Goal: Task Accomplishment & Management: Complete application form

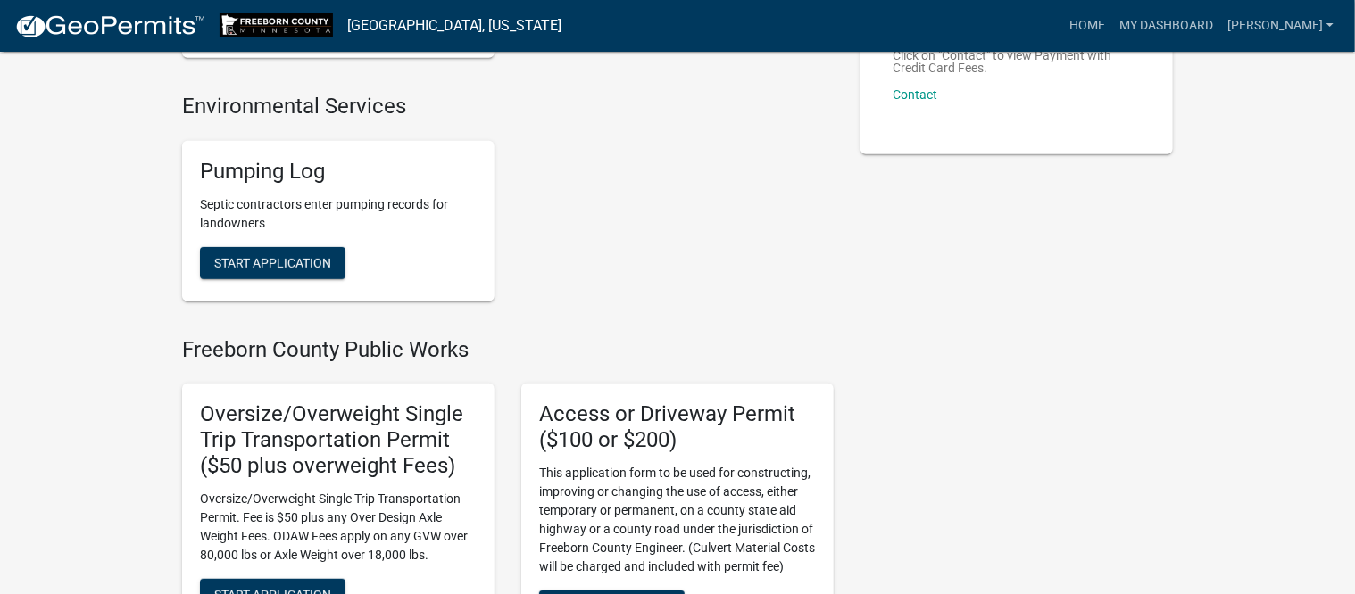
scroll to position [335, 0]
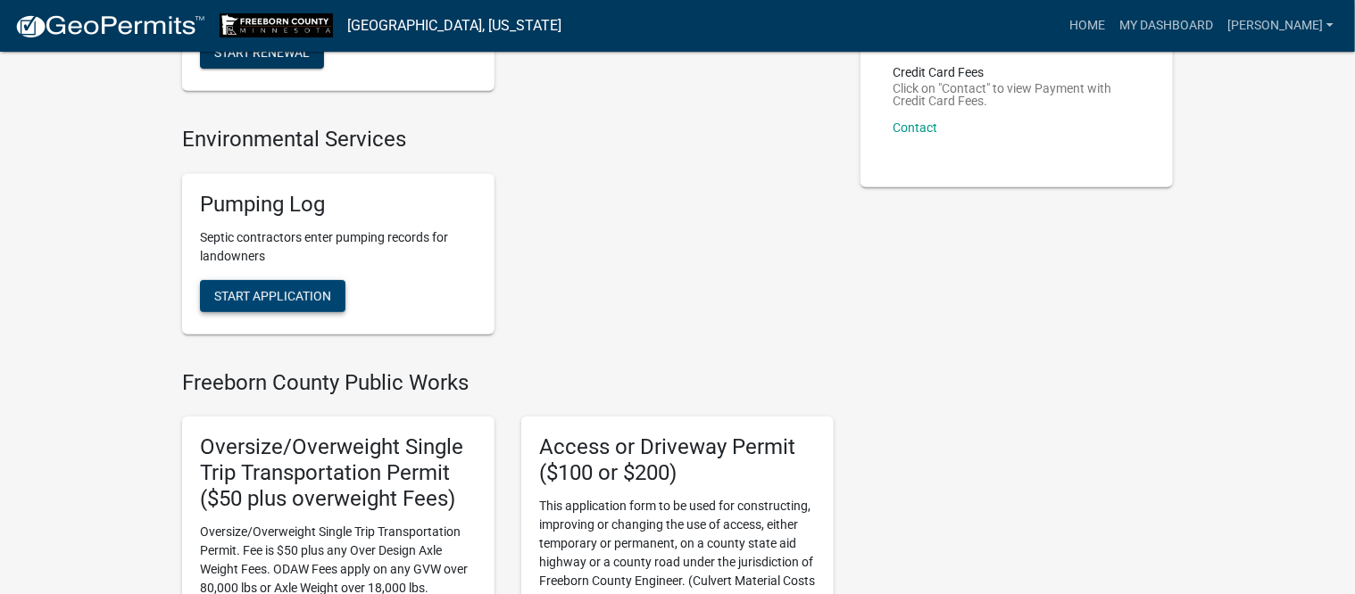
click at [262, 288] on span "Start Application" at bounding box center [272, 295] width 117 height 14
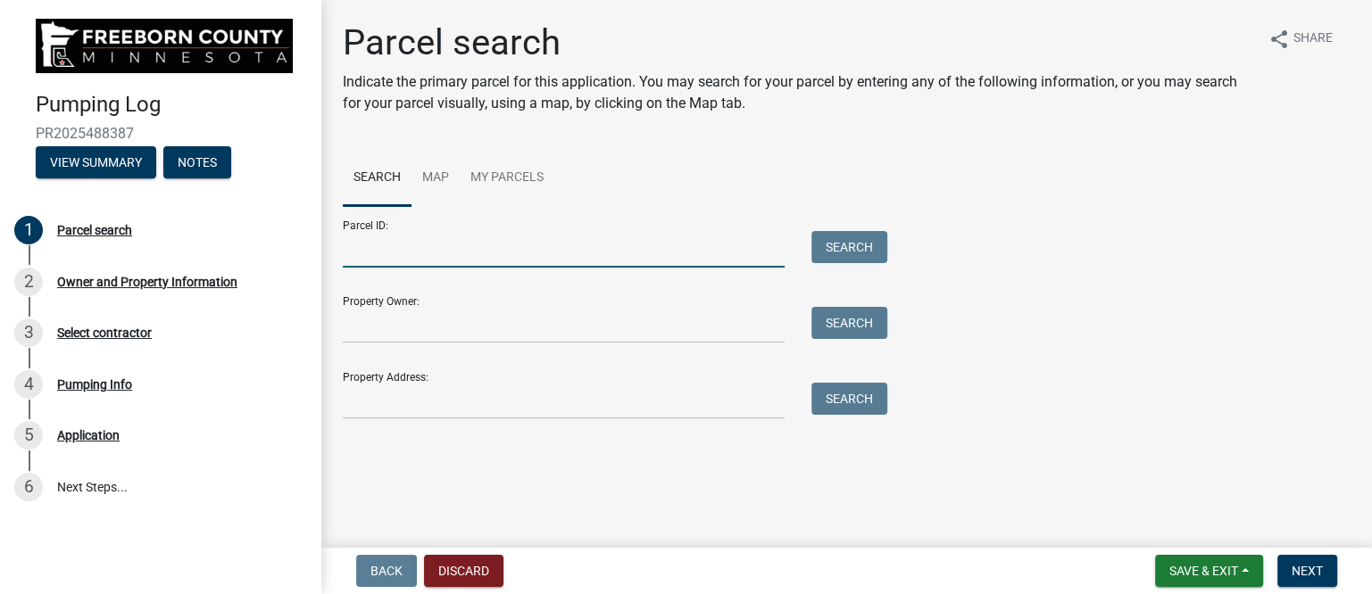
click at [423, 255] on input "Parcel ID:" at bounding box center [564, 249] width 442 height 37
type input "080290011"
click at [863, 246] on button "Search" at bounding box center [849, 247] width 76 height 32
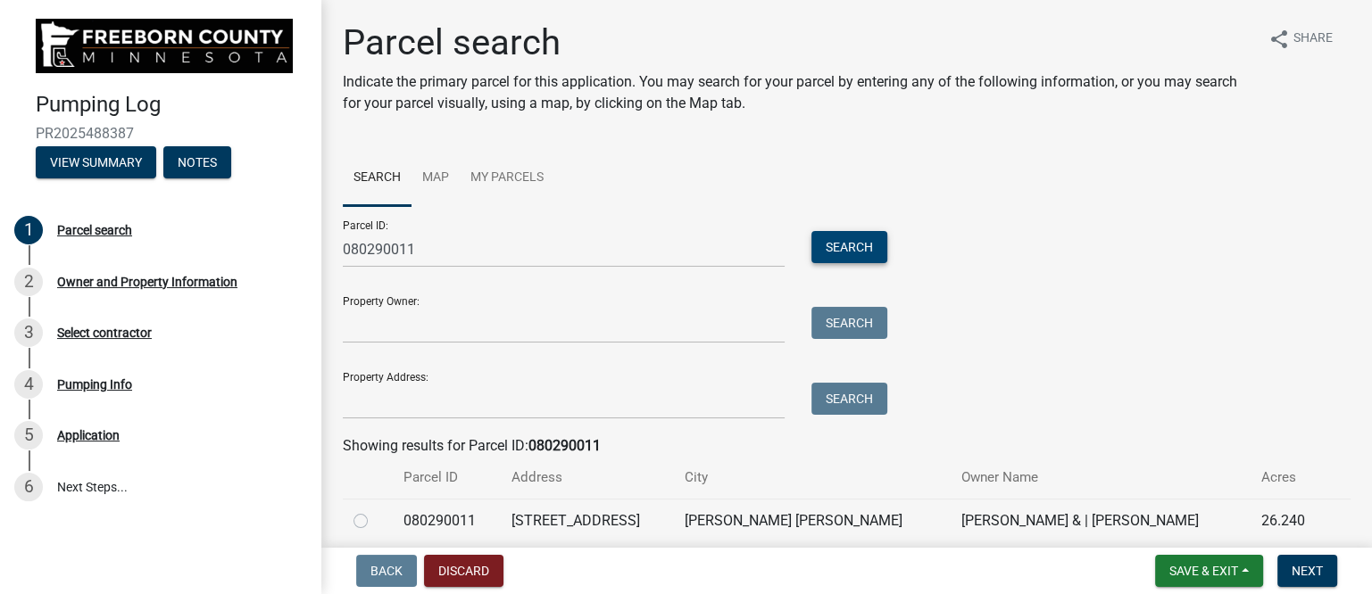
scroll to position [71, 0]
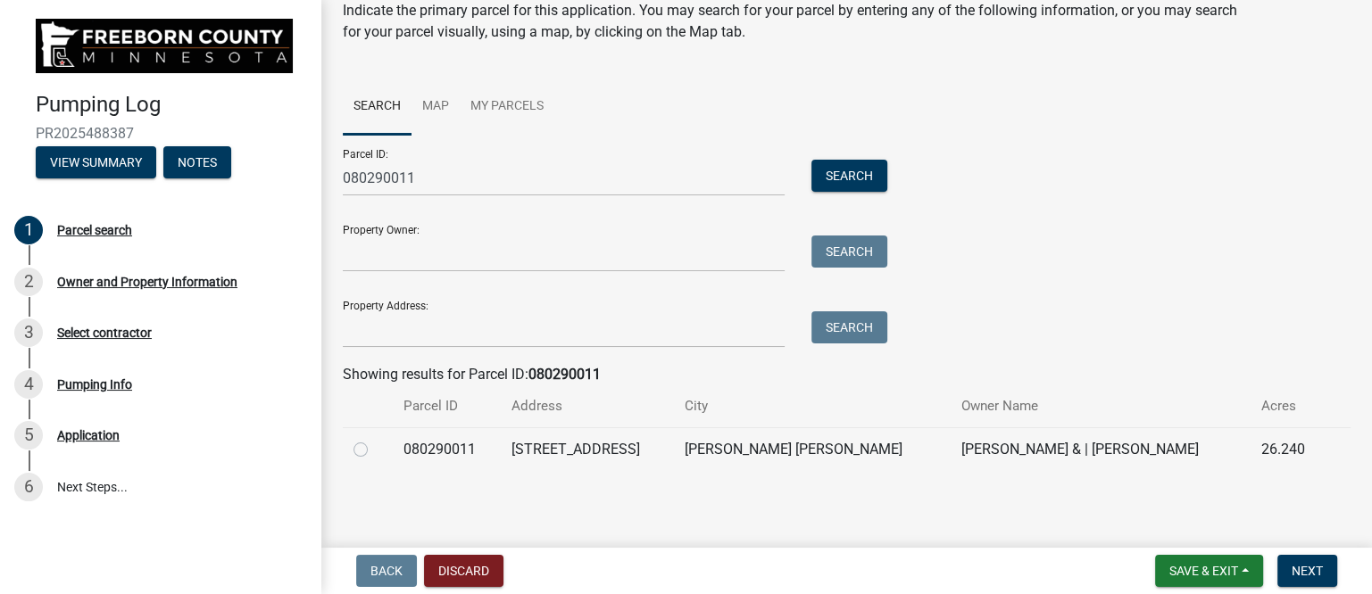
click at [375, 439] on label at bounding box center [375, 439] width 0 height 0
click at [375, 448] on input "radio" at bounding box center [381, 445] width 12 height 12
radio input "true"
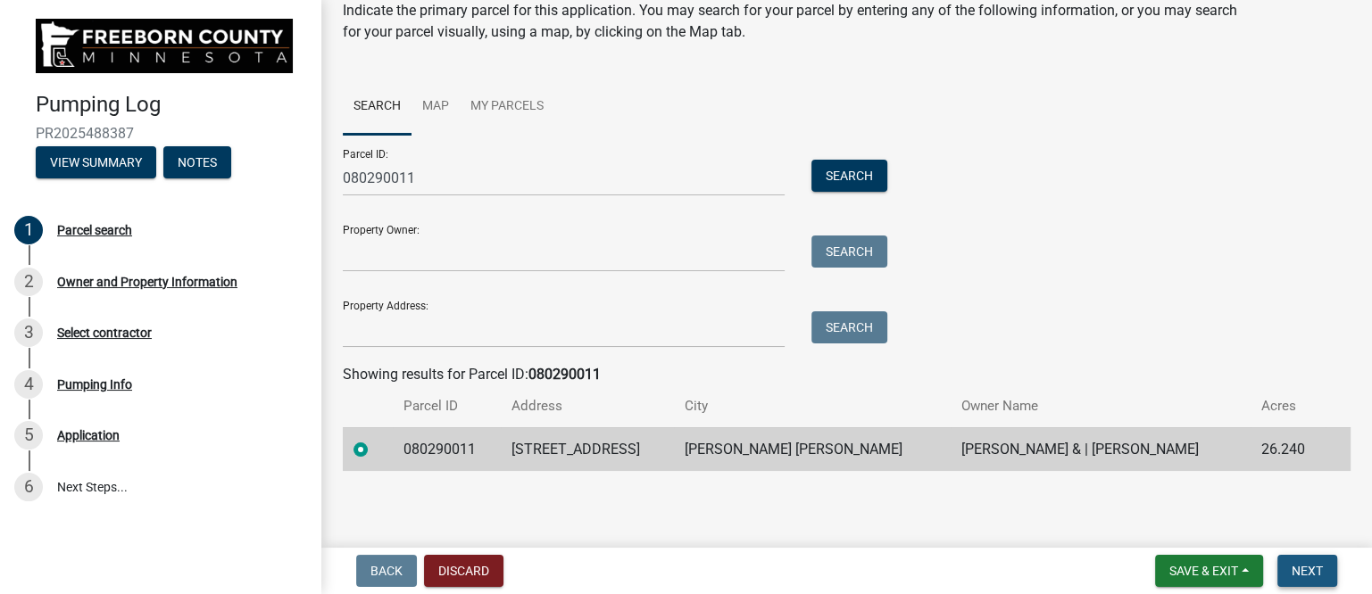
click at [1299, 564] on span "Next" at bounding box center [1306, 571] width 31 height 14
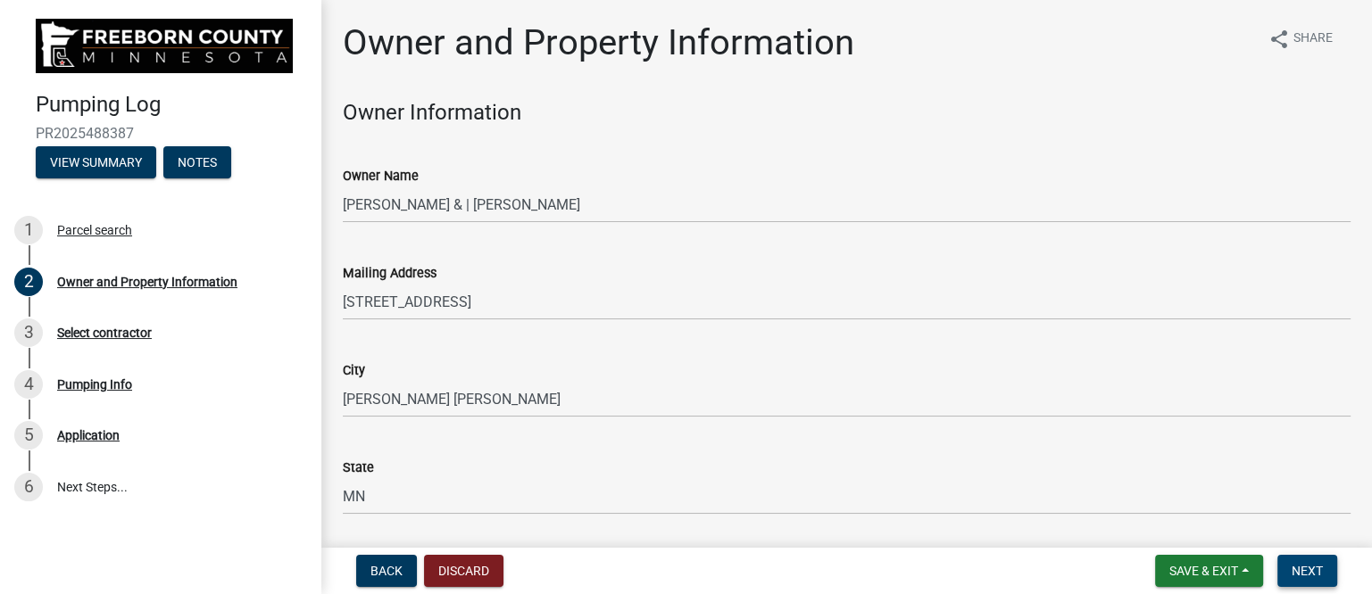
click at [1303, 571] on span "Next" at bounding box center [1306, 571] width 31 height 14
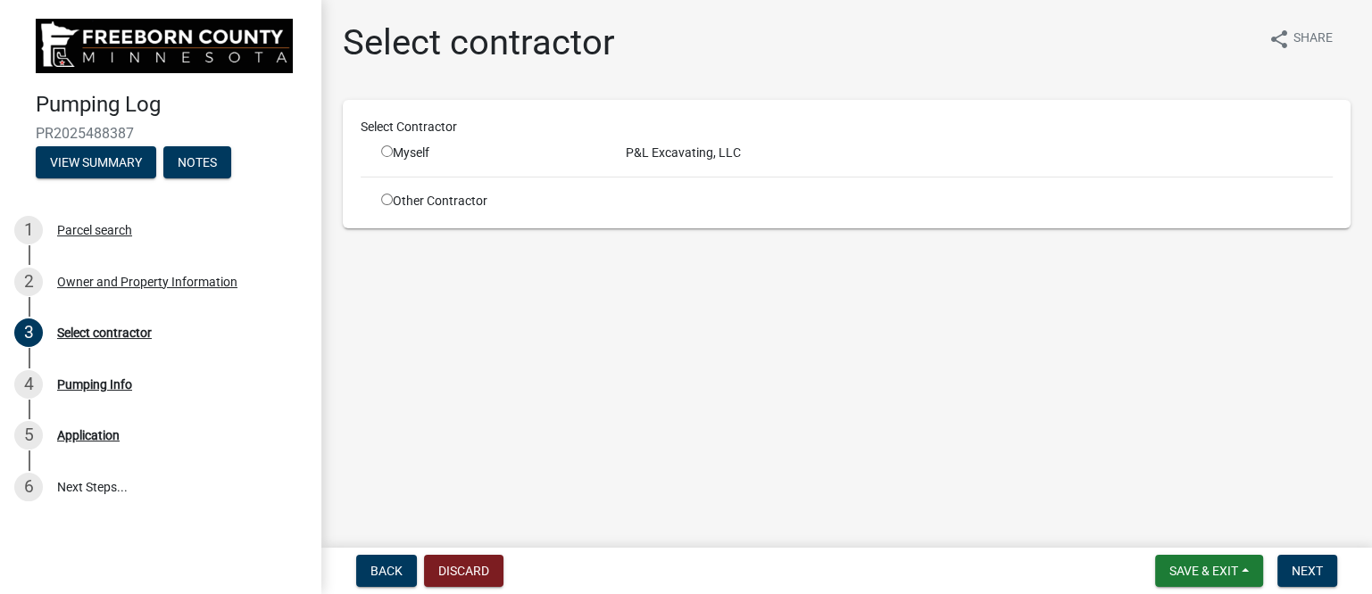
click at [420, 146] on div "Myself" at bounding box center [490, 153] width 218 height 19
click at [387, 145] on input "radio" at bounding box center [387, 151] width 12 height 12
radio input "true"
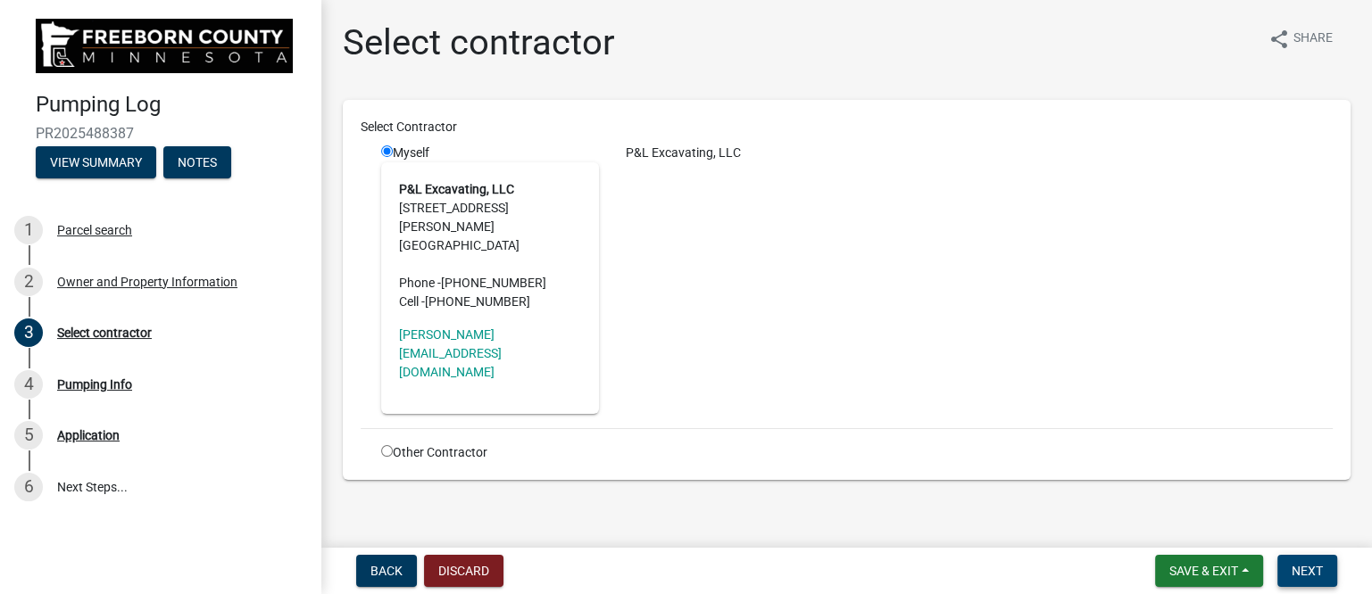
click at [1312, 568] on span "Next" at bounding box center [1306, 571] width 31 height 14
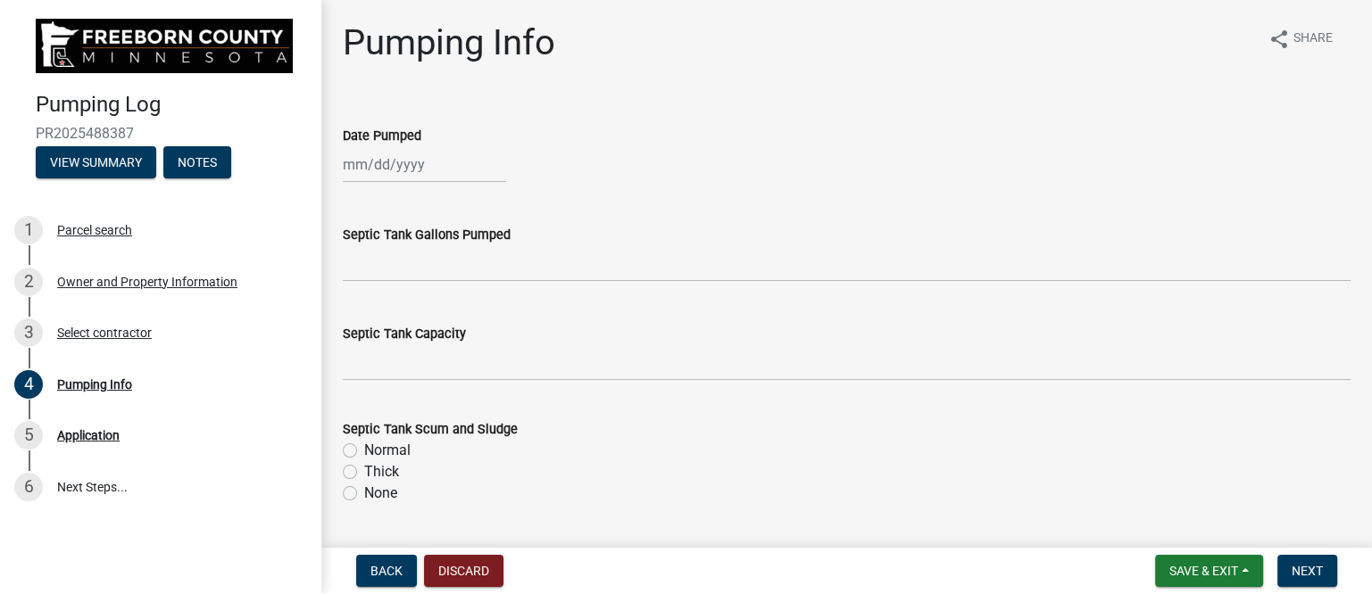
select select "10"
select select "2025"
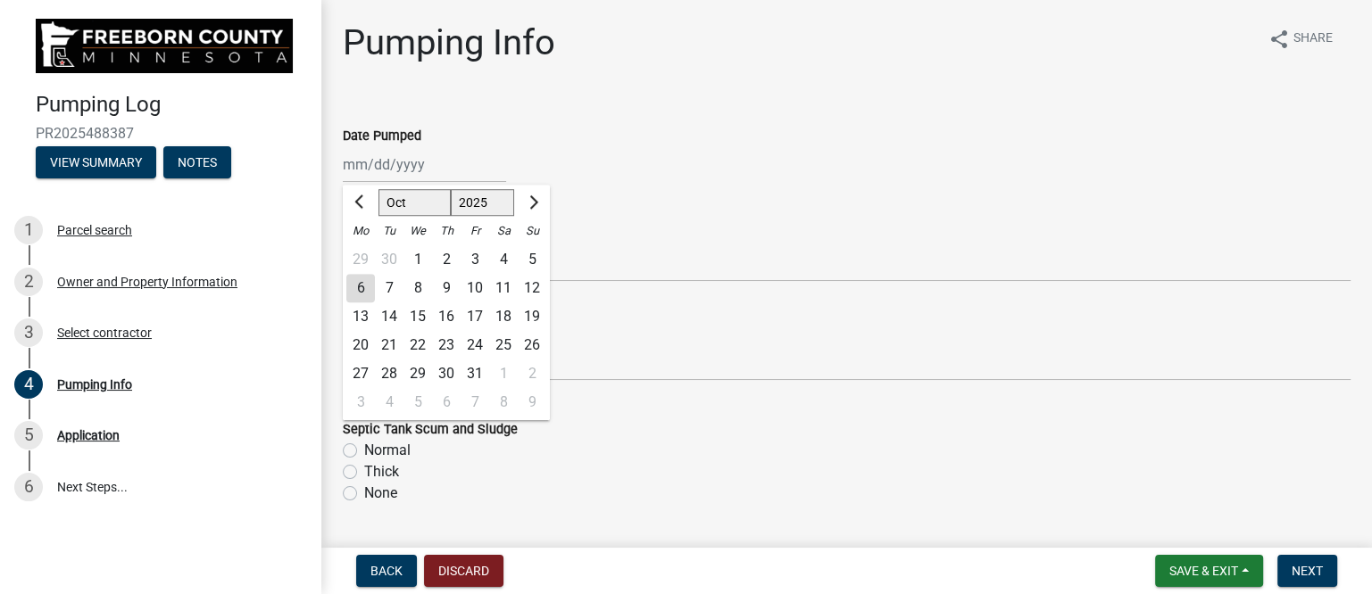
click at [400, 163] on div "[PERSON_NAME] Feb Mar Apr [PERSON_NAME][DATE] Oct Nov [DATE] 1526 1527 1528 152…" at bounding box center [424, 164] width 163 height 37
click at [476, 258] on div "3" at bounding box center [475, 259] width 29 height 29
type input "[DATE]"
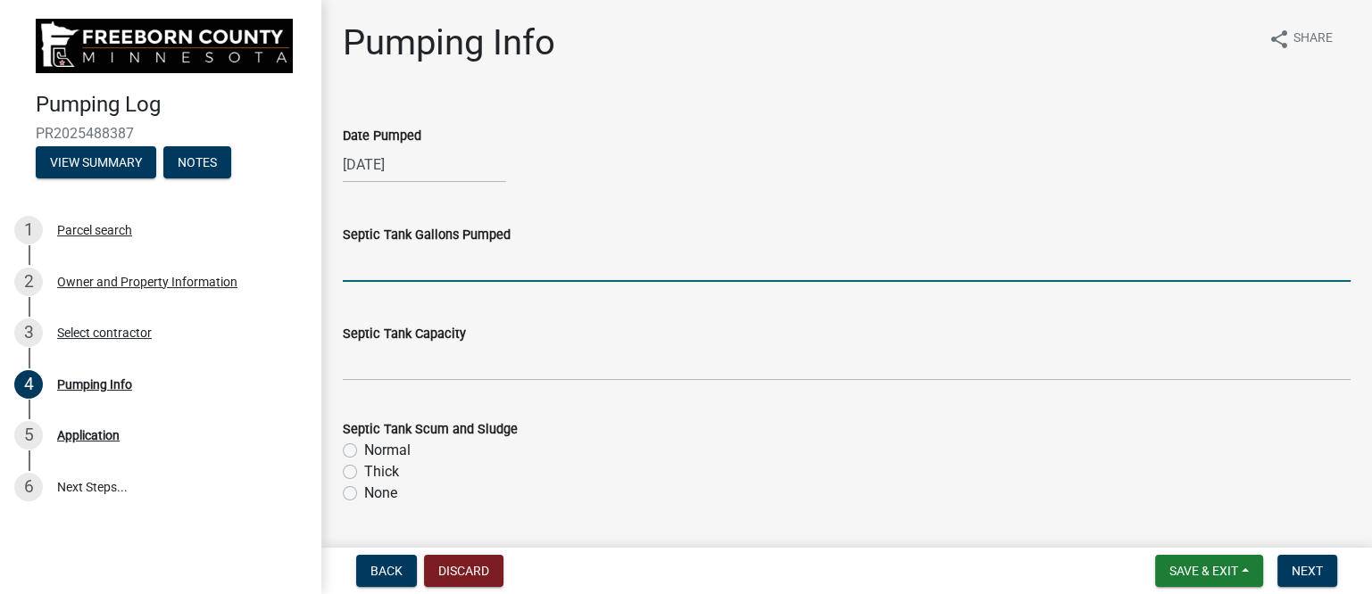
click at [459, 259] on input "text" at bounding box center [847, 263] width 1008 height 37
drag, startPoint x: 407, startPoint y: 274, endPoint x: 316, endPoint y: 263, distance: 91.7
click at [314, 263] on div "Pumping Log PR2025488387 View Summary Notes 1 Parcel search 2 Owner and Propert…" at bounding box center [686, 297] width 1372 height 594
type input "2250"
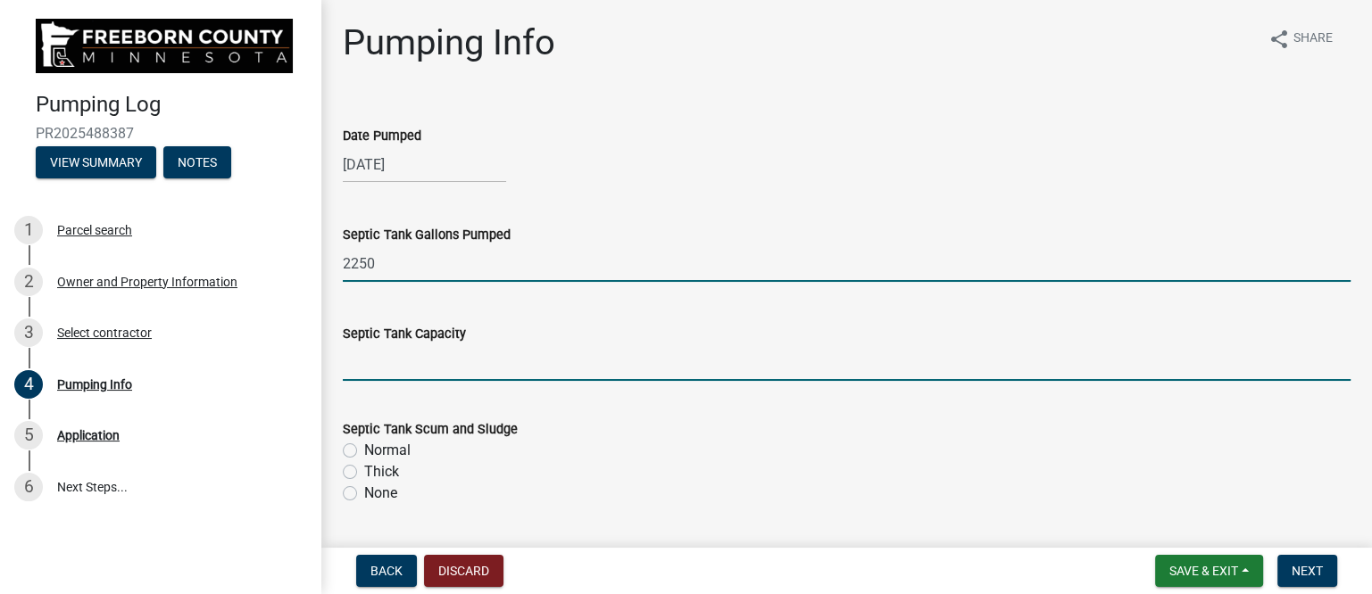
click at [428, 361] on input "text" at bounding box center [847, 363] width 1008 height 37
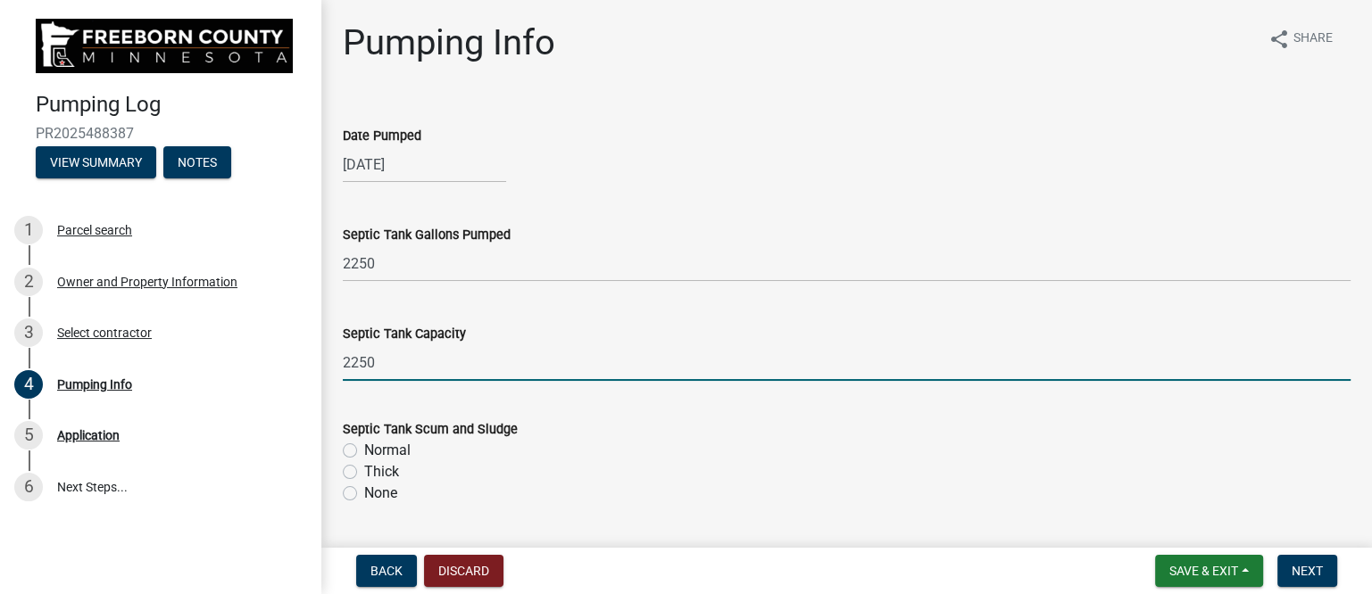
type input "2250"
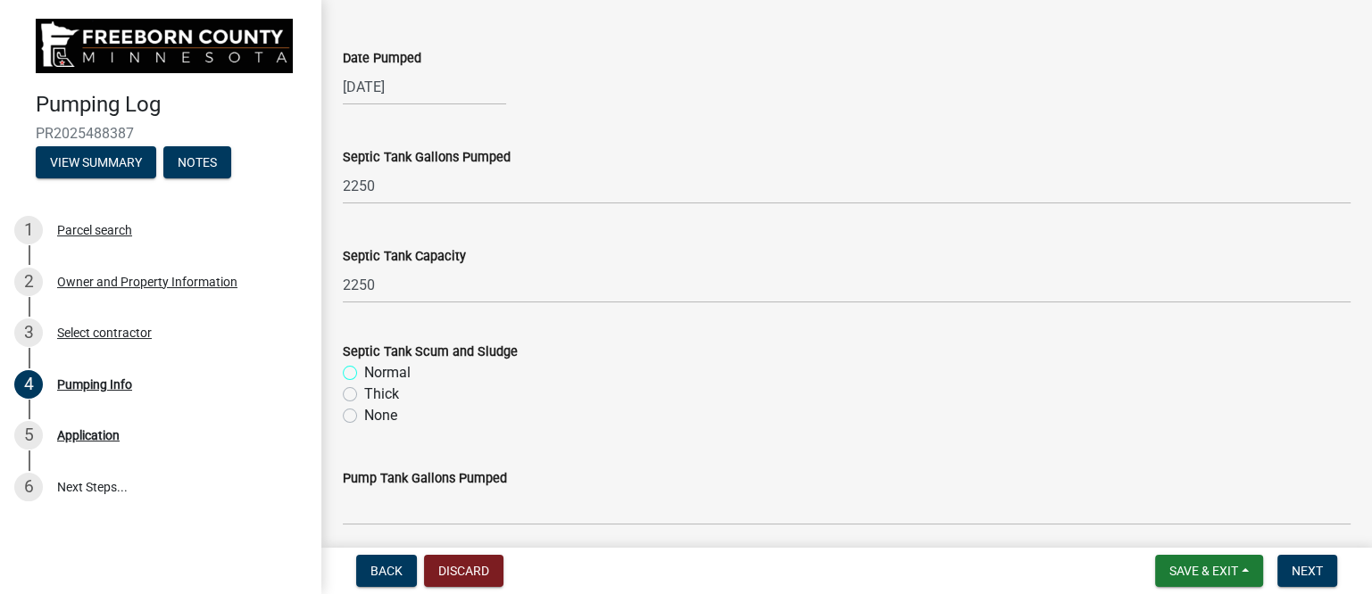
scroll to position [223, 0]
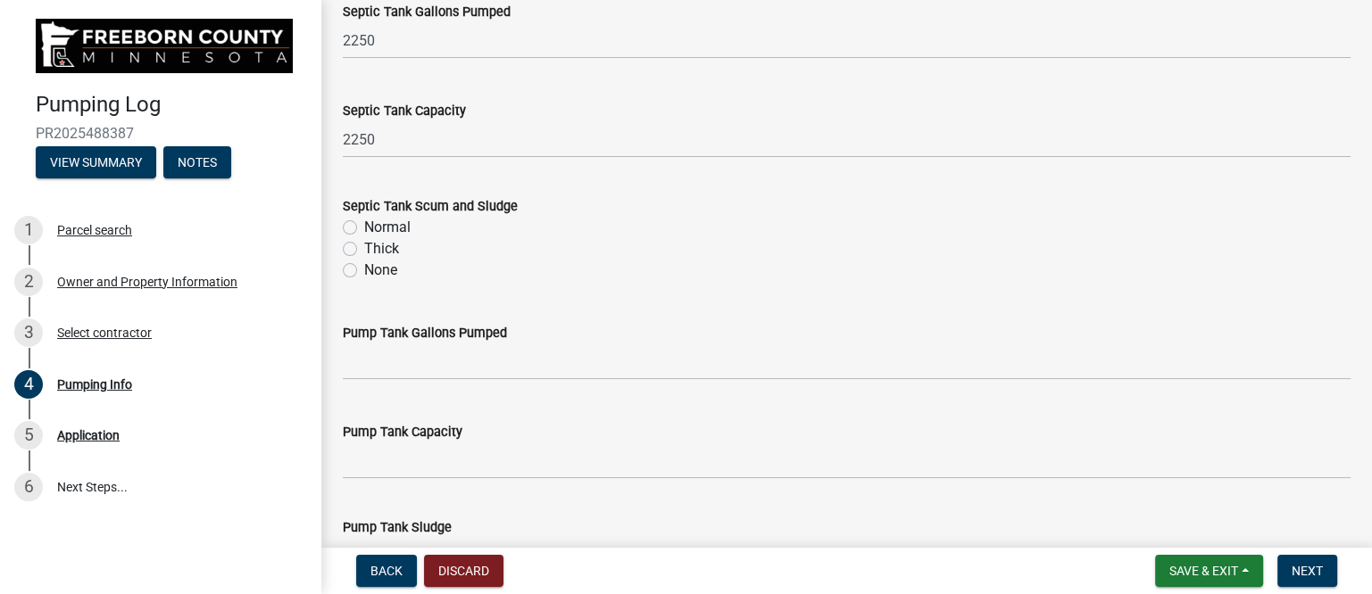
click at [364, 222] on label "Normal" at bounding box center [387, 227] width 46 height 21
click at [364, 222] on input "Normal" at bounding box center [370, 223] width 12 height 12
radio input "true"
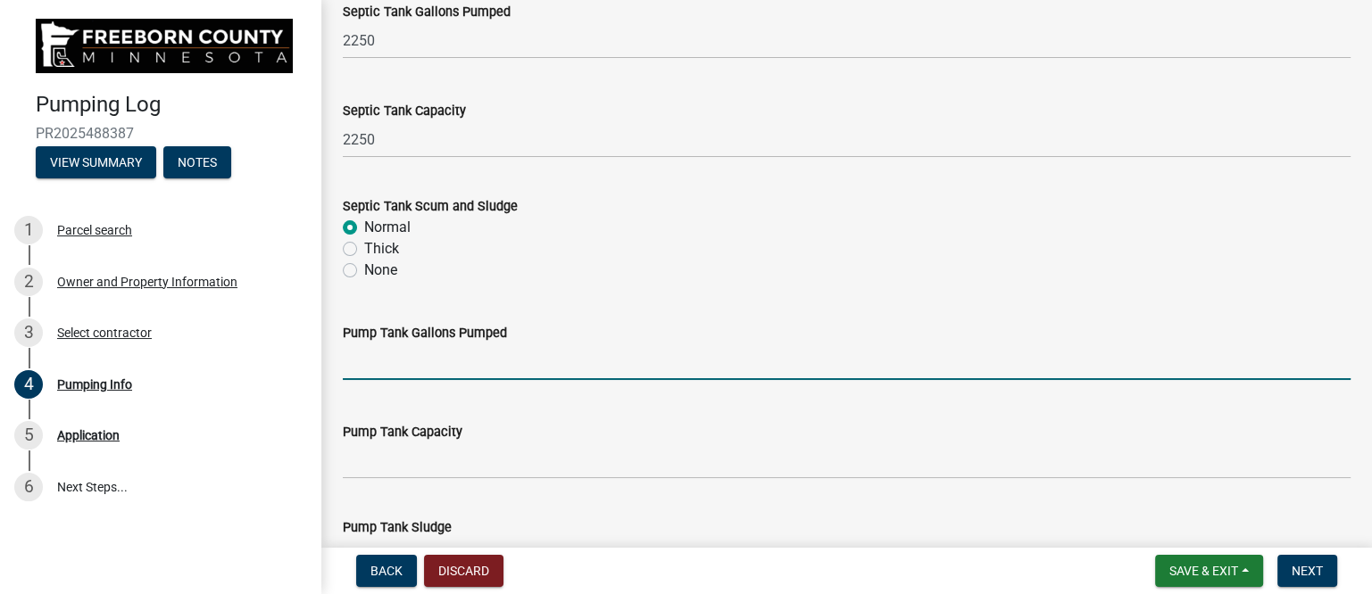
click at [434, 370] on input "text" at bounding box center [847, 362] width 1008 height 37
type input "200"
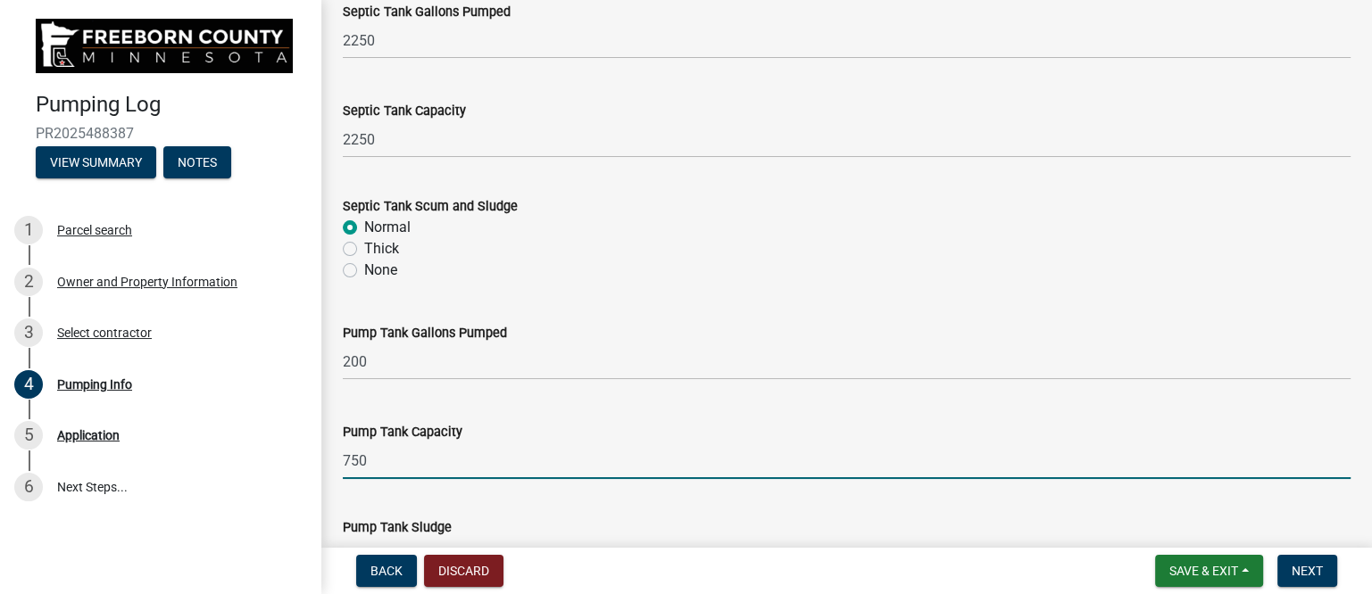
type input "750"
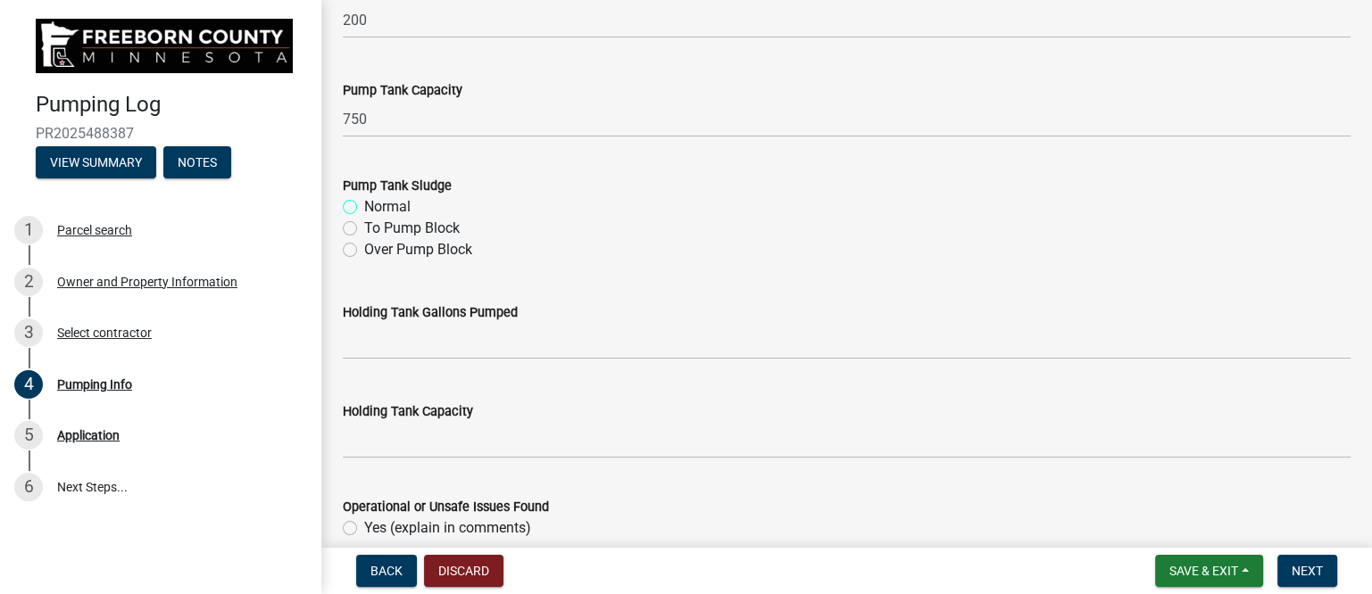
scroll to position [567, 0]
click at [370, 205] on label "Normal" at bounding box center [387, 205] width 46 height 21
click at [370, 205] on input "Normal" at bounding box center [370, 201] width 12 height 12
radio input "true"
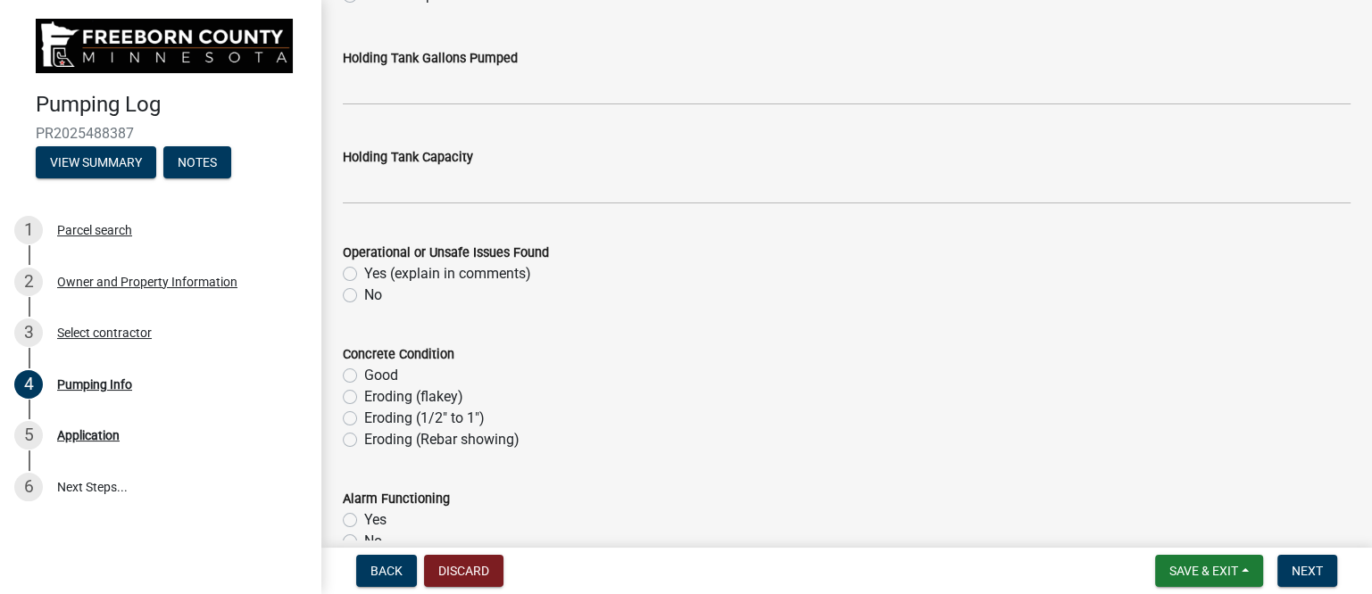
scroll to position [901, 0]
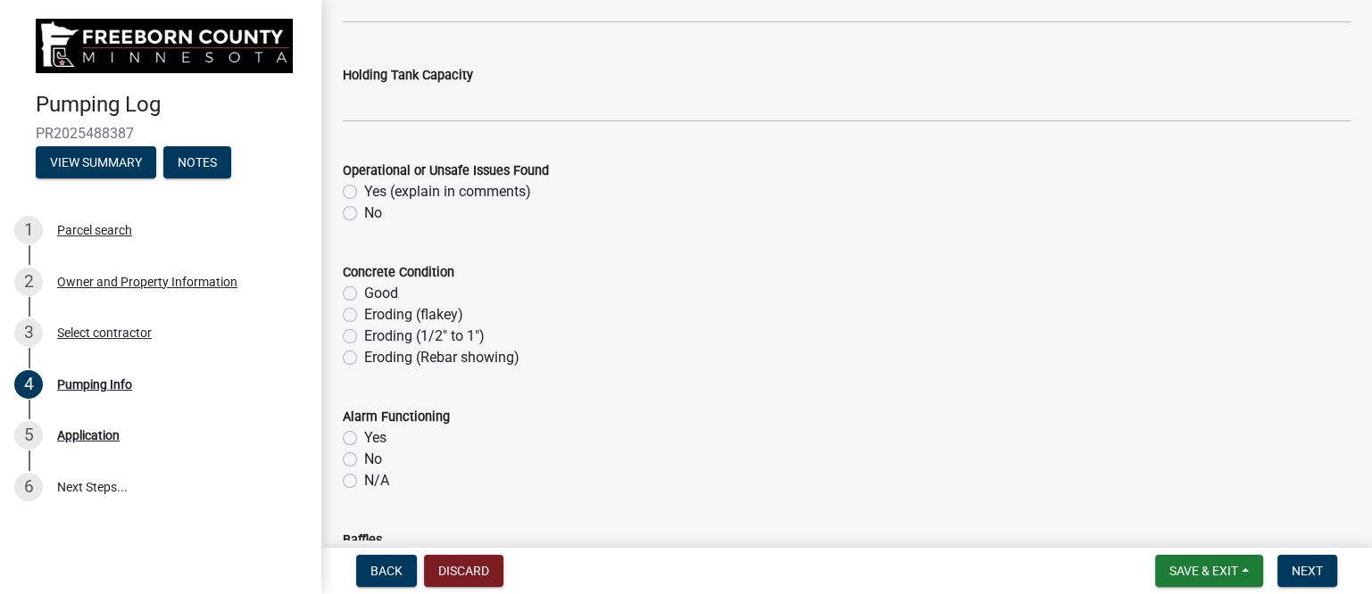
click at [364, 212] on label "No" at bounding box center [373, 213] width 18 height 21
click at [364, 212] on input "No" at bounding box center [370, 209] width 12 height 12
radio input "true"
click at [364, 287] on label "Good" at bounding box center [381, 293] width 34 height 21
click at [364, 287] on input "Good" at bounding box center [370, 289] width 12 height 12
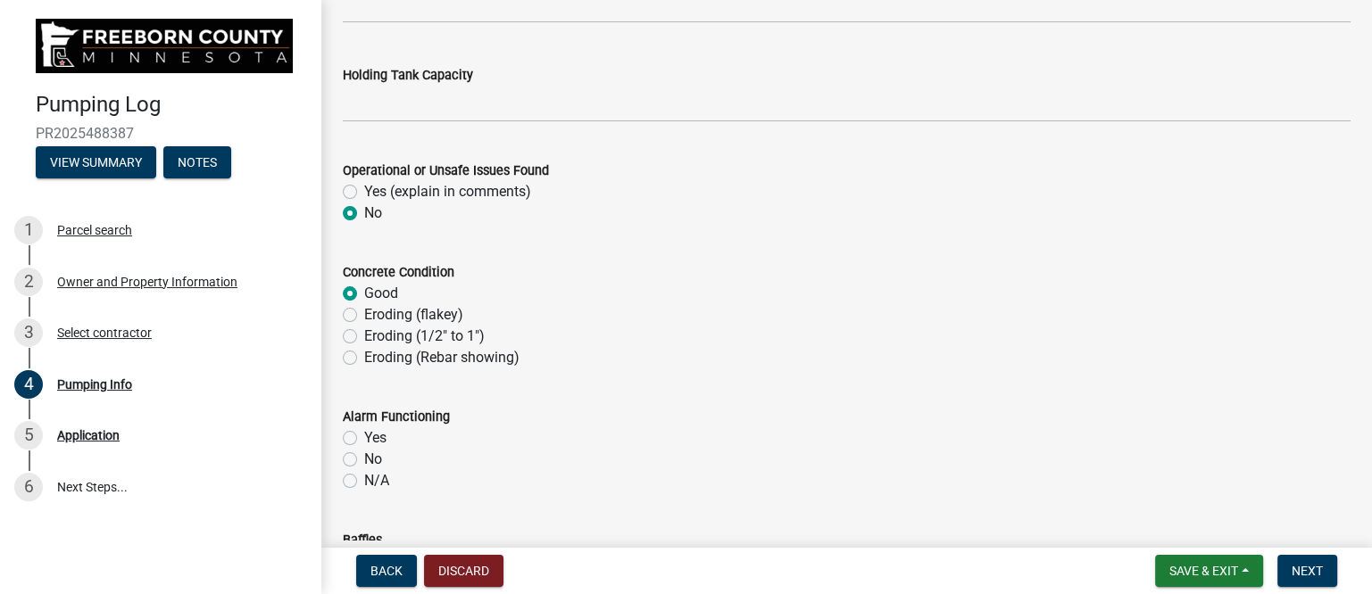
radio input "true"
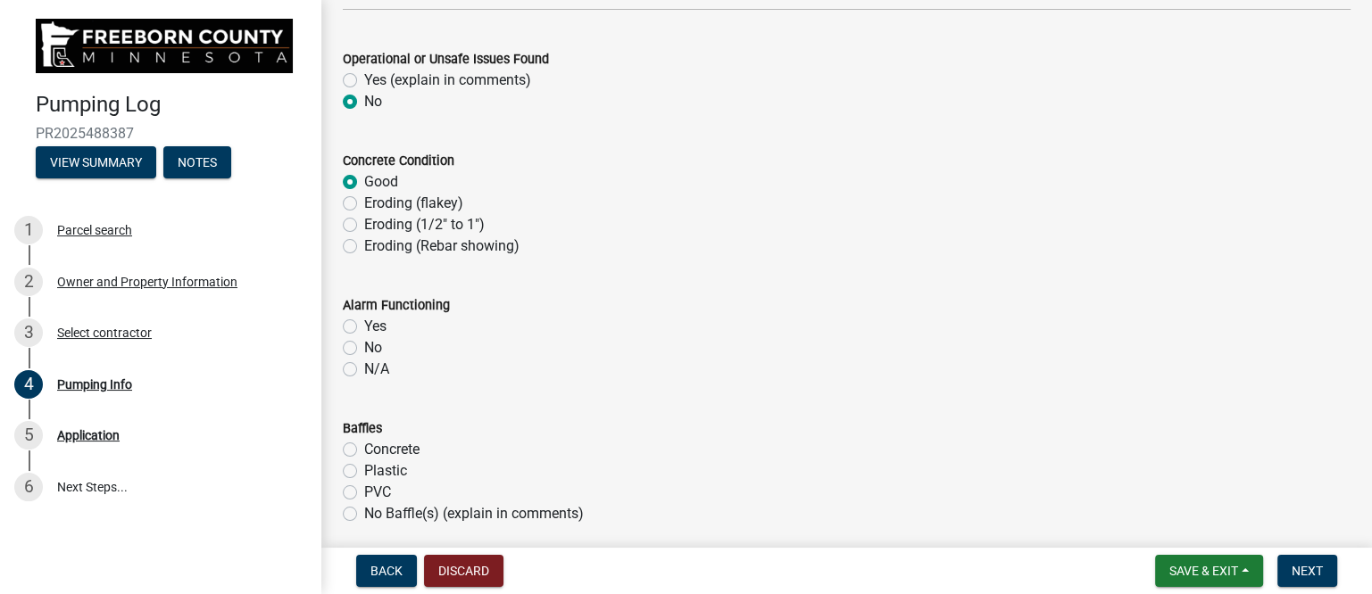
click at [364, 323] on label "Yes" at bounding box center [375, 326] width 22 height 21
click at [364, 323] on input "Yes" at bounding box center [370, 322] width 12 height 12
radio input "true"
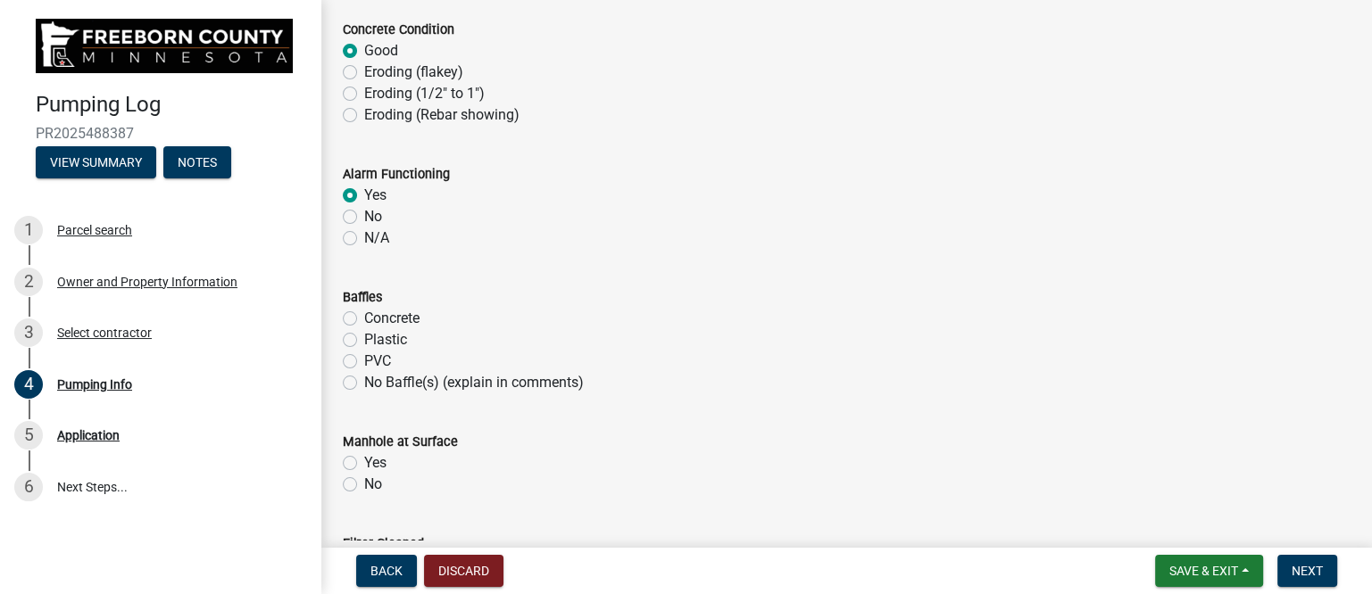
scroll to position [1236, 0]
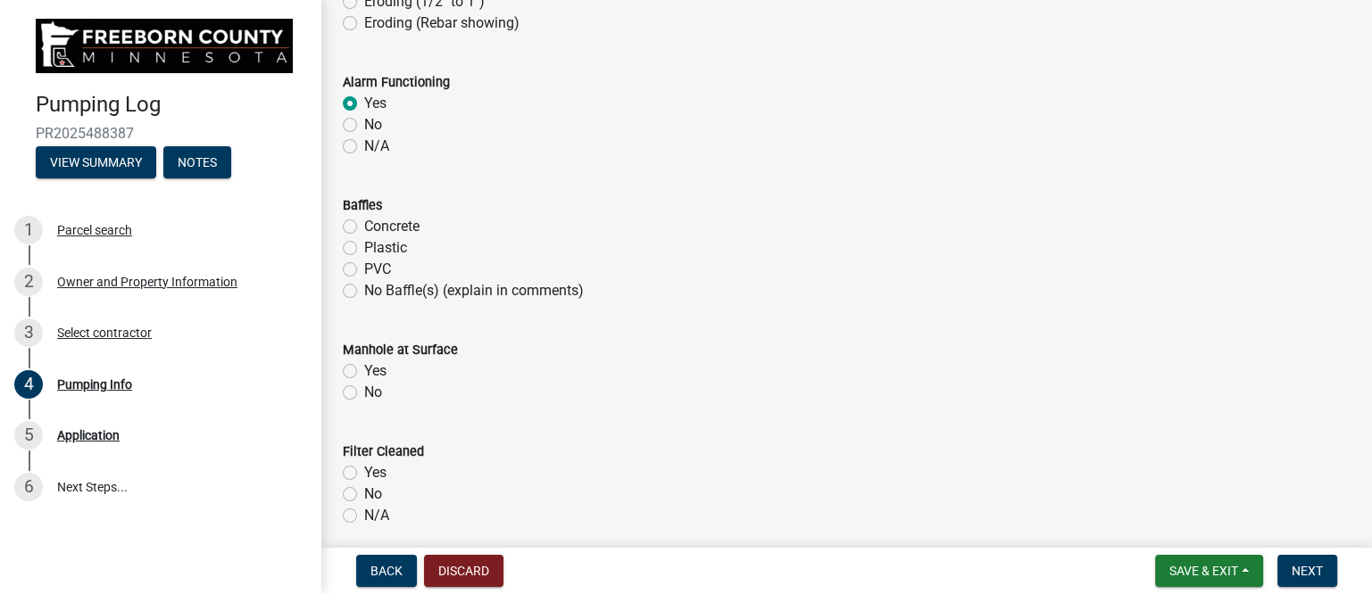
click at [364, 249] on label "Plastic" at bounding box center [385, 247] width 43 height 21
click at [364, 249] on input "Plastic" at bounding box center [370, 243] width 12 height 12
radio input "true"
click at [364, 369] on label "Yes" at bounding box center [375, 371] width 22 height 21
click at [364, 369] on input "Yes" at bounding box center [370, 367] width 12 height 12
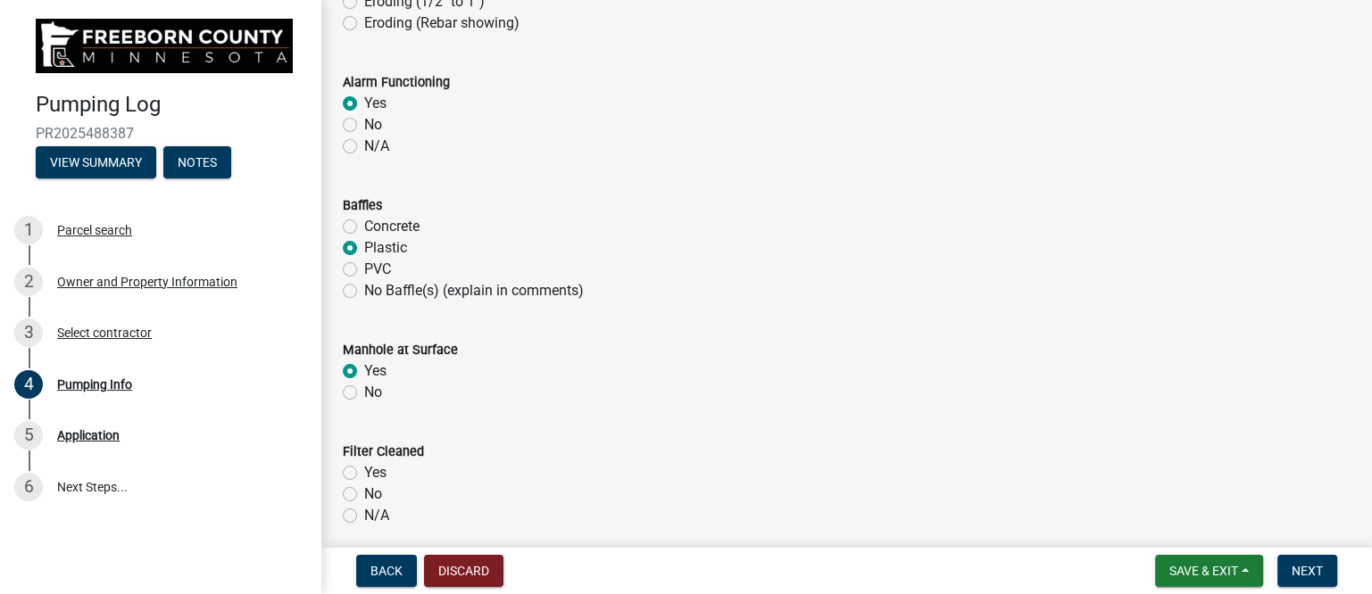
radio input "true"
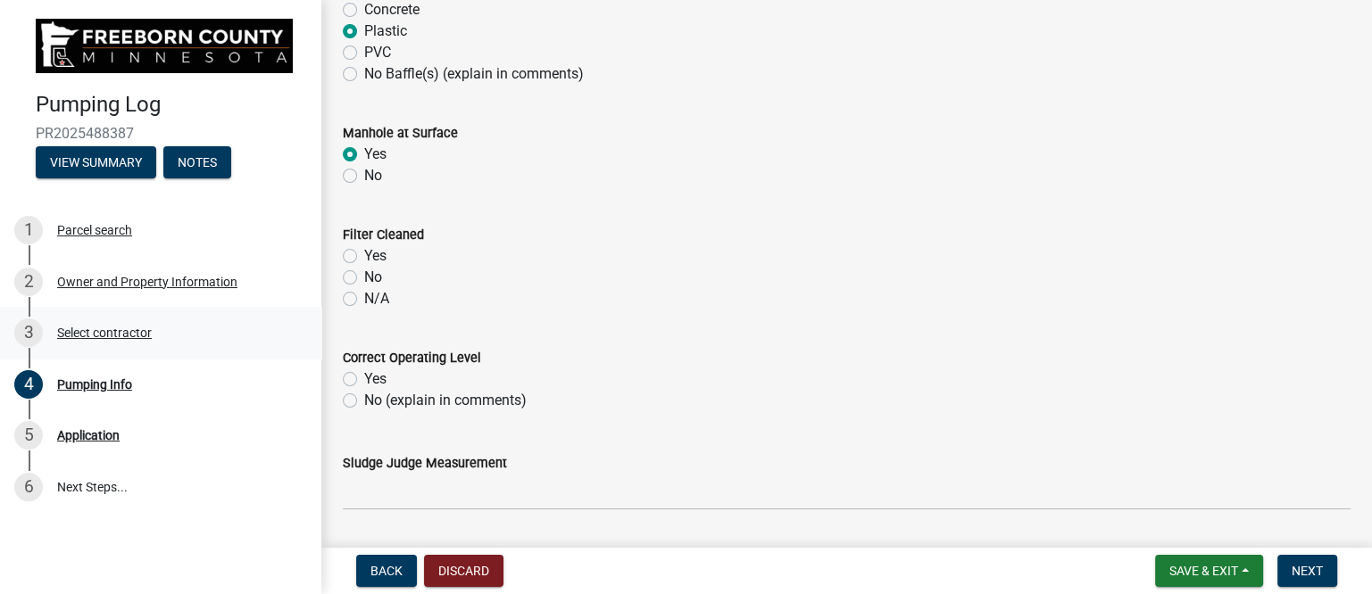
scroll to position [1459, 0]
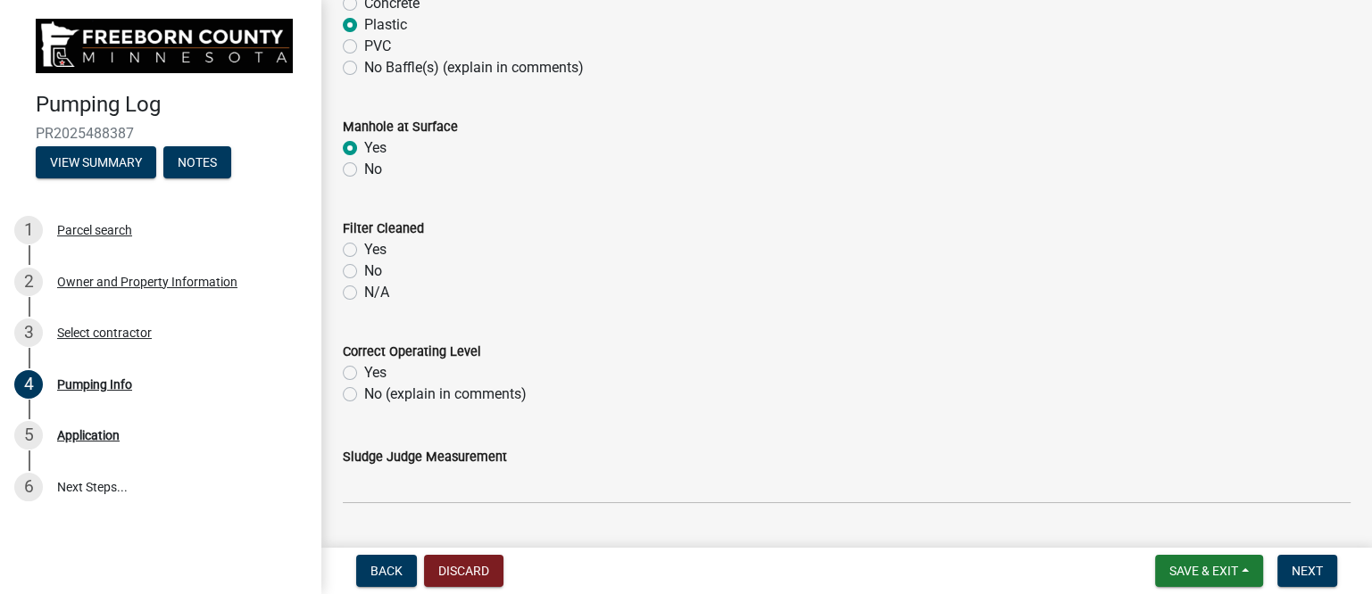
click at [364, 247] on label "Yes" at bounding box center [375, 249] width 22 height 21
click at [364, 247] on input "Yes" at bounding box center [370, 245] width 12 height 12
radio input "true"
click at [364, 372] on label "Yes" at bounding box center [375, 372] width 22 height 21
click at [364, 372] on input "Yes" at bounding box center [370, 368] width 12 height 12
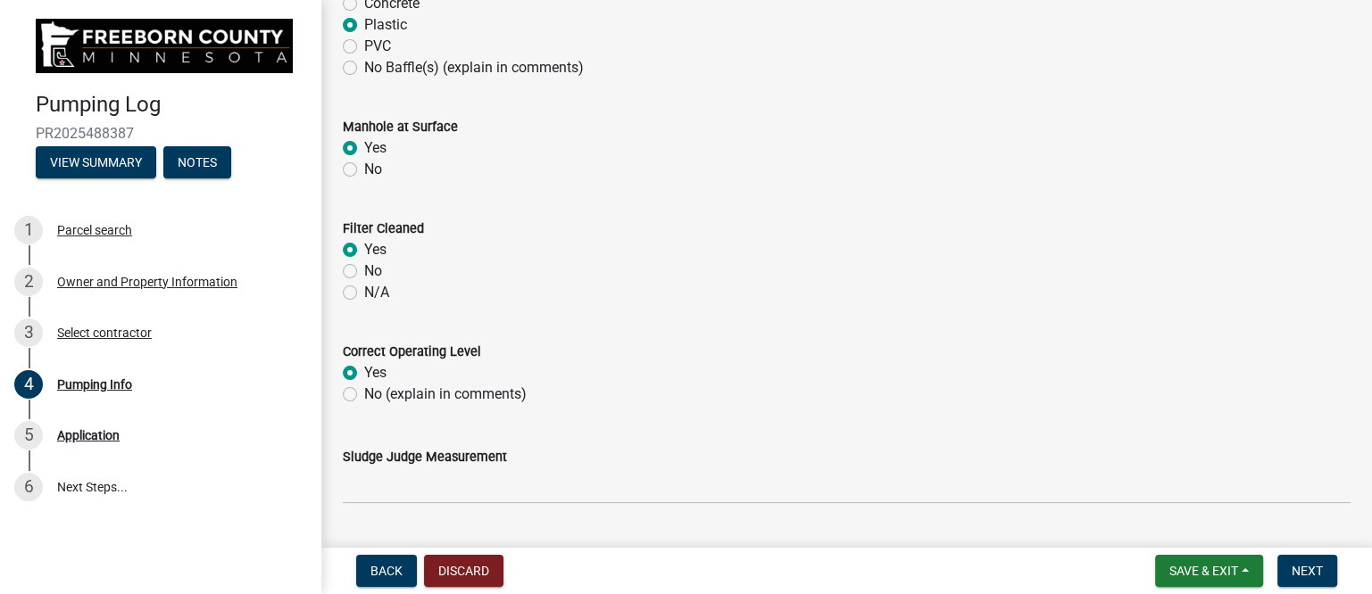
radio input "true"
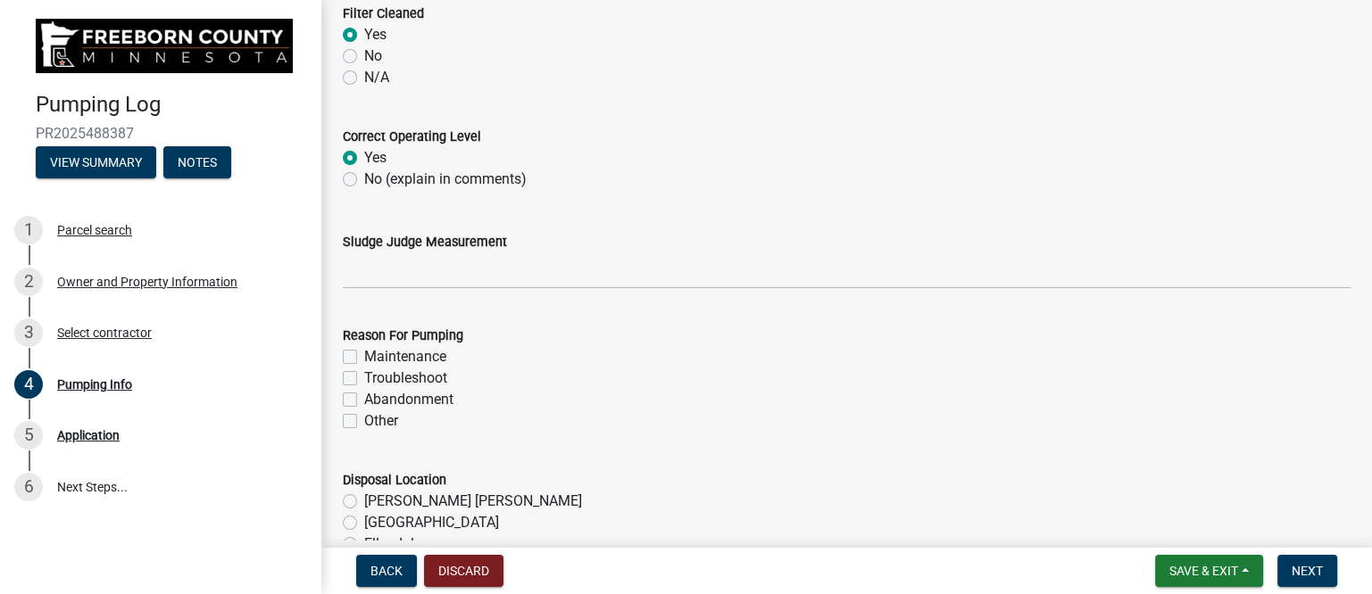
scroll to position [1682, 0]
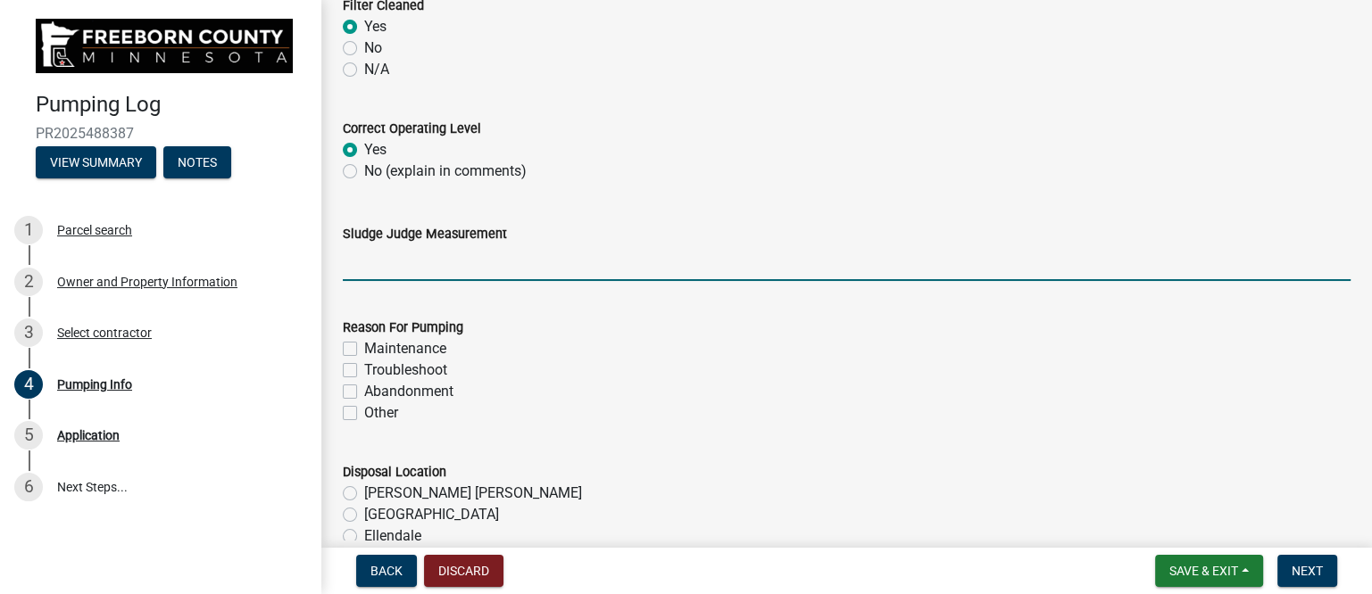
click at [426, 262] on input "Sludge Judge Measurement" at bounding box center [847, 263] width 1008 height 37
click at [435, 255] on input "Septic: Scum 1" Sludge 8" Pump: Sludge .5"" at bounding box center [847, 263] width 1008 height 37
click at [494, 258] on input "Septic: Scum 0" Sludge 8" Pump: Sludge .5"" at bounding box center [847, 263] width 1008 height 37
drag, startPoint x: 622, startPoint y: 263, endPoint x: 632, endPoint y: 262, distance: 9.9
click at [632, 262] on input "Septic: Scum 0" Sludge 12" Pump: Sludge .5"" at bounding box center [847, 263] width 1008 height 37
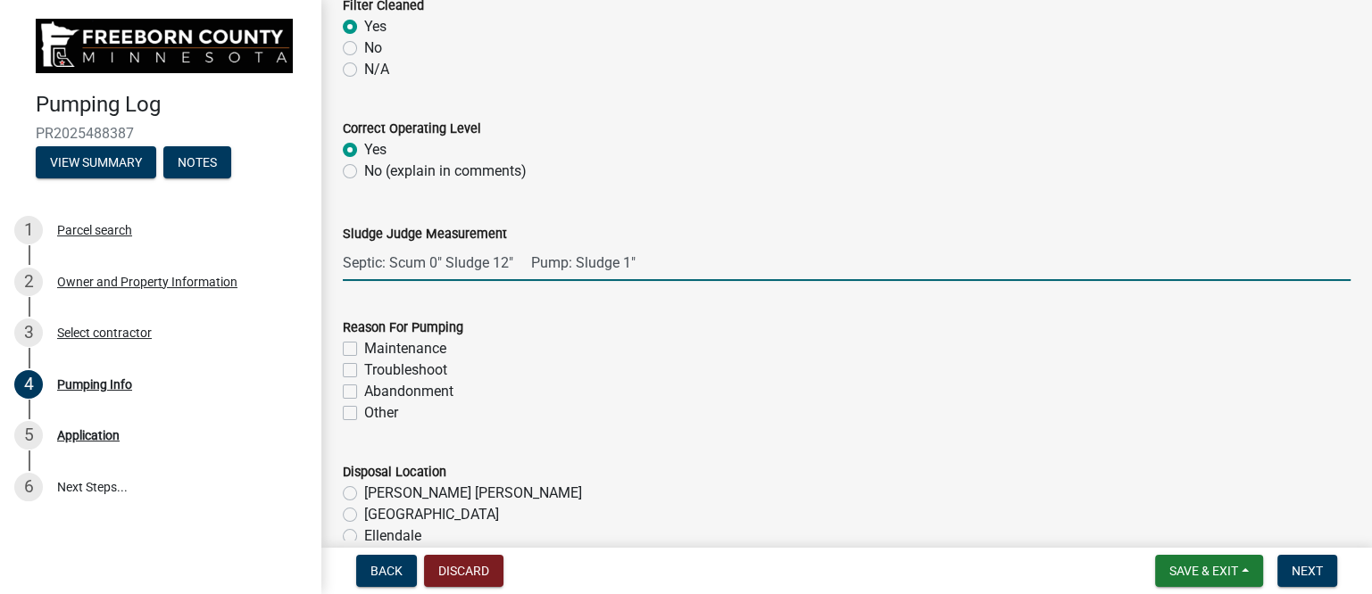
type input "Septic: Scum 0" Sludge 12" Pump: Sludge 1""
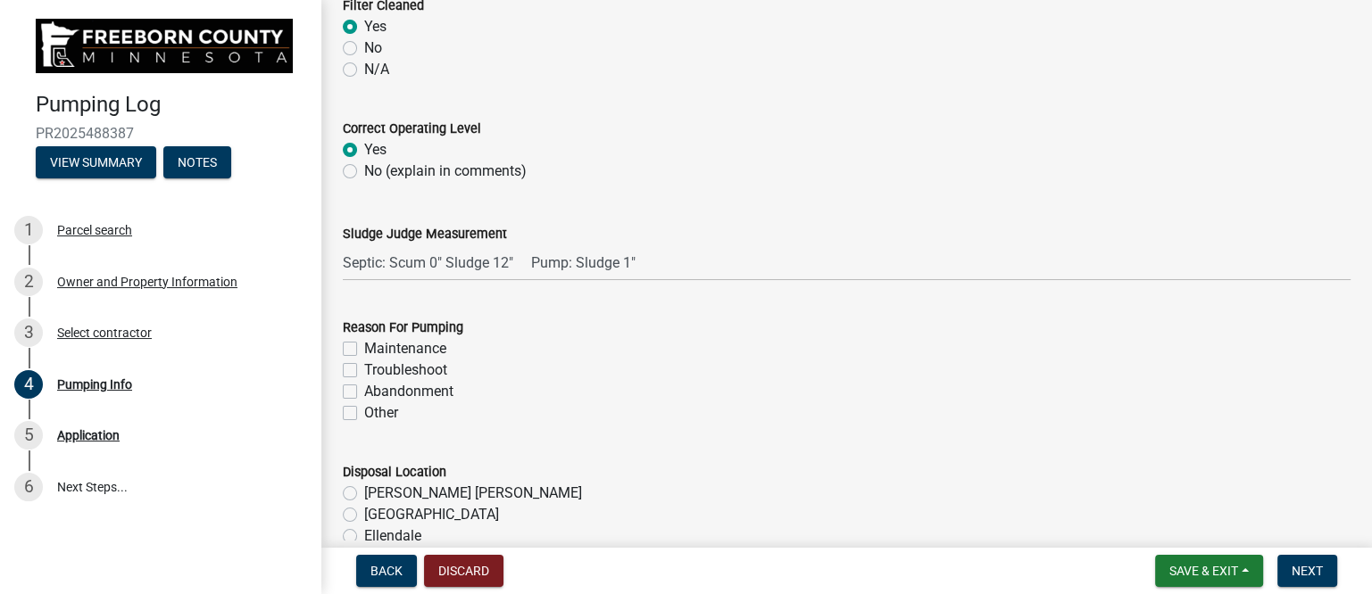
click at [364, 348] on label "Maintenance" at bounding box center [405, 348] width 82 height 21
click at [364, 348] on input "Maintenance" at bounding box center [370, 344] width 12 height 12
checkbox input "true"
checkbox input "false"
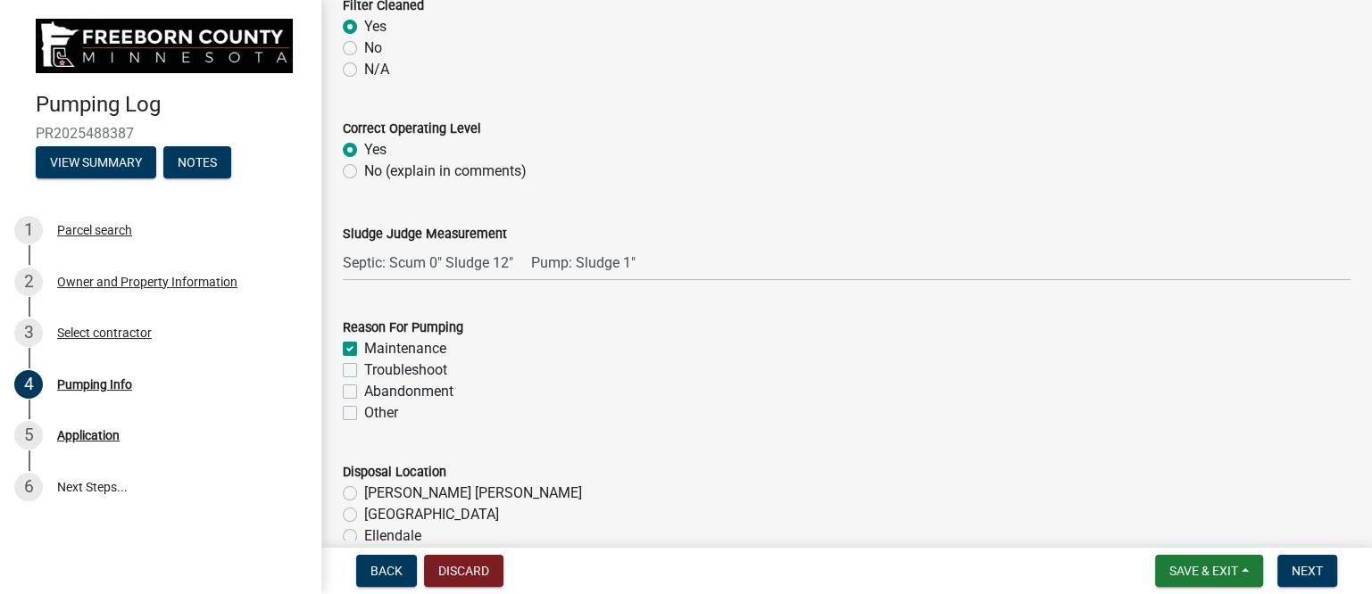
checkbox input "false"
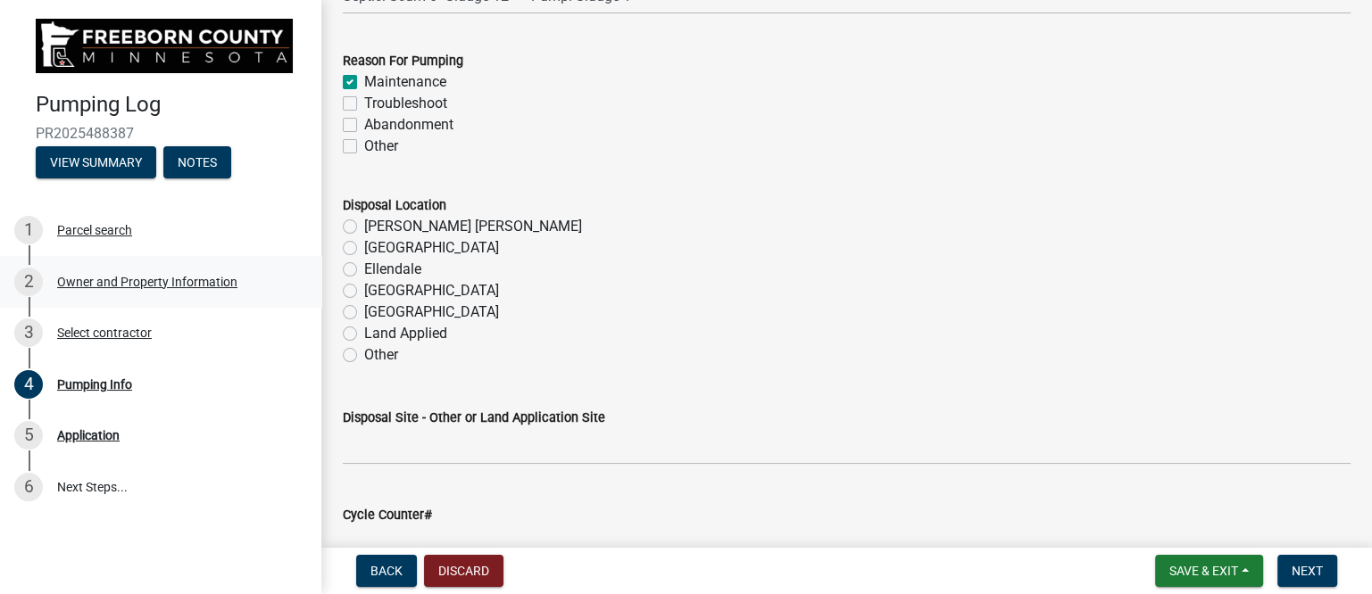
scroll to position [2017, 0]
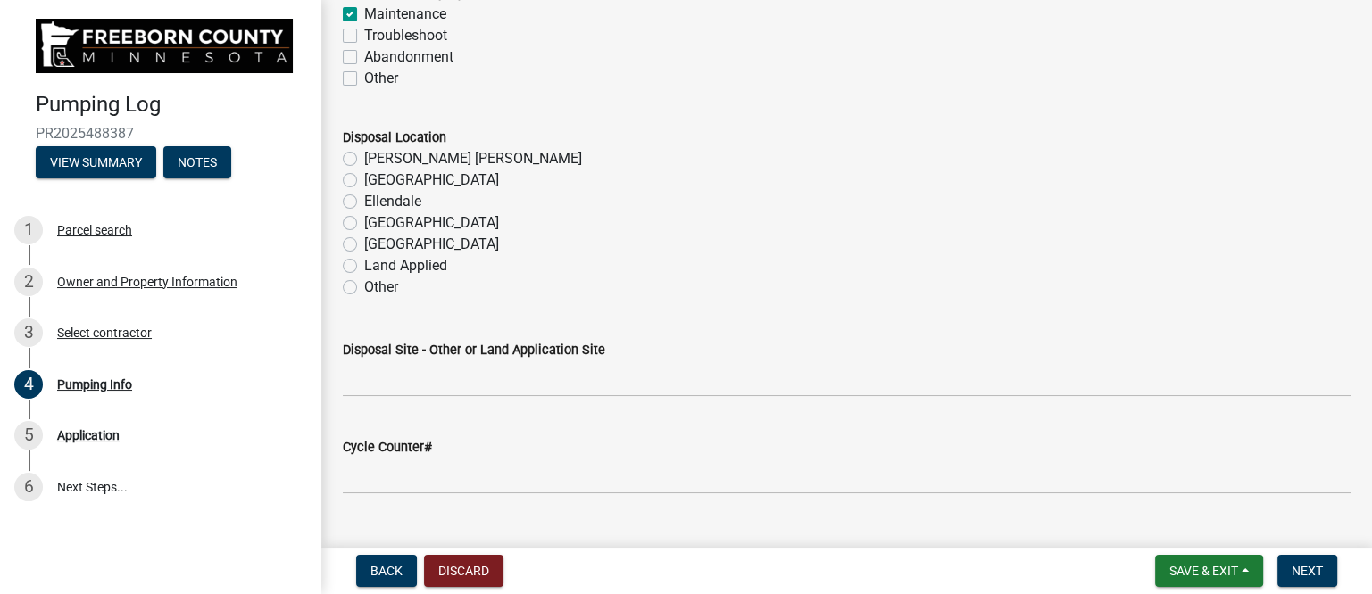
click at [364, 156] on label "[PERSON_NAME] [PERSON_NAME]" at bounding box center [473, 158] width 218 height 21
click at [364, 156] on input "[PERSON_NAME] [PERSON_NAME]" at bounding box center [370, 154] width 12 height 12
radio input "true"
drag, startPoint x: 352, startPoint y: 155, endPoint x: 952, endPoint y: 262, distance: 610.0
click at [954, 262] on div "Land Applied" at bounding box center [847, 265] width 1008 height 21
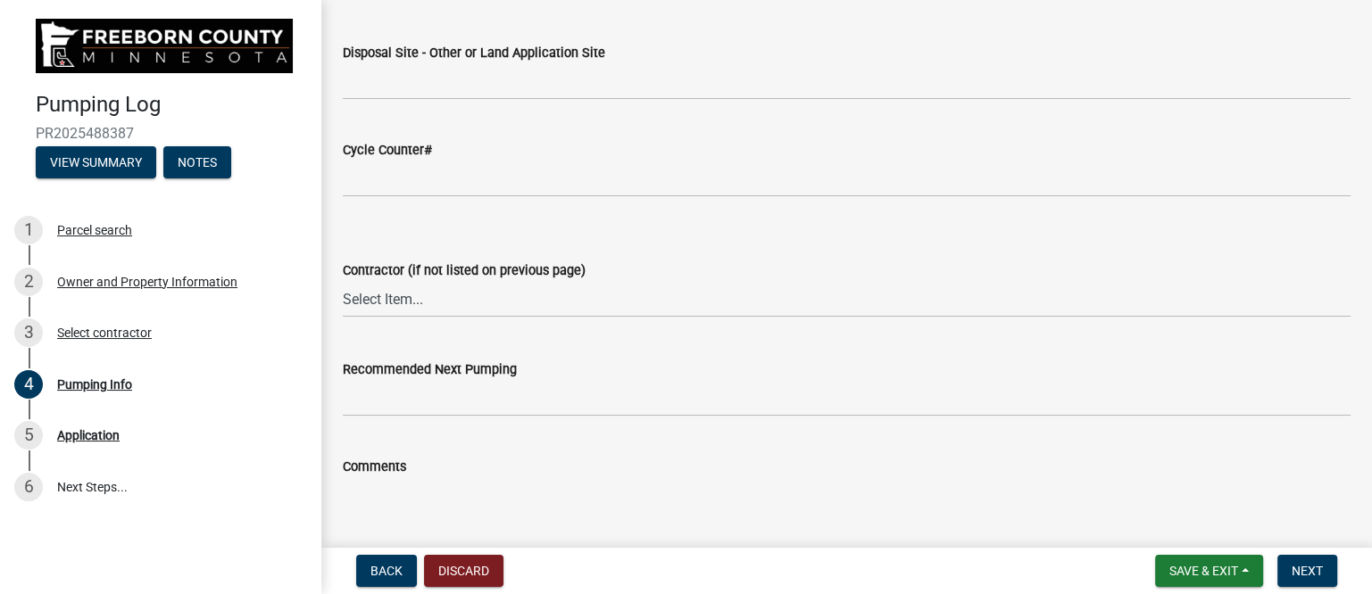
scroll to position [2352, 0]
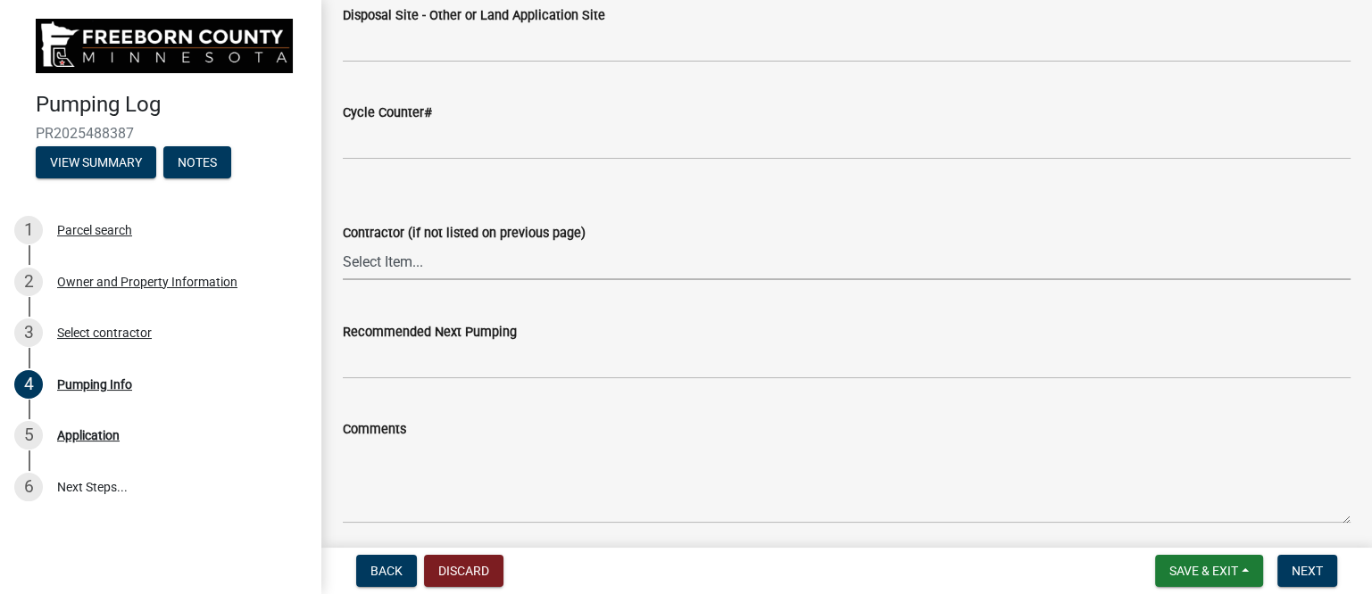
click at [437, 263] on select "Select Item... P & L Excavating Precision Septic Services [PERSON_NAME] Excavat…" at bounding box center [847, 262] width 1008 height 37
click at [343, 244] on select "Select Item... P & L Excavating Precision Septic Services [PERSON_NAME] Excavat…" at bounding box center [847, 262] width 1008 height 37
select select "a4b440af-86cc-4e74-8744-b4ec83ffff55"
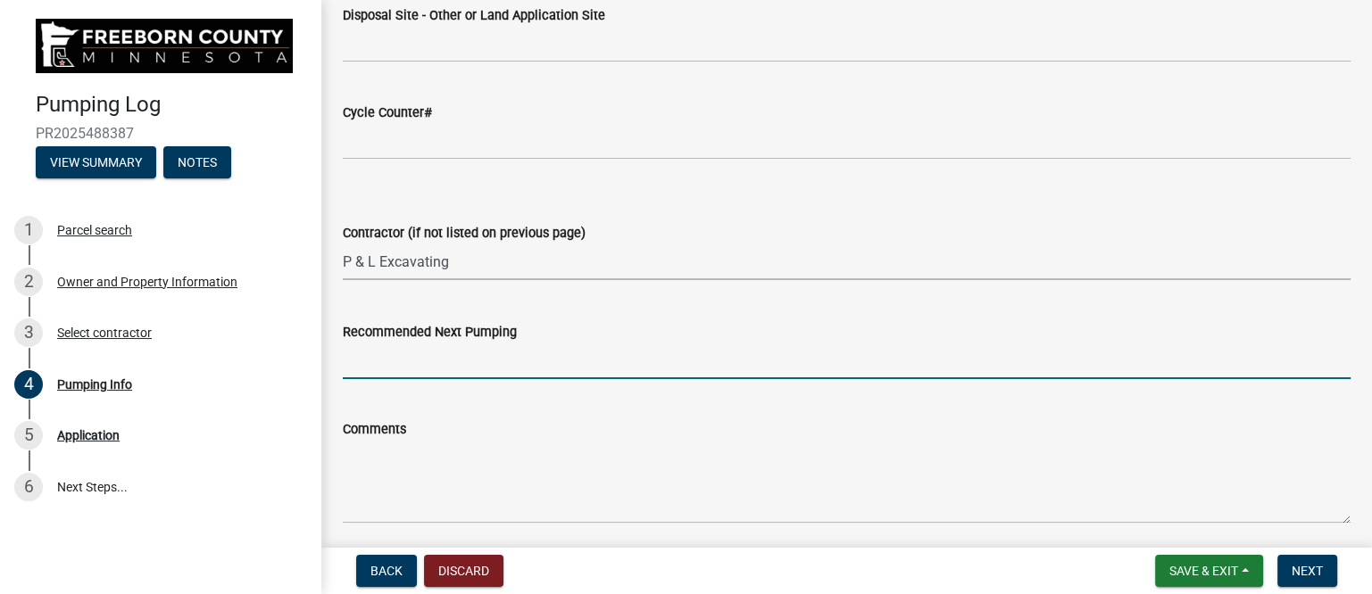
click at [397, 362] on input "Recommended Next Pumping" at bounding box center [847, 361] width 1008 height 37
type input "2028"
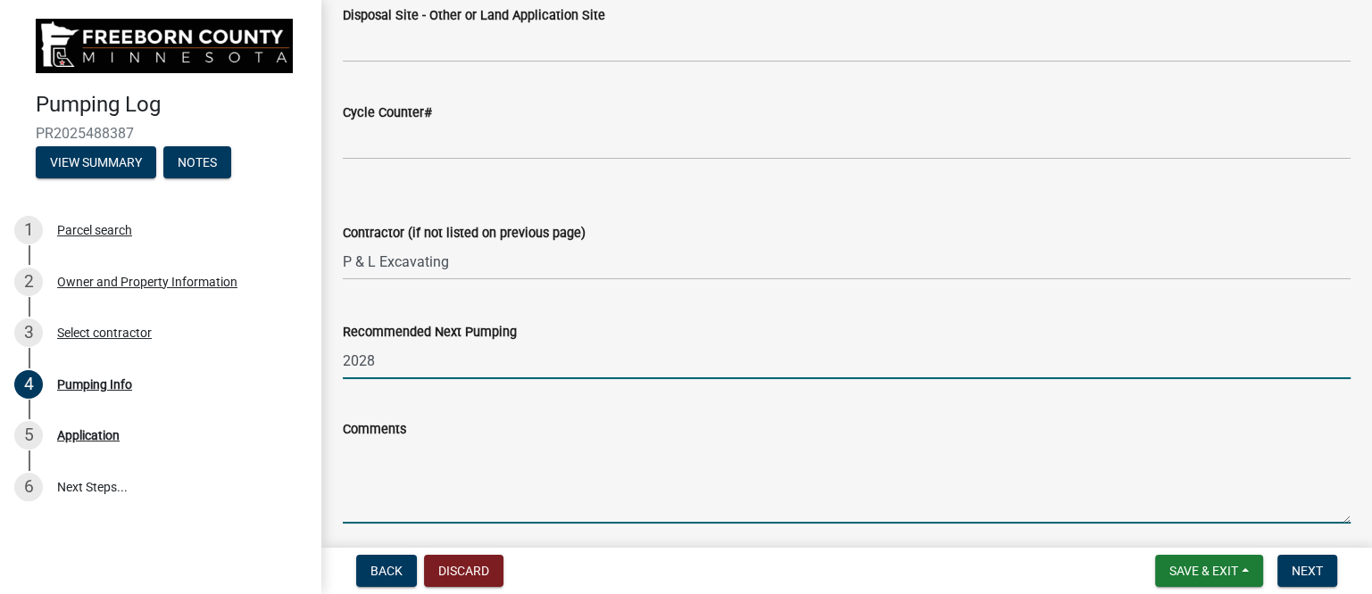
click at [396, 482] on textarea "Comments" at bounding box center [847, 482] width 1008 height 84
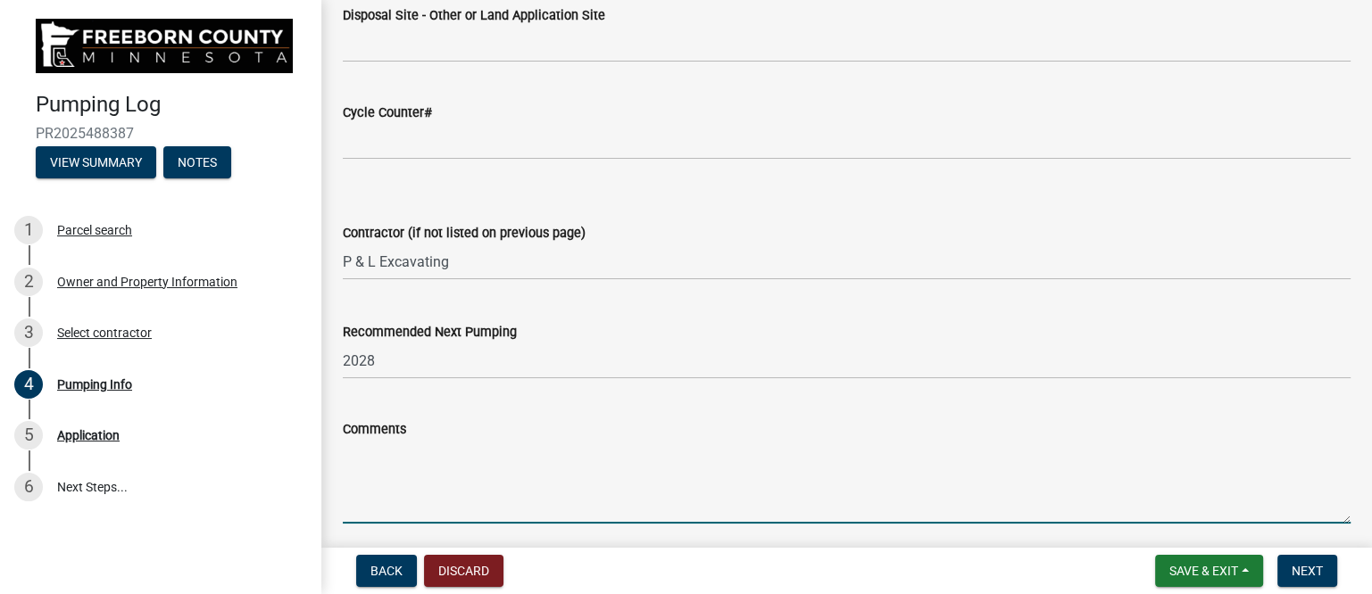
click at [445, 463] on textarea "Comments" at bounding box center [847, 482] width 1008 height 84
paste textarea "Dug up and straightened up pedestal as it was falling over and tied up some loo…"
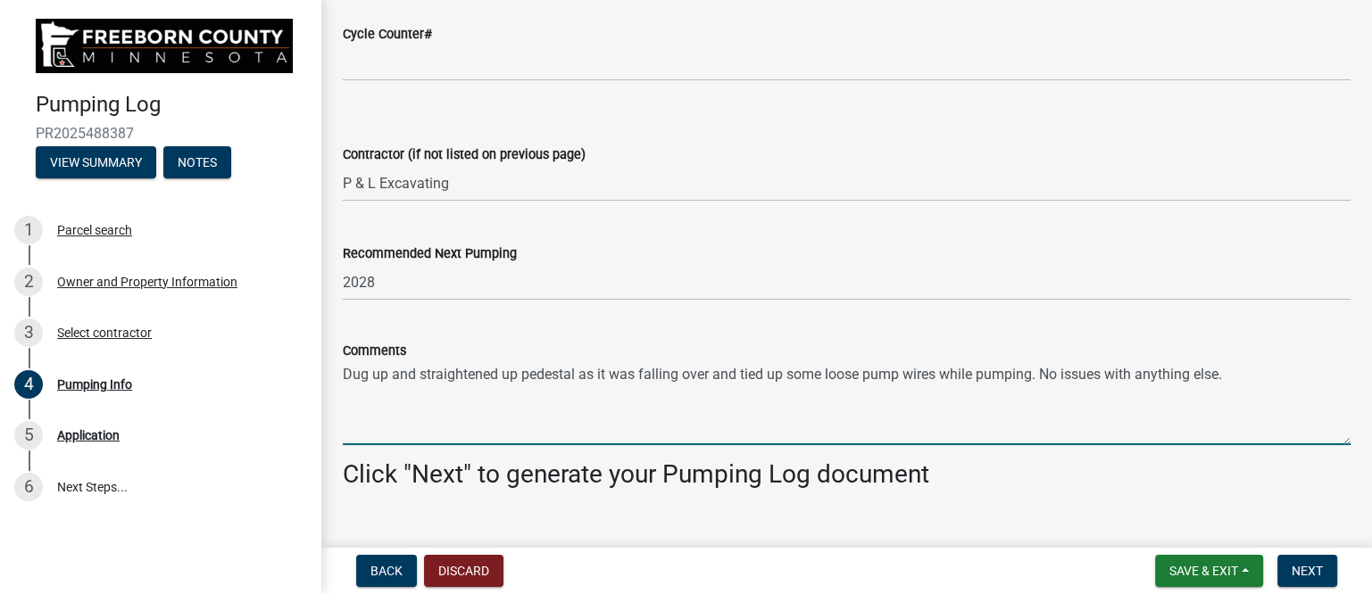
scroll to position [2463, 0]
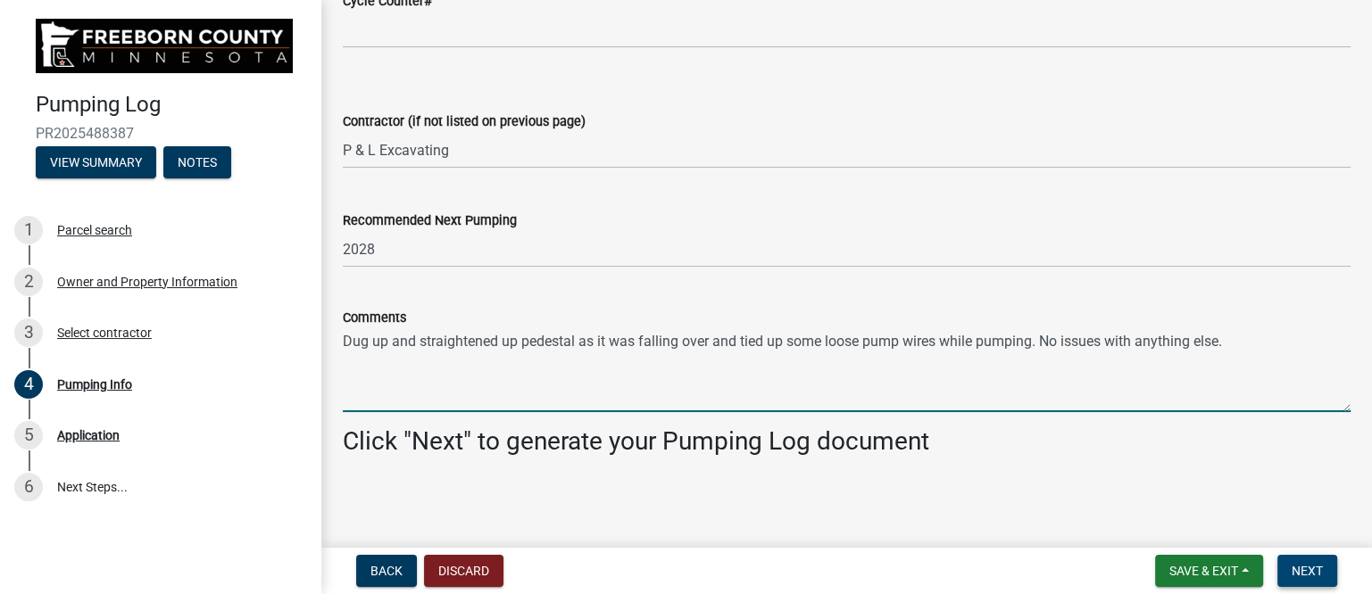
type textarea "Dug up and straightened up pedestal as it was falling over and tied up some loo…"
click at [1316, 573] on span "Next" at bounding box center [1306, 571] width 31 height 14
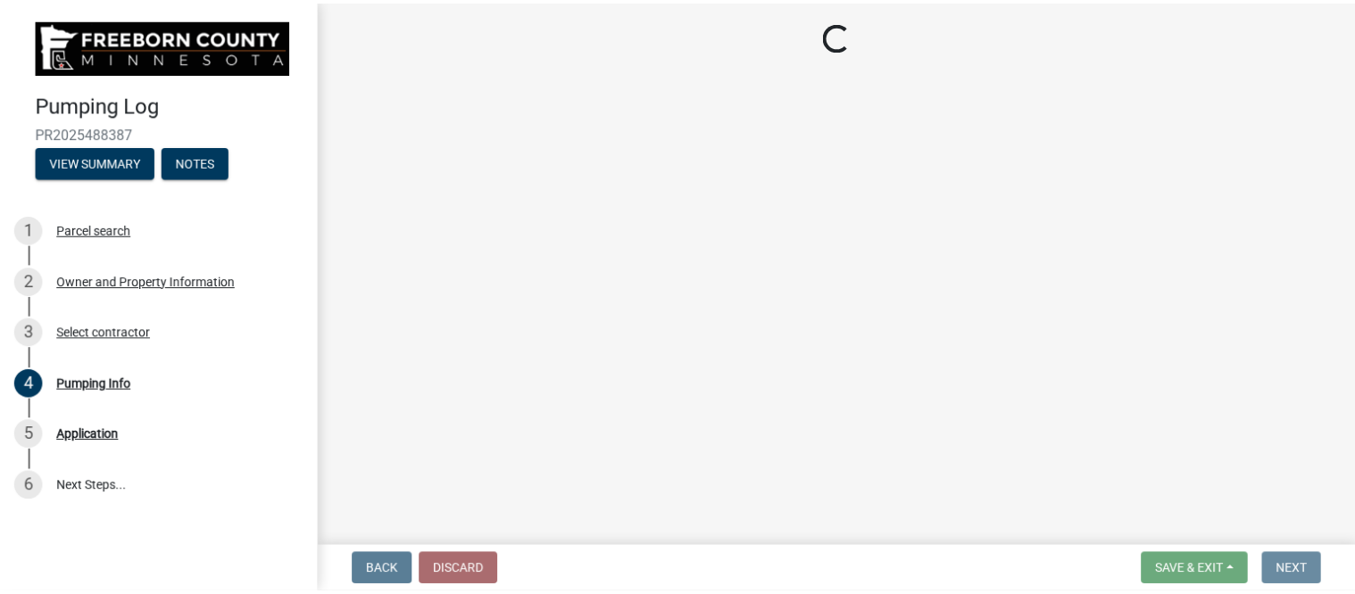
scroll to position [0, 0]
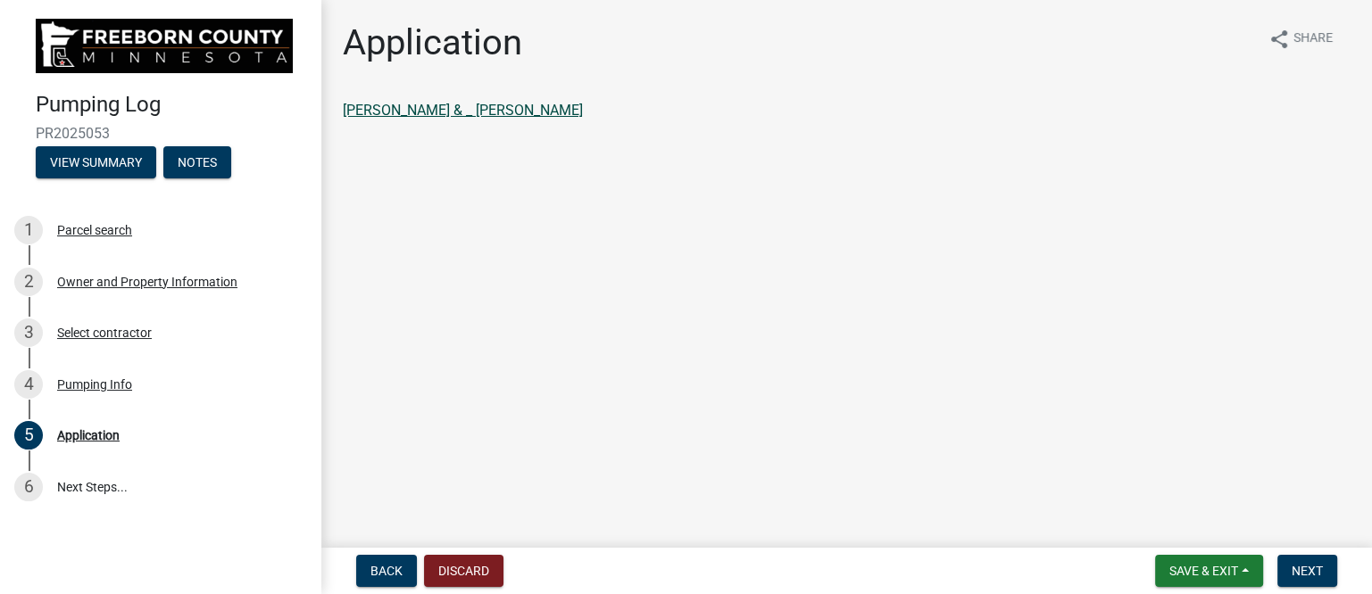
click at [539, 104] on link "BAKKEN,ALAN O & _ BONITA K BAKKEN" at bounding box center [463, 110] width 240 height 17
click at [1296, 568] on span "Next" at bounding box center [1306, 571] width 31 height 14
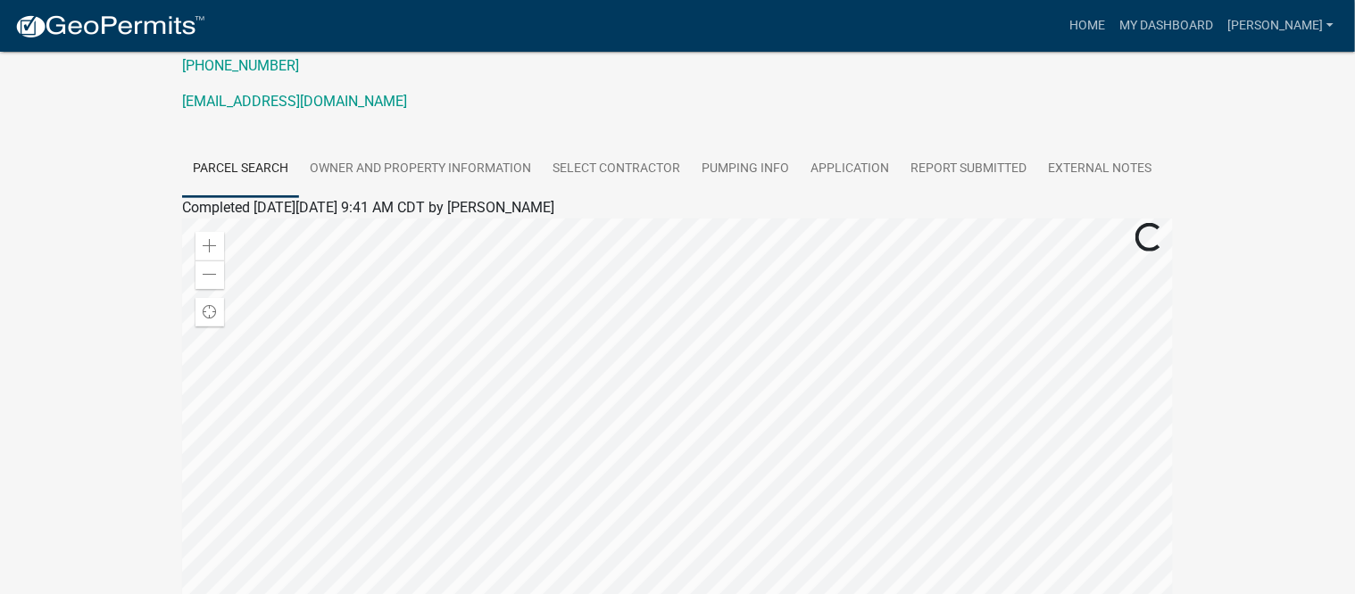
scroll to position [446, 0]
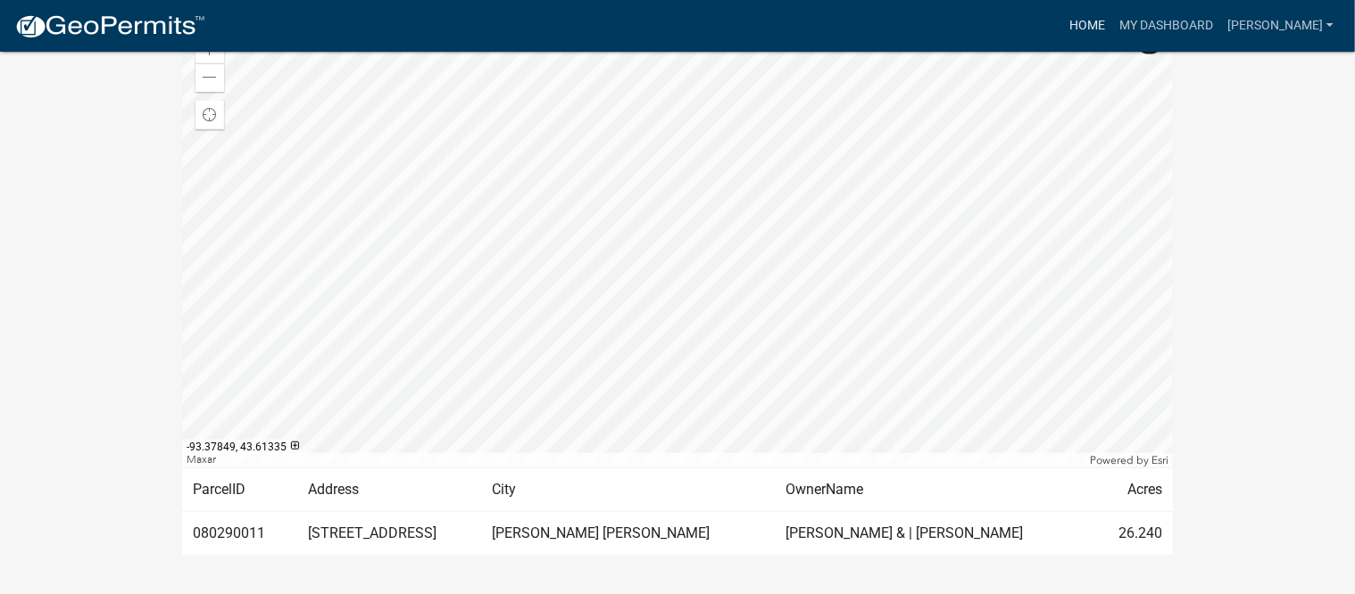
click at [1101, 23] on link "Home" at bounding box center [1087, 26] width 50 height 34
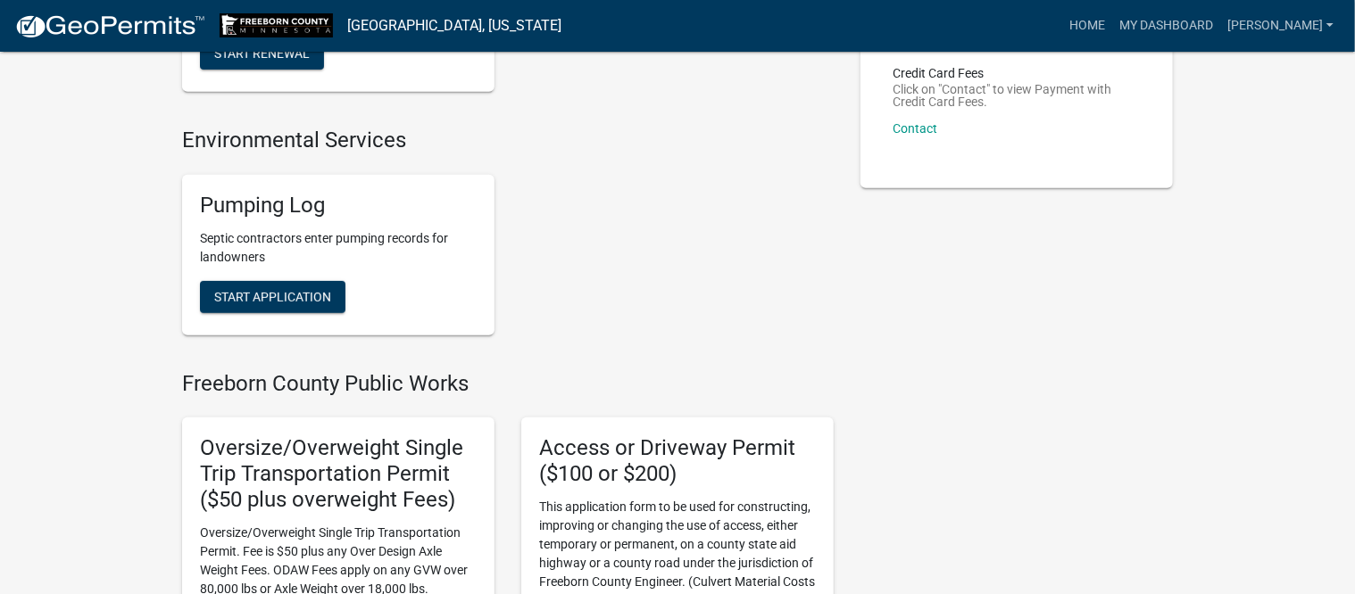
scroll to position [335, 0]
click at [275, 296] on span "Start Application" at bounding box center [272, 295] width 117 height 14
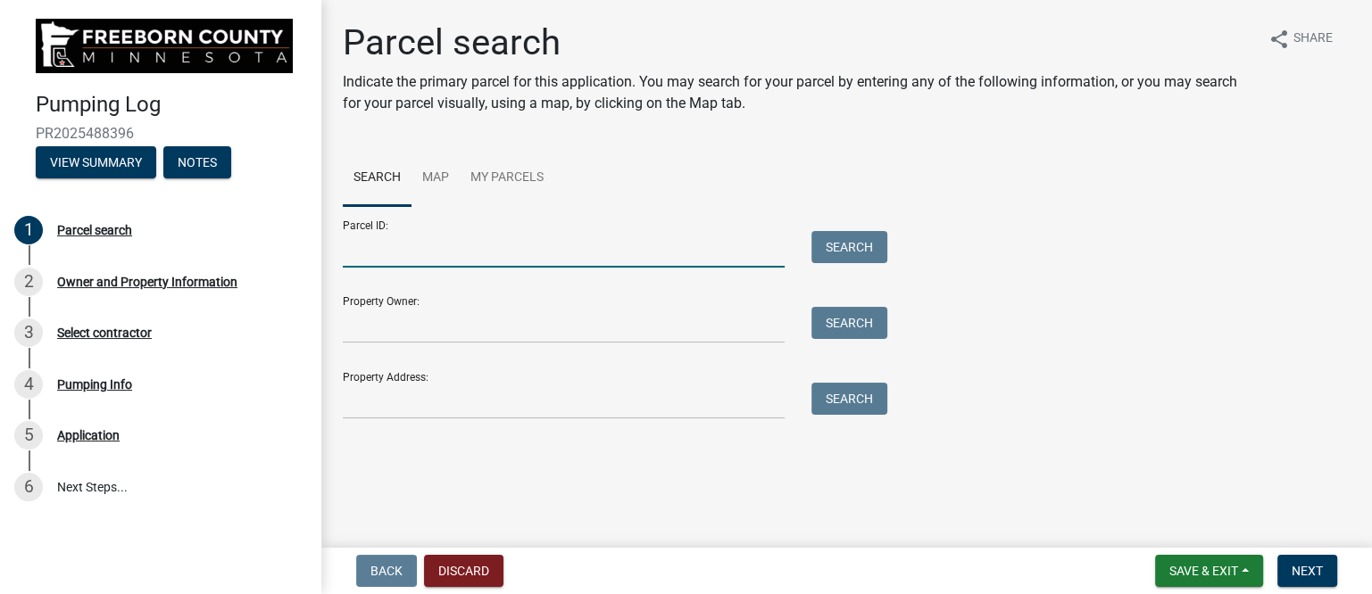
click at [509, 253] on input "Parcel ID:" at bounding box center [564, 249] width 442 height 37
type input "080290011"
click at [850, 256] on button "Search" at bounding box center [849, 247] width 76 height 32
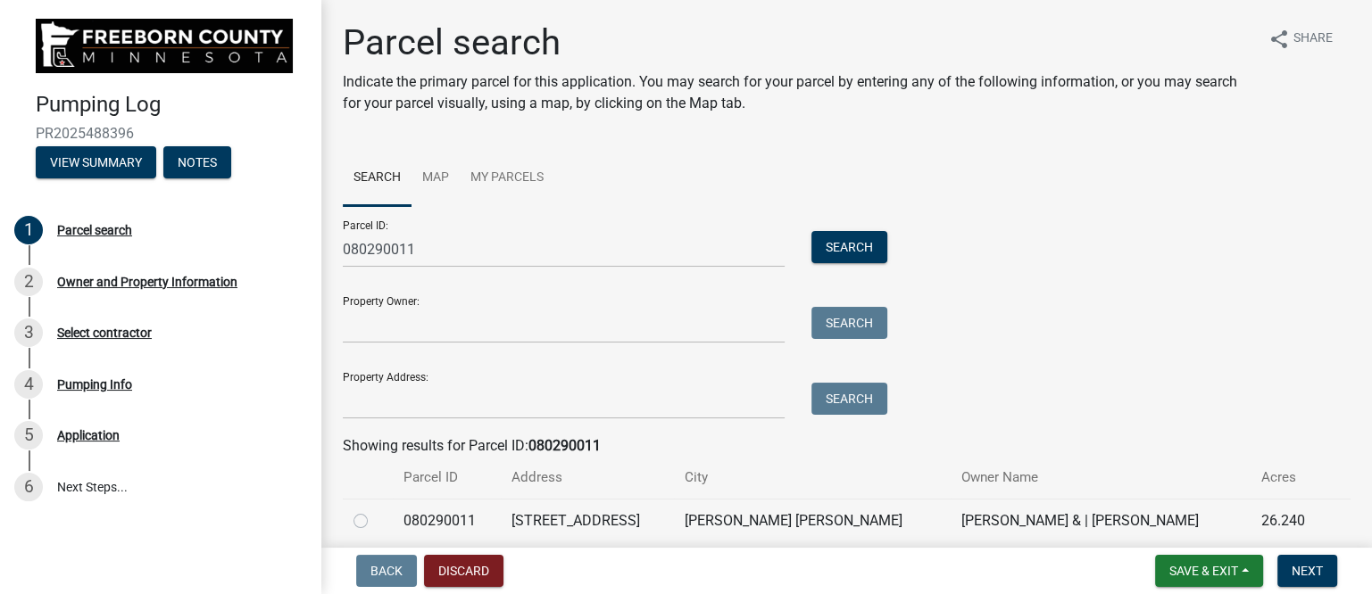
click at [375, 511] on label at bounding box center [375, 511] width 0 height 0
click at [375, 522] on input "radio" at bounding box center [381, 517] width 12 height 12
radio input "true"
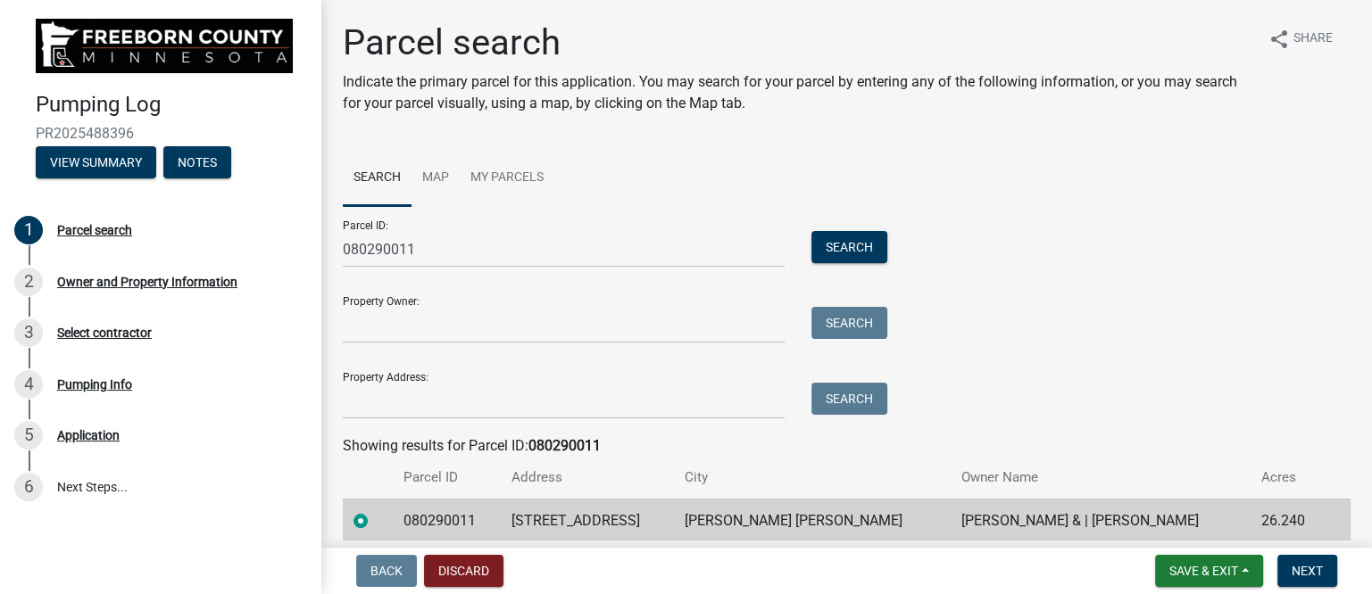
scroll to position [71, 0]
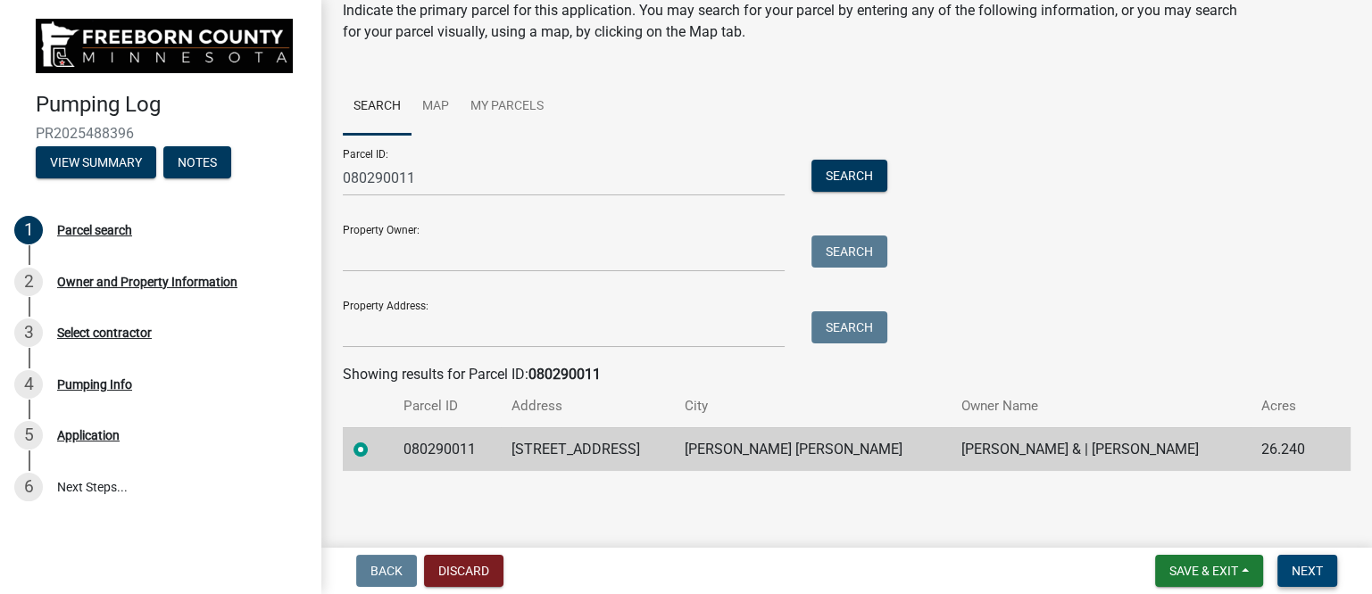
click at [1314, 569] on span "Next" at bounding box center [1306, 571] width 31 height 14
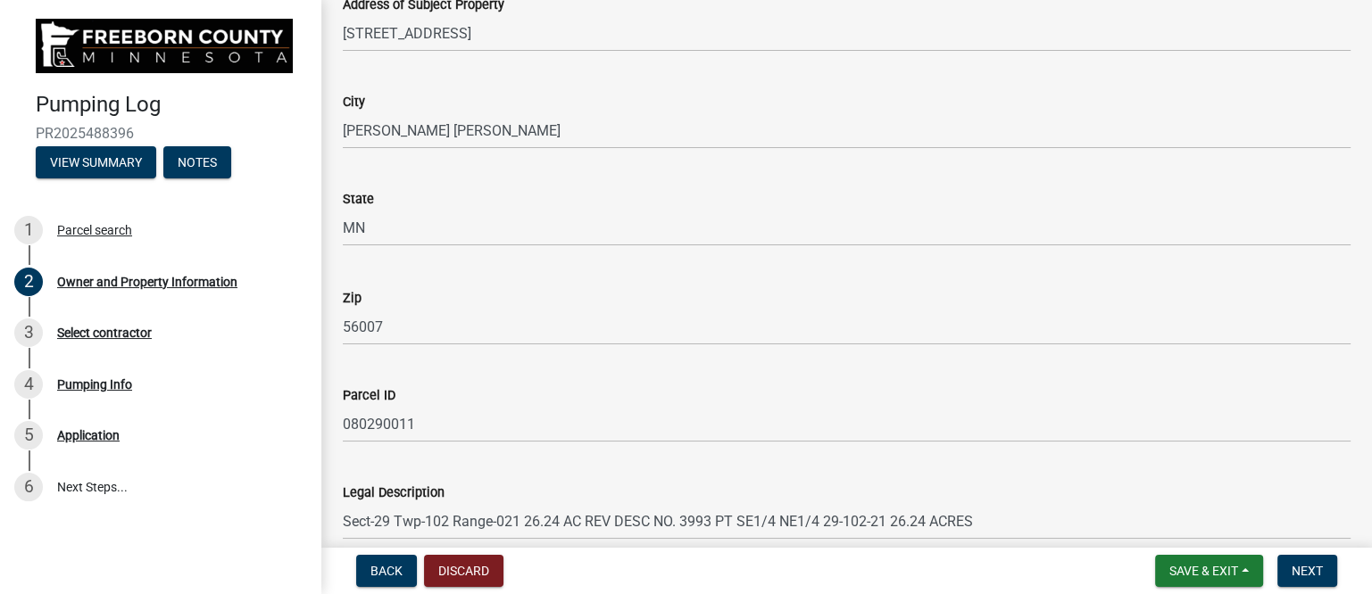
scroll to position [1073, 0]
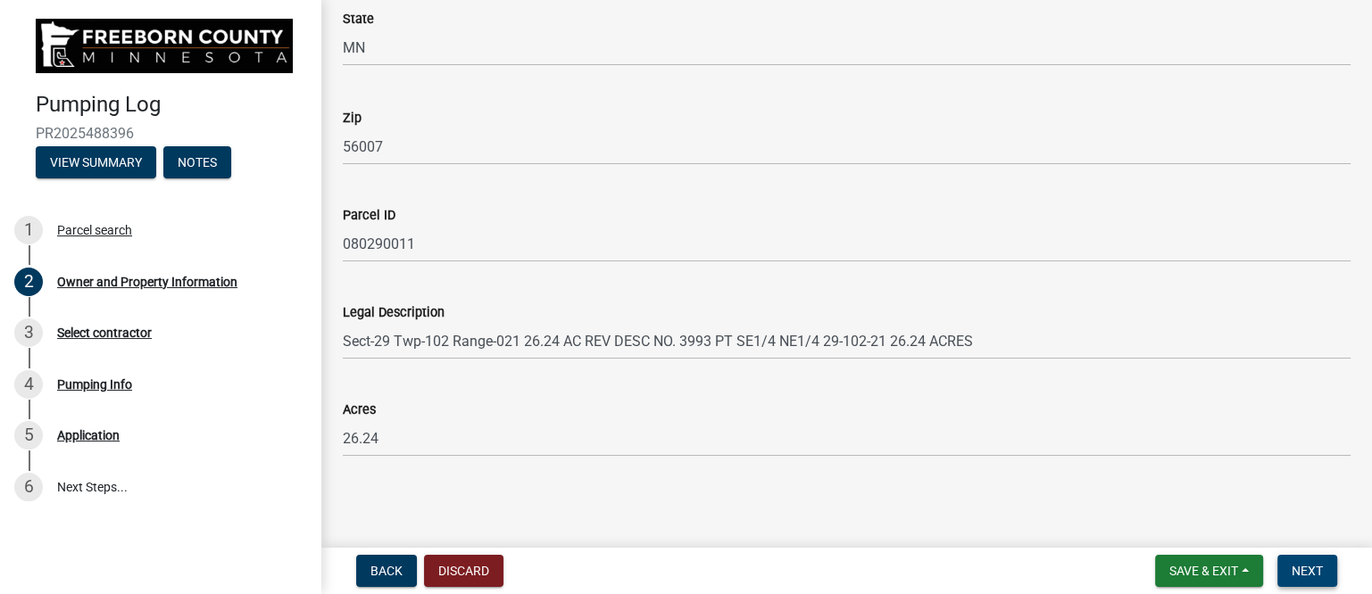
click at [1316, 575] on span "Next" at bounding box center [1306, 571] width 31 height 14
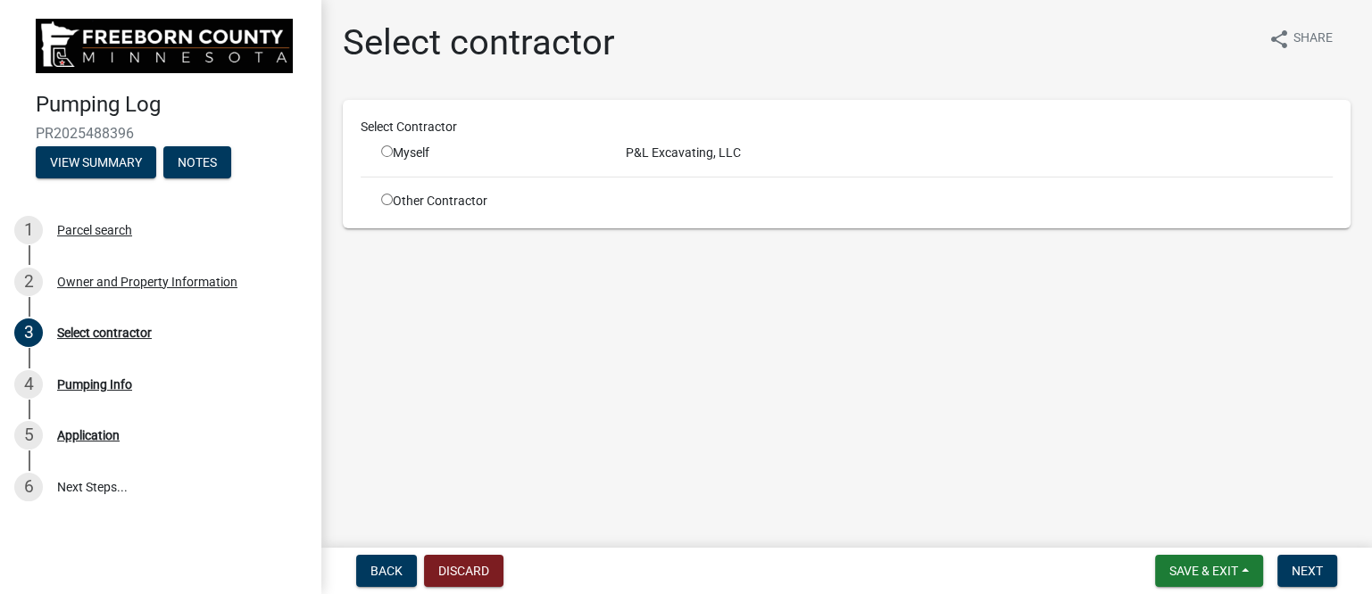
click at [390, 149] on input "radio" at bounding box center [387, 151] width 12 height 12
radio input "true"
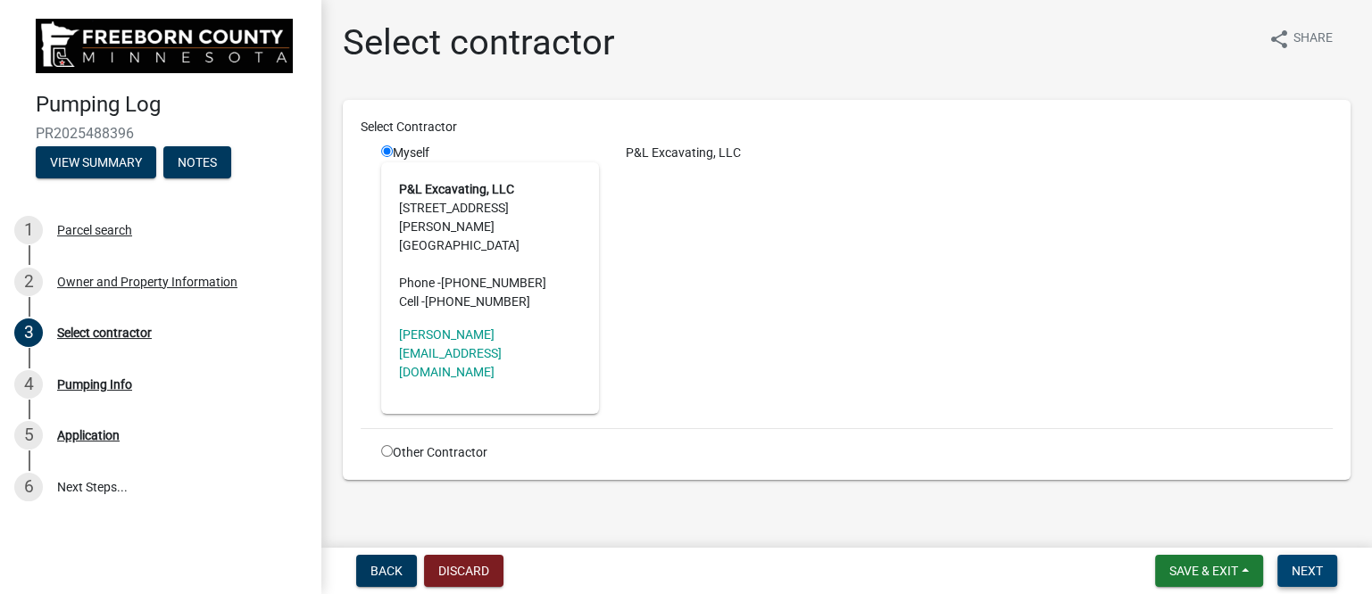
click at [1307, 570] on span "Next" at bounding box center [1306, 571] width 31 height 14
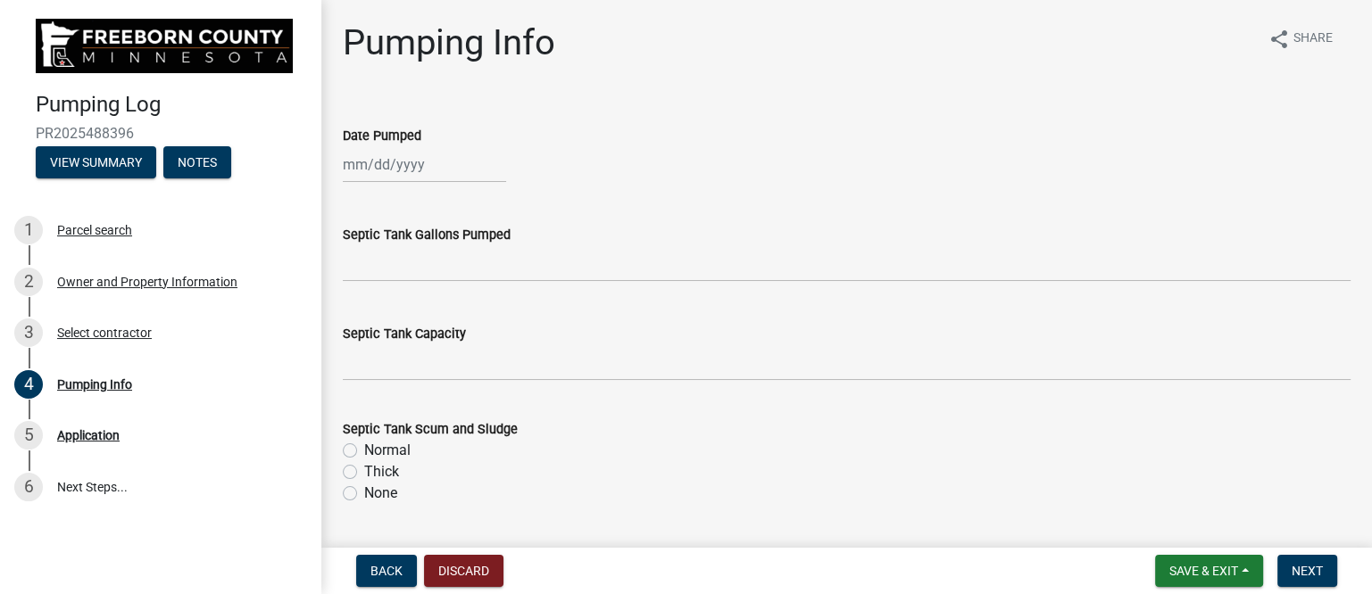
click at [417, 173] on div at bounding box center [424, 164] width 163 height 37
select select "10"
select select "2025"
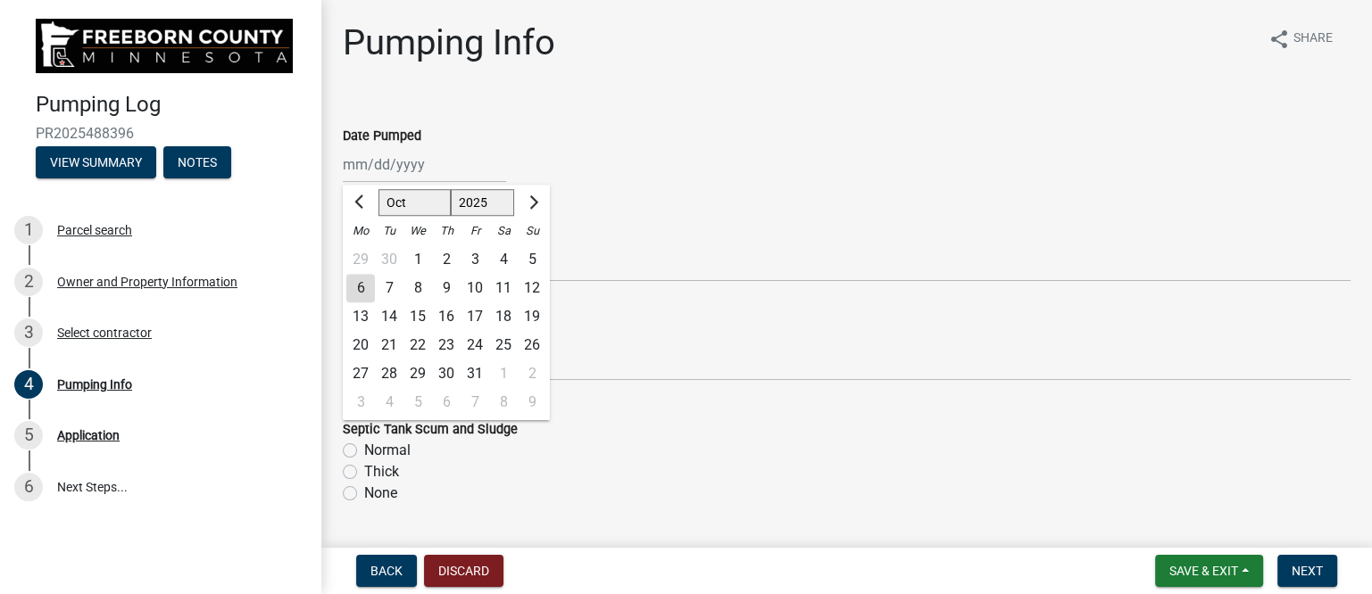
click at [472, 260] on div "3" at bounding box center [475, 259] width 29 height 29
type input "[DATE]"
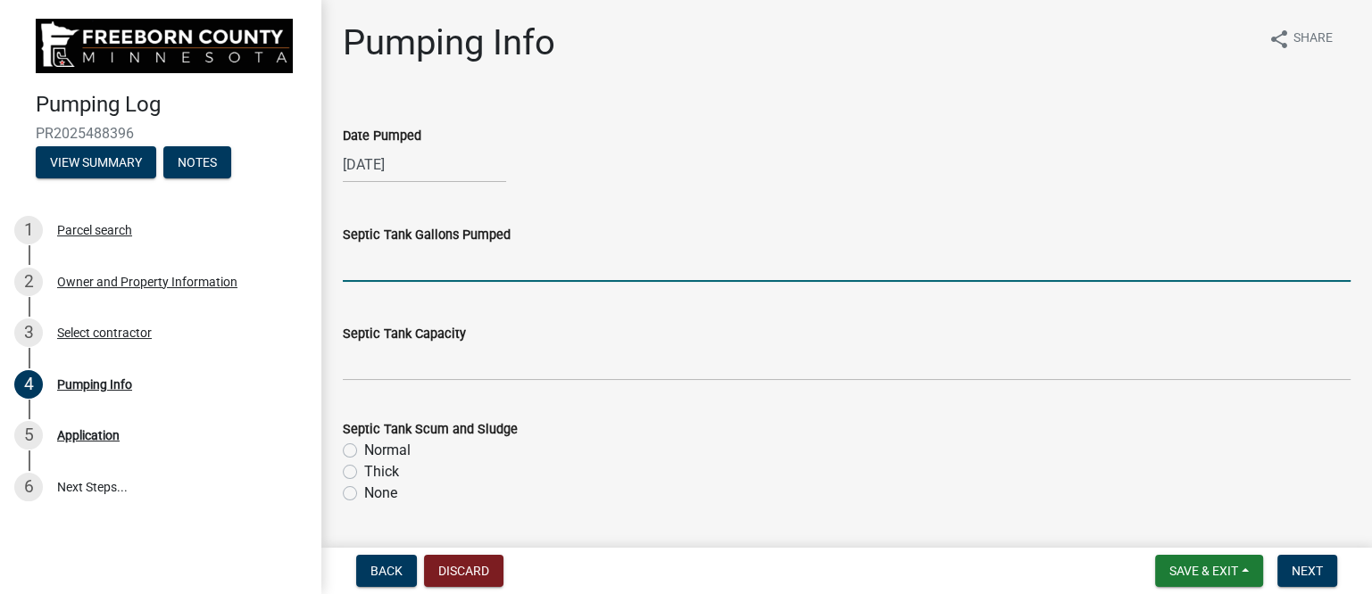
click at [427, 263] on input "text" at bounding box center [847, 263] width 1008 height 37
type input "1000"
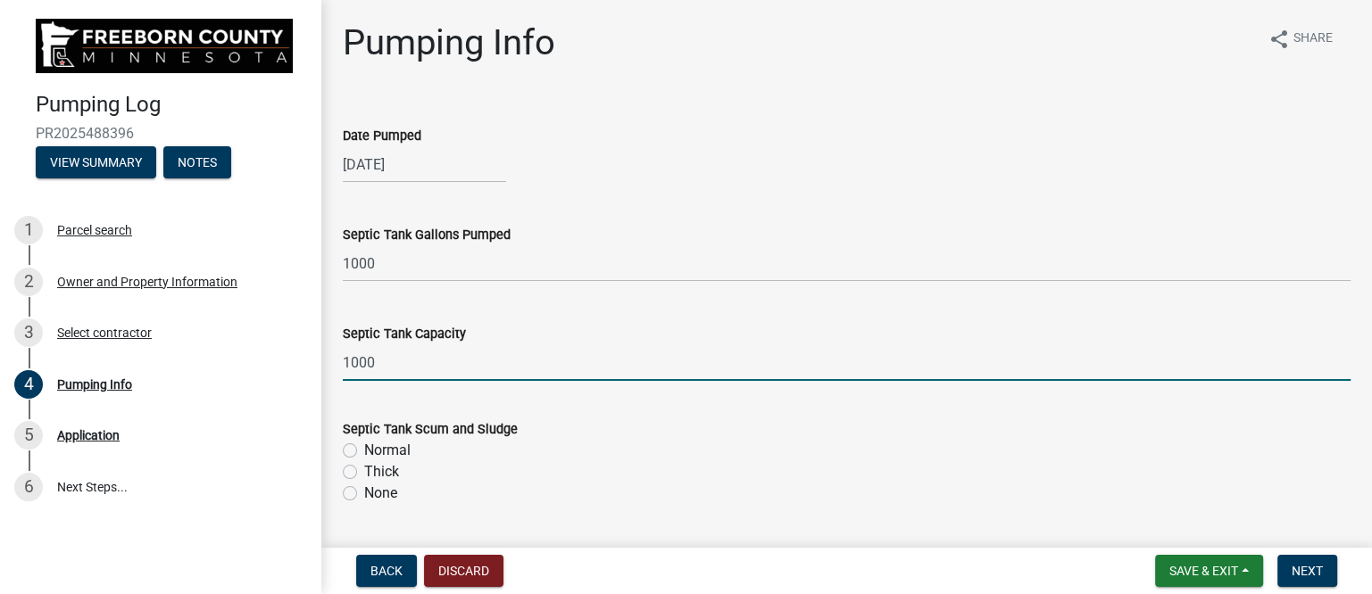
type input "1000"
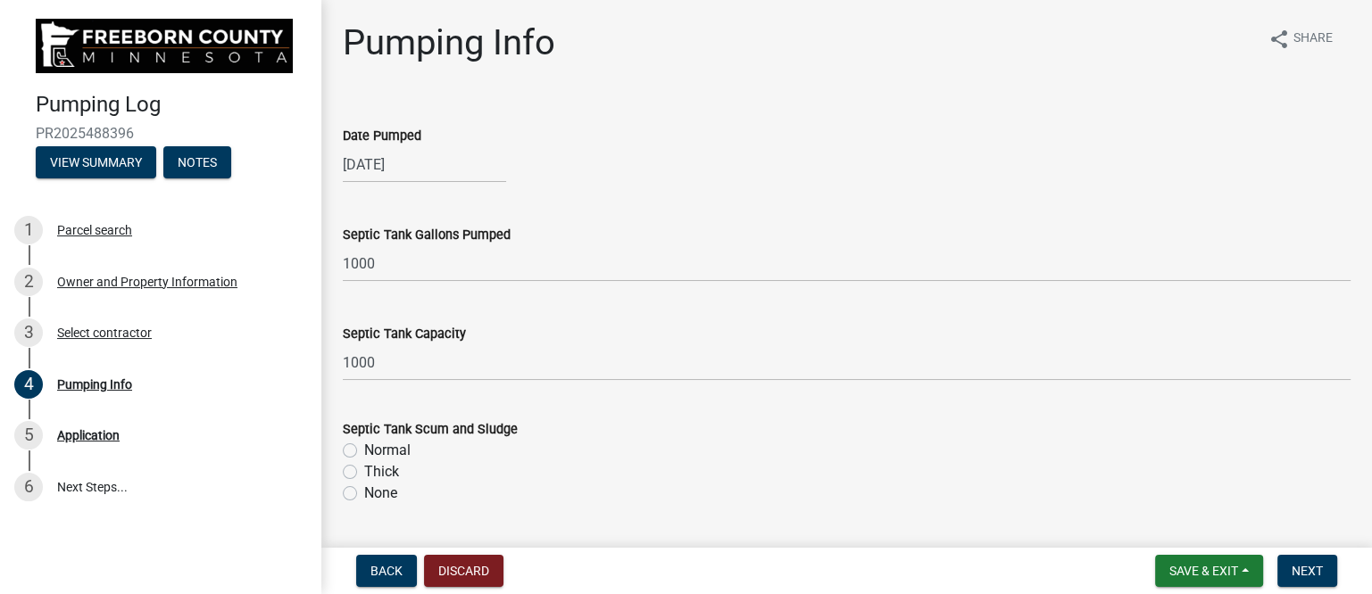
click at [384, 452] on label "Normal" at bounding box center [387, 450] width 46 height 21
click at [376, 452] on input "Normal" at bounding box center [370, 446] width 12 height 12
radio input "true"
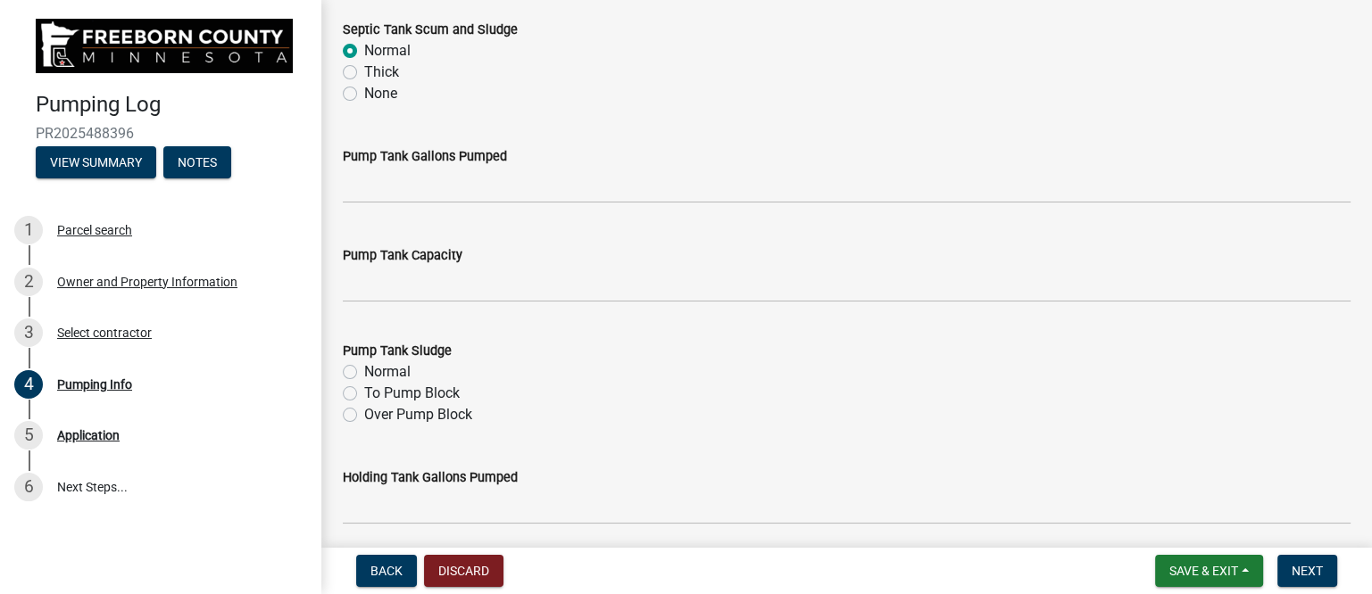
scroll to position [446, 0]
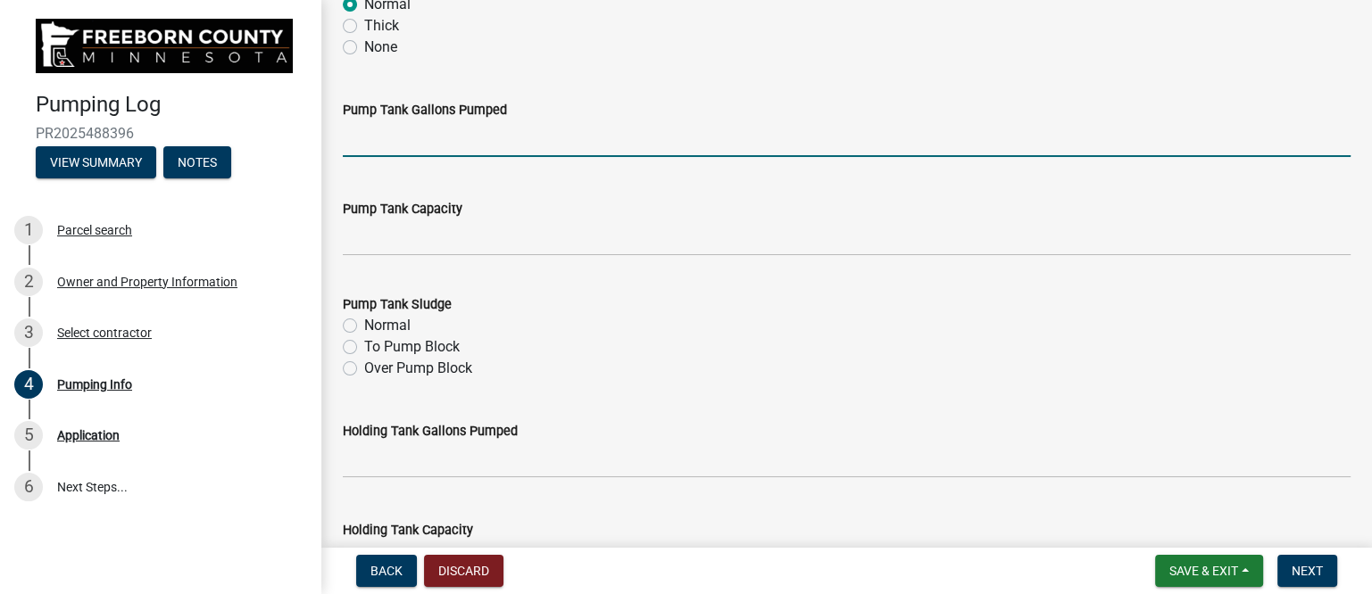
click at [416, 135] on input "text" at bounding box center [847, 138] width 1008 height 37
type input "200"
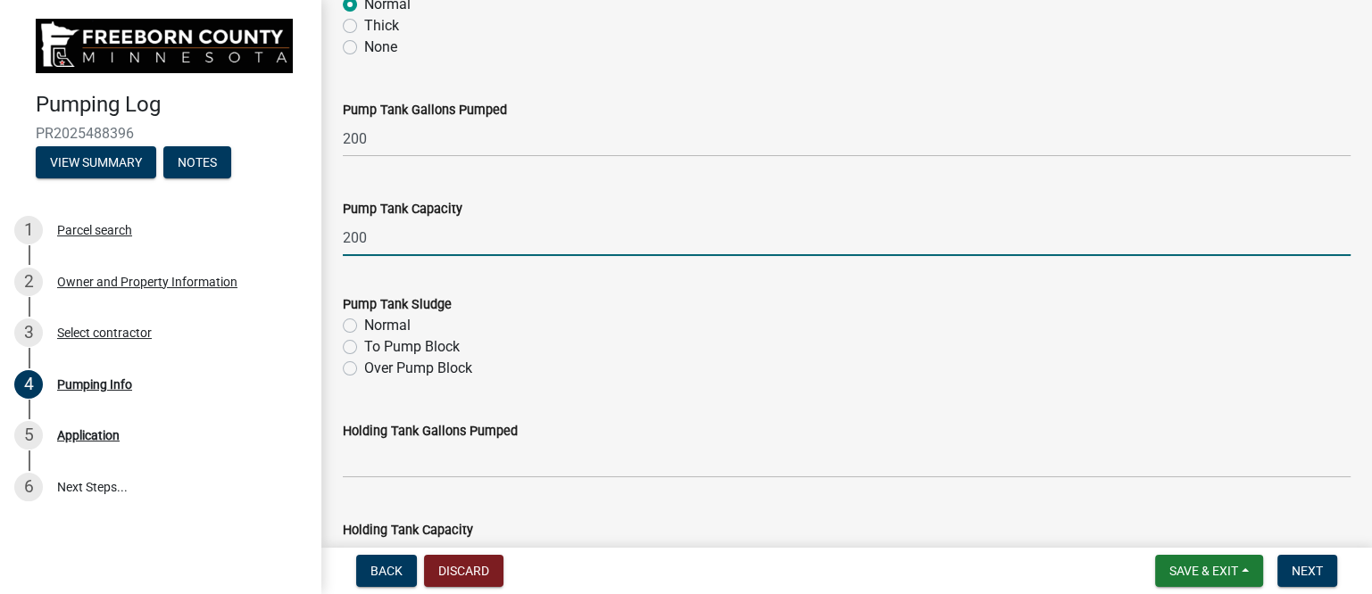
type input "200"
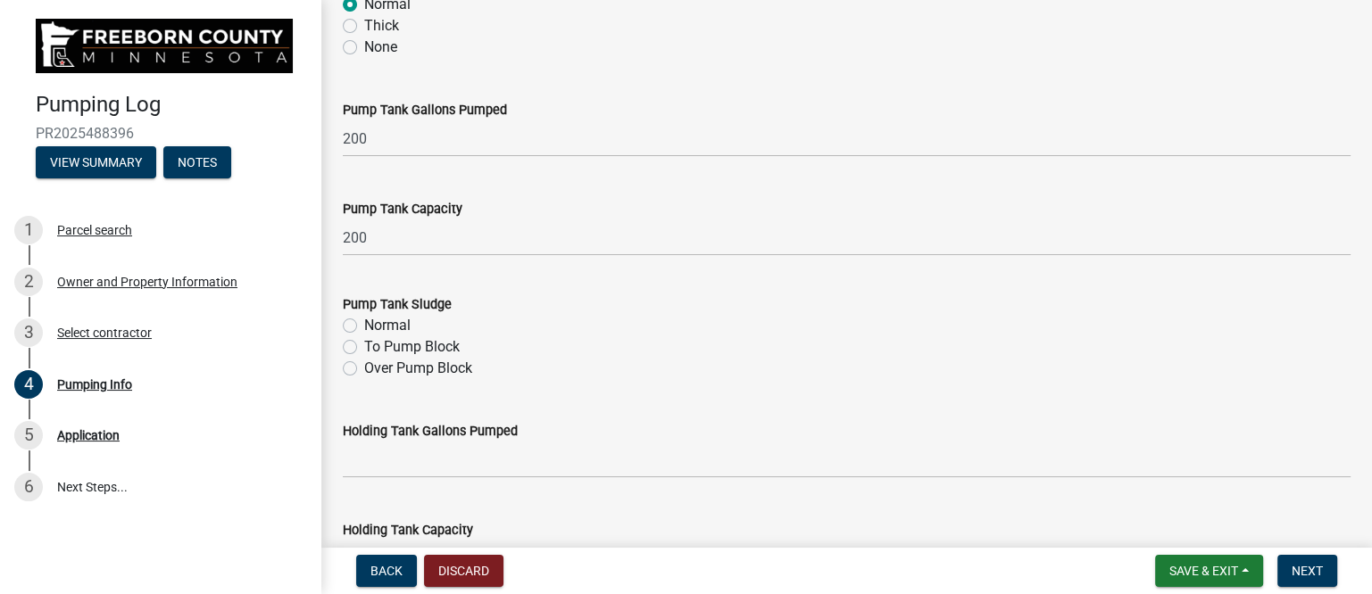
click at [370, 320] on label "Normal" at bounding box center [387, 325] width 46 height 21
click at [370, 320] on input "Normal" at bounding box center [370, 321] width 12 height 12
radio input "true"
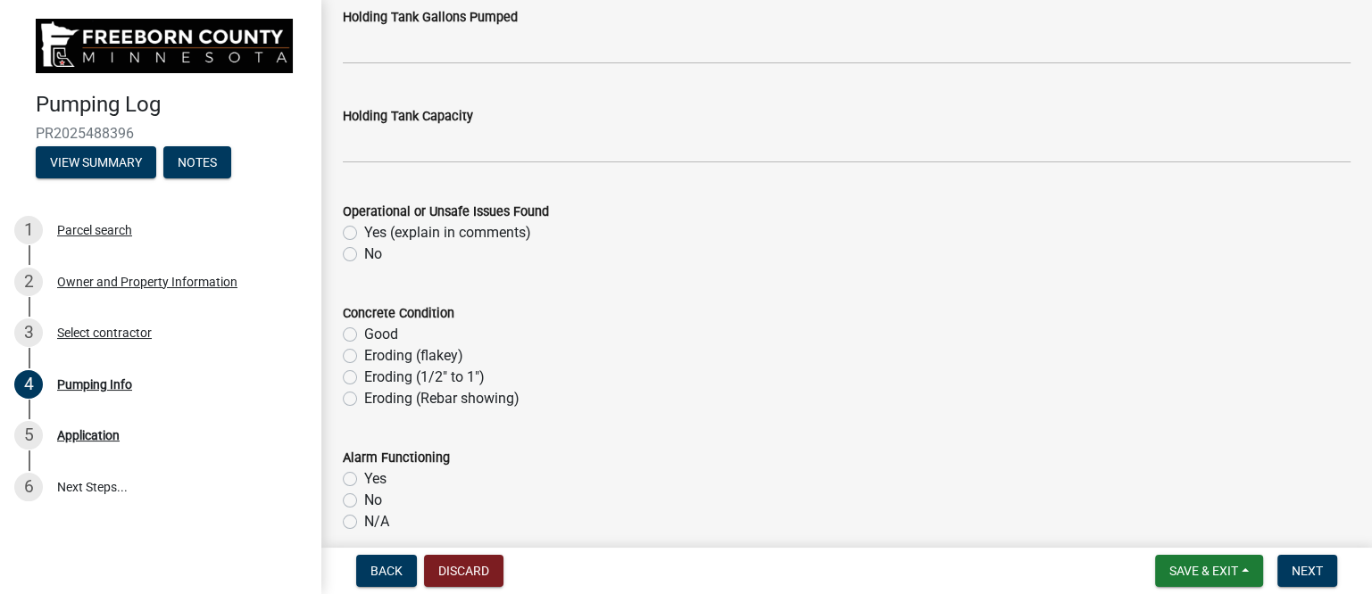
scroll to position [893, 0]
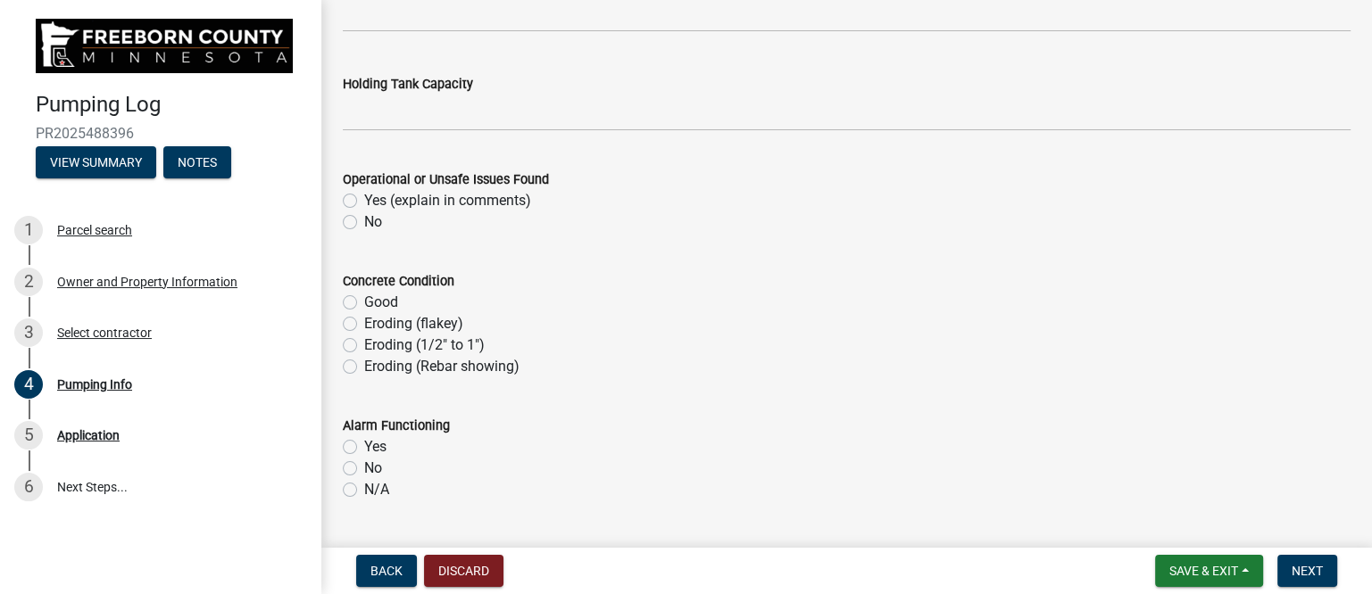
click at [348, 213] on div "No" at bounding box center [847, 222] width 1008 height 21
click at [364, 222] on label "No" at bounding box center [373, 222] width 18 height 21
click at [364, 222] on input "No" at bounding box center [370, 218] width 12 height 12
radio input "true"
click at [364, 302] on label "Good" at bounding box center [381, 302] width 34 height 21
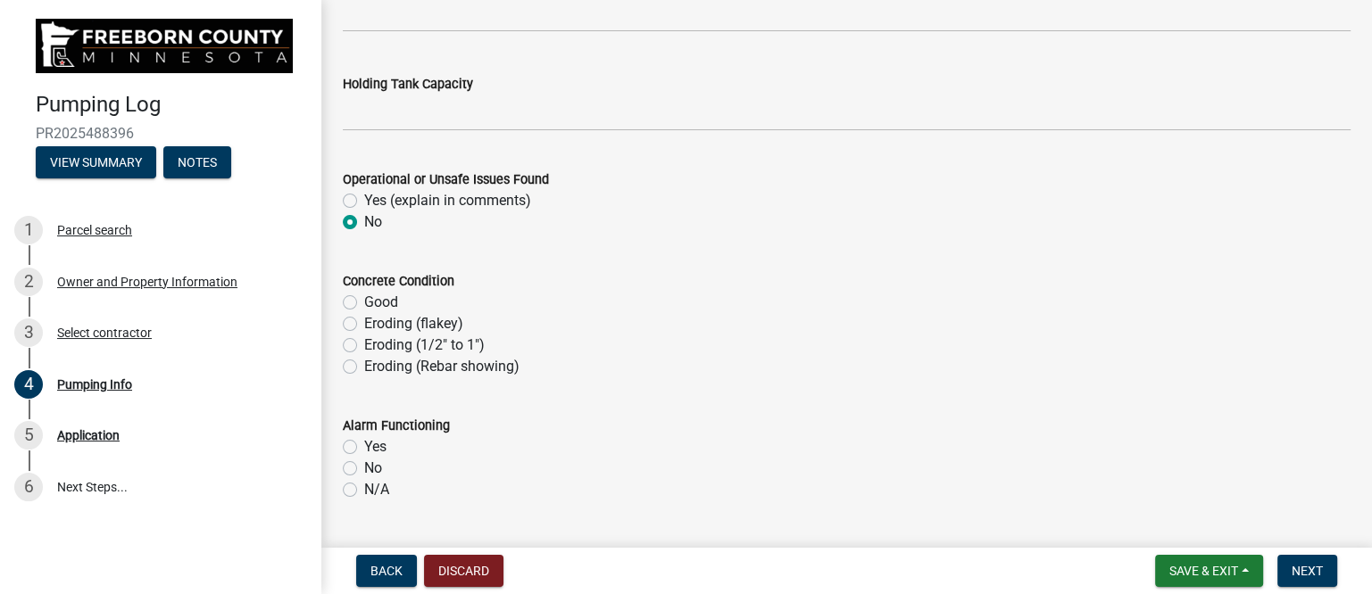
click at [364, 302] on input "Good" at bounding box center [370, 298] width 12 height 12
radio input "true"
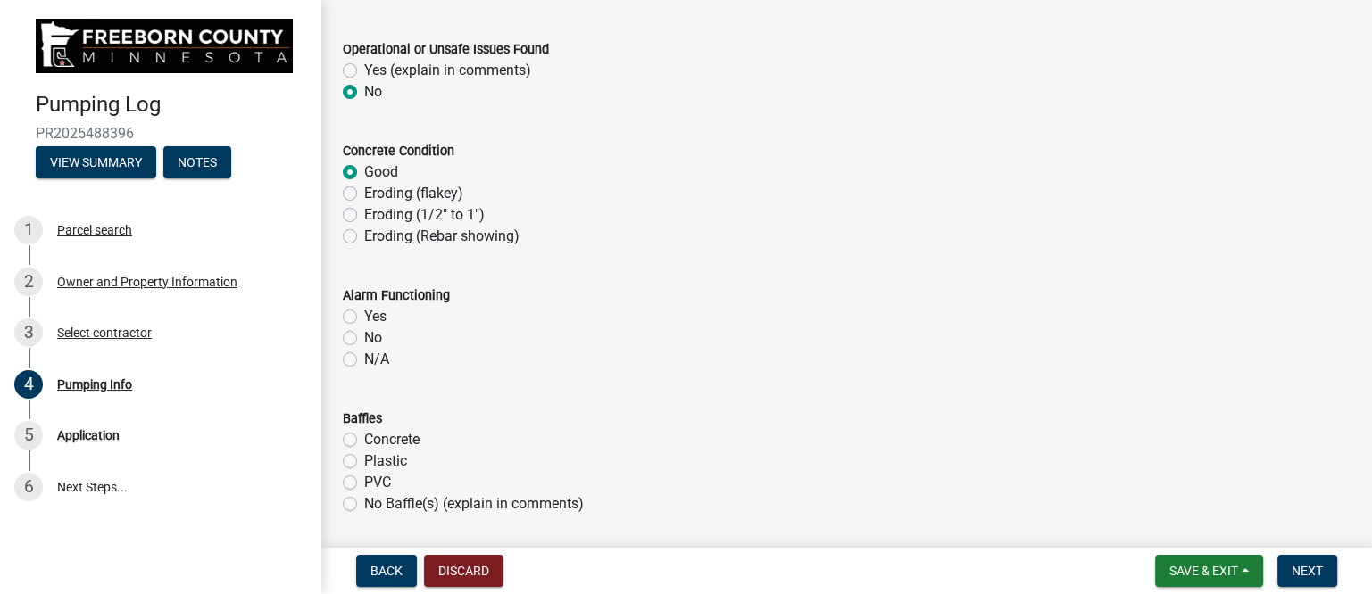
scroll to position [1003, 0]
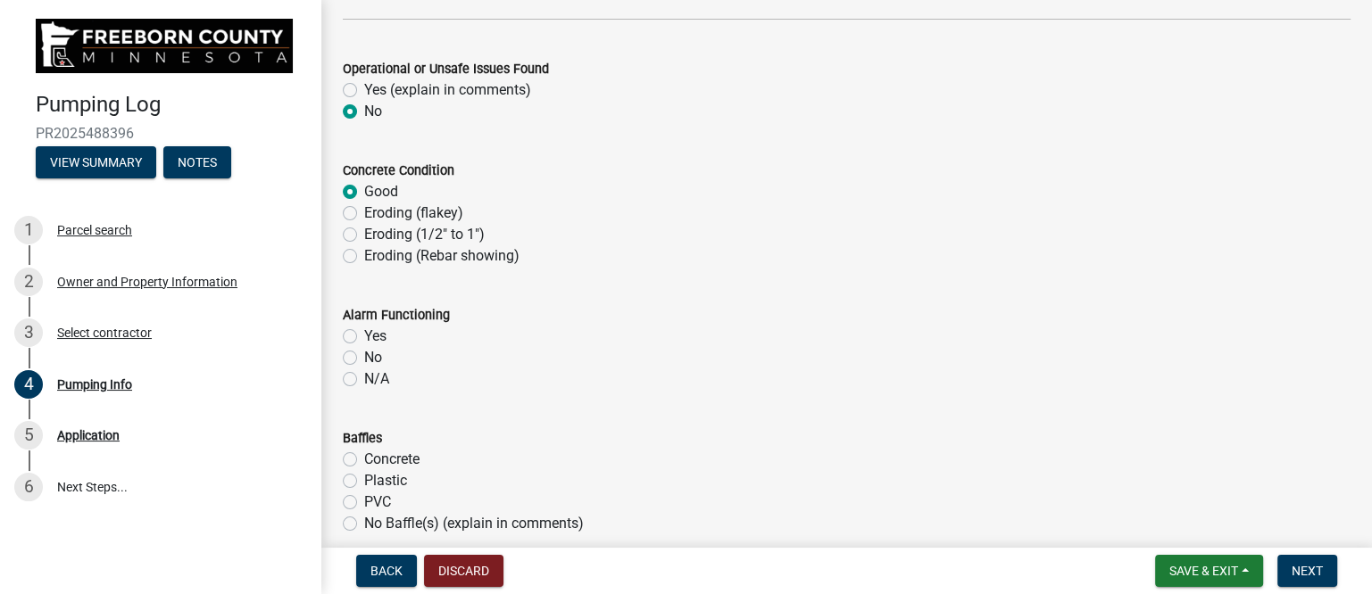
click at [364, 334] on label "Yes" at bounding box center [375, 336] width 22 height 21
click at [364, 334] on input "Yes" at bounding box center [370, 332] width 12 height 12
radio input "true"
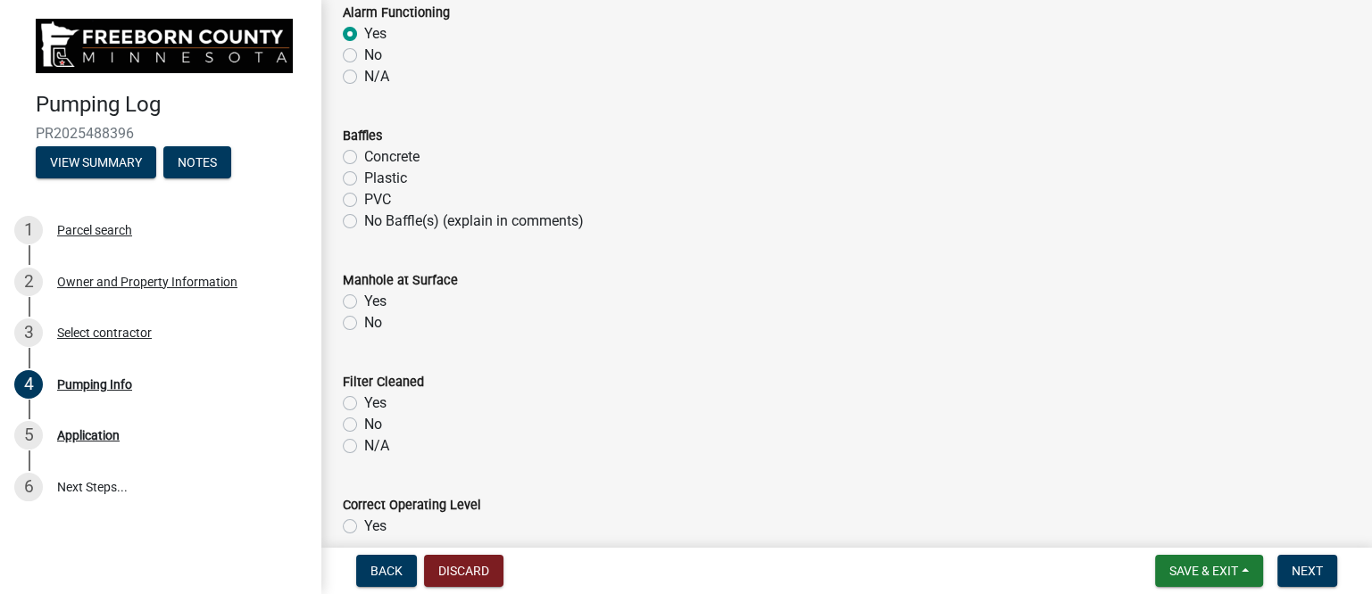
scroll to position [1339, 0]
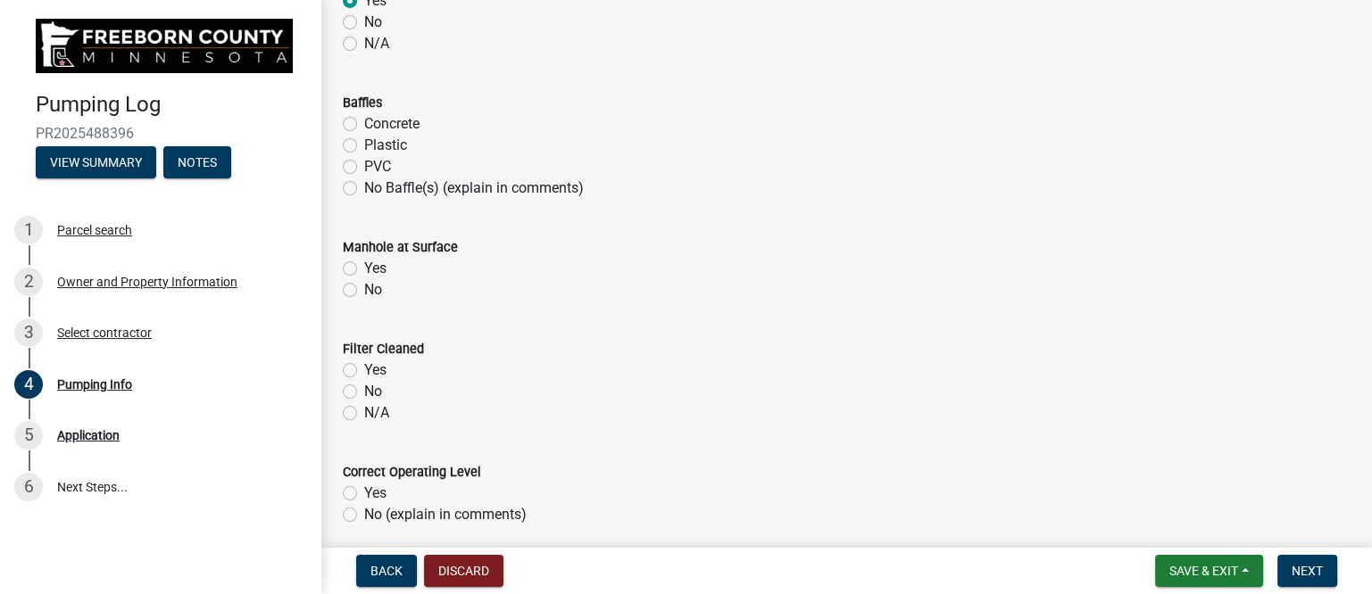
click at [364, 146] on label "Plastic" at bounding box center [385, 145] width 43 height 21
click at [364, 146] on input "Plastic" at bounding box center [370, 141] width 12 height 12
radio input "true"
click at [364, 268] on label "Yes" at bounding box center [375, 268] width 22 height 21
click at [364, 268] on input "Yes" at bounding box center [370, 264] width 12 height 12
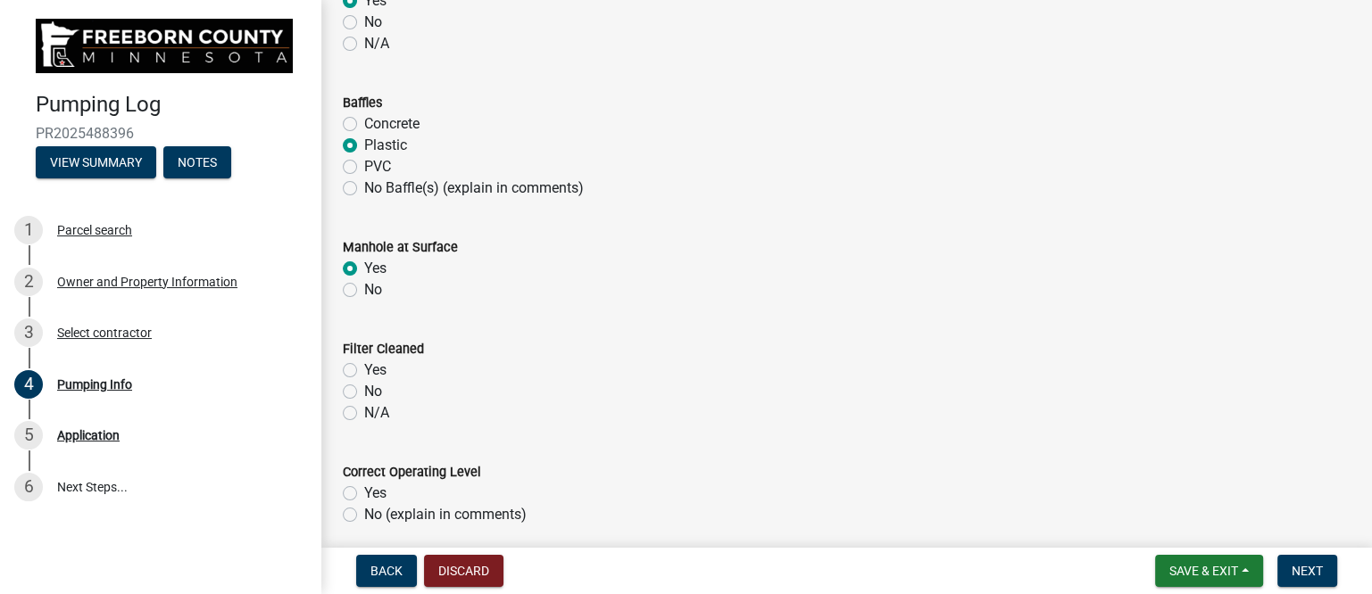
radio input "true"
click at [364, 412] on label "N/A" at bounding box center [376, 413] width 25 height 21
click at [364, 412] on input "N/A" at bounding box center [370, 409] width 12 height 12
radio input "true"
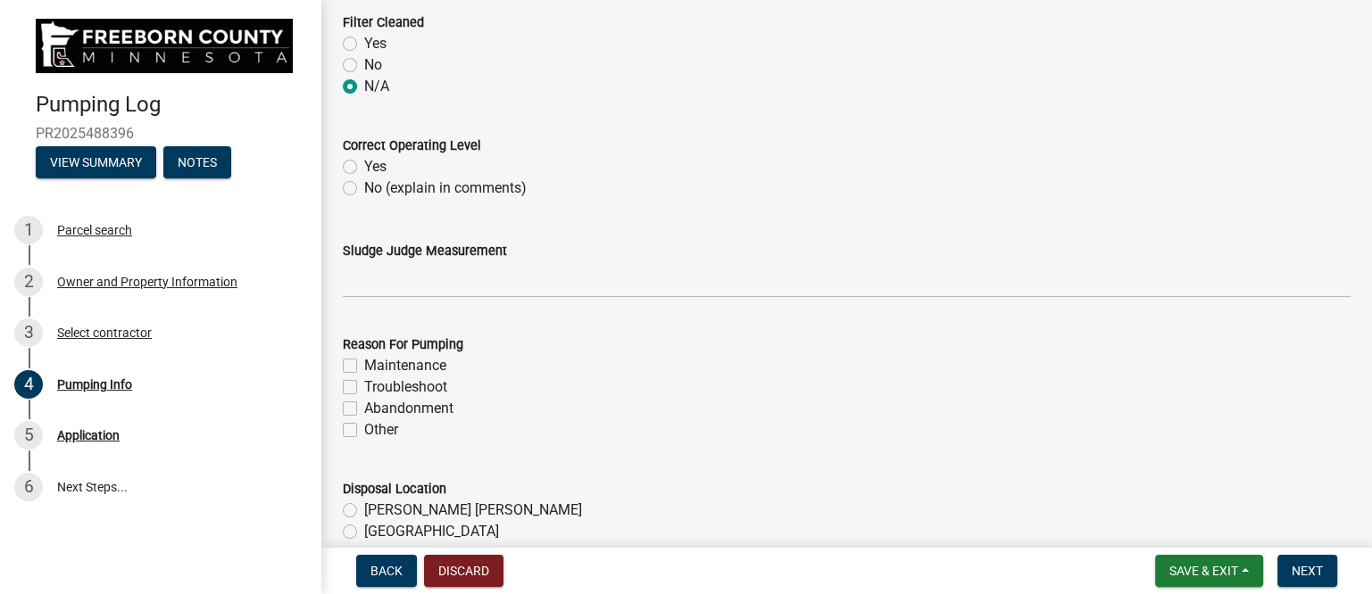
scroll to position [1673, 0]
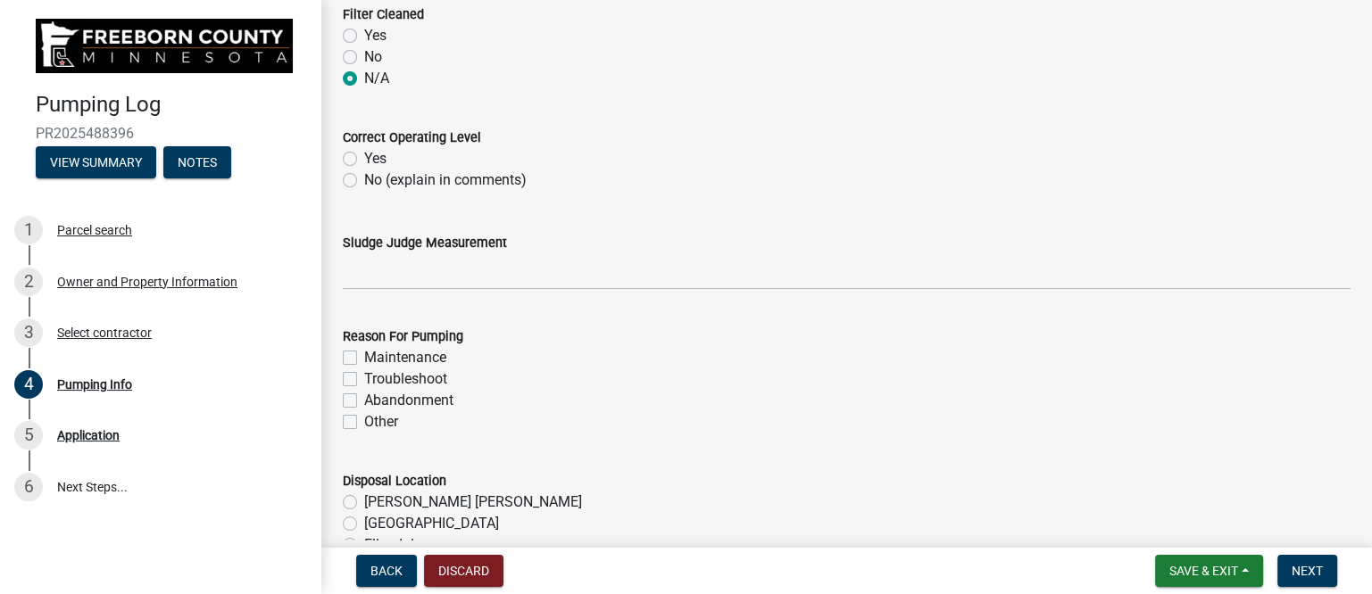
click at [364, 156] on label "Yes" at bounding box center [375, 158] width 22 height 21
click at [364, 156] on input "Yes" at bounding box center [370, 154] width 12 height 12
radio input "true"
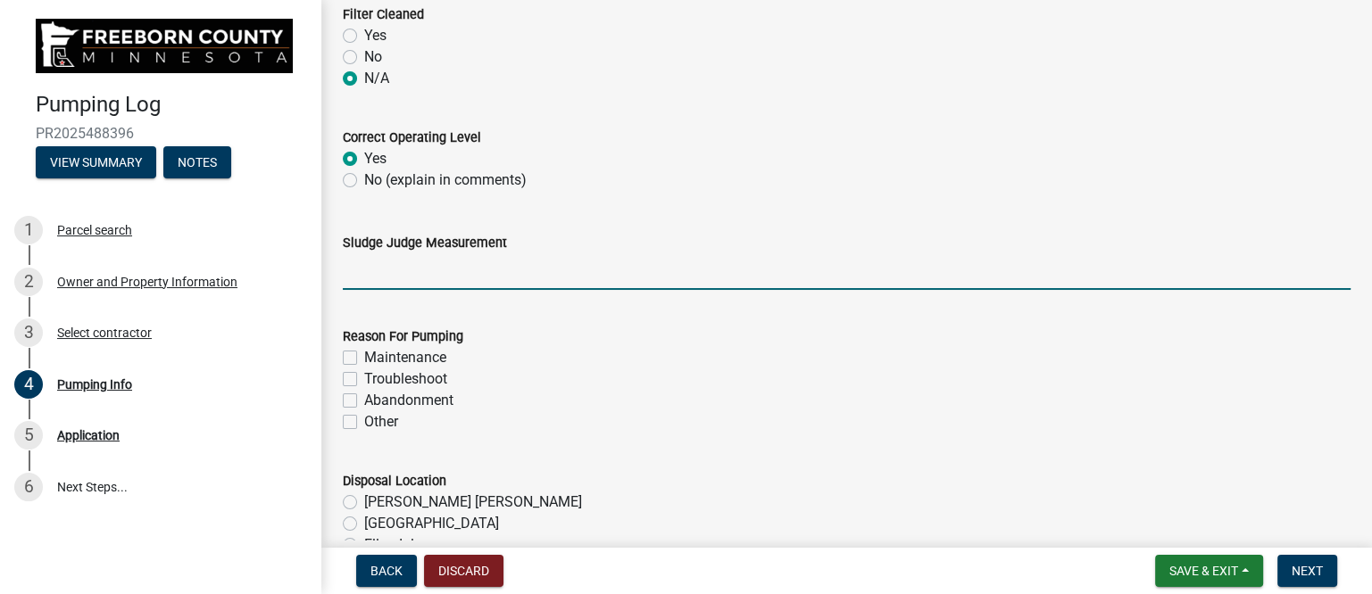
click at [377, 269] on input "Sludge Judge Measurement" at bounding box center [847, 271] width 1008 height 37
click at [436, 270] on input "Septic: Scum 1" Sludge 8" Pump: Sludge .5"" at bounding box center [847, 271] width 1008 height 37
click at [497, 270] on input "Septic: Scum 0" Sludge 8" Pump: Sludge .5"" at bounding box center [847, 271] width 1008 height 37
type input "Septic: Scum 0" Sludge 6" Pump: Sludge .5""
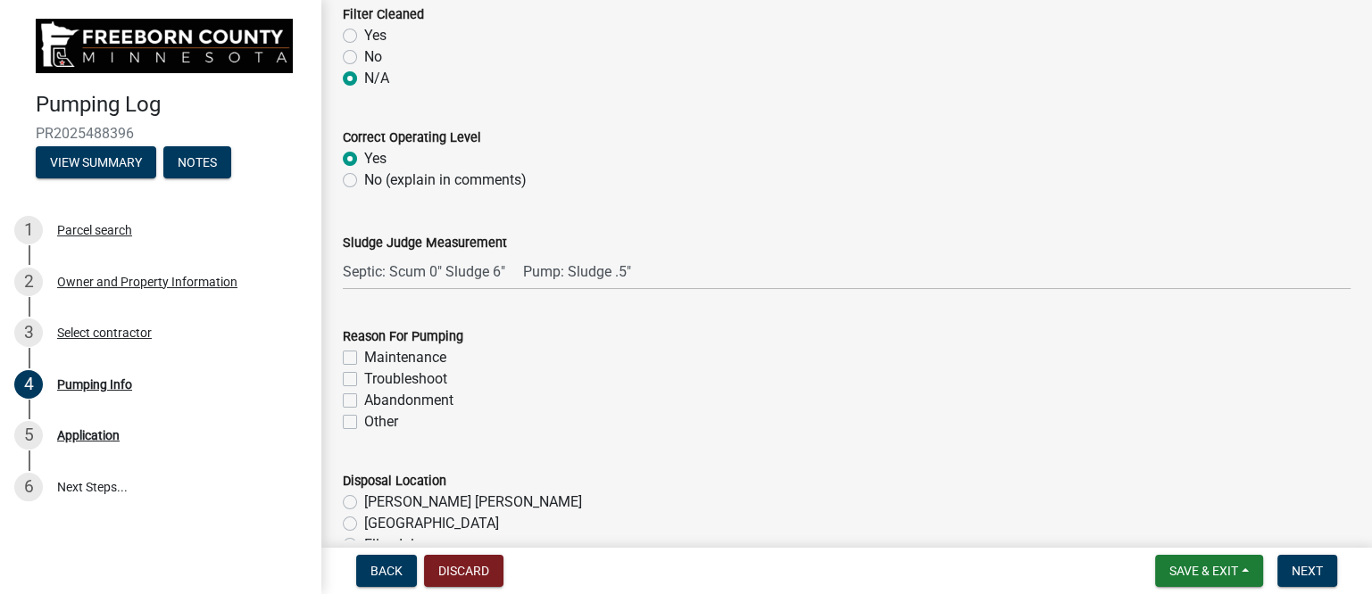
click at [411, 353] on label "Maintenance" at bounding box center [405, 357] width 82 height 21
click at [376, 353] on input "Maintenance" at bounding box center [370, 353] width 12 height 12
checkbox input "true"
checkbox input "false"
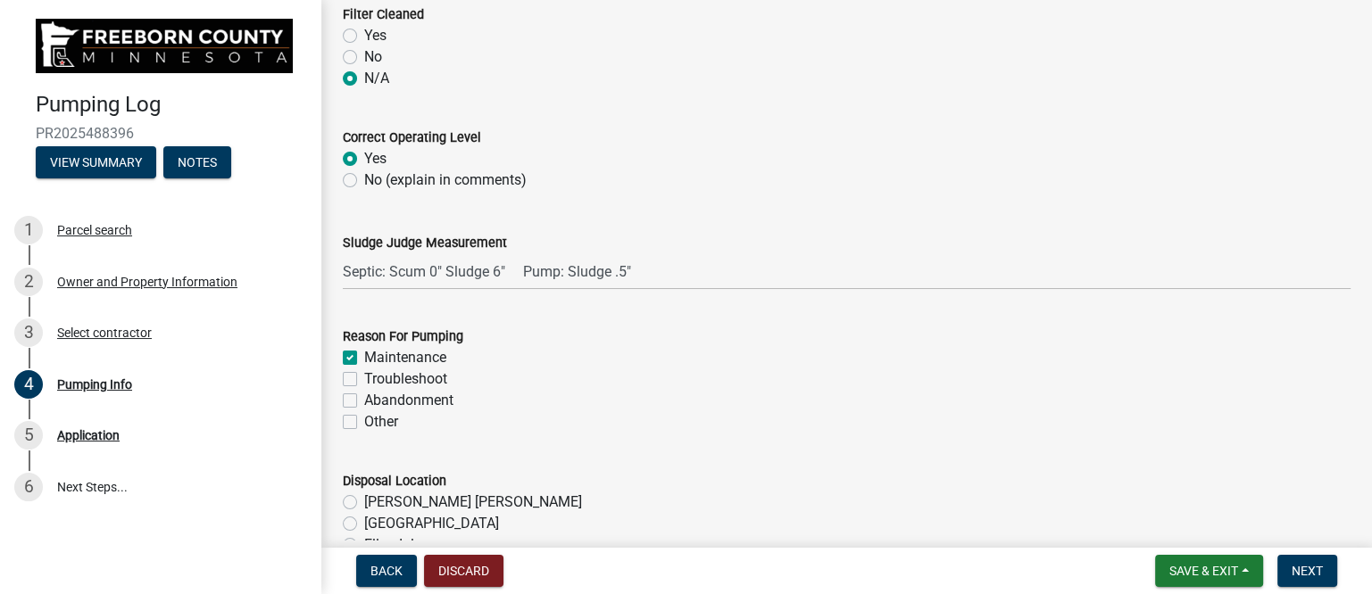
checkbox input "false"
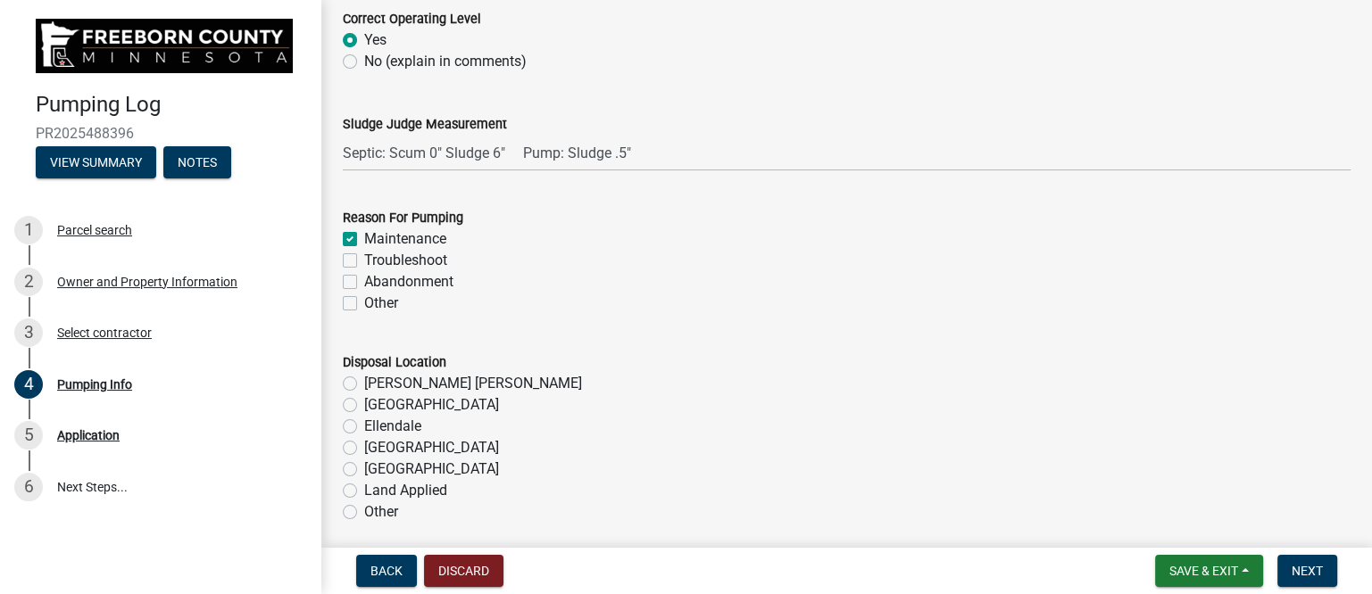
scroll to position [1896, 0]
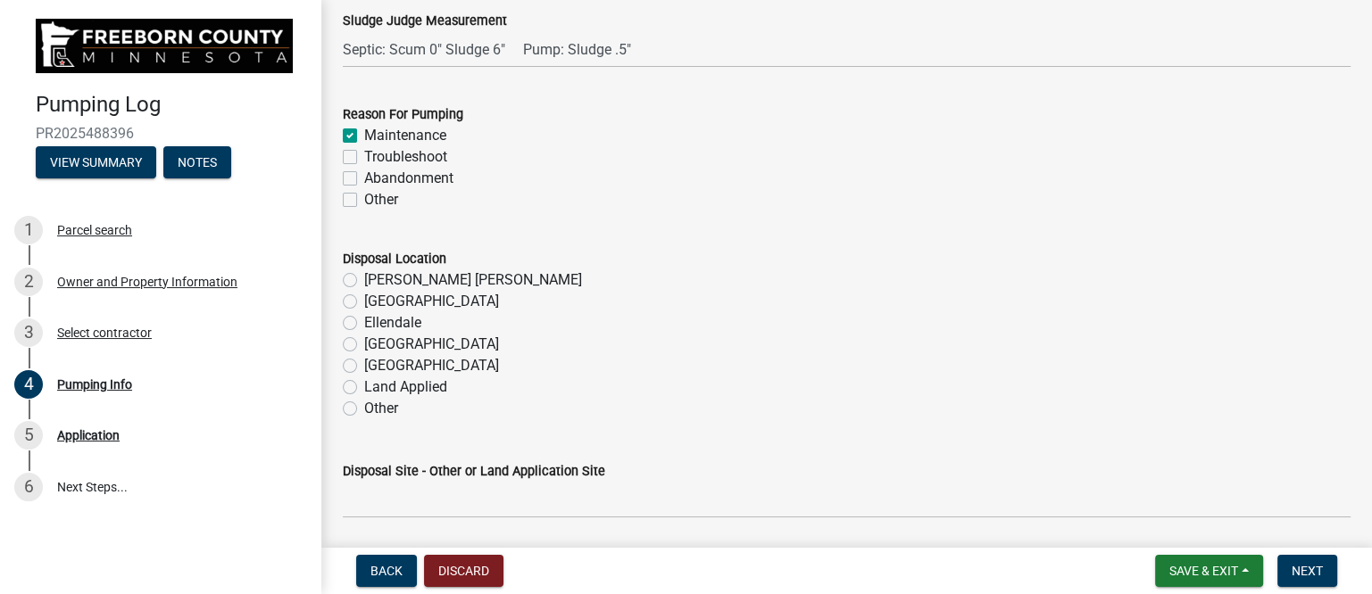
click at [383, 278] on label "[PERSON_NAME] [PERSON_NAME]" at bounding box center [473, 280] width 218 height 21
click at [376, 278] on input "[PERSON_NAME] [PERSON_NAME]" at bounding box center [370, 276] width 12 height 12
radio input "true"
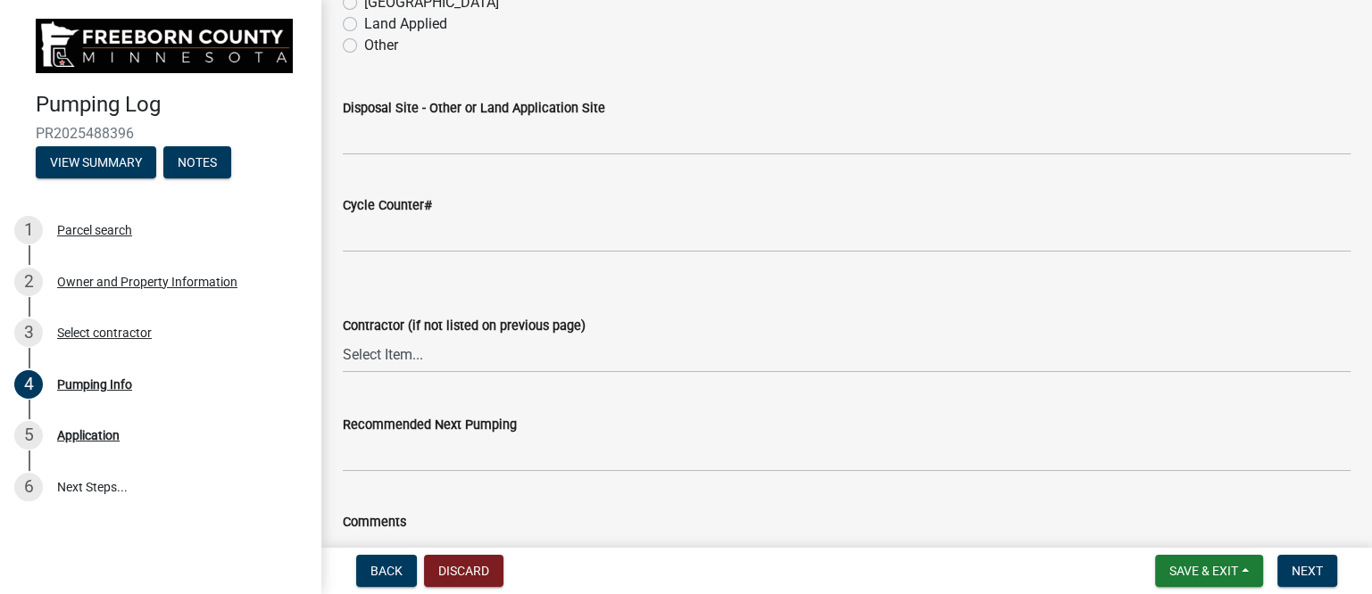
scroll to position [2342, 0]
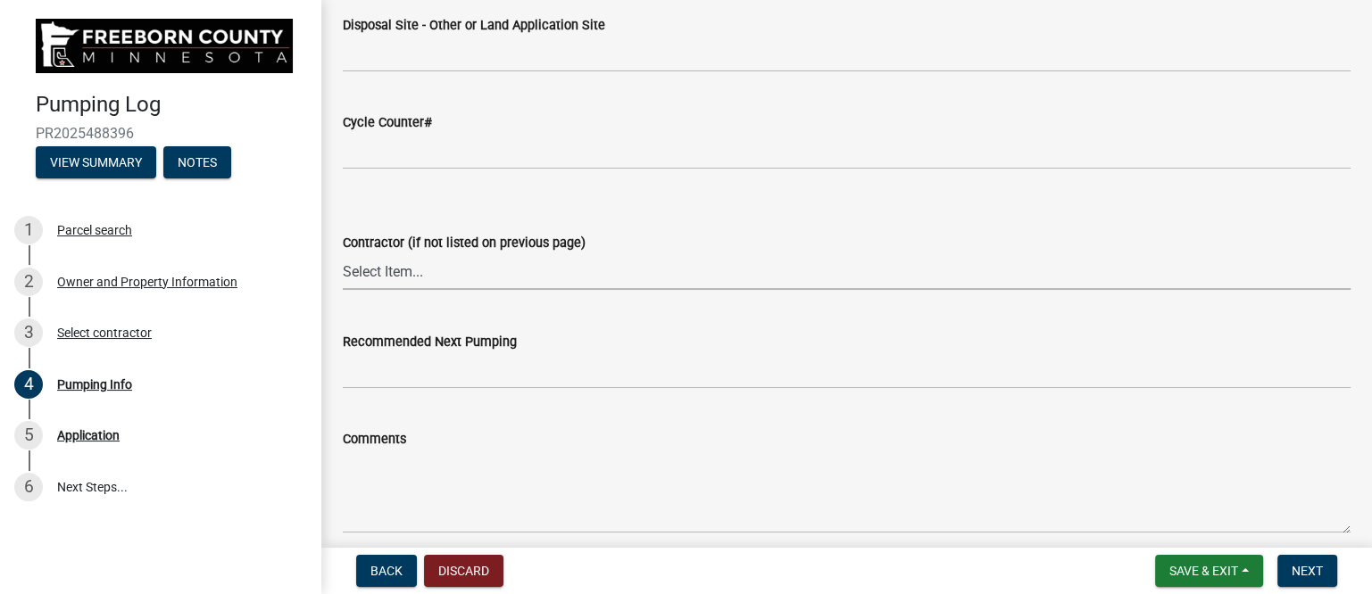
drag, startPoint x: 402, startPoint y: 276, endPoint x: 406, endPoint y: 265, distance: 11.6
click at [403, 275] on select "Select Item... P & L Excavating Precision Septic Services [PERSON_NAME] Excavat…" at bounding box center [847, 271] width 1008 height 37
click at [343, 253] on select "Select Item... P & L Excavating Precision Septic Services [PERSON_NAME] Excavat…" at bounding box center [847, 271] width 1008 height 37
select select "a4b440af-86cc-4e74-8744-b4ec83ffff55"
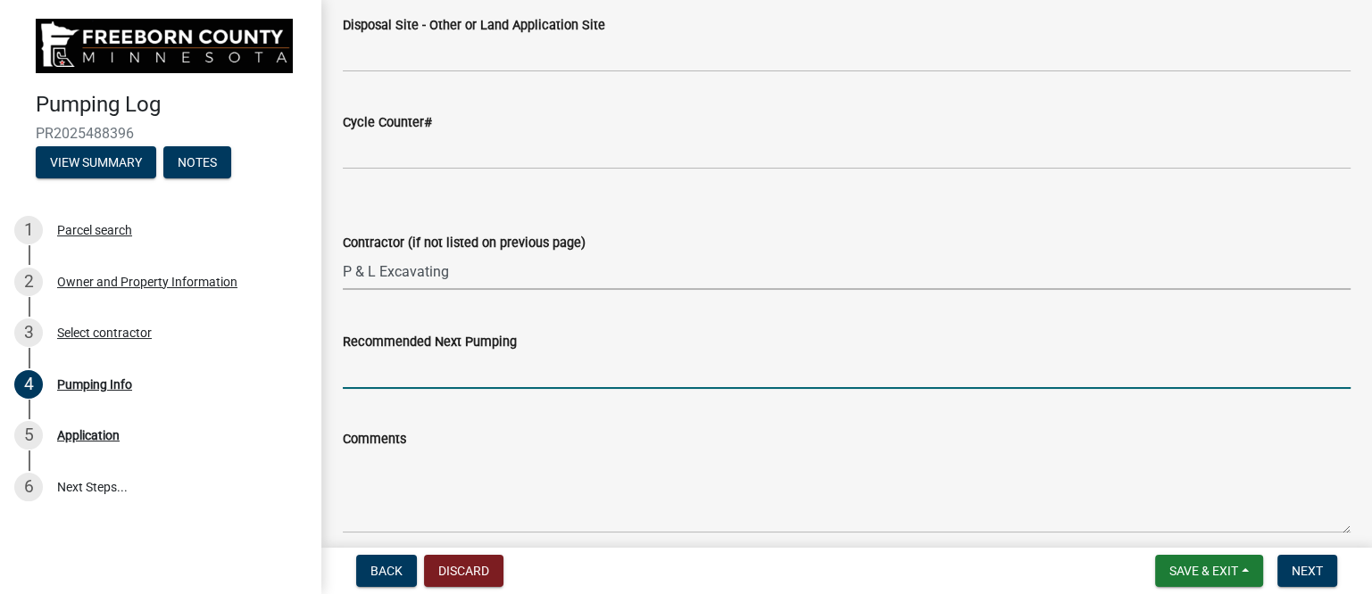
click at [436, 363] on input "Recommended Next Pumping" at bounding box center [847, 371] width 1008 height 37
type input "2028"
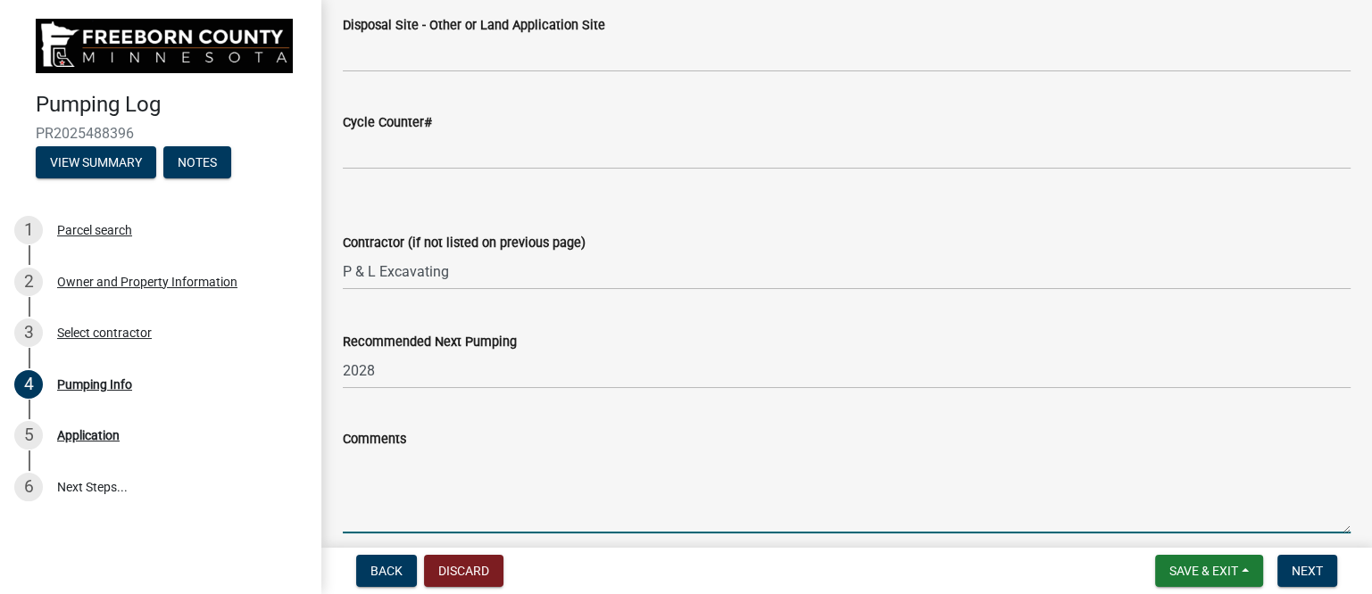
click at [447, 472] on textarea "Comments" at bounding box center [847, 492] width 1008 height 84
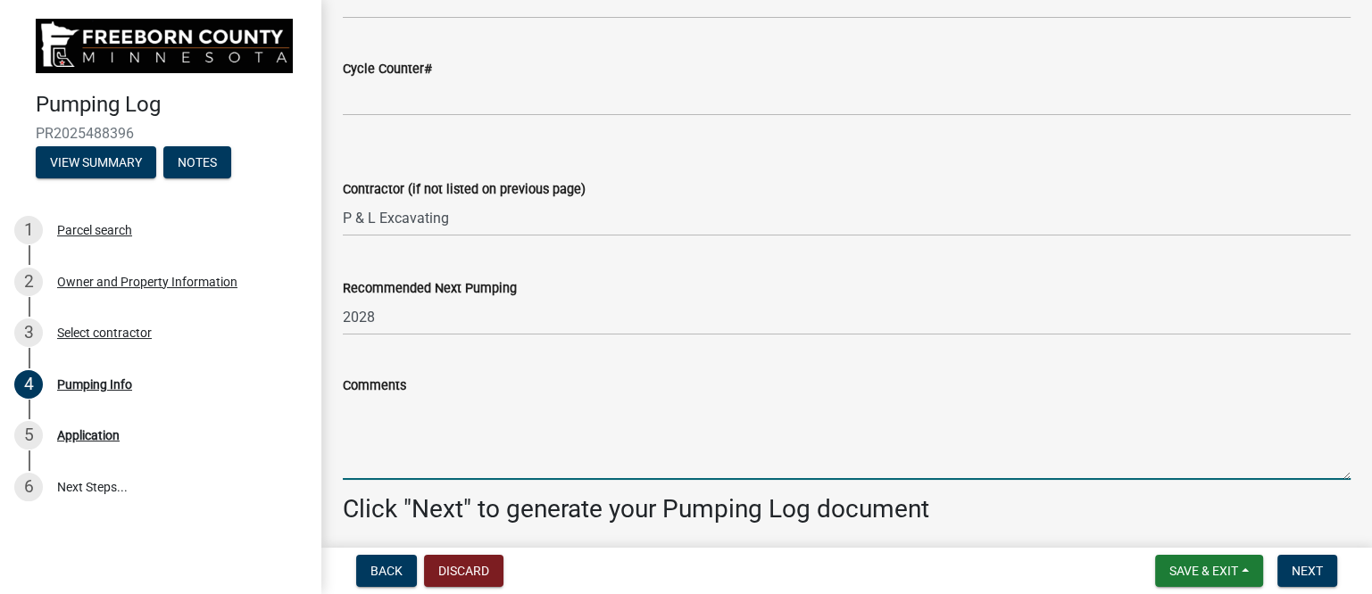
scroll to position [2463, 0]
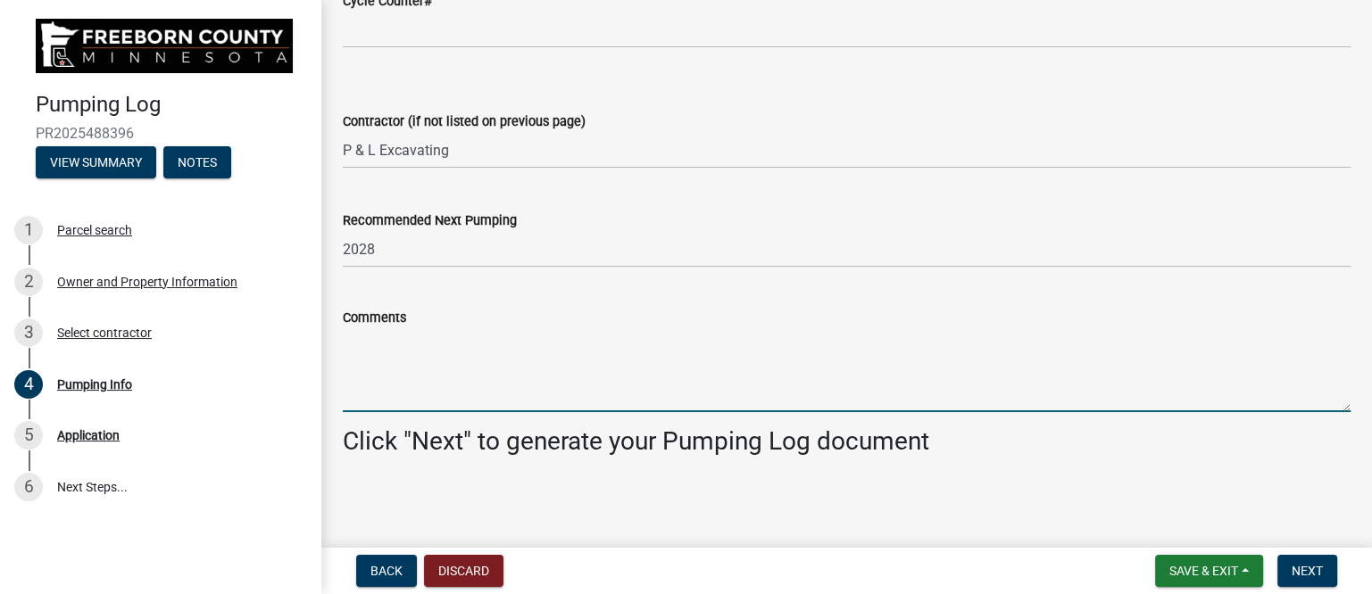
click at [388, 360] on textarea "Comments" at bounding box center [847, 370] width 1008 height 84
paste textarea "Farm shop tank. Very mild, No issues."
type textarea "Farm shop tank. Very mild, No issues."
click at [1303, 569] on span "Next" at bounding box center [1306, 571] width 31 height 14
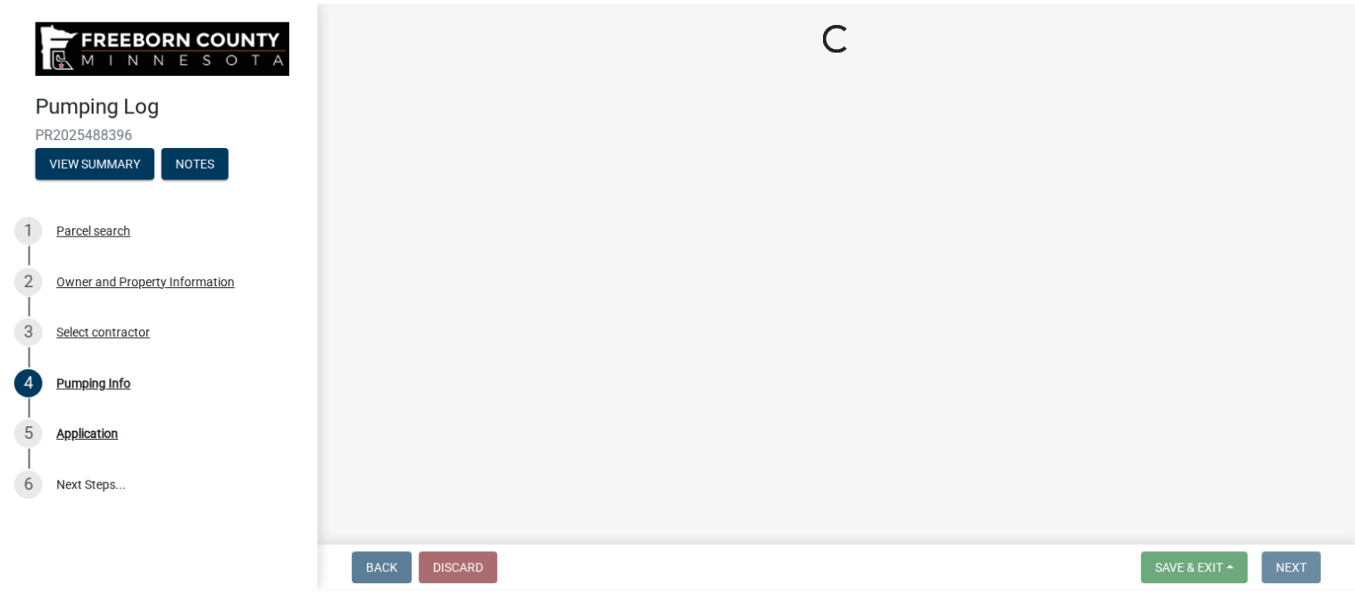
scroll to position [0, 0]
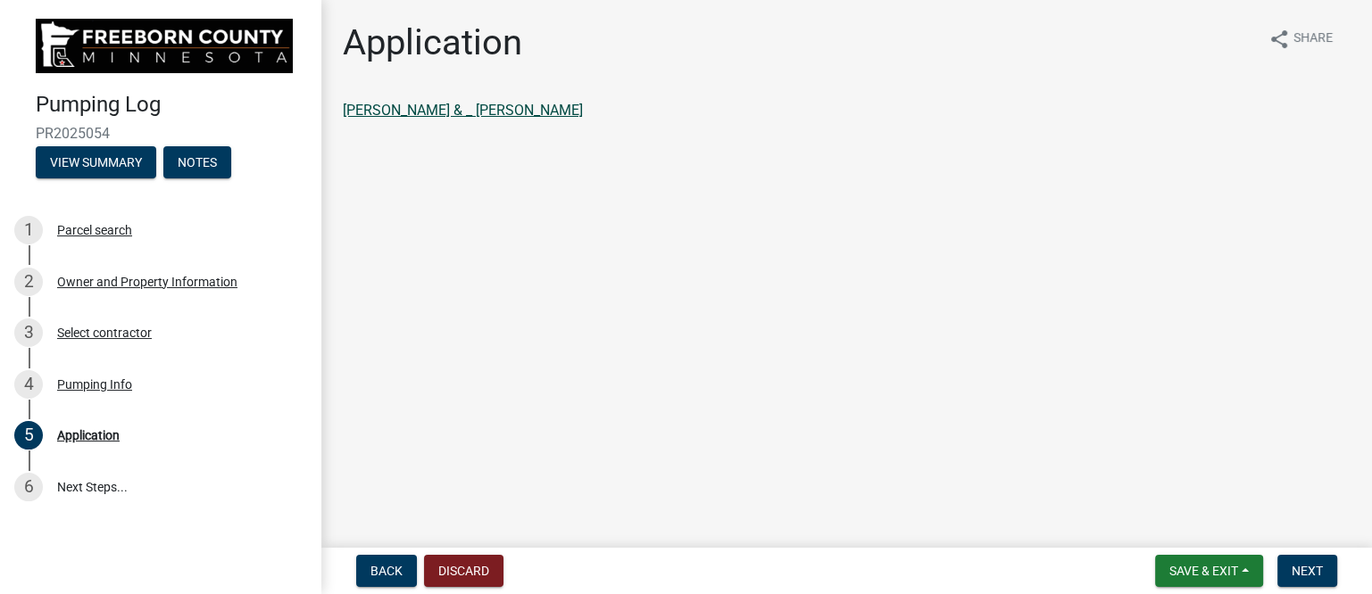
click at [400, 113] on link "BAKKEN,ALAN O & _ BONITA K BAKKEN" at bounding box center [463, 110] width 240 height 17
click at [1324, 566] on button "Next" at bounding box center [1307, 571] width 60 height 32
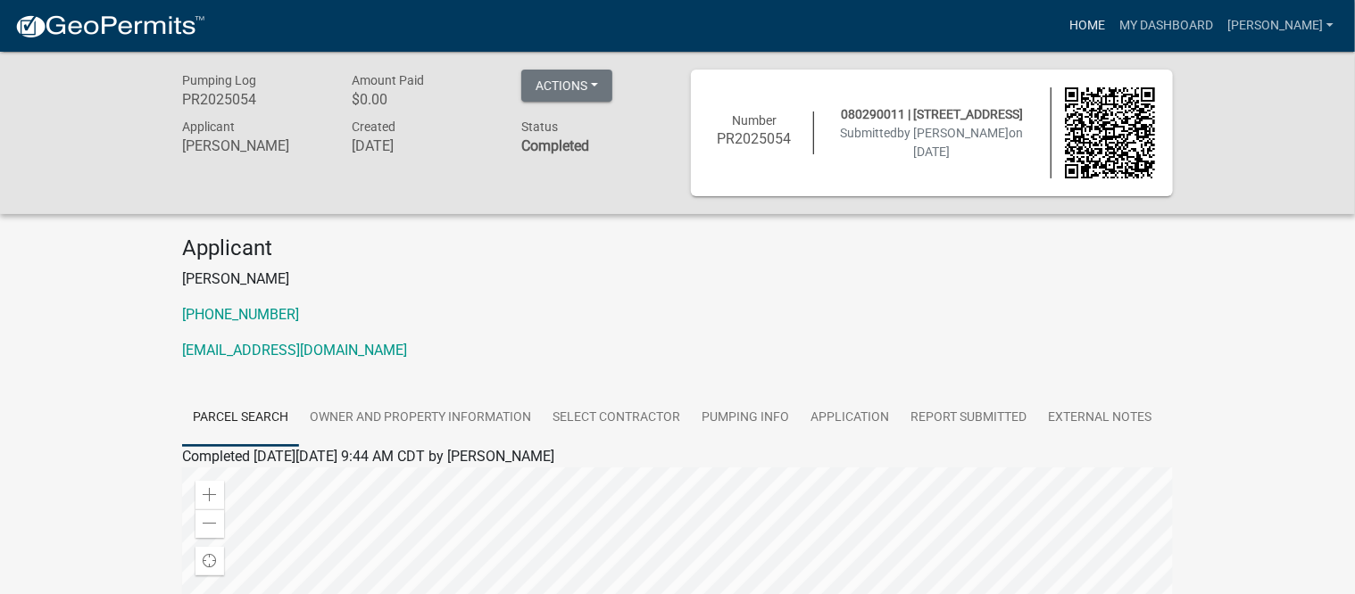
click at [1109, 21] on link "Home" at bounding box center [1087, 26] width 50 height 34
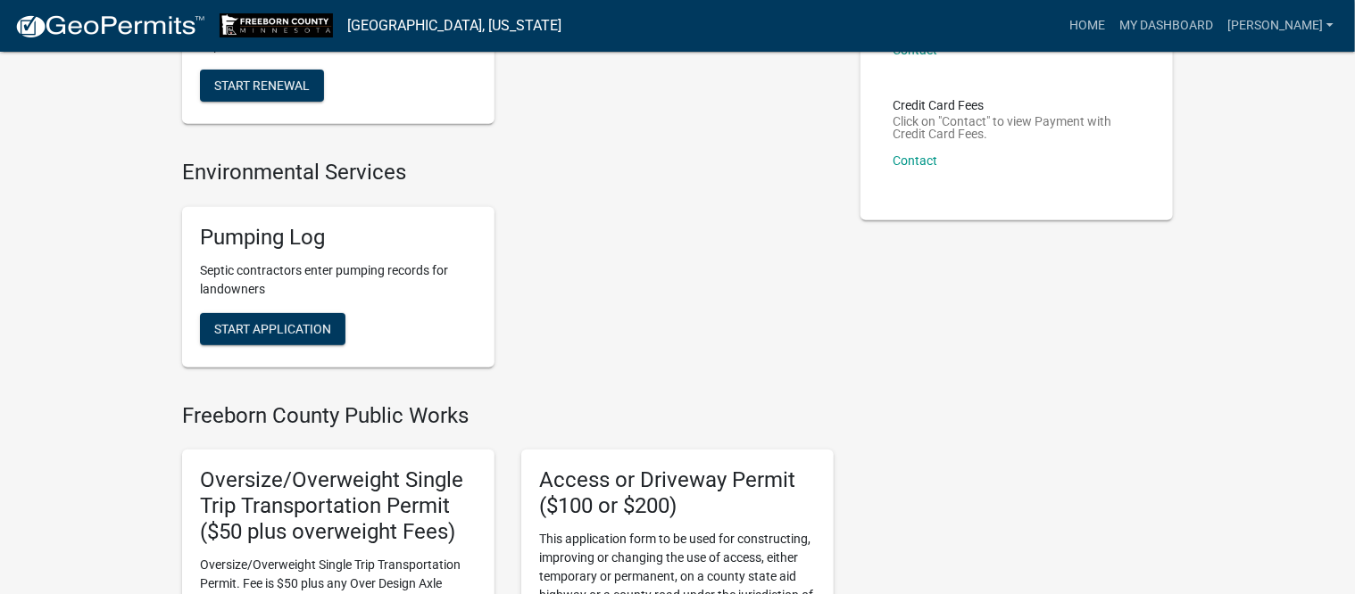
scroll to position [335, 0]
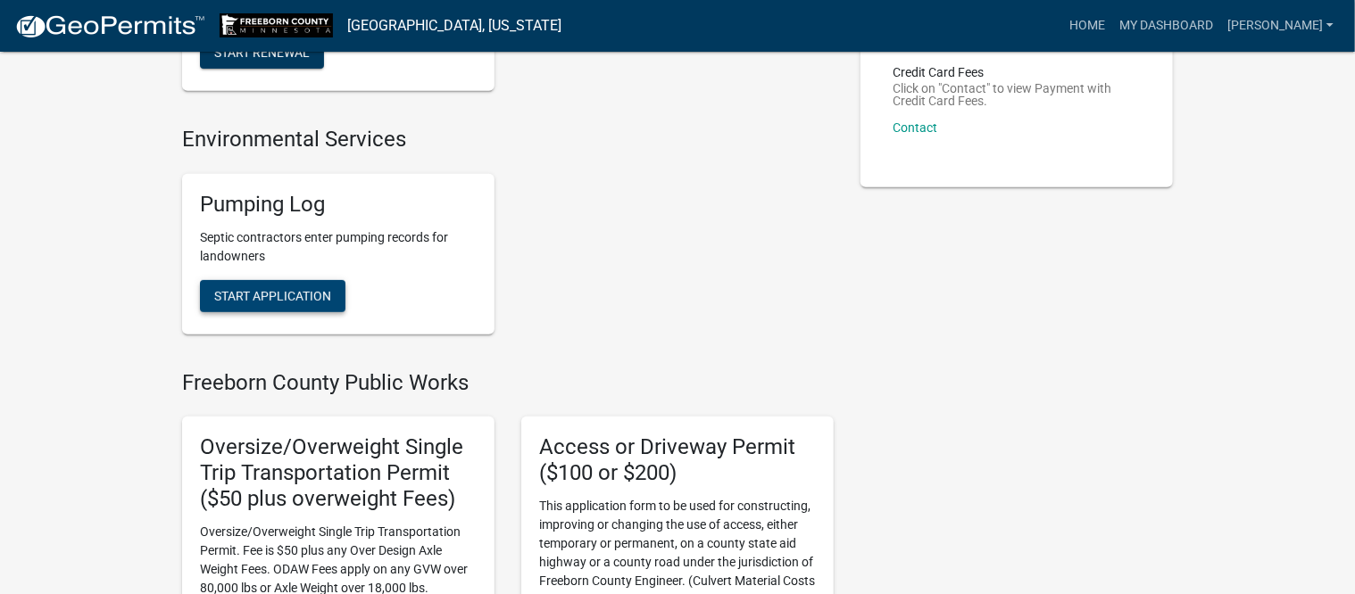
click at [321, 291] on span "Start Application" at bounding box center [272, 295] width 117 height 14
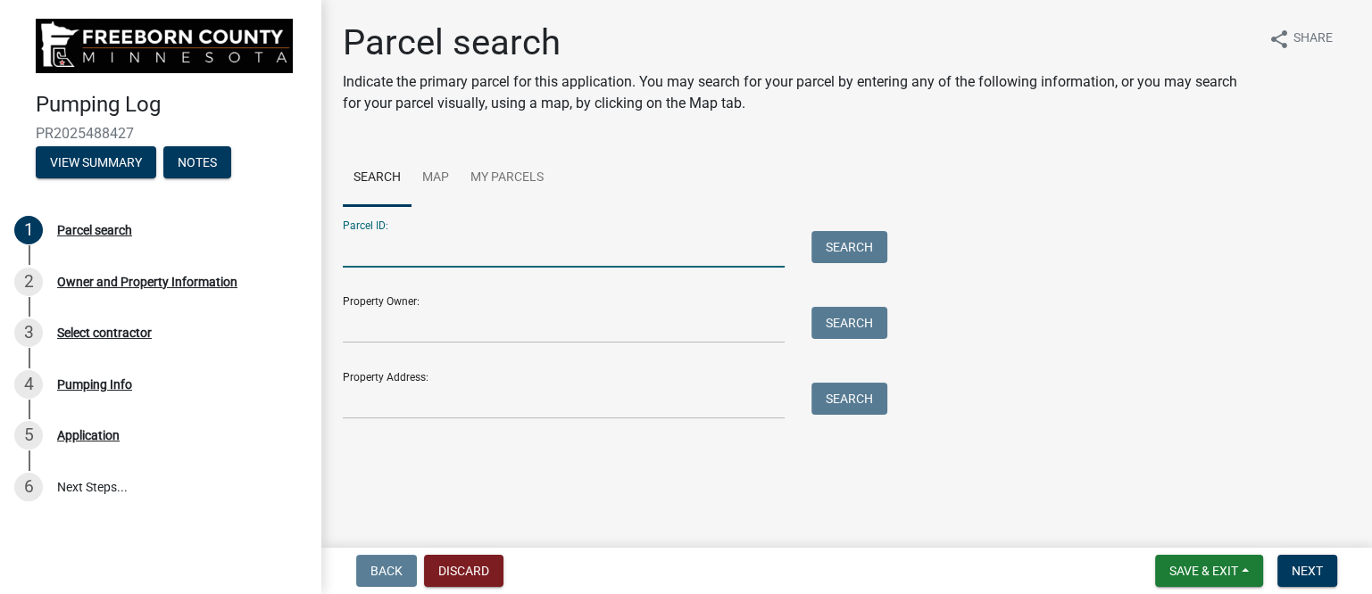
click at [437, 250] on input "Parcel ID:" at bounding box center [564, 249] width 442 height 37
type input "080290050"
click at [843, 241] on button "Search" at bounding box center [849, 247] width 76 height 32
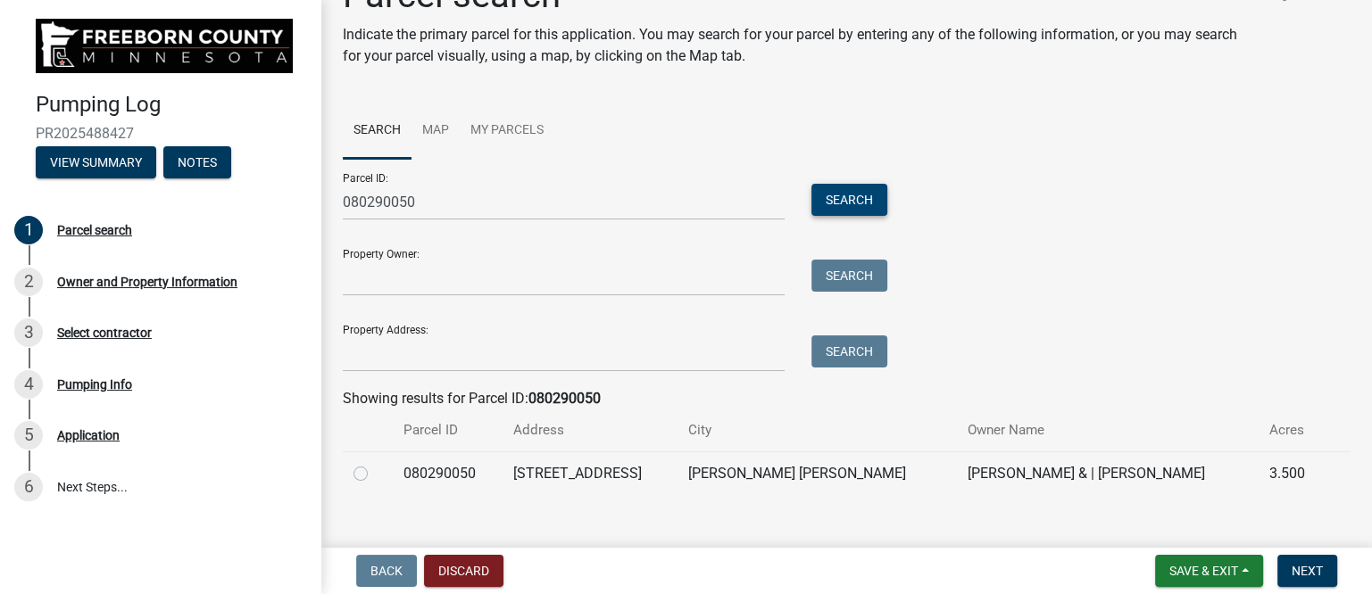
scroll to position [71, 0]
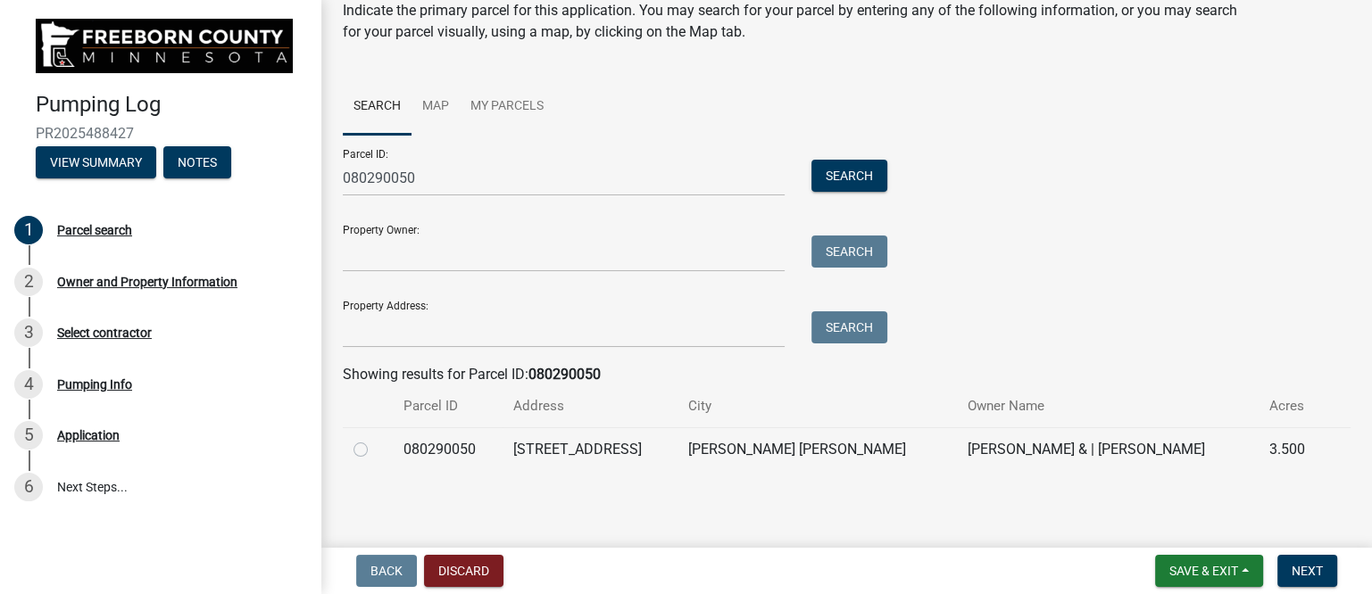
click at [375, 439] on label at bounding box center [375, 439] width 0 height 0
click at [375, 451] on input "radio" at bounding box center [381, 445] width 12 height 12
radio input "true"
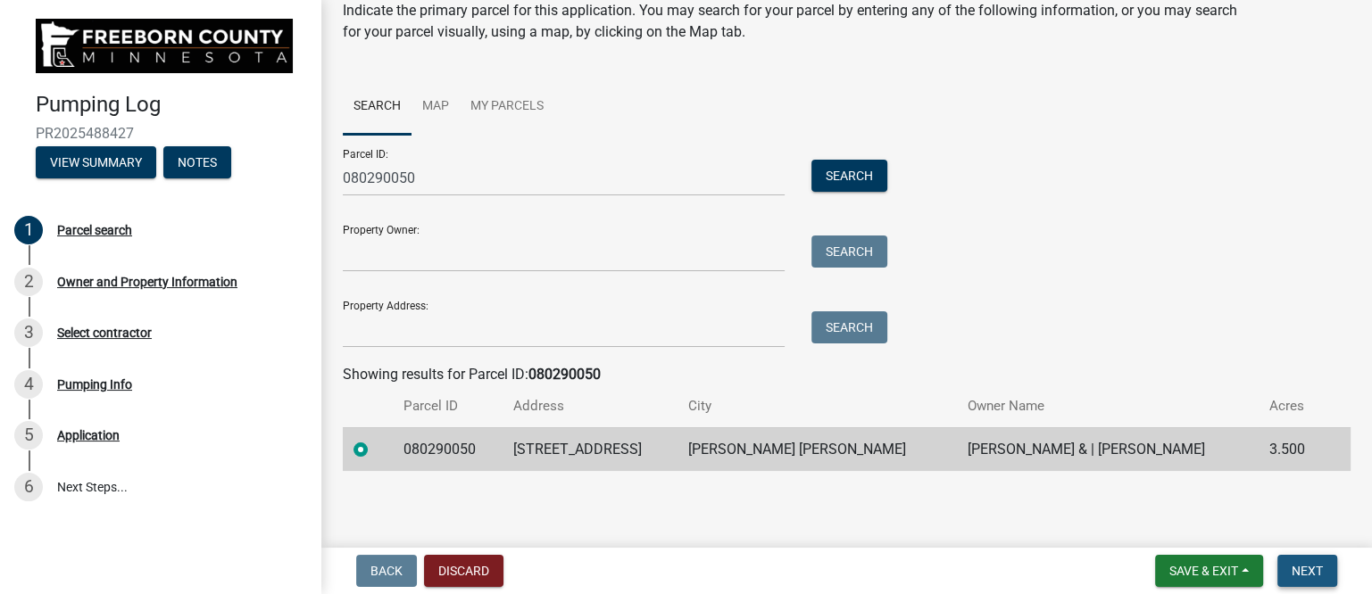
click at [1315, 574] on span "Next" at bounding box center [1306, 571] width 31 height 14
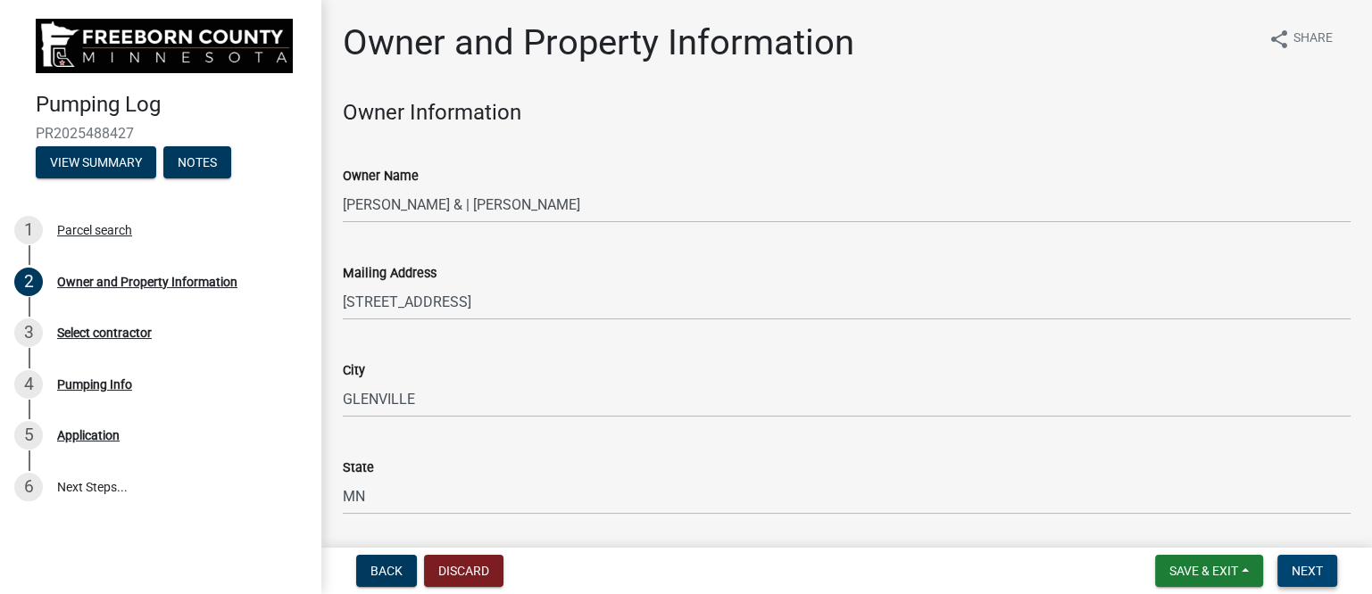
click at [1293, 560] on button "Next" at bounding box center [1307, 571] width 60 height 32
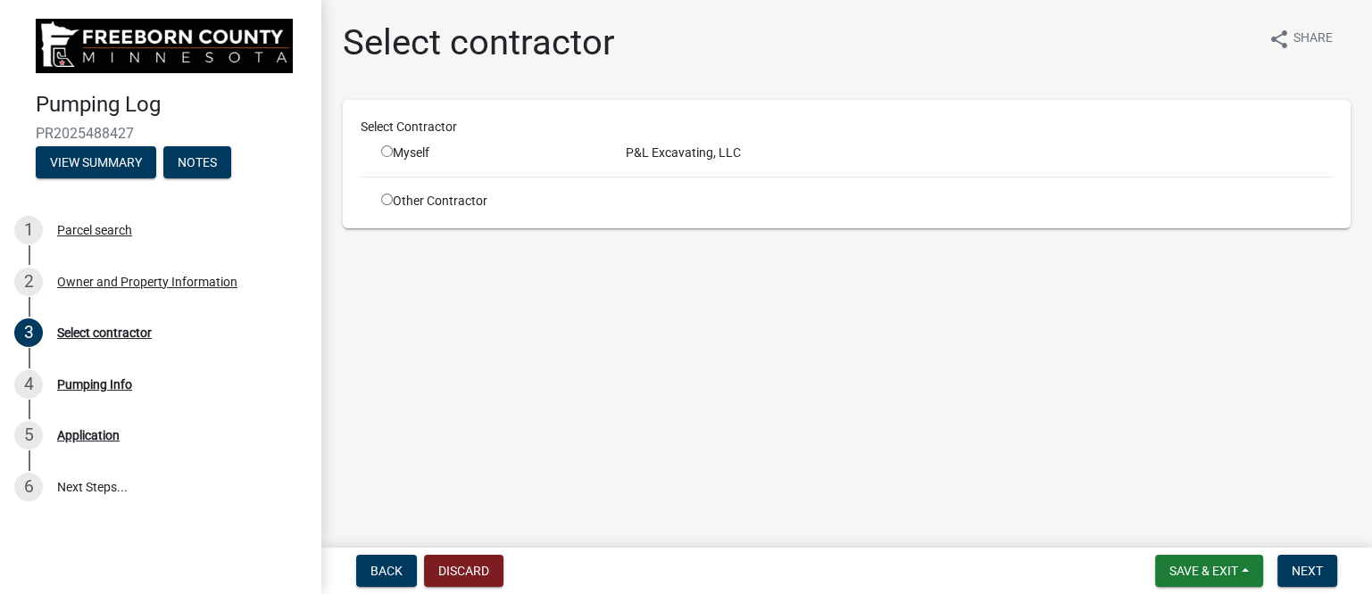
click at [386, 149] on input "radio" at bounding box center [387, 151] width 12 height 12
radio input "true"
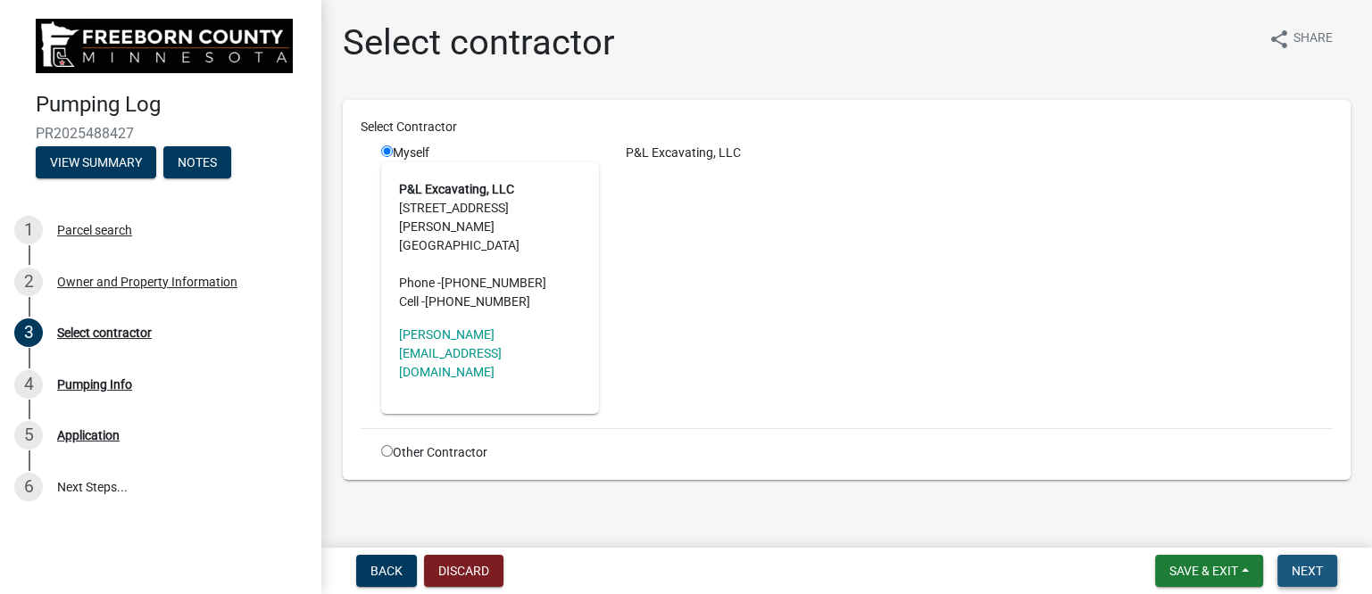
click at [1305, 567] on span "Next" at bounding box center [1306, 571] width 31 height 14
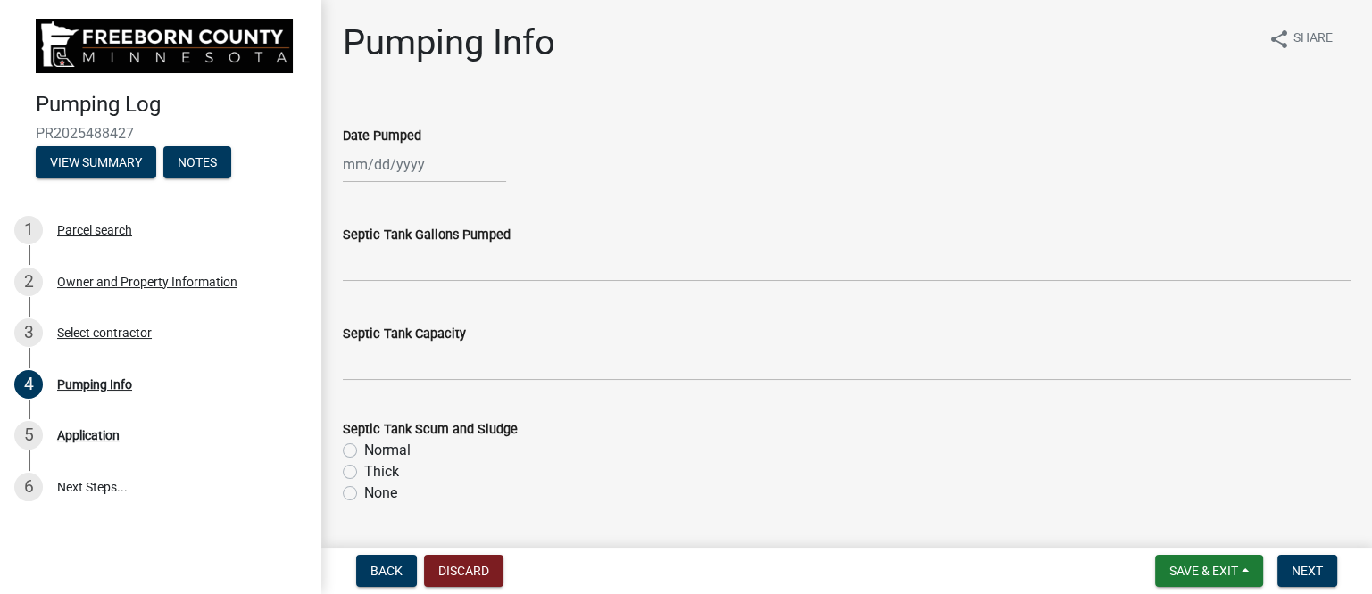
click at [381, 162] on div at bounding box center [424, 164] width 163 height 37
select select "10"
select select "2025"
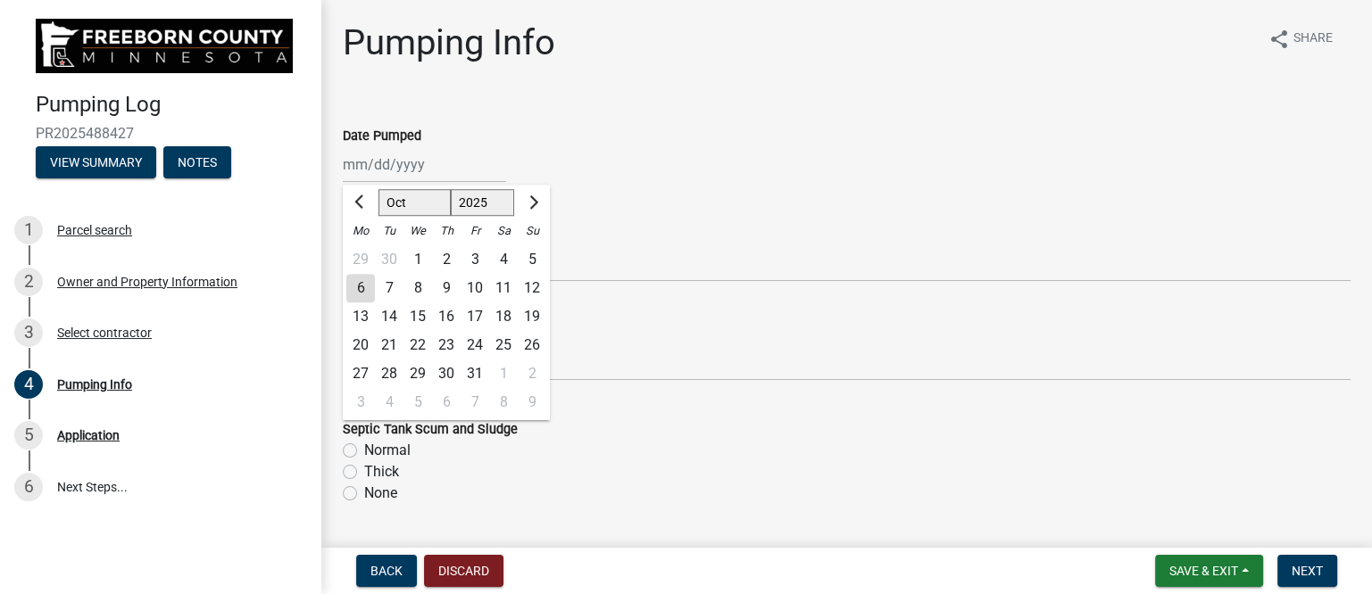
click at [472, 253] on div "3" at bounding box center [475, 259] width 29 height 29
type input "[DATE]"
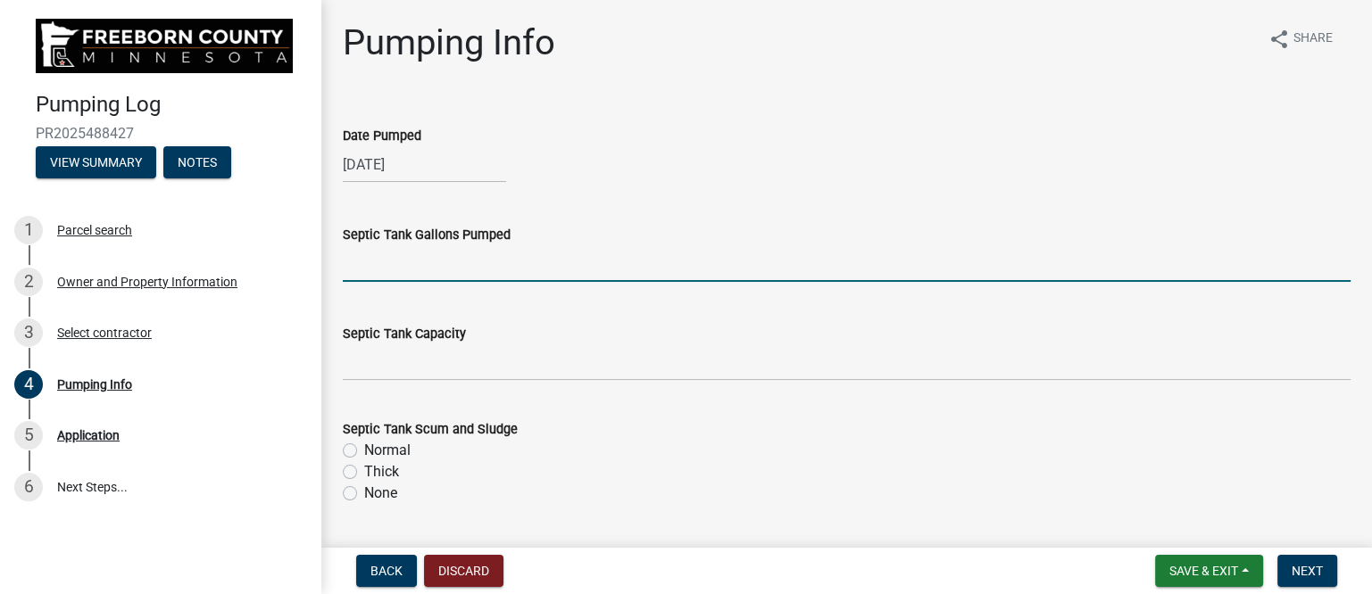
click at [465, 265] on input "text" at bounding box center [847, 263] width 1008 height 37
type input "1500"
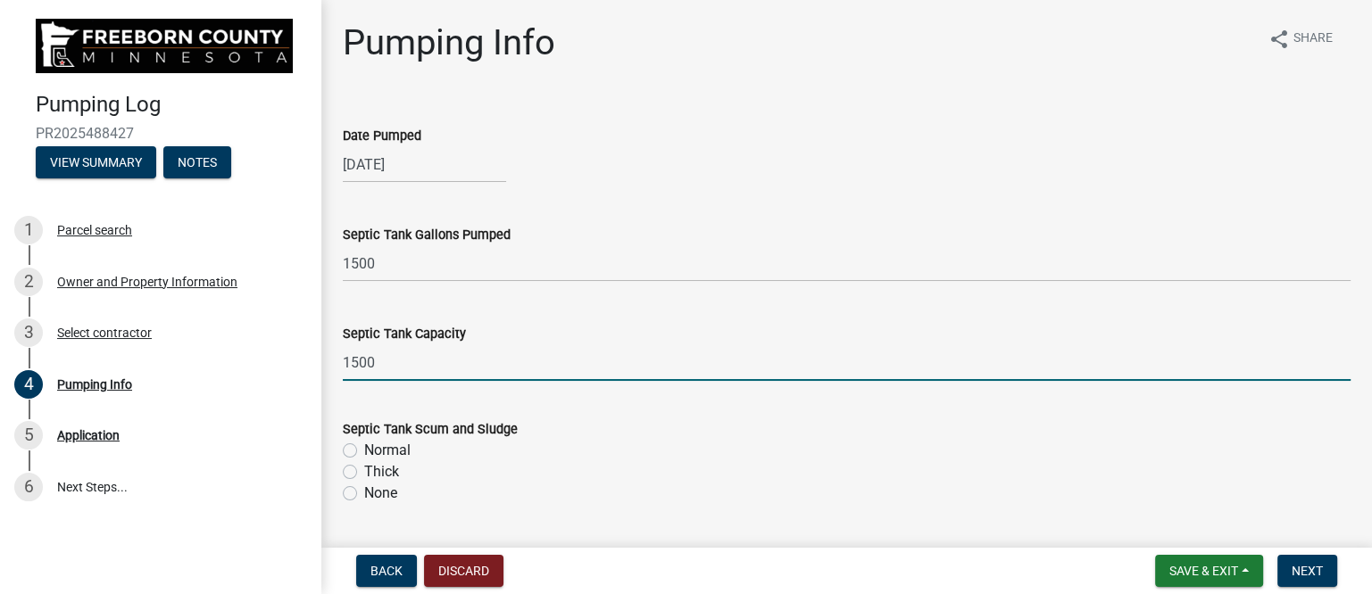
type input "1500"
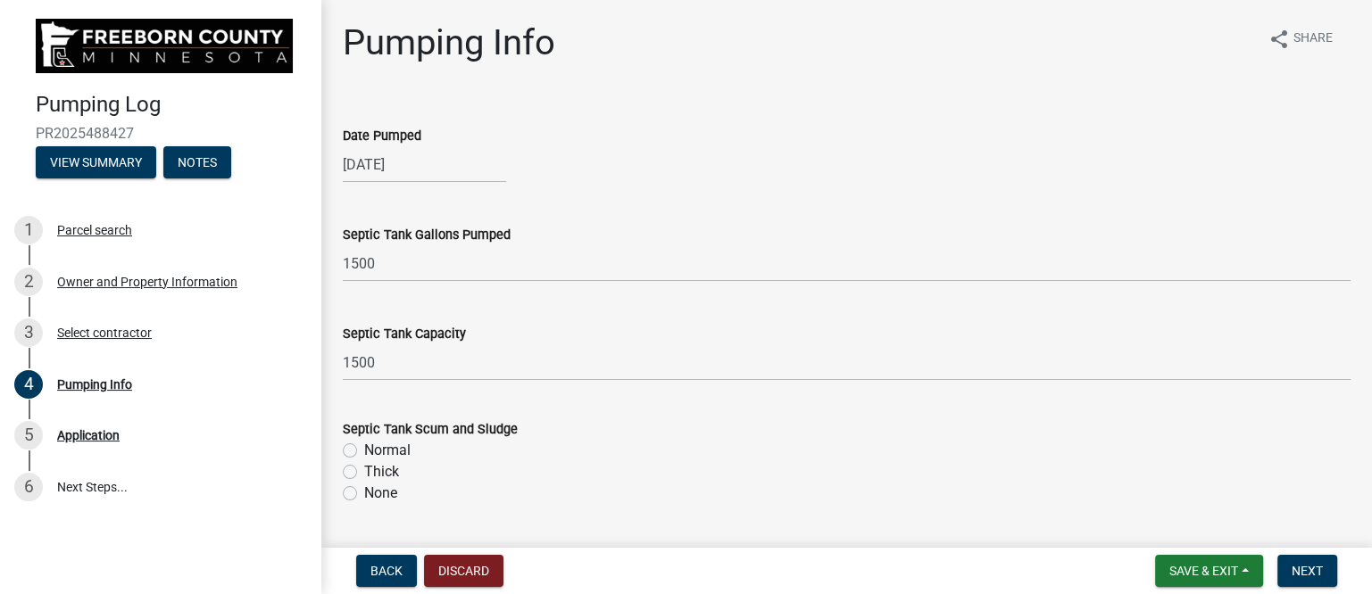
click at [364, 448] on label "Normal" at bounding box center [387, 450] width 46 height 21
click at [364, 448] on input "Normal" at bounding box center [370, 446] width 12 height 12
radio input "true"
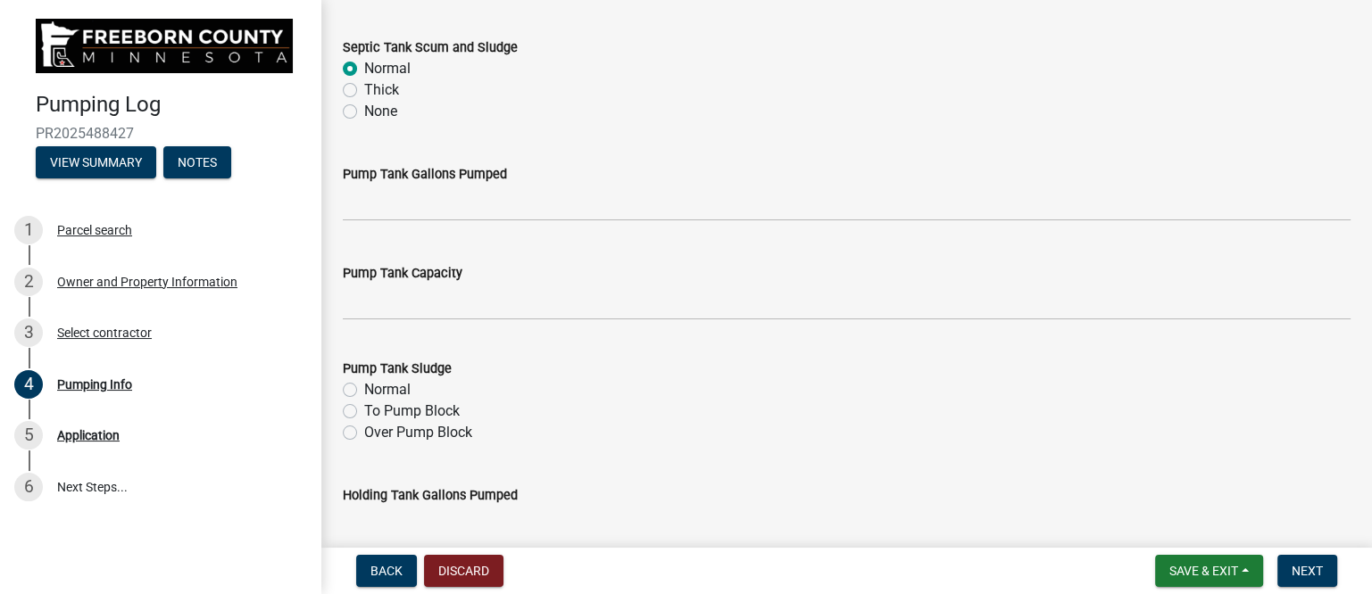
scroll to position [446, 0]
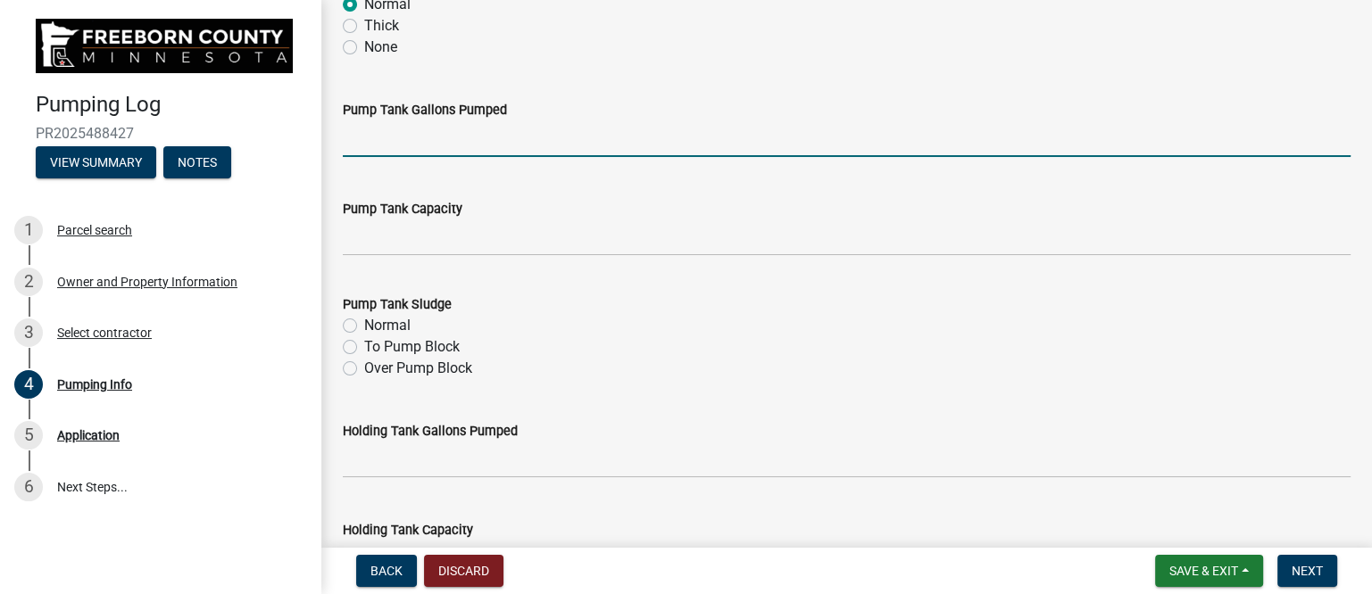
click at [430, 145] on input "text" at bounding box center [847, 138] width 1008 height 37
type input "200"
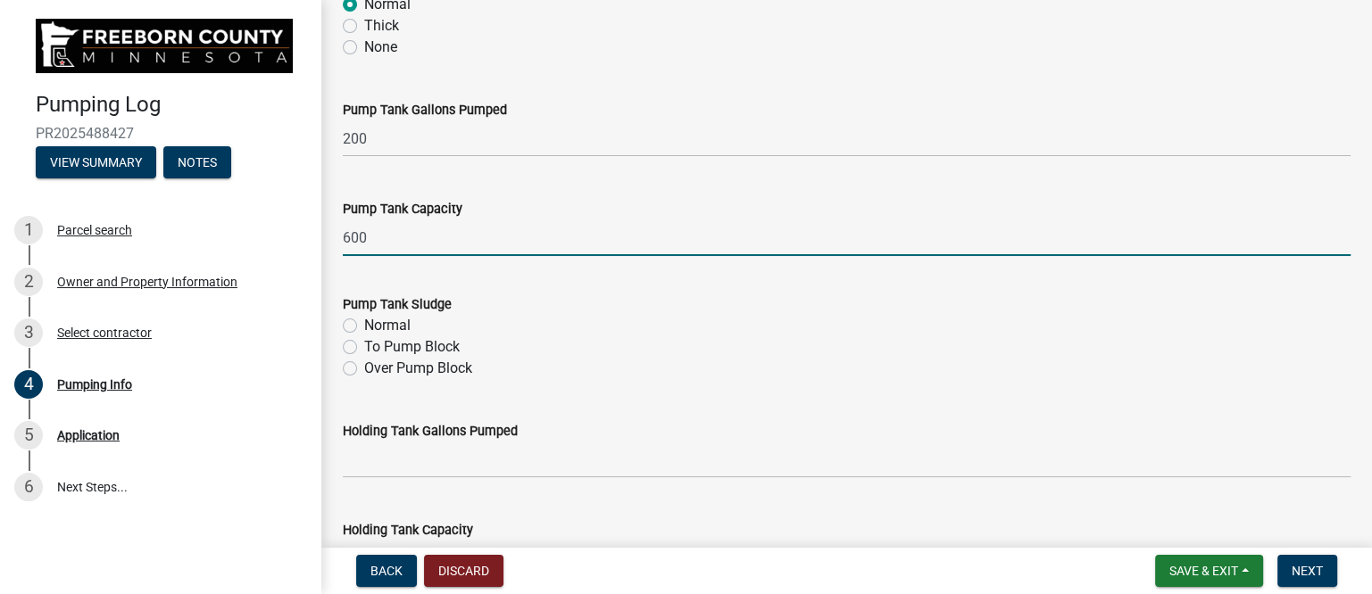
type input "600"
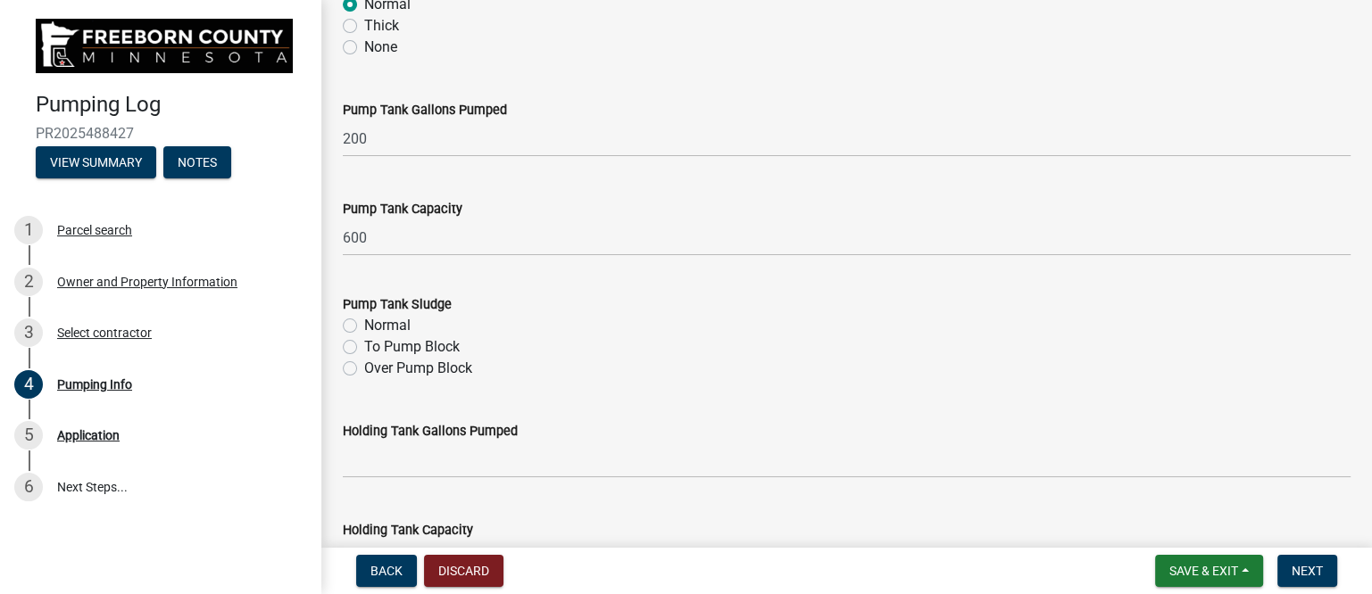
click at [403, 326] on label "Normal" at bounding box center [387, 325] width 46 height 21
click at [376, 326] on input "Normal" at bounding box center [370, 321] width 12 height 12
radio input "true"
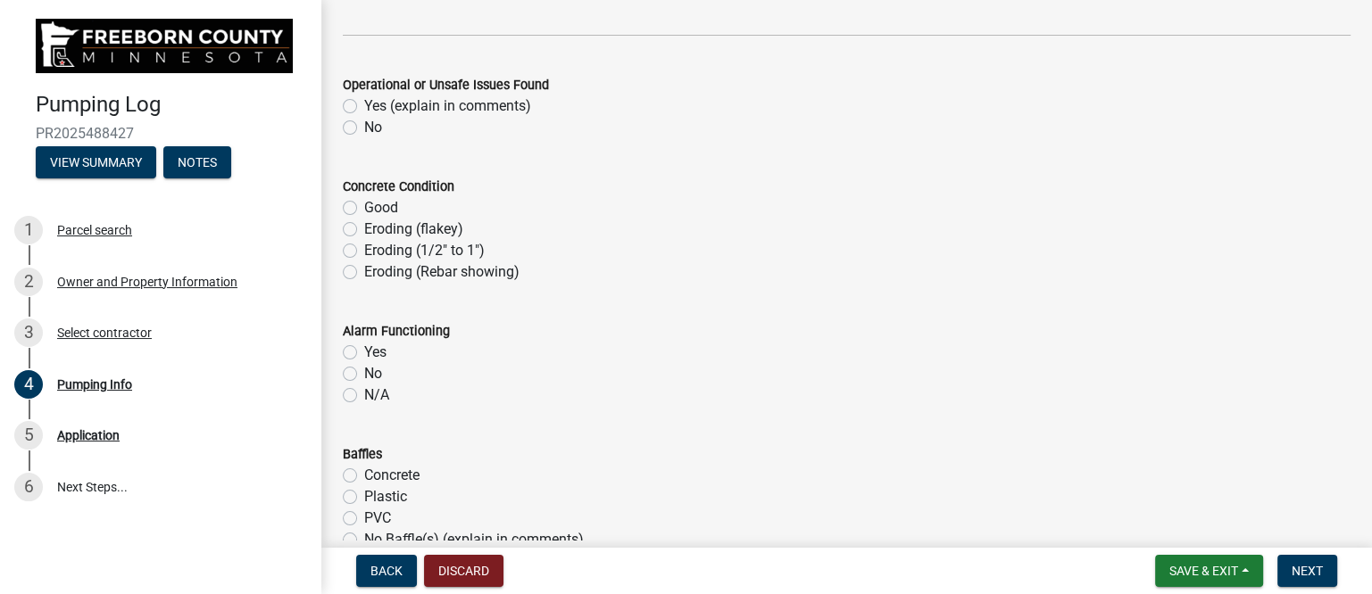
scroll to position [1003, 0]
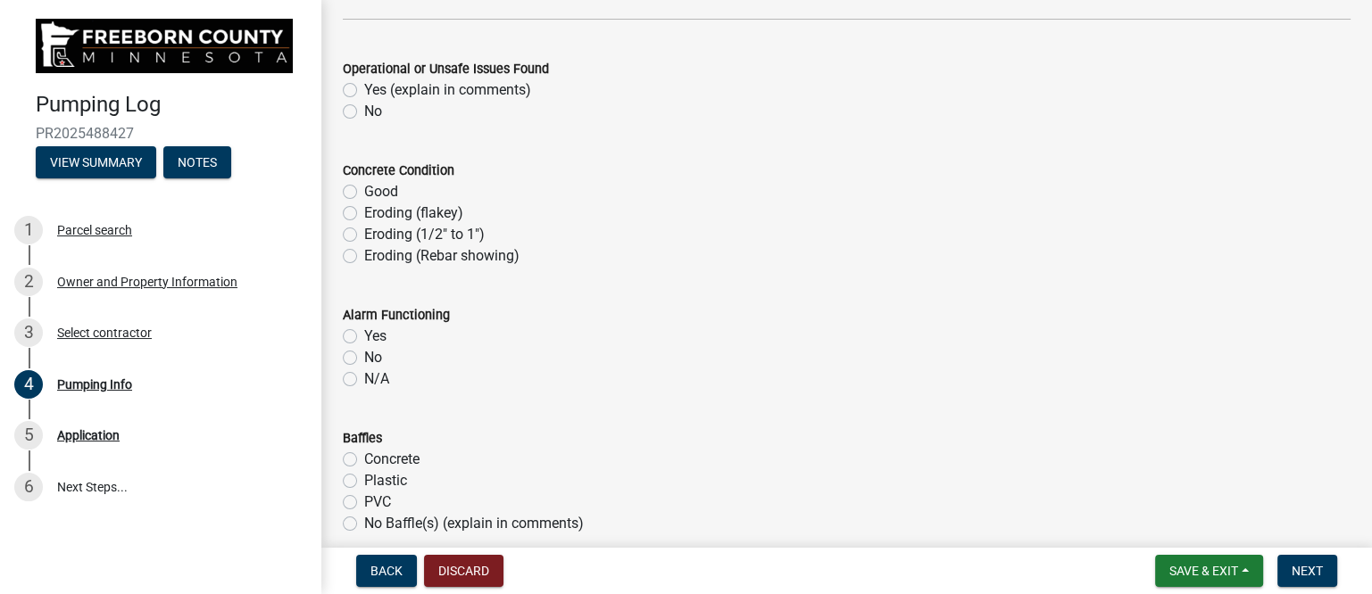
click at [368, 106] on label "No" at bounding box center [373, 111] width 18 height 21
click at [368, 106] on input "No" at bounding box center [370, 107] width 12 height 12
radio input "true"
click at [373, 192] on label "Good" at bounding box center [381, 191] width 34 height 21
click at [373, 192] on input "Good" at bounding box center [370, 187] width 12 height 12
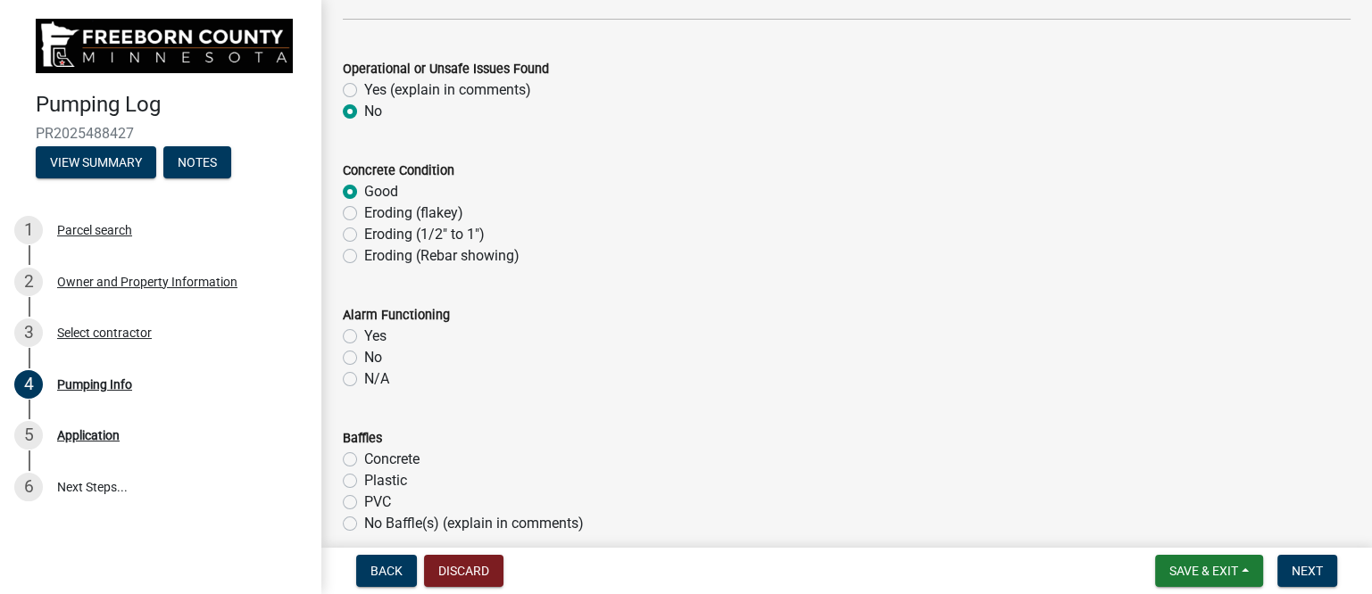
radio input "true"
click at [364, 335] on label "Yes" at bounding box center [375, 336] width 22 height 21
click at [364, 335] on input "Yes" at bounding box center [370, 332] width 12 height 12
radio input "true"
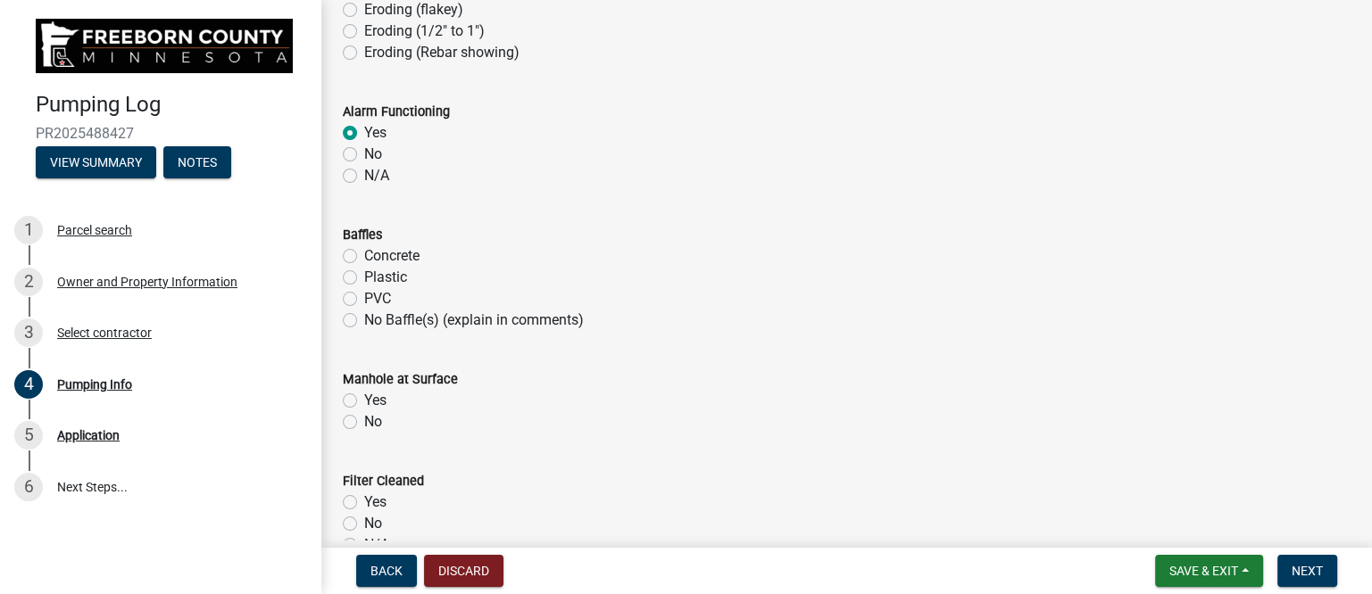
scroll to position [1227, 0]
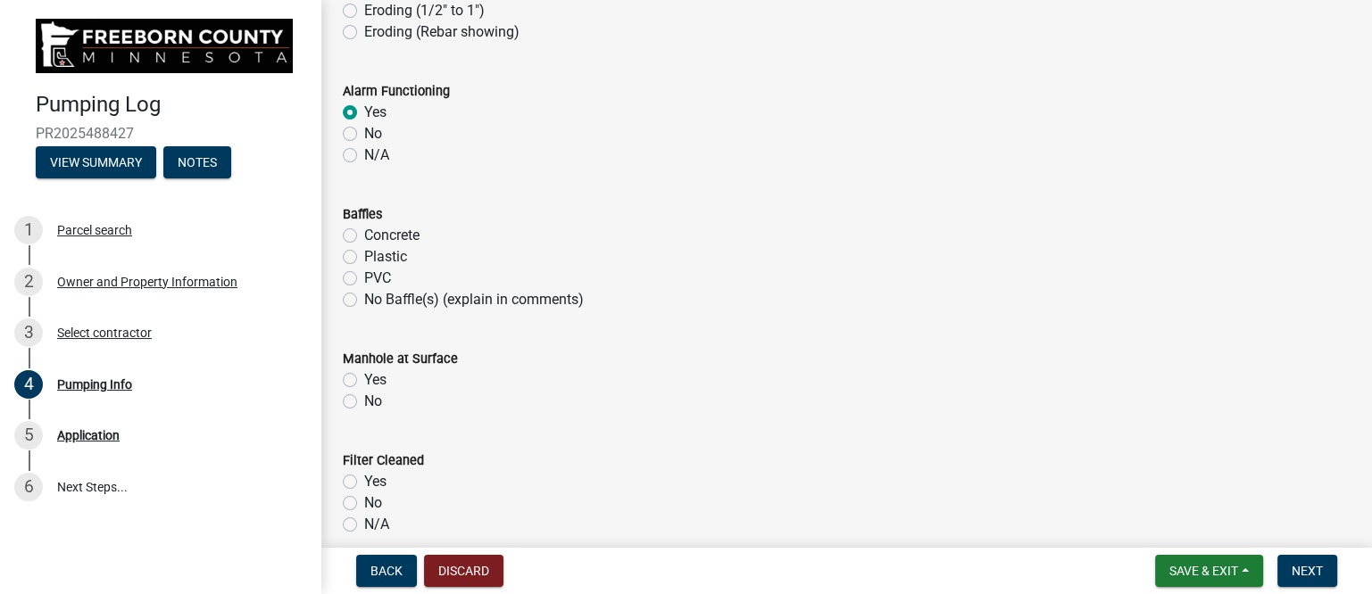
click at [364, 258] on label "Plastic" at bounding box center [385, 256] width 43 height 21
click at [364, 258] on input "Plastic" at bounding box center [370, 252] width 12 height 12
radio input "true"
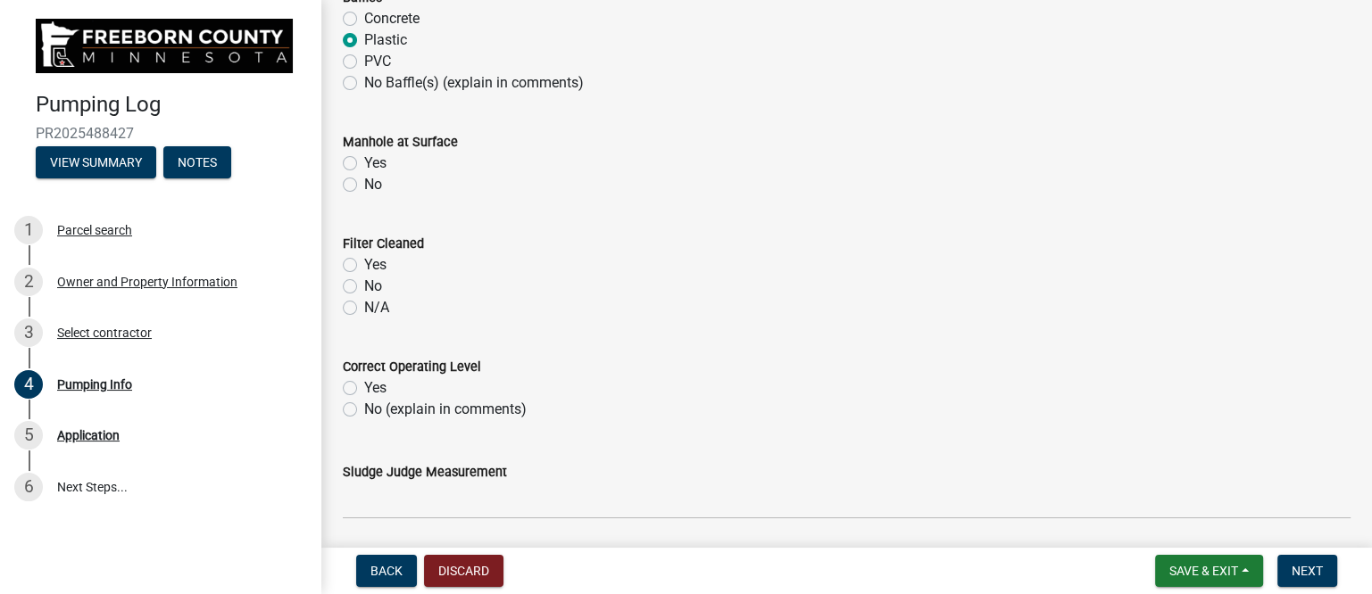
scroll to position [1449, 0]
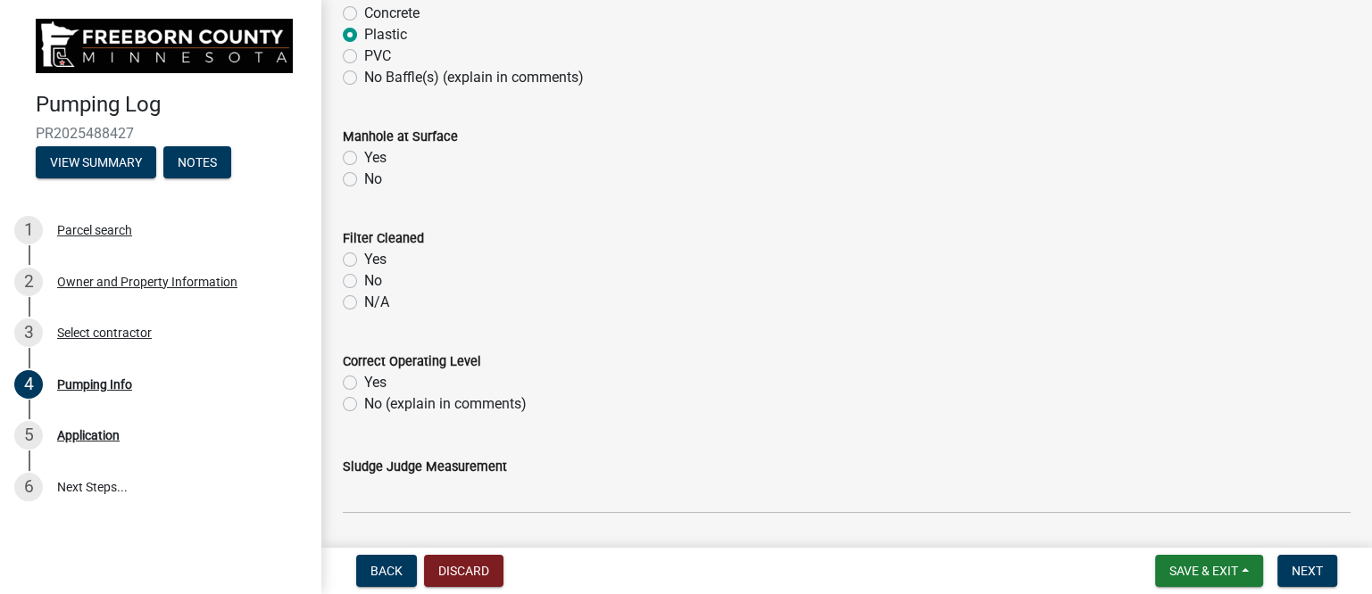
click at [364, 156] on label "Yes" at bounding box center [375, 157] width 22 height 21
click at [364, 156] on input "Yes" at bounding box center [370, 153] width 12 height 12
radio input "true"
click at [364, 259] on label "Yes" at bounding box center [375, 259] width 22 height 21
click at [364, 259] on input "Yes" at bounding box center [370, 255] width 12 height 12
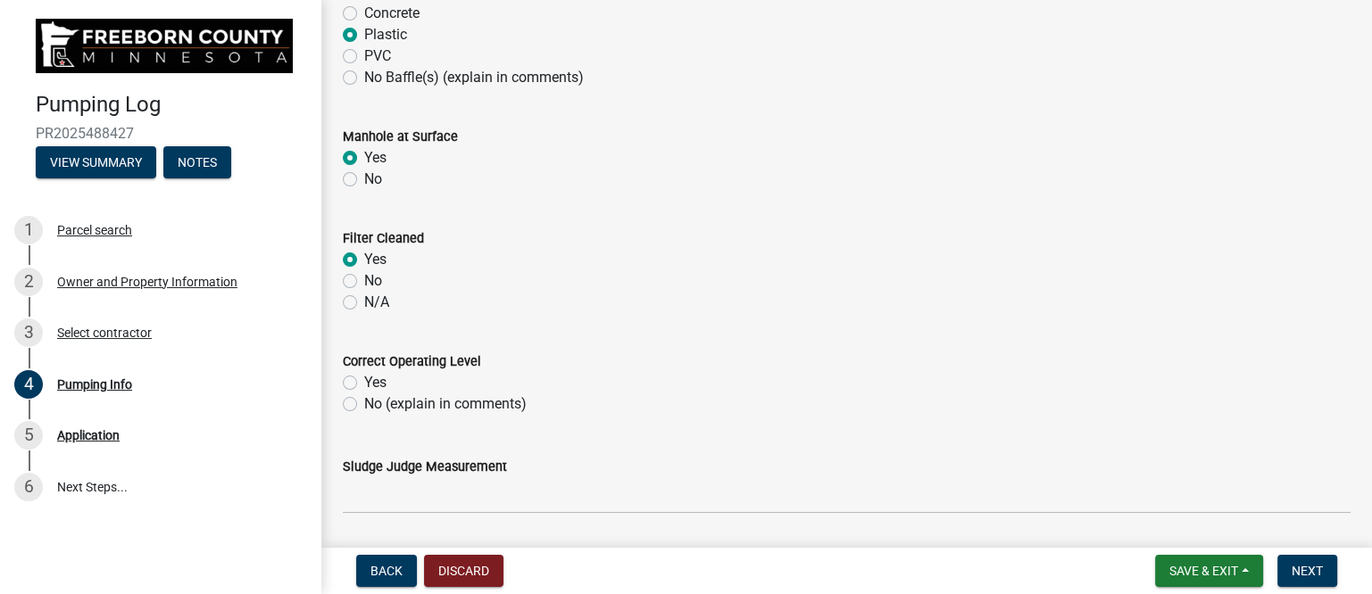
radio input "true"
click at [364, 378] on label "Yes" at bounding box center [375, 382] width 22 height 21
click at [364, 378] on input "Yes" at bounding box center [370, 378] width 12 height 12
radio input "true"
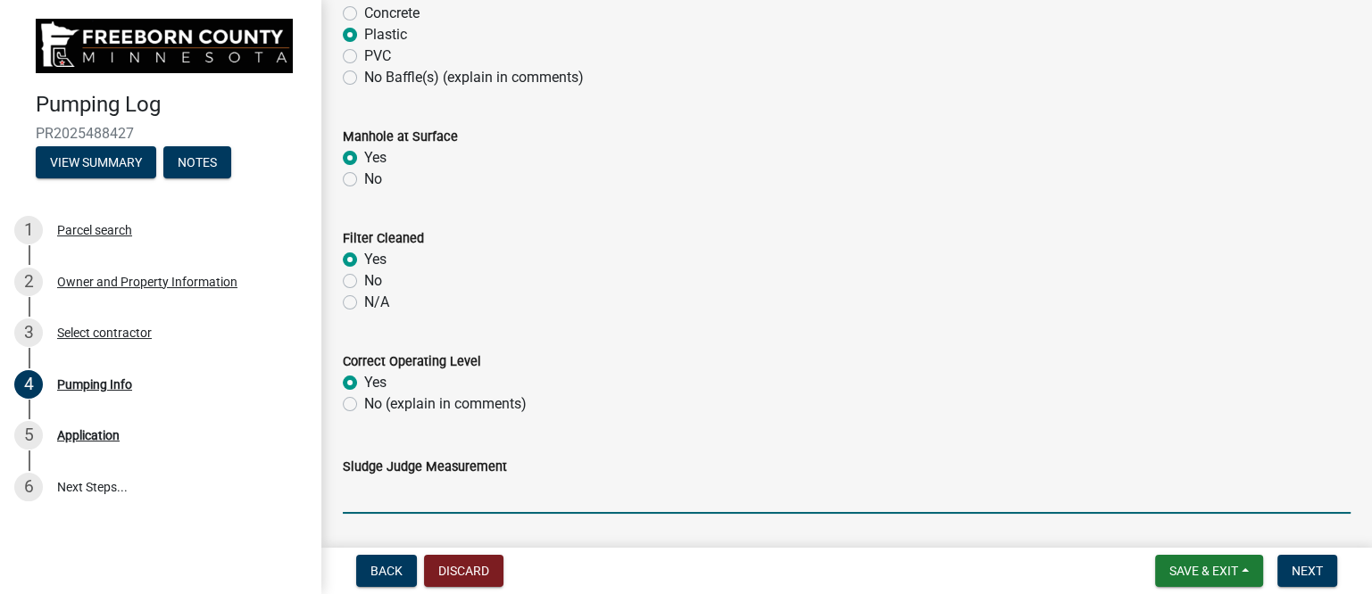
click at [410, 495] on input "Sludge Judge Measurement" at bounding box center [847, 496] width 1008 height 37
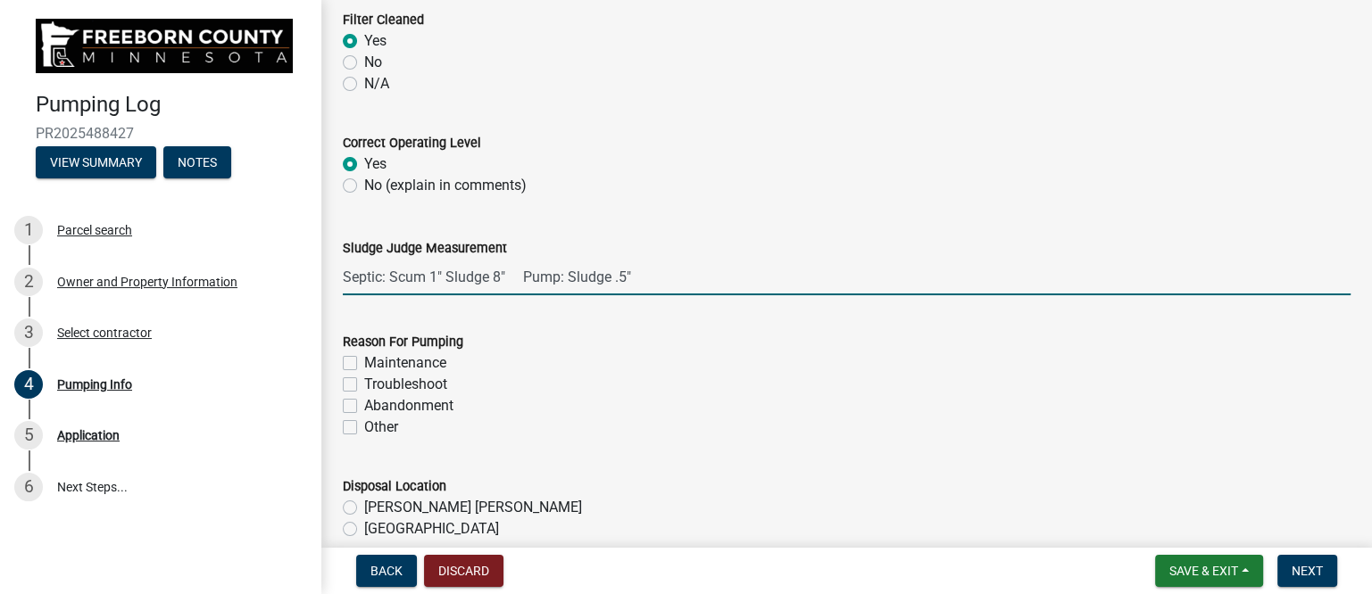
scroll to position [1673, 0]
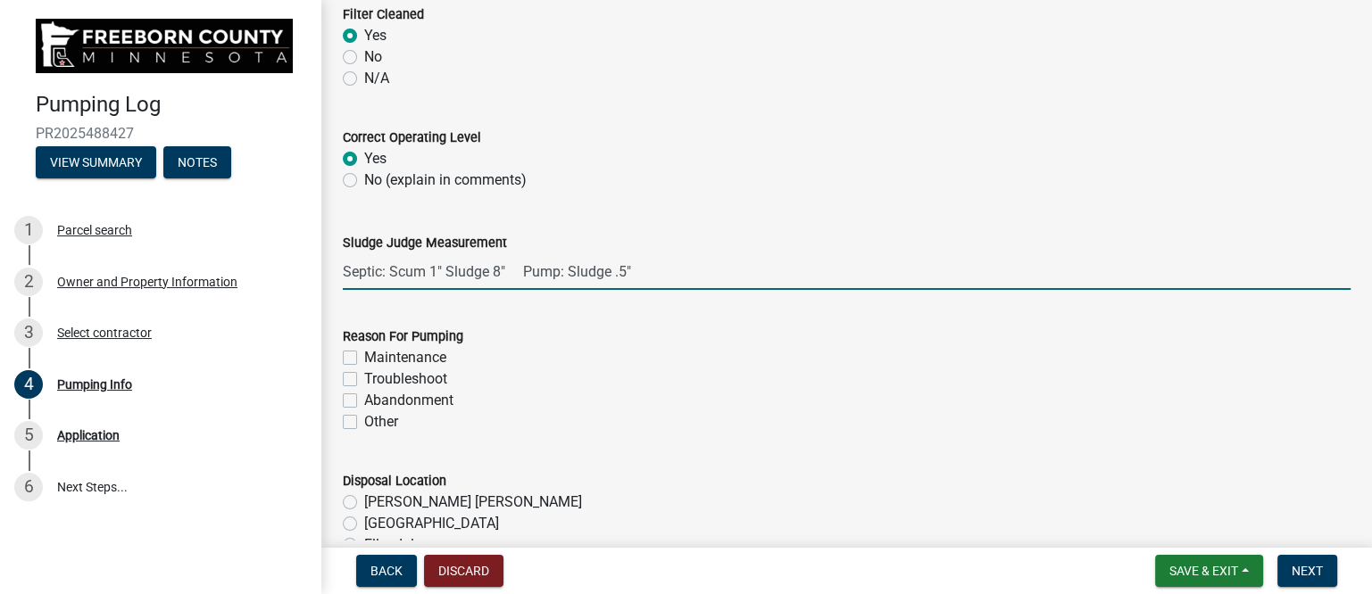
click at [436, 270] on input "Septic: Scum 1" Sludge 8" Pump: Sludge .5"" at bounding box center [847, 271] width 1008 height 37
click at [497, 270] on input "Septic: Scum 0" Sludge 8" Pump: Sludge .5"" at bounding box center [847, 271] width 1008 height 37
drag, startPoint x: 614, startPoint y: 273, endPoint x: 625, endPoint y: 272, distance: 10.7
click at [625, 272] on input "Septic: Scum 0" Sludge 6" Pump: Sludge .5"" at bounding box center [847, 271] width 1008 height 37
type input "Septic: Scum 0" Sludge 6" Pump: Sludge 1""
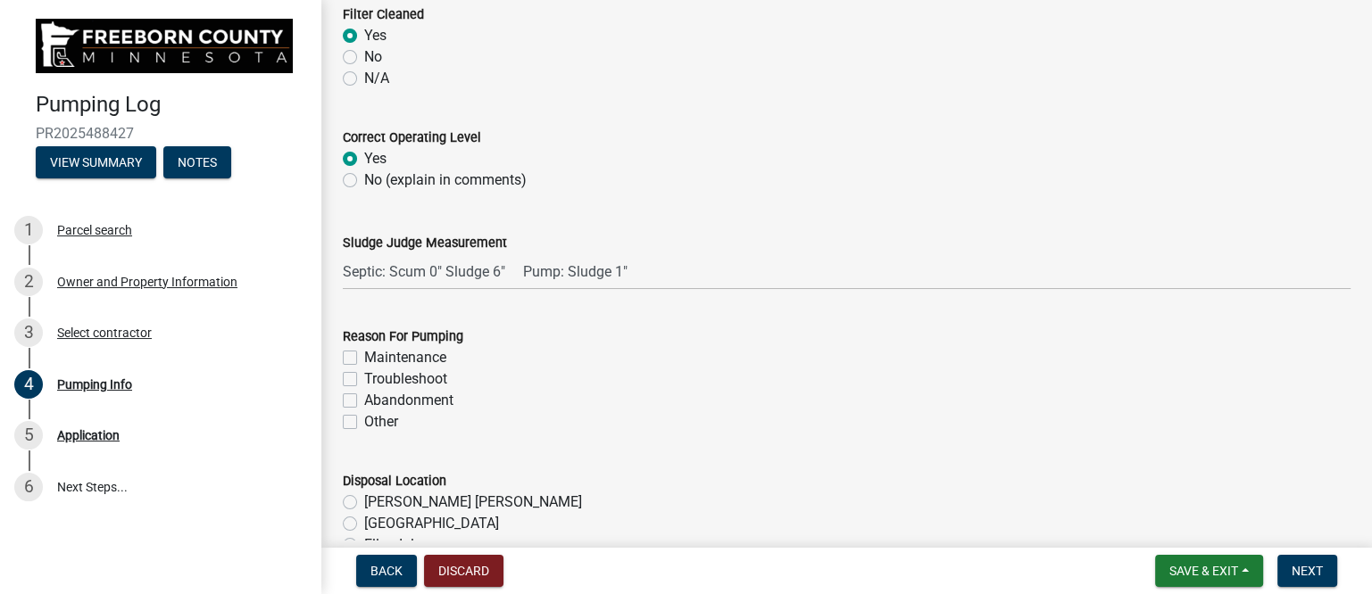
click at [403, 354] on label "Maintenance" at bounding box center [405, 357] width 82 height 21
click at [376, 354] on input "Maintenance" at bounding box center [370, 353] width 12 height 12
checkbox input "true"
checkbox input "false"
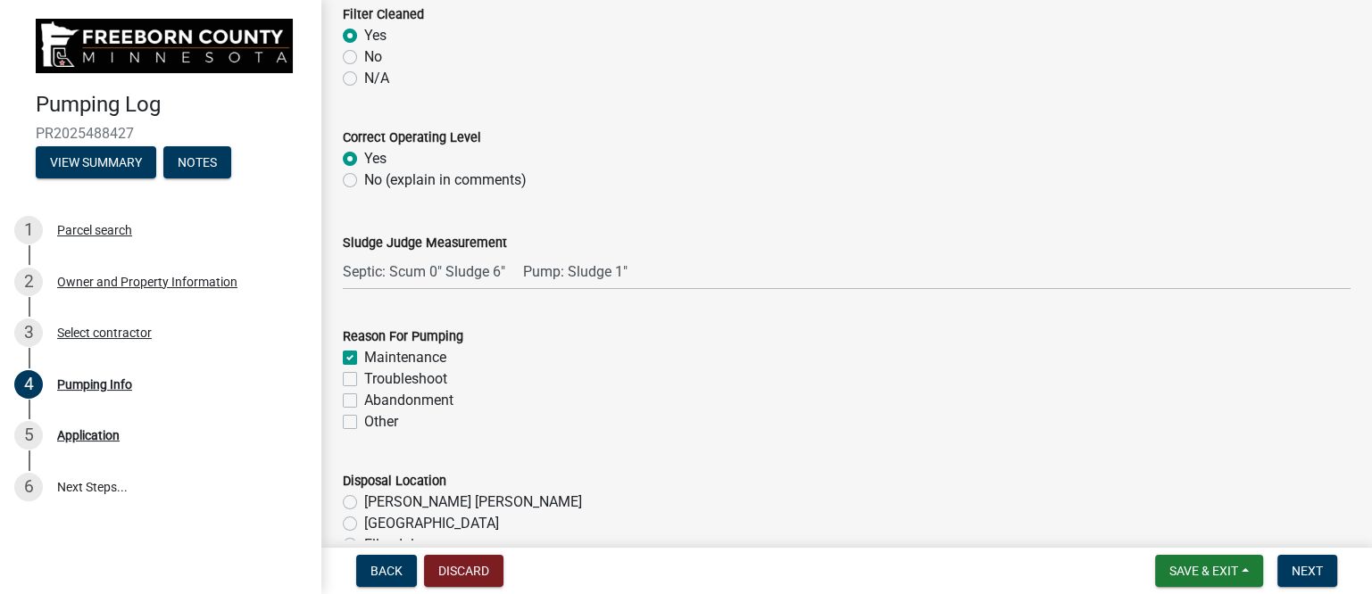
checkbox input "false"
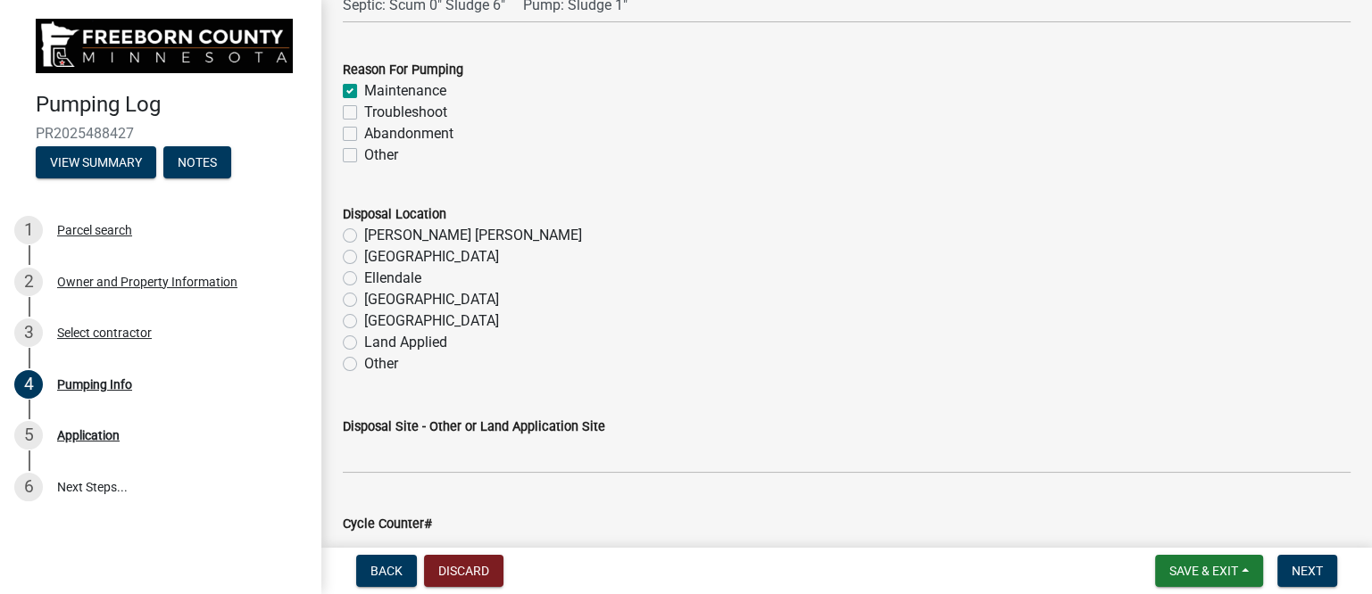
scroll to position [2008, 0]
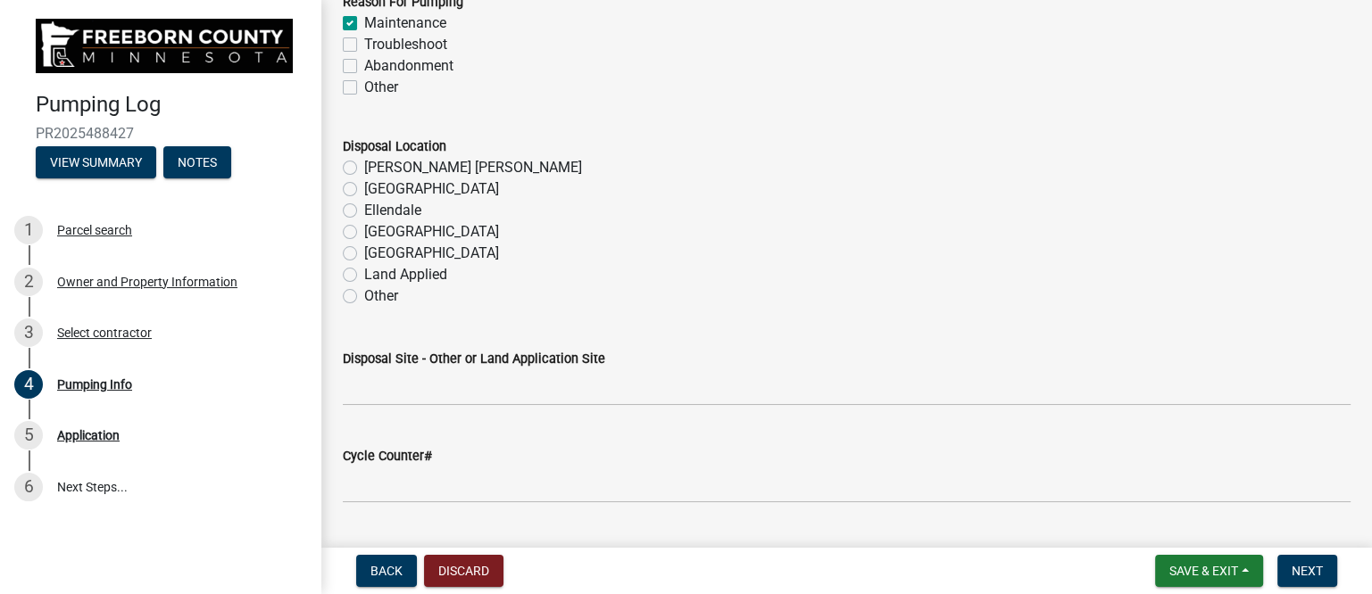
click at [394, 167] on label "[PERSON_NAME] [PERSON_NAME]" at bounding box center [473, 167] width 218 height 21
click at [376, 167] on input "[PERSON_NAME] [PERSON_NAME]" at bounding box center [370, 163] width 12 height 12
radio input "true"
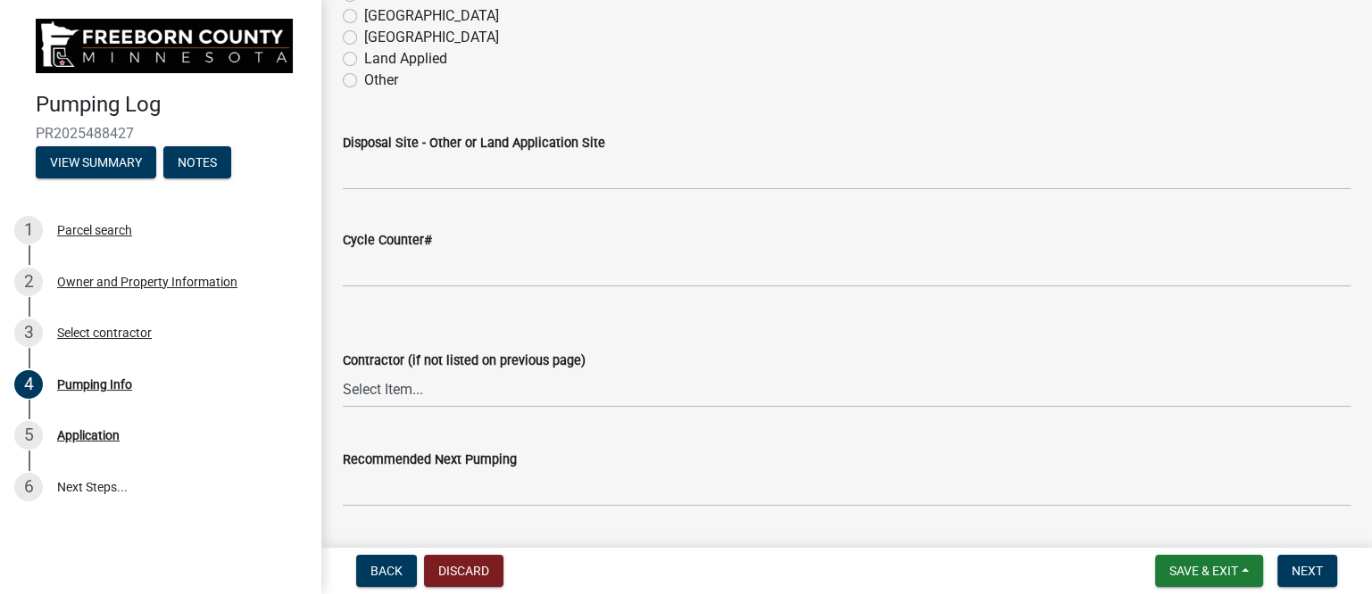
scroll to position [2231, 0]
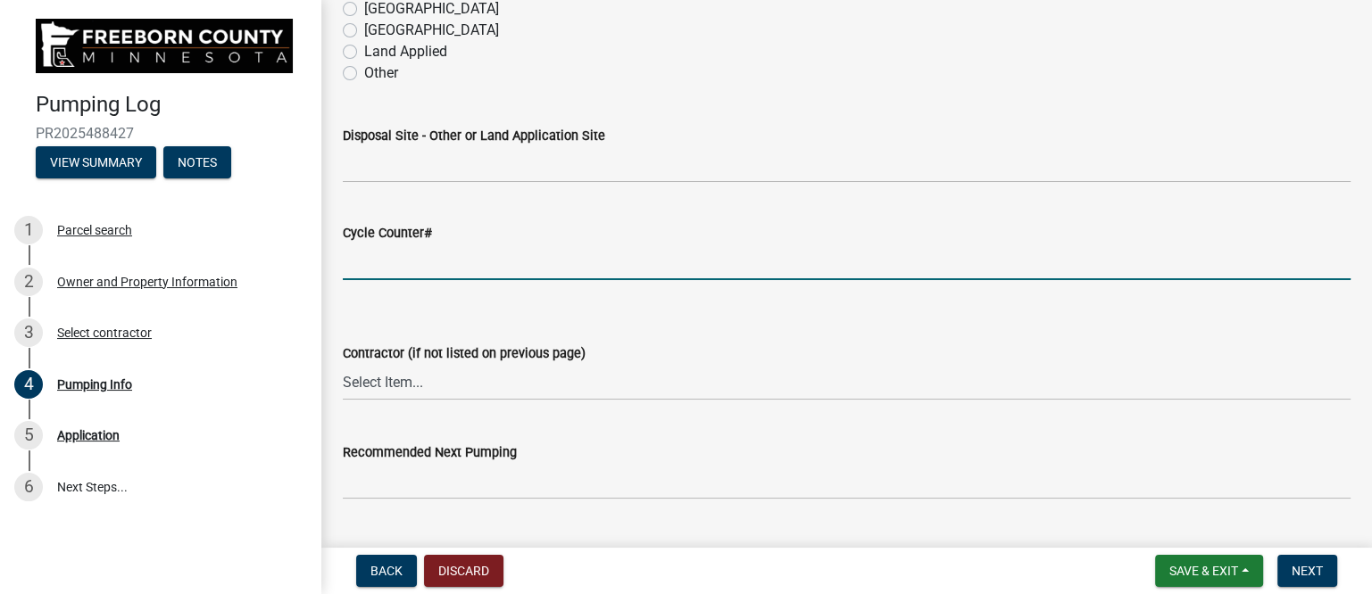
click at [409, 259] on input "text" at bounding box center [847, 262] width 1008 height 37
click at [364, 262] on input "text" at bounding box center [847, 262] width 1008 height 37
type input "23256.84"
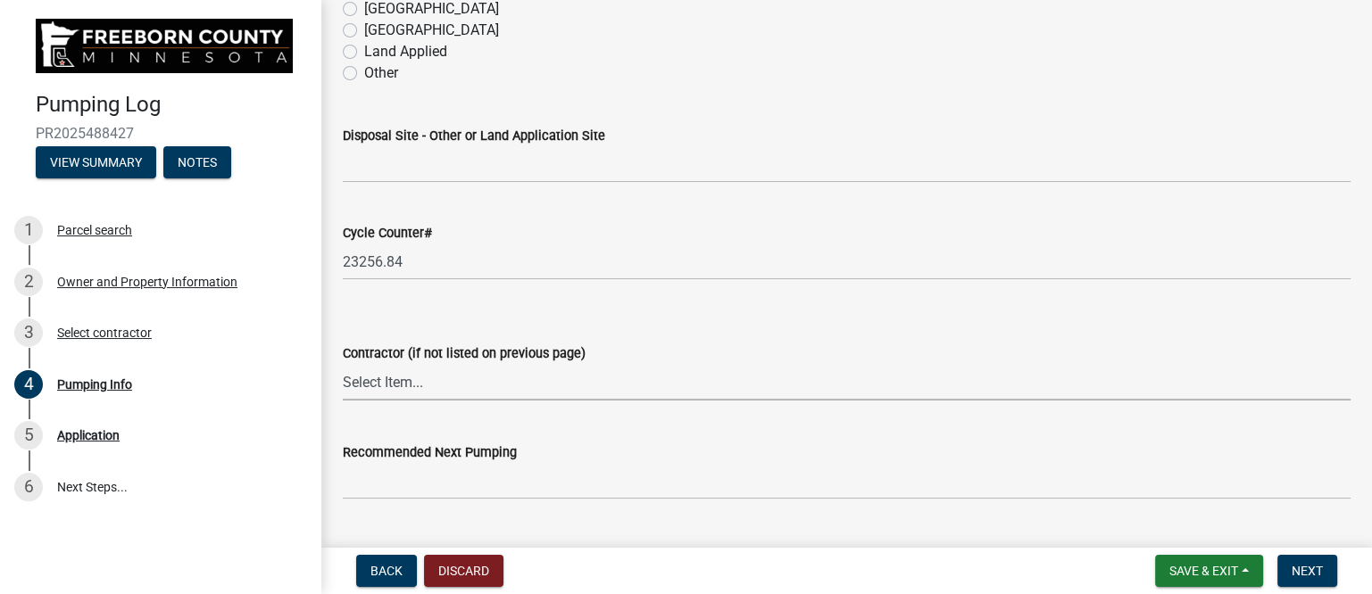
click at [457, 385] on select "Select Item... P & L Excavating Precision Septic Services [PERSON_NAME] Excavat…" at bounding box center [847, 382] width 1008 height 37
click at [343, 364] on select "Select Item... P & L Excavating Precision Septic Services [PERSON_NAME] Excavat…" at bounding box center [847, 382] width 1008 height 37
select select "a4b440af-86cc-4e74-8744-b4ec83ffff55"
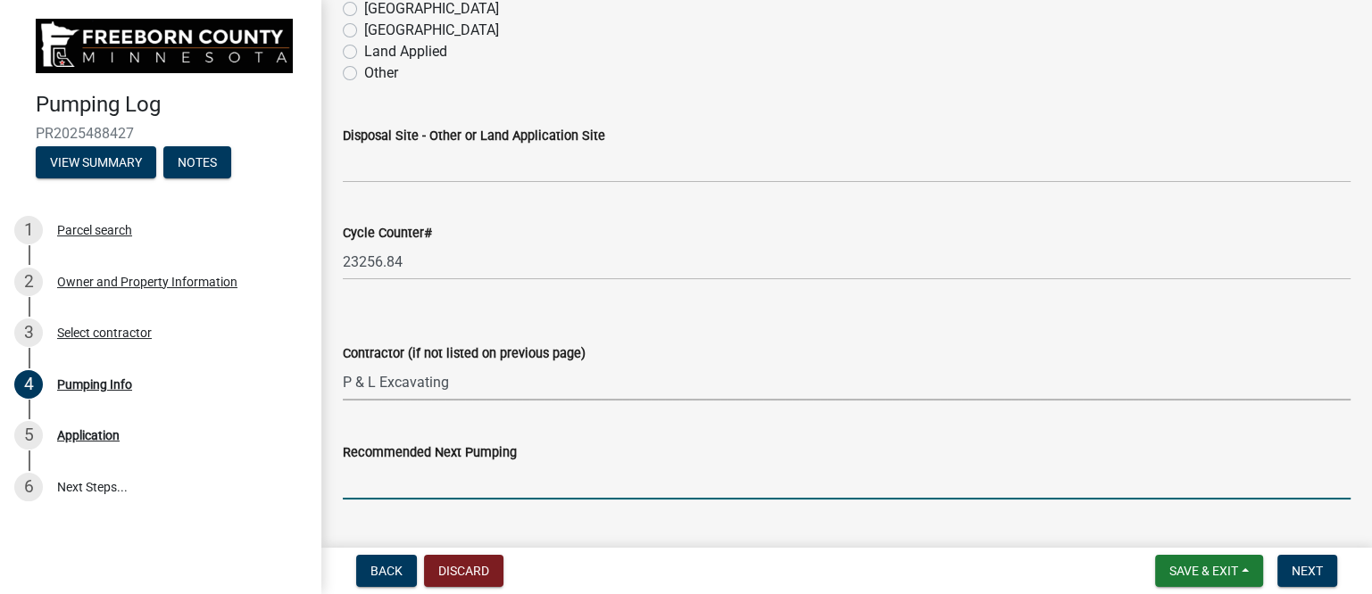
click at [456, 481] on input "Recommended Next Pumping" at bounding box center [847, 481] width 1008 height 37
type input "2028"
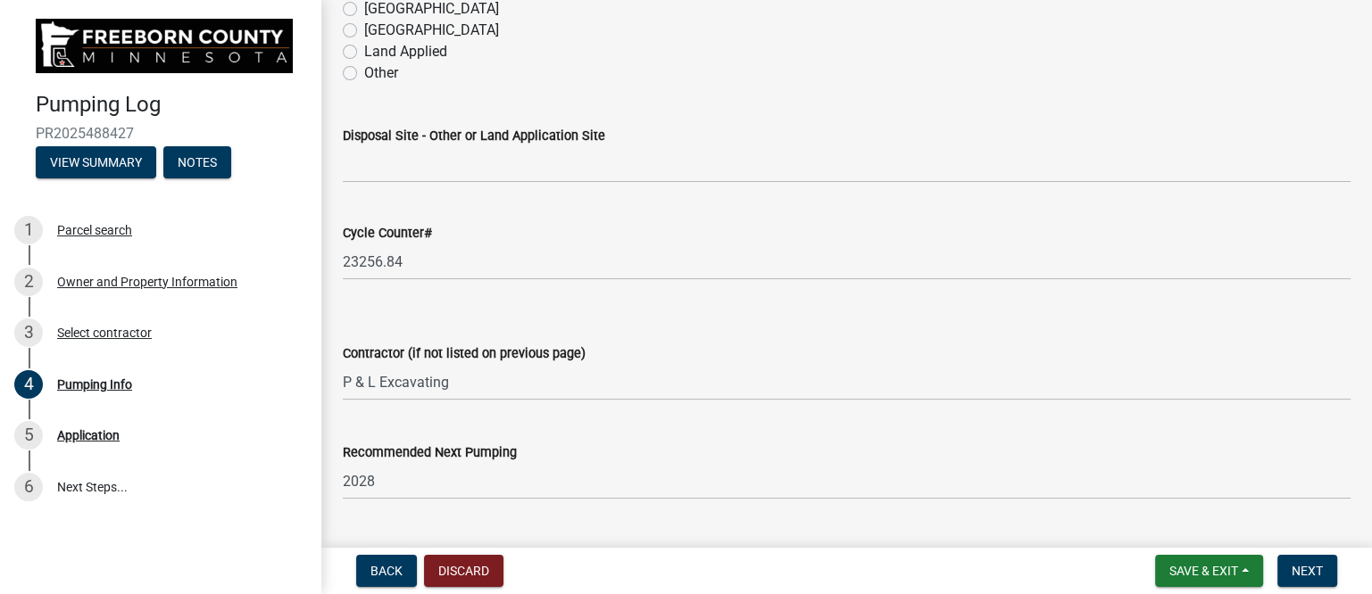
scroll to position [2463, 0]
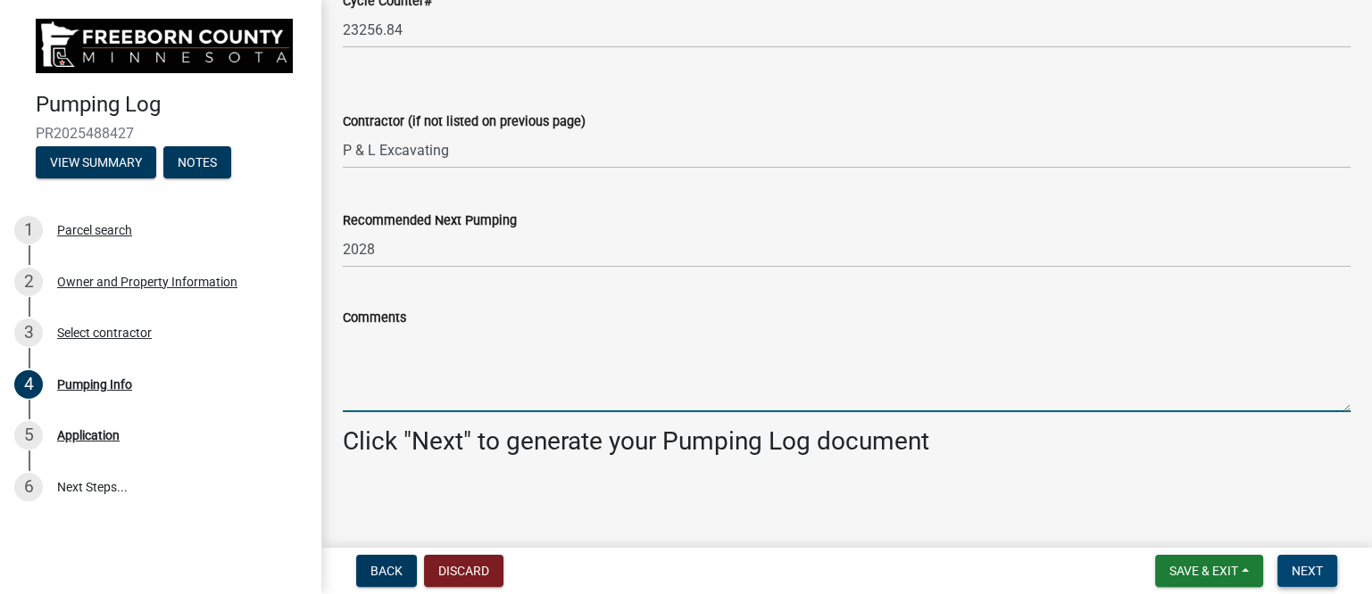
click at [1310, 564] on span "Next" at bounding box center [1306, 571] width 31 height 14
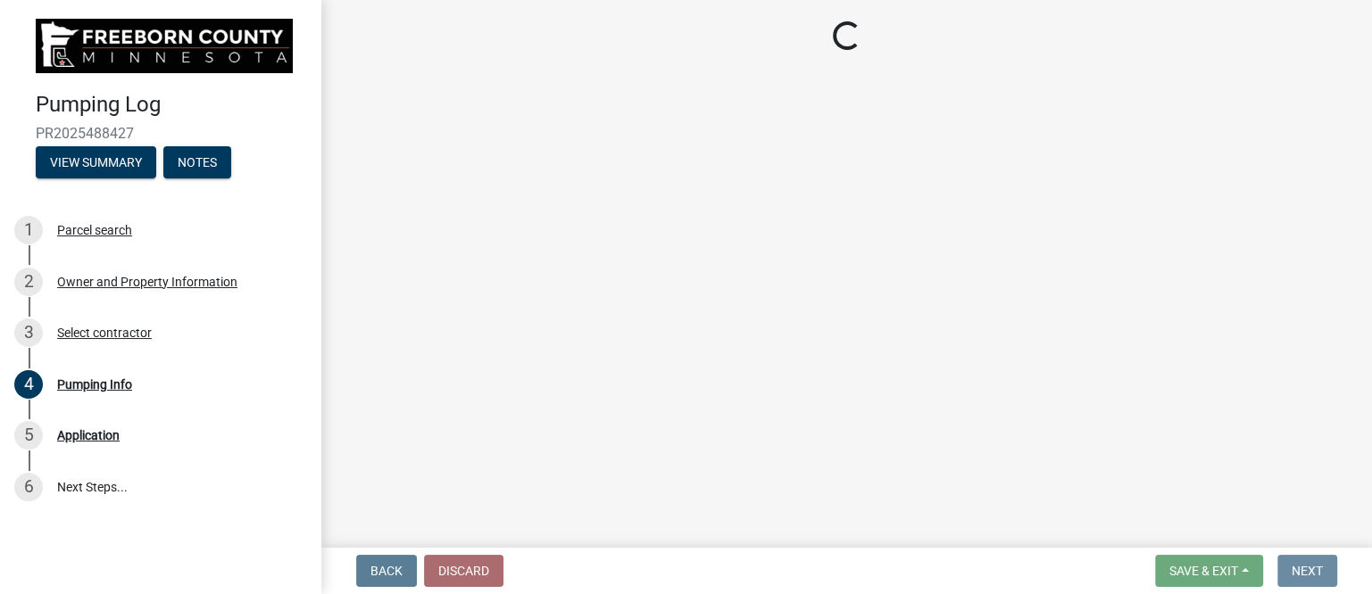
scroll to position [0, 0]
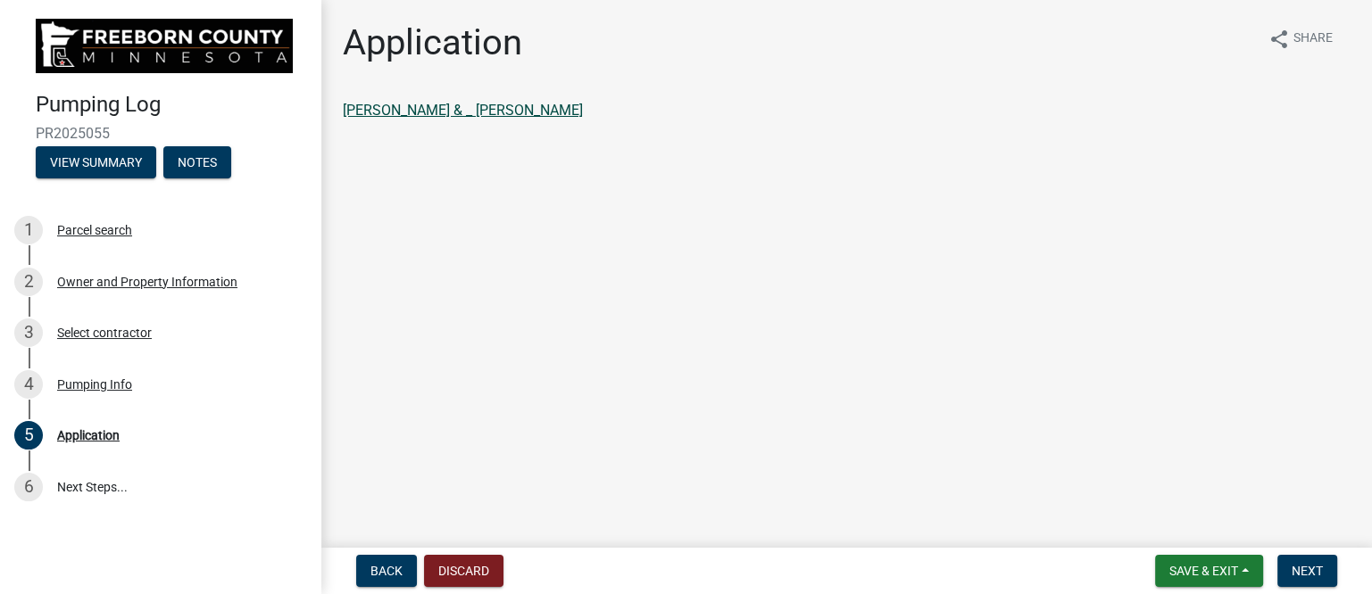
click at [436, 110] on link "BAKKEN,DANNY W & _ ALAN O BAKKEN" at bounding box center [463, 110] width 240 height 17
click at [394, 565] on span "Back" at bounding box center [386, 571] width 32 height 14
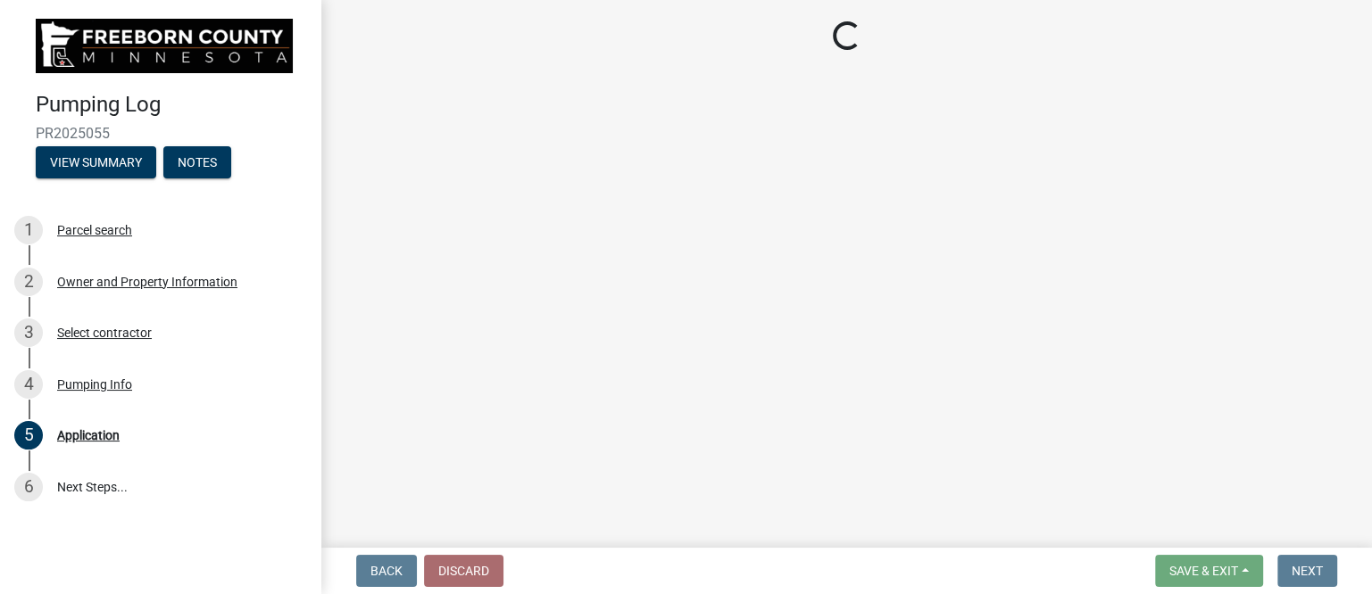
select select "a4b440af-86cc-4e74-8744-b4ec83ffff55"
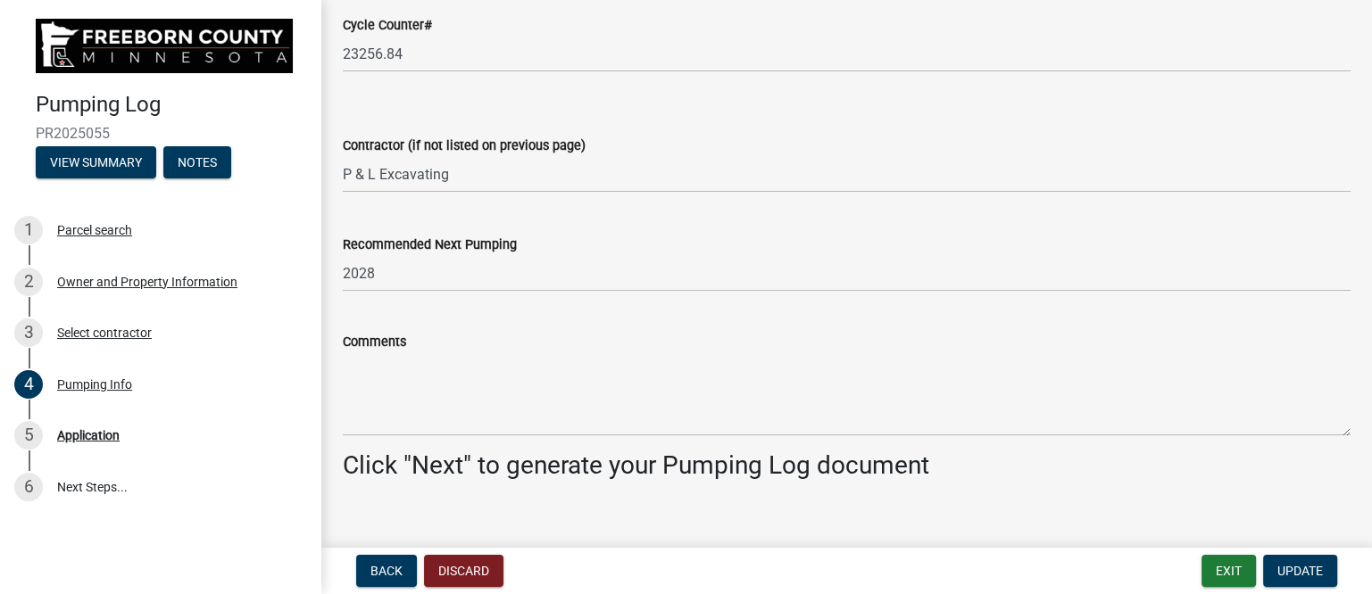
scroll to position [2454, 0]
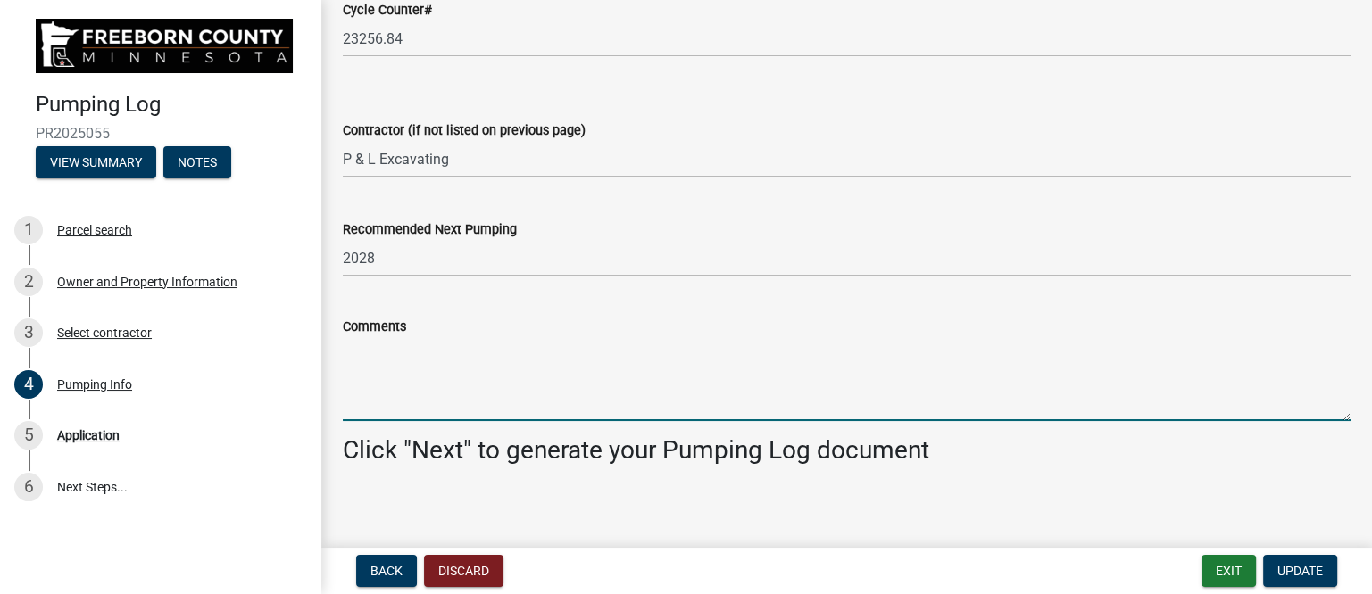
paste textarea "ETM was plugged into incorrect position, it was corrected and will now be accur…"
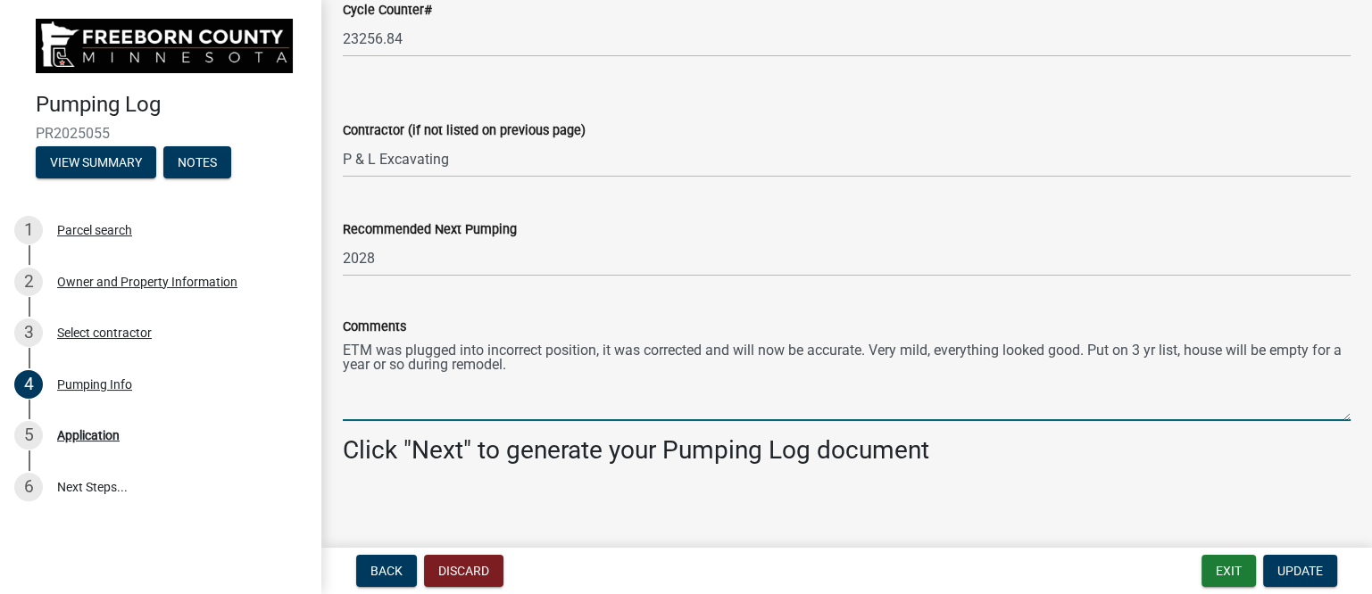
click at [1095, 350] on textarea "ETM was plugged into incorrect position, it was corrected and will now be accur…" at bounding box center [847, 379] width 1008 height 84
click at [1096, 351] on textarea "ETM was plugged into incorrect position, it was corrected and will now be accur…" at bounding box center [847, 379] width 1008 height 84
click at [1092, 353] on textarea "ETM was plugged into incorrect position, it was corrected and will now be accur…" at bounding box center [847, 379] width 1008 height 84
drag, startPoint x: 1092, startPoint y: 349, endPoint x: 1324, endPoint y: 404, distance: 237.7
click at [1324, 404] on textarea "ETM was plugged into incorrect position, it was corrected and will now be accur…" at bounding box center [847, 379] width 1008 height 84
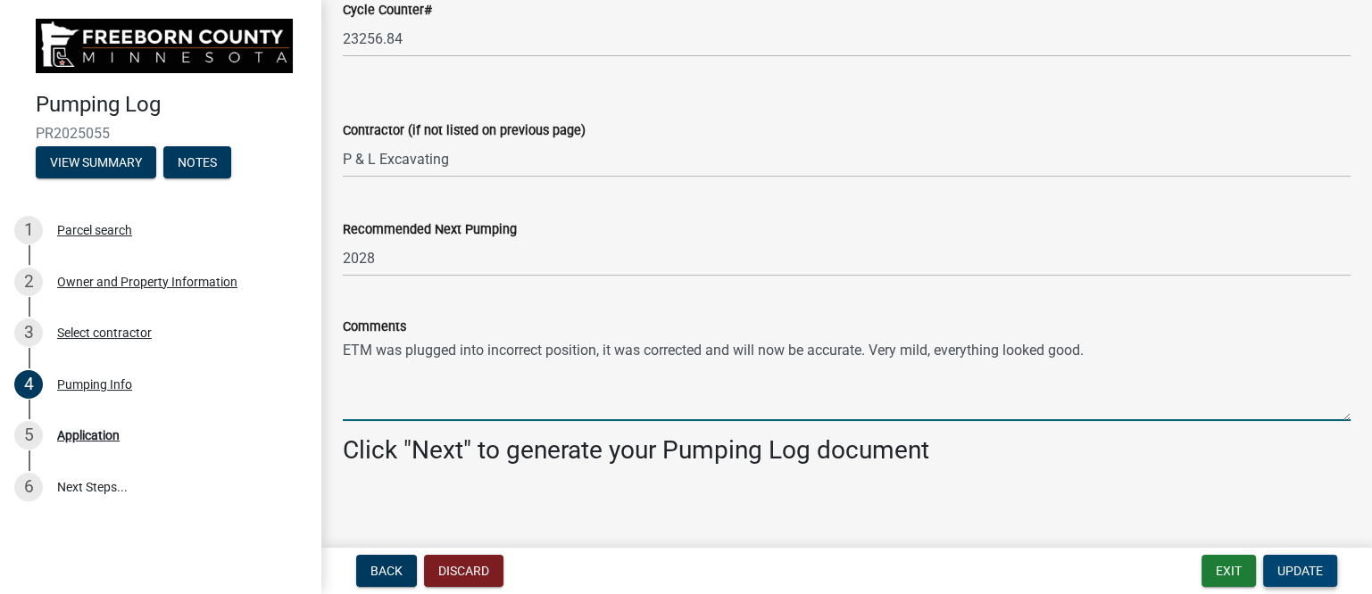
type textarea "ETM was plugged into incorrect position, it was corrected and will now be accur…"
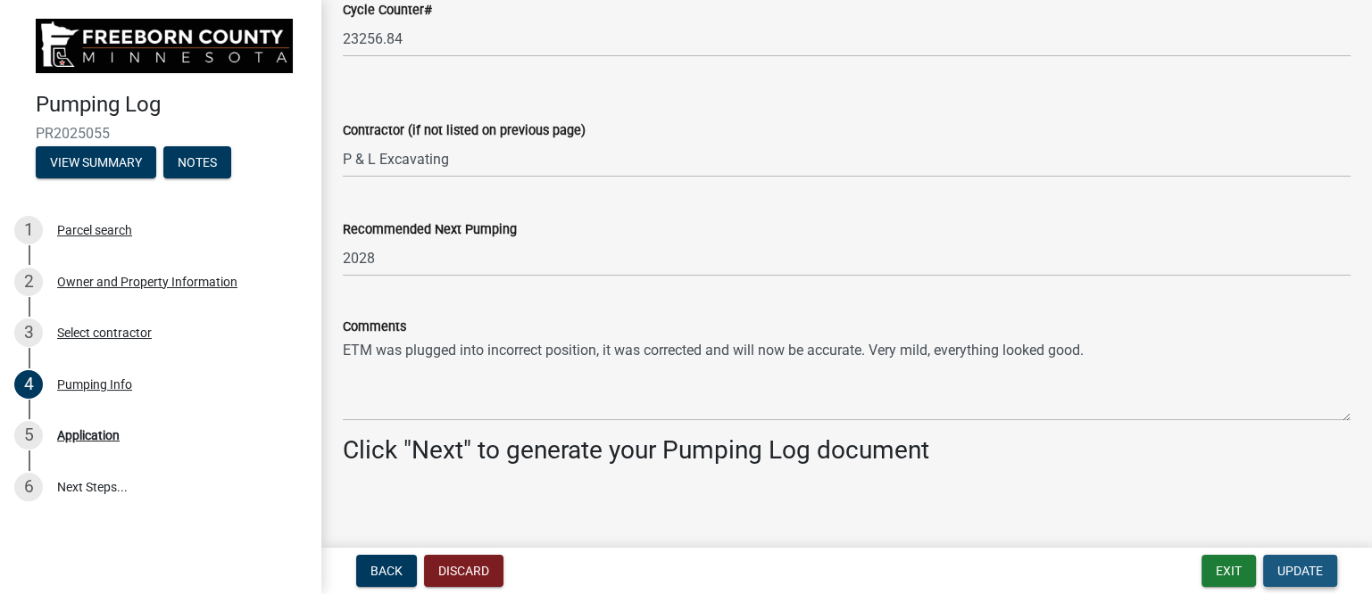
click at [1327, 570] on button "Update" at bounding box center [1300, 571] width 74 height 32
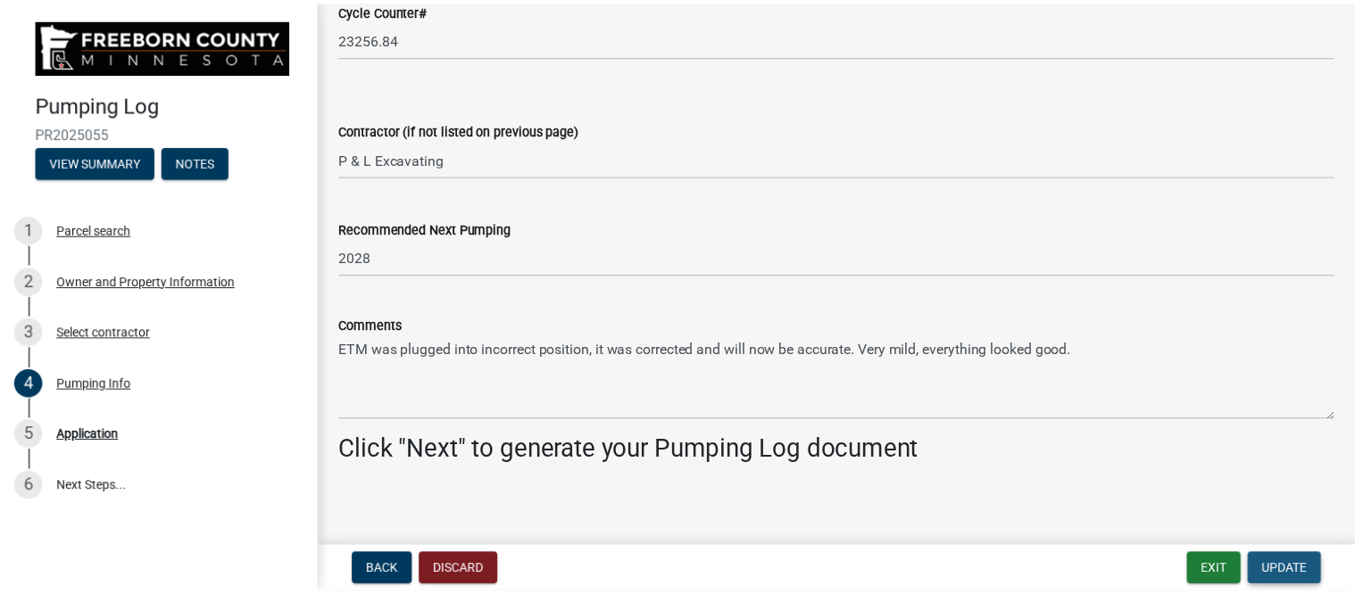
scroll to position [0, 0]
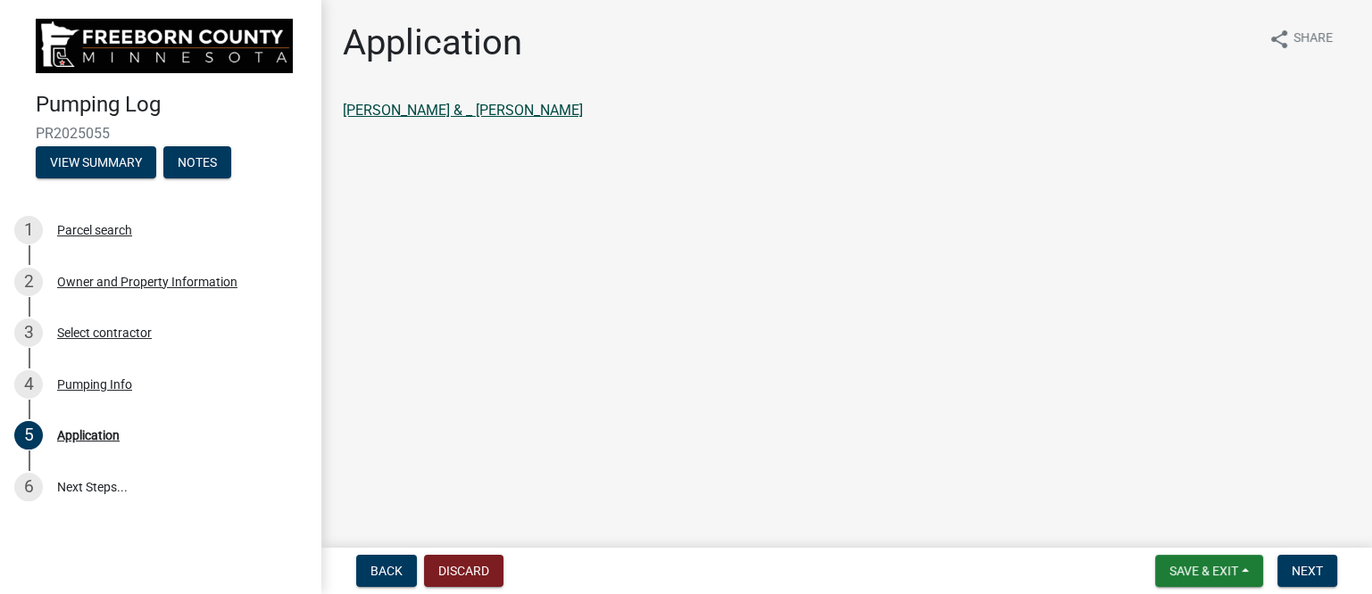
click at [527, 112] on link "BAKKEN,DANNY W & _ ALAN O BAKKEN" at bounding box center [463, 110] width 240 height 17
click at [1312, 569] on span "Next" at bounding box center [1306, 571] width 31 height 14
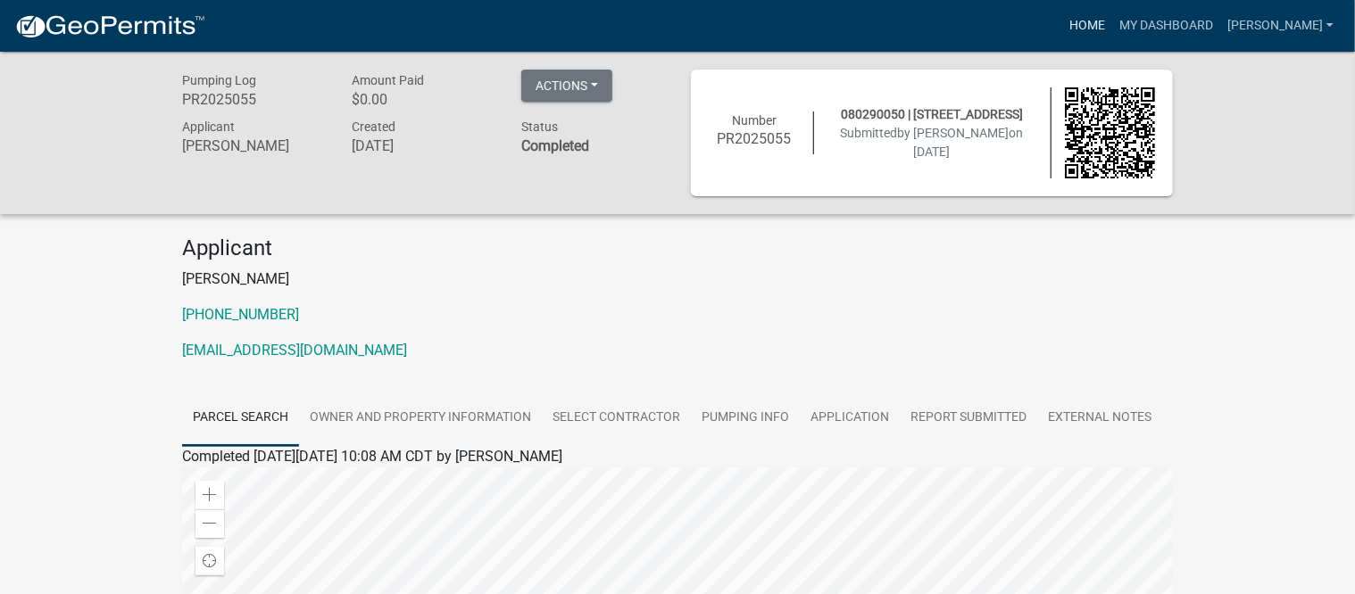
click at [1099, 15] on link "Home" at bounding box center [1087, 26] width 50 height 34
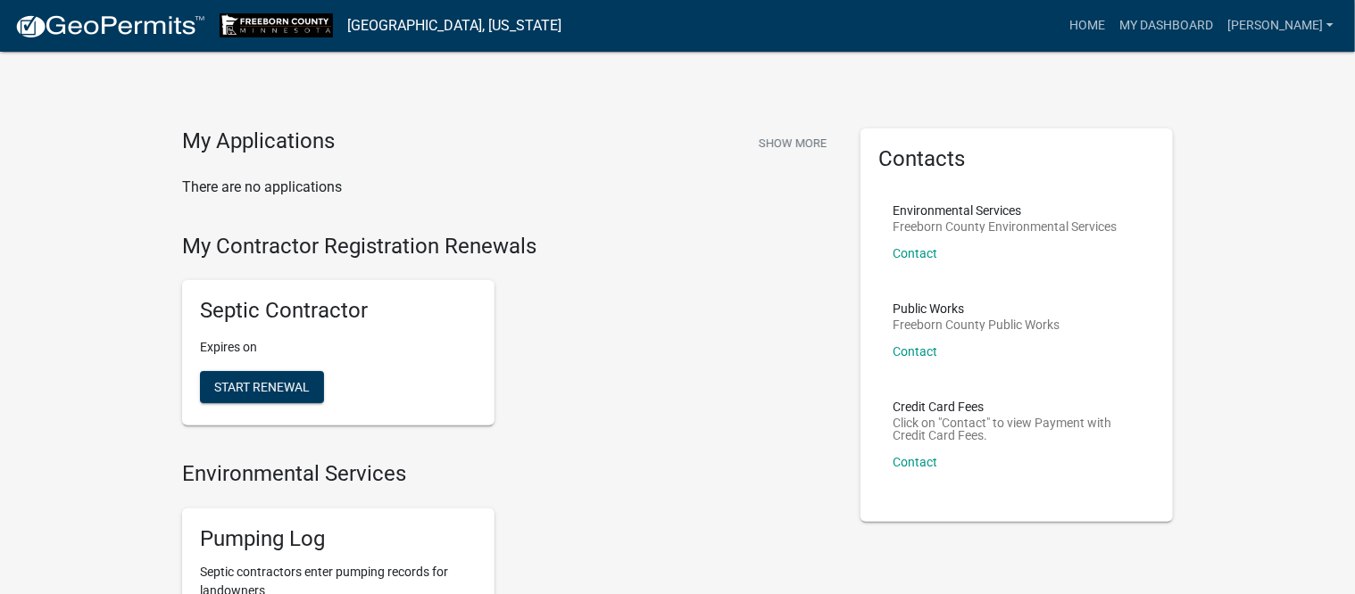
scroll to position [335, 0]
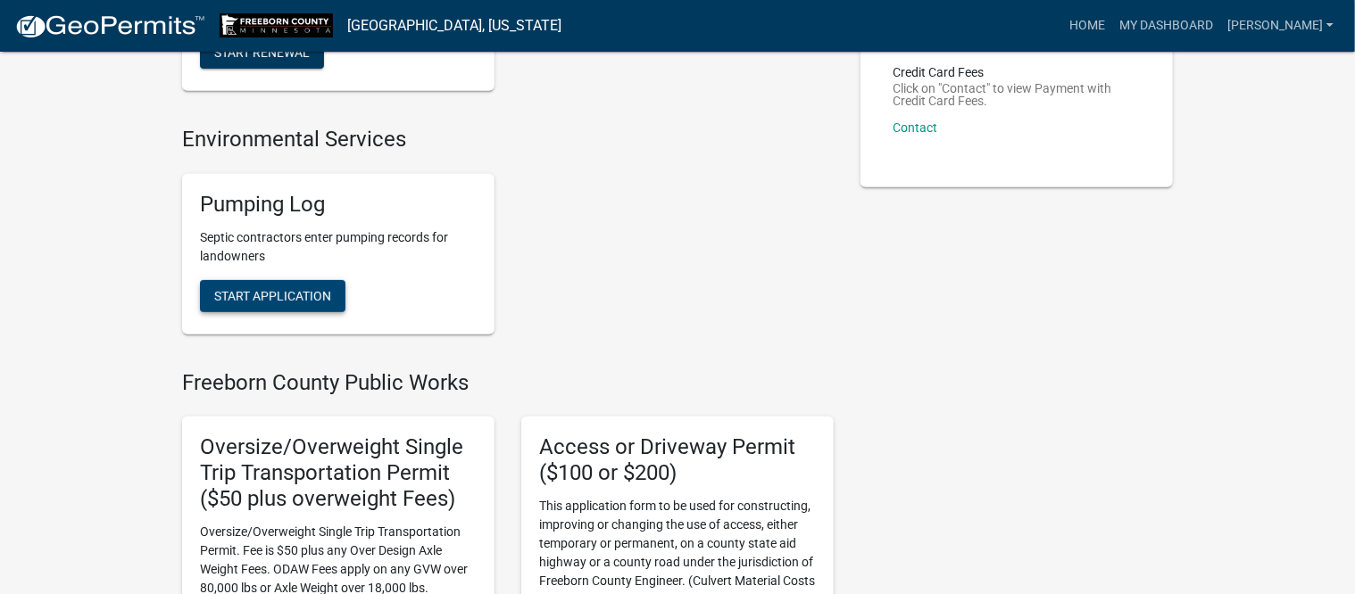
click at [281, 303] on button "Start Application" at bounding box center [272, 296] width 145 height 32
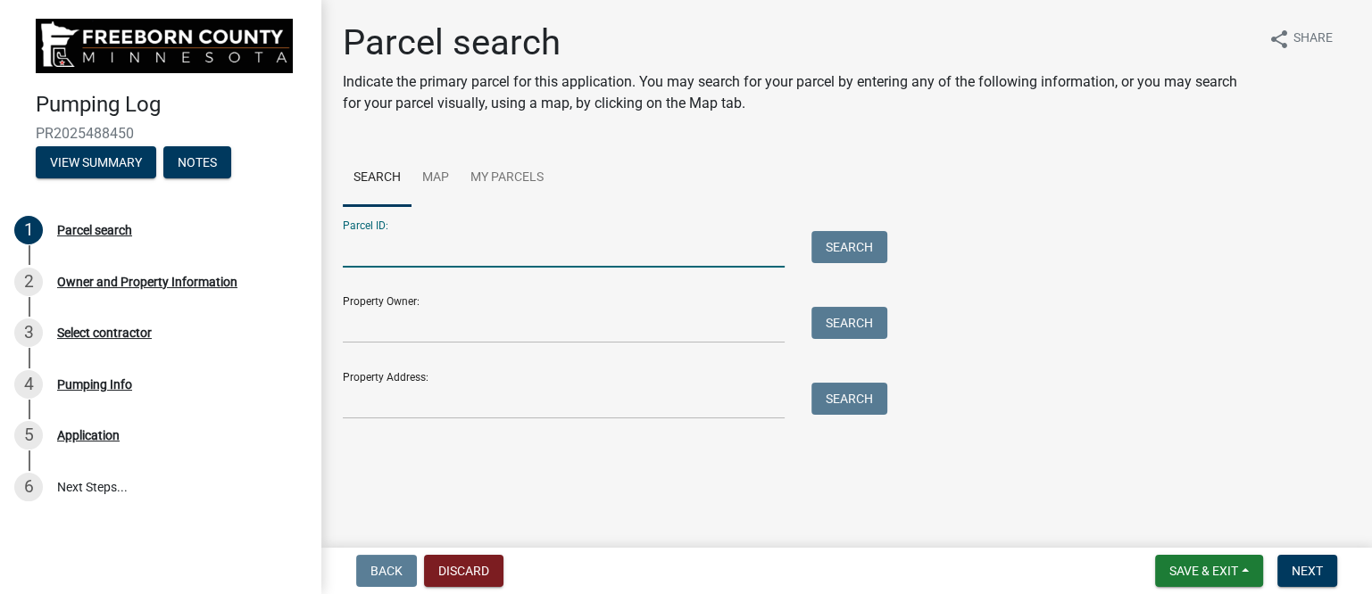
click at [439, 254] on input "Parcel ID:" at bounding box center [564, 249] width 442 height 37
type input "090340080"
click at [868, 240] on button "Search" at bounding box center [849, 247] width 76 height 32
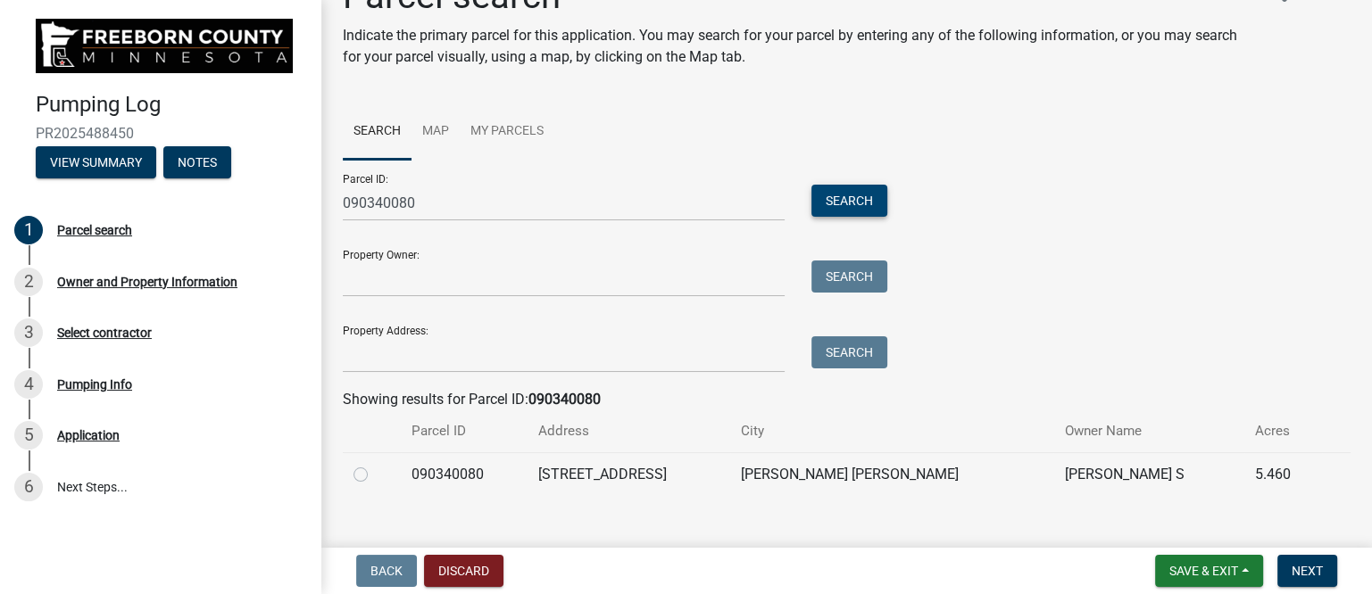
scroll to position [71, 0]
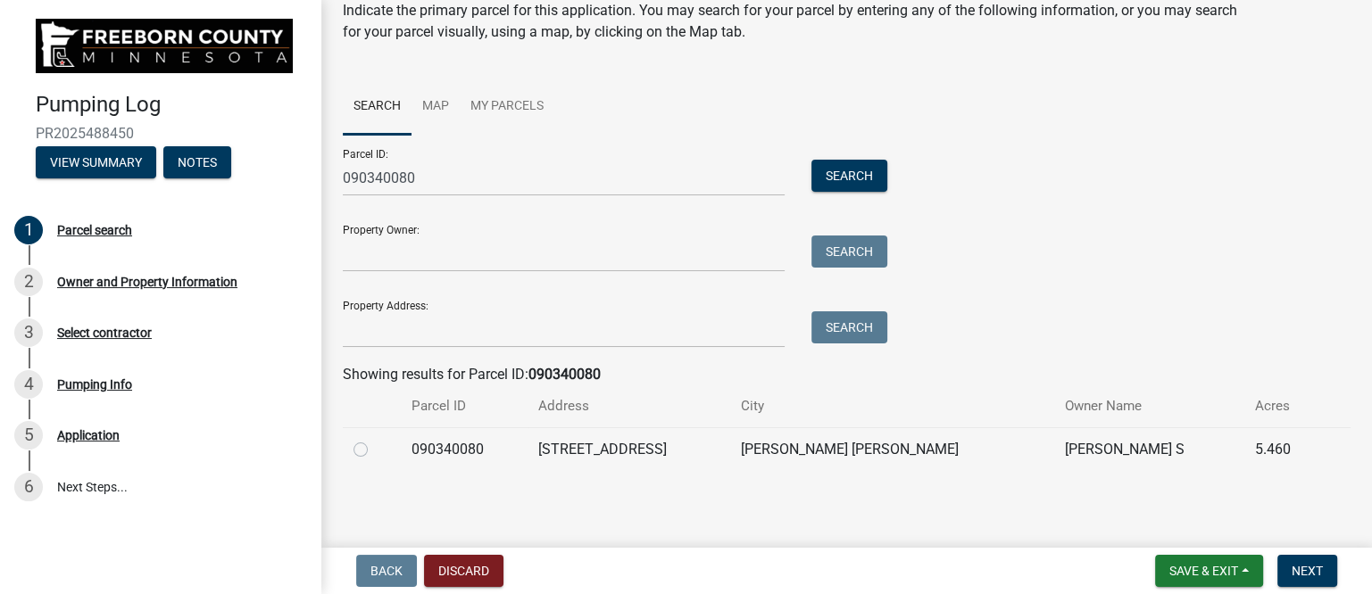
click at [375, 439] on label at bounding box center [375, 439] width 0 height 0
click at [375, 448] on input "radio" at bounding box center [381, 445] width 12 height 12
radio input "true"
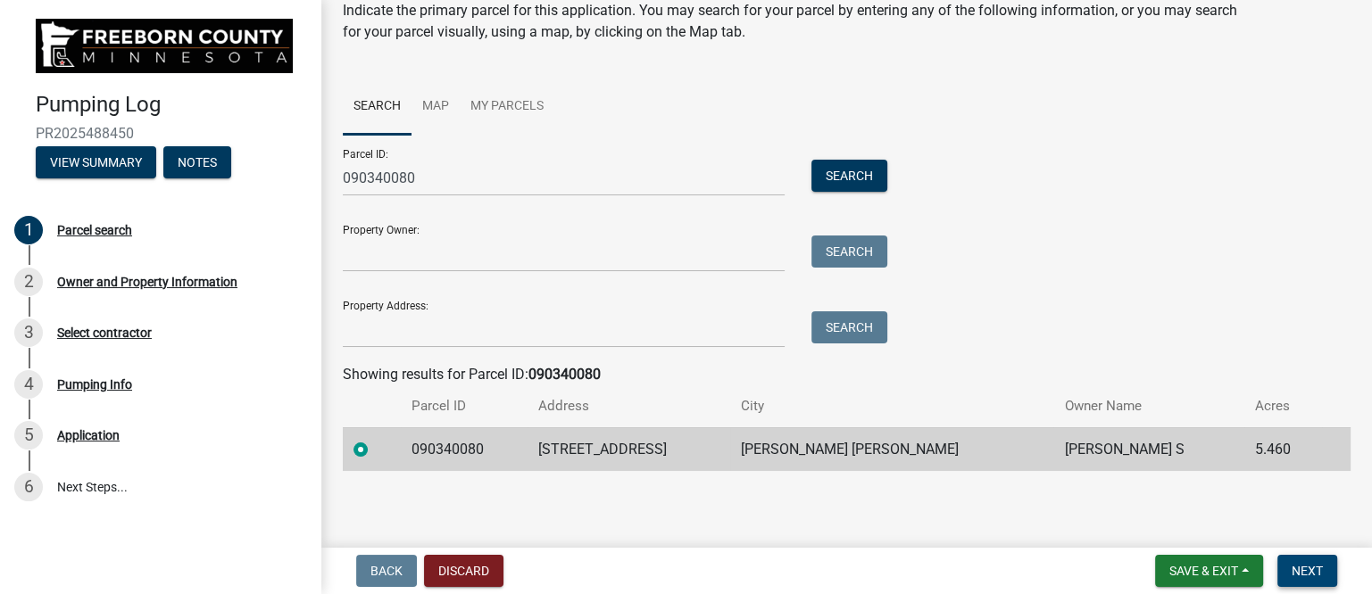
click at [1311, 570] on span "Next" at bounding box center [1306, 571] width 31 height 14
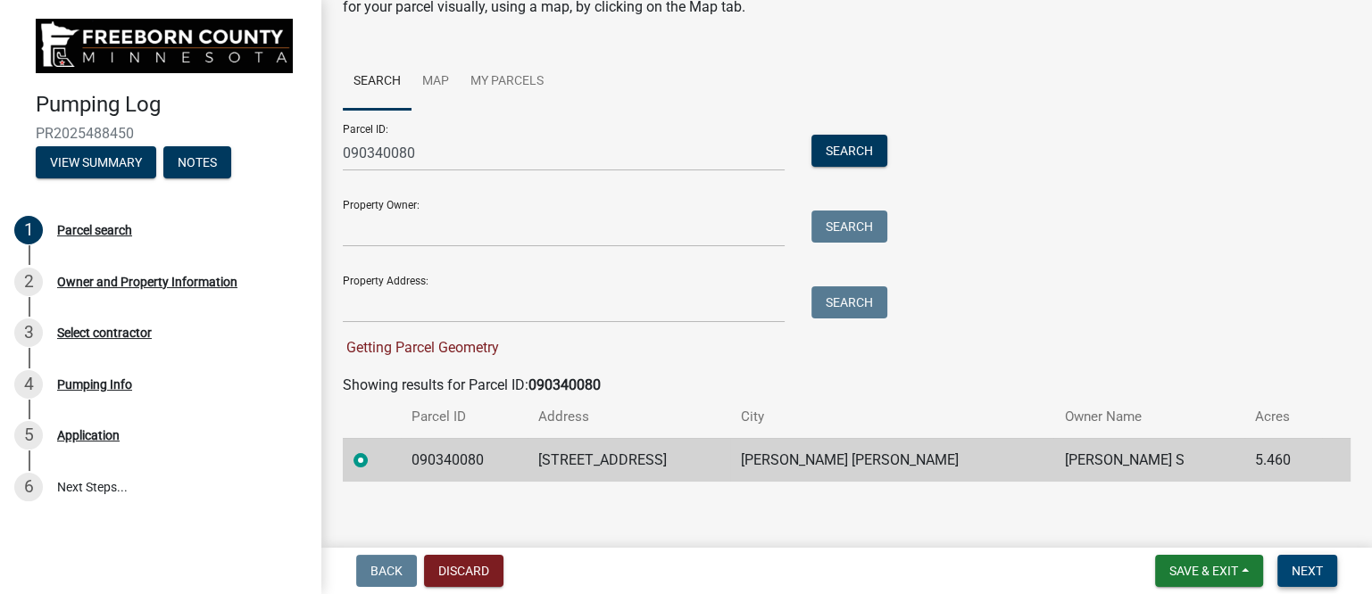
scroll to position [107, 0]
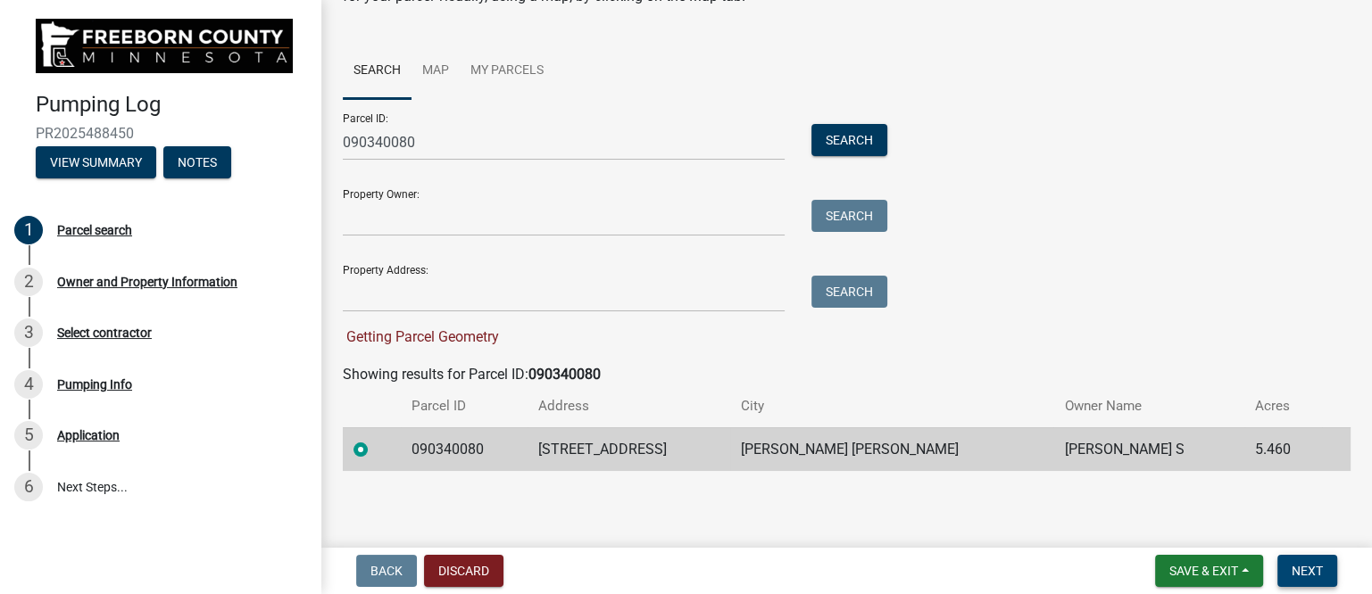
click at [1292, 568] on span "Next" at bounding box center [1306, 571] width 31 height 14
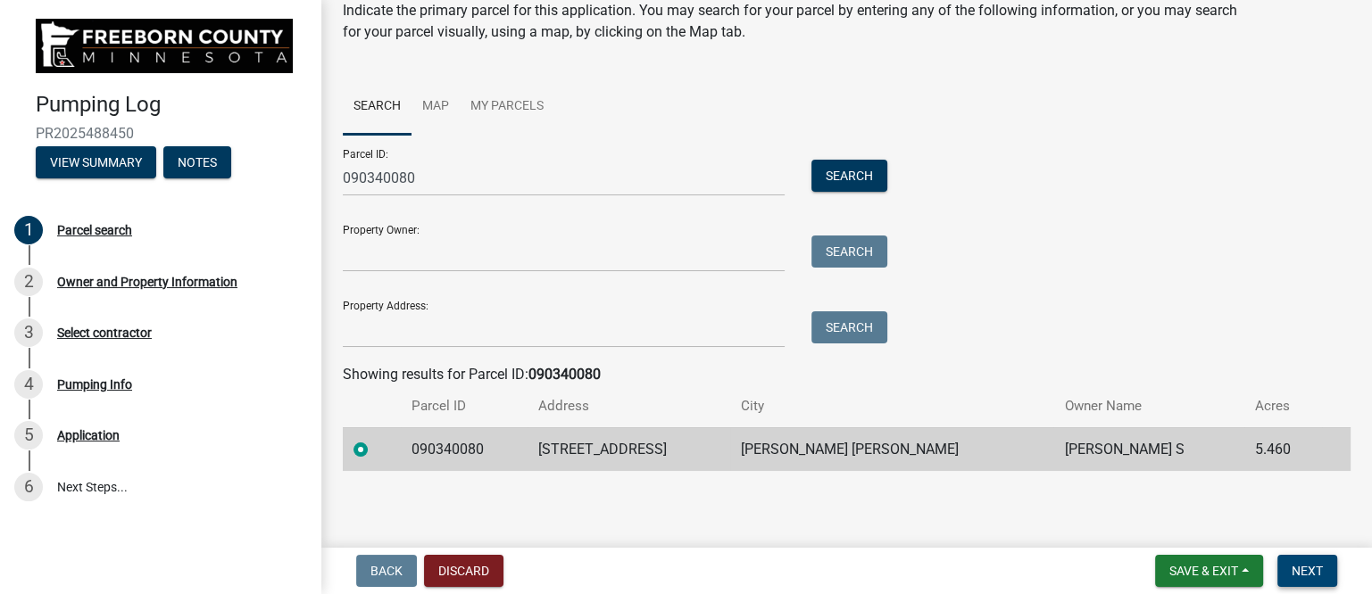
click at [1311, 568] on span "Next" at bounding box center [1306, 571] width 31 height 14
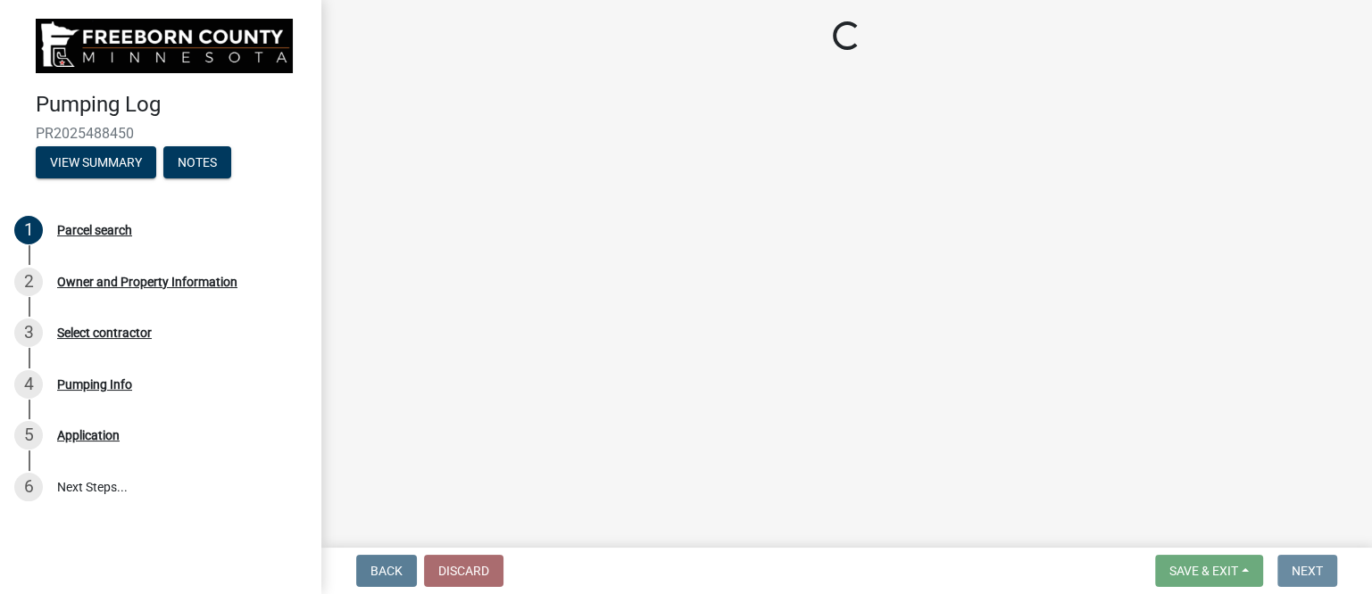
scroll to position [0, 0]
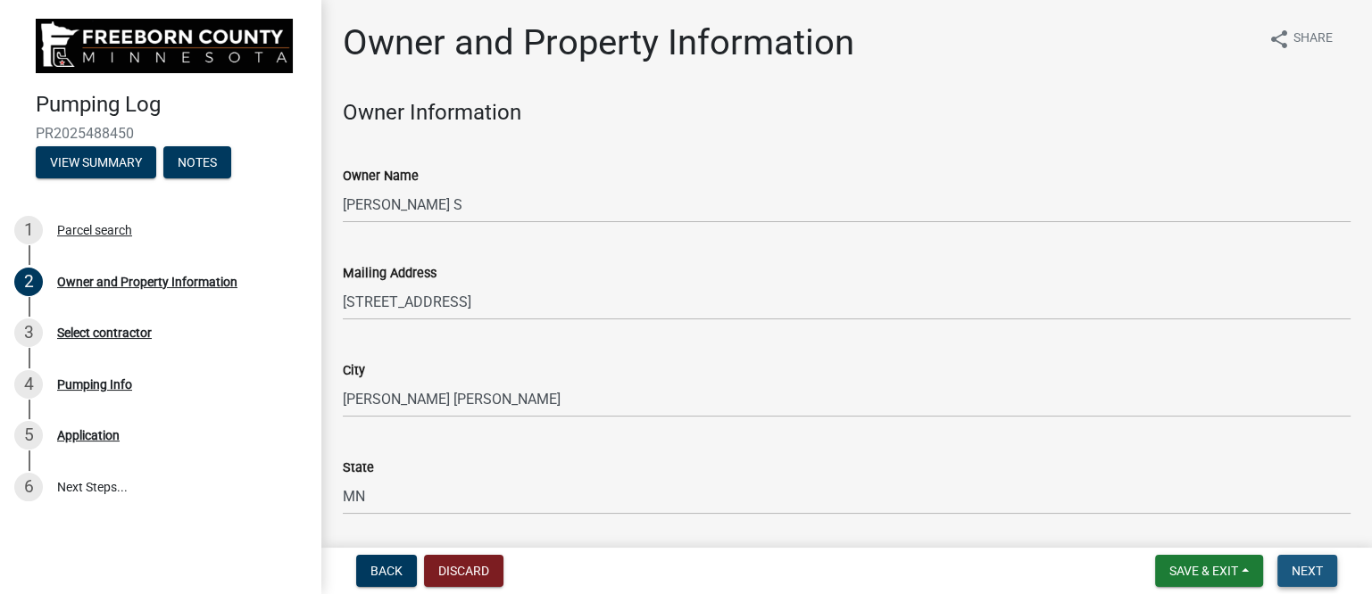
click at [1296, 568] on span "Next" at bounding box center [1306, 571] width 31 height 14
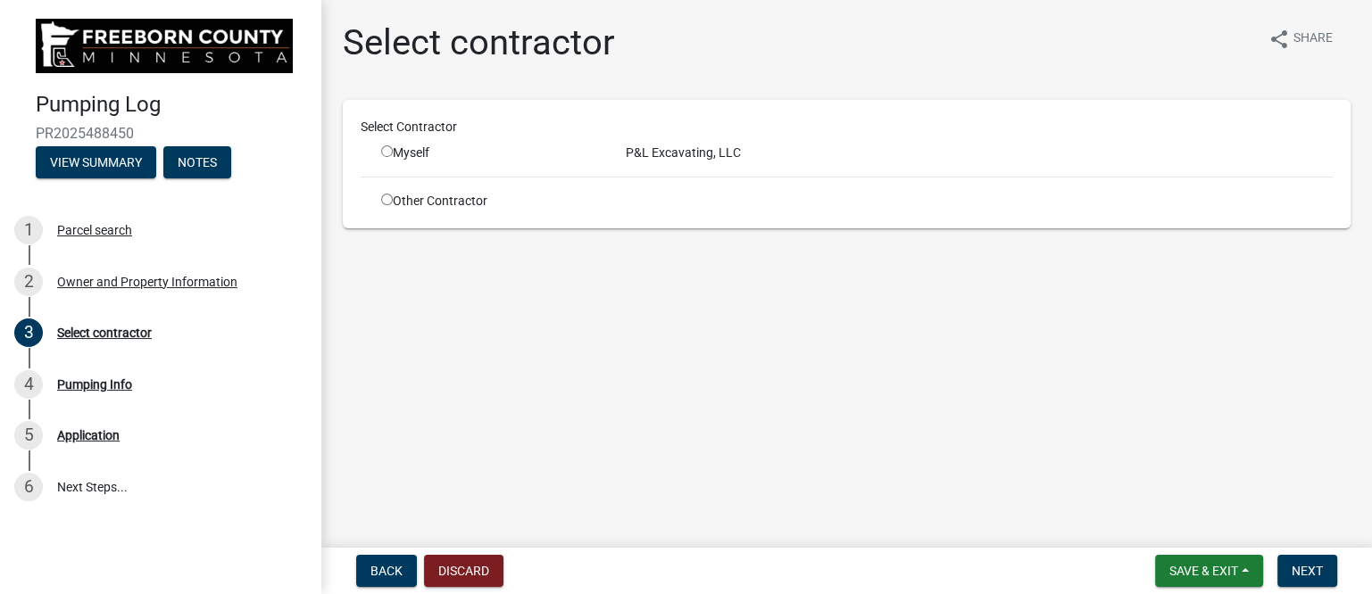
click at [428, 158] on div "Myself" at bounding box center [490, 153] width 218 height 19
click at [386, 152] on input "radio" at bounding box center [387, 151] width 12 height 12
radio input "true"
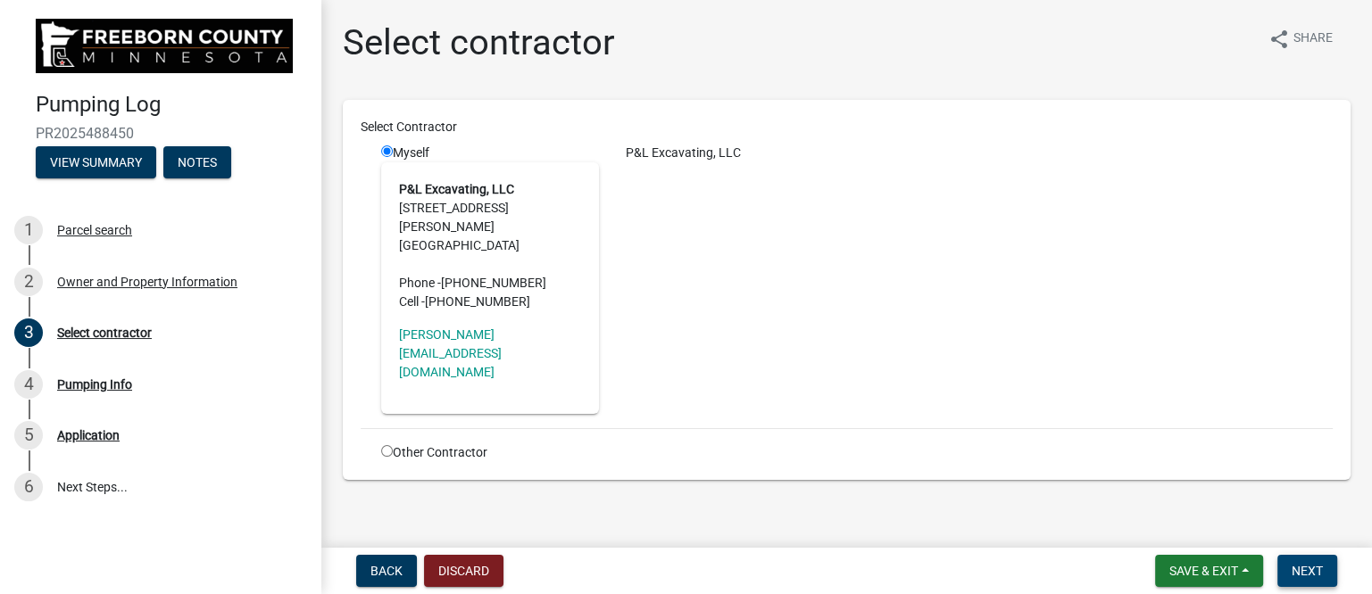
click at [1305, 567] on span "Next" at bounding box center [1306, 571] width 31 height 14
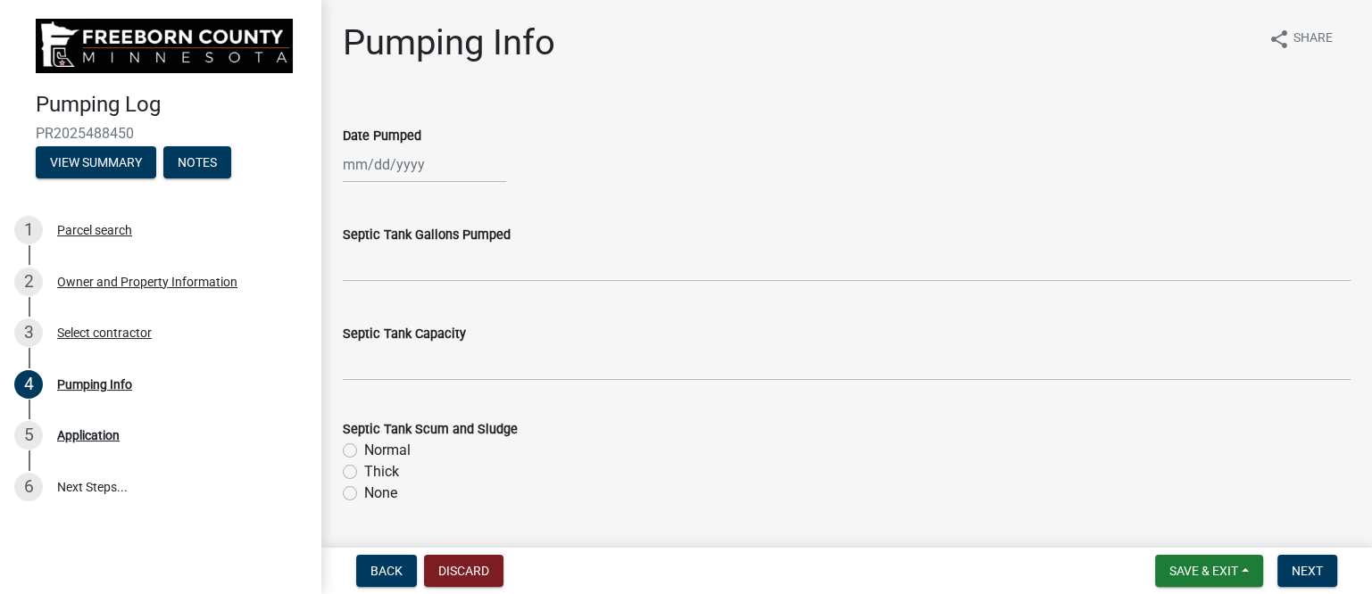
click at [406, 165] on div at bounding box center [424, 164] width 163 height 37
select select "10"
select select "2025"
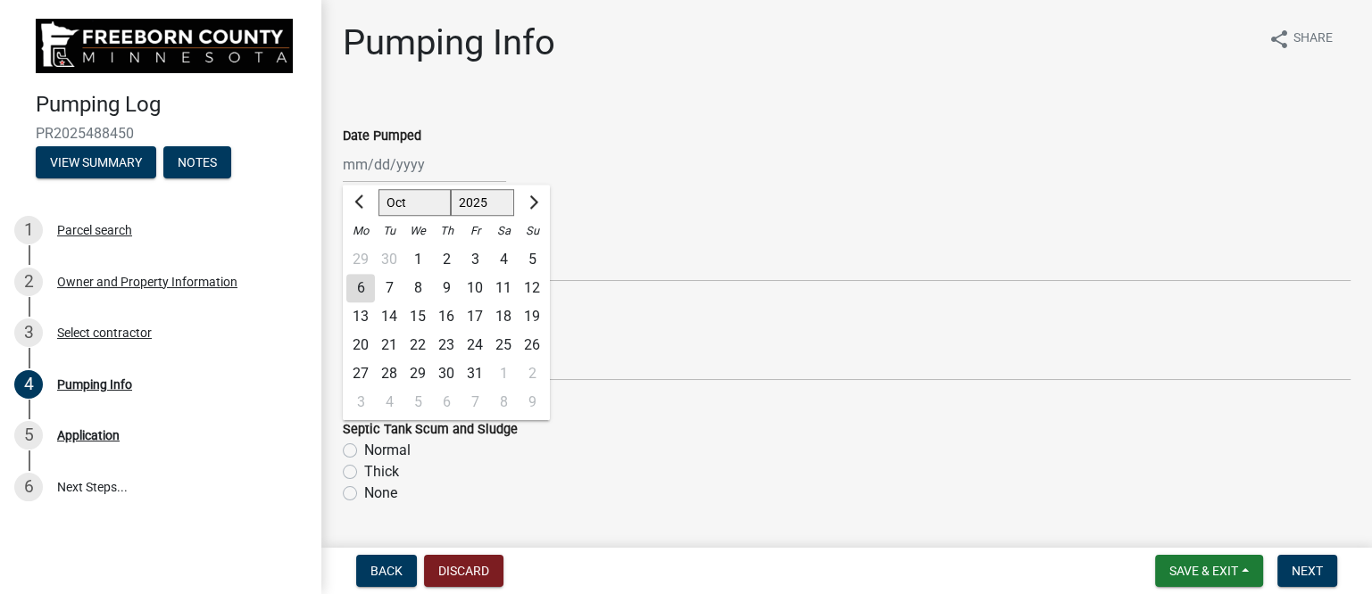
click at [472, 255] on div "3" at bounding box center [475, 259] width 29 height 29
type input "[DATE]"
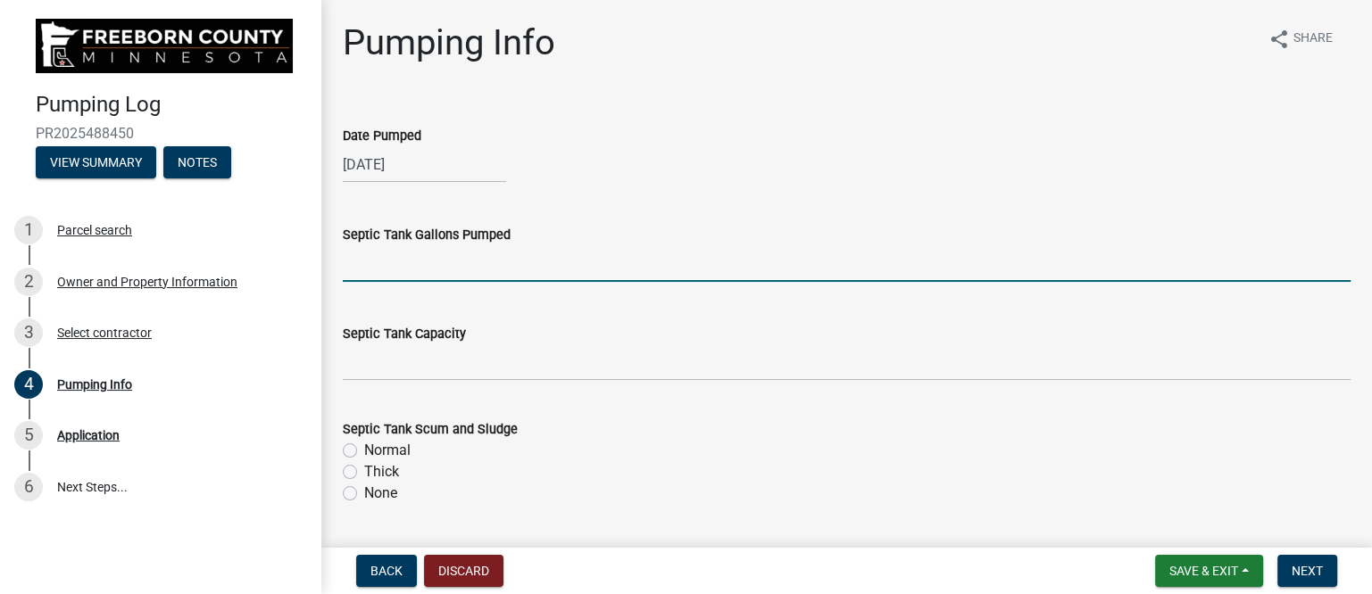
click at [439, 259] on input "text" at bounding box center [847, 263] width 1008 height 37
type input "1000"
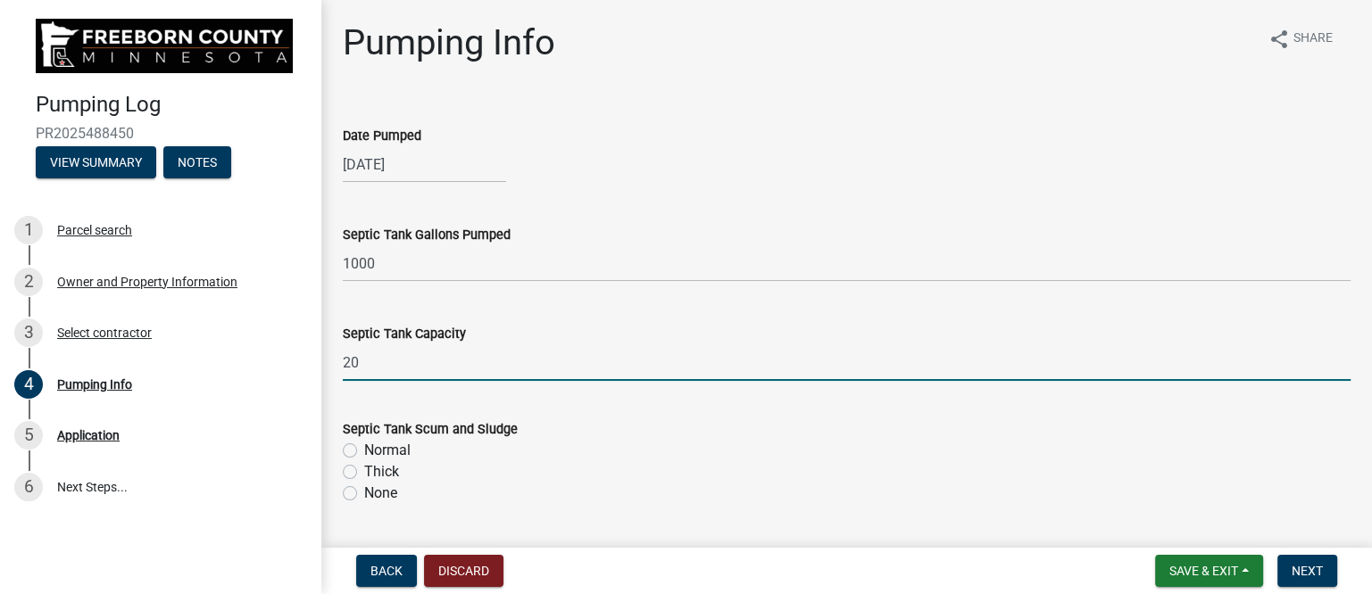
type input "2"
type input "1000"
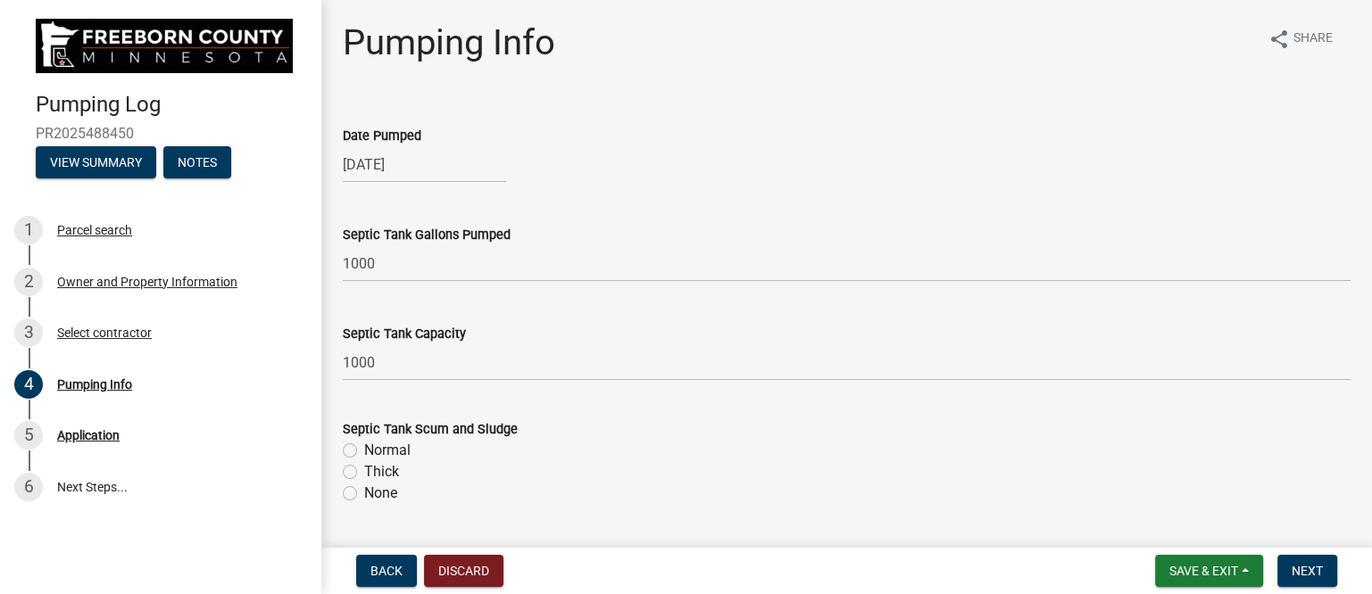
click at [364, 447] on label "Normal" at bounding box center [387, 450] width 46 height 21
click at [364, 447] on input "Normal" at bounding box center [370, 446] width 12 height 12
radio input "true"
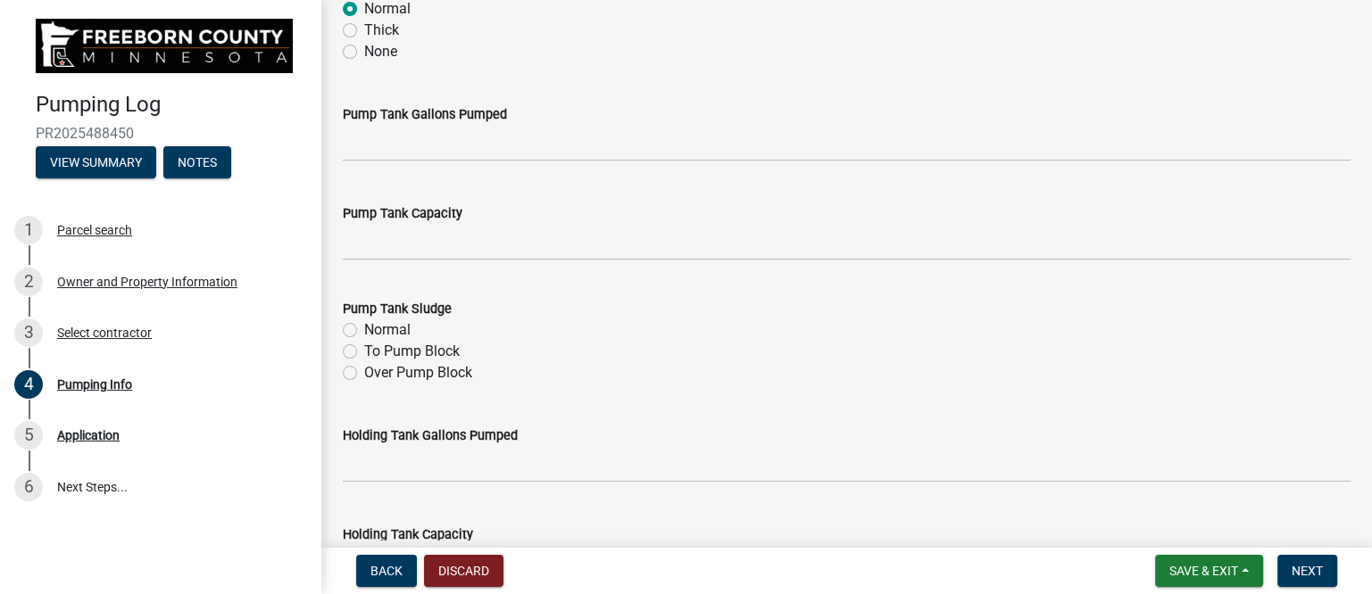
scroll to position [446, 0]
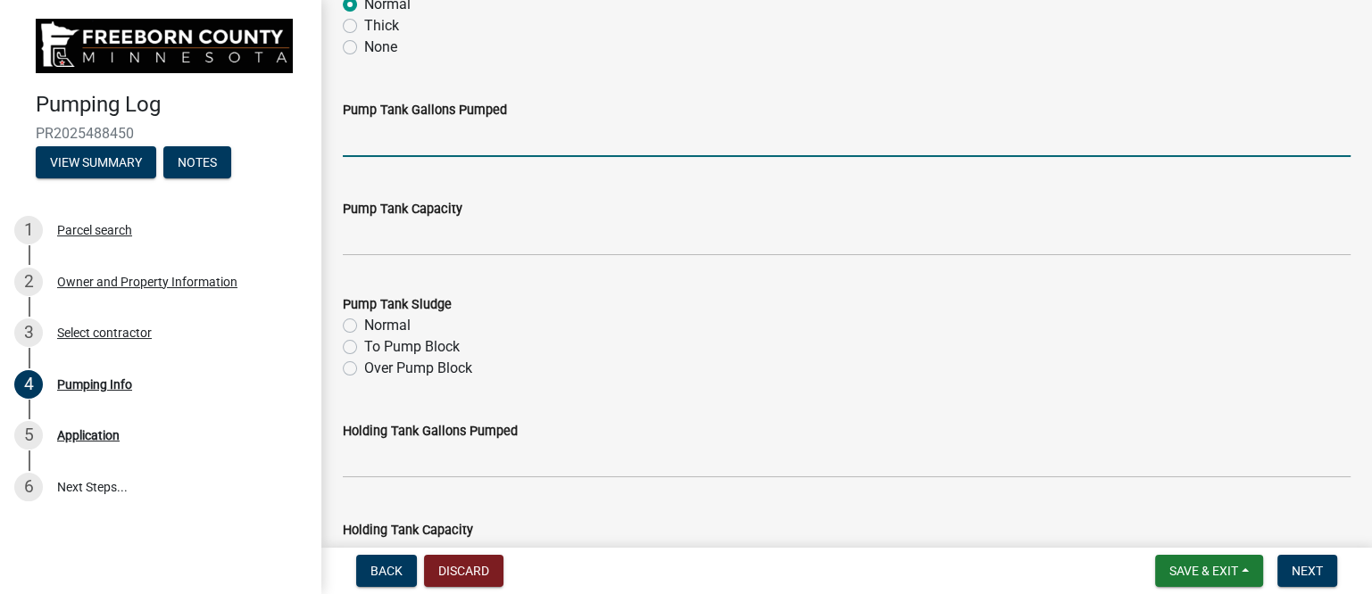
click at [404, 134] on input "text" at bounding box center [847, 138] width 1008 height 37
type input "200"
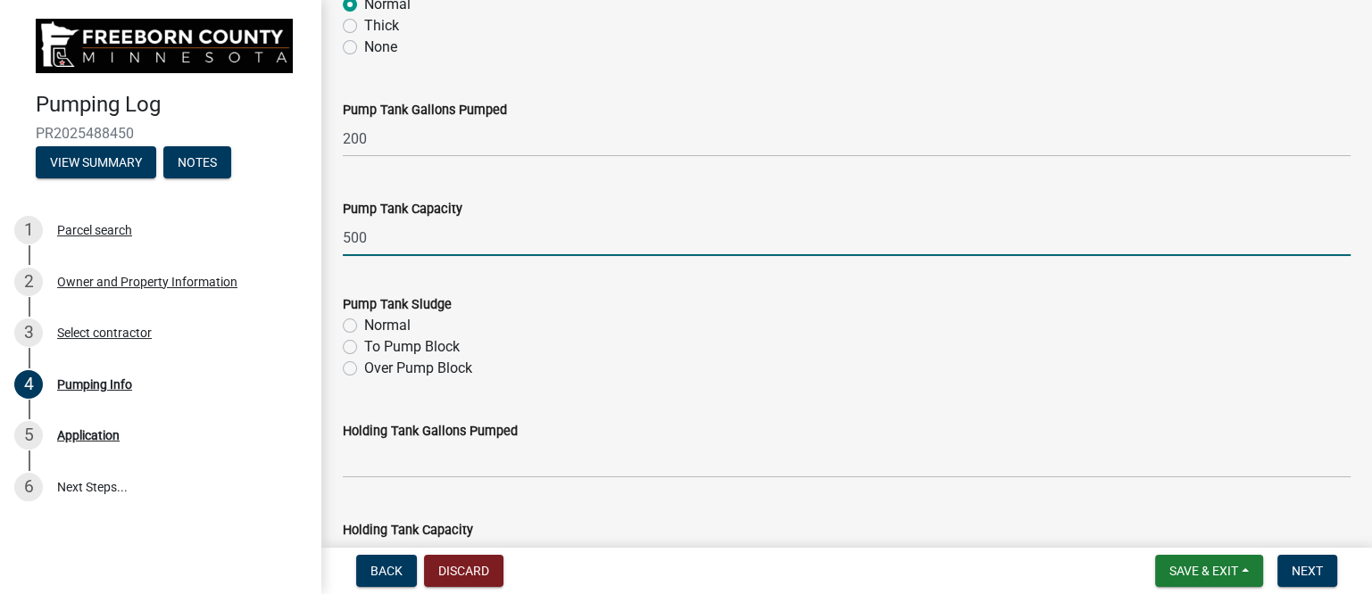
type input "500"
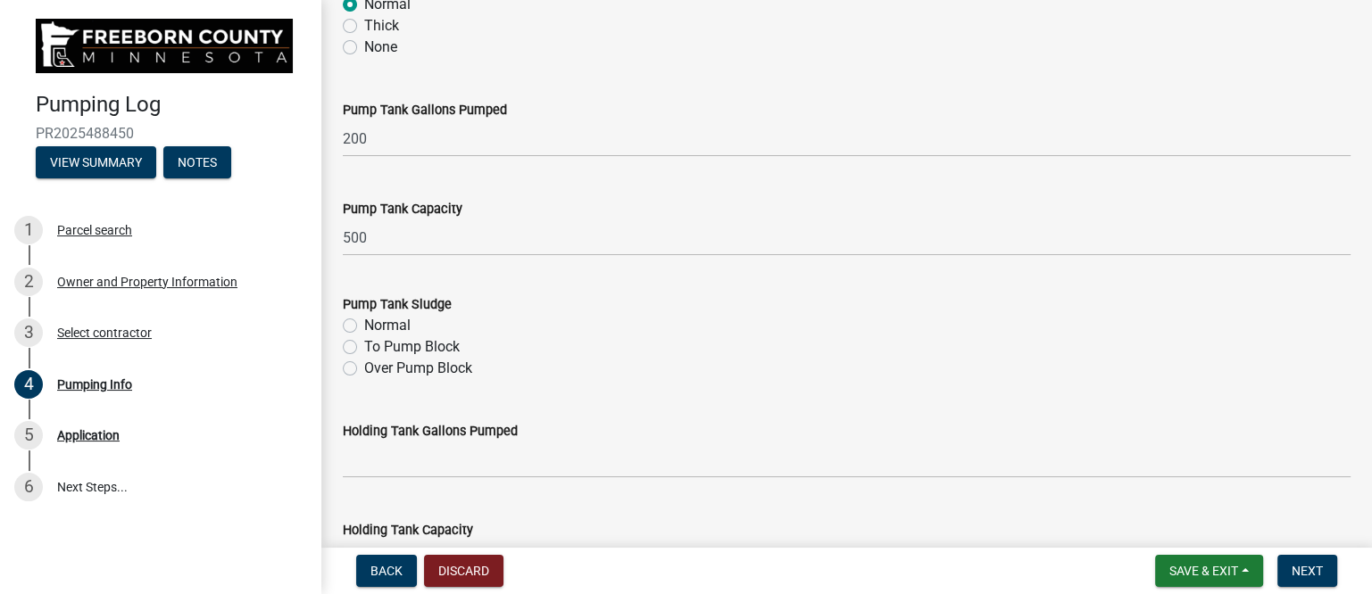
click at [388, 327] on label "Normal" at bounding box center [387, 325] width 46 height 21
click at [376, 327] on input "Normal" at bounding box center [370, 321] width 12 height 12
radio input "true"
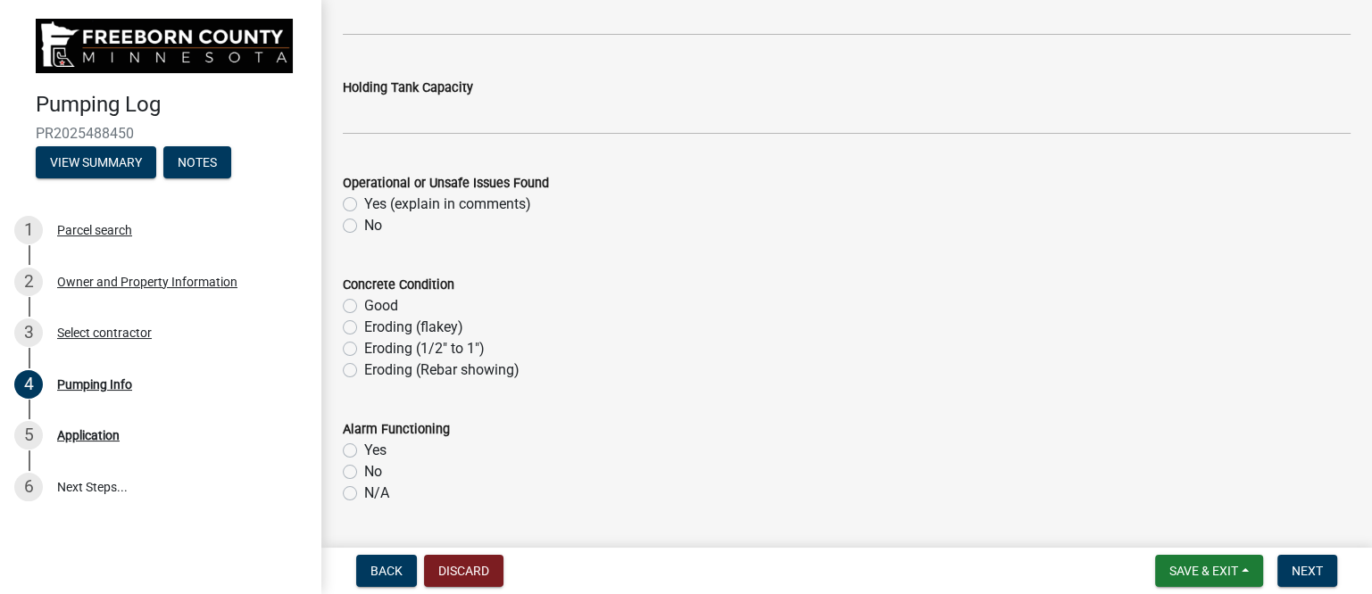
scroll to position [893, 0]
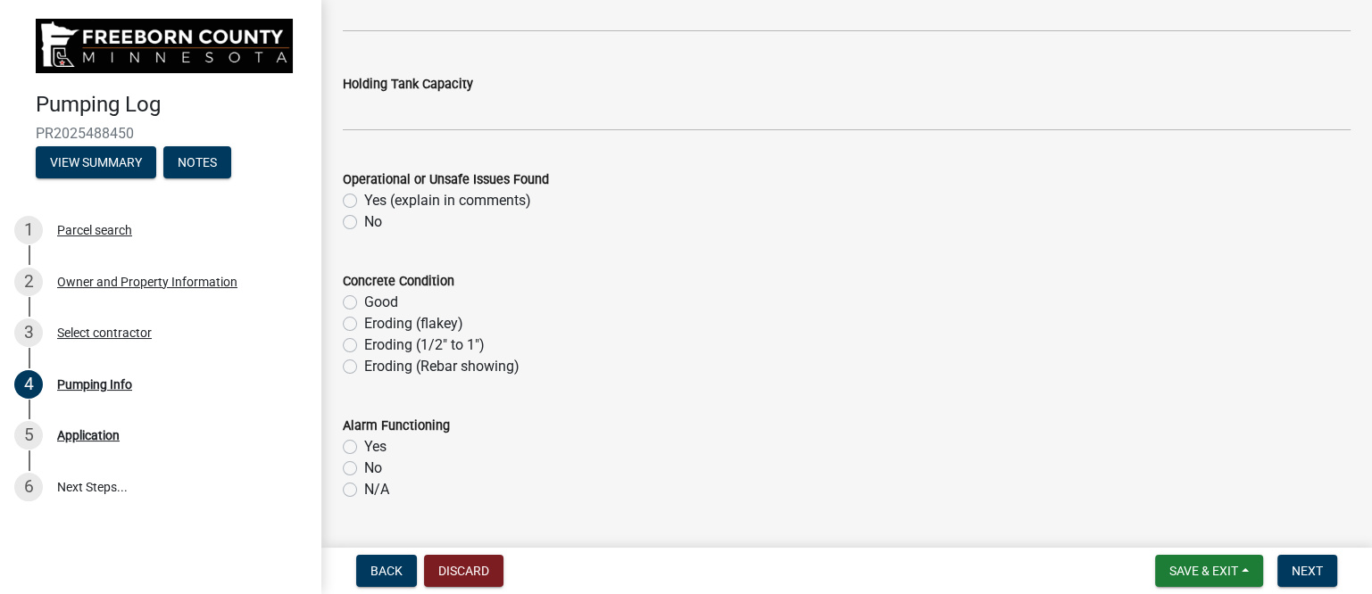
click at [364, 220] on label "No" at bounding box center [373, 222] width 18 height 21
click at [364, 220] on input "No" at bounding box center [370, 218] width 12 height 12
radio input "true"
click at [364, 302] on label "Good" at bounding box center [381, 302] width 34 height 21
click at [364, 302] on input "Good" at bounding box center [370, 298] width 12 height 12
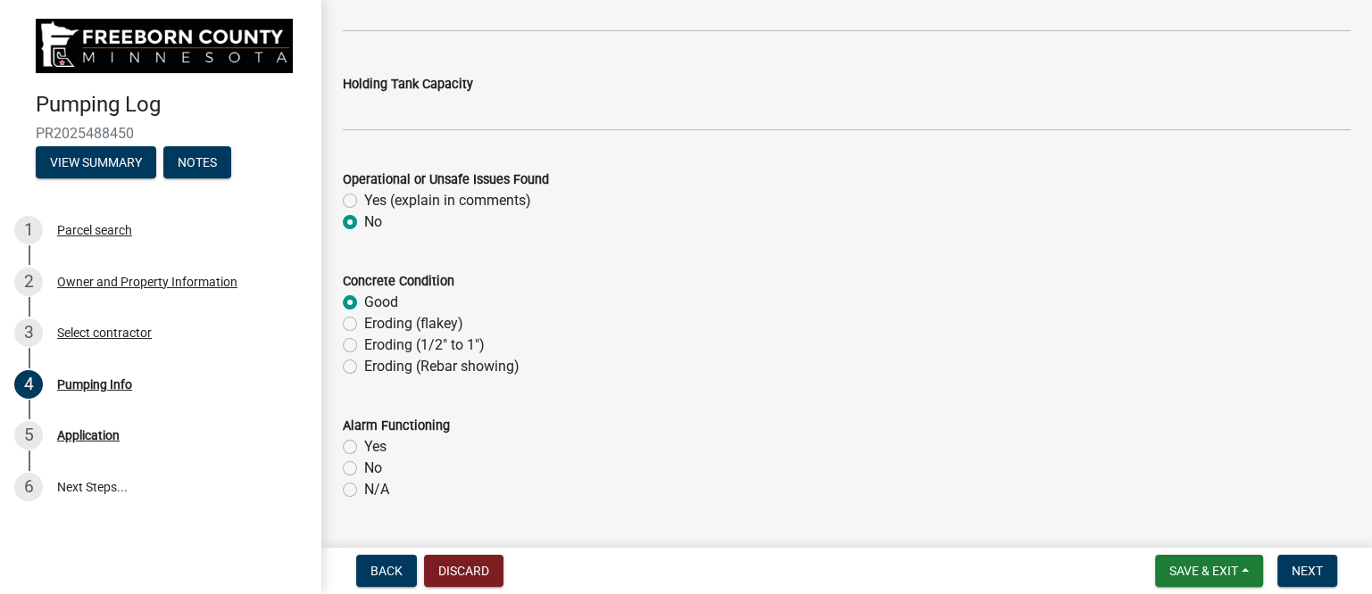
radio input "true"
click at [364, 345] on label "Eroding (1/2" to 1")" at bounding box center [424, 345] width 120 height 21
click at [364, 345] on input "Eroding (1/2" to 1")" at bounding box center [370, 341] width 12 height 12
radio input "true"
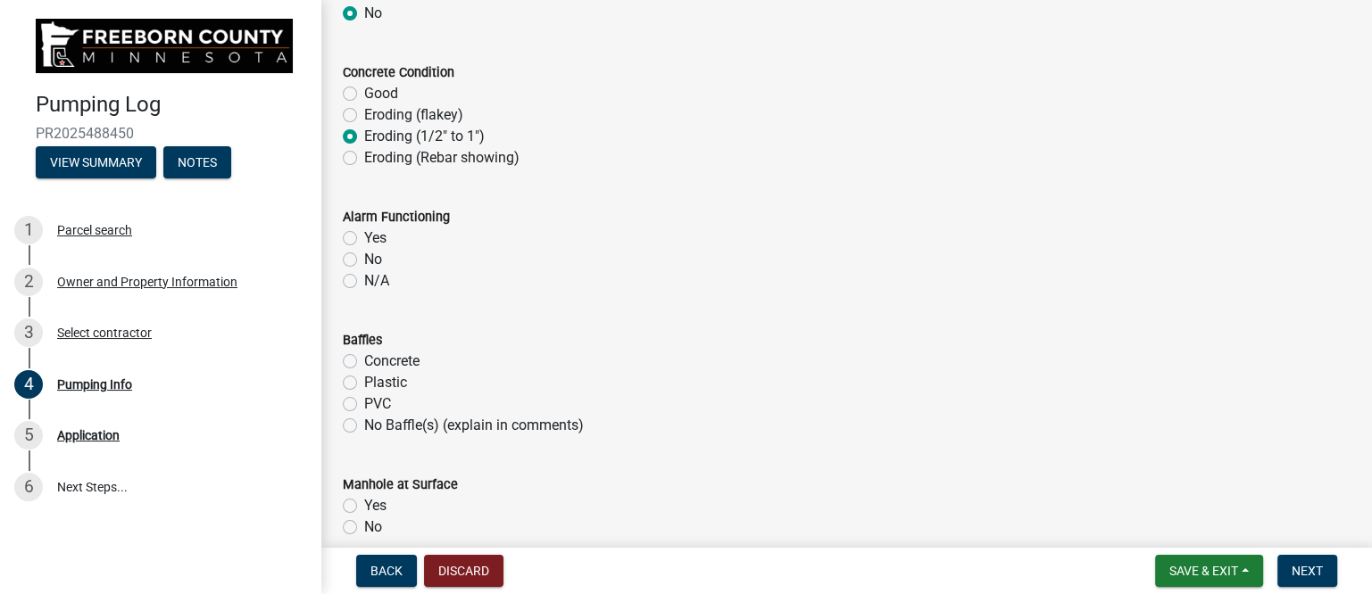
scroll to position [1116, 0]
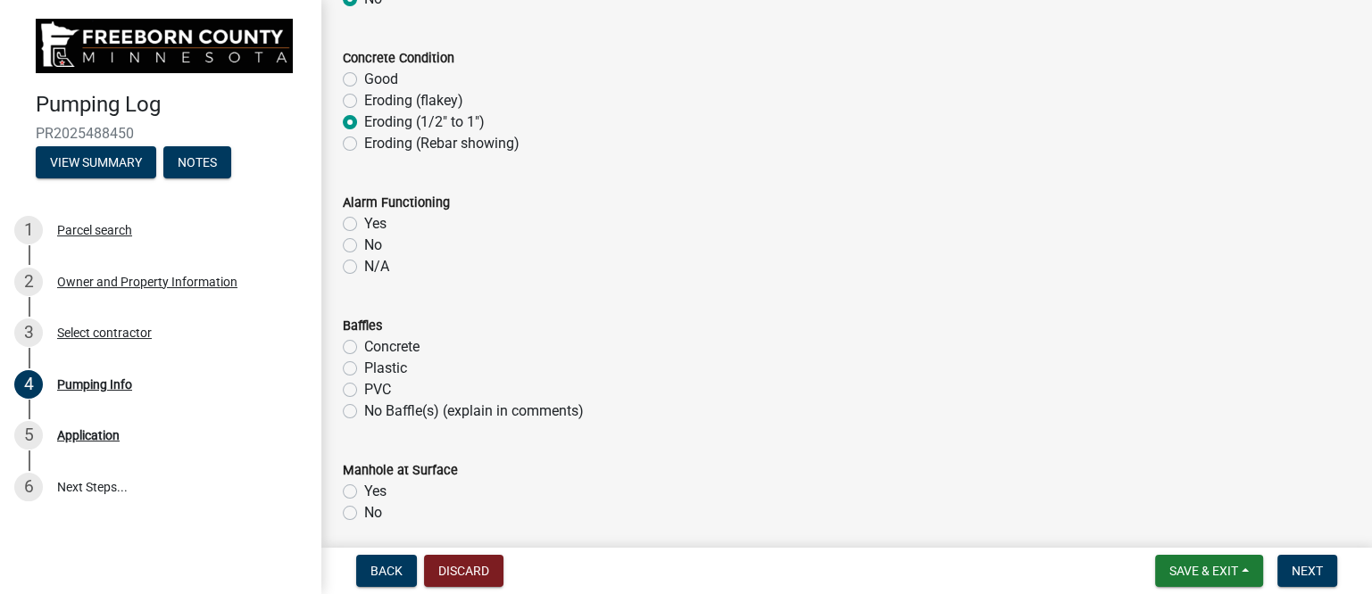
click at [364, 220] on label "Yes" at bounding box center [375, 223] width 22 height 21
click at [364, 220] on input "Yes" at bounding box center [370, 219] width 12 height 12
radio input "true"
click at [364, 347] on label "Concrete" at bounding box center [391, 346] width 55 height 21
click at [364, 347] on input "Concrete" at bounding box center [370, 342] width 12 height 12
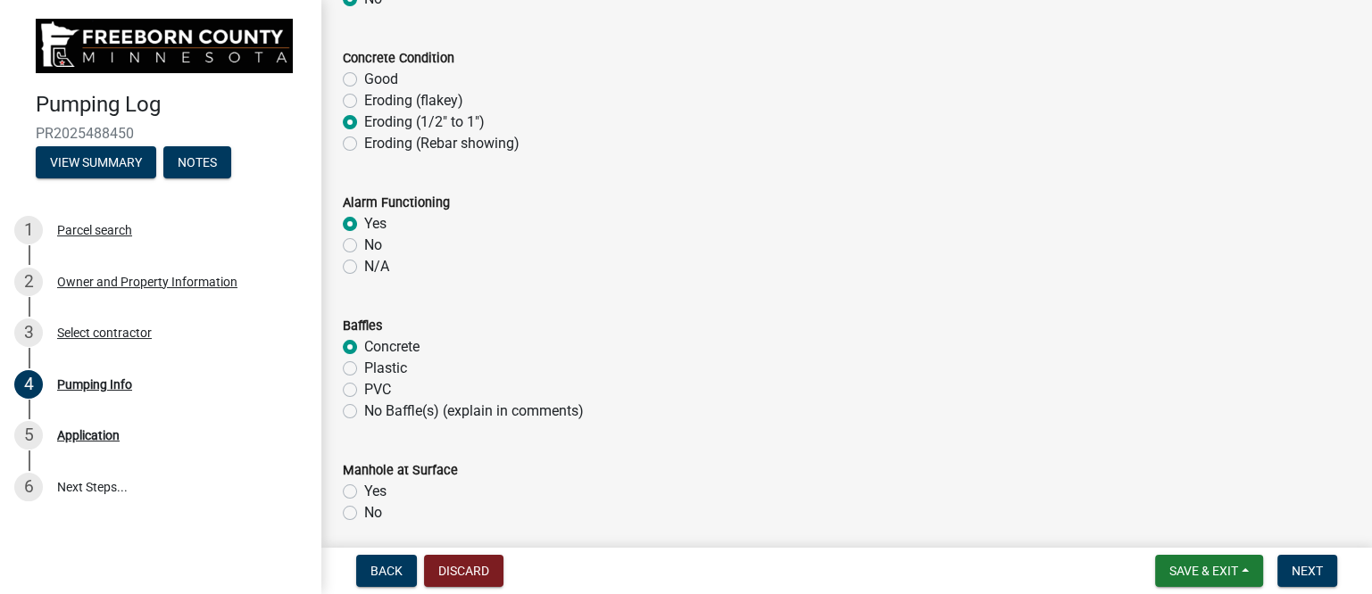
radio input "true"
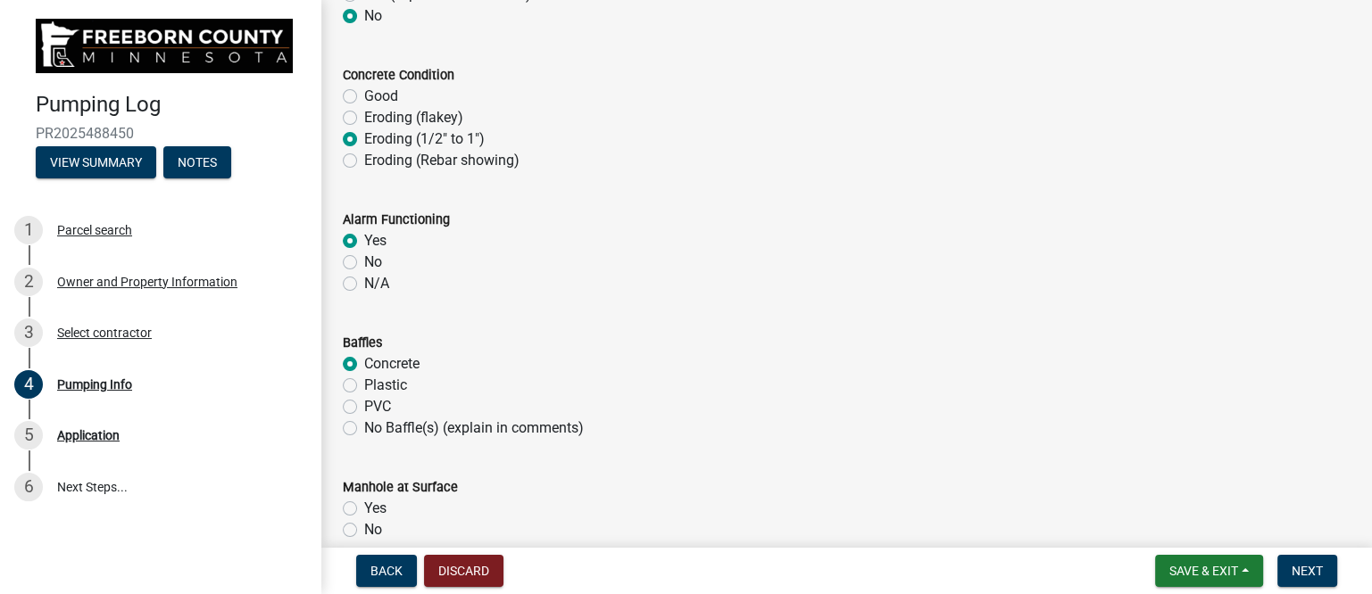
scroll to position [1339, 0]
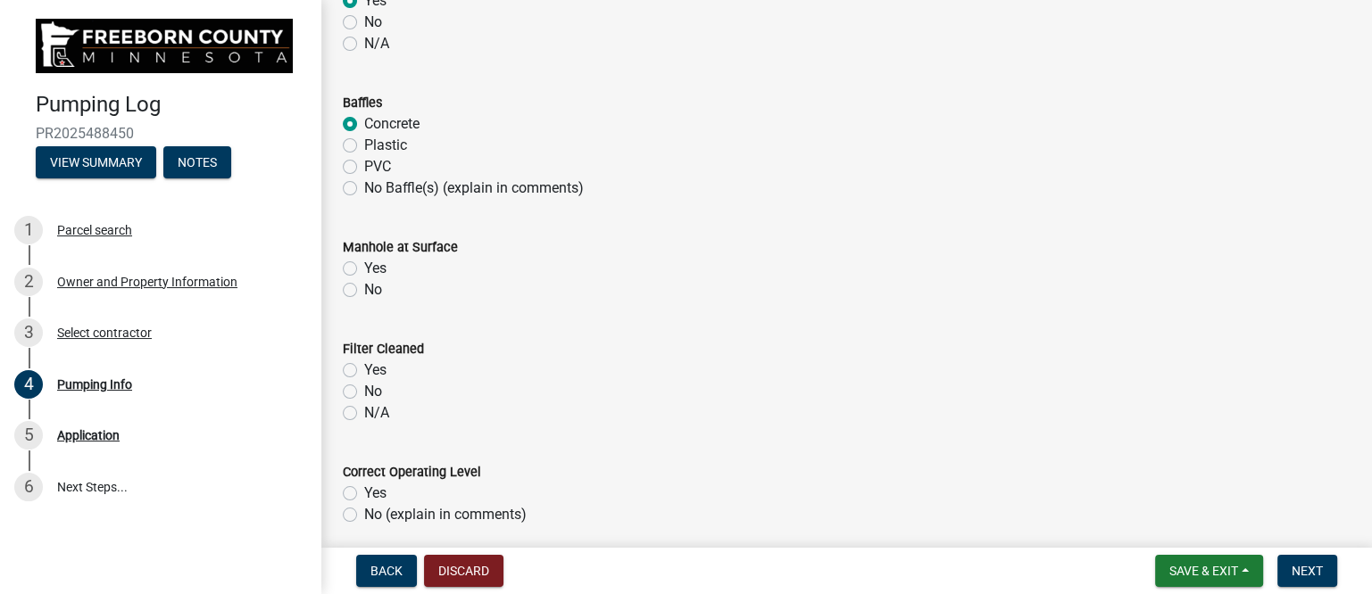
click at [364, 265] on label "Yes" at bounding box center [375, 268] width 22 height 21
click at [364, 265] on input "Yes" at bounding box center [370, 264] width 12 height 12
radio input "true"
click at [364, 368] on label "Yes" at bounding box center [375, 370] width 22 height 21
click at [364, 368] on input "Yes" at bounding box center [370, 366] width 12 height 12
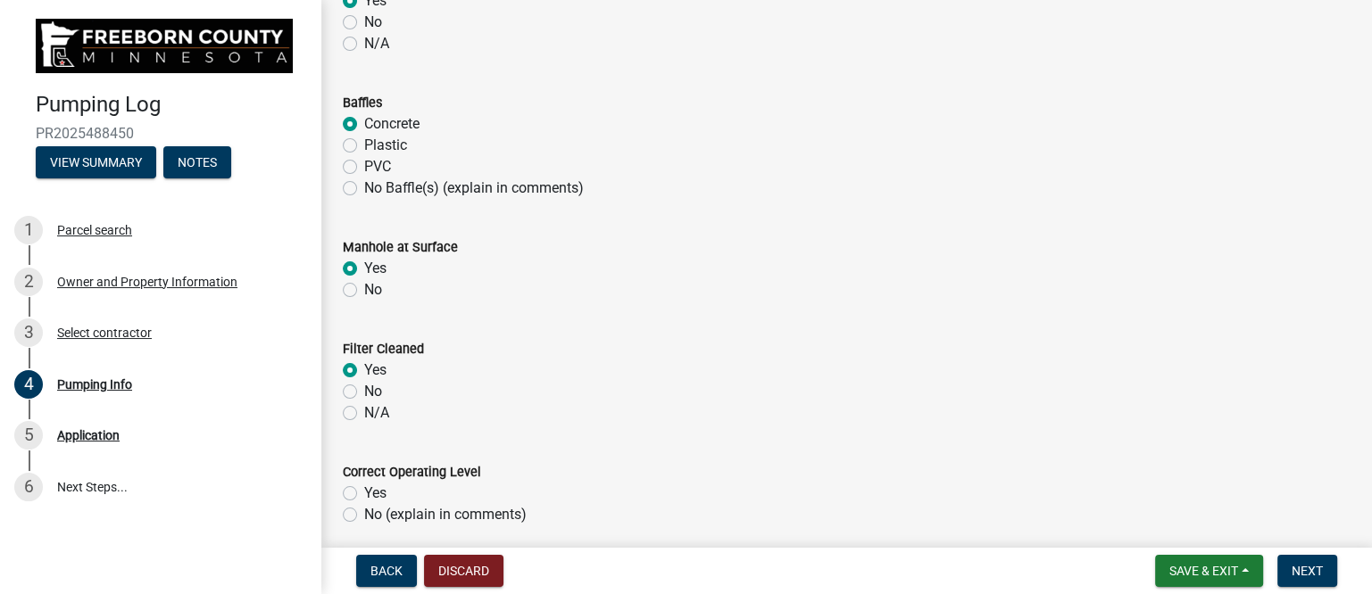
radio input "true"
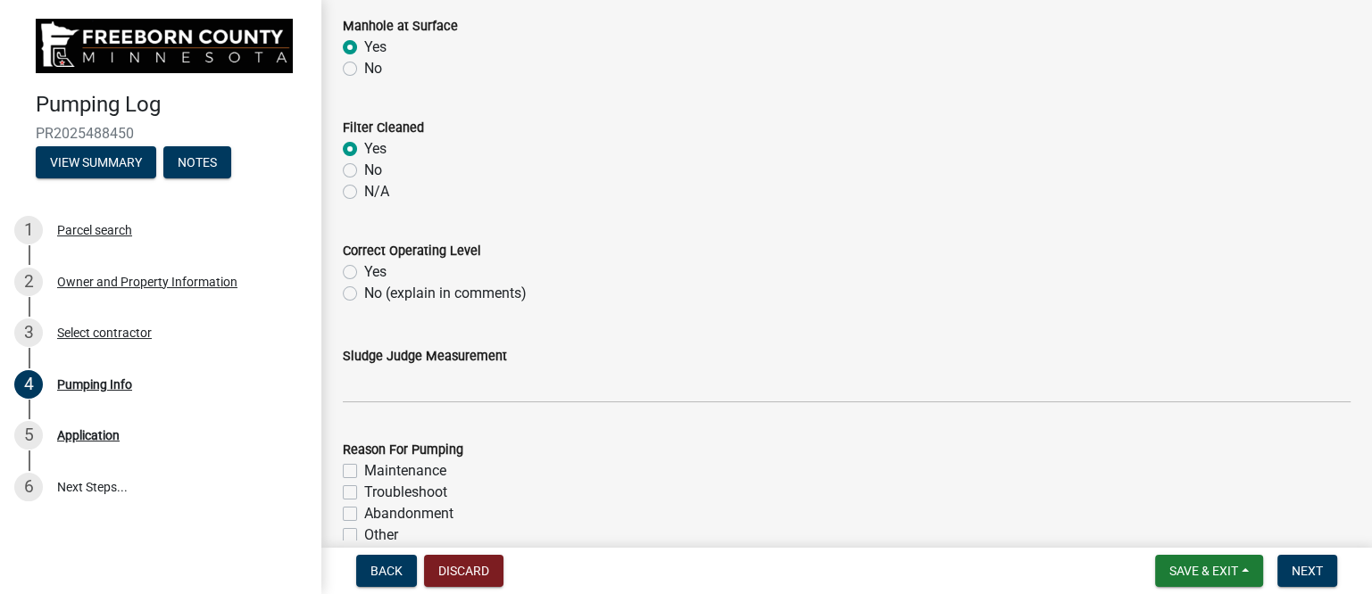
scroll to position [1562, 0]
click at [364, 188] on label "N/A" at bounding box center [376, 189] width 25 height 21
click at [364, 188] on input "N/A" at bounding box center [370, 185] width 12 height 12
radio input "true"
click at [364, 266] on label "Yes" at bounding box center [375, 270] width 22 height 21
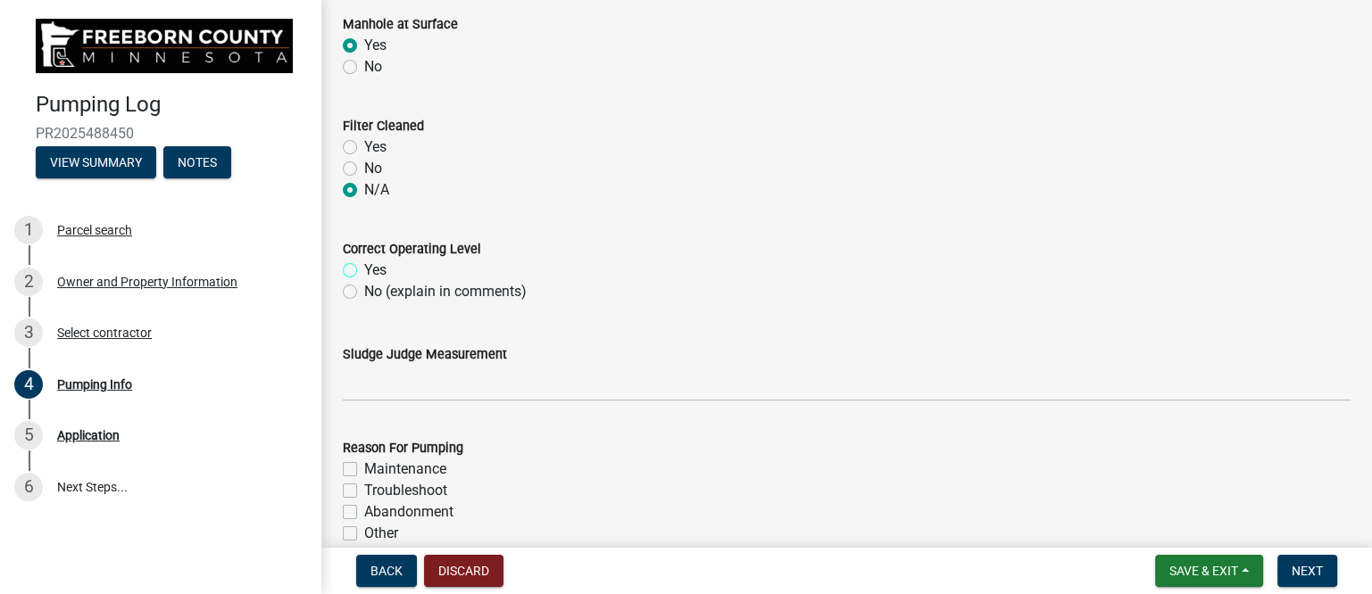
click at [364, 266] on input "Yes" at bounding box center [370, 266] width 12 height 12
radio input "true"
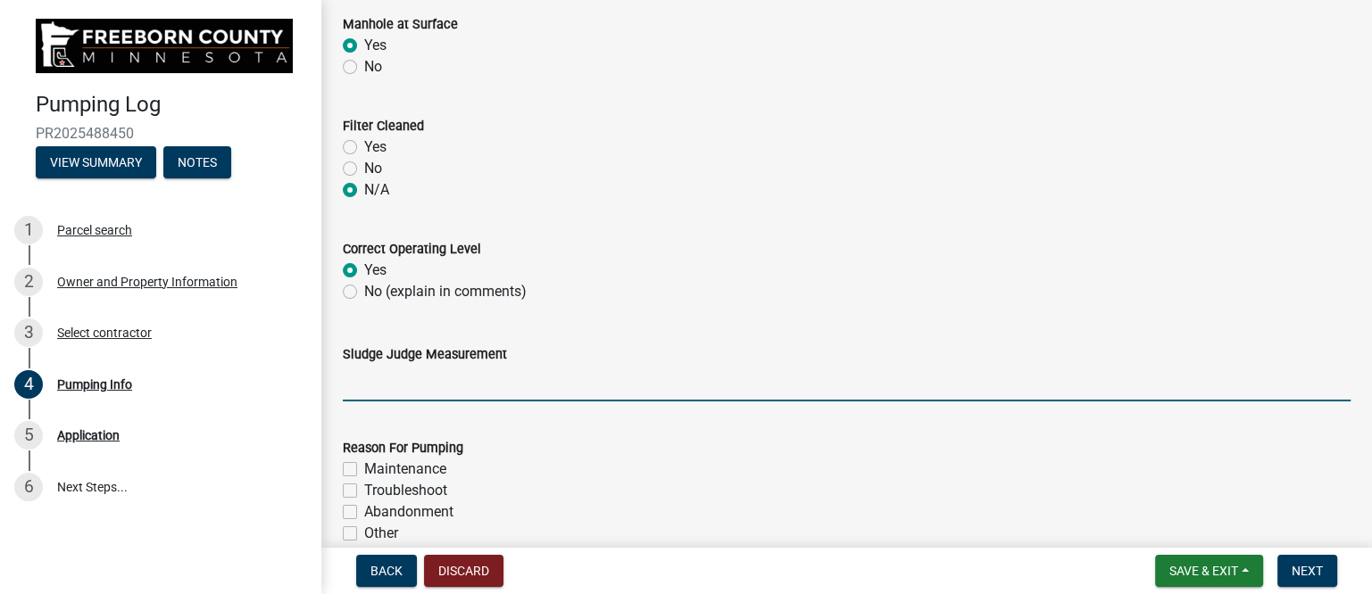
click at [423, 386] on input "Sludge Judge Measurement" at bounding box center [847, 383] width 1008 height 37
click at [436, 384] on input "Septic: Scum 1" Sludge 8" Pump: Sludge .5"" at bounding box center [847, 383] width 1008 height 37
drag, startPoint x: 613, startPoint y: 381, endPoint x: 625, endPoint y: 384, distance: 11.9
click at [625, 384] on input "Septic: Scum 3" Sludge 8" Pump: Sludge .5"" at bounding box center [847, 383] width 1008 height 37
type input "Septic: Scum 3" Sludge 8" Pump: Sludge 1""
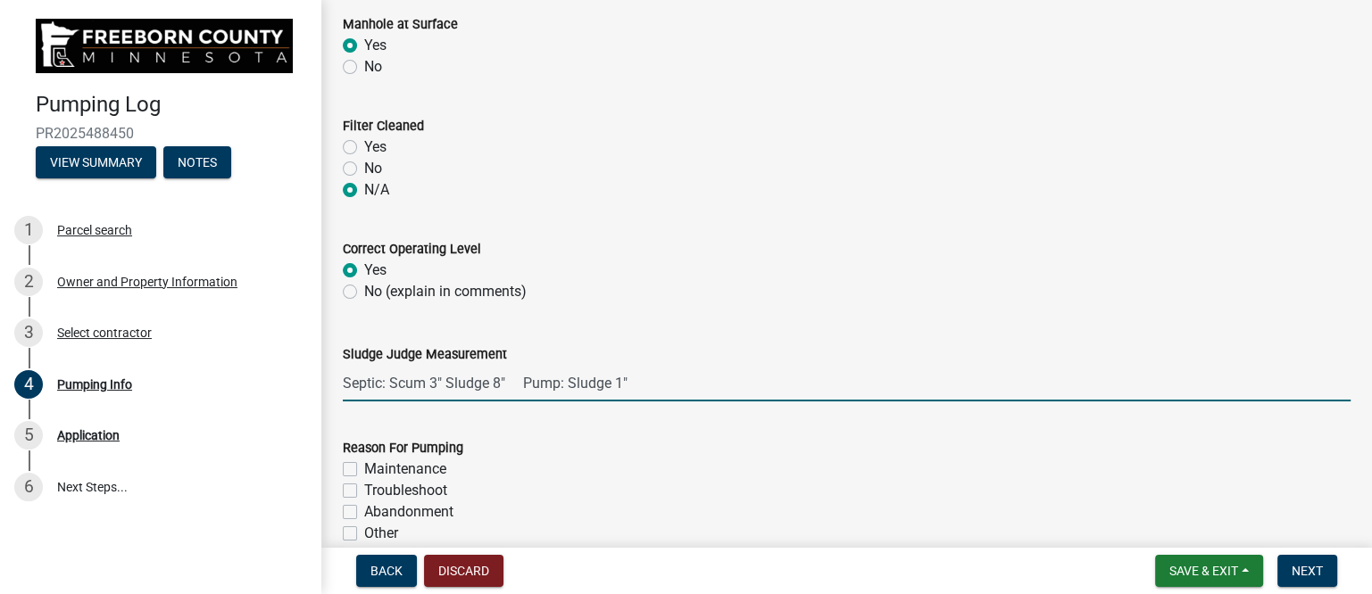
click at [414, 467] on label "Maintenance" at bounding box center [405, 469] width 82 height 21
click at [376, 467] on input "Maintenance" at bounding box center [370, 465] width 12 height 12
checkbox input "true"
checkbox input "false"
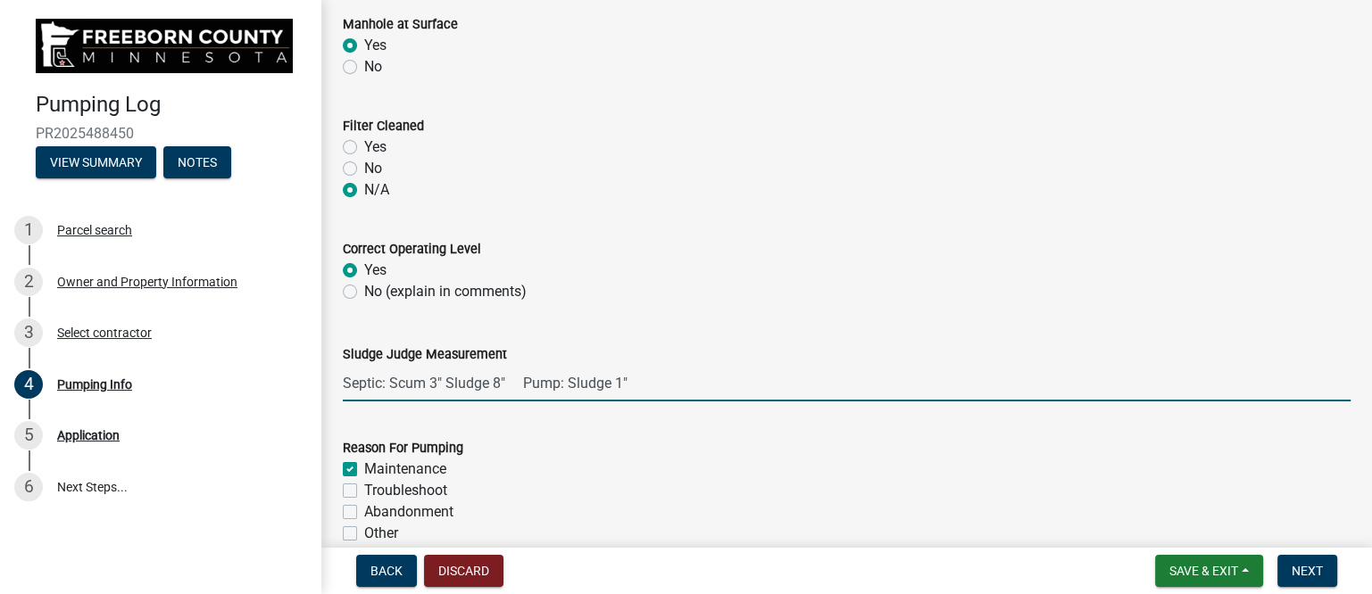
checkbox input "false"
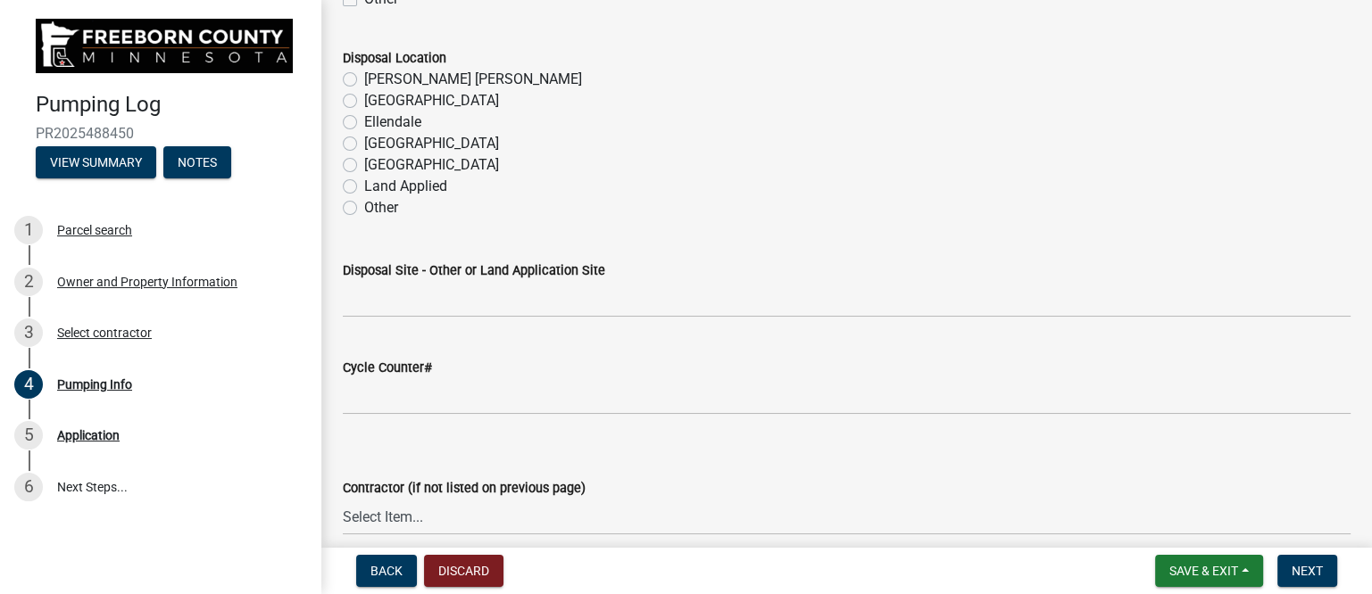
scroll to position [2120, 0]
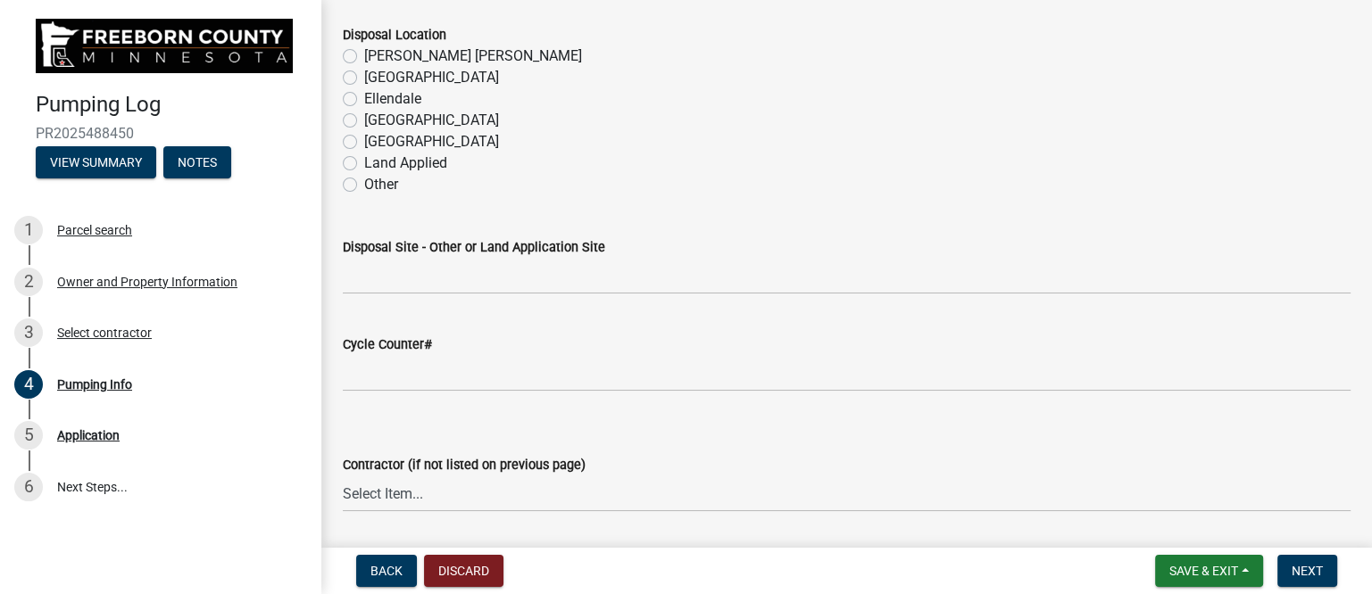
click at [411, 56] on label "[PERSON_NAME] [PERSON_NAME]" at bounding box center [473, 56] width 218 height 21
click at [376, 56] on input "[PERSON_NAME] [PERSON_NAME]" at bounding box center [370, 52] width 12 height 12
radio input "true"
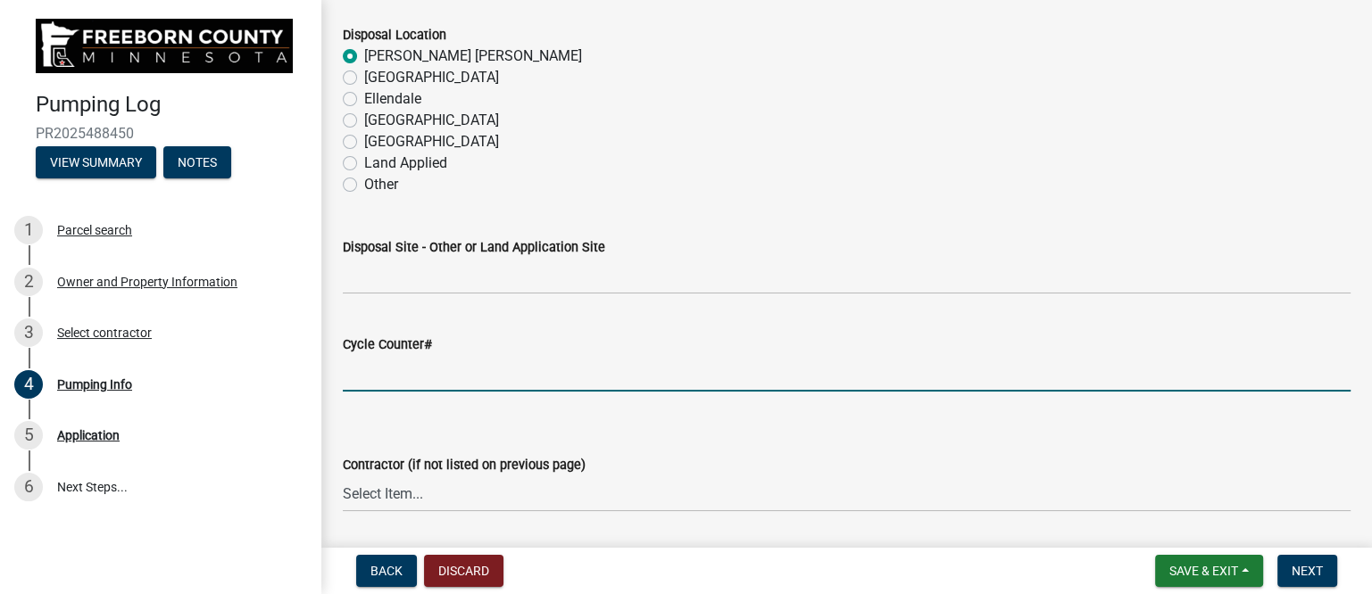
click at [456, 381] on input "text" at bounding box center [847, 373] width 1008 height 37
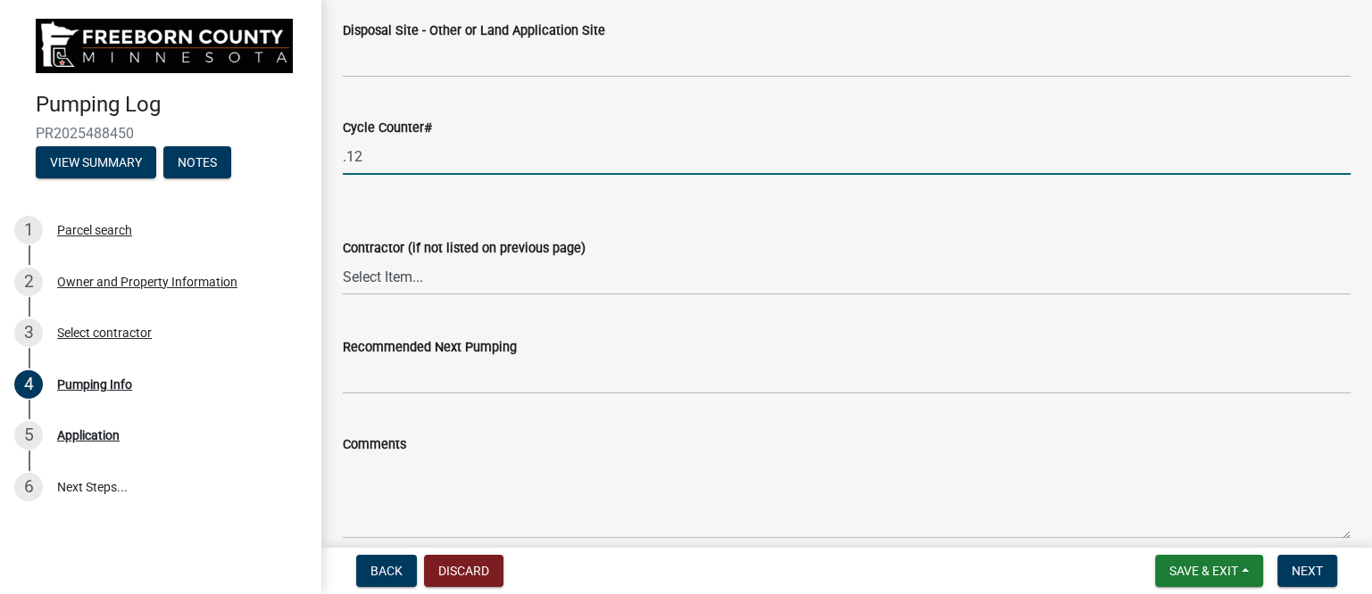
scroll to position [2342, 0]
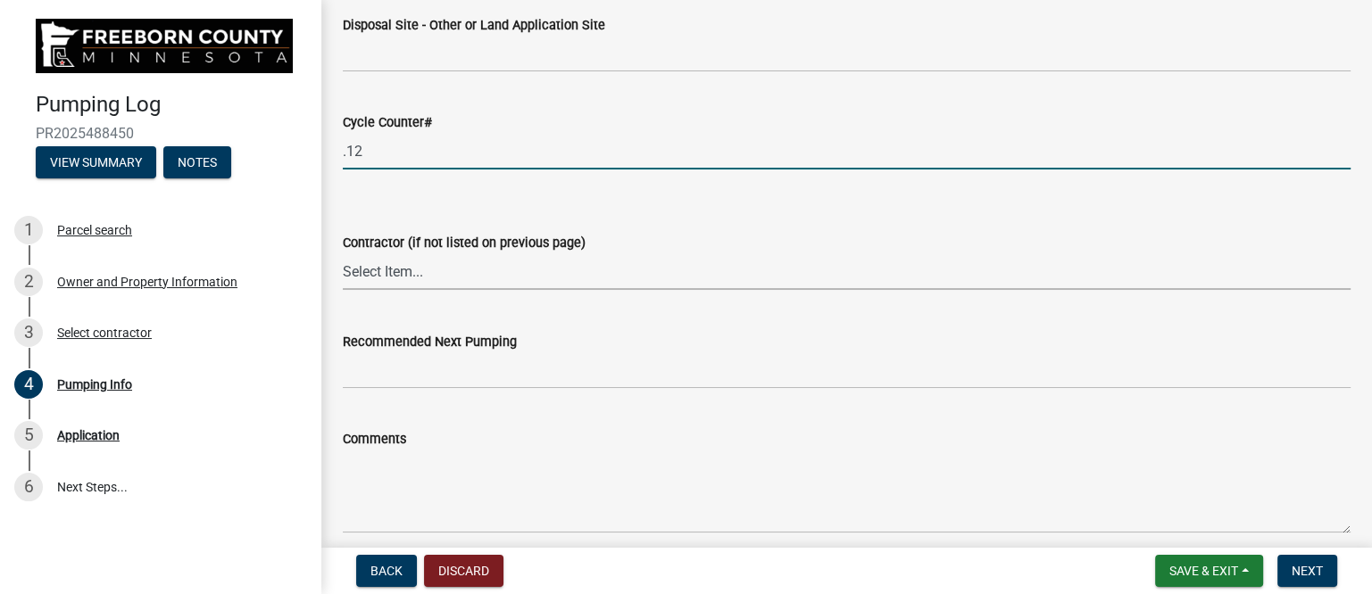
type input "0.12"
click at [529, 275] on select "Select Item... P & L Excavating Precision Septic Services [PERSON_NAME] Excavat…" at bounding box center [847, 271] width 1008 height 37
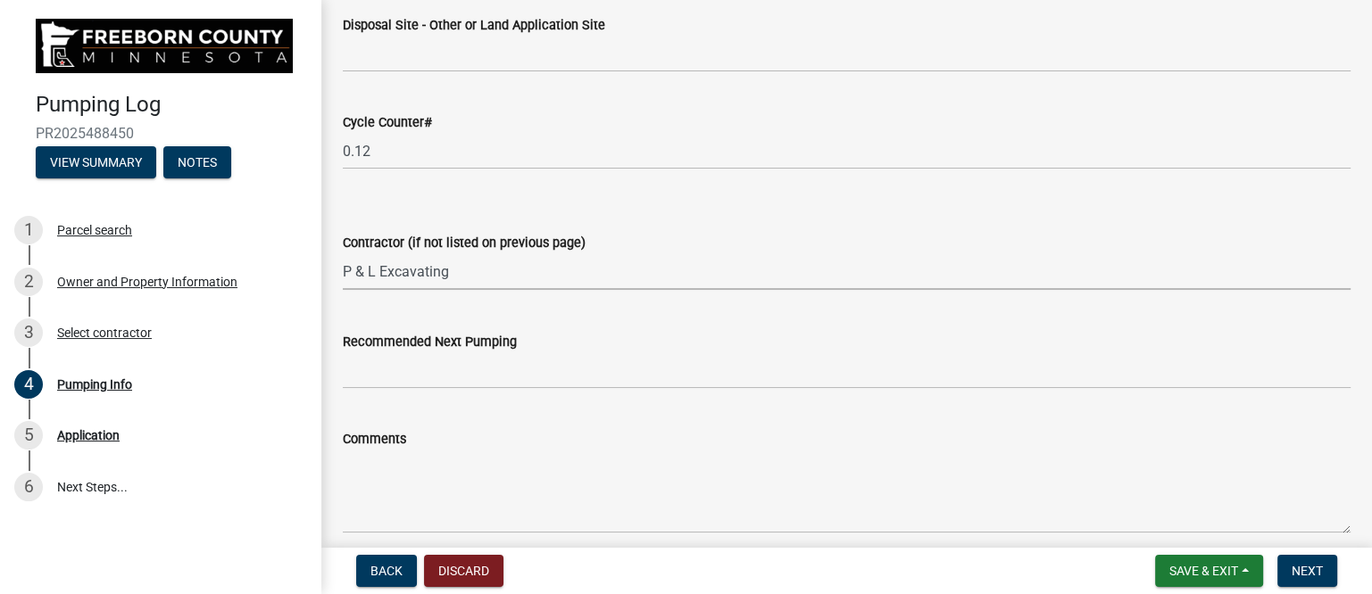
click at [343, 253] on select "Select Item... P & L Excavating Precision Septic Services [PERSON_NAME] Excavat…" at bounding box center [847, 271] width 1008 height 37
select select "a4b440af-86cc-4e74-8744-b4ec83ffff55"
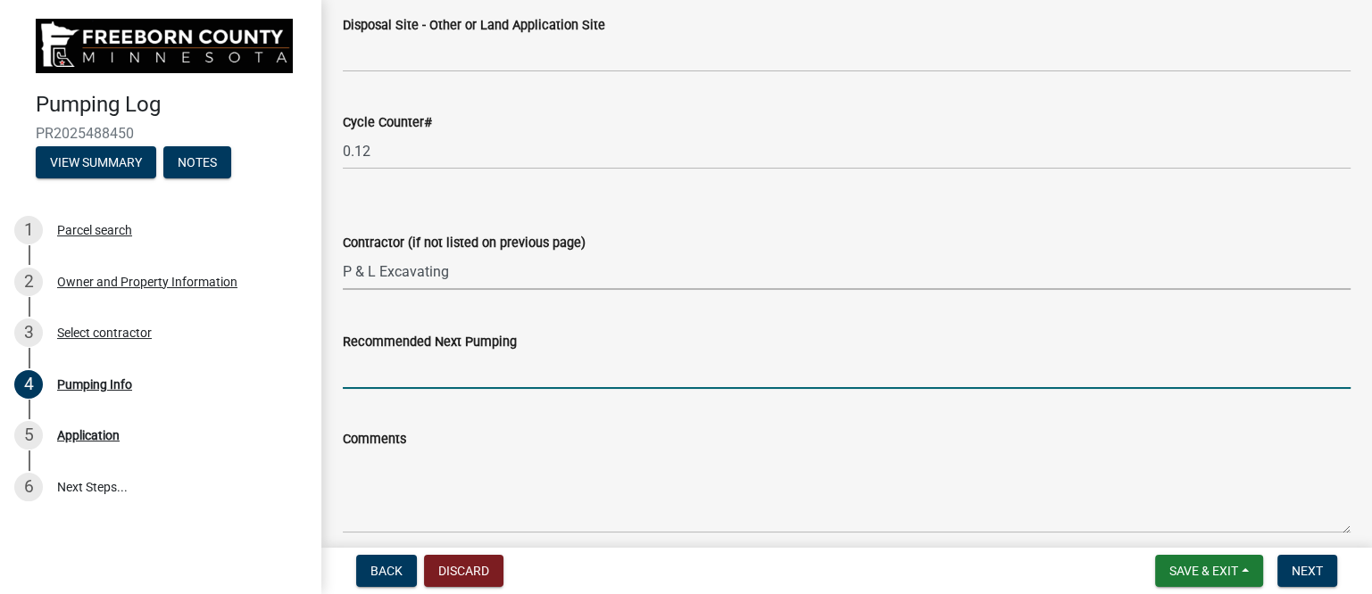
click at [474, 368] on input "Recommended Next Pumping" at bounding box center [847, 371] width 1008 height 37
type input "2028"
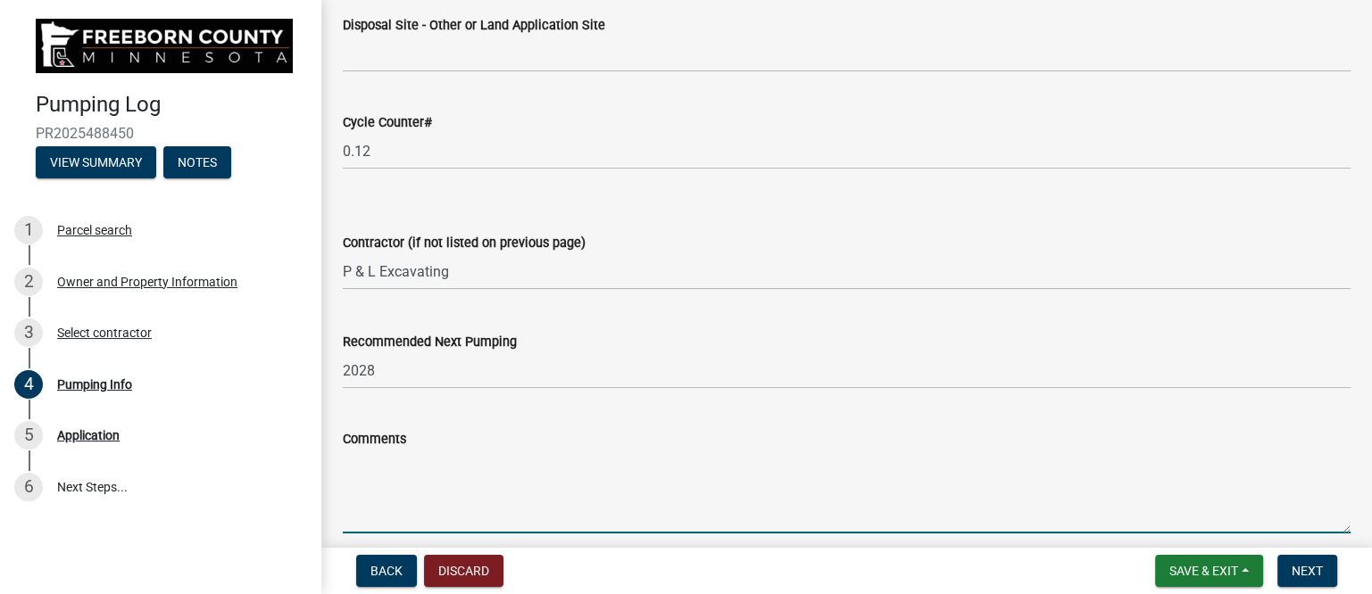
click at [457, 469] on textarea "Comments" at bounding box center [847, 492] width 1008 height 84
paste textarea "Owner saw outlet erosion, confirmed inlet by mirror and may not be exact. Added…"
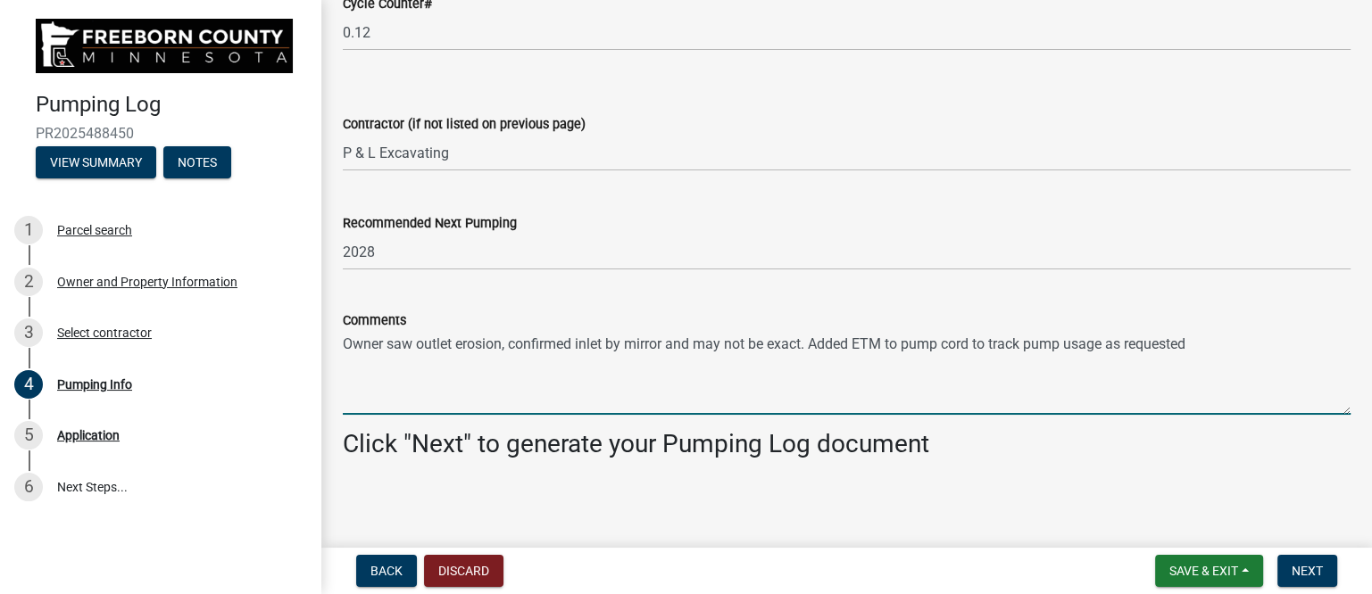
scroll to position [2463, 0]
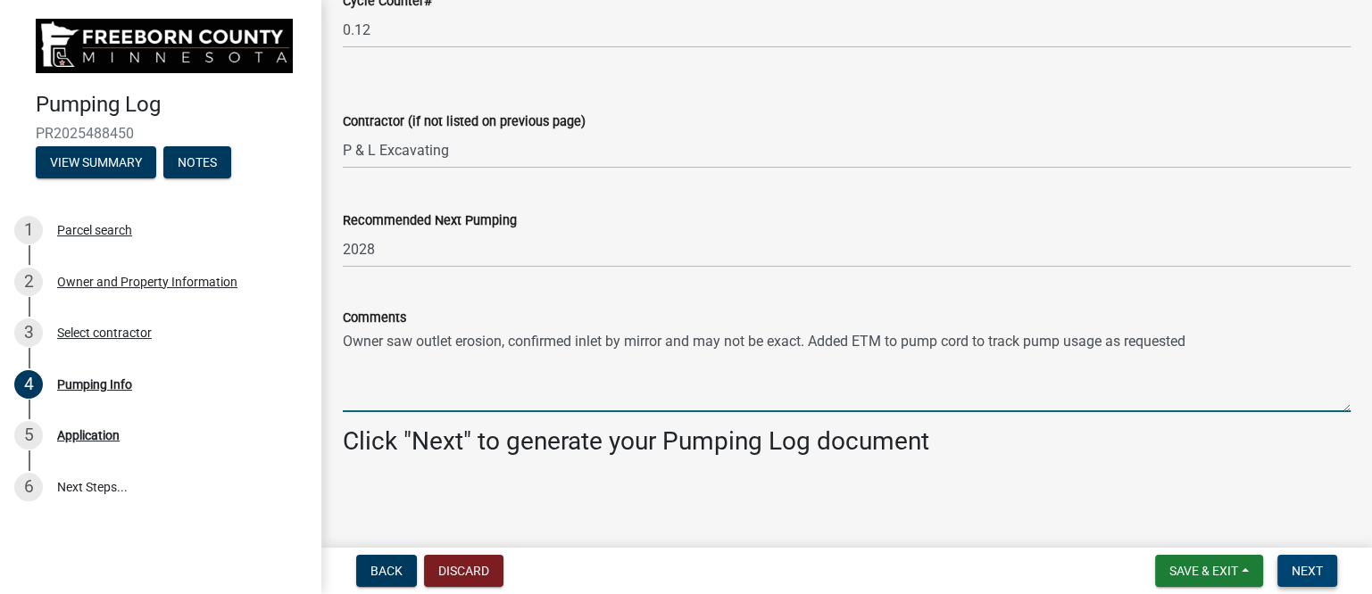
type textarea "Owner saw outlet erosion, confirmed inlet by mirror and may not be exact. Added…"
click at [1298, 571] on span "Next" at bounding box center [1306, 571] width 31 height 14
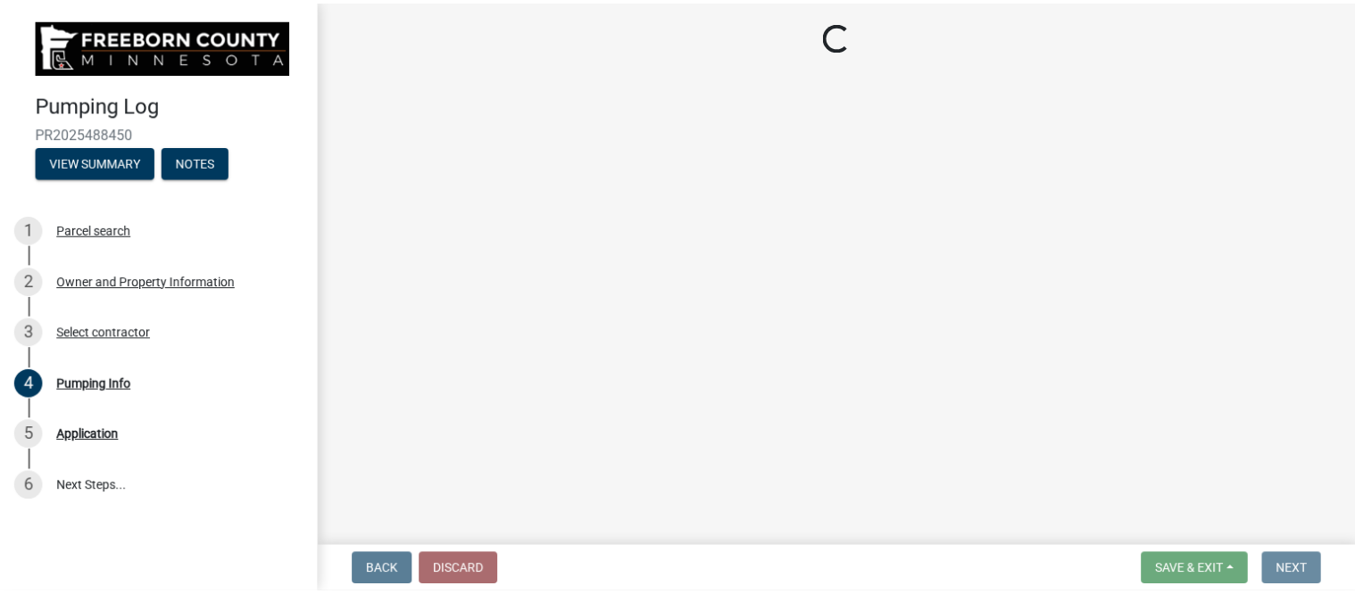
scroll to position [0, 0]
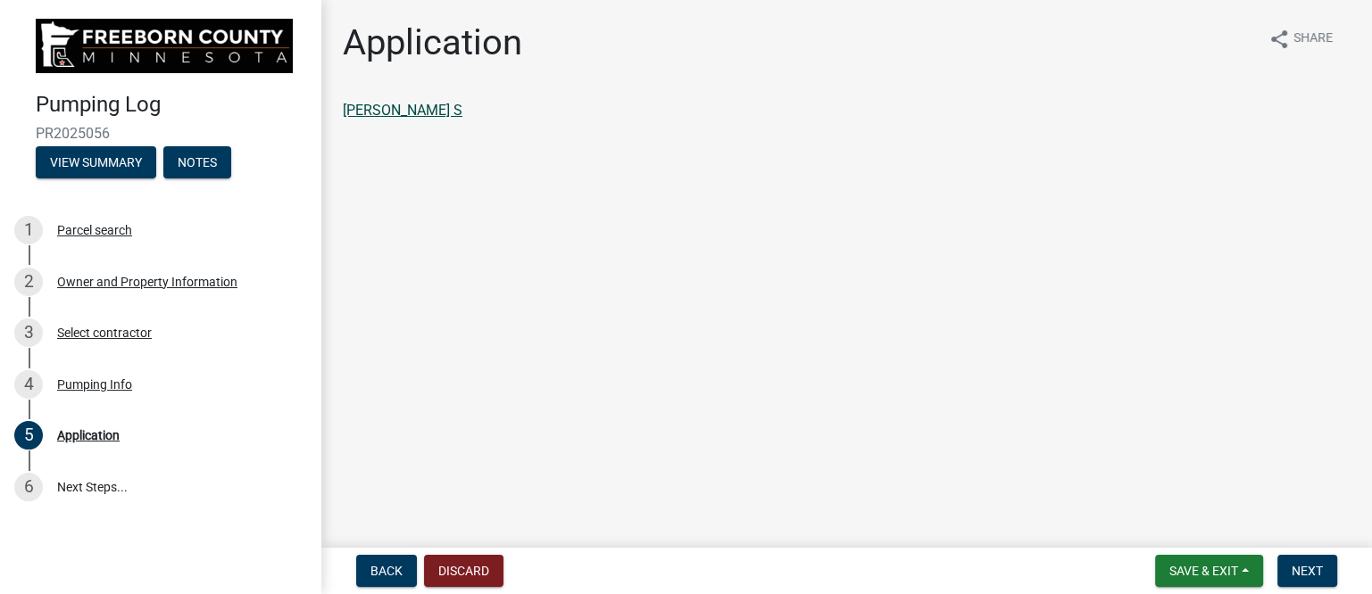
click at [441, 104] on link "CASEBOLT,MARLA S" at bounding box center [403, 110] width 120 height 17
click at [1287, 562] on button "Next" at bounding box center [1307, 571] width 60 height 32
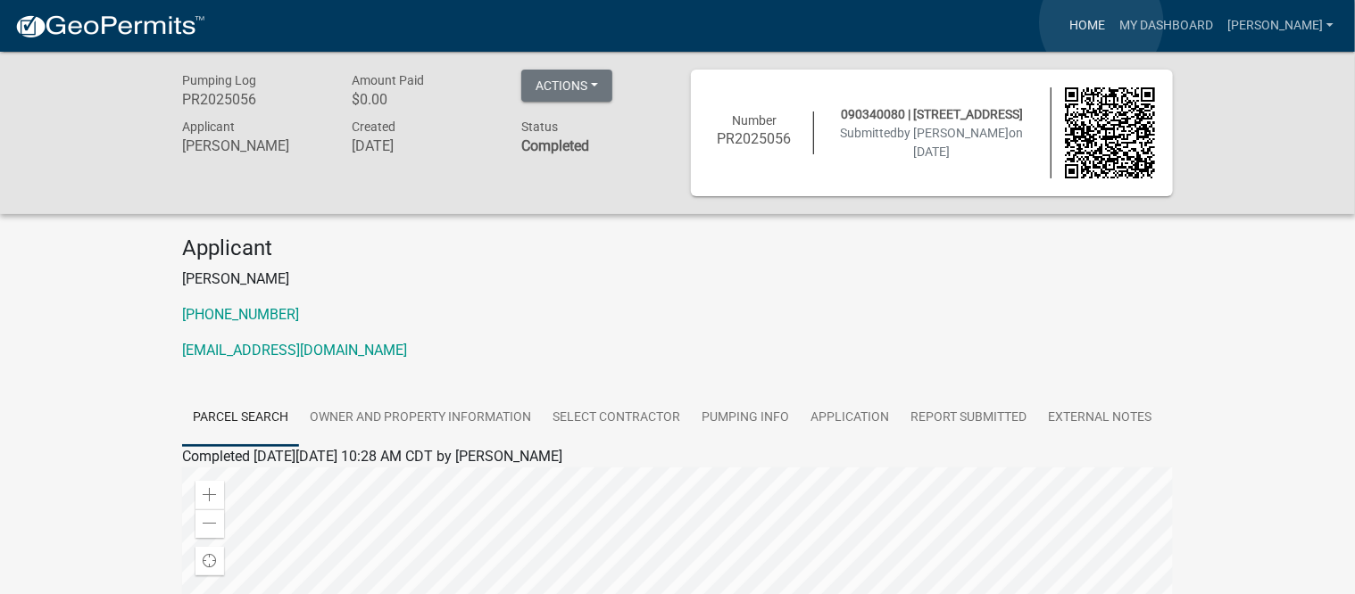
click at [1101, 21] on link "Home" at bounding box center [1087, 26] width 50 height 34
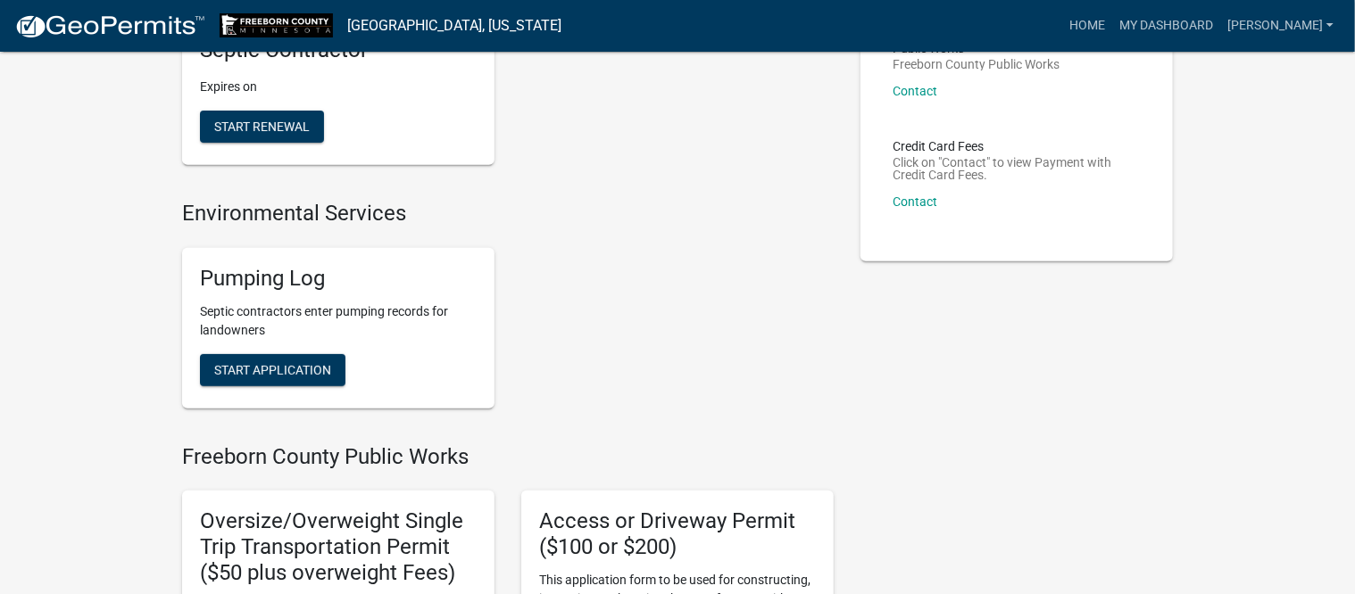
scroll to position [335, 0]
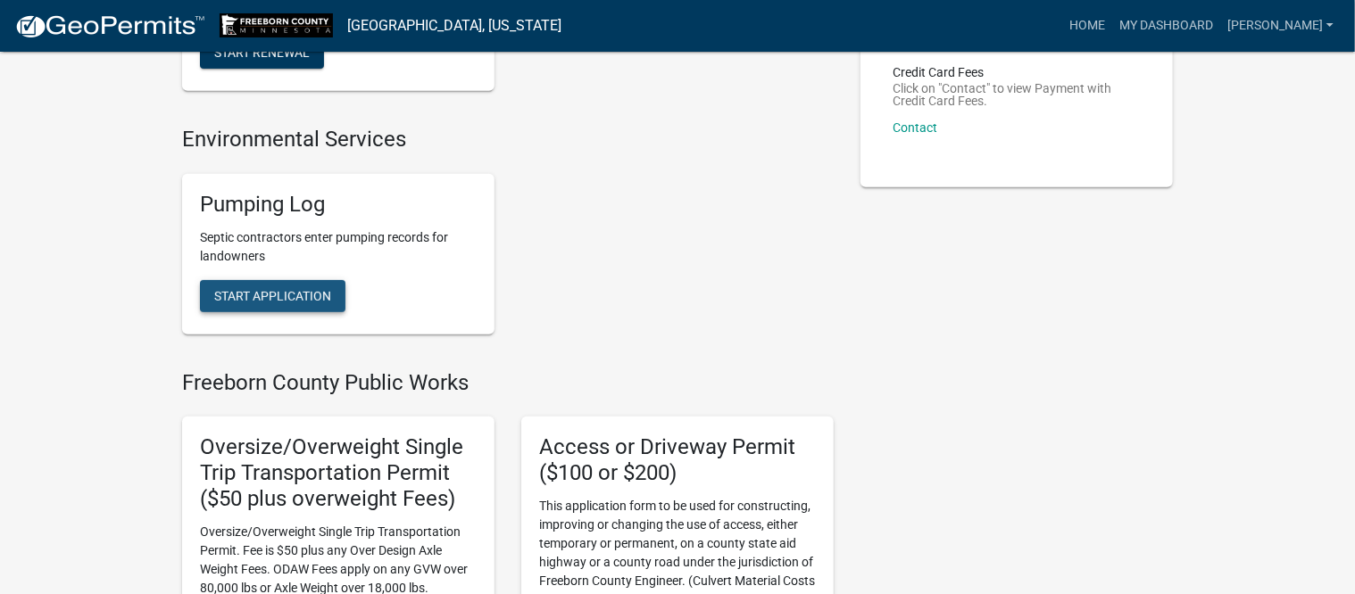
click at [276, 287] on button "Start Application" at bounding box center [272, 296] width 145 height 32
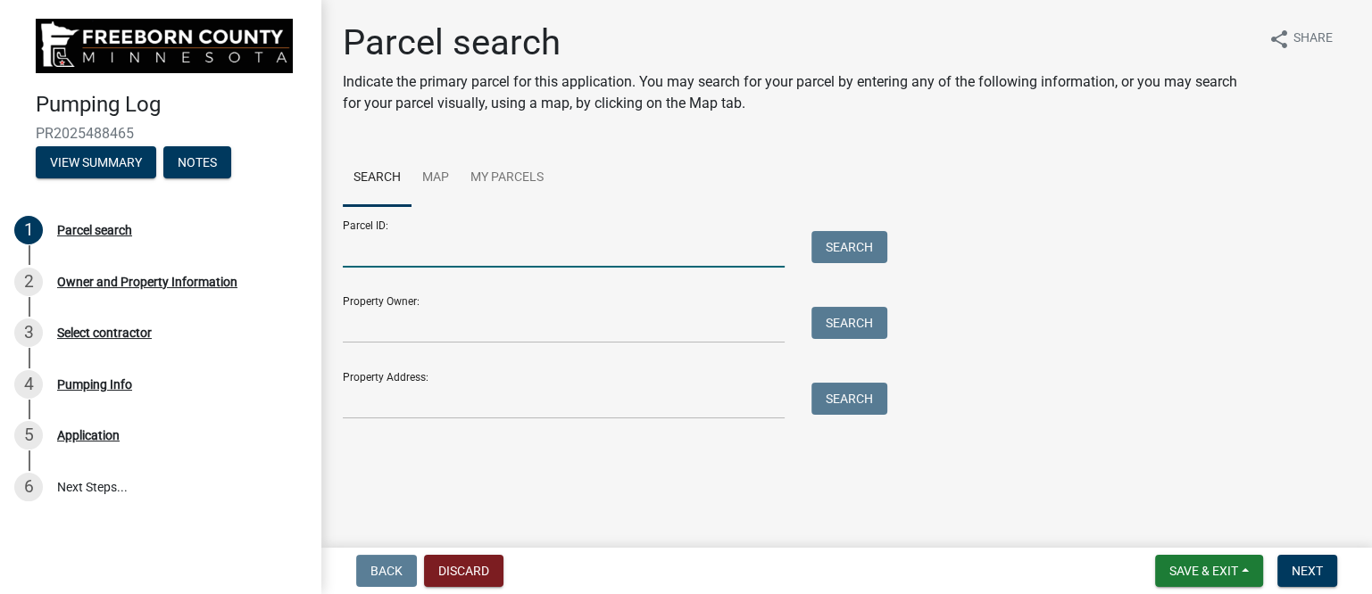
click at [417, 250] on input "Parcel ID:" at bounding box center [564, 249] width 442 height 37
click at [563, 262] on input "Parcel ID:" at bounding box center [564, 249] width 442 height 37
type input "050320040"
click at [822, 248] on button "Search" at bounding box center [849, 247] width 76 height 32
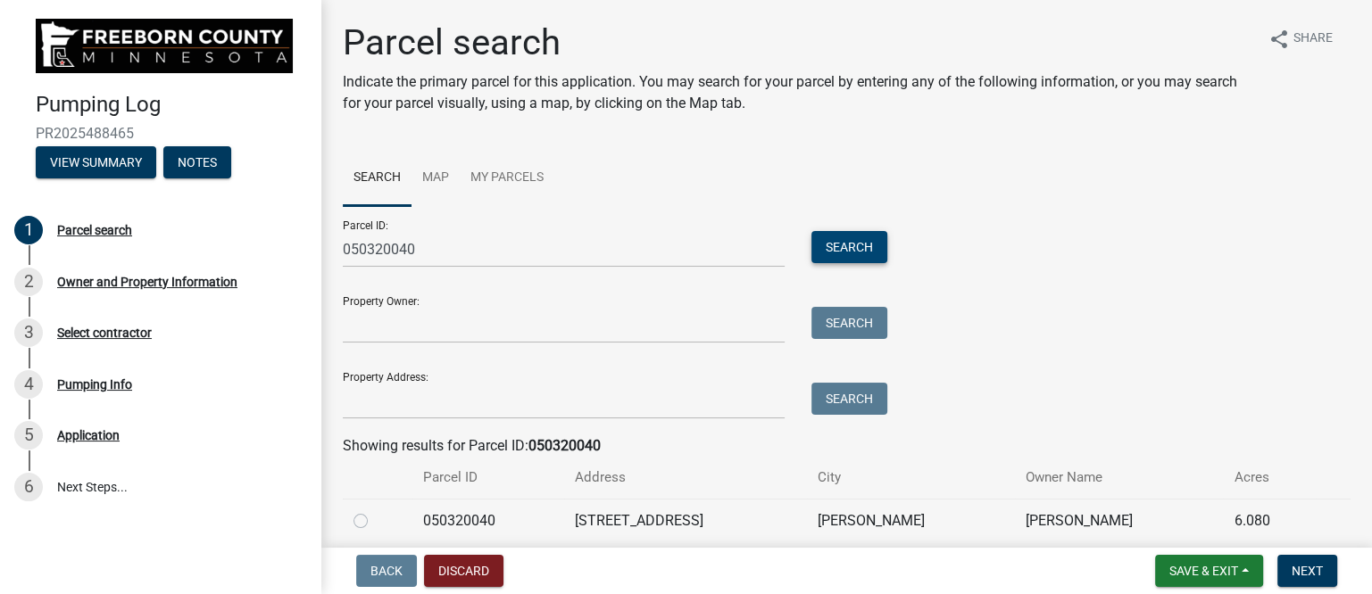
scroll to position [71, 0]
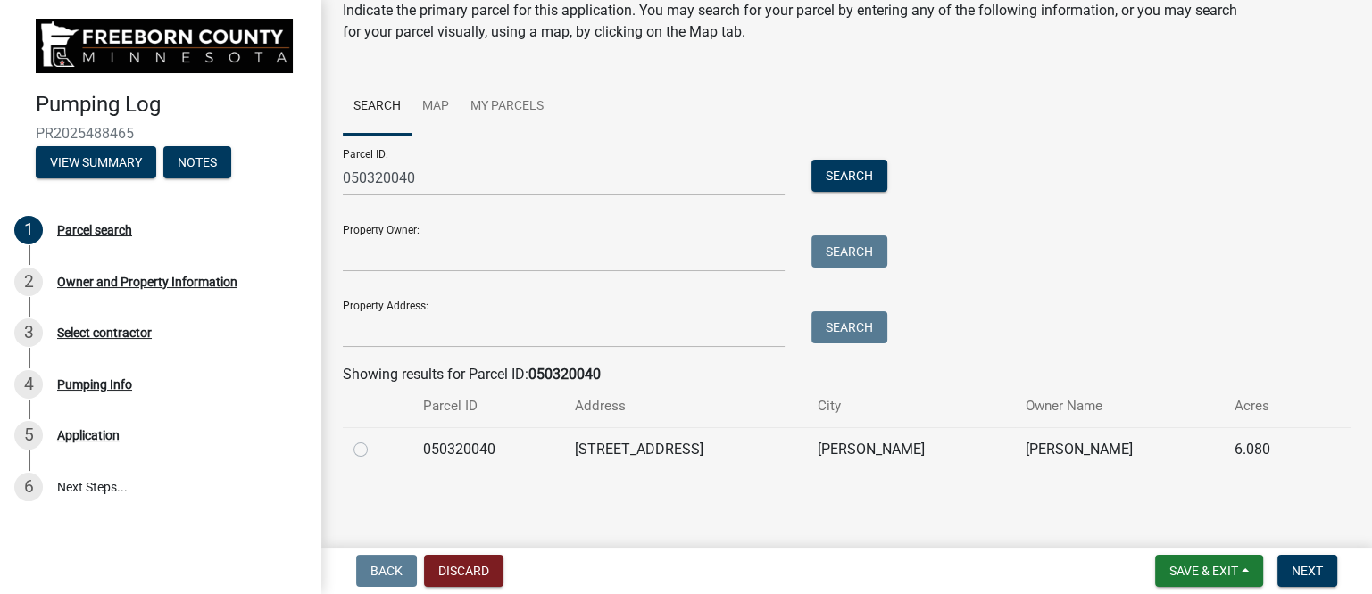
click at [375, 439] on label at bounding box center [375, 439] width 0 height 0
click at [375, 450] on input "radio" at bounding box center [381, 445] width 12 height 12
radio input "true"
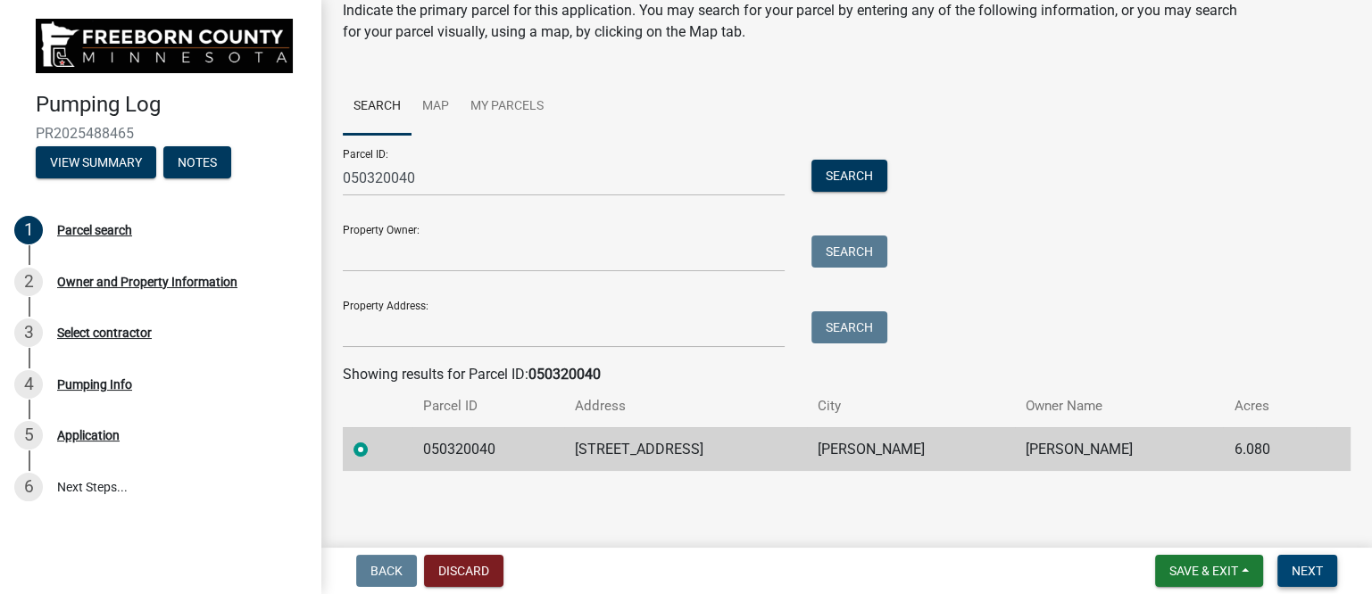
click at [1303, 564] on span "Next" at bounding box center [1306, 571] width 31 height 14
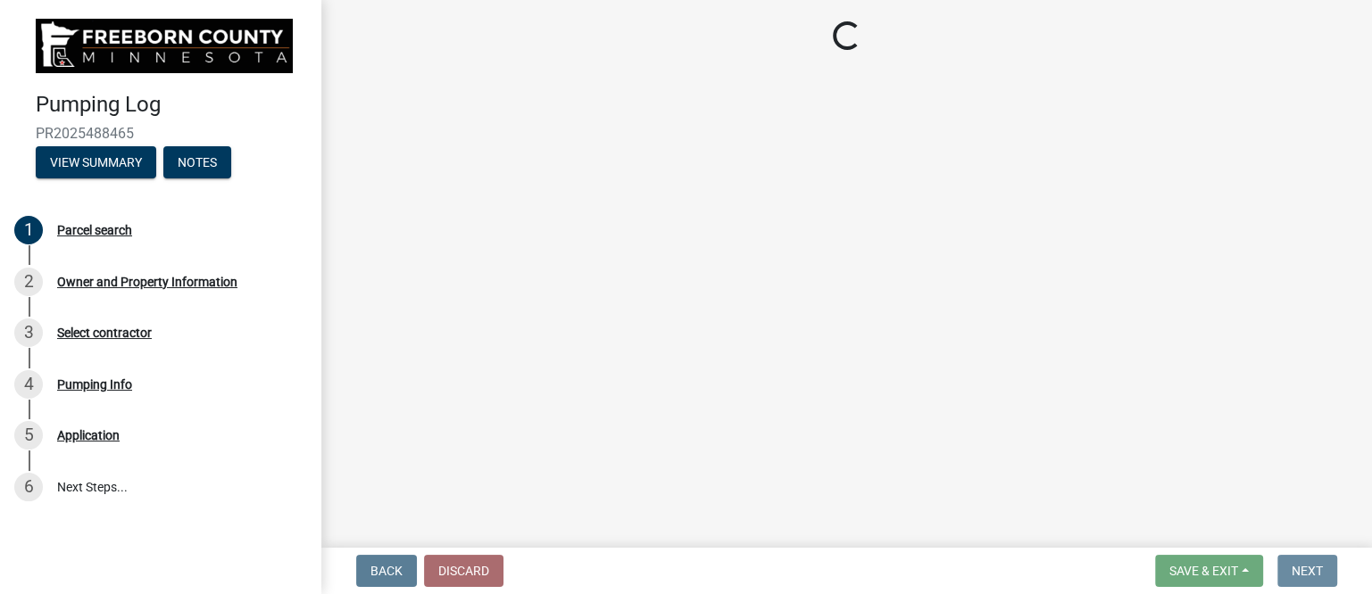
scroll to position [0, 0]
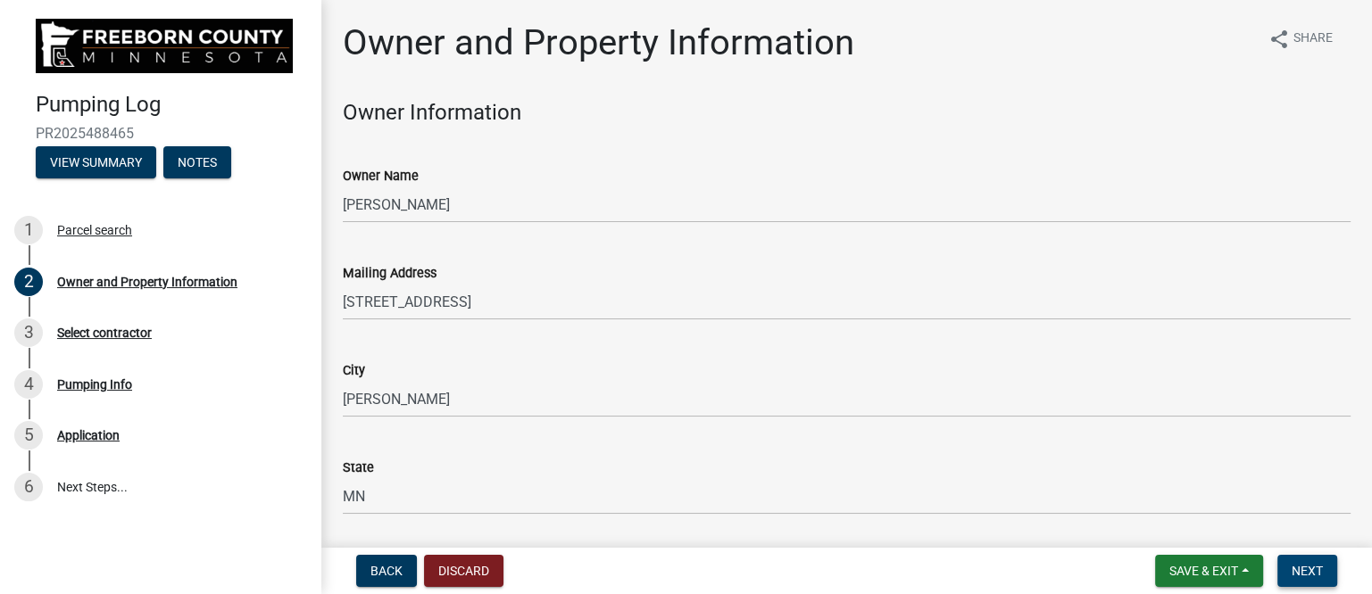
click at [1320, 564] on span "Next" at bounding box center [1306, 571] width 31 height 14
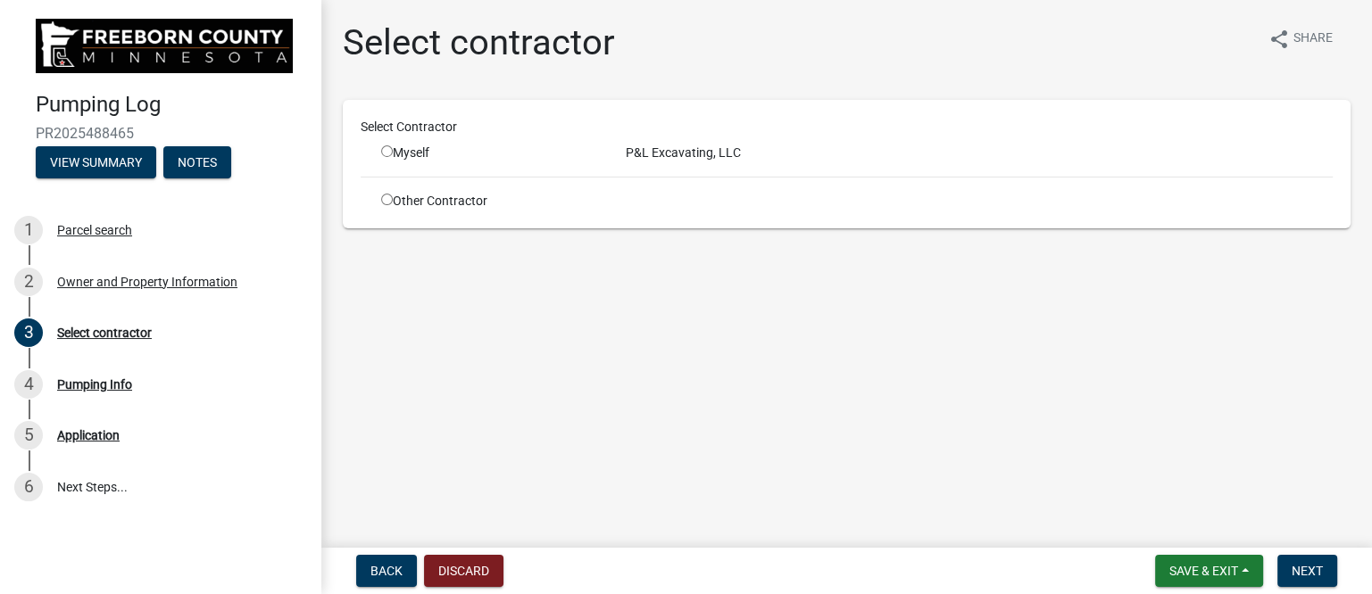
click at [386, 146] on input "radio" at bounding box center [387, 151] width 12 height 12
radio input "true"
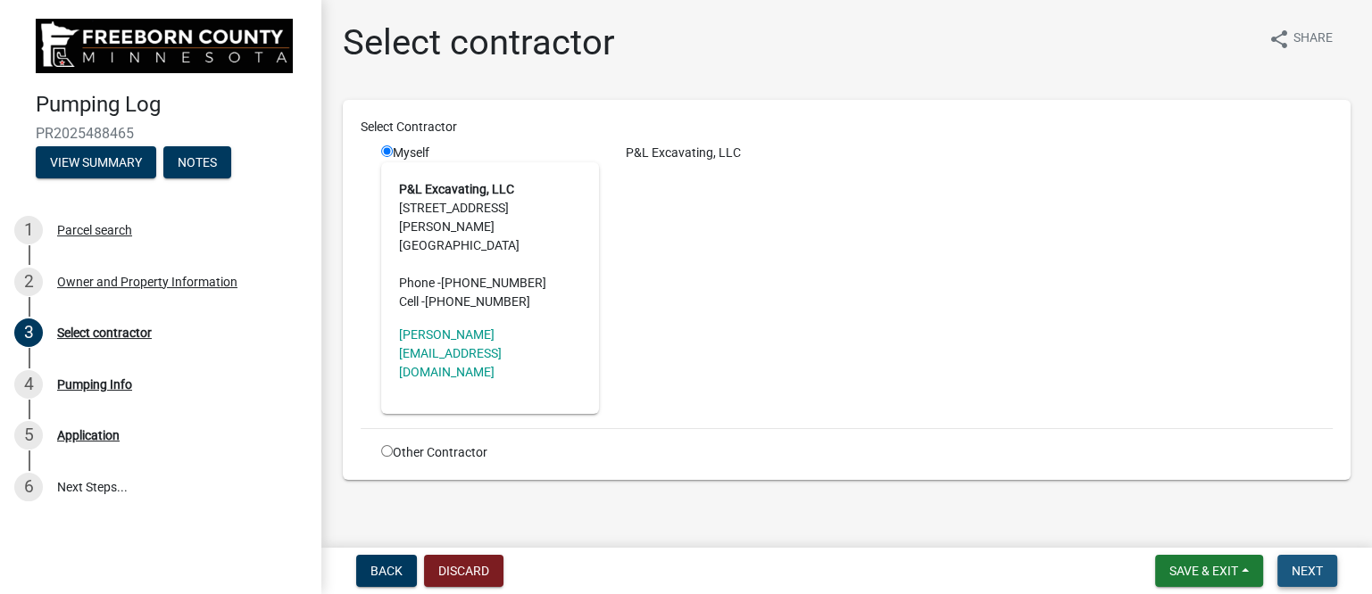
click at [1300, 569] on span "Next" at bounding box center [1306, 571] width 31 height 14
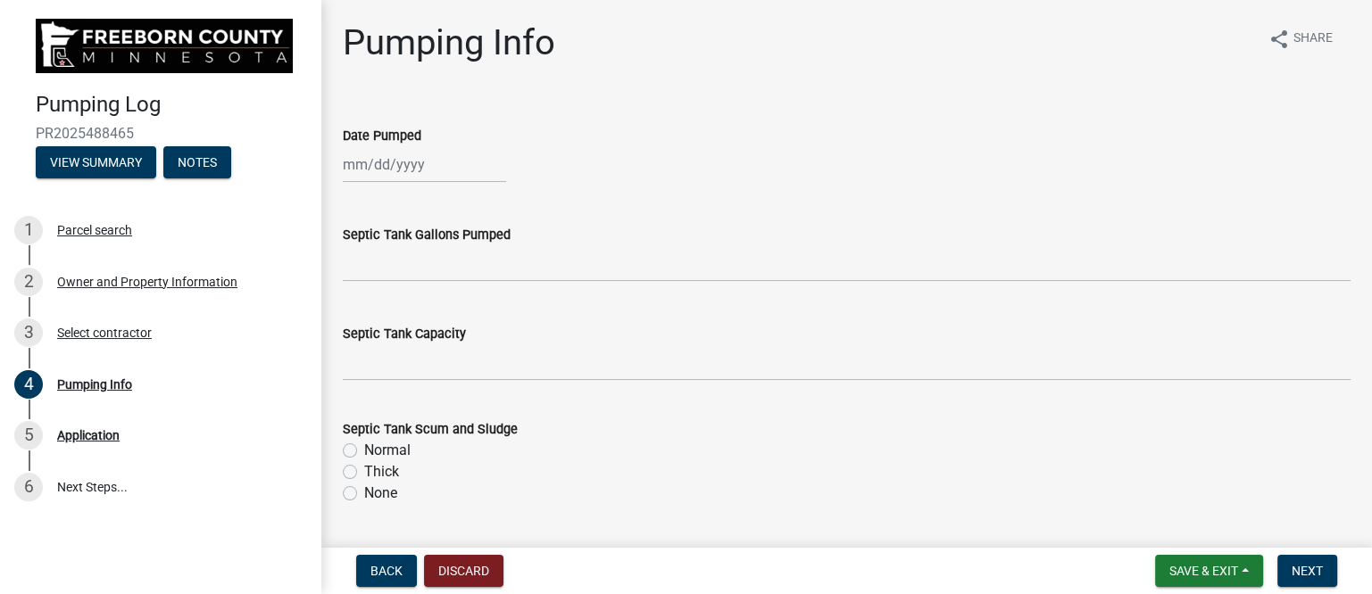
click at [414, 165] on div at bounding box center [424, 164] width 163 height 37
select select "10"
select select "2025"
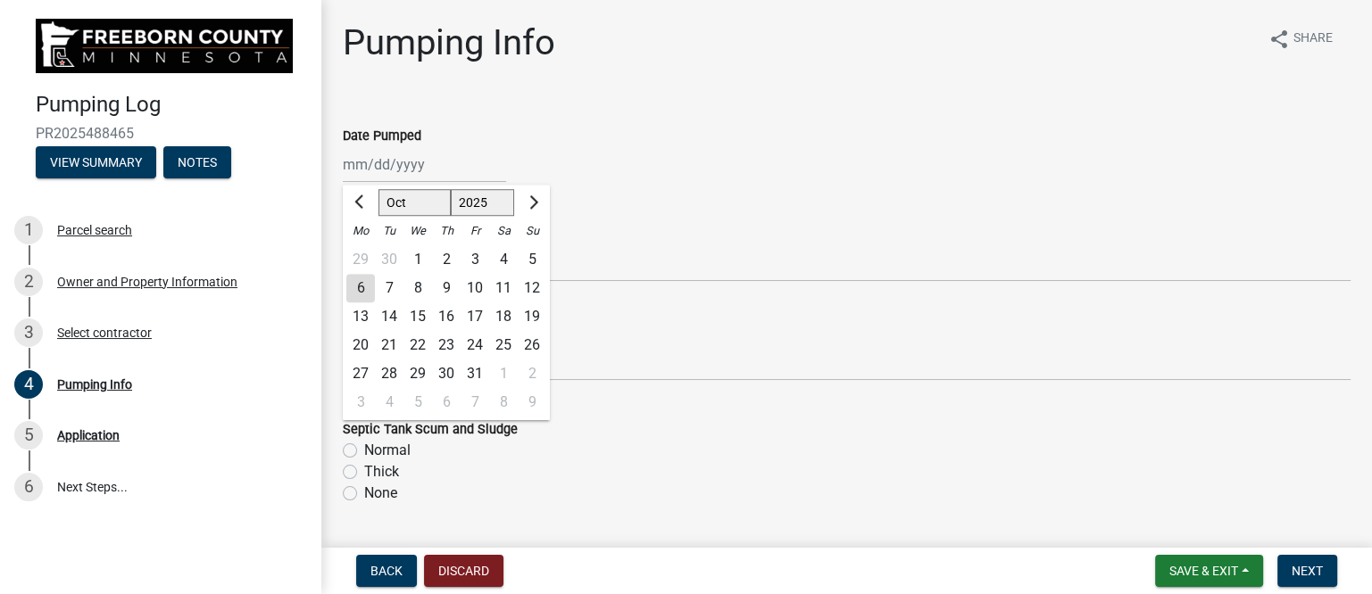
click at [447, 253] on div "2" at bounding box center [446, 259] width 29 height 29
type input "[DATE]"
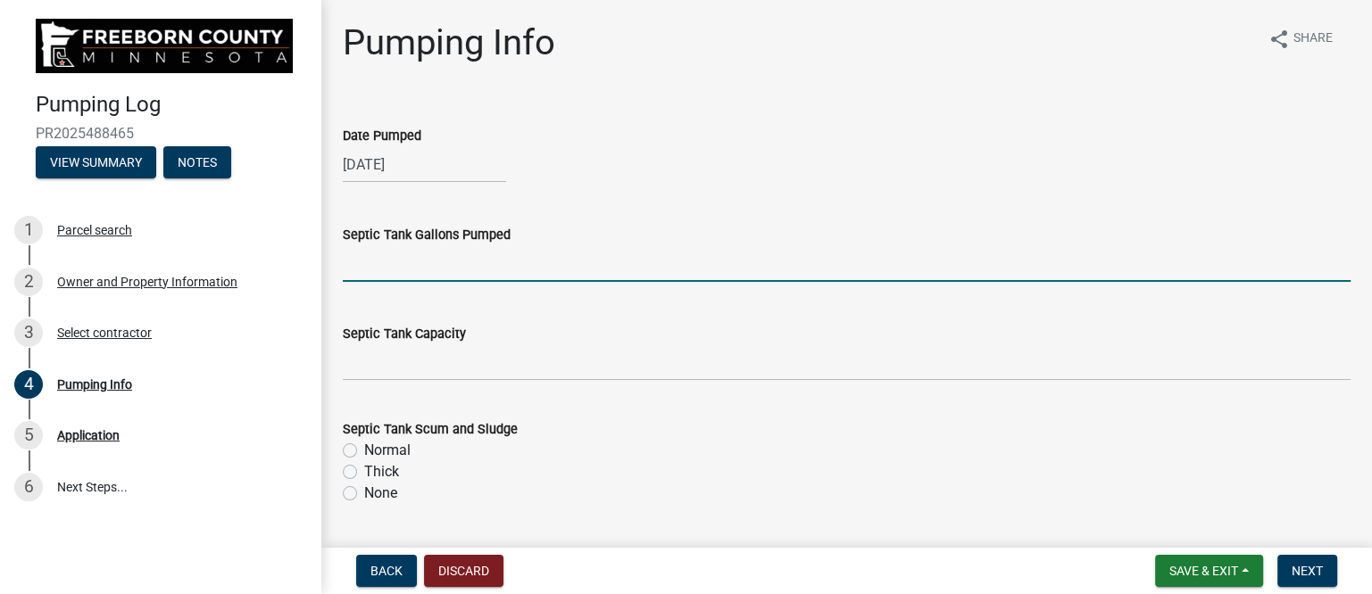
click at [452, 272] on input "text" at bounding box center [847, 263] width 1008 height 37
type input "1500"
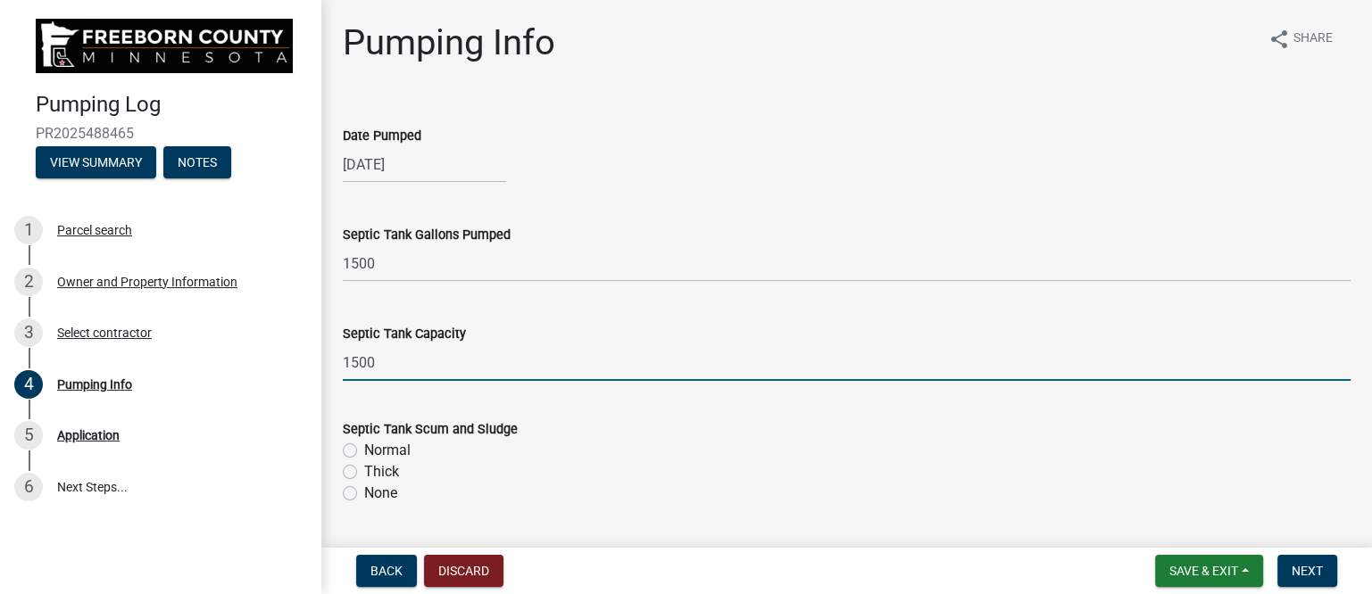
type input "1500"
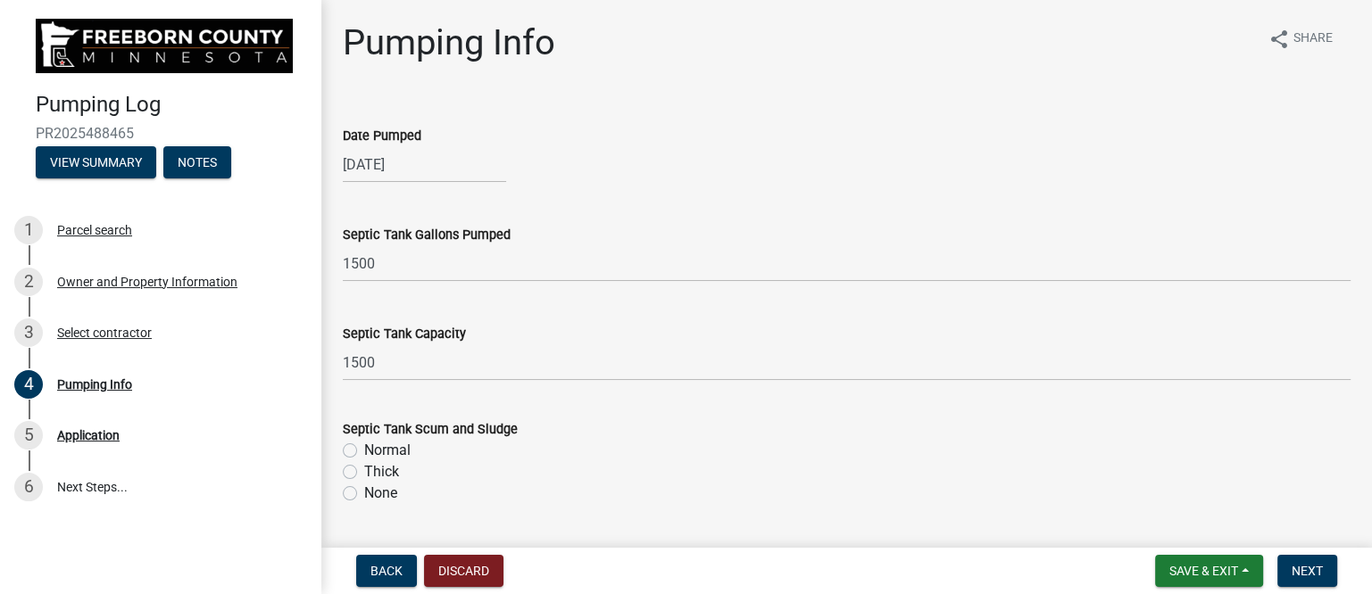
click at [364, 449] on label "Normal" at bounding box center [387, 450] width 46 height 21
click at [364, 449] on input "Normal" at bounding box center [370, 446] width 12 height 12
radio input "true"
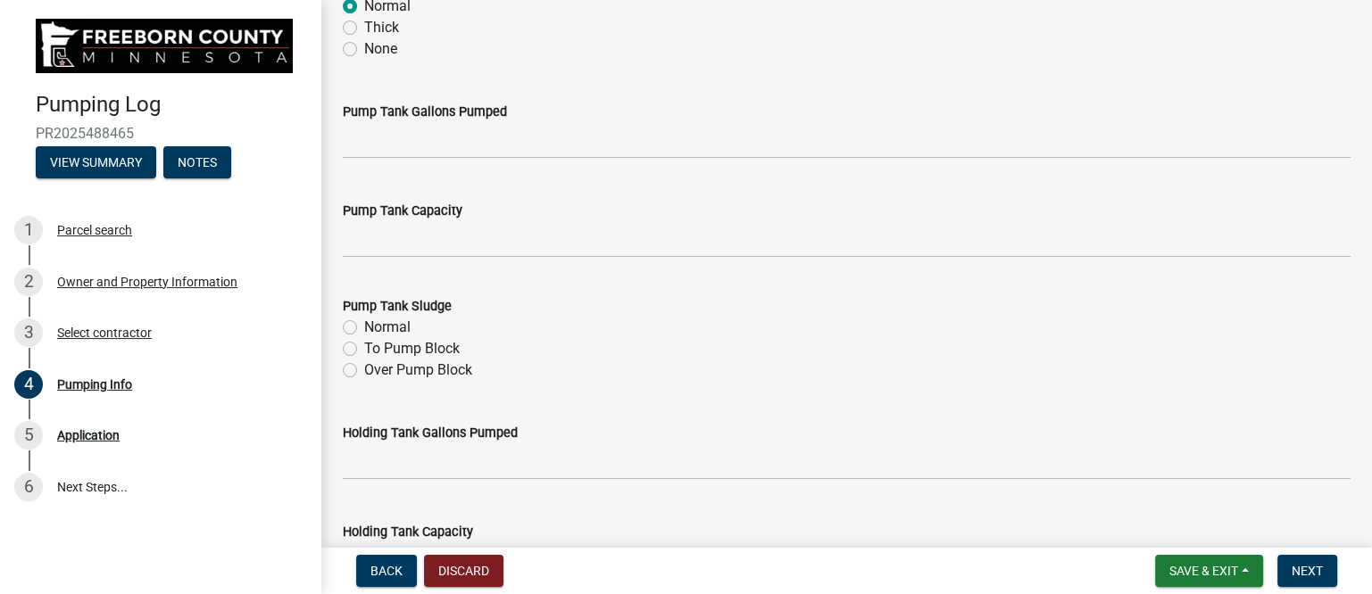
scroll to position [446, 0]
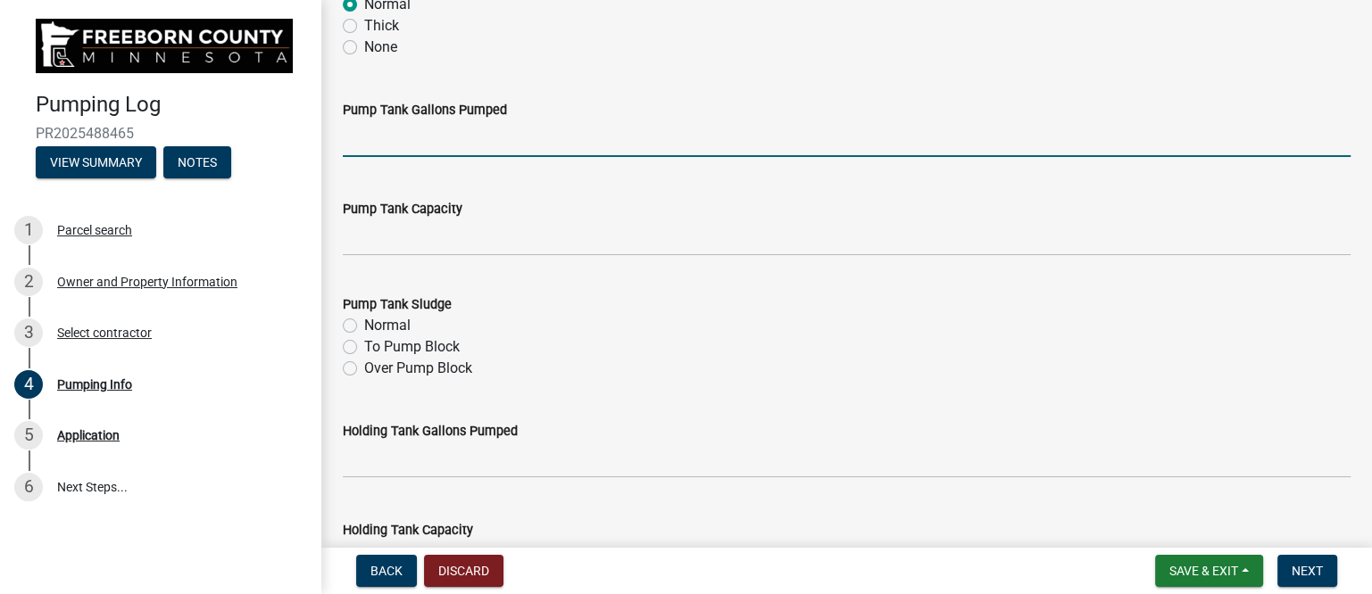
click at [429, 145] on input "text" at bounding box center [847, 138] width 1008 height 37
type input "7"
type input "200"
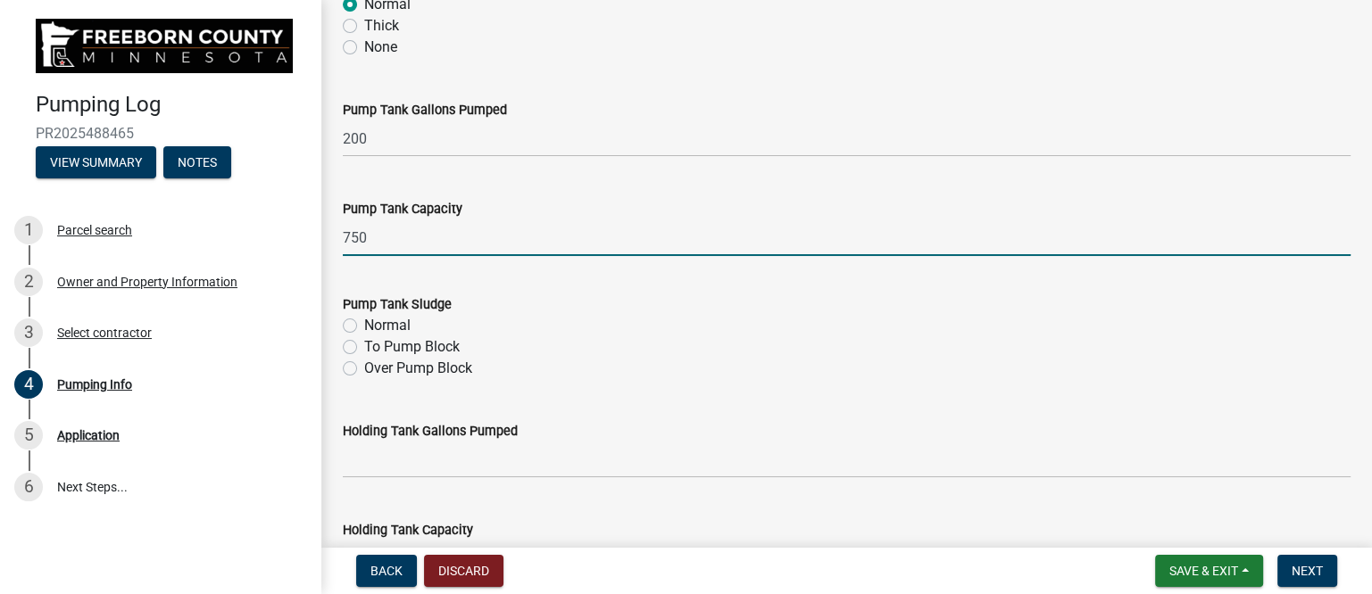
type input "750"
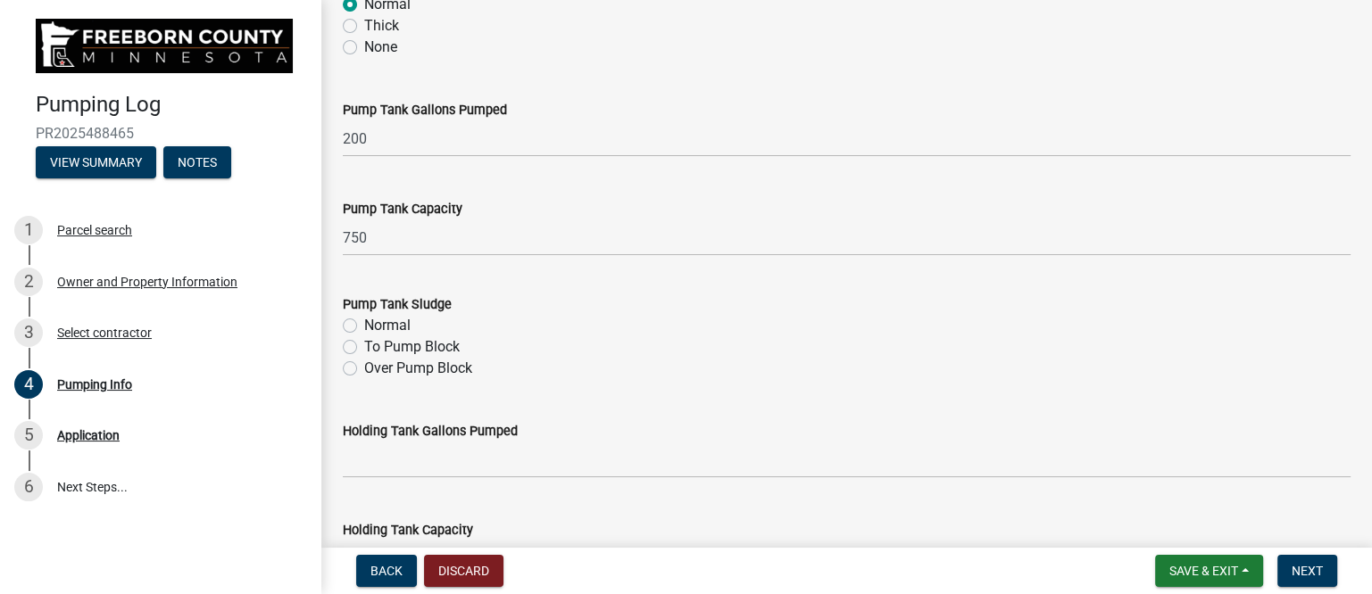
click at [393, 320] on label "Normal" at bounding box center [387, 325] width 46 height 21
click at [376, 320] on input "Normal" at bounding box center [370, 321] width 12 height 12
radio input "true"
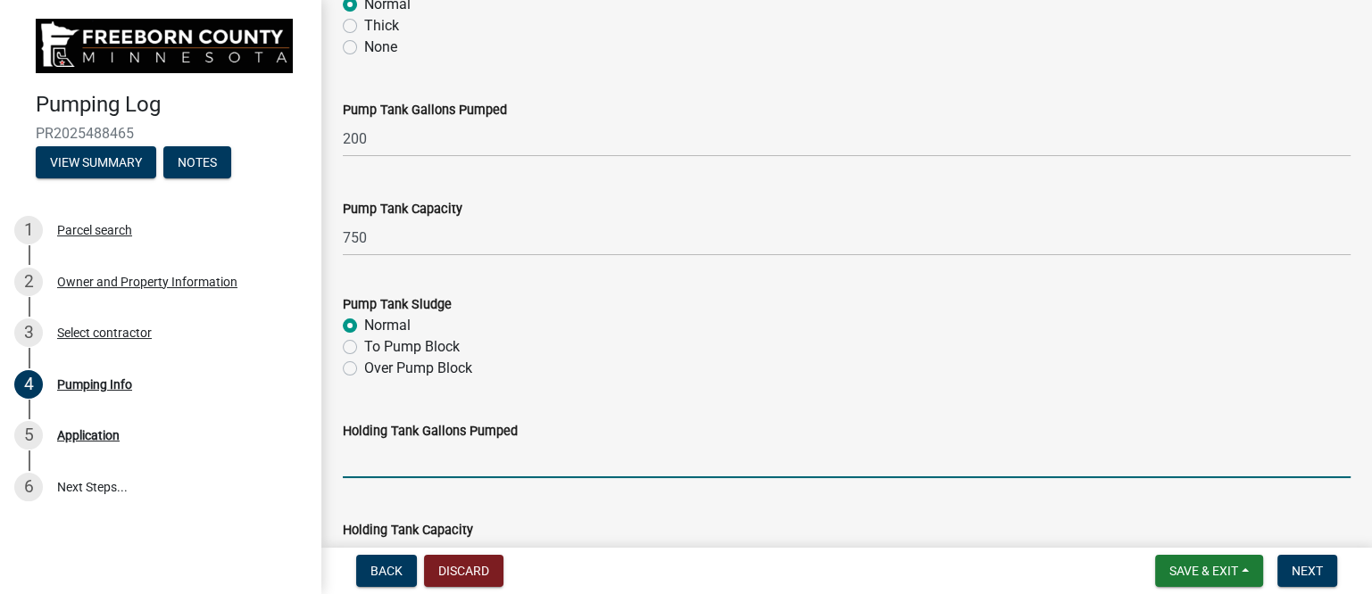
click at [422, 462] on input "text" at bounding box center [847, 460] width 1008 height 37
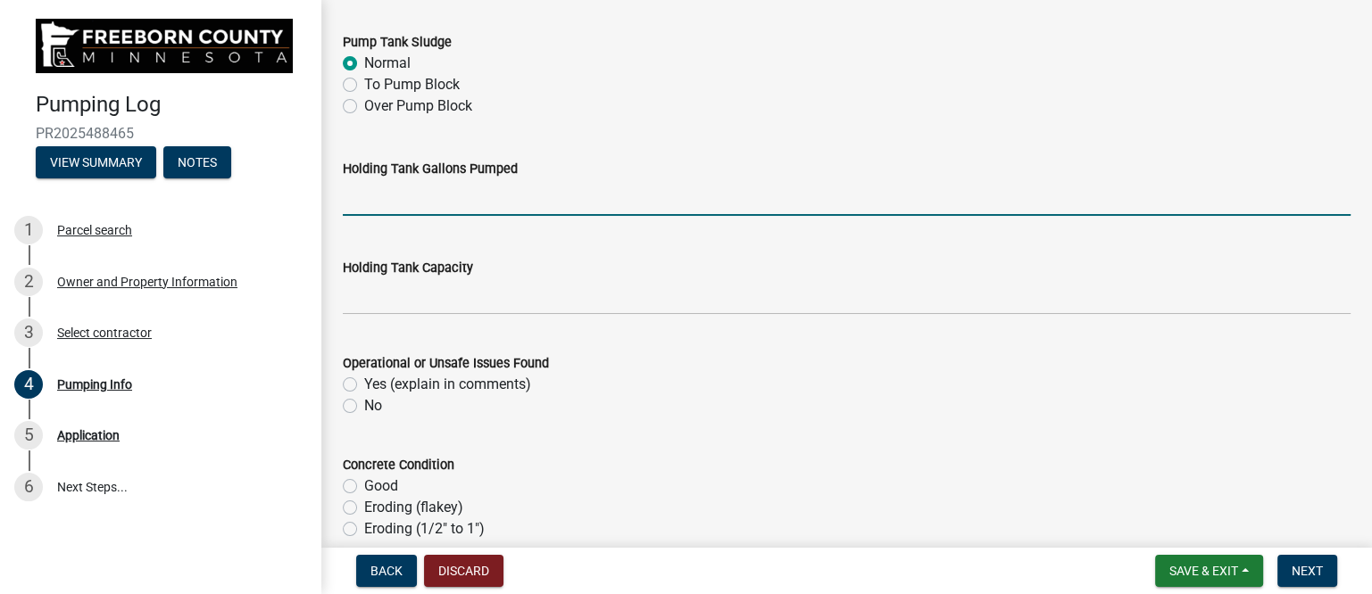
scroll to position [781, 0]
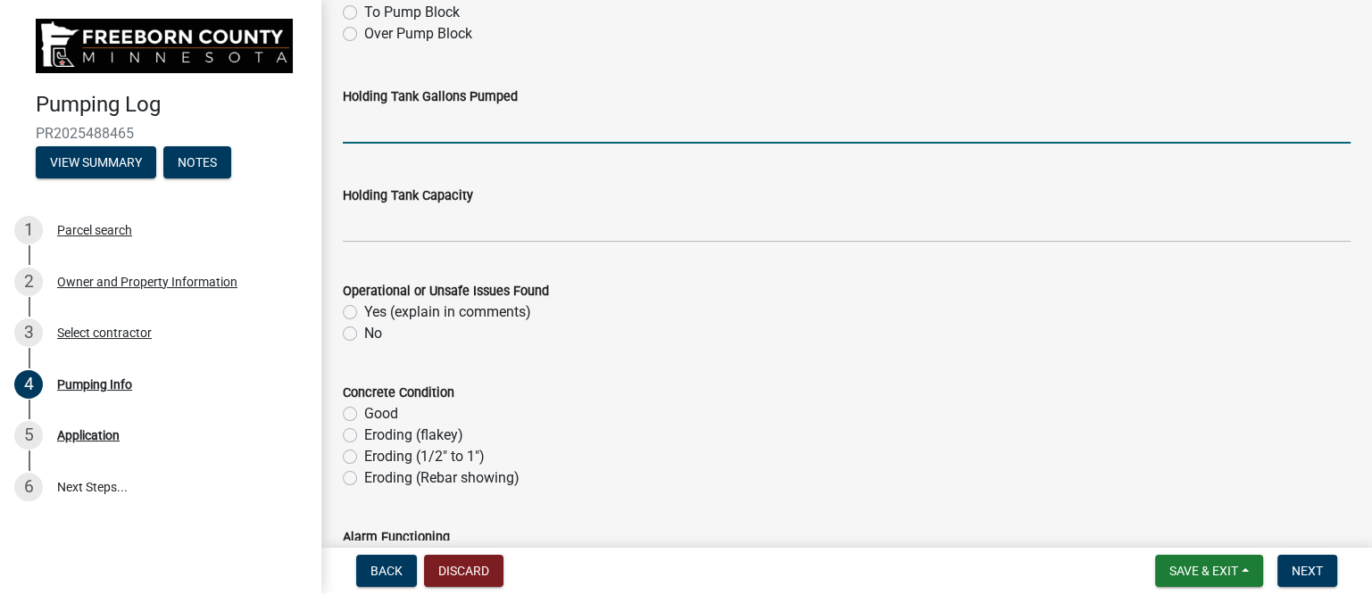
click at [364, 331] on label "No" at bounding box center [373, 333] width 18 height 21
click at [364, 331] on input "No" at bounding box center [370, 329] width 12 height 12
radio input "true"
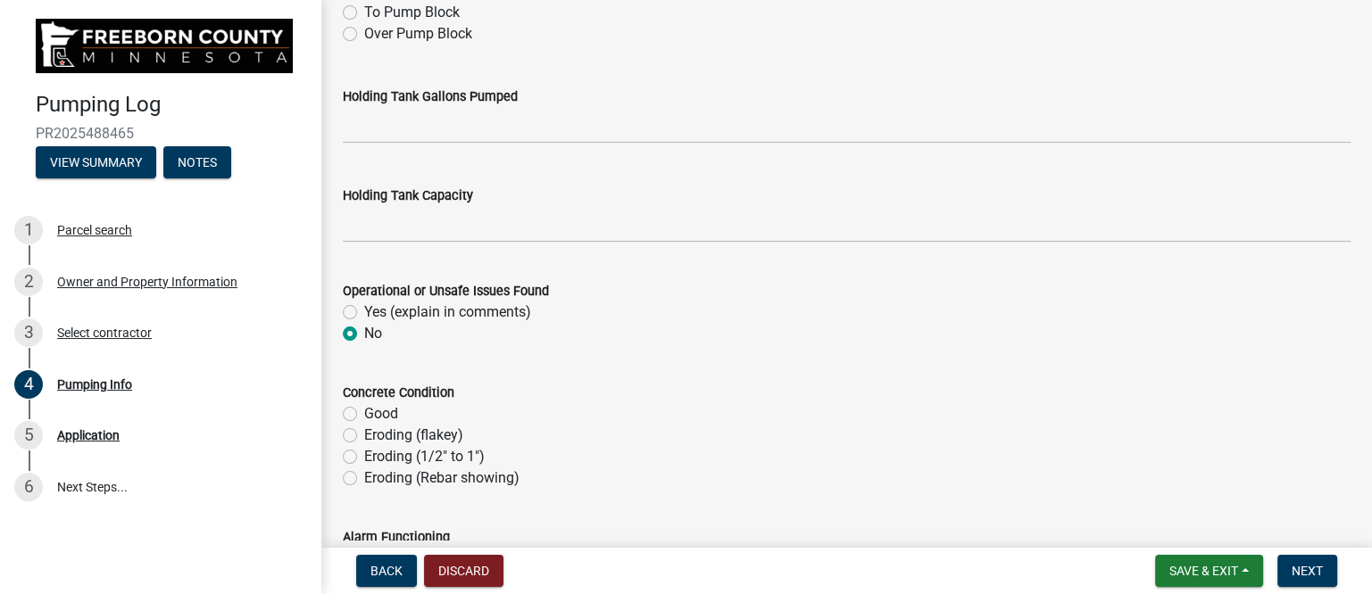
click at [370, 416] on label "Good" at bounding box center [381, 413] width 34 height 21
click at [370, 415] on input "Good" at bounding box center [370, 409] width 12 height 12
radio input "true"
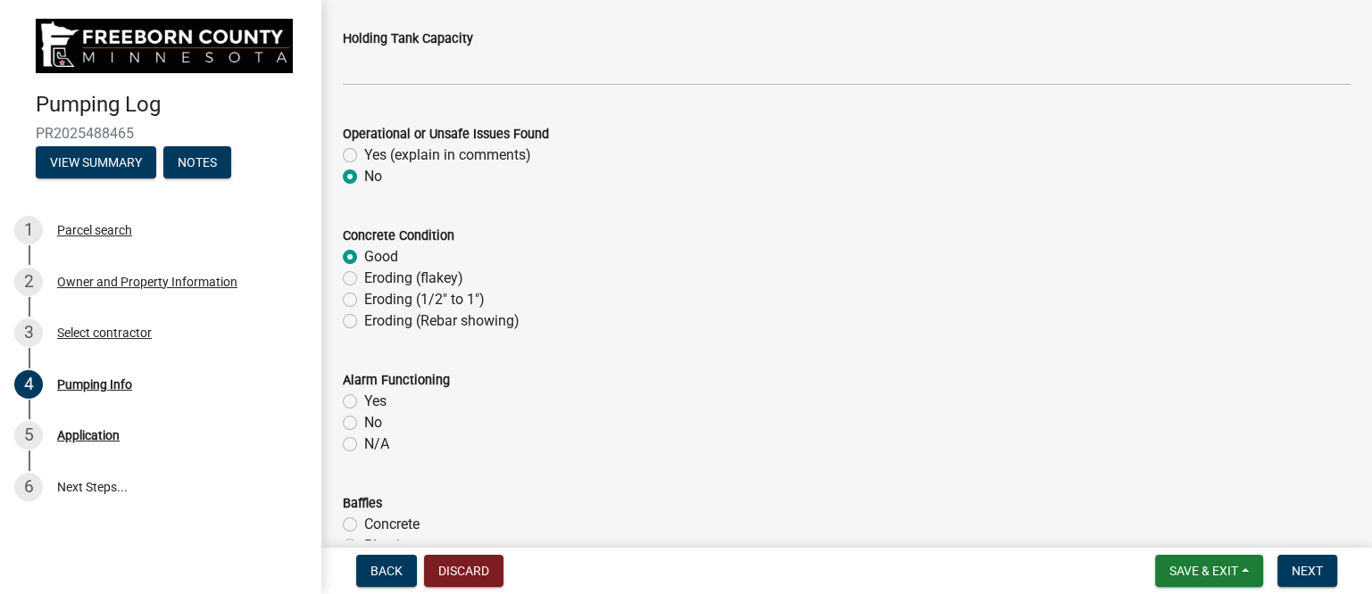
scroll to position [1003, 0]
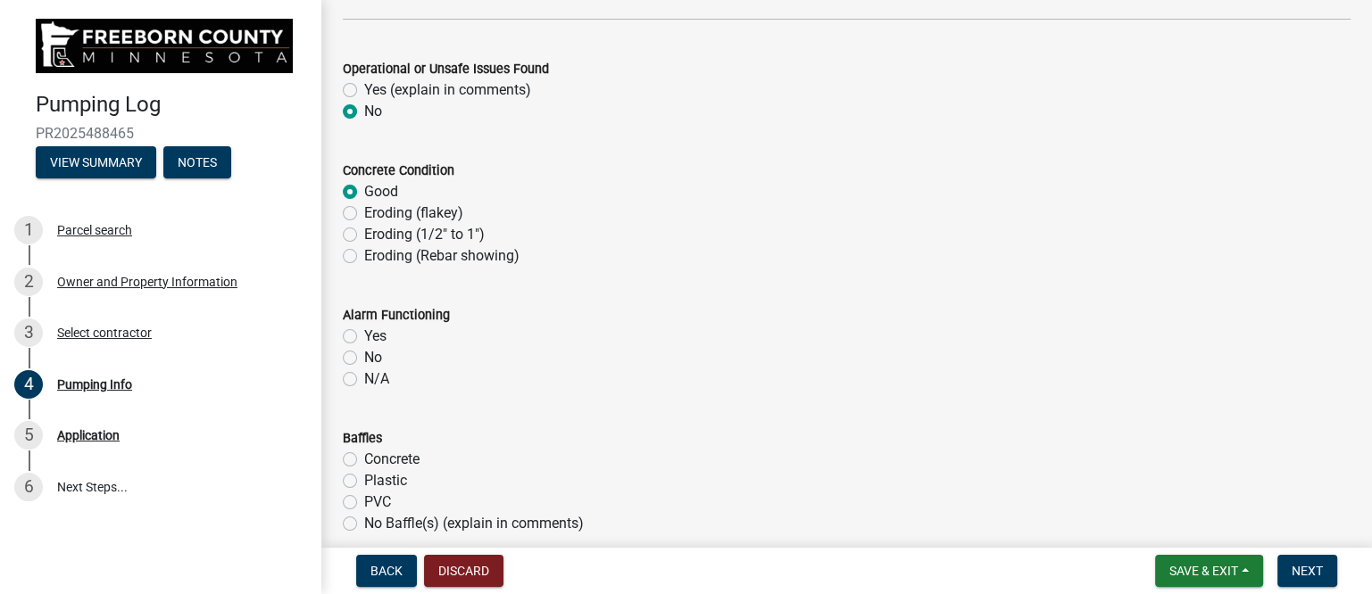
click at [372, 332] on label "Yes" at bounding box center [375, 336] width 22 height 21
click at [372, 332] on input "Yes" at bounding box center [370, 332] width 12 height 12
radio input "true"
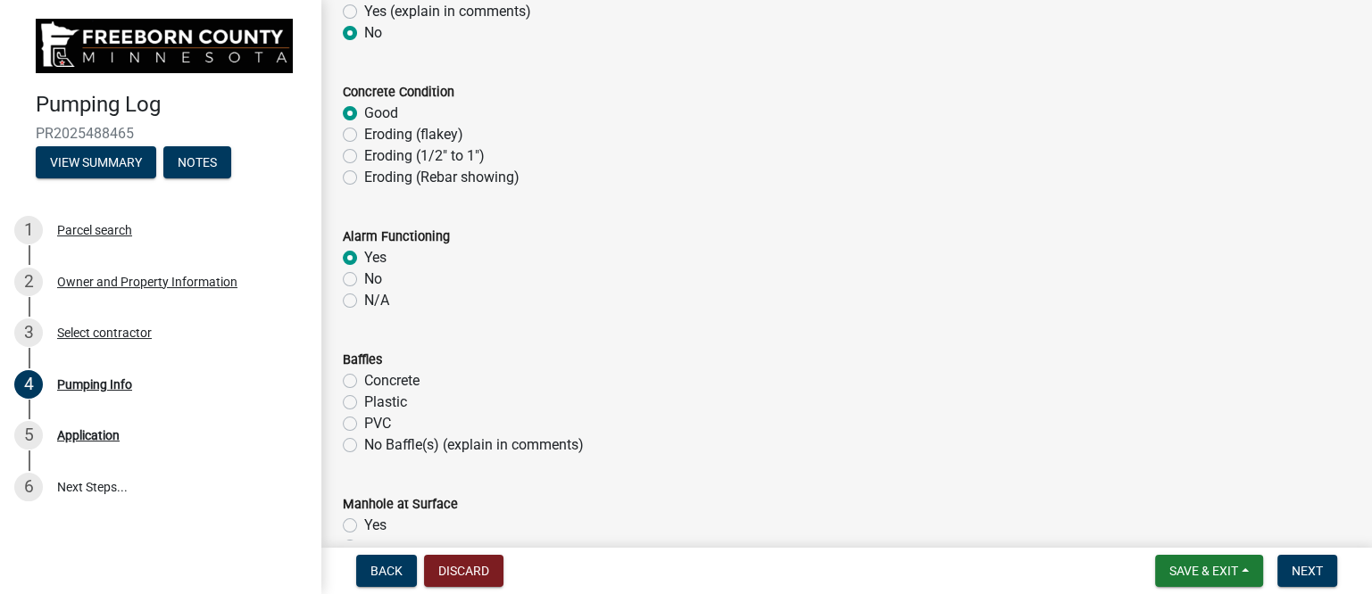
scroll to position [1116, 0]
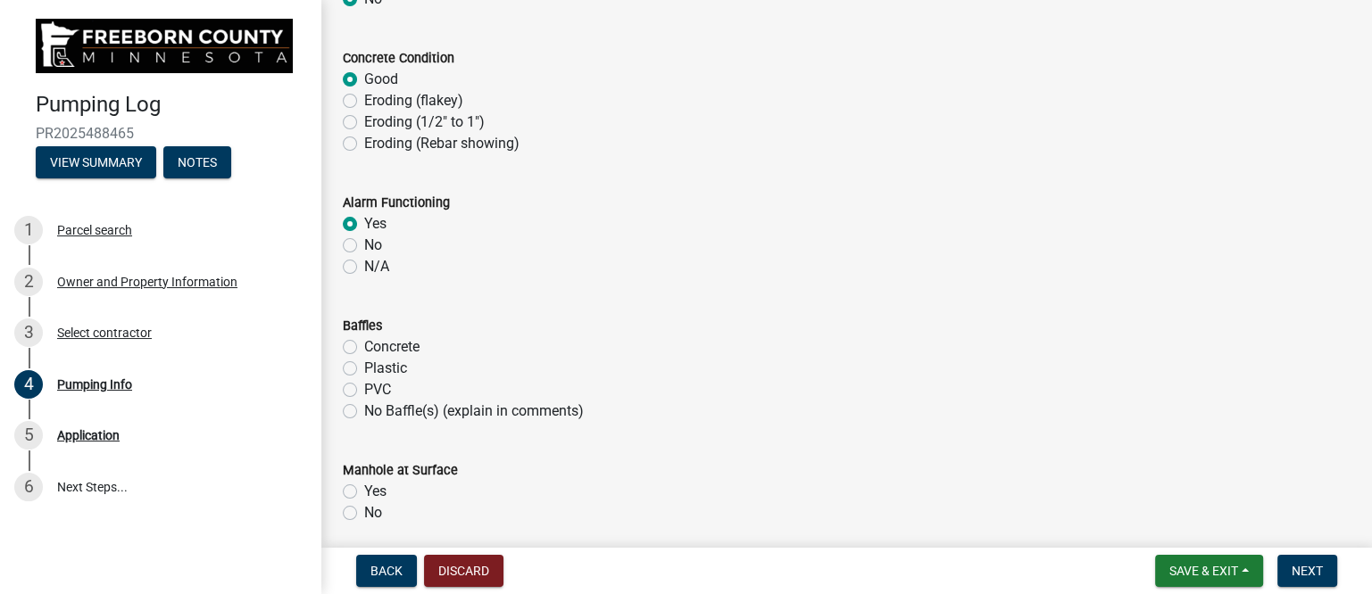
click at [370, 363] on label "Plastic" at bounding box center [385, 368] width 43 height 21
click at [370, 363] on input "Plastic" at bounding box center [370, 364] width 12 height 12
radio input "true"
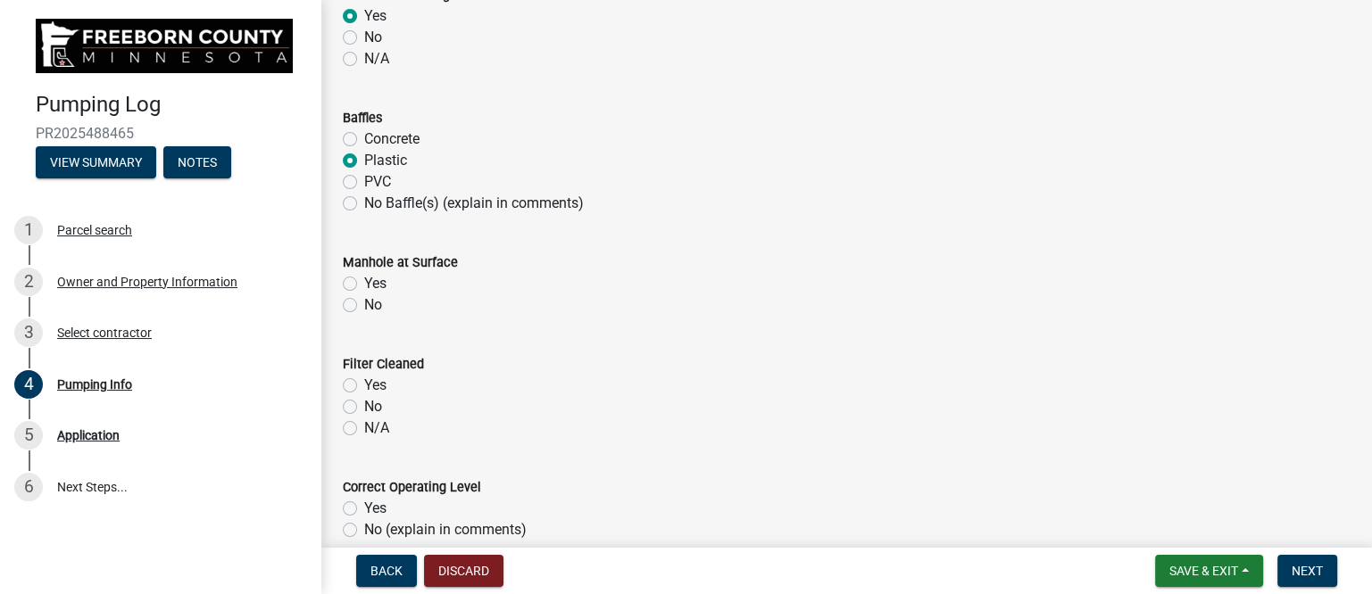
scroll to position [1339, 0]
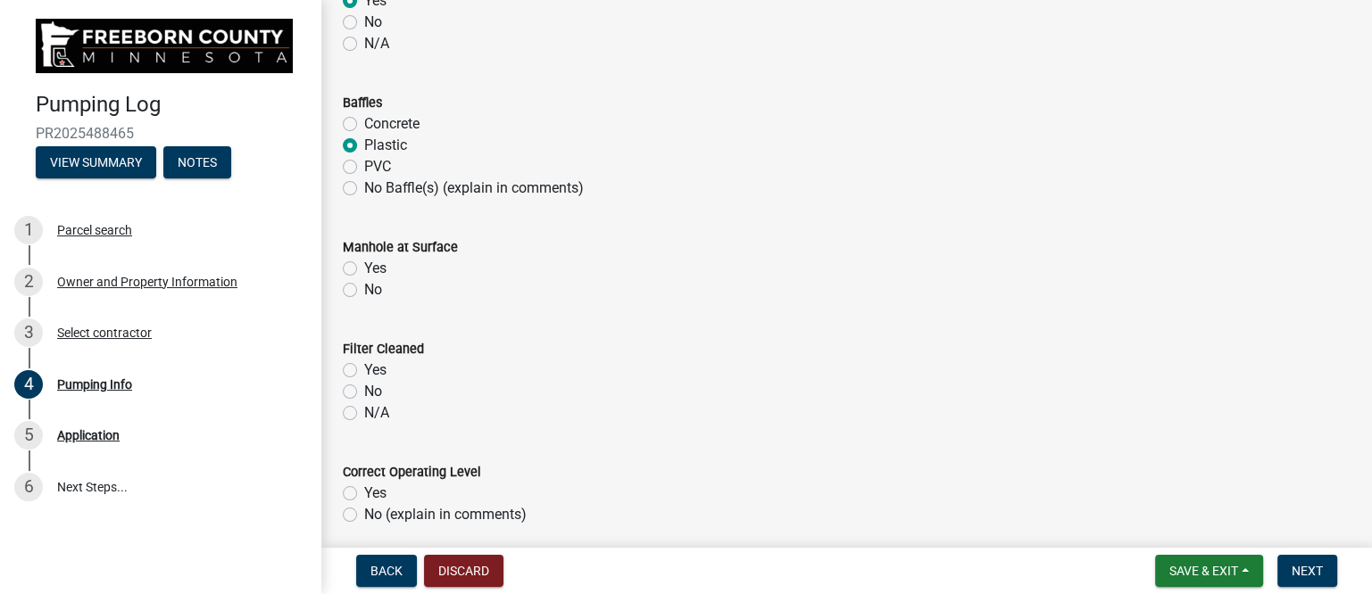
click at [364, 270] on label "Yes" at bounding box center [375, 268] width 22 height 21
click at [364, 270] on input "Yes" at bounding box center [370, 264] width 12 height 12
radio input "true"
click at [364, 370] on label "Yes" at bounding box center [375, 370] width 22 height 21
click at [364, 370] on input "Yes" at bounding box center [370, 366] width 12 height 12
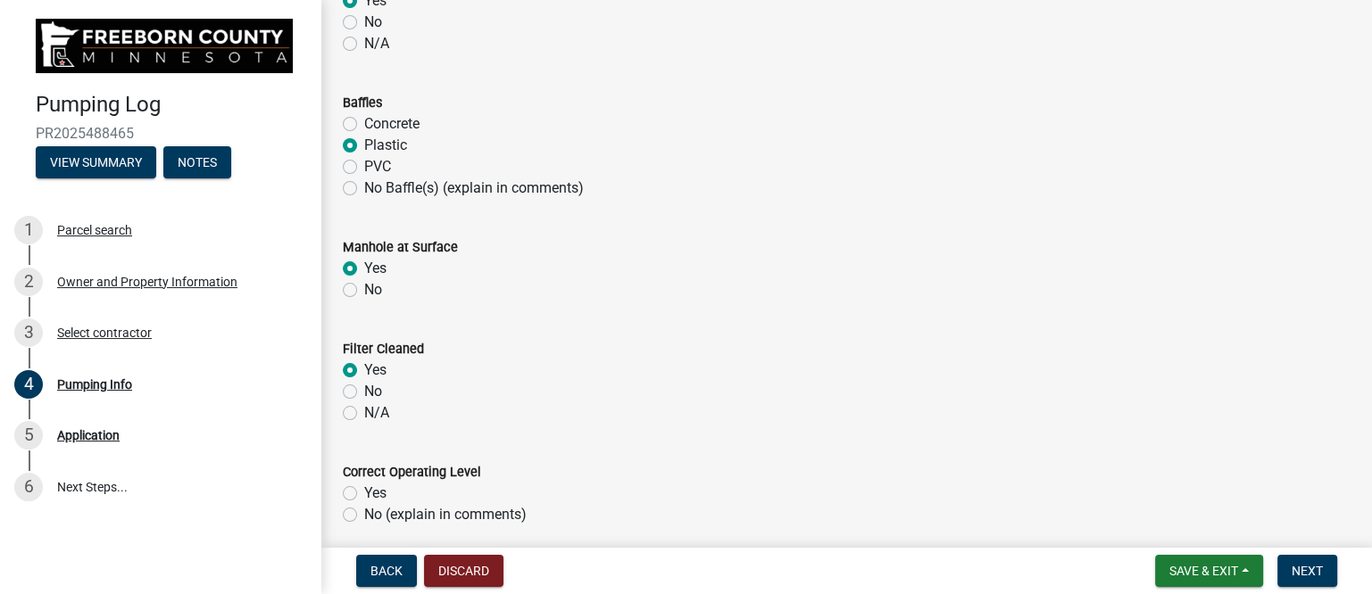
radio input "true"
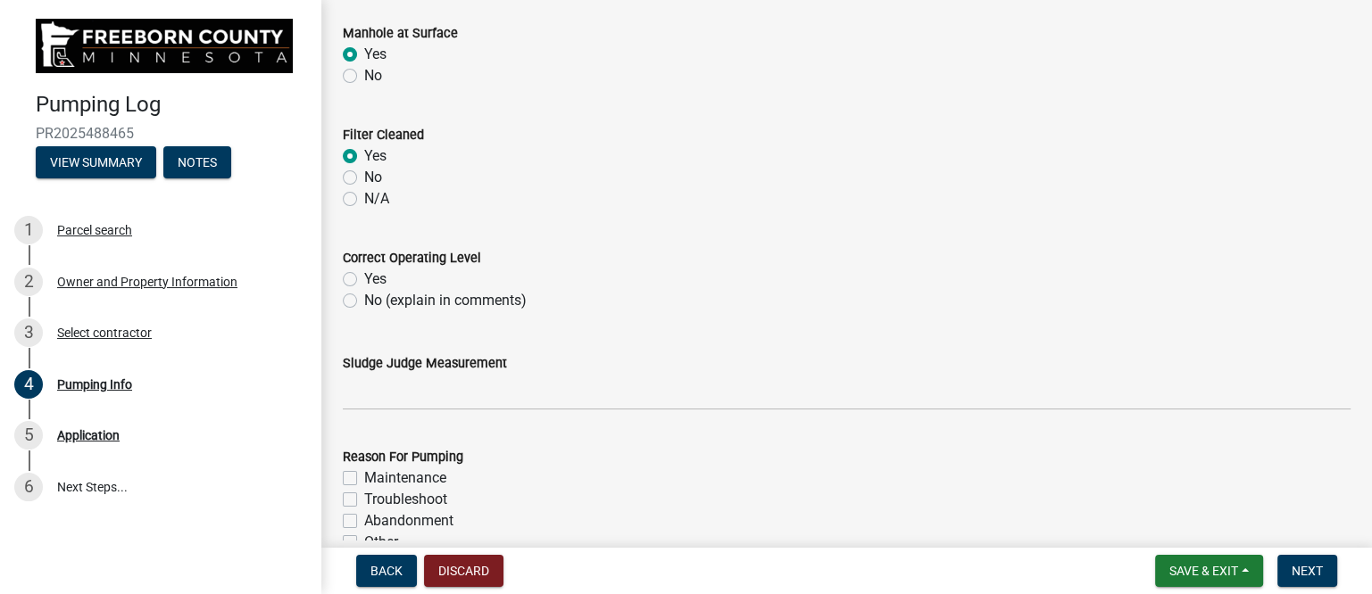
scroll to position [1562, 0]
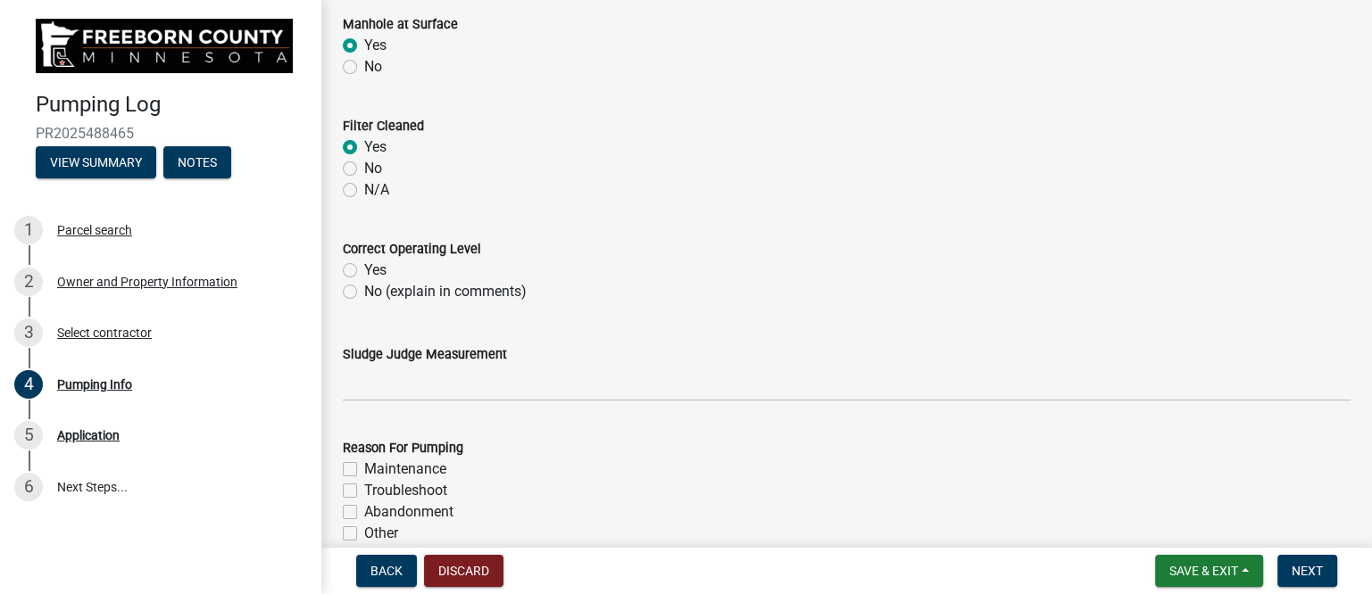
click at [364, 269] on label "Yes" at bounding box center [375, 270] width 22 height 21
click at [364, 269] on input "Yes" at bounding box center [370, 266] width 12 height 12
radio input "true"
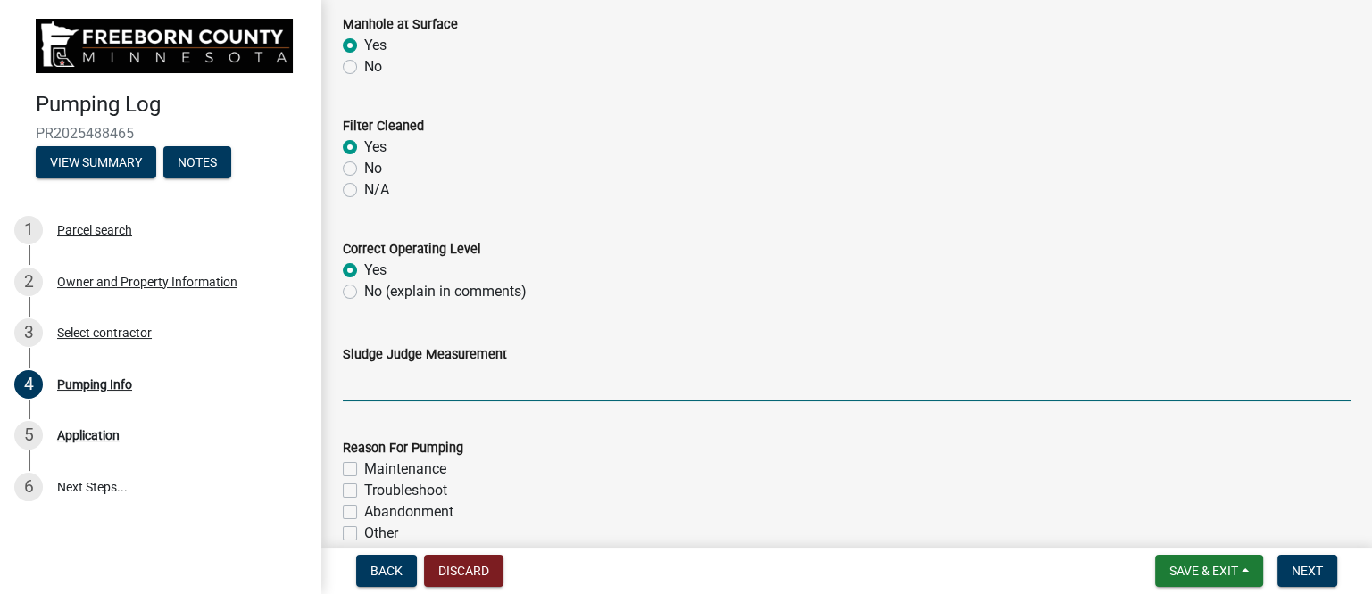
click at [410, 395] on input "Sludge Judge Measurement" at bounding box center [847, 383] width 1008 height 37
type input "1425"
click at [424, 468] on label "Maintenance" at bounding box center [405, 469] width 82 height 21
click at [376, 468] on input "Maintenance" at bounding box center [370, 465] width 12 height 12
checkbox input "true"
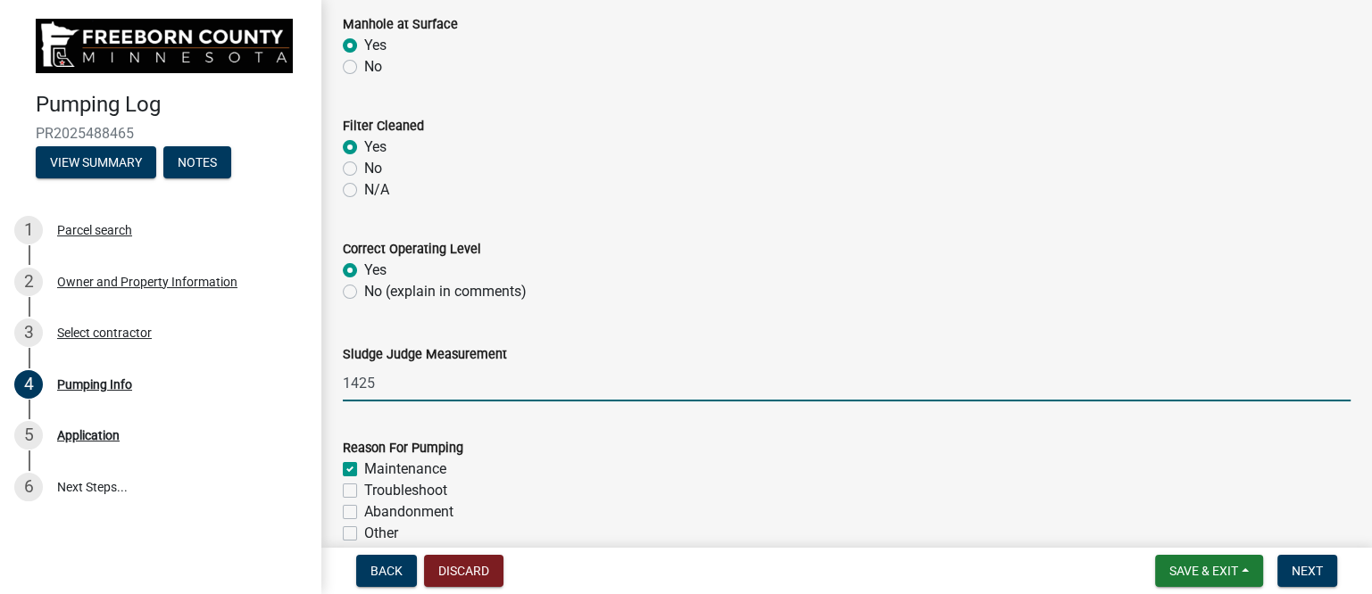
checkbox input "false"
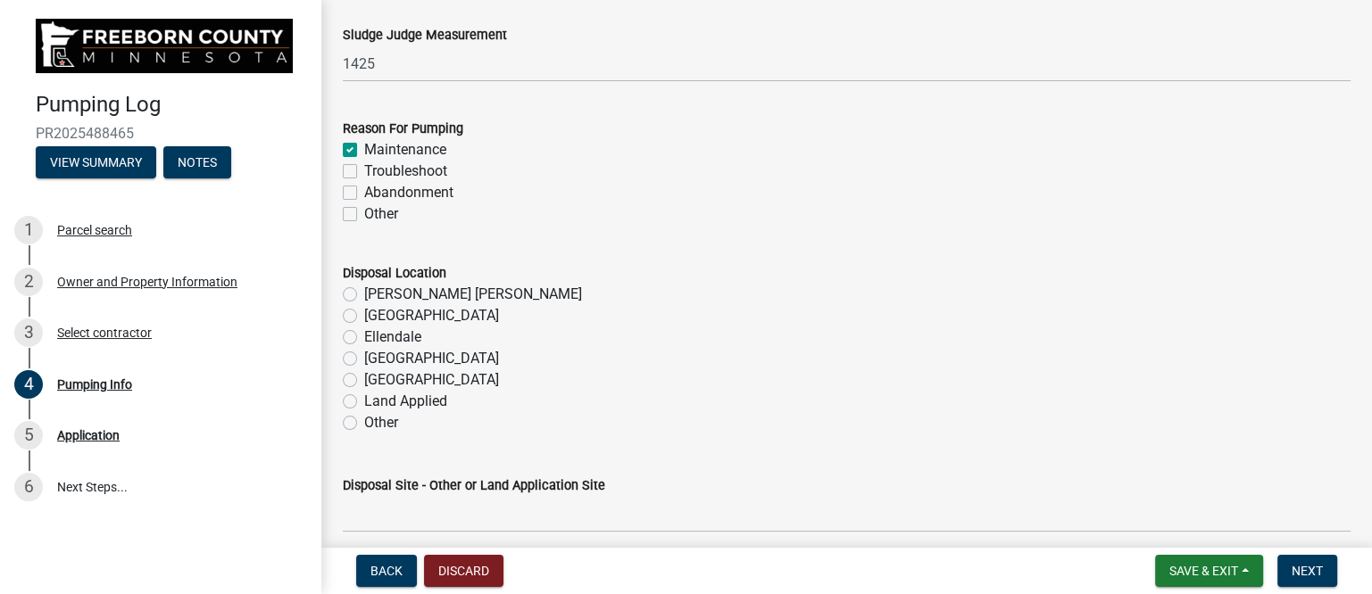
scroll to position [1896, 0]
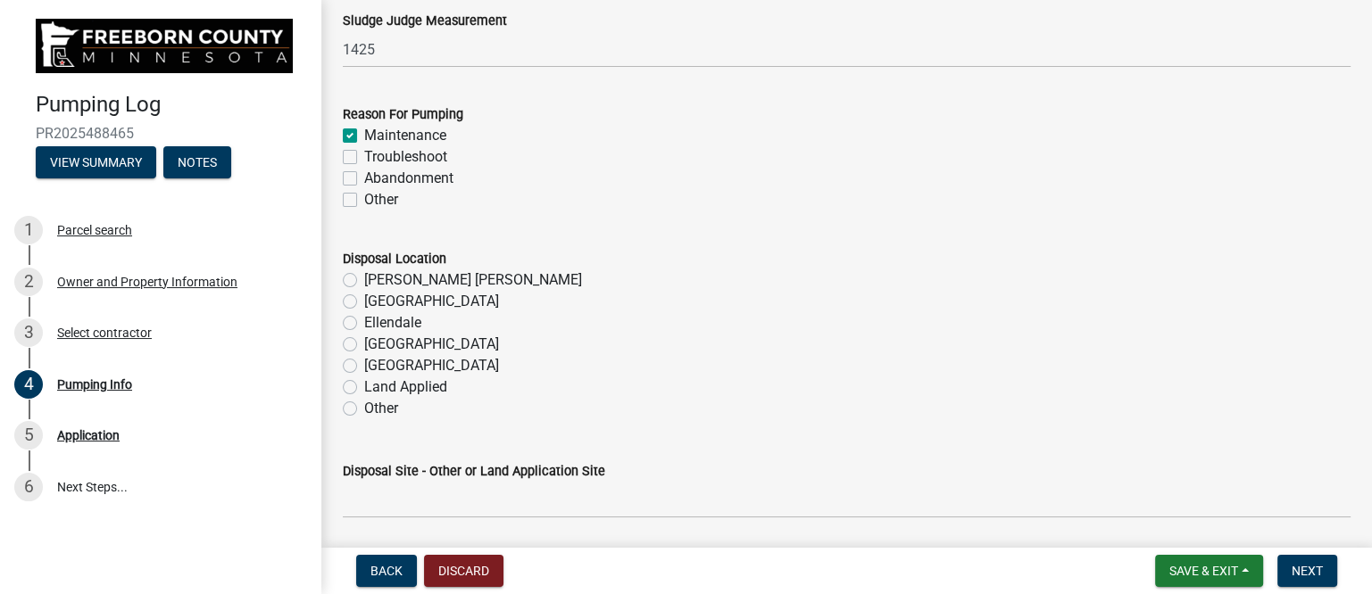
click at [399, 280] on label "[PERSON_NAME] [PERSON_NAME]" at bounding box center [473, 280] width 218 height 21
click at [376, 280] on input "[PERSON_NAME] [PERSON_NAME]" at bounding box center [370, 276] width 12 height 12
radio input "true"
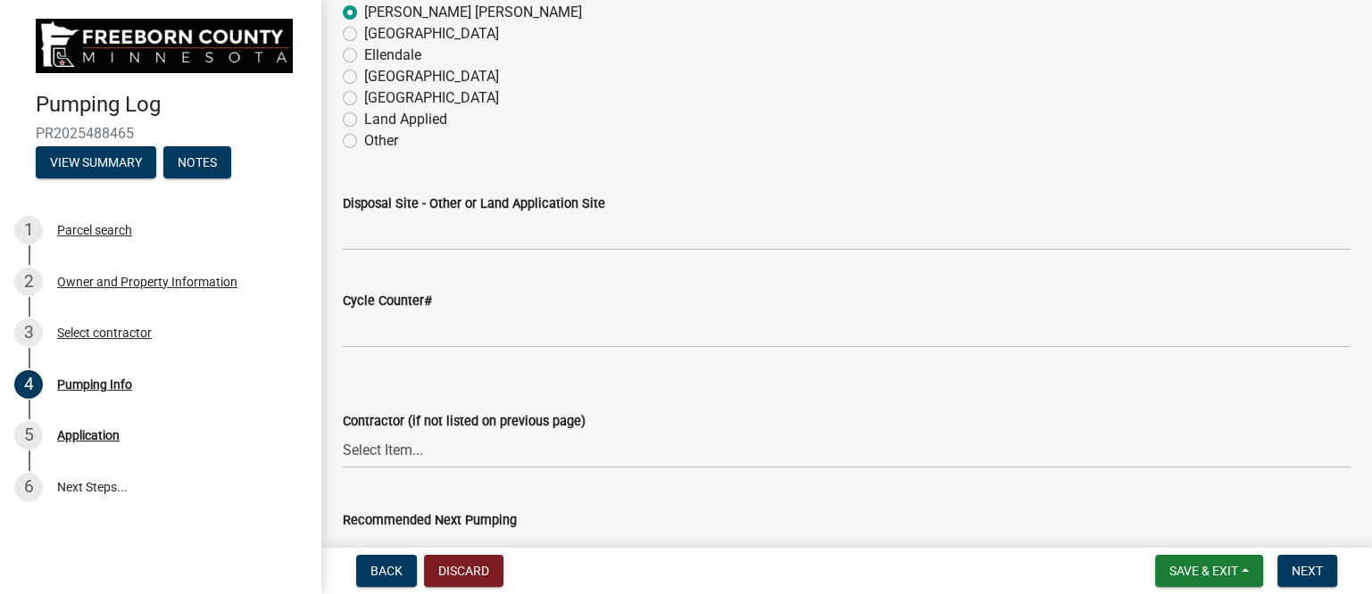
scroll to position [2231, 0]
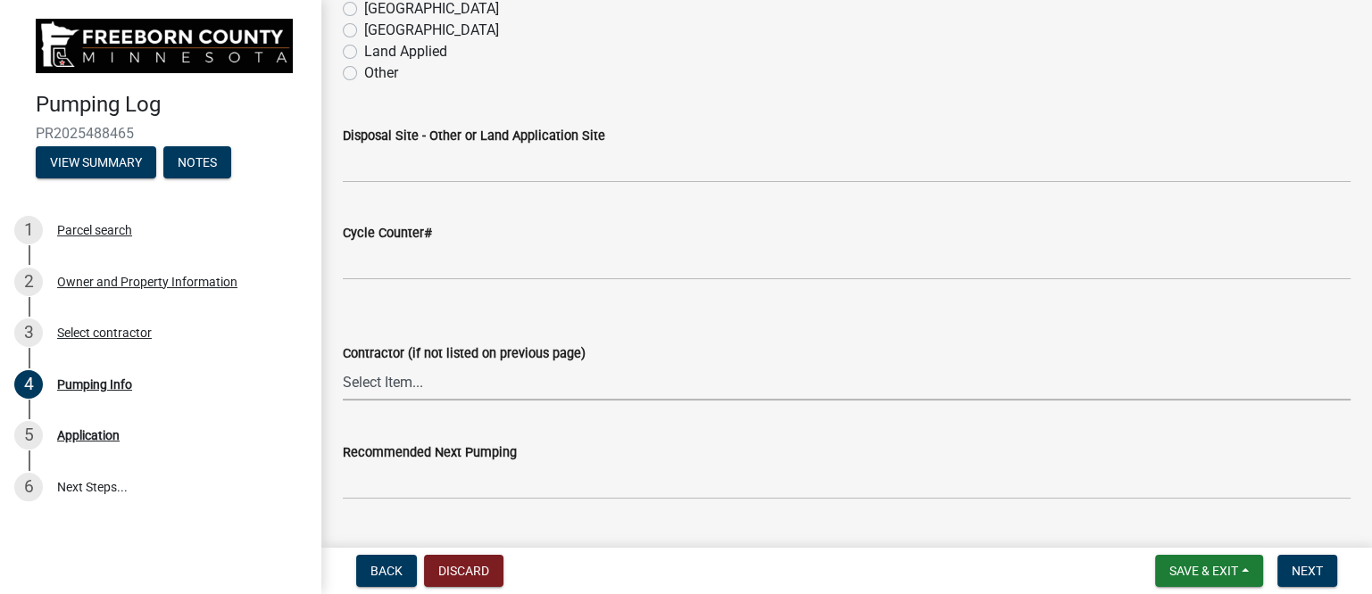
click at [474, 386] on select "Select Item... P & L Excavating Precision Septic Services [PERSON_NAME] Excavat…" at bounding box center [847, 382] width 1008 height 37
click at [343, 364] on select "Select Item... P & L Excavating Precision Septic Services [PERSON_NAME] Excavat…" at bounding box center [847, 382] width 1008 height 37
select select "a4b440af-86cc-4e74-8744-b4ec83ffff55"
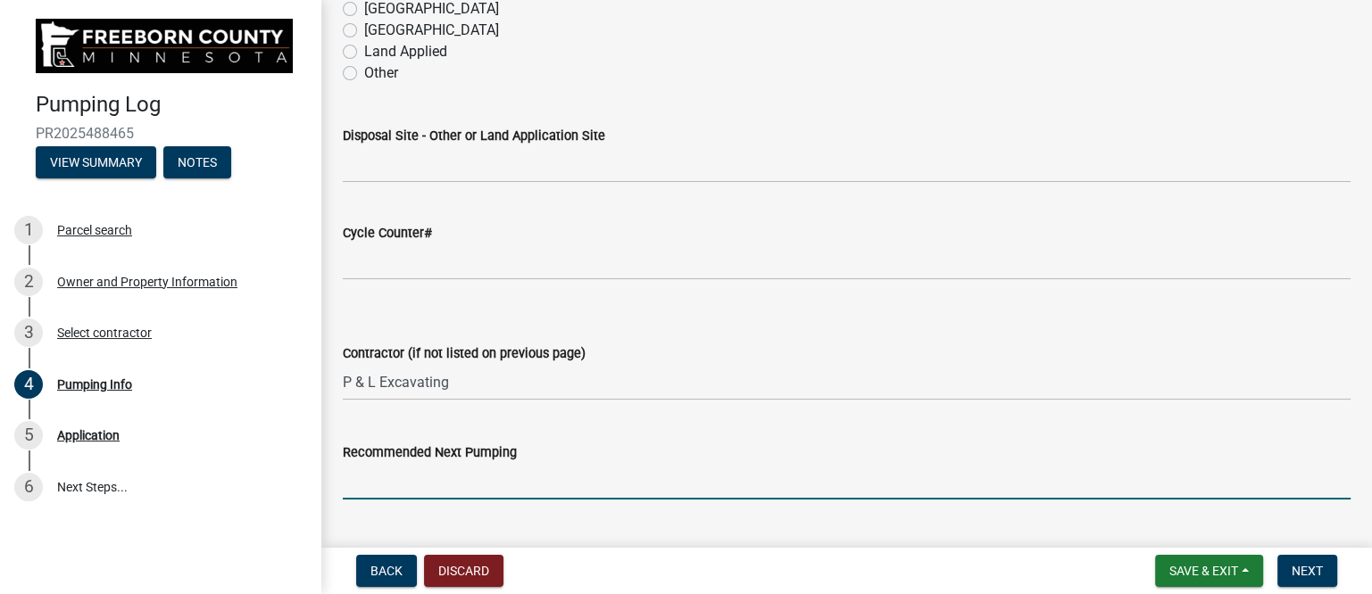
click at [461, 478] on input "Recommended Next Pumping" at bounding box center [847, 481] width 1008 height 37
type input "2028"
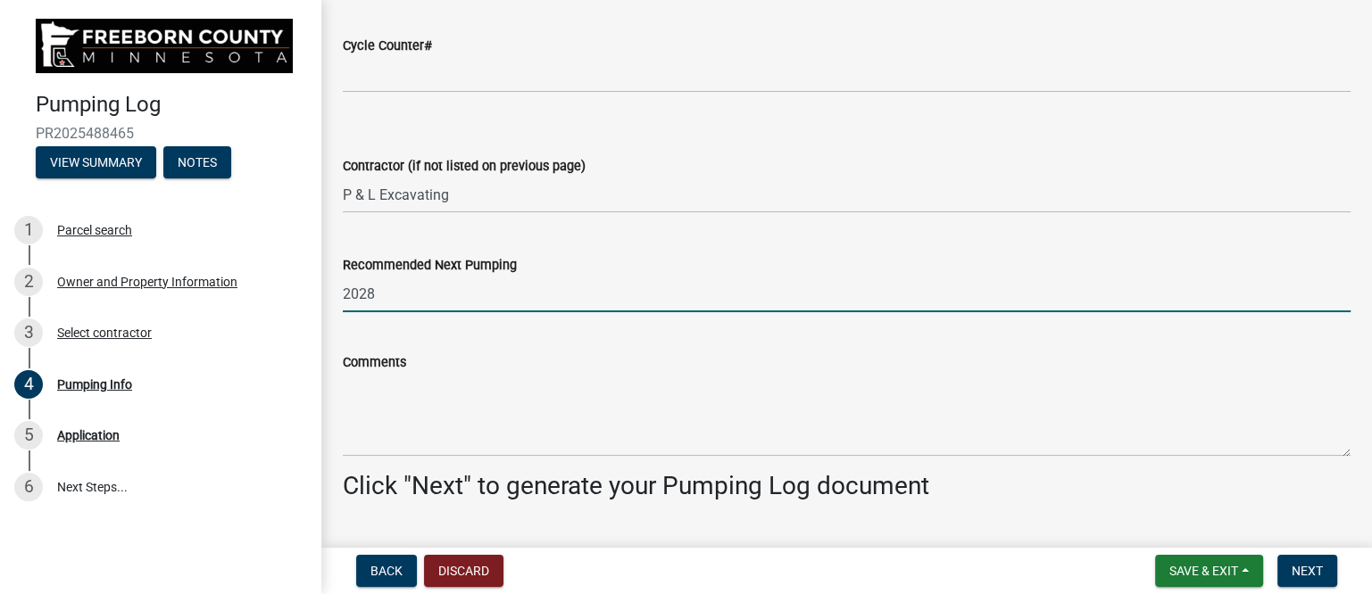
scroll to position [2454, 0]
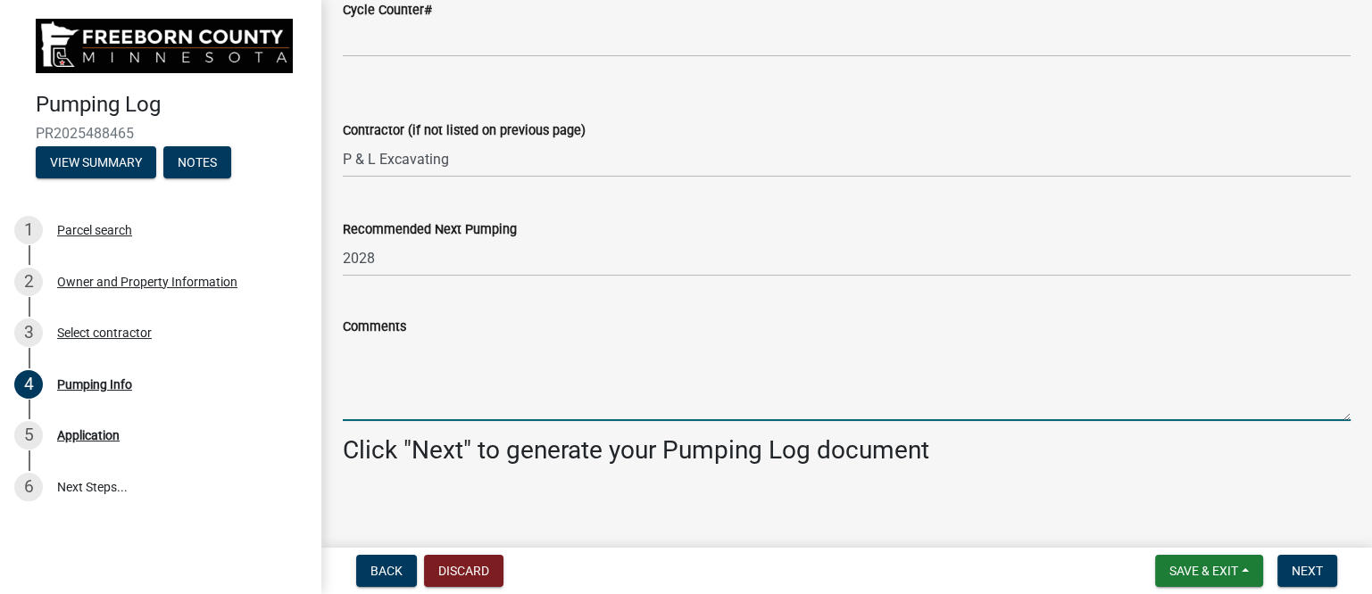
click at [413, 380] on textarea "Comments" at bounding box center [847, 379] width 1008 height 84
paste textarea "Pumped and washed down 1500/750 combo tank. Everything looked brand new, Very m…"
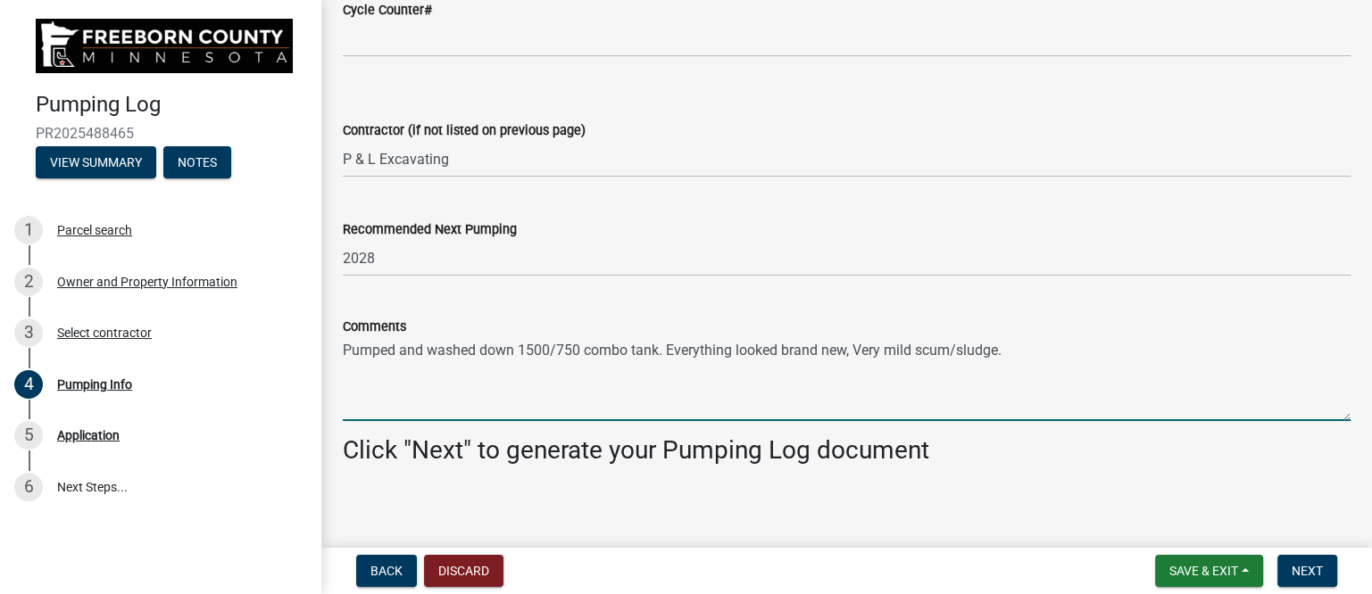
drag, startPoint x: 782, startPoint y: 351, endPoint x: 851, endPoint y: 352, distance: 68.7
click at [851, 352] on textarea "Pumped and washed down 1500/750 combo tank. Everything looked brand new, Very m…" at bounding box center [847, 379] width 1008 height 84
type textarea "Pumped and washed down 1500/750 combo tank. Everything looked good. Very mild s…"
click at [1306, 567] on span "Next" at bounding box center [1306, 571] width 31 height 14
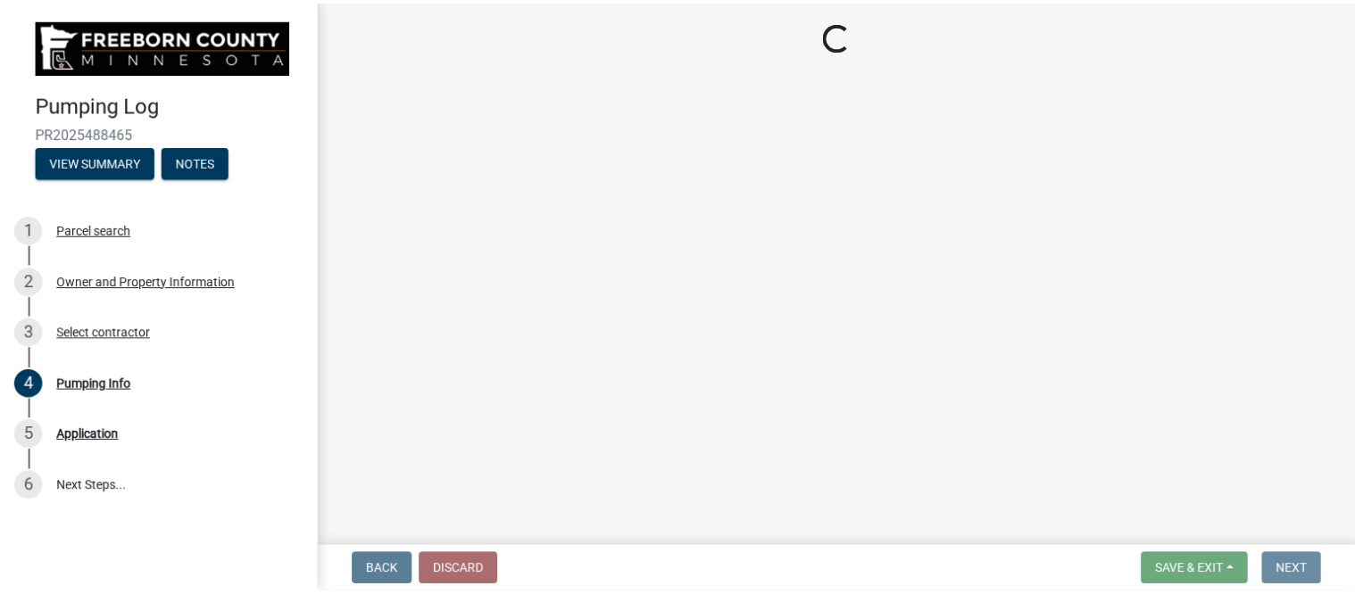
scroll to position [0, 0]
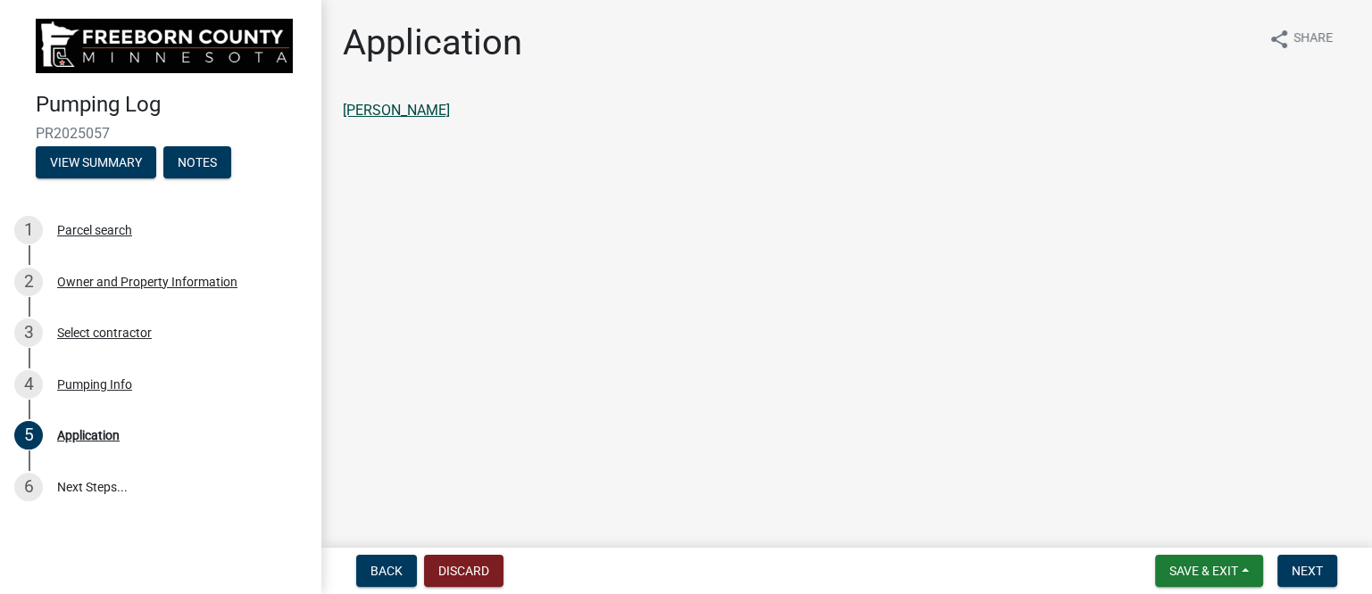
click at [397, 106] on link "MARKS,ANTHONY" at bounding box center [396, 110] width 107 height 17
click at [1314, 569] on span "Next" at bounding box center [1306, 571] width 31 height 14
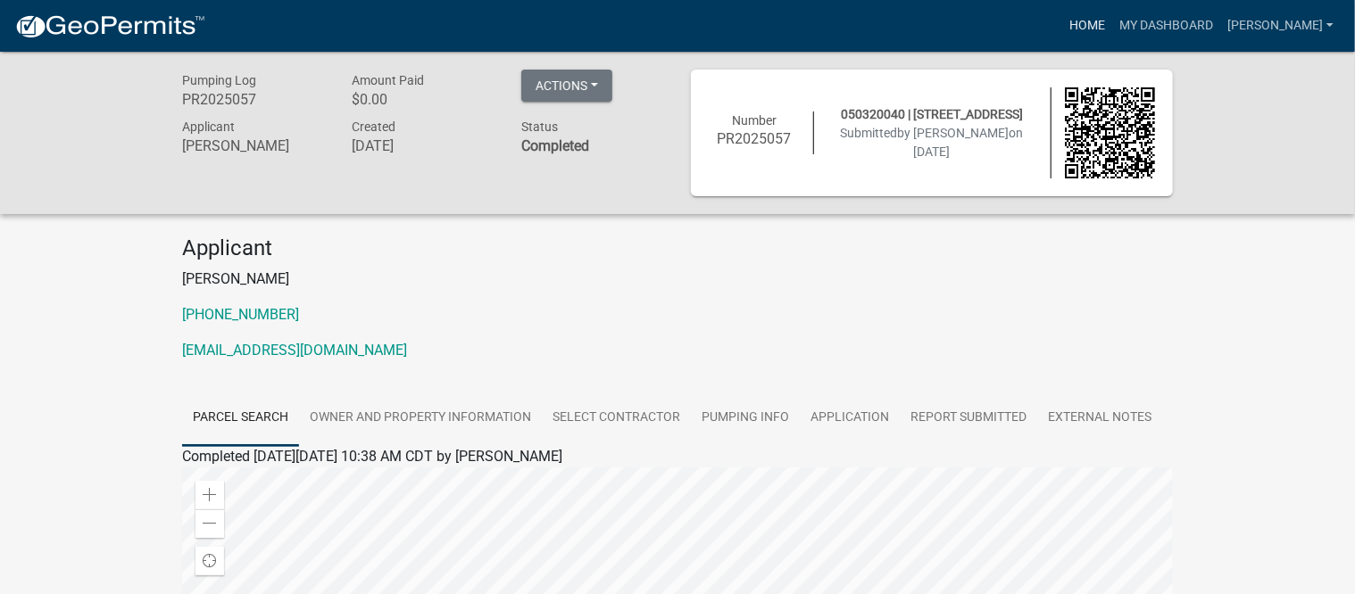
click at [1112, 19] on link "Home" at bounding box center [1087, 26] width 50 height 34
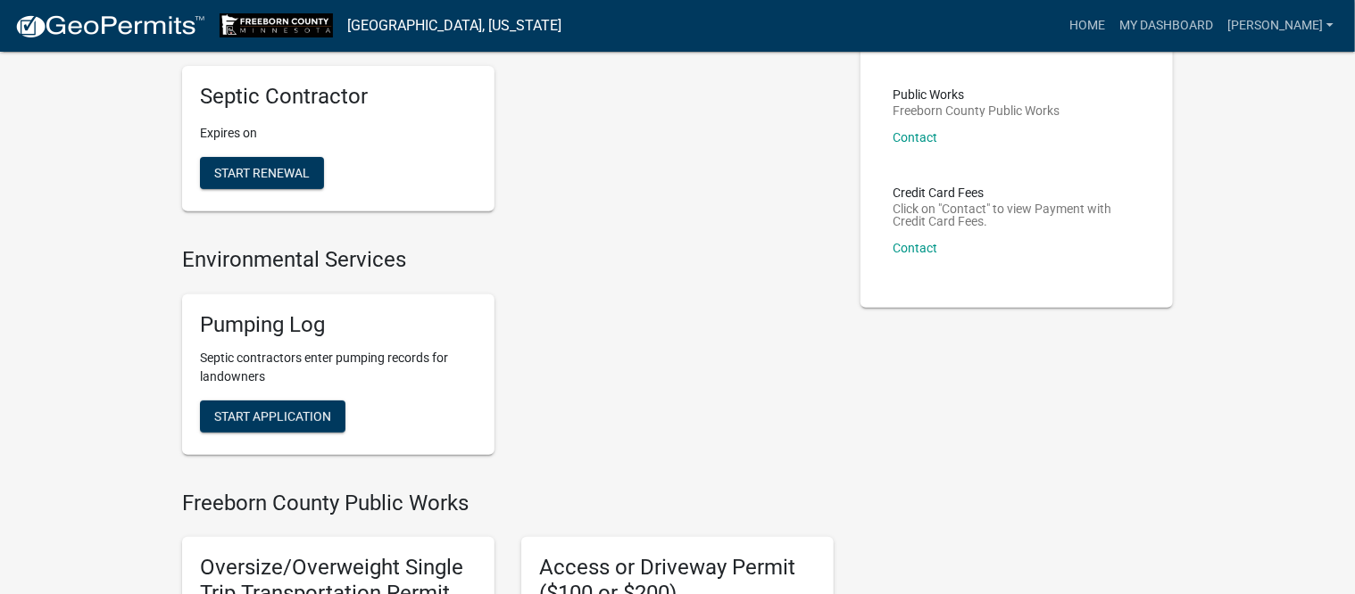
scroll to position [223, 0]
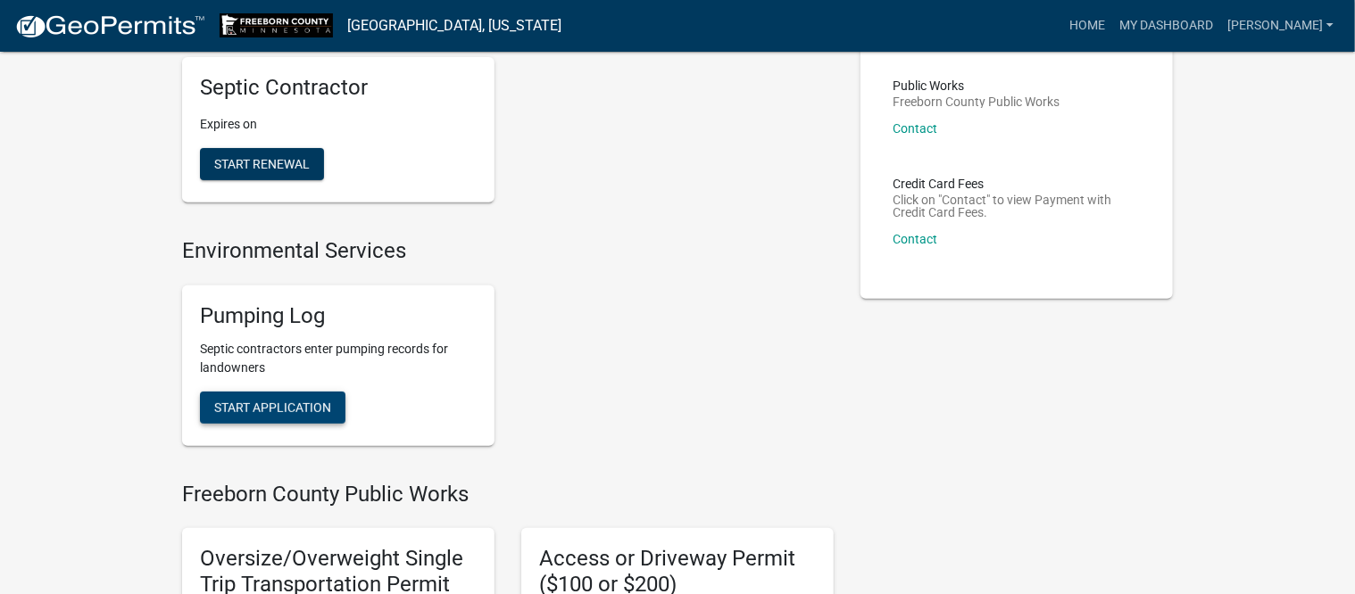
click at [284, 403] on span "Start Application" at bounding box center [272, 407] width 117 height 14
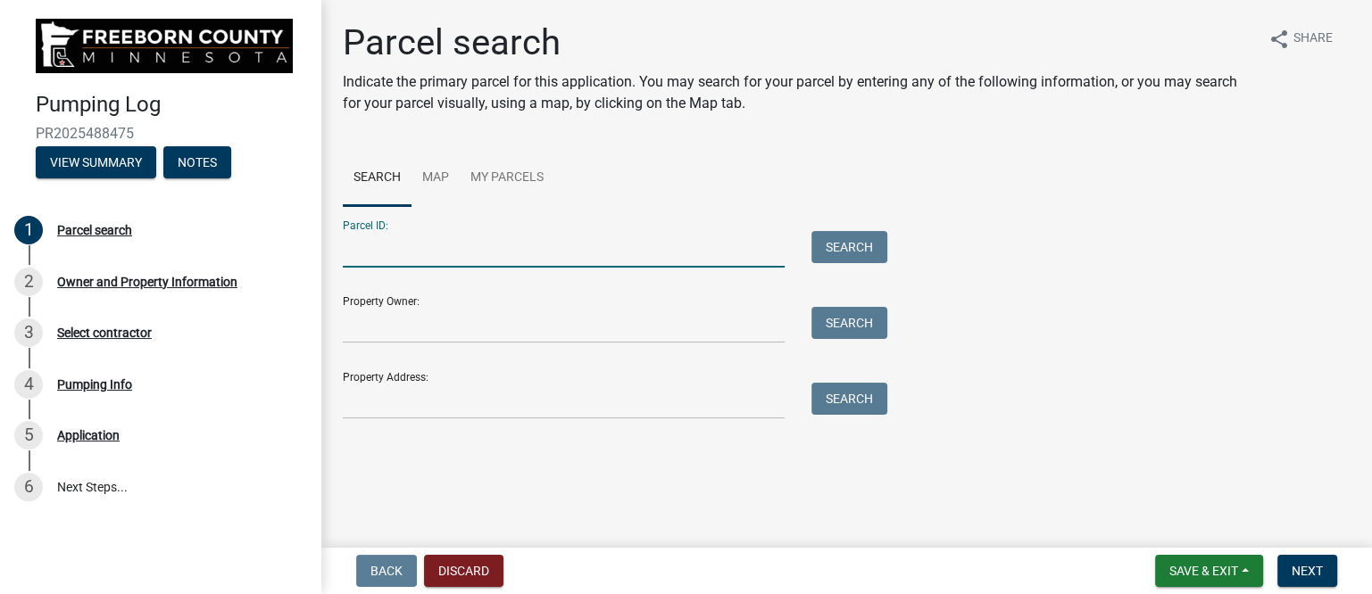
click at [461, 251] on input "Parcel ID:" at bounding box center [564, 249] width 442 height 37
type input "344090040"
click at [878, 245] on button "Search" at bounding box center [849, 247] width 76 height 32
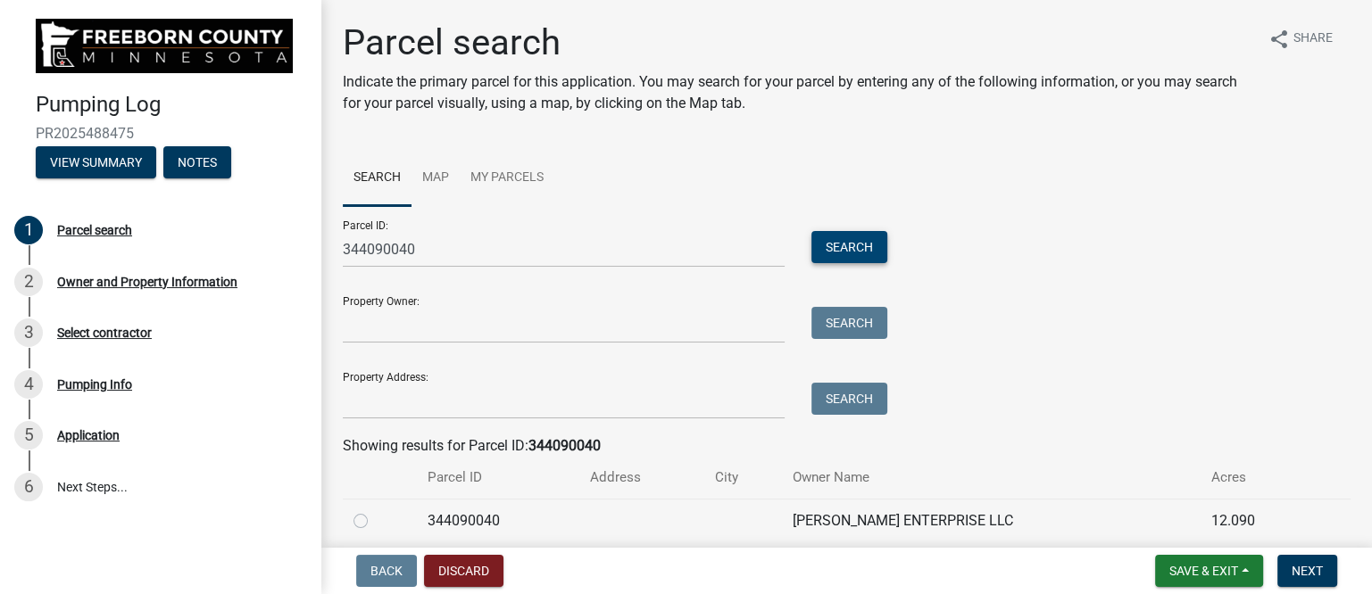
scroll to position [71, 0]
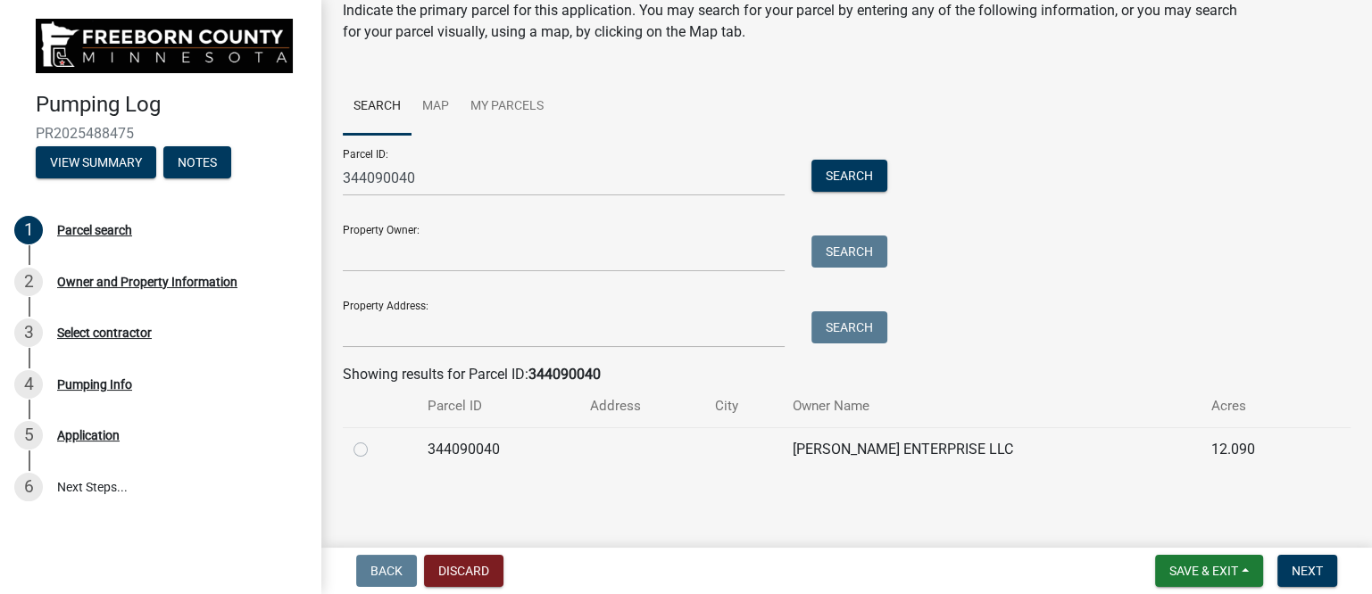
click at [375, 439] on label at bounding box center [375, 439] width 0 height 0
click at [375, 451] on input "radio" at bounding box center [381, 445] width 12 height 12
radio input "true"
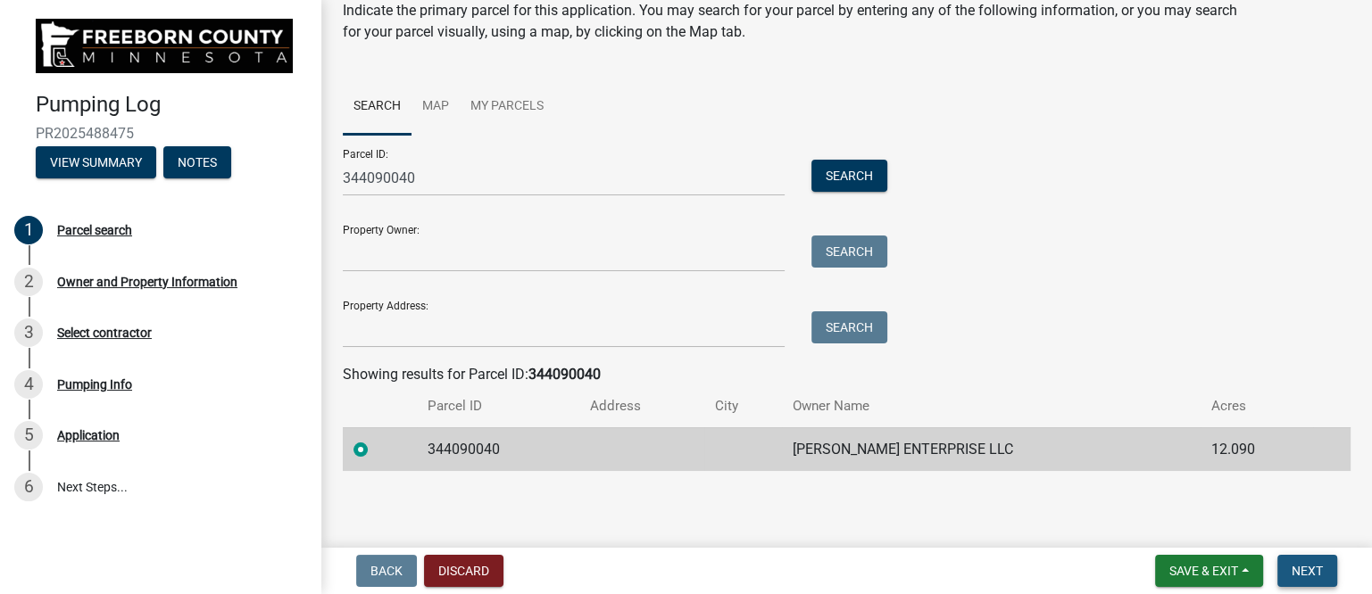
click at [1316, 572] on span "Next" at bounding box center [1306, 571] width 31 height 14
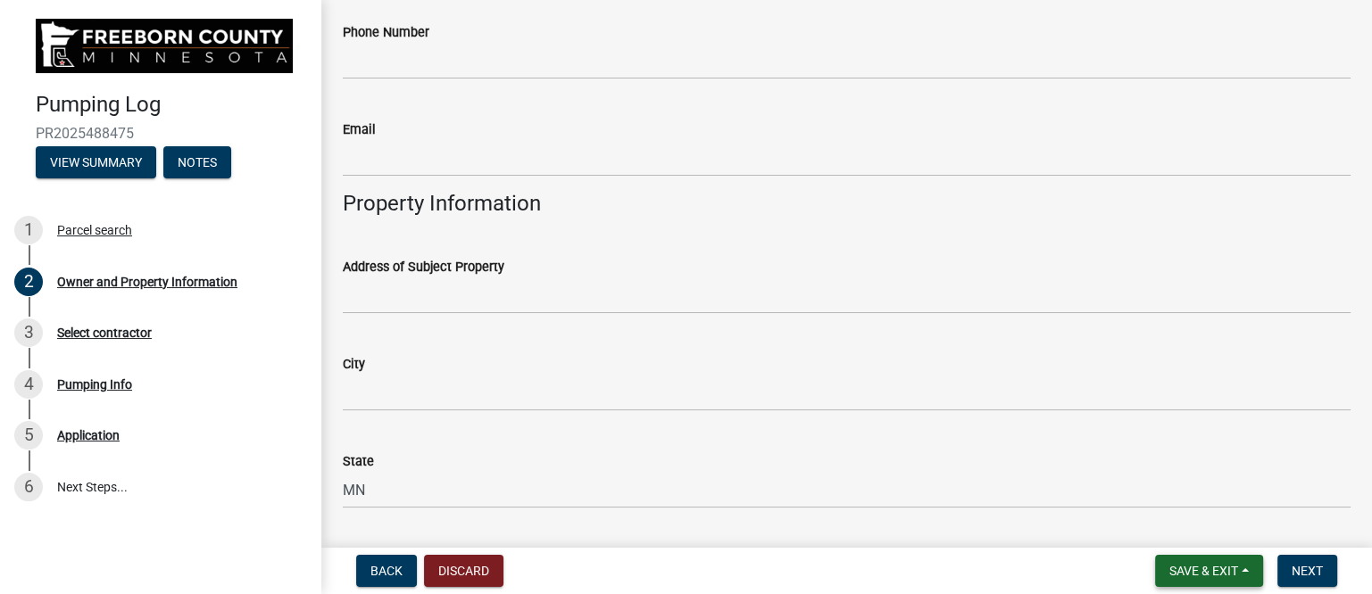
scroll to position [669, 0]
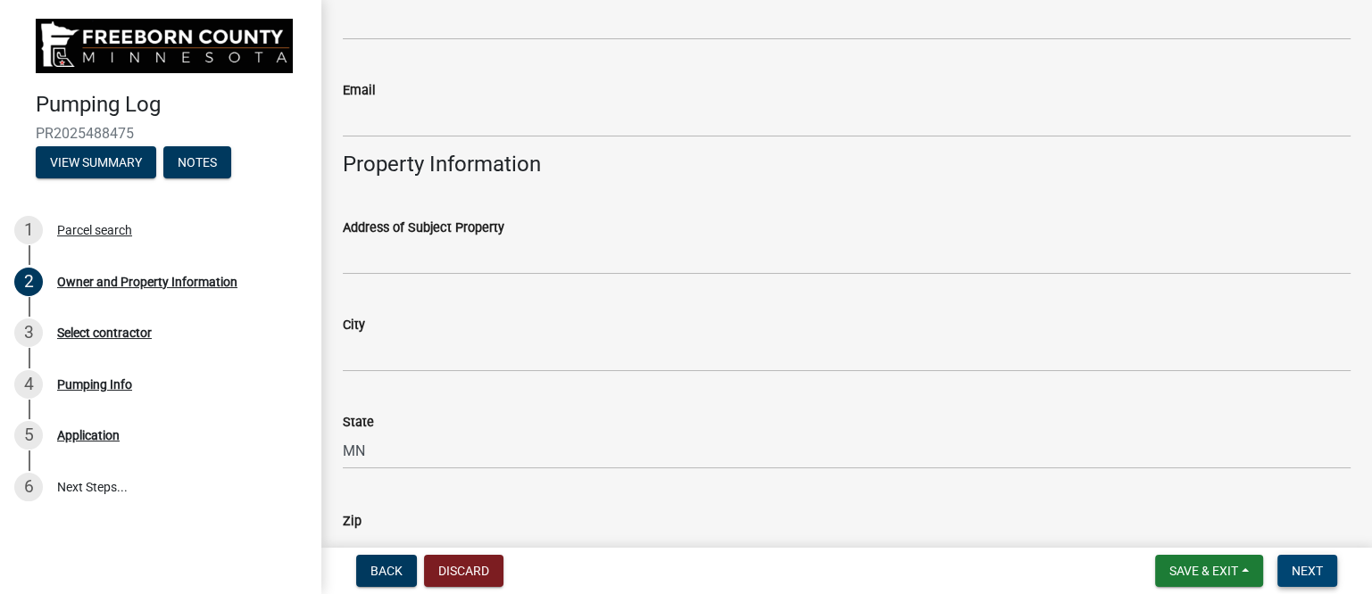
click at [1310, 570] on span "Next" at bounding box center [1306, 571] width 31 height 14
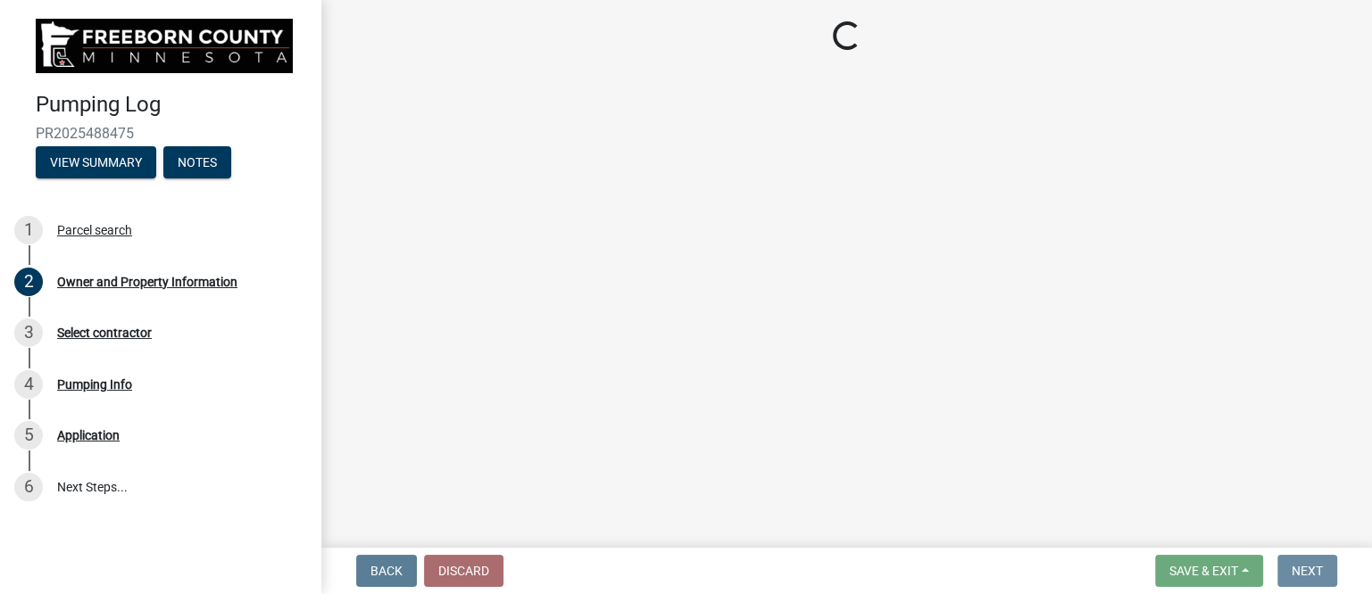
scroll to position [0, 0]
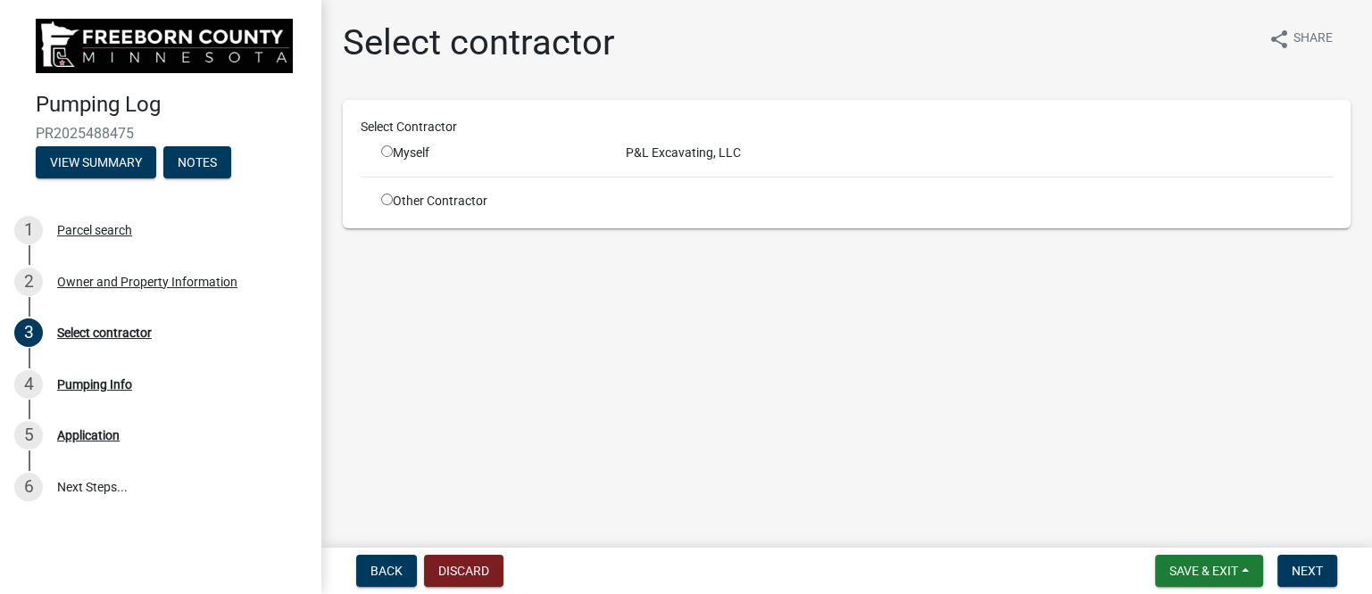
click at [386, 153] on input "radio" at bounding box center [387, 151] width 12 height 12
radio input "true"
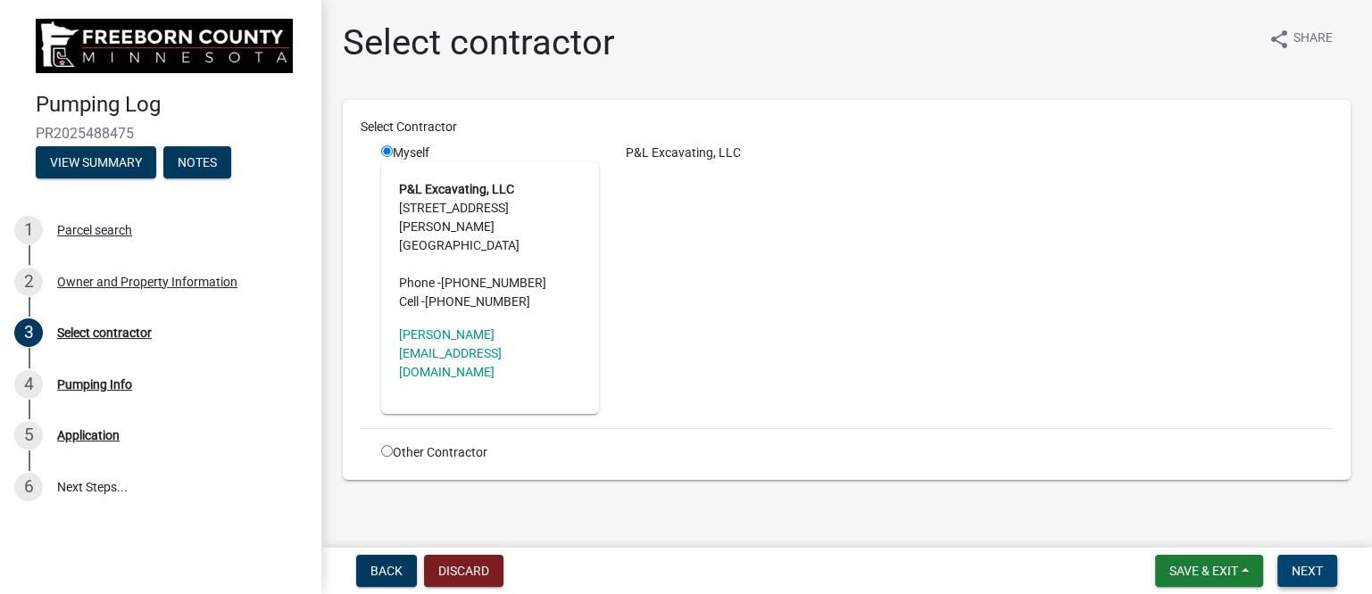
click at [1314, 564] on span "Next" at bounding box center [1306, 571] width 31 height 14
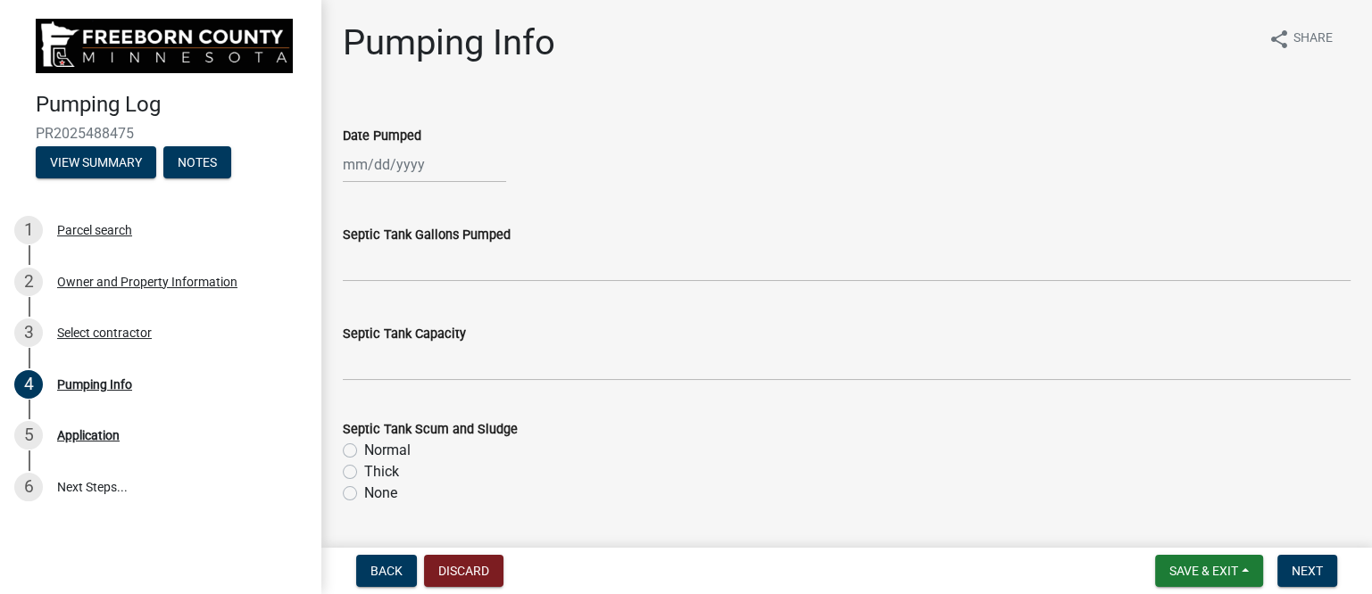
click at [401, 166] on div at bounding box center [424, 164] width 163 height 37
select select "10"
select select "2025"
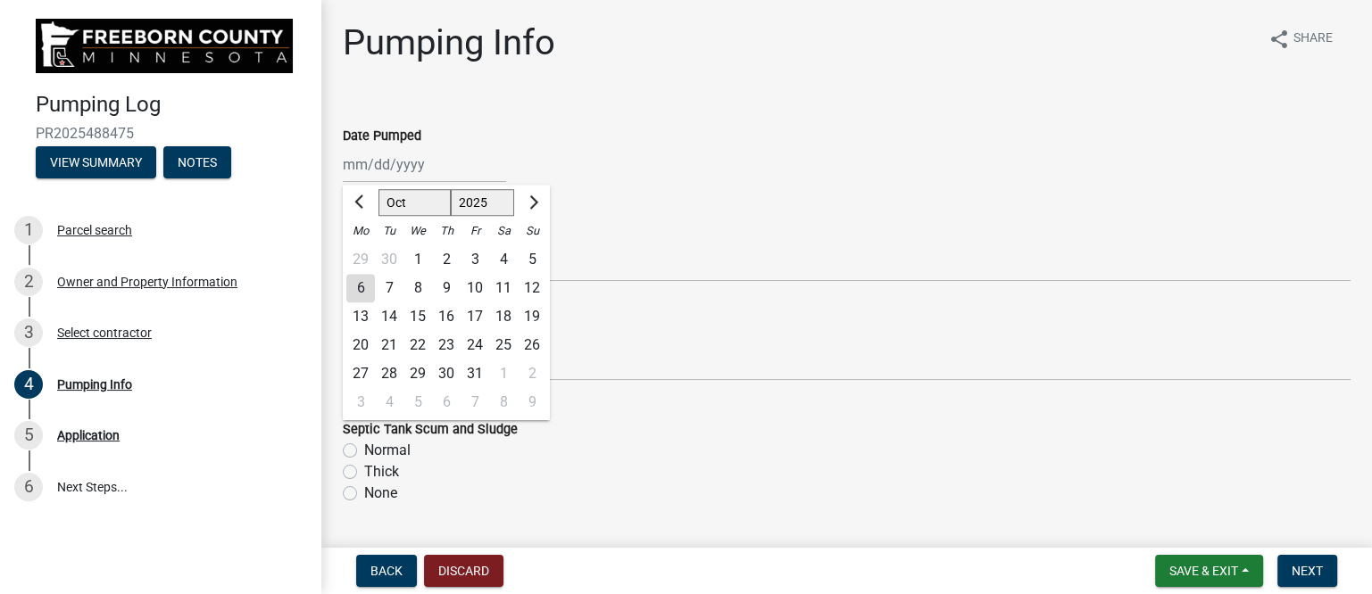
click at [444, 257] on div "2" at bounding box center [446, 259] width 29 height 29
type input "[DATE]"
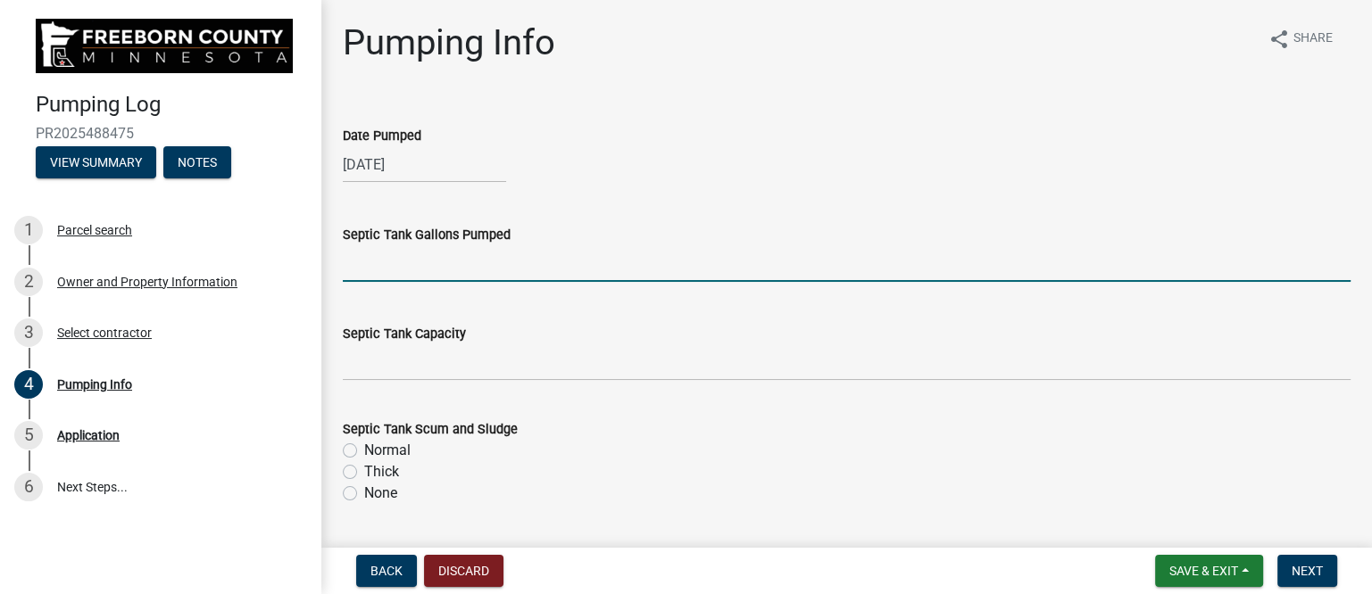
click at [407, 270] on input "text" at bounding box center [847, 263] width 1008 height 37
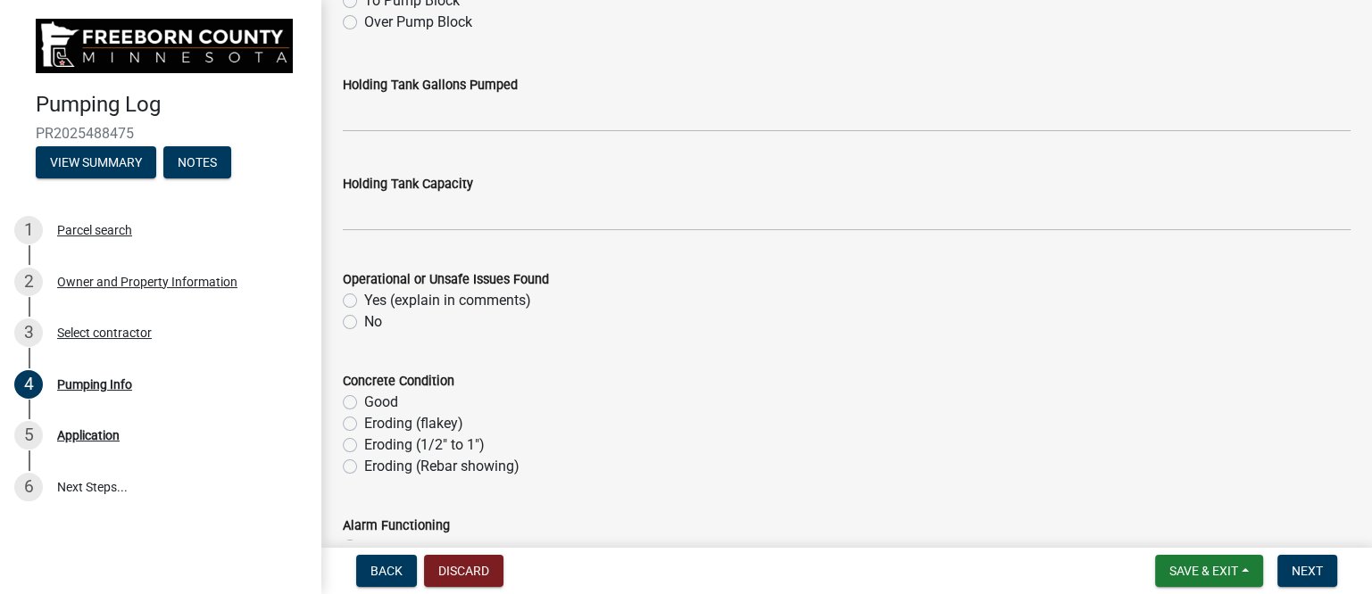
scroll to position [669, 0]
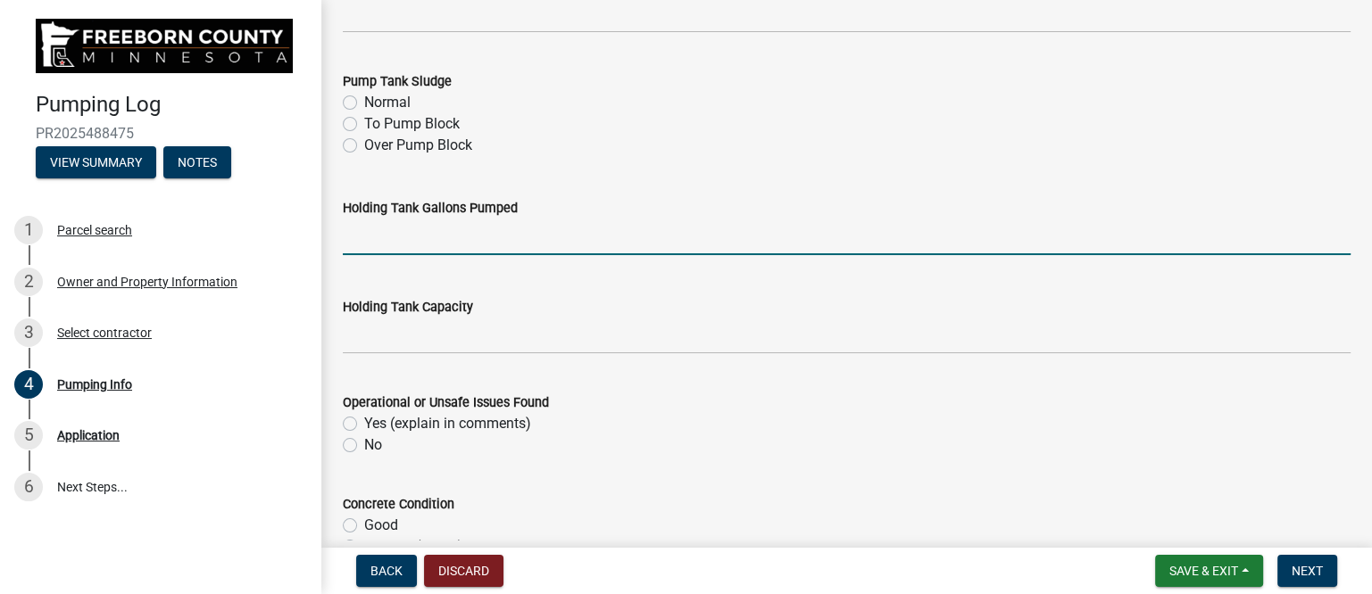
click at [380, 232] on input "text" at bounding box center [847, 237] width 1008 height 37
type input "3470"
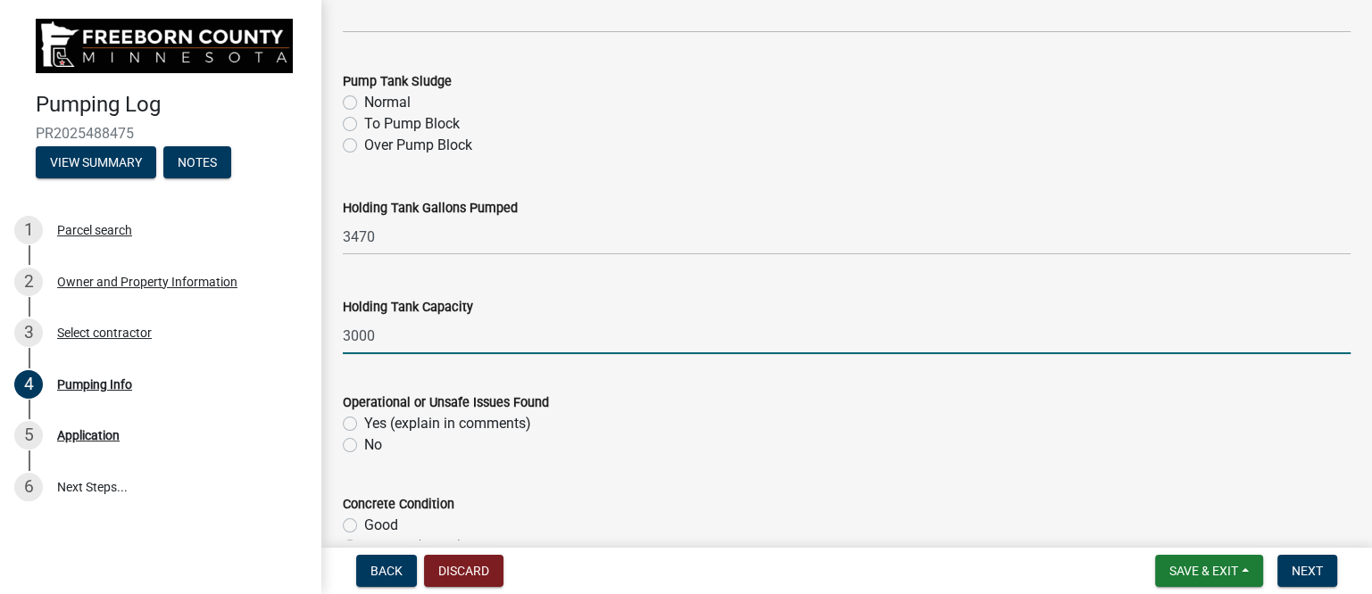
type input "3000"
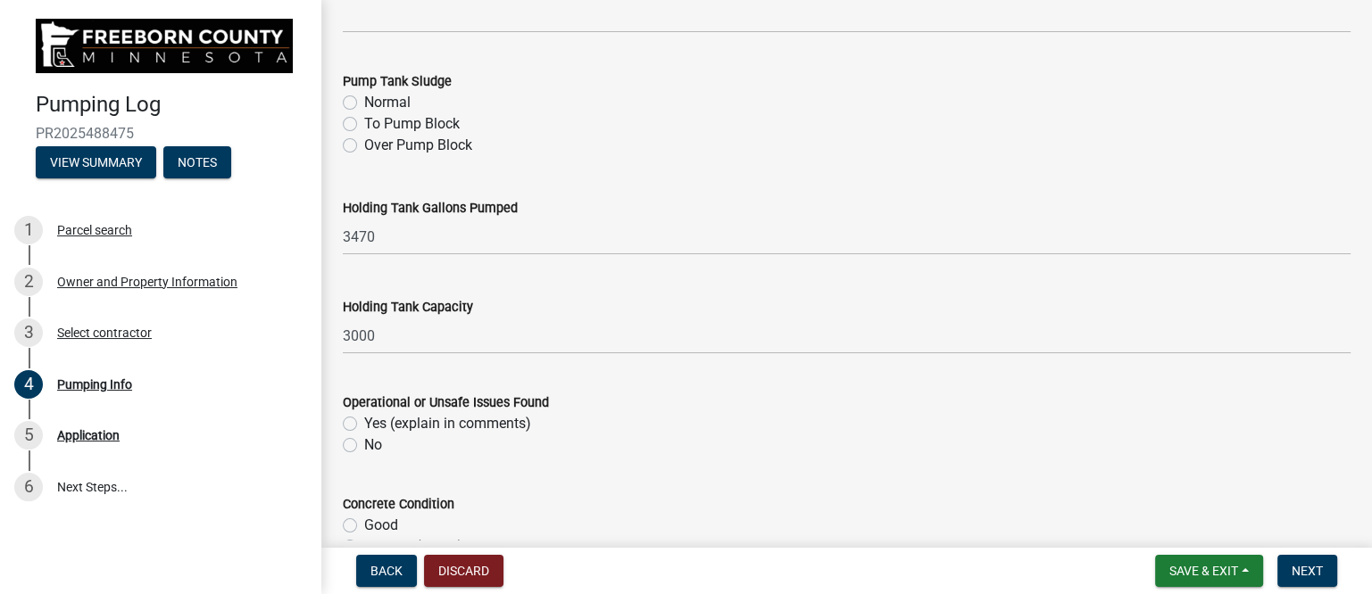
click at [364, 446] on label "No" at bounding box center [373, 445] width 18 height 21
click at [364, 446] on input "No" at bounding box center [370, 441] width 12 height 12
radio input "true"
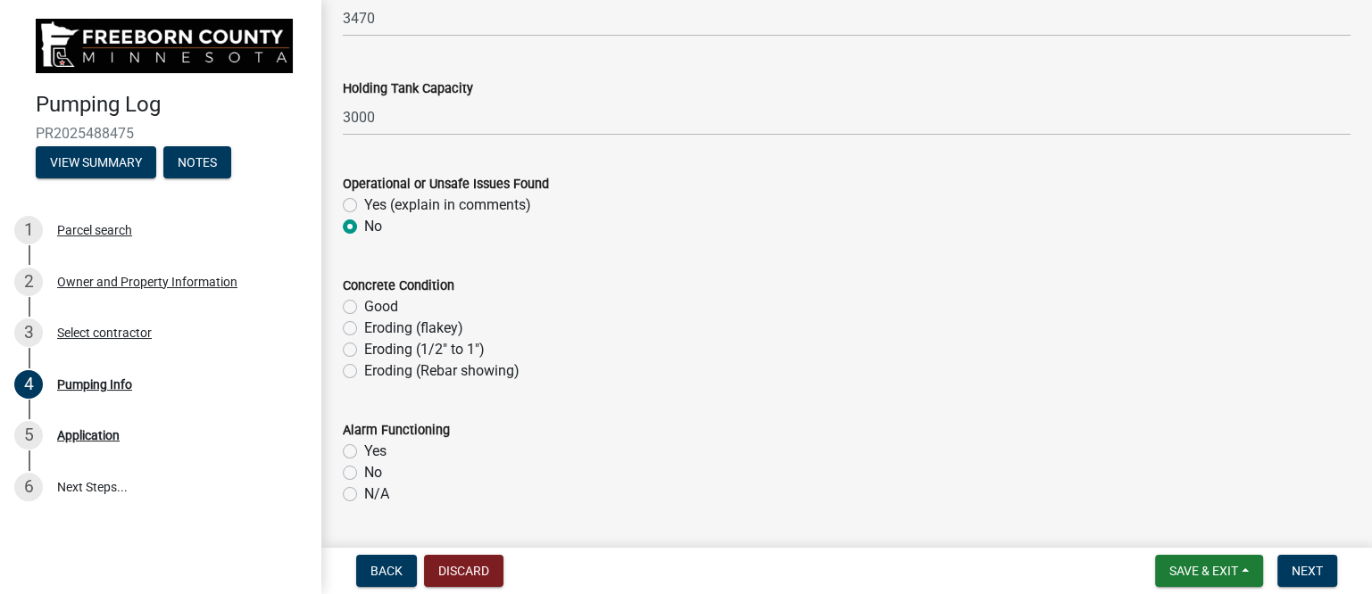
scroll to position [893, 0]
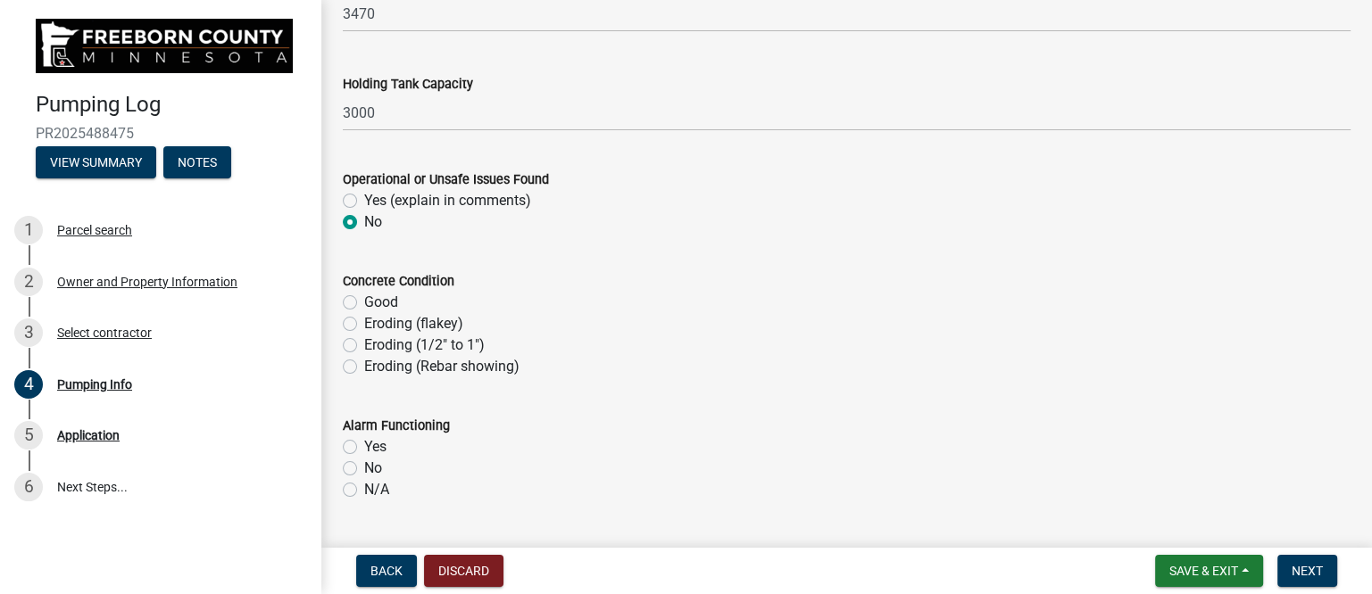
click at [364, 300] on label "Good" at bounding box center [381, 302] width 34 height 21
click at [364, 300] on input "Good" at bounding box center [370, 298] width 12 height 12
radio input "true"
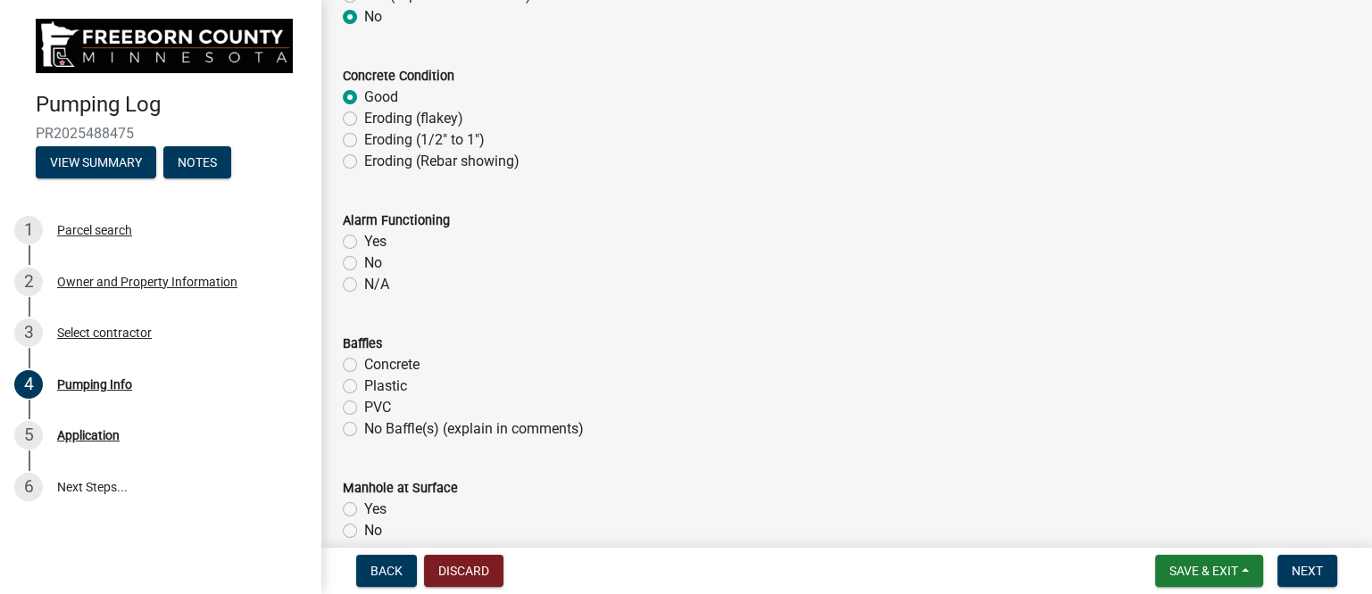
scroll to position [1116, 0]
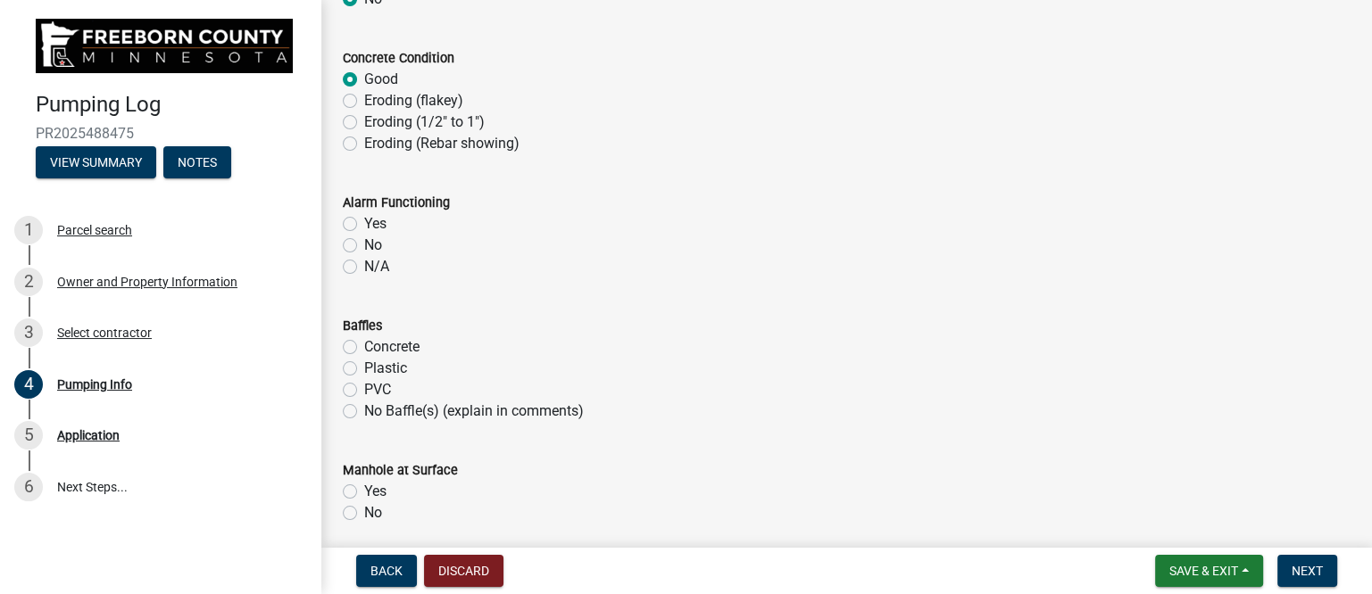
click at [364, 221] on label "Yes" at bounding box center [375, 223] width 22 height 21
click at [364, 221] on input "Yes" at bounding box center [370, 219] width 12 height 12
radio input "true"
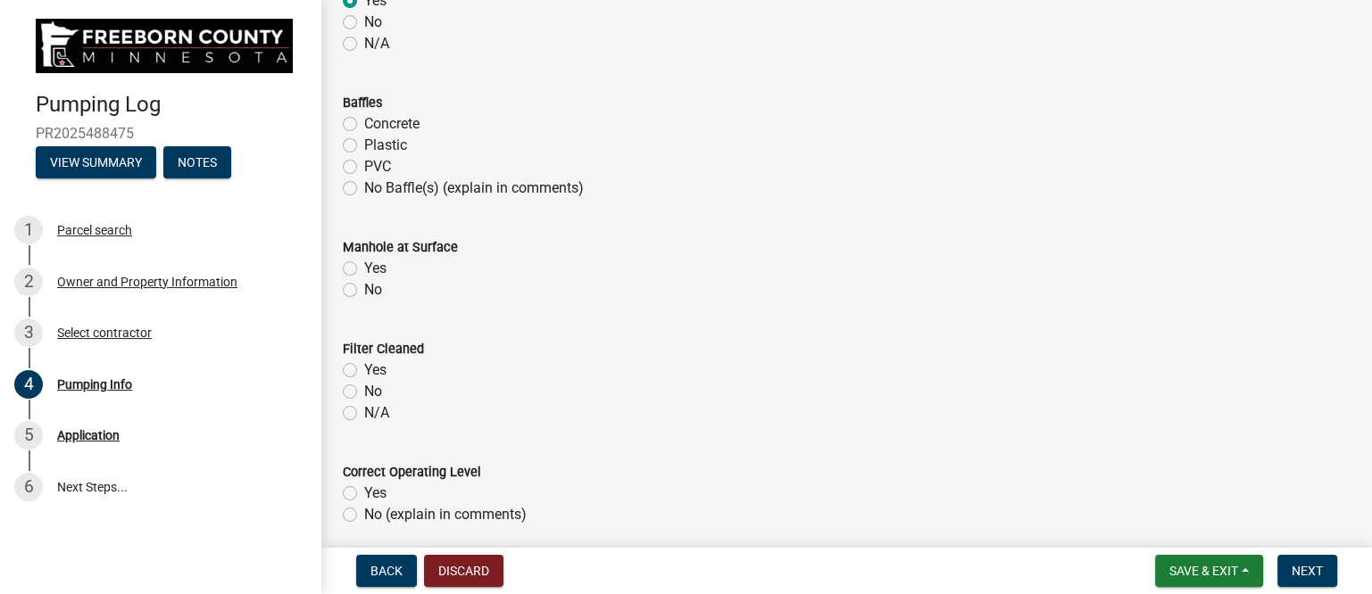
click at [364, 264] on label "Yes" at bounding box center [375, 268] width 22 height 21
click at [364, 264] on input "Yes" at bounding box center [370, 264] width 12 height 12
radio input "true"
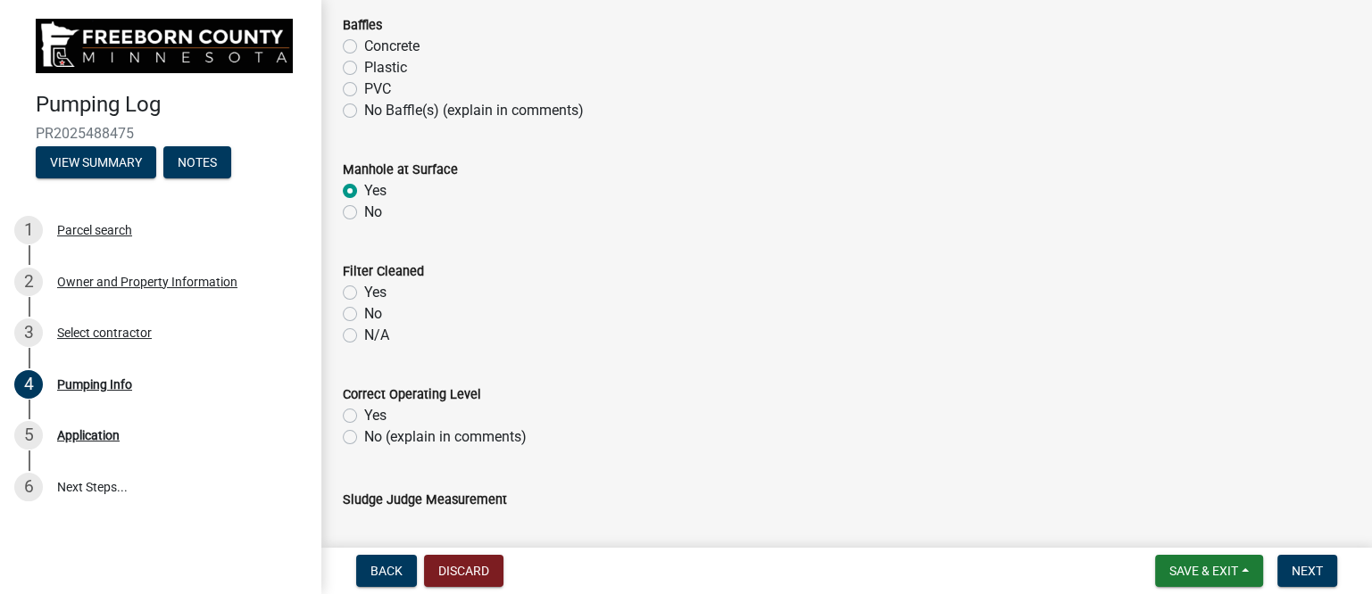
scroll to position [1449, 0]
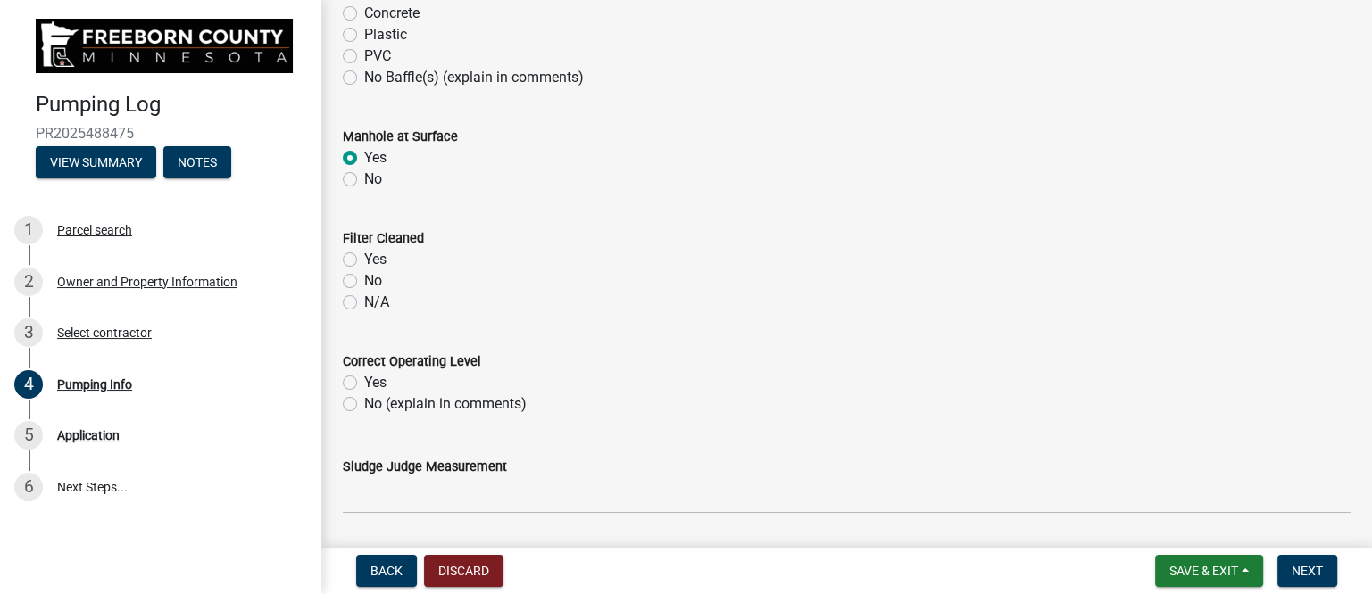
click at [364, 304] on label "N/A" at bounding box center [376, 302] width 25 height 21
click at [364, 303] on input "N/A" at bounding box center [370, 298] width 12 height 12
radio input "true"
click at [364, 403] on label "No (explain in comments)" at bounding box center [445, 404] width 162 height 21
click at [364, 403] on input "No (explain in comments)" at bounding box center [370, 400] width 12 height 12
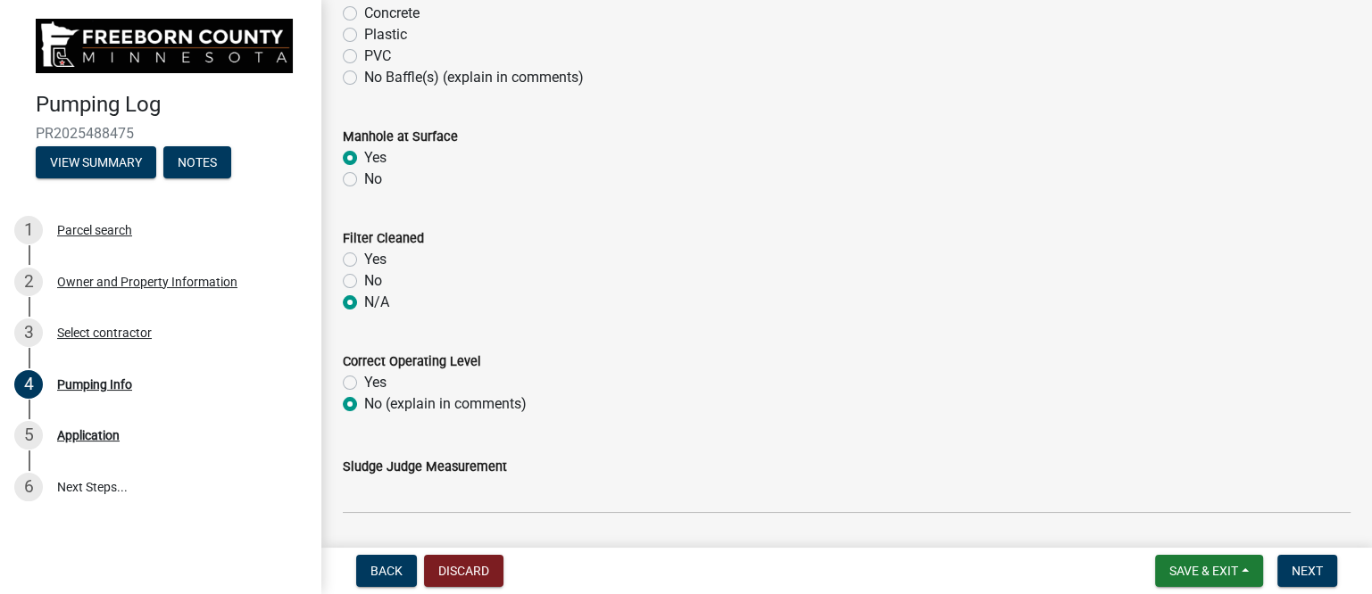
radio input "true"
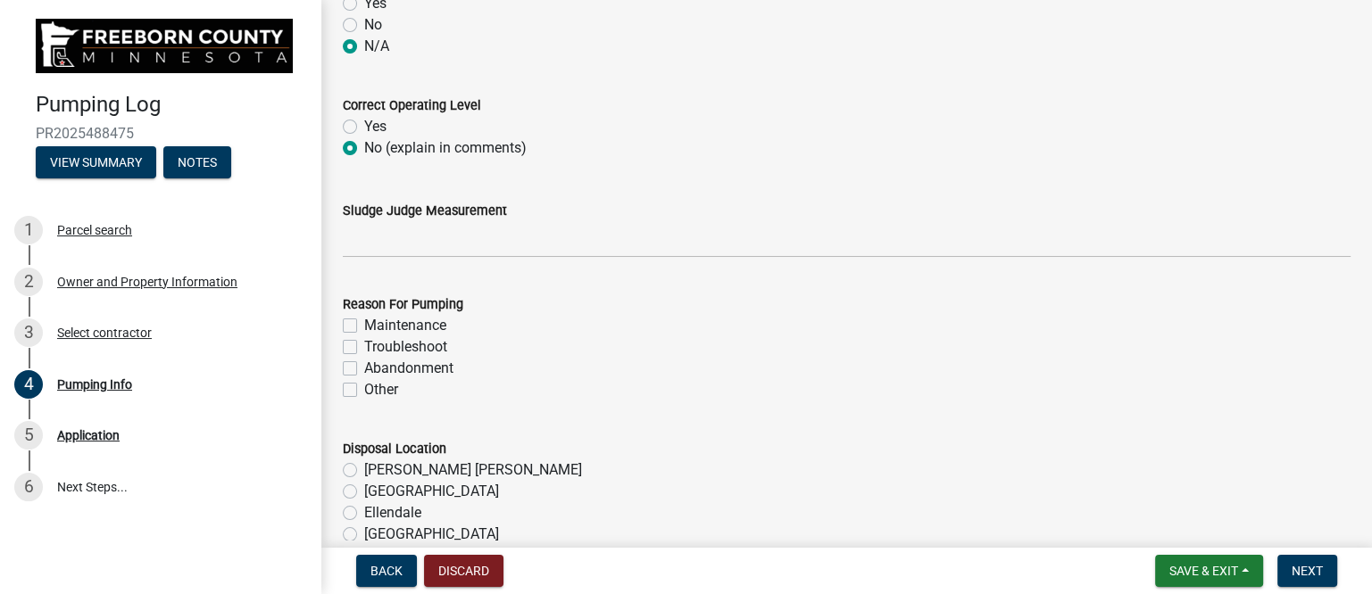
scroll to position [1785, 0]
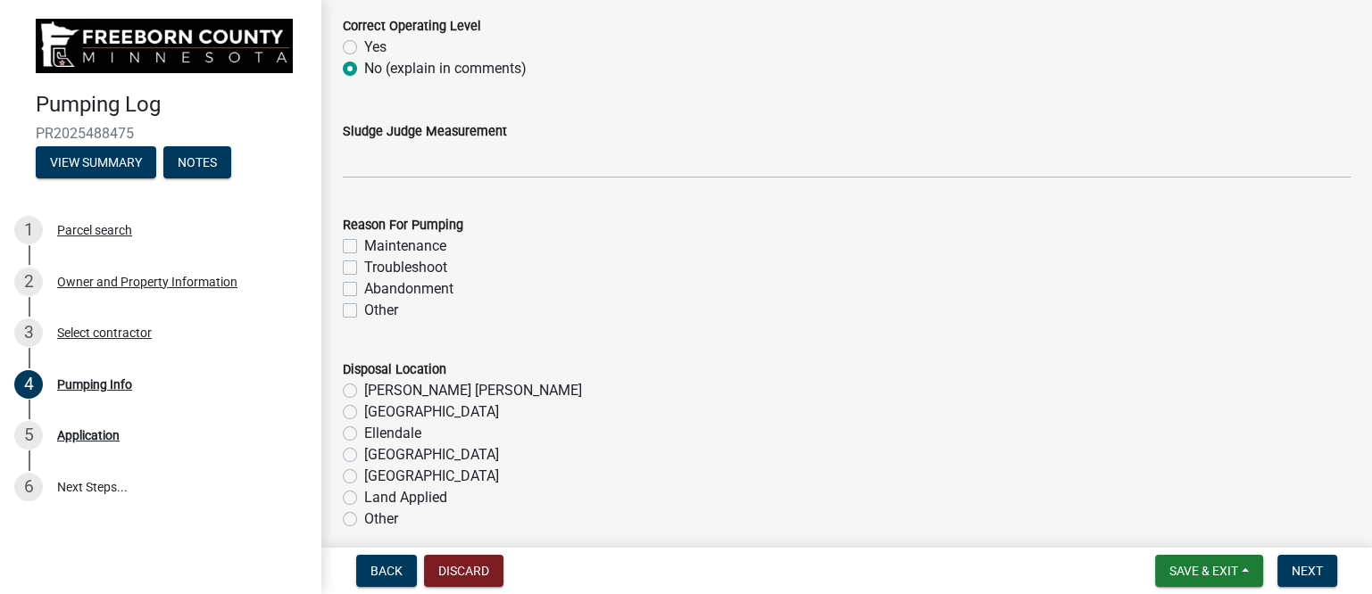
click at [364, 241] on label "Maintenance" at bounding box center [405, 246] width 82 height 21
click at [364, 241] on input "Maintenance" at bounding box center [370, 242] width 12 height 12
checkbox input "true"
checkbox input "false"
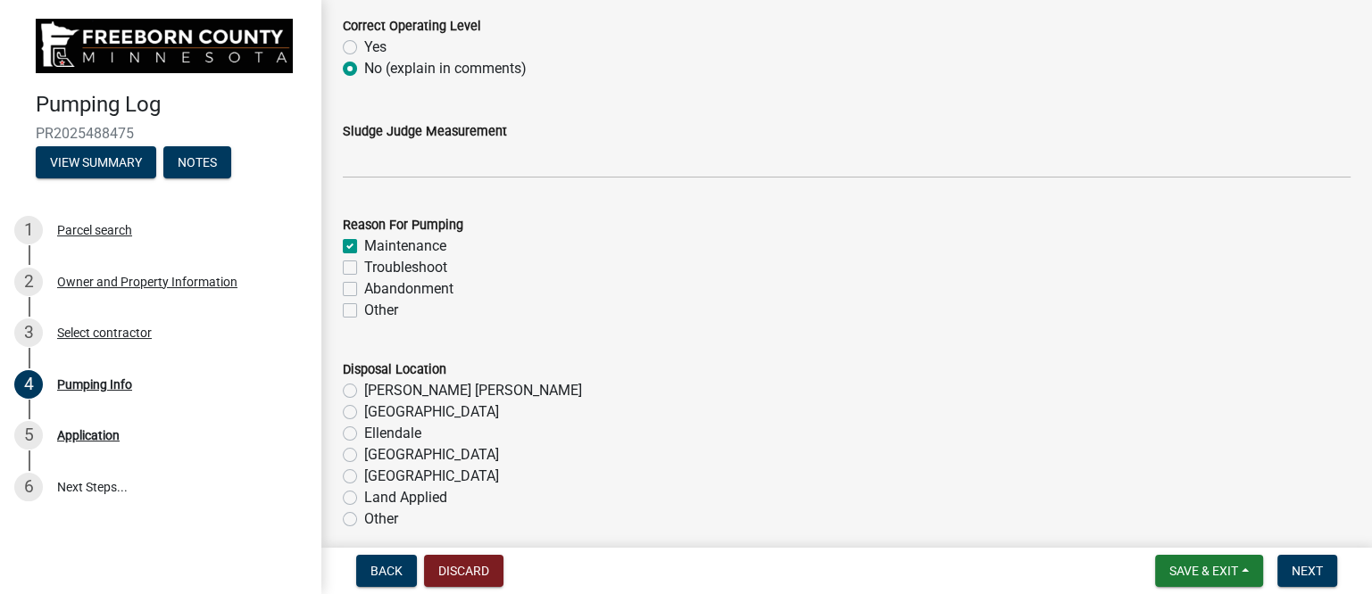
checkbox input "false"
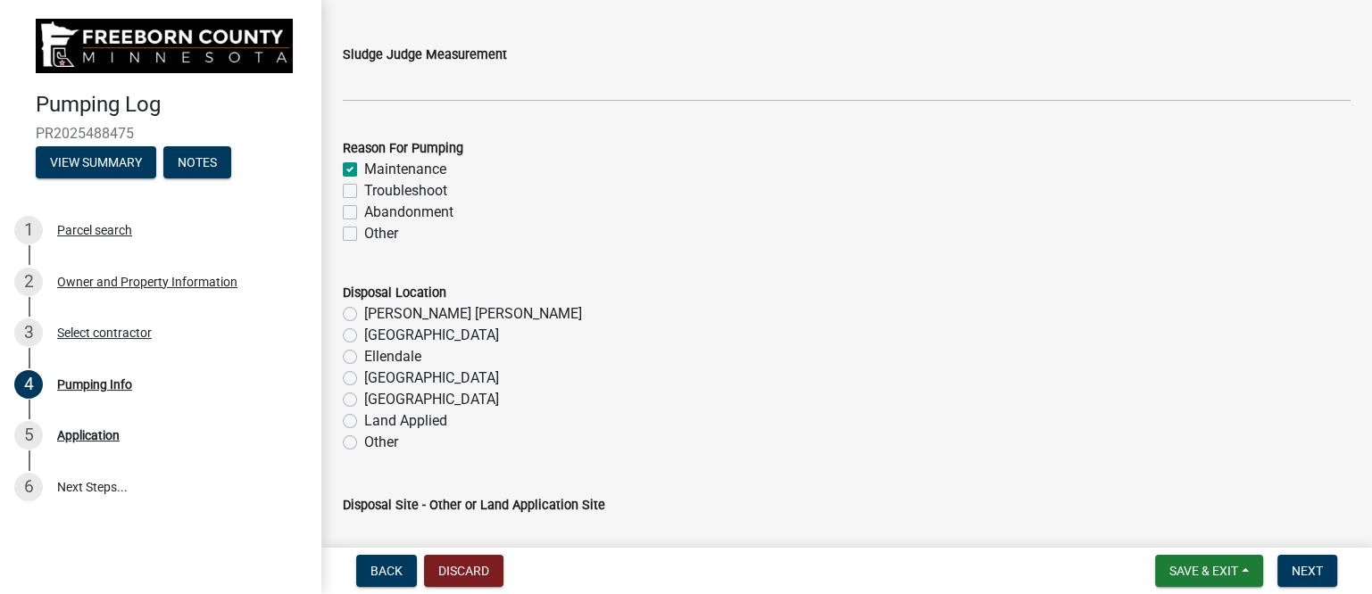
scroll to position [1896, 0]
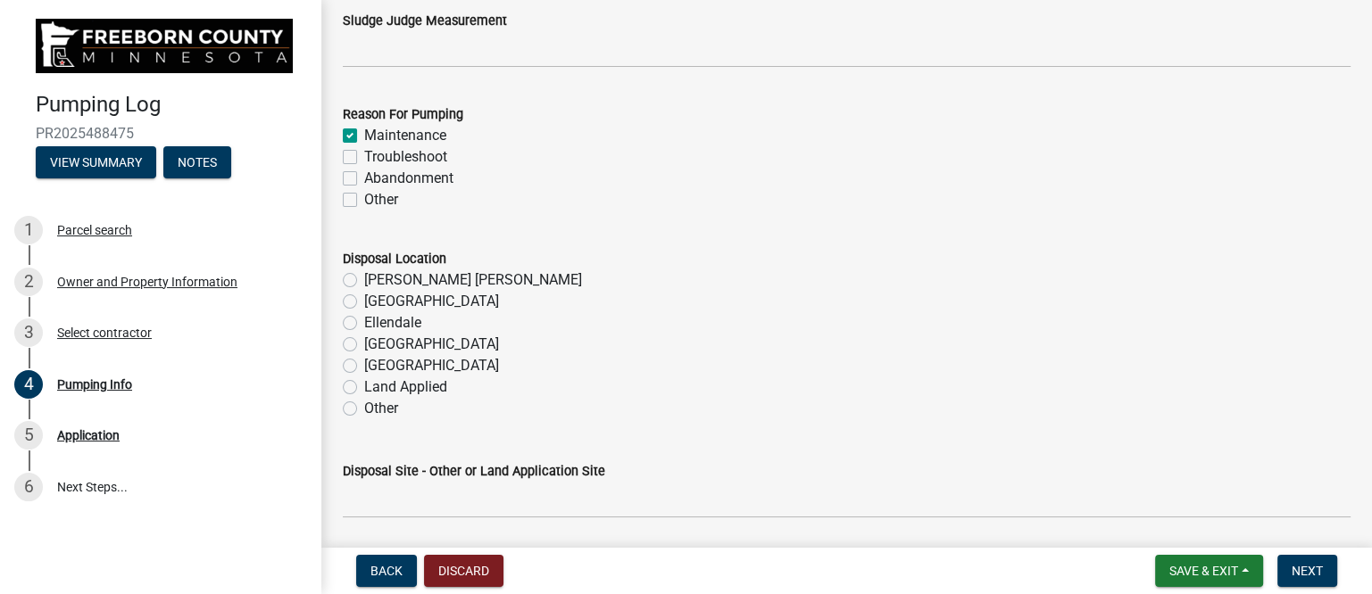
click at [364, 278] on label "[PERSON_NAME] [PERSON_NAME]" at bounding box center [473, 280] width 218 height 21
click at [364, 278] on input "[PERSON_NAME] [PERSON_NAME]" at bounding box center [370, 276] width 12 height 12
radio input "true"
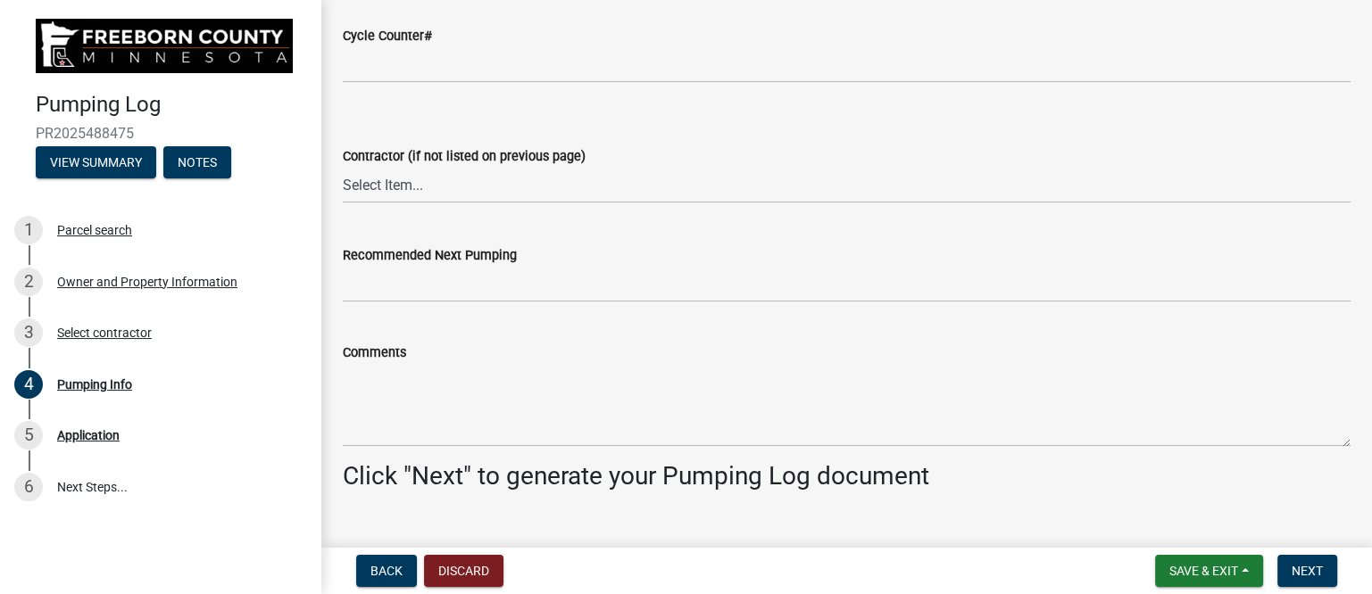
scroll to position [2454, 0]
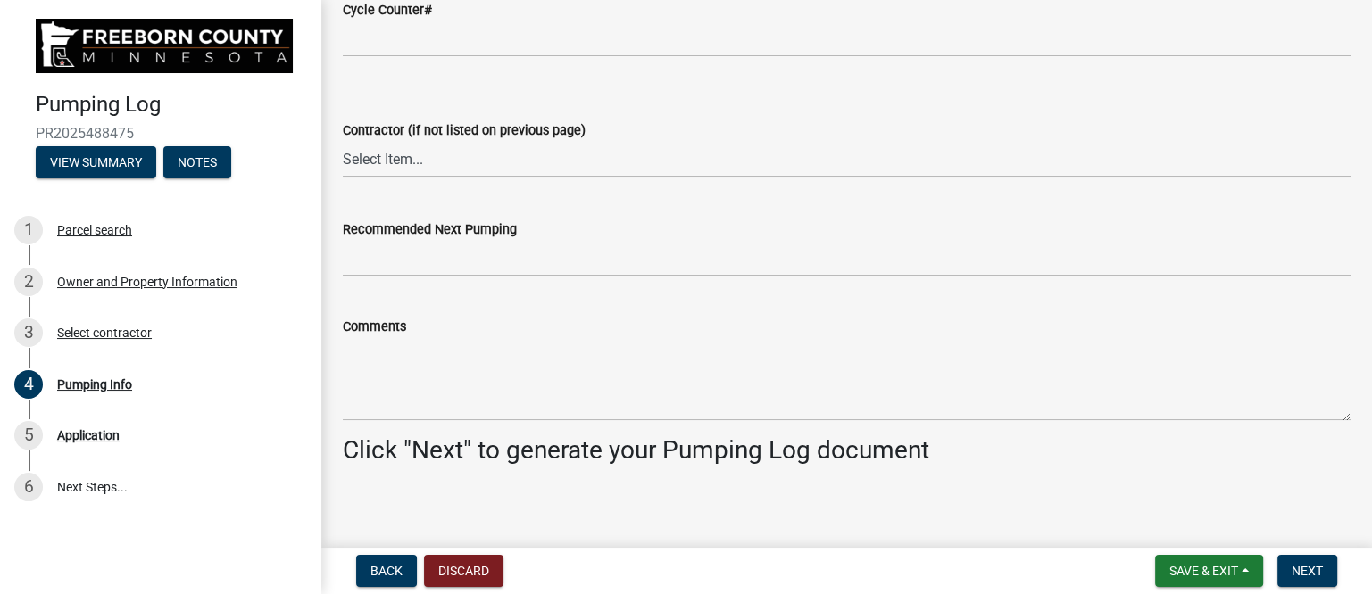
click at [396, 158] on select "Select Item... P & L Excavating Precision Septic Services [PERSON_NAME] Excavat…" at bounding box center [847, 159] width 1008 height 37
click at [343, 141] on select "Select Item... P & L Excavating Precision Septic Services [PERSON_NAME] Excavat…" at bounding box center [847, 159] width 1008 height 37
select select "a4b440af-86cc-4e74-8744-b4ec83ffff55"
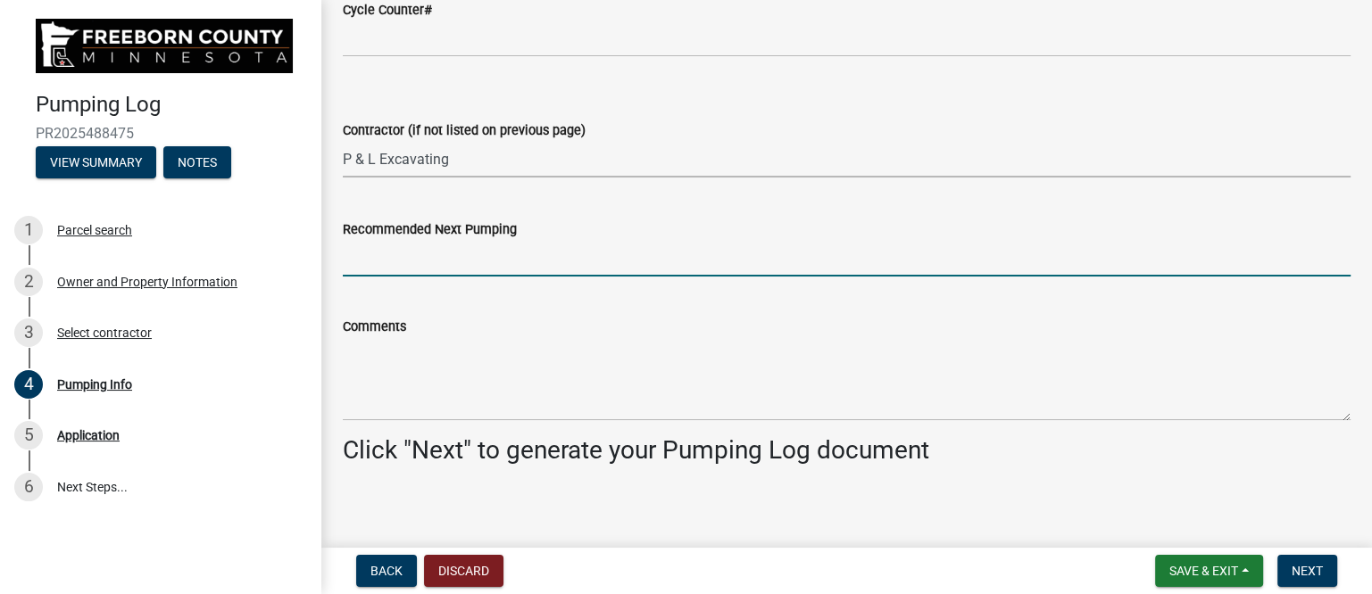
click at [432, 262] on input "Recommended Next Pumping" at bounding box center [847, 258] width 1008 height 37
type input "as needed"
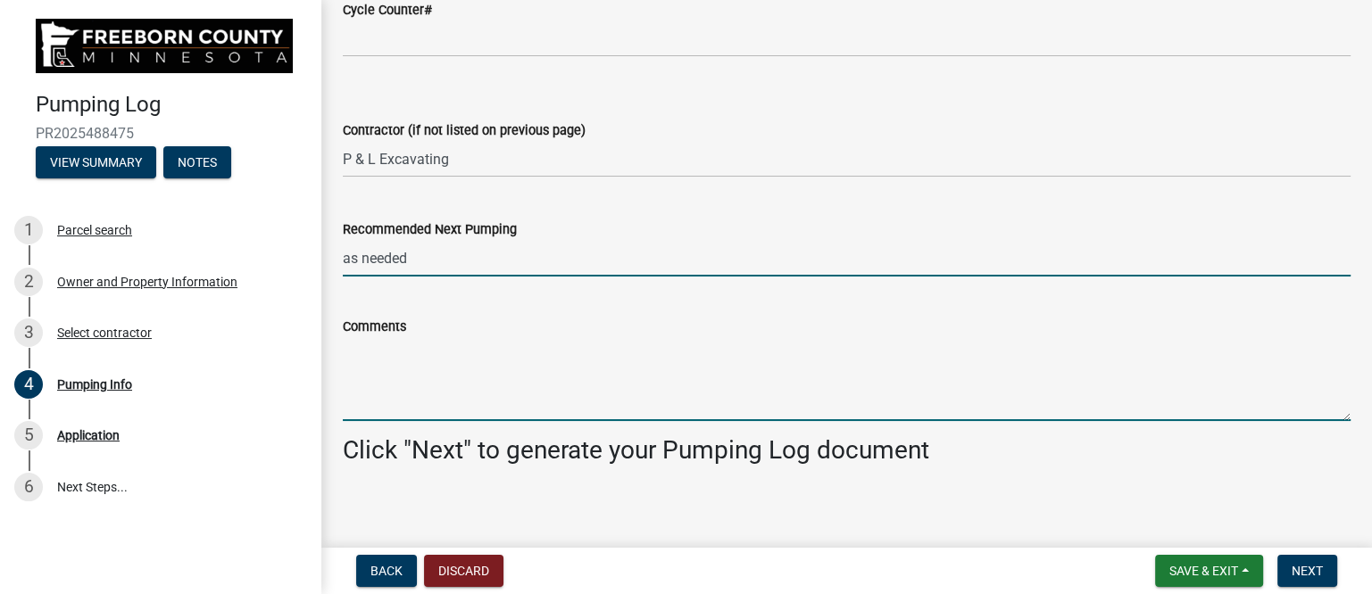
click at [401, 387] on textarea "Comments" at bounding box center [847, 379] width 1008 height 84
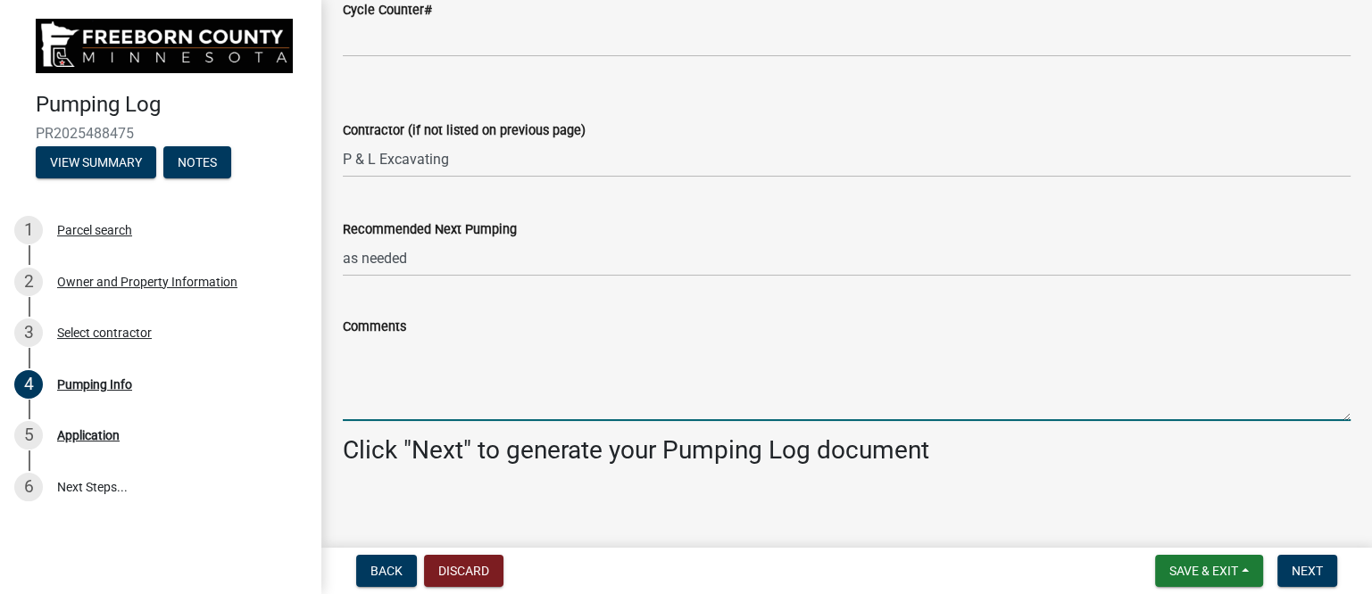
paste textarea "Holding tank backed up riser. Pumped and washed down holding tank. Increased he…"
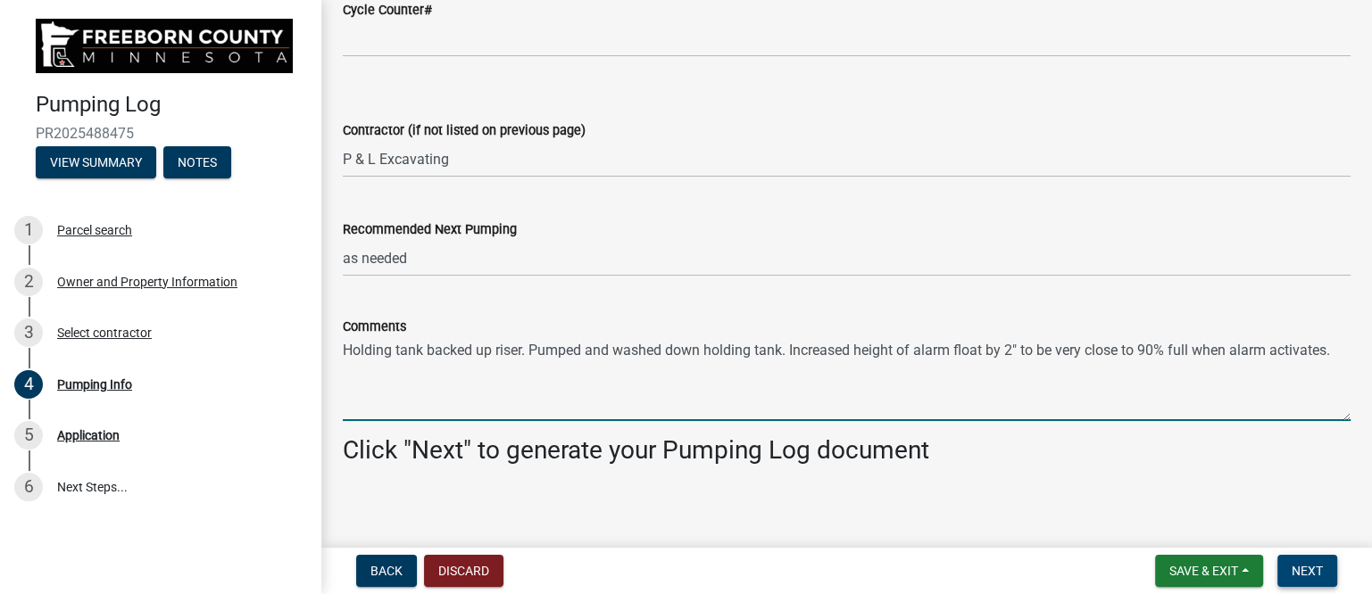
type textarea "Holding tank backed up riser. Pumped and washed down holding tank. Increased he…"
click at [1308, 577] on button "Next" at bounding box center [1307, 571] width 60 height 32
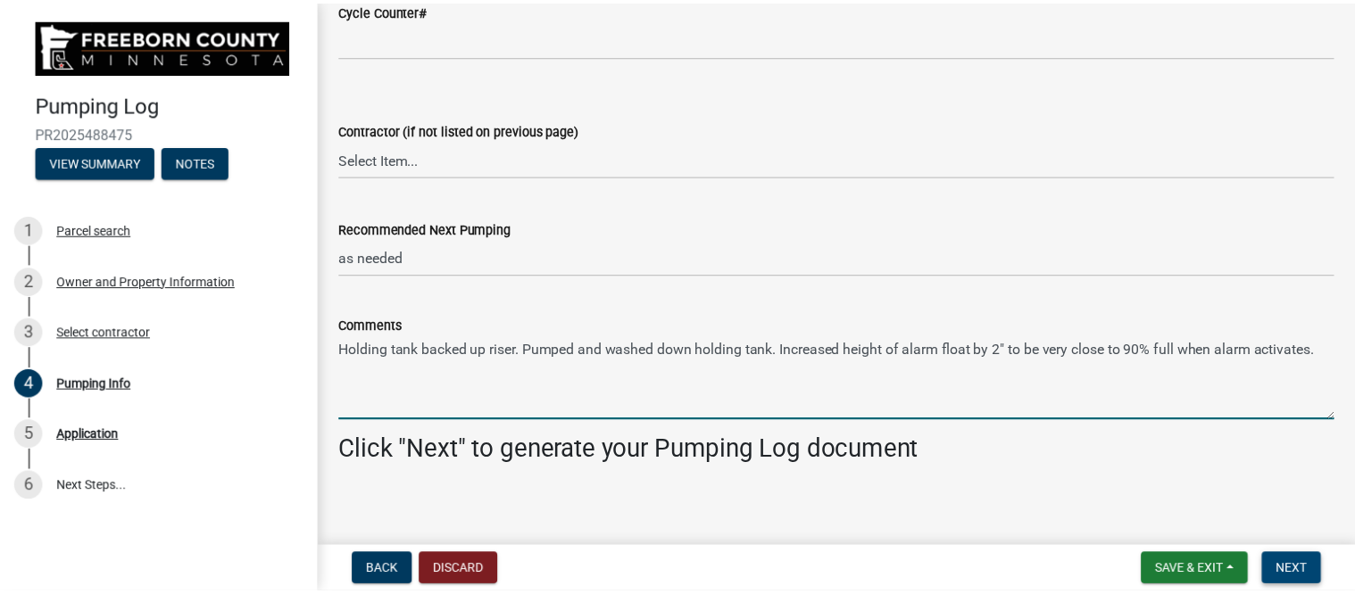
scroll to position [0, 0]
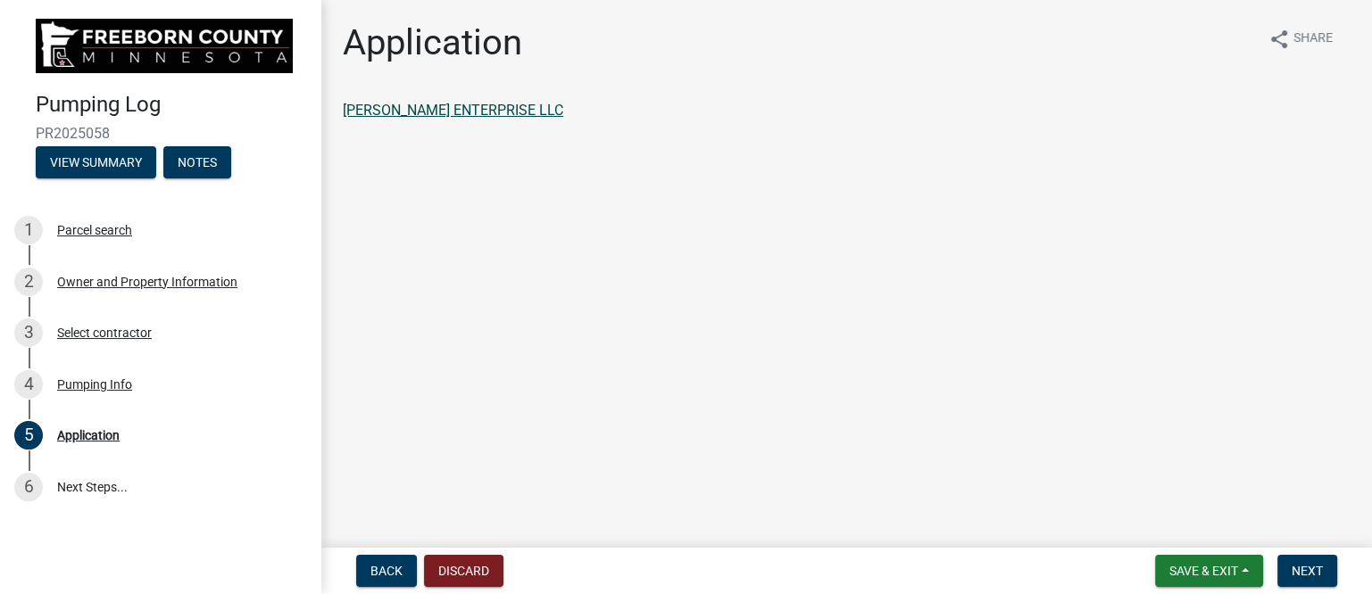
click at [436, 106] on link "JENSEN ENTERPRISE LLC" at bounding box center [453, 110] width 220 height 17
click at [1301, 569] on span "Next" at bounding box center [1306, 571] width 31 height 14
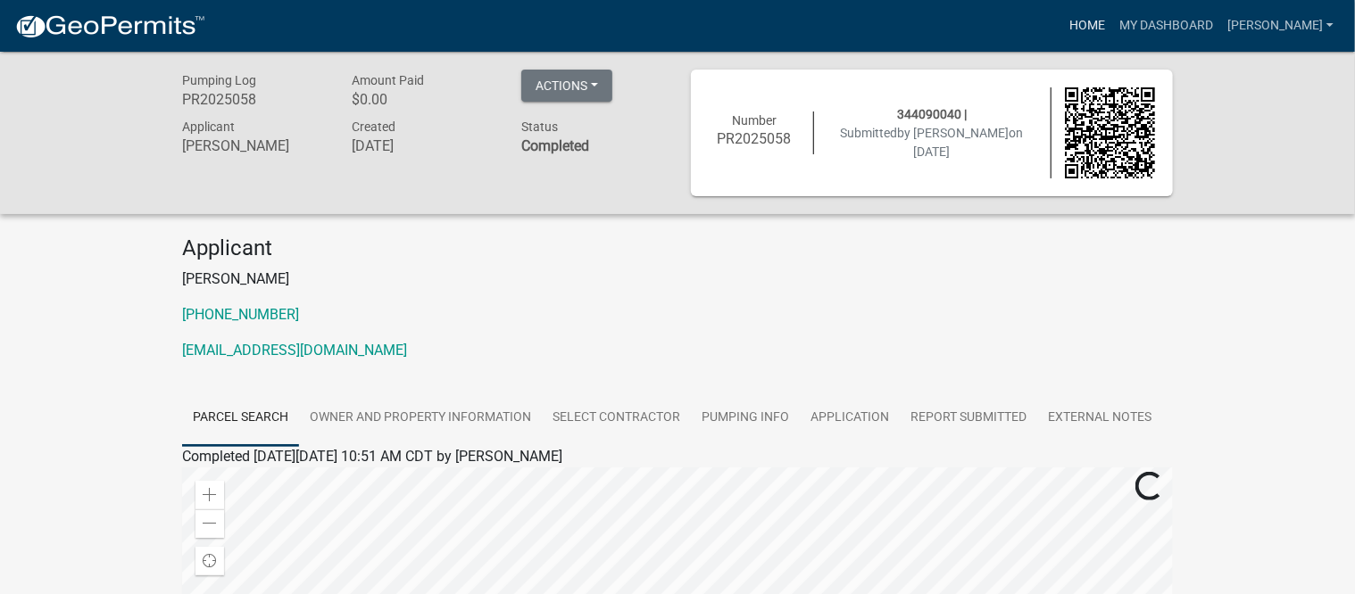
click at [1109, 24] on link "Home" at bounding box center [1087, 26] width 50 height 34
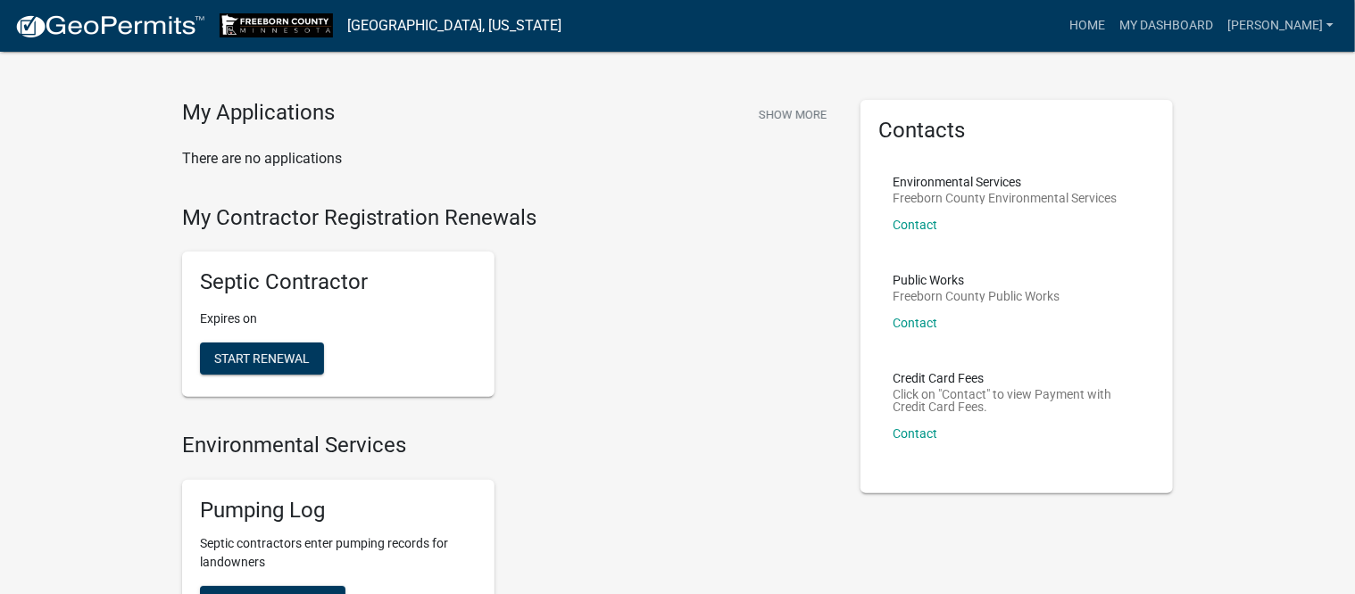
scroll to position [223, 0]
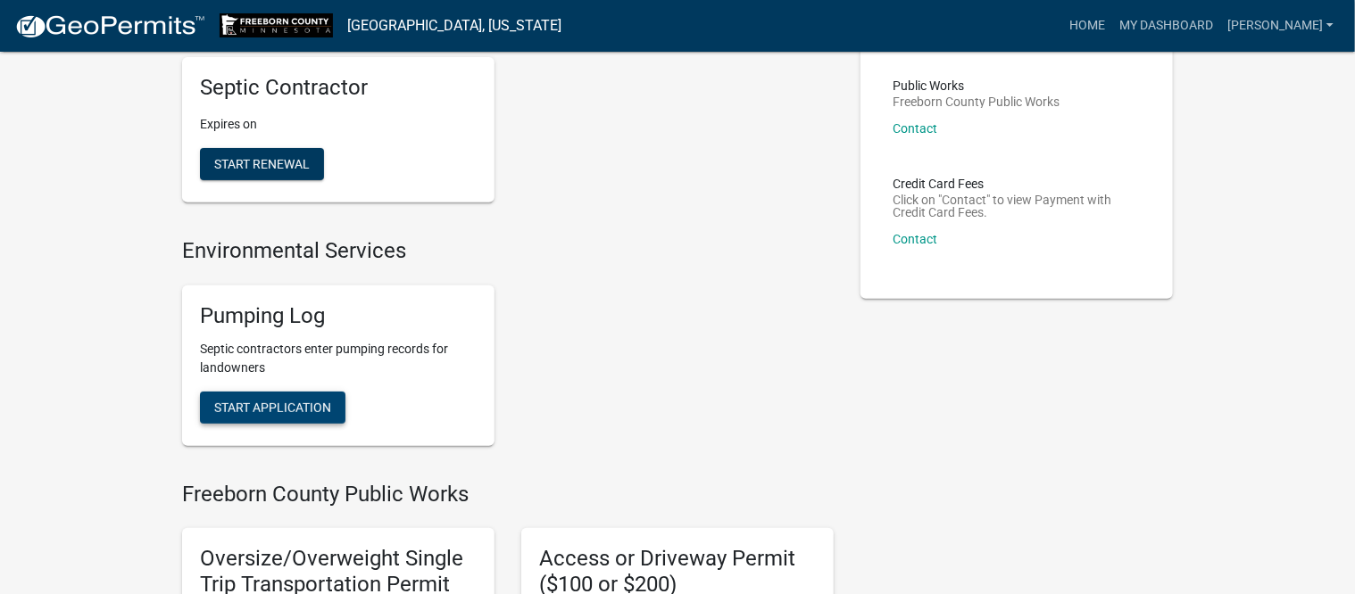
click at [292, 404] on span "Start Application" at bounding box center [272, 407] width 117 height 14
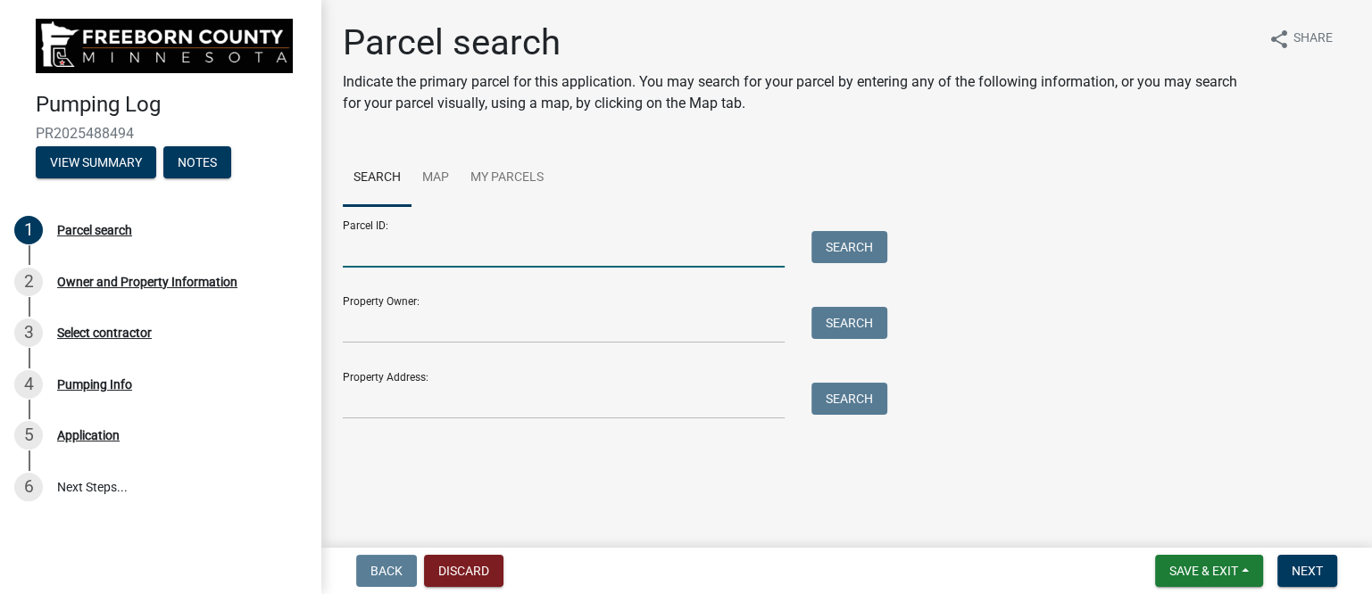
click at [464, 257] on input "Parcel ID:" at bounding box center [564, 249] width 442 height 37
type input "180210021"
click at [835, 248] on button "Search" at bounding box center [849, 247] width 76 height 32
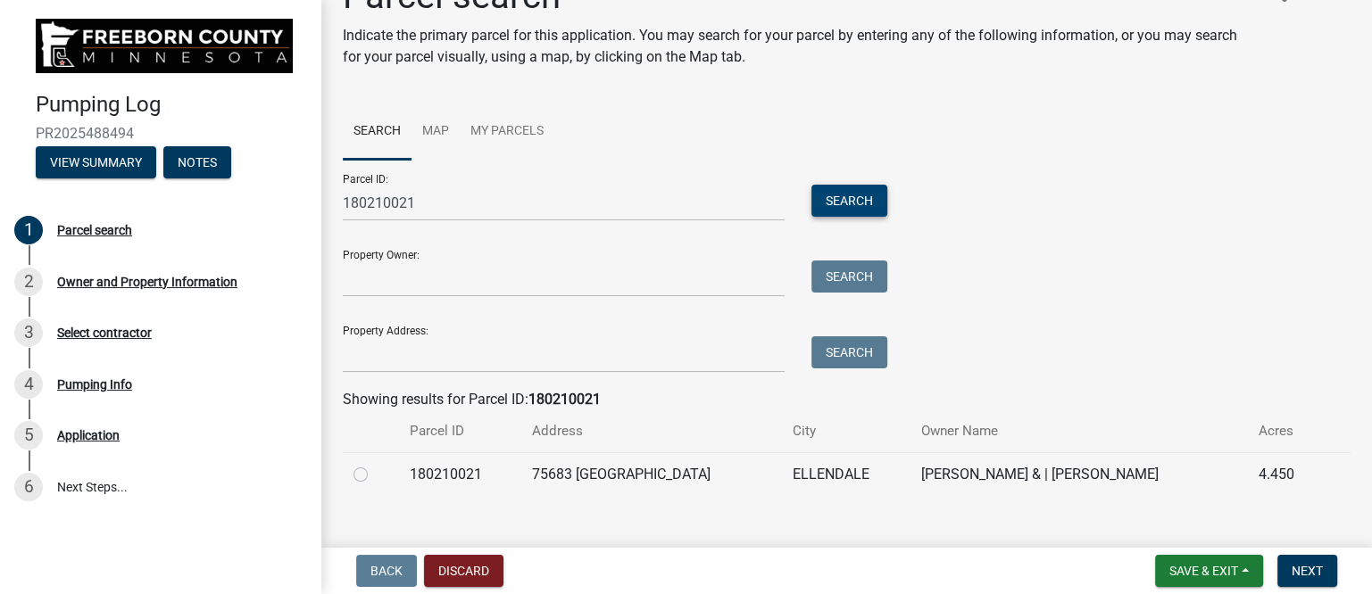
scroll to position [71, 0]
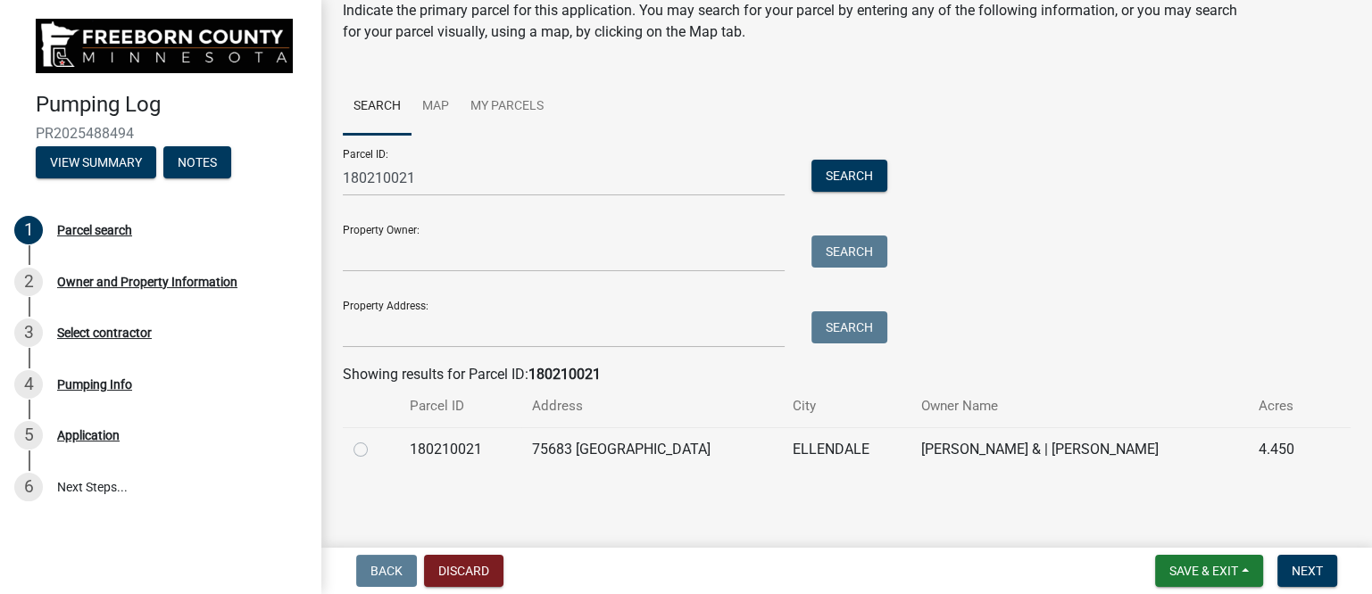
click at [375, 439] on label at bounding box center [375, 439] width 0 height 0
click at [375, 449] on input "radio" at bounding box center [381, 445] width 12 height 12
radio input "true"
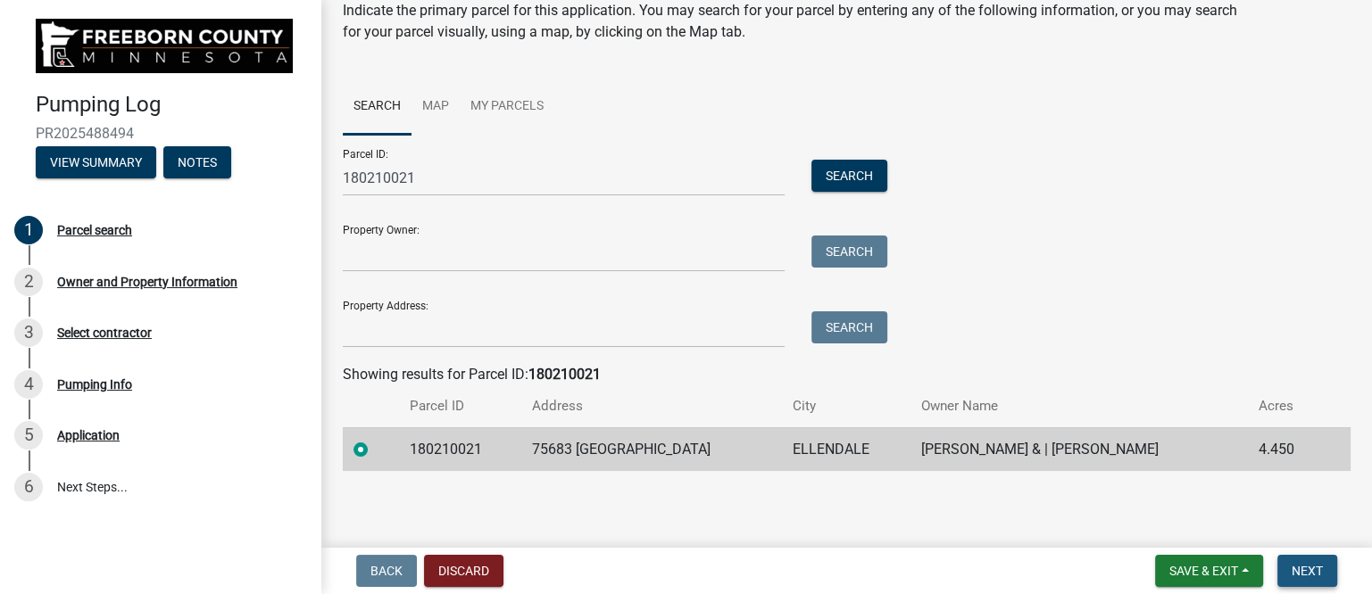
click at [1316, 566] on span "Next" at bounding box center [1306, 571] width 31 height 14
click at [839, 176] on button "Search" at bounding box center [849, 176] width 76 height 32
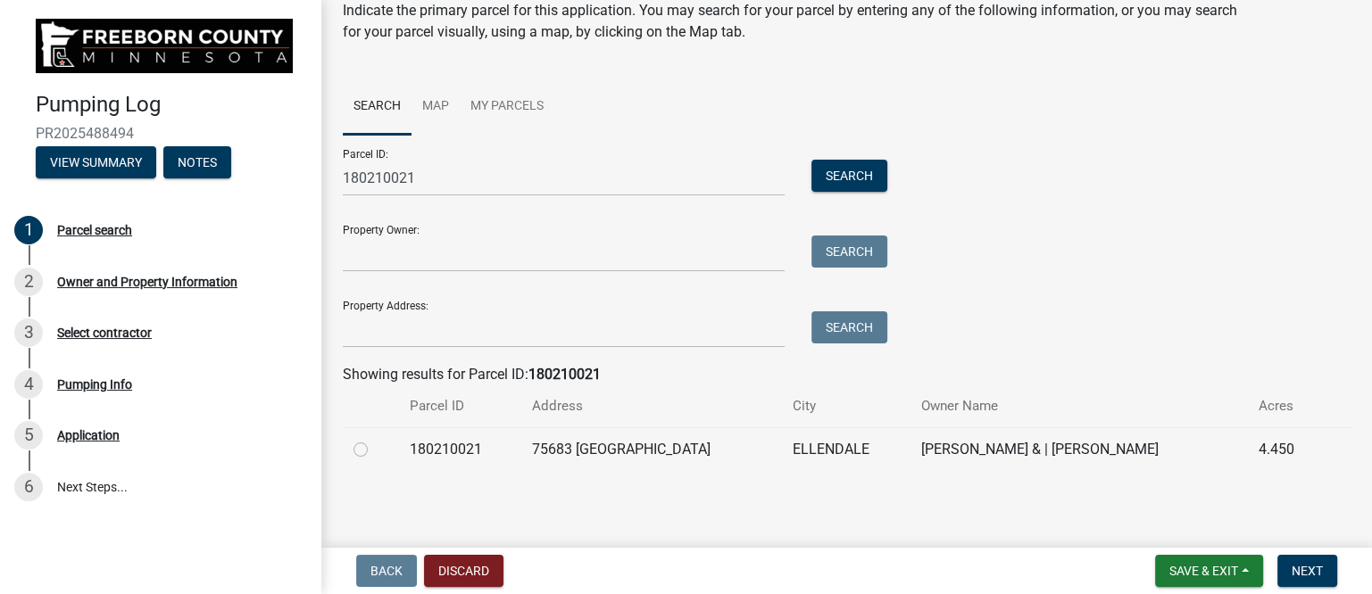
click at [375, 439] on label at bounding box center [375, 439] width 0 height 0
click at [375, 451] on input "radio" at bounding box center [381, 445] width 12 height 12
radio input "true"
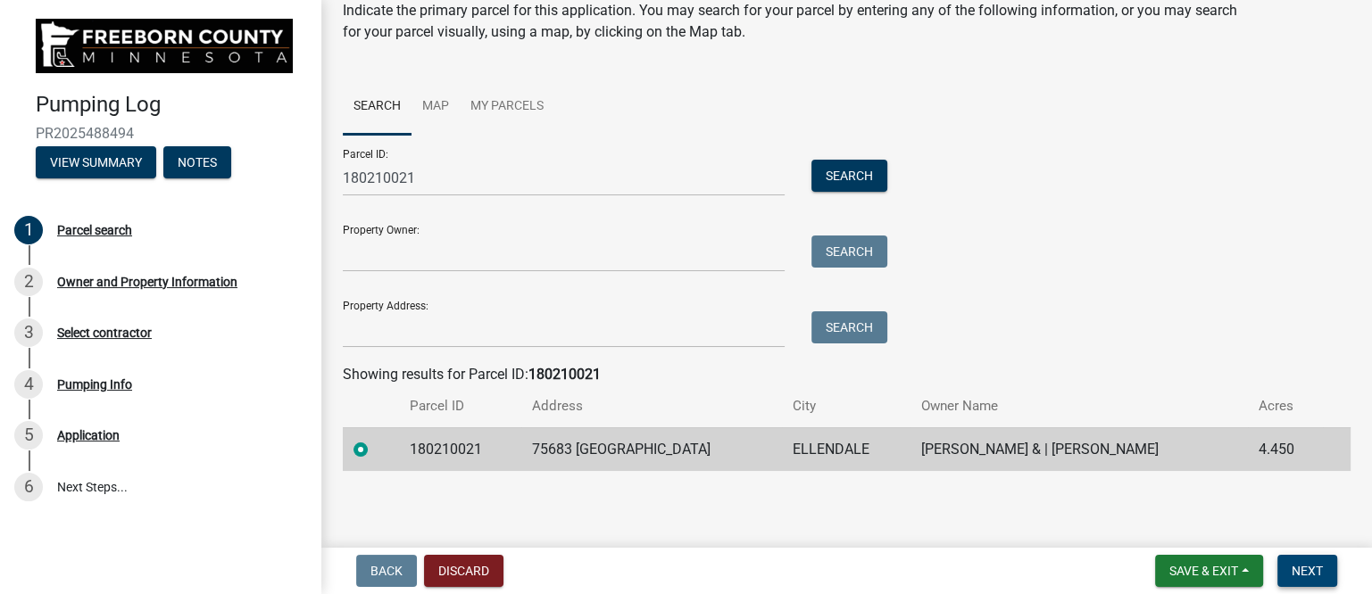
click at [1320, 568] on span "Next" at bounding box center [1306, 571] width 31 height 14
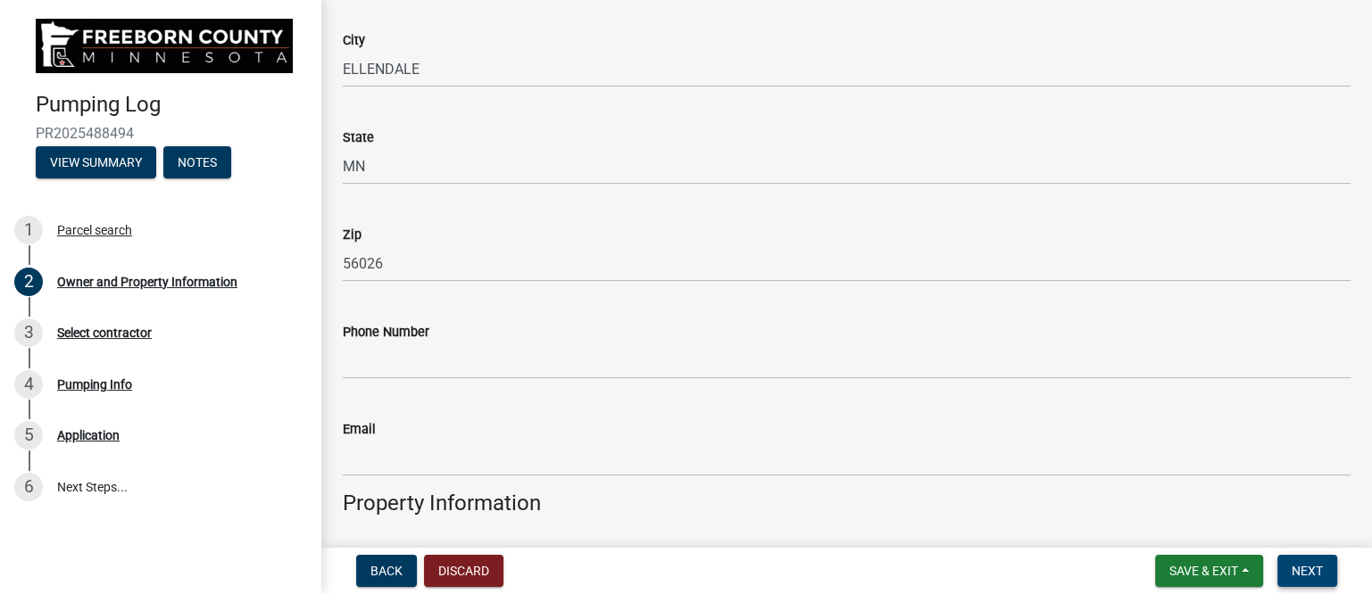
scroll to position [557, 0]
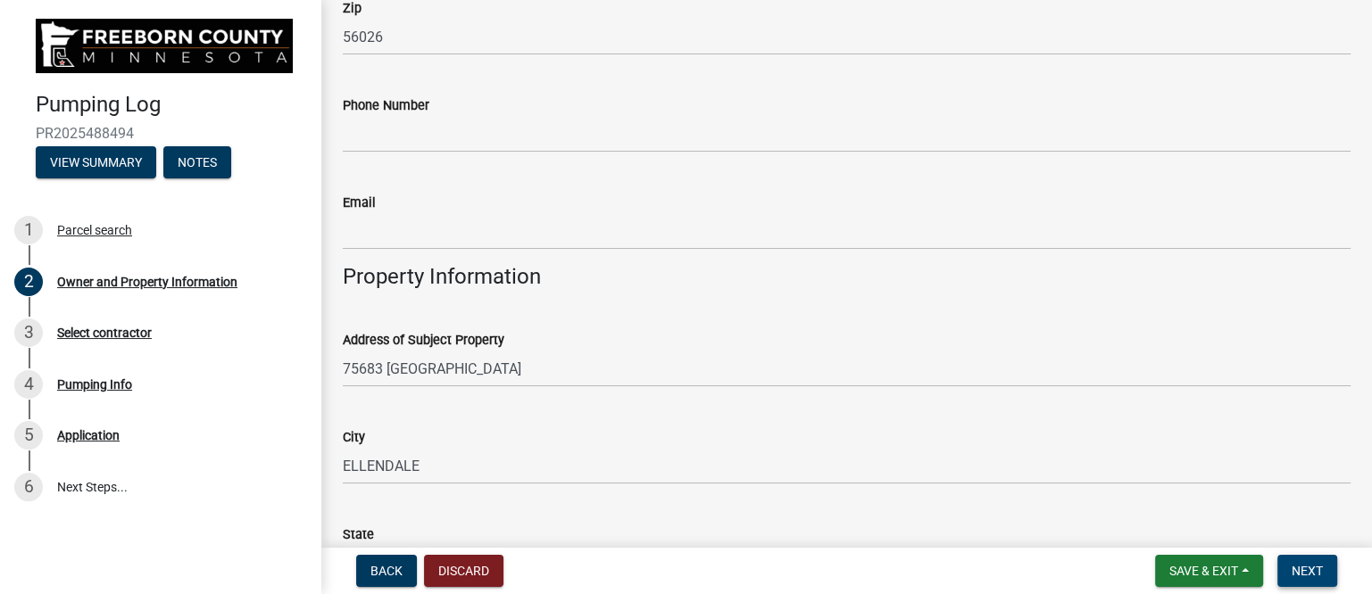
click at [1316, 567] on span "Next" at bounding box center [1306, 571] width 31 height 14
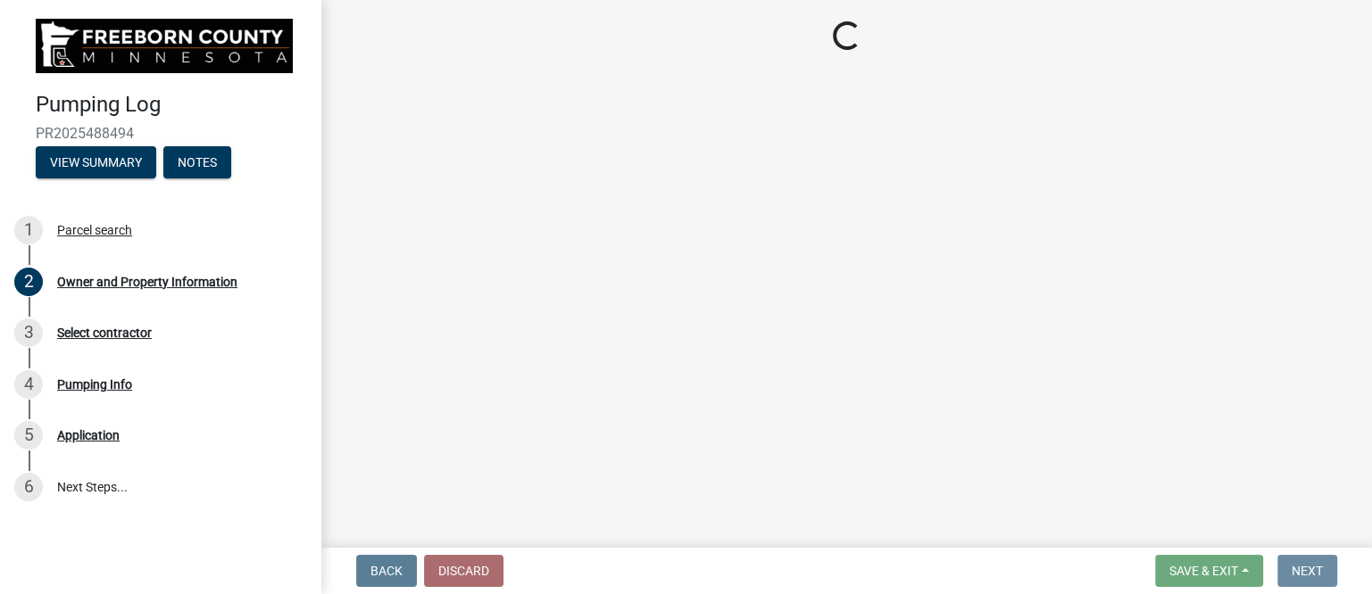
scroll to position [0, 0]
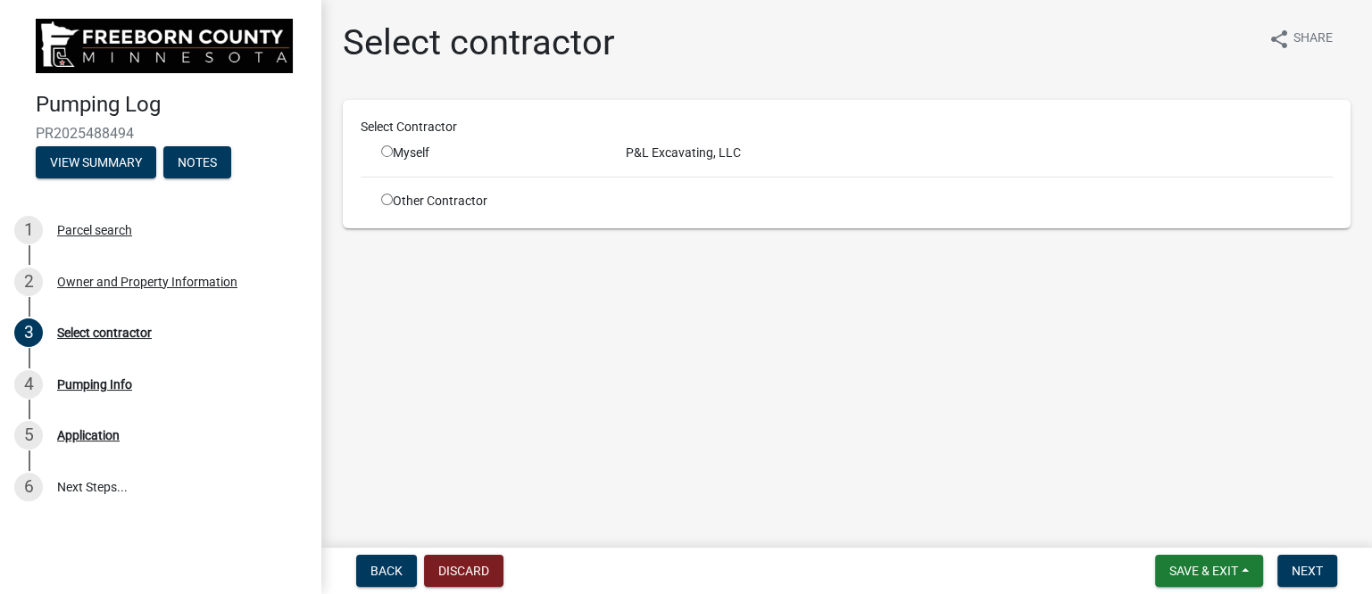
click at [385, 153] on input "radio" at bounding box center [387, 151] width 12 height 12
radio input "true"
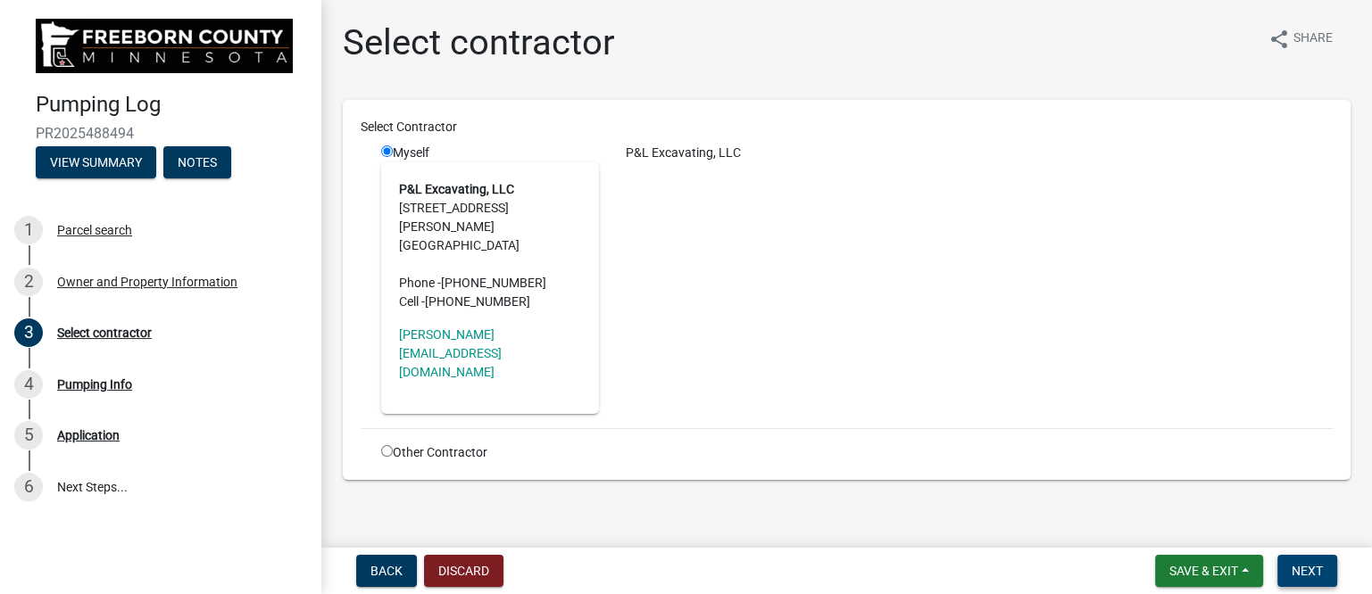
click at [1299, 567] on span "Next" at bounding box center [1306, 571] width 31 height 14
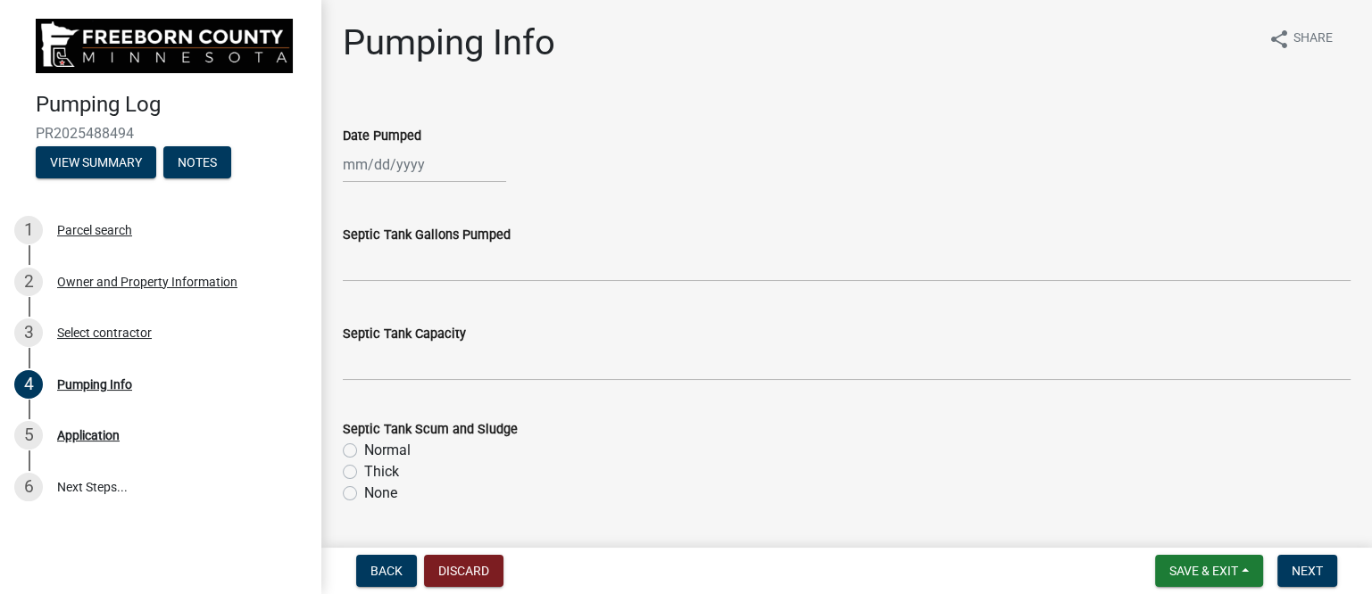
click at [390, 168] on div at bounding box center [424, 164] width 163 height 37
select select "10"
select select "2025"
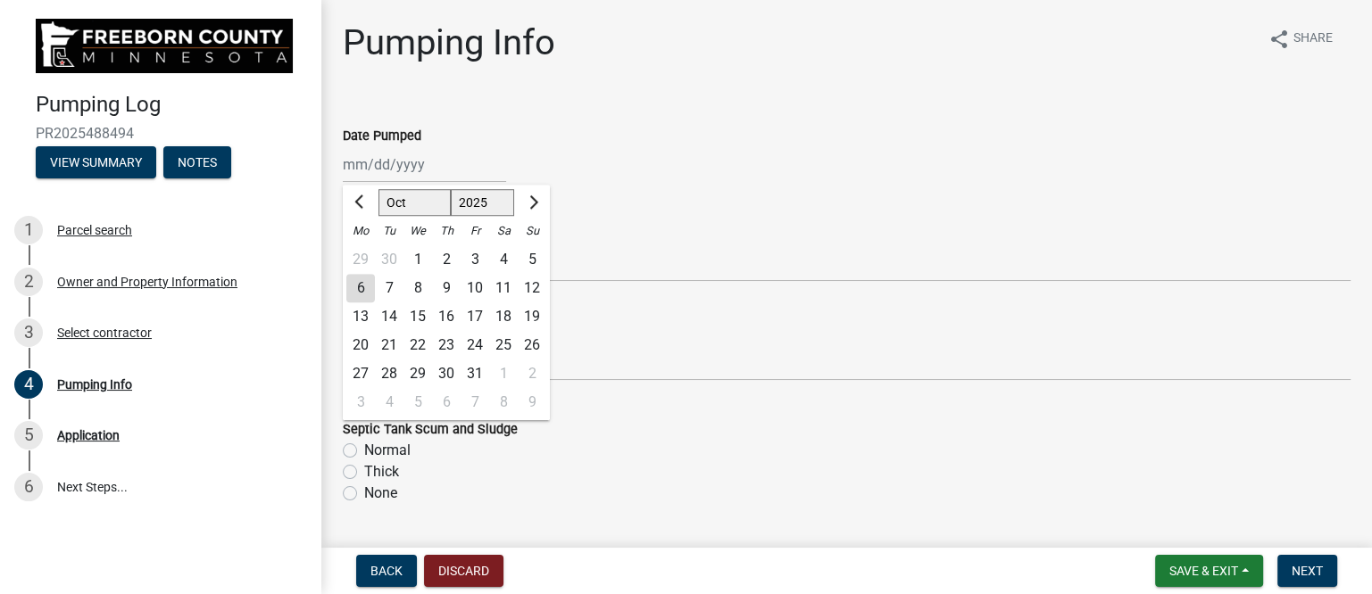
click at [444, 256] on div "2" at bounding box center [446, 259] width 29 height 29
type input "[DATE]"
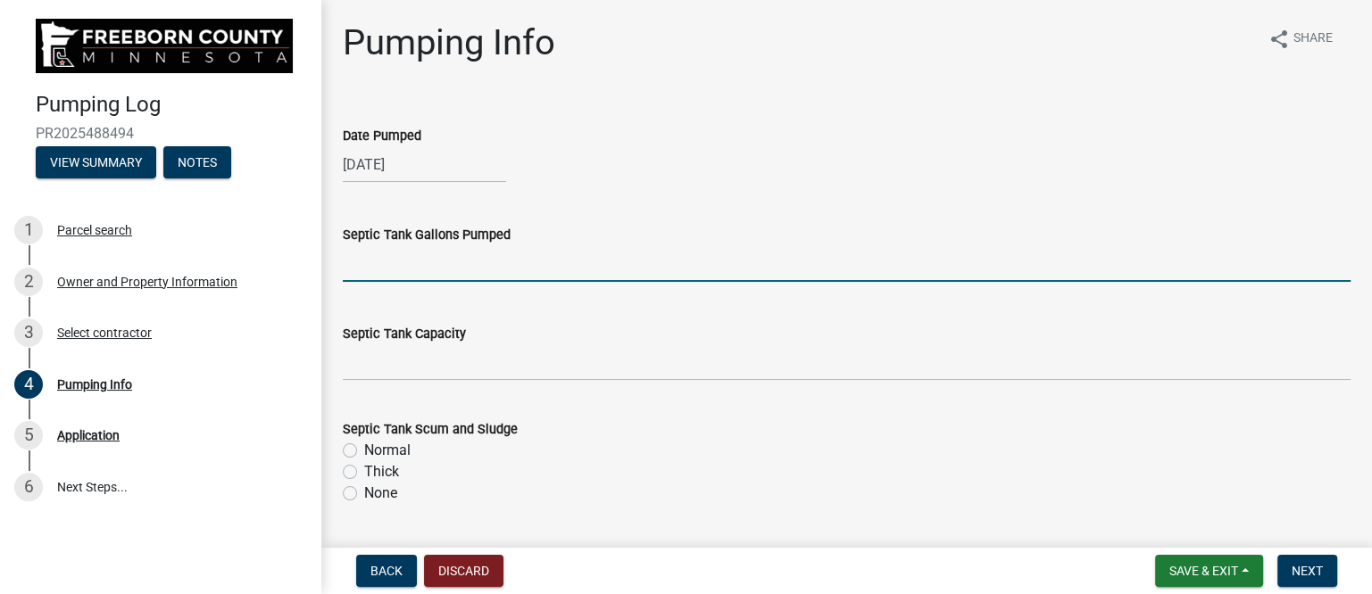
click at [438, 265] on input "text" at bounding box center [847, 263] width 1008 height 37
type input "1000"
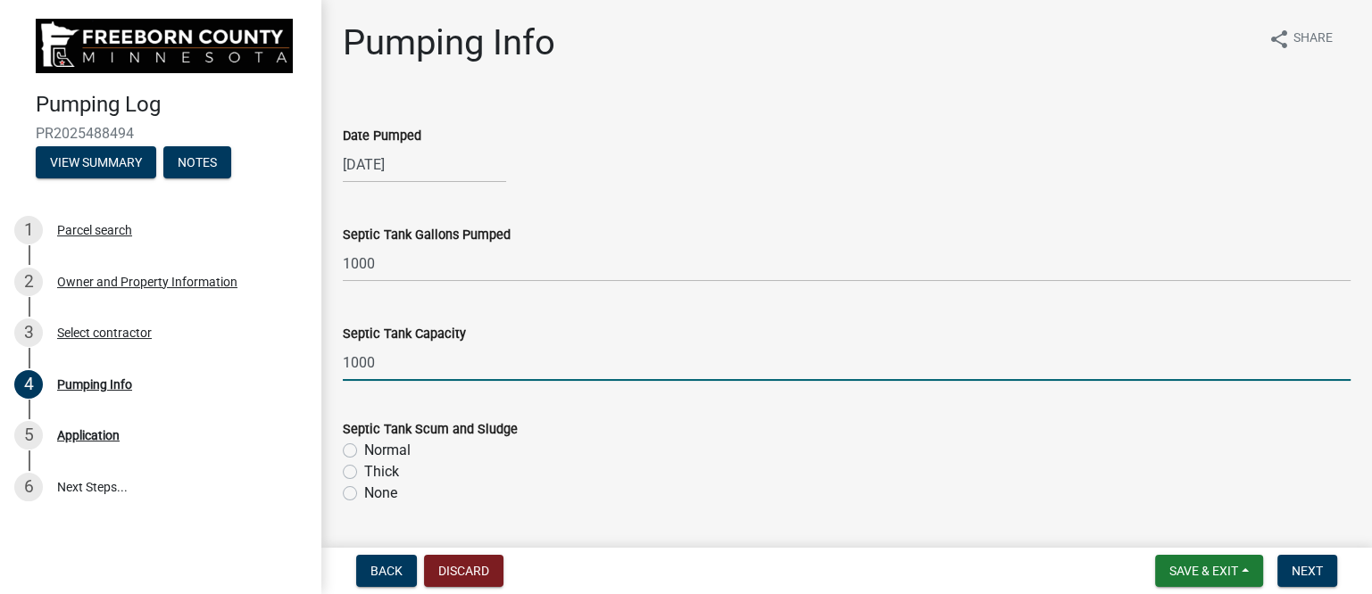
type input "1000"
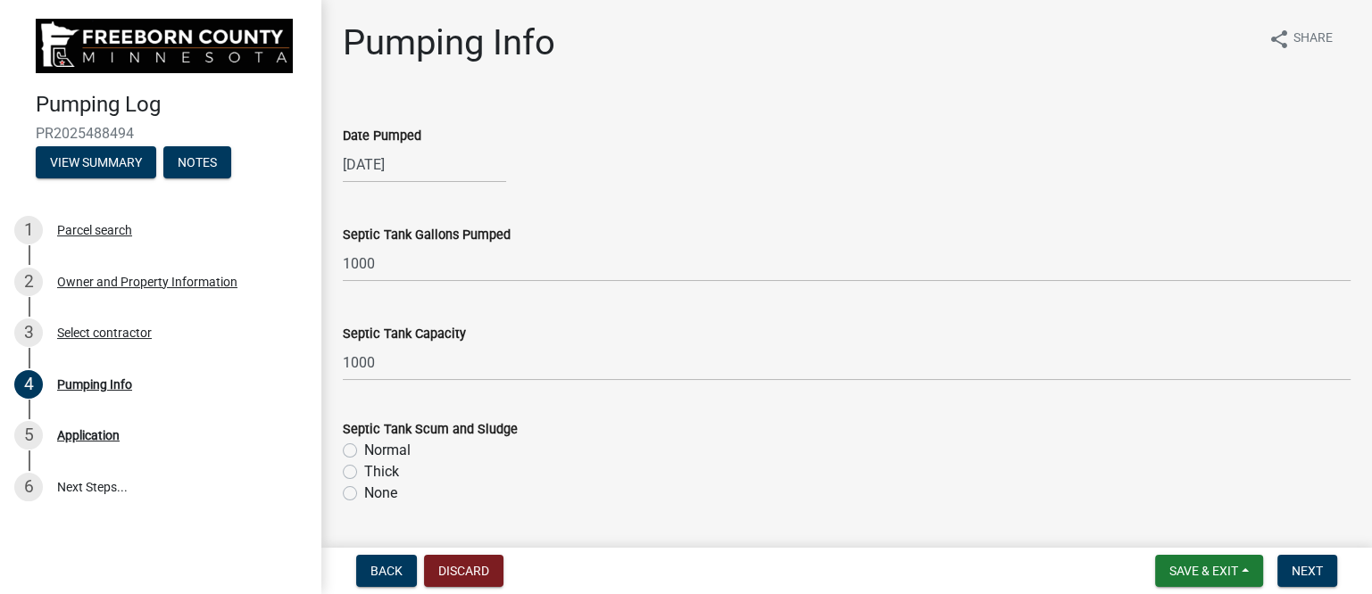
click at [364, 451] on label "Normal" at bounding box center [387, 450] width 46 height 21
click at [364, 451] on input "Normal" at bounding box center [370, 446] width 12 height 12
radio input "true"
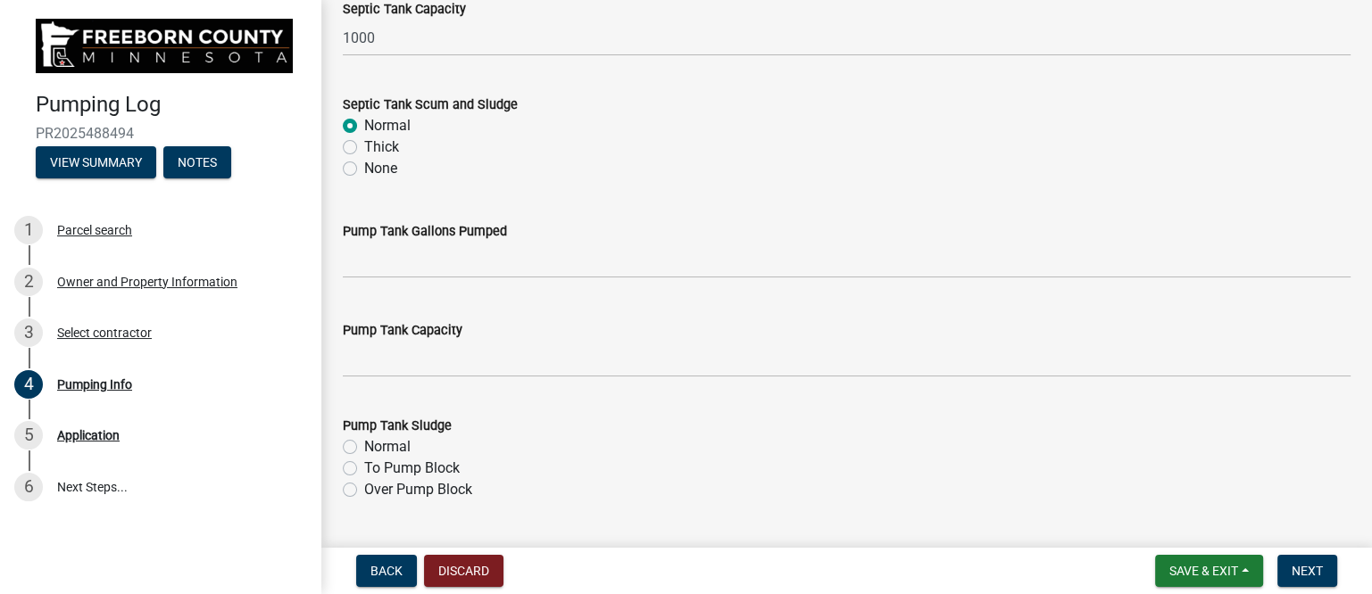
scroll to position [335, 0]
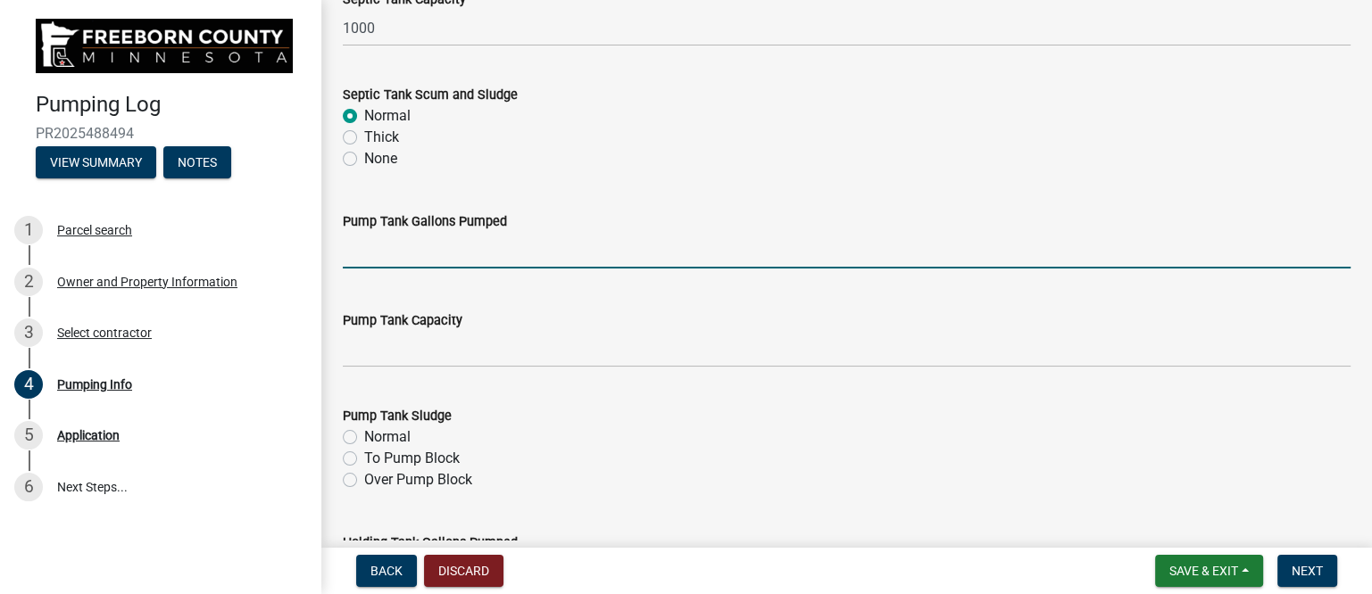
click at [411, 260] on input "text" at bounding box center [847, 250] width 1008 height 37
type input "1"
type input "200"
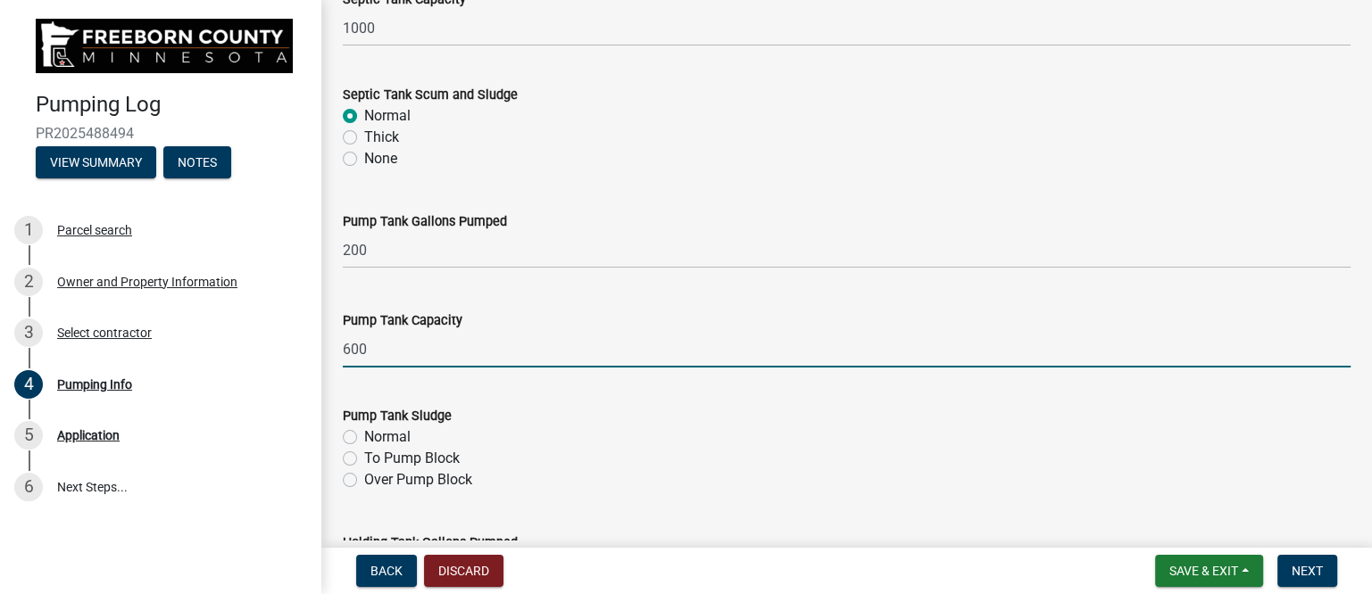
type input "600"
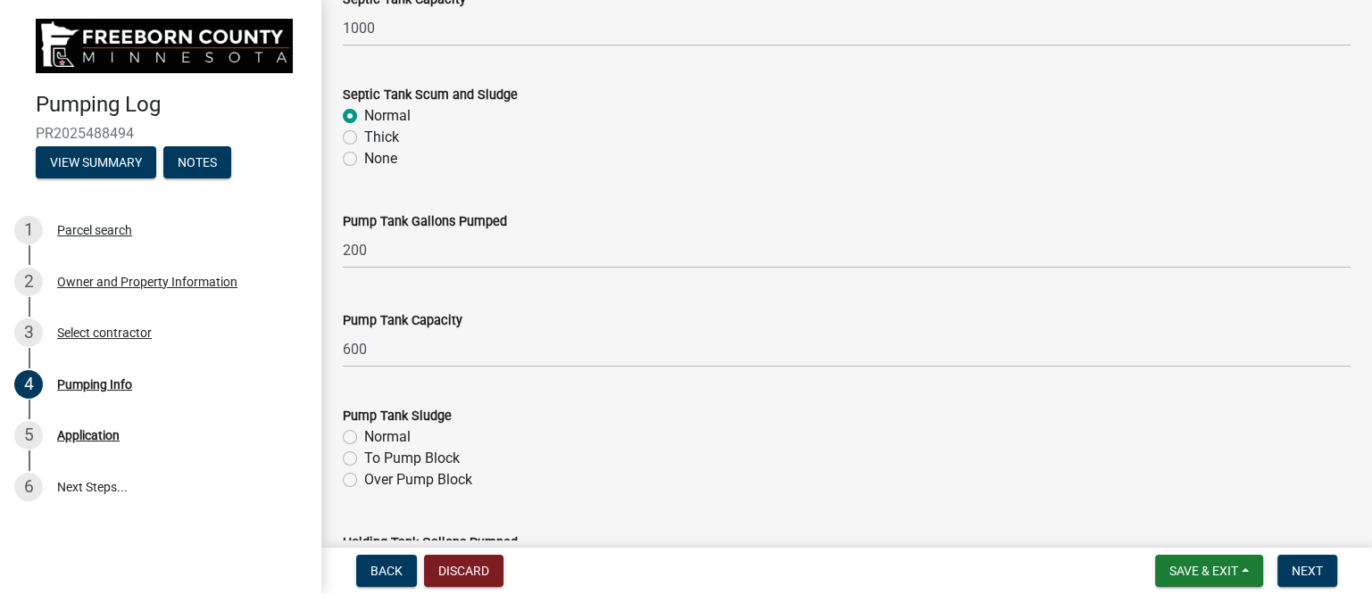
click at [364, 431] on label "Normal" at bounding box center [387, 437] width 46 height 21
click at [364, 431] on input "Normal" at bounding box center [370, 433] width 12 height 12
radio input "true"
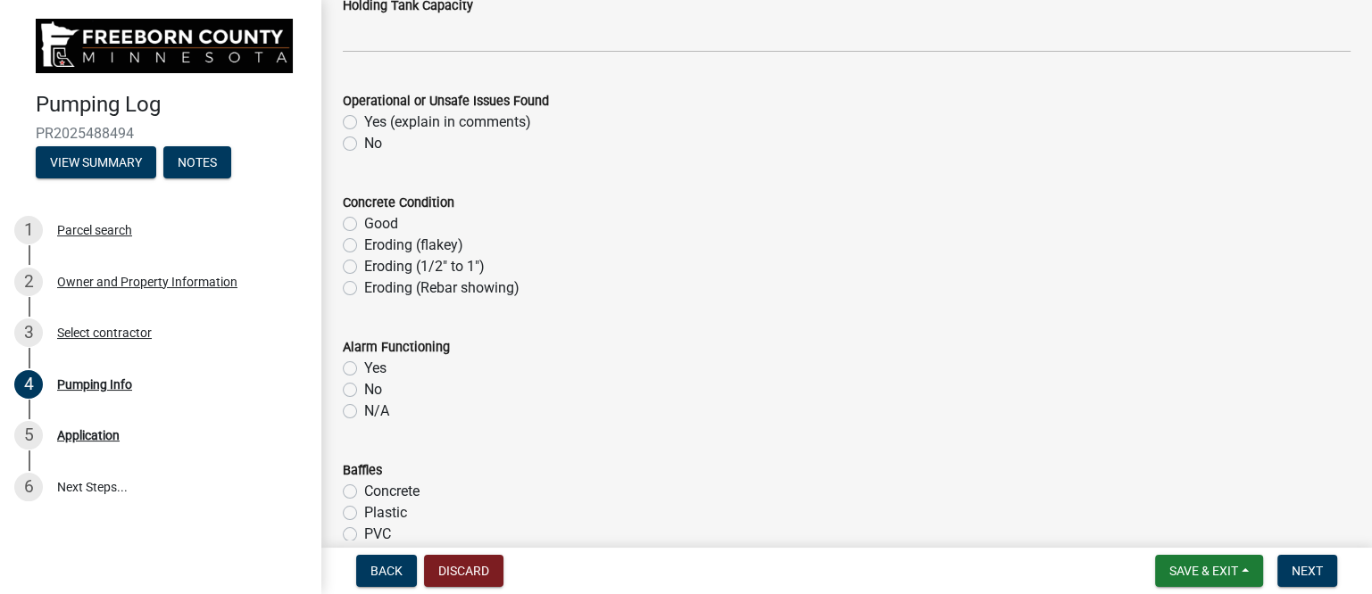
scroll to position [1003, 0]
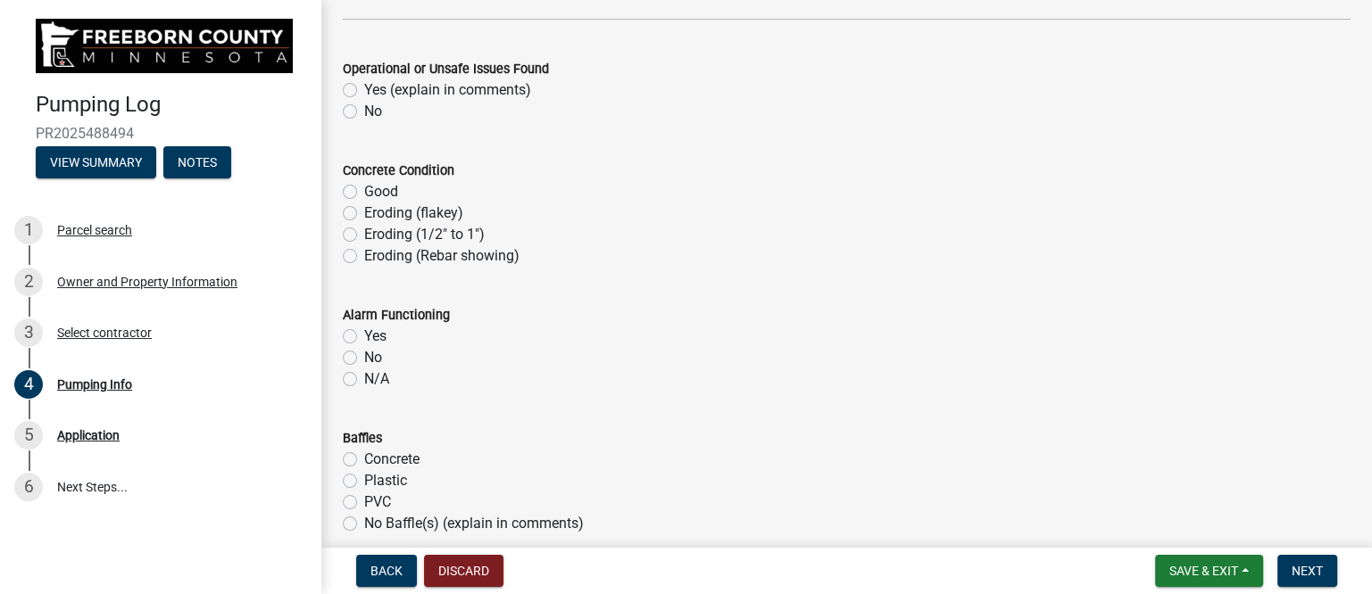
click at [364, 110] on label "No" at bounding box center [373, 111] width 18 height 21
click at [364, 110] on input "No" at bounding box center [370, 107] width 12 height 12
radio input "true"
click at [364, 195] on label "Good" at bounding box center [381, 191] width 34 height 21
click at [364, 193] on input "Good" at bounding box center [370, 187] width 12 height 12
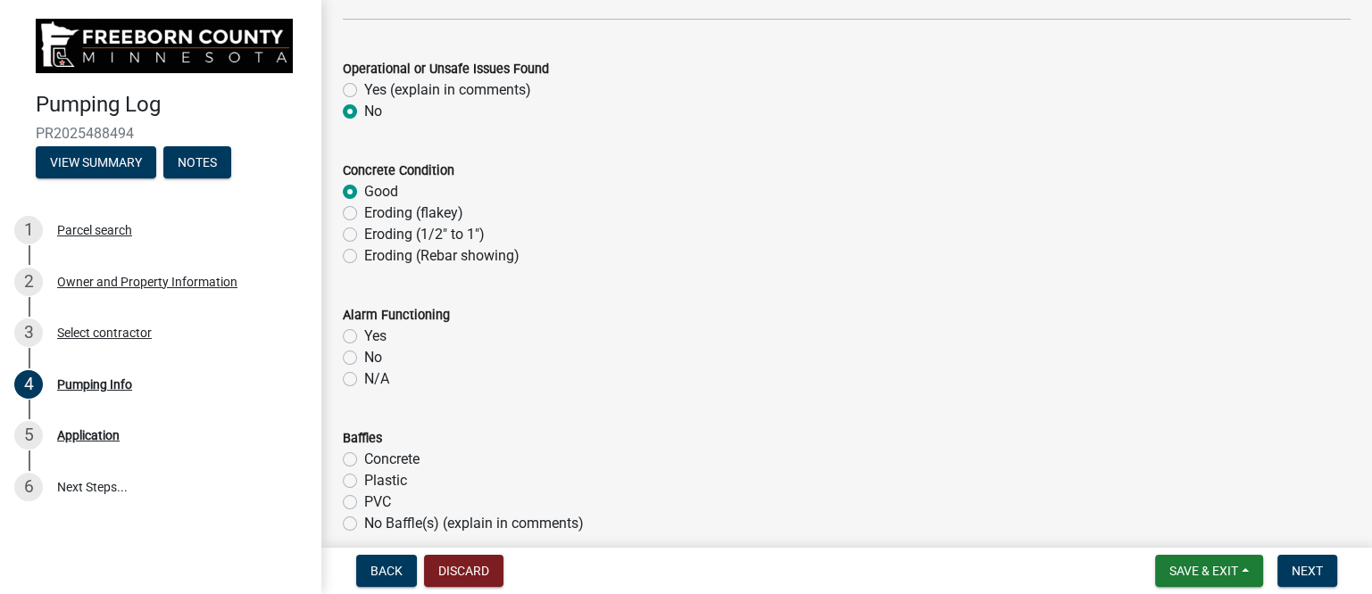
radio input "true"
click at [364, 336] on label "Yes" at bounding box center [375, 336] width 22 height 21
click at [364, 336] on input "Yes" at bounding box center [370, 332] width 12 height 12
radio input "true"
click at [391, 479] on label "Plastic" at bounding box center [385, 480] width 43 height 21
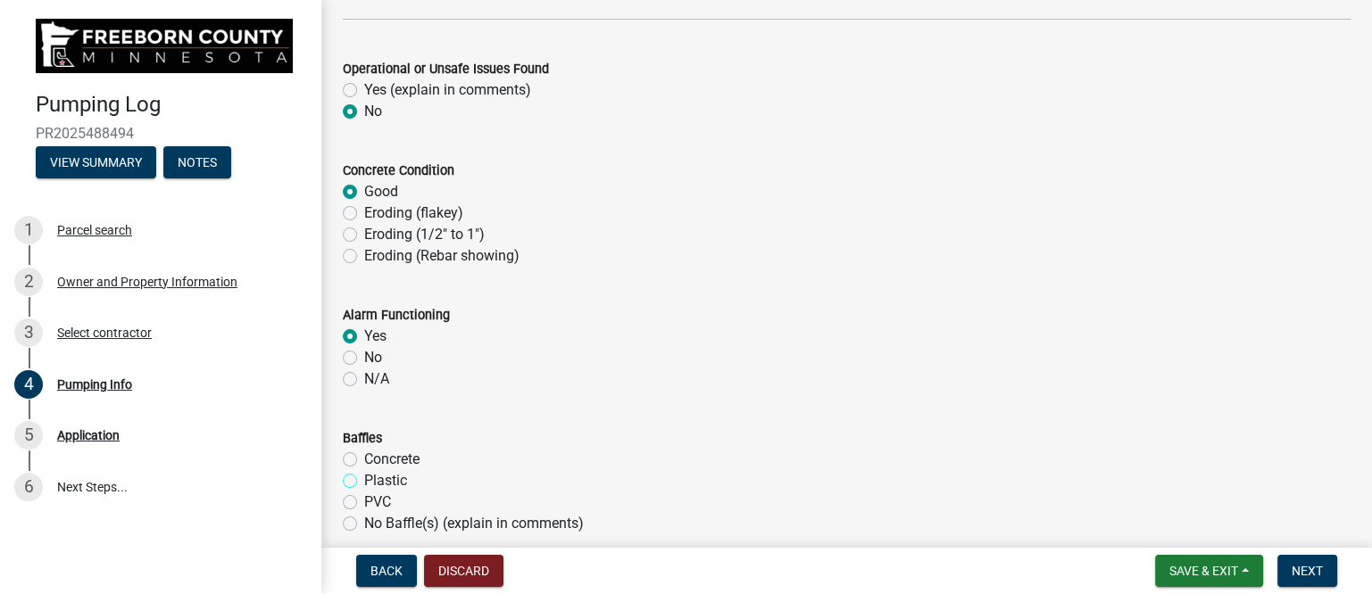
click at [376, 479] on input "Plastic" at bounding box center [370, 476] width 12 height 12
radio input "true"
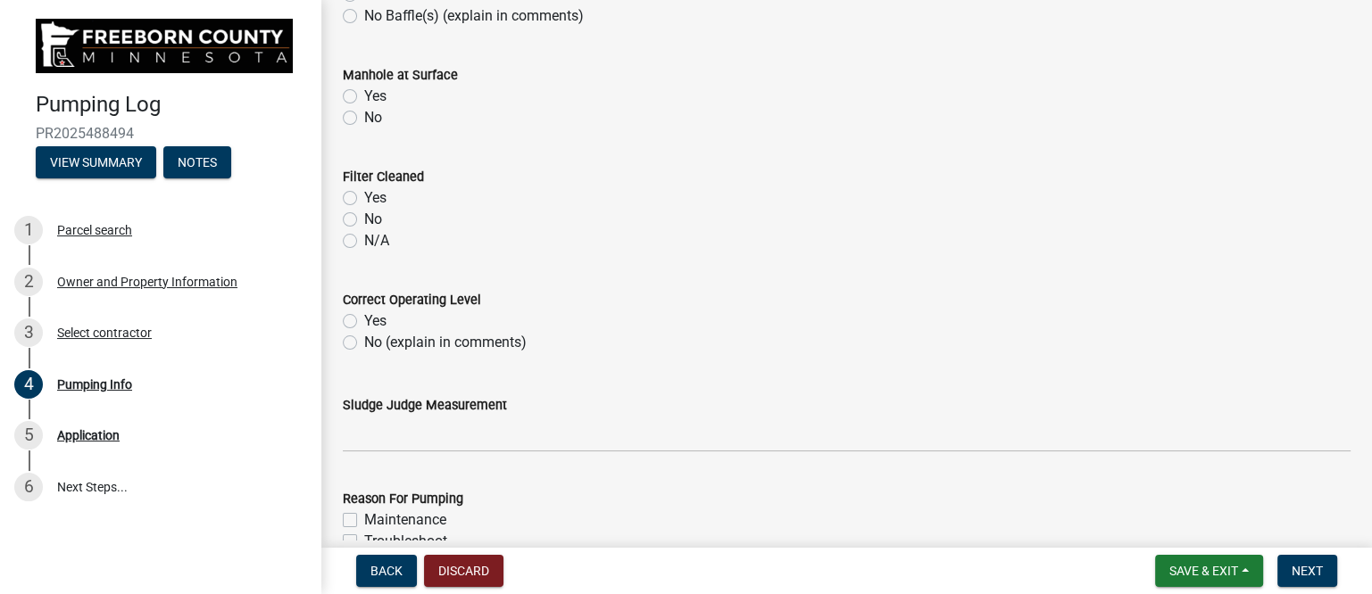
scroll to position [1562, 0]
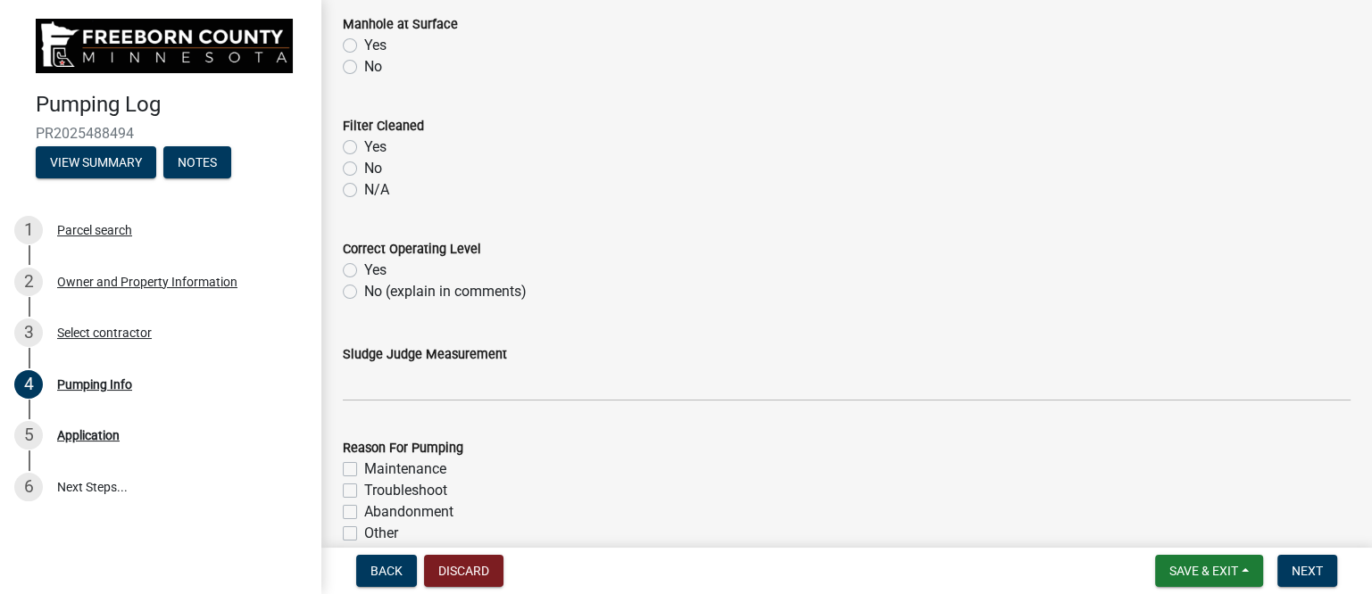
click at [364, 40] on label "Yes" at bounding box center [375, 45] width 22 height 21
click at [364, 40] on input "Yes" at bounding box center [370, 41] width 12 height 12
radio input "true"
click at [364, 188] on label "N/A" at bounding box center [376, 189] width 25 height 21
click at [364, 188] on input "N/A" at bounding box center [370, 185] width 12 height 12
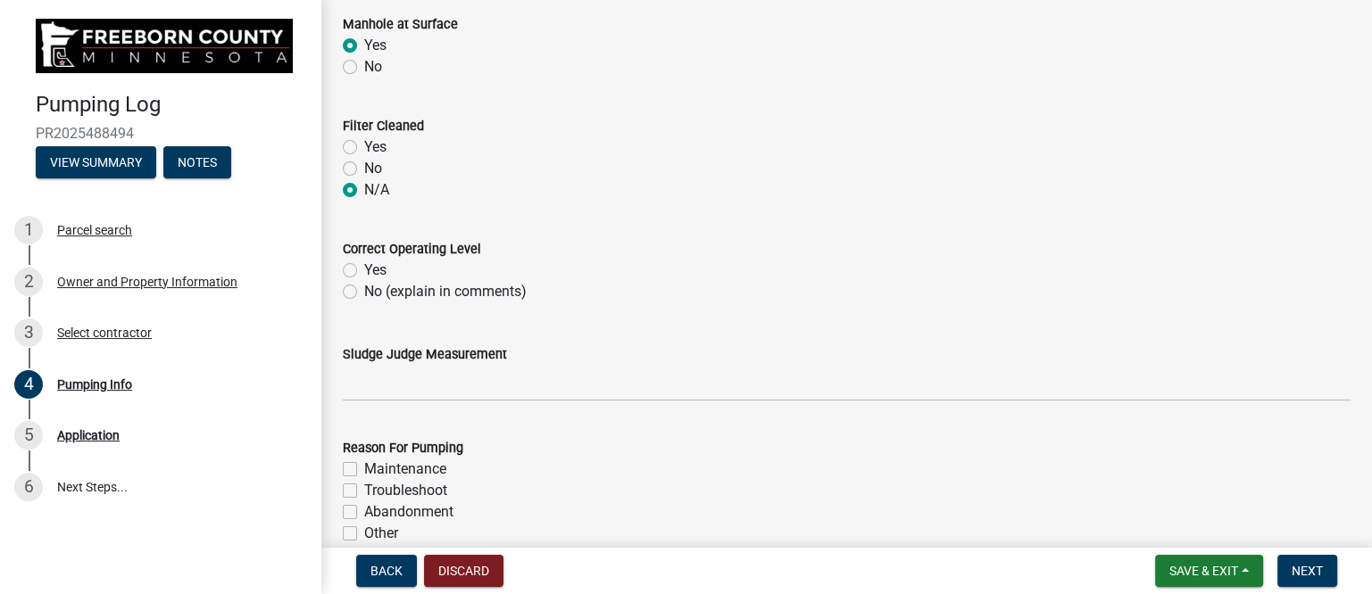
radio input "true"
click at [364, 268] on label "Yes" at bounding box center [375, 270] width 22 height 21
click at [364, 268] on input "Yes" at bounding box center [370, 266] width 12 height 12
radio input "true"
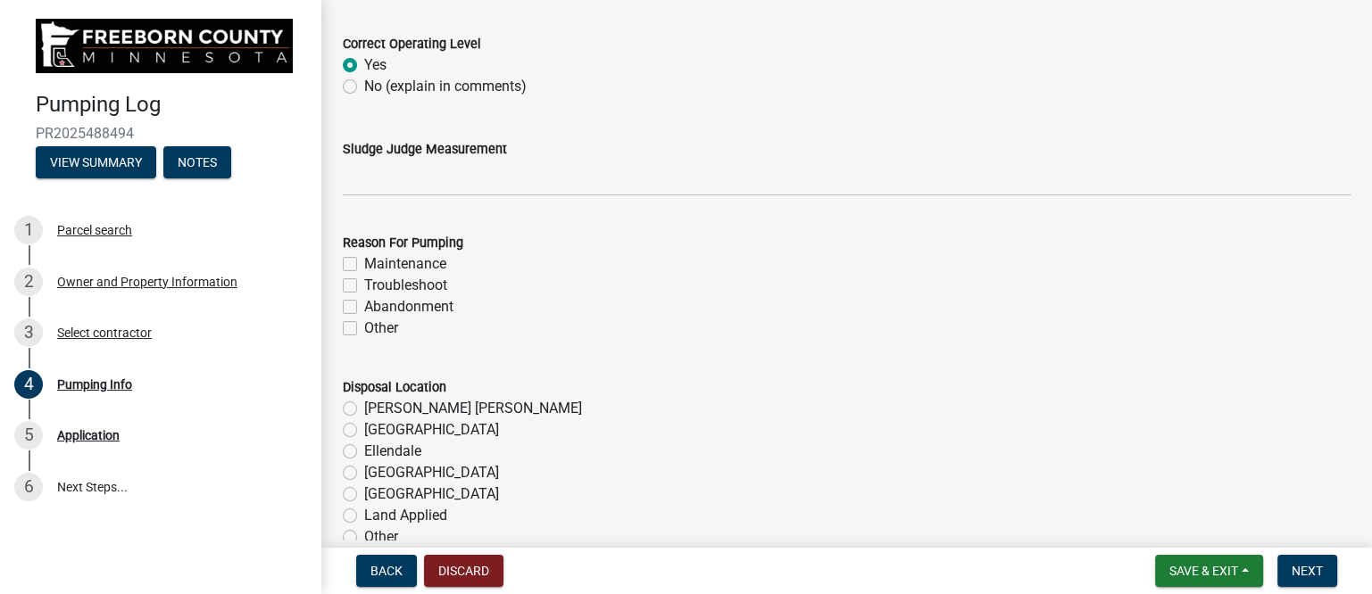
scroll to position [1785, 0]
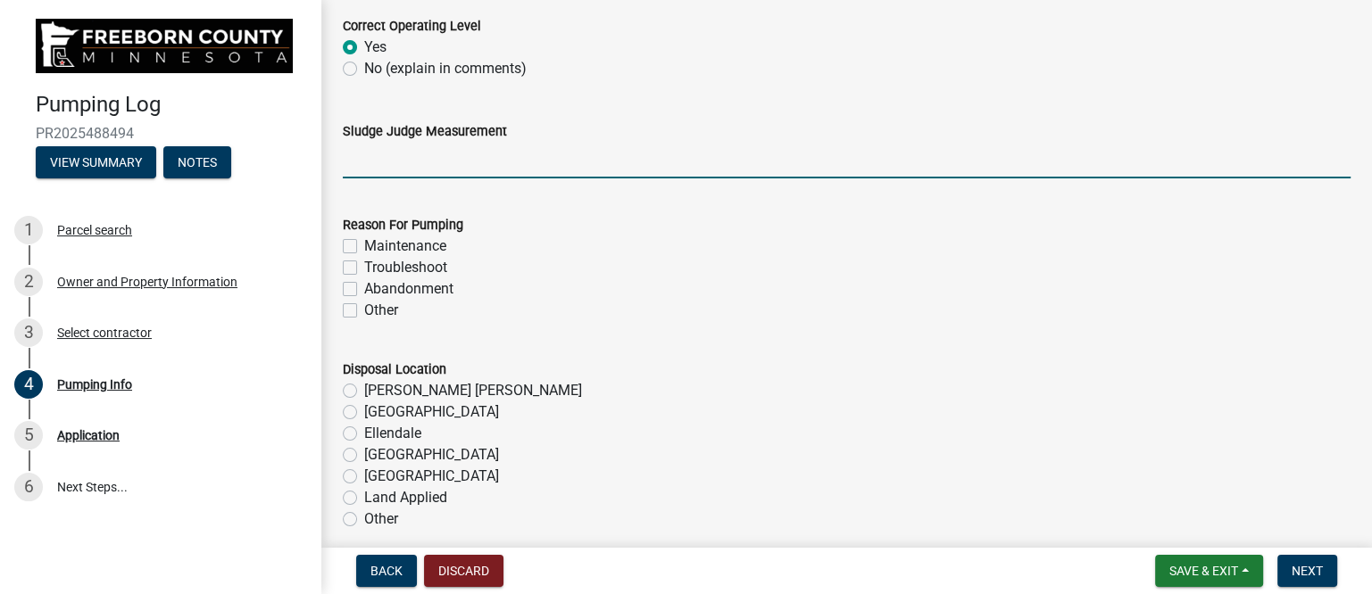
click at [443, 162] on input "Sludge Judge Measurement" at bounding box center [847, 160] width 1008 height 37
click at [436, 160] on input "Septic: Scum 1" Sludge 8" Pump: Sludge .5"" at bounding box center [847, 160] width 1008 height 37
click at [494, 157] on input "Septic: Scum 2" Sludge 8" Pump: Sludge .5"" at bounding box center [847, 160] width 1008 height 37
drag, startPoint x: 614, startPoint y: 162, endPoint x: 625, endPoint y: 163, distance: 10.7
click at [625, 163] on input "Septic: Scum 2" Sludge 8" Pump: Sludge .5"" at bounding box center [847, 160] width 1008 height 37
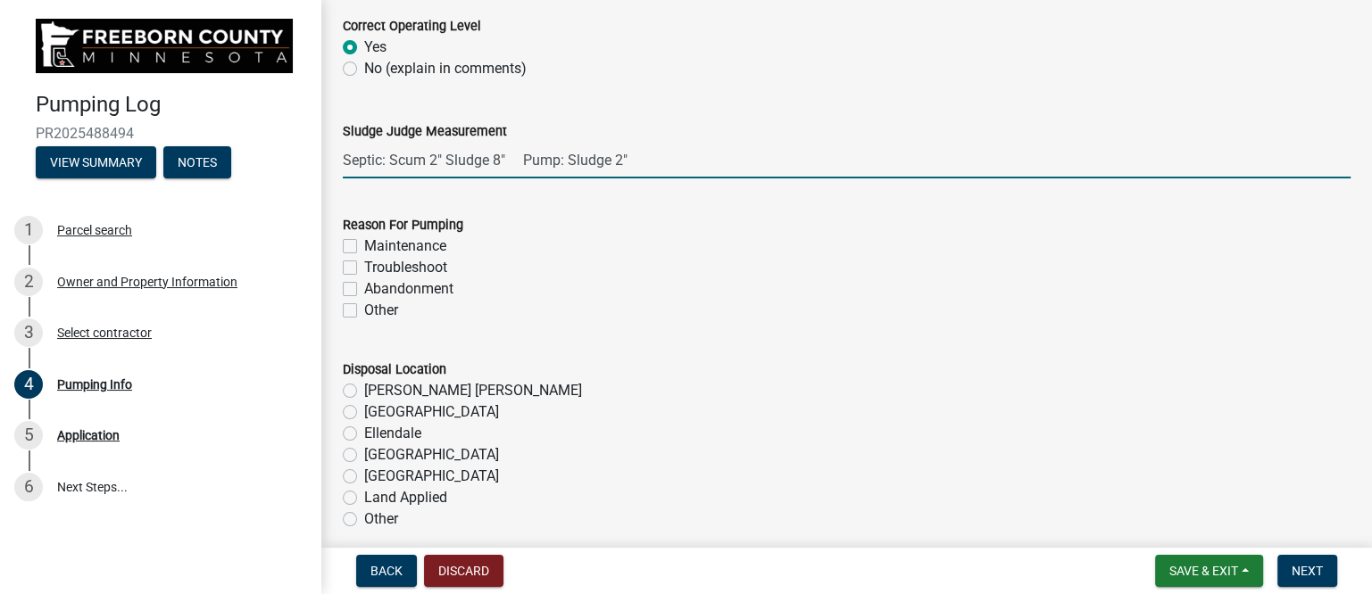
type input "Septic: Scum 2" Sludge 8" Pump: Sludge 2""
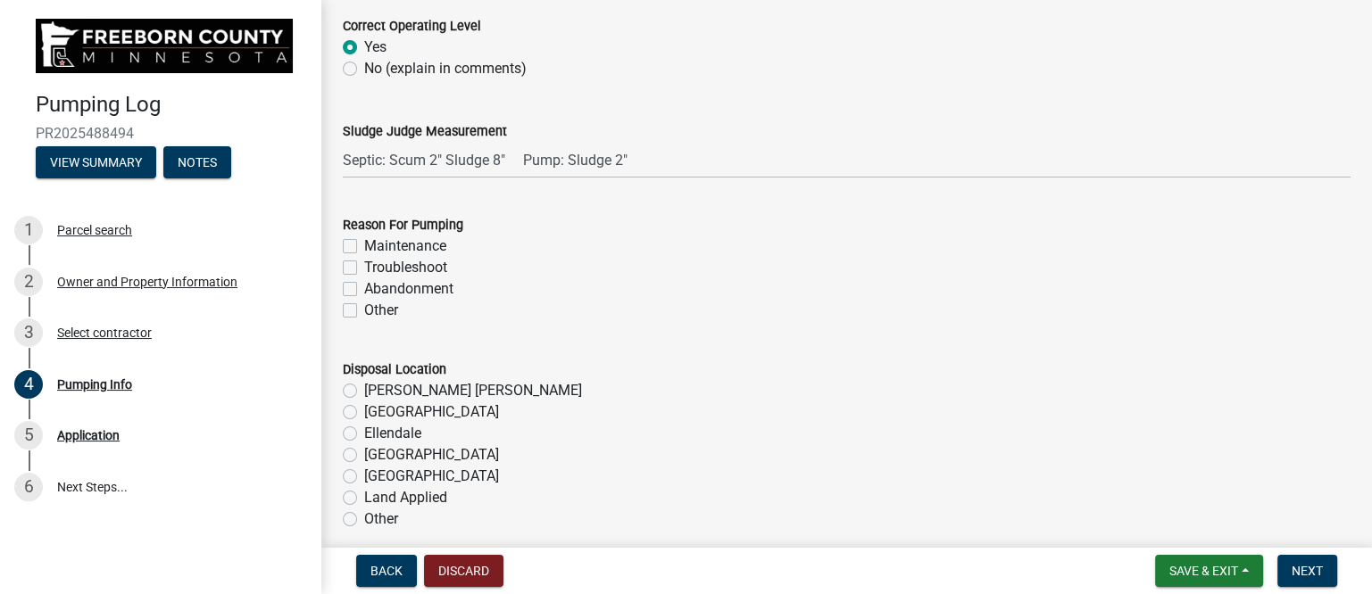
click at [410, 263] on label "Troubleshoot" at bounding box center [405, 267] width 83 height 21
click at [376, 263] on input "Troubleshoot" at bounding box center [370, 263] width 12 height 12
checkbox input "true"
checkbox input "false"
checkbox input "true"
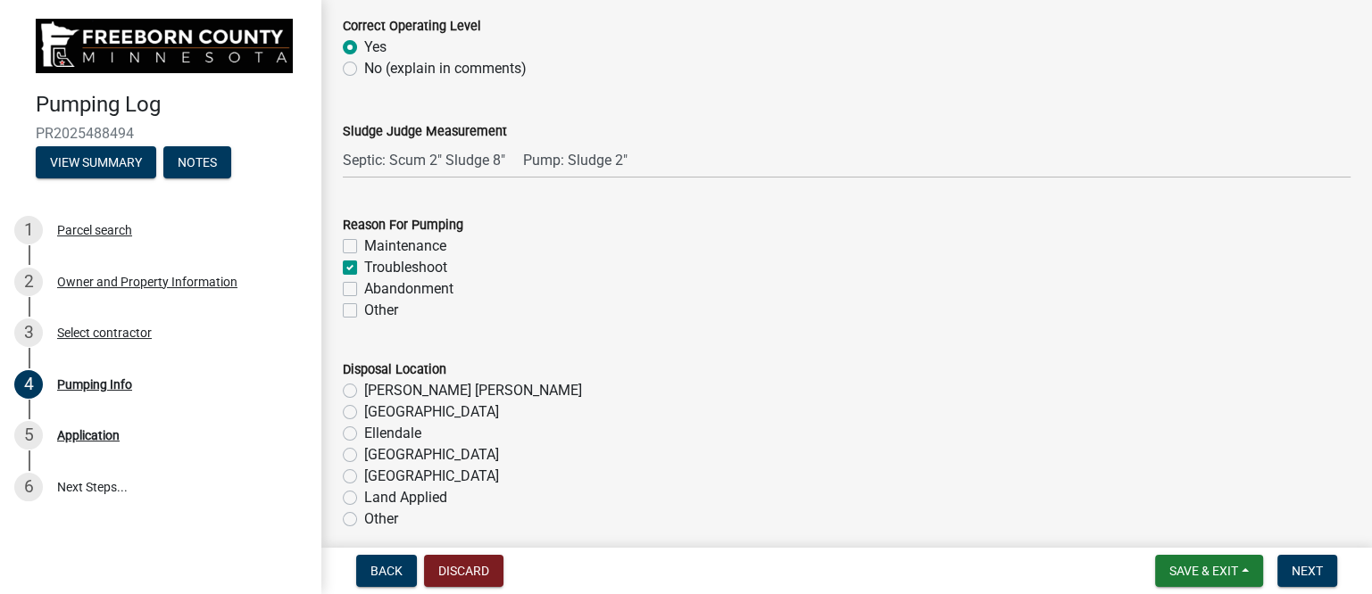
checkbox input "false"
click at [395, 460] on label "[GEOGRAPHIC_DATA]" at bounding box center [431, 454] width 135 height 21
click at [376, 456] on input "[GEOGRAPHIC_DATA]" at bounding box center [370, 450] width 12 height 12
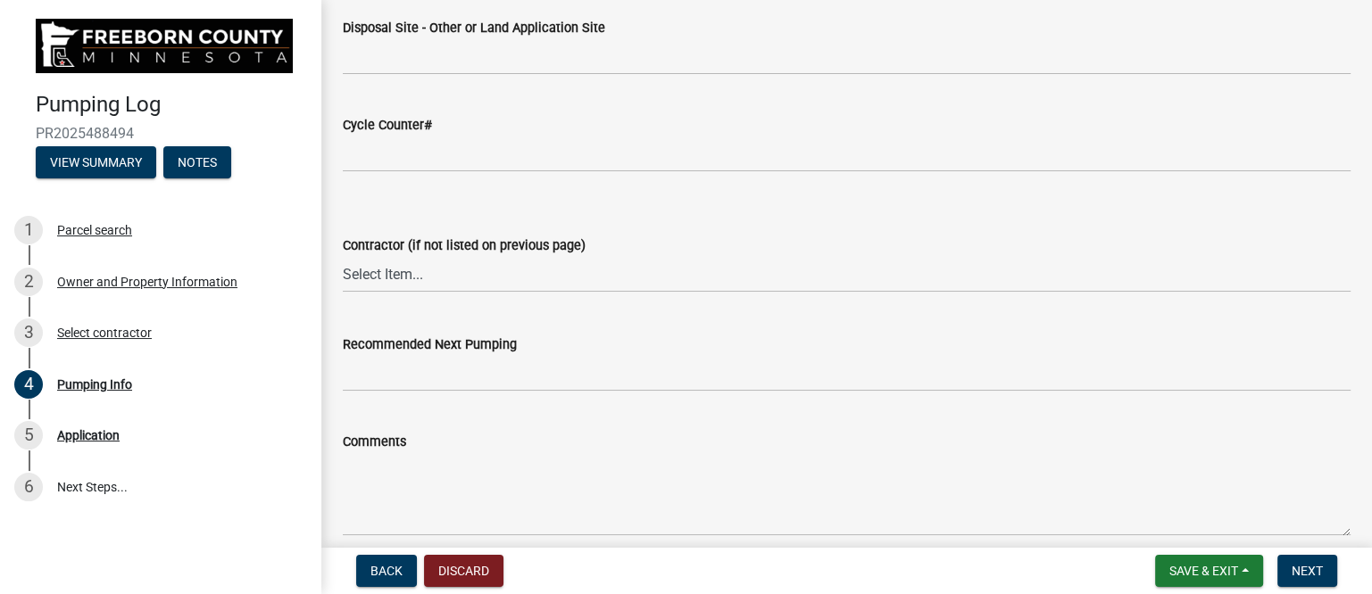
scroll to position [2342, 0]
click at [408, 278] on select "Select Item... P & L Excavating Precision Septic Services [PERSON_NAME] Excavat…" at bounding box center [847, 271] width 1008 height 37
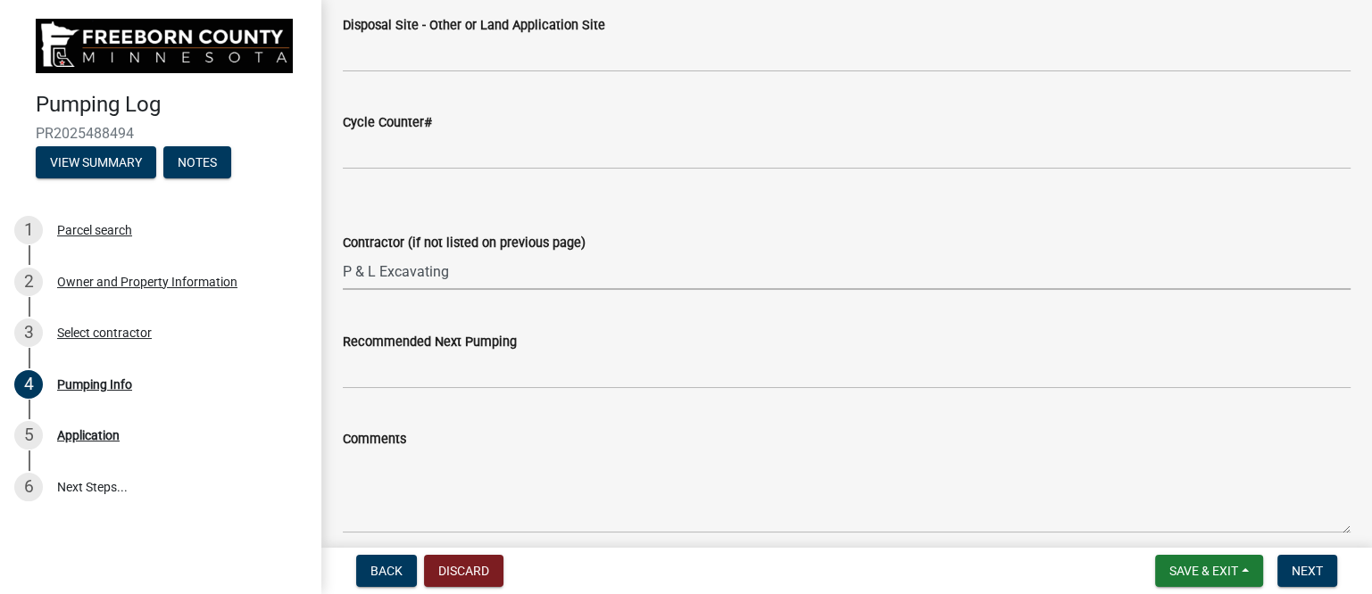
click at [343, 253] on select "Select Item... P & L Excavating Precision Septic Services [PERSON_NAME] Excavat…" at bounding box center [847, 271] width 1008 height 37
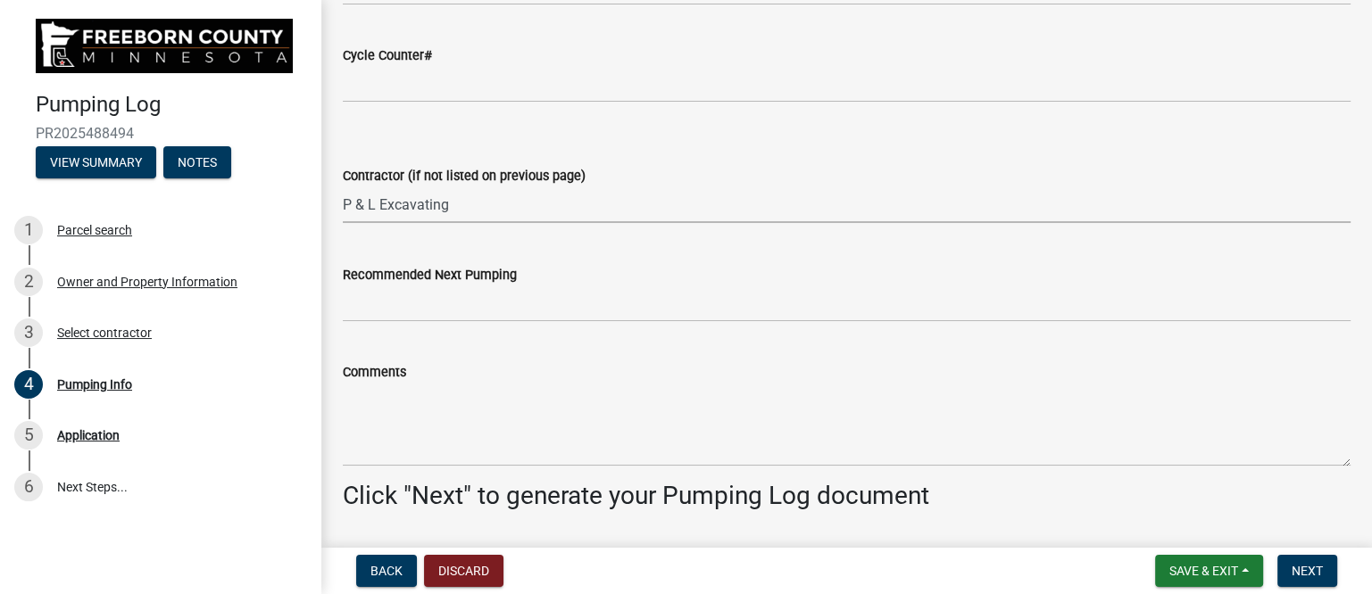
scroll to position [2454, 0]
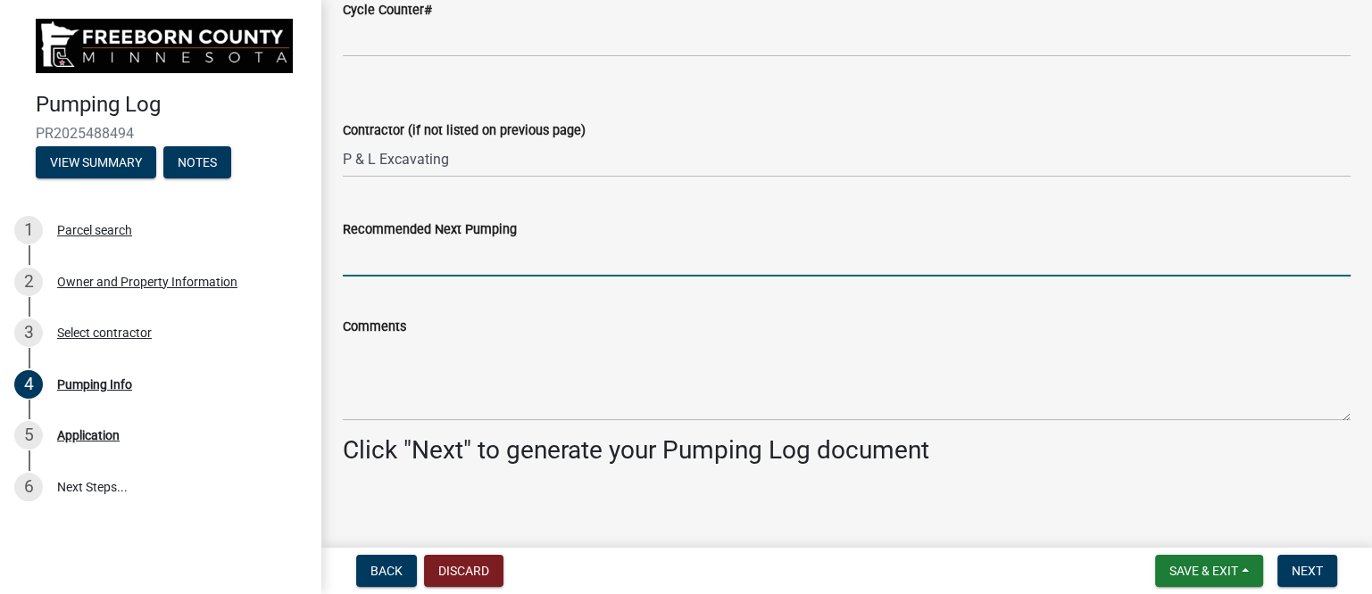
click at [390, 255] on input "Recommended Next Pumping" at bounding box center [847, 258] width 1008 height 37
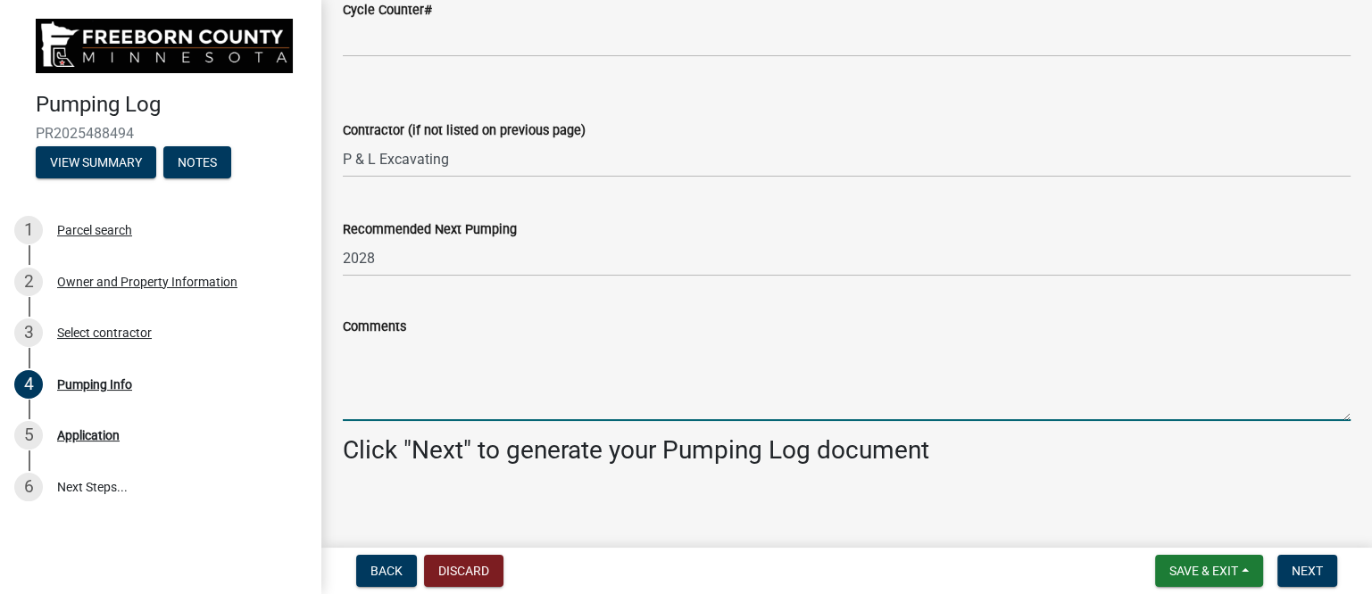
paste textarea "Customers pump float was not working and they opted to have pump and floats rep…"
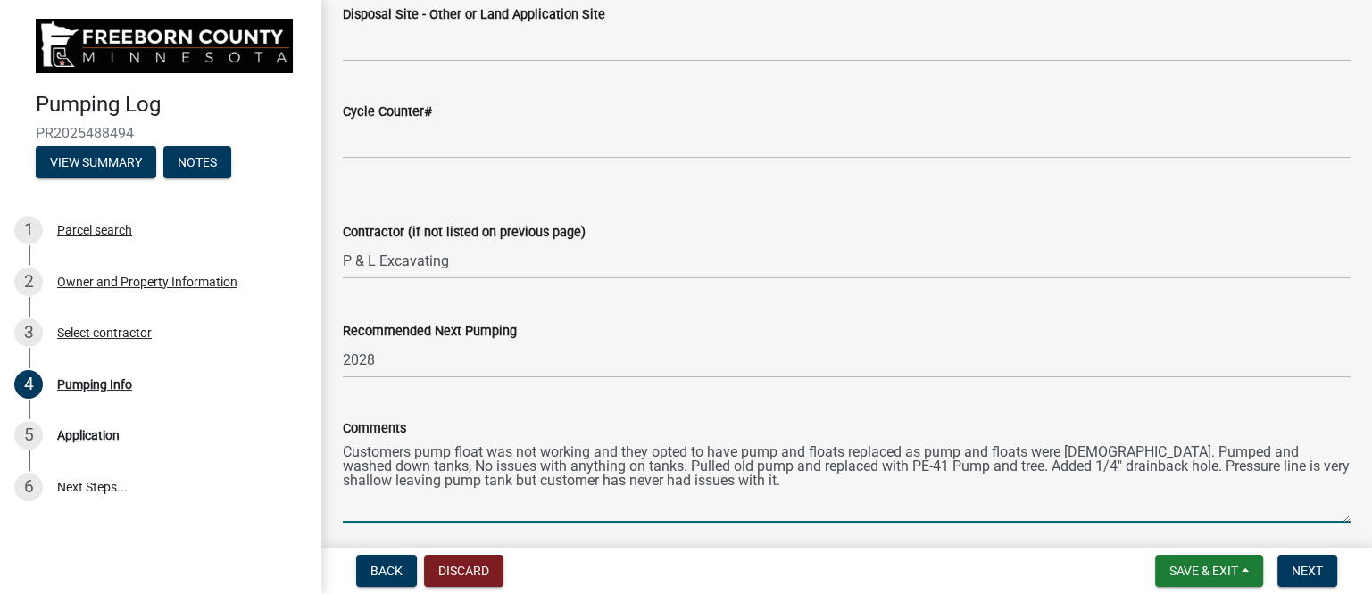
scroll to position [2463, 0]
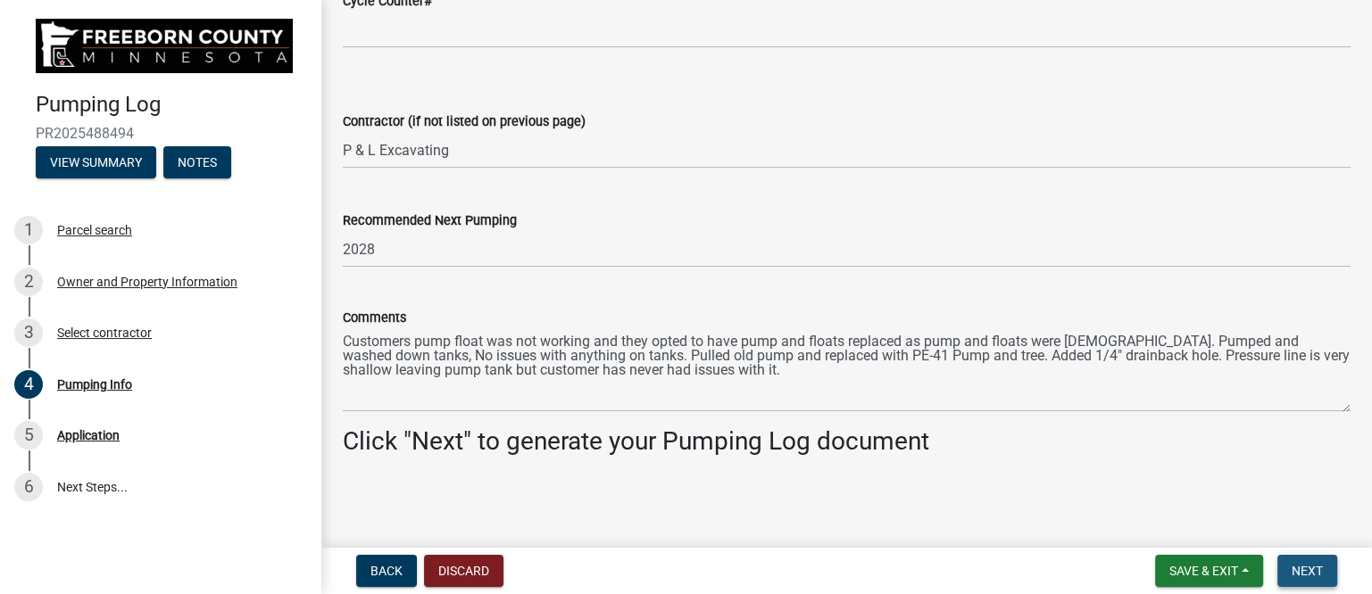
click at [1293, 570] on span "Next" at bounding box center [1306, 571] width 31 height 14
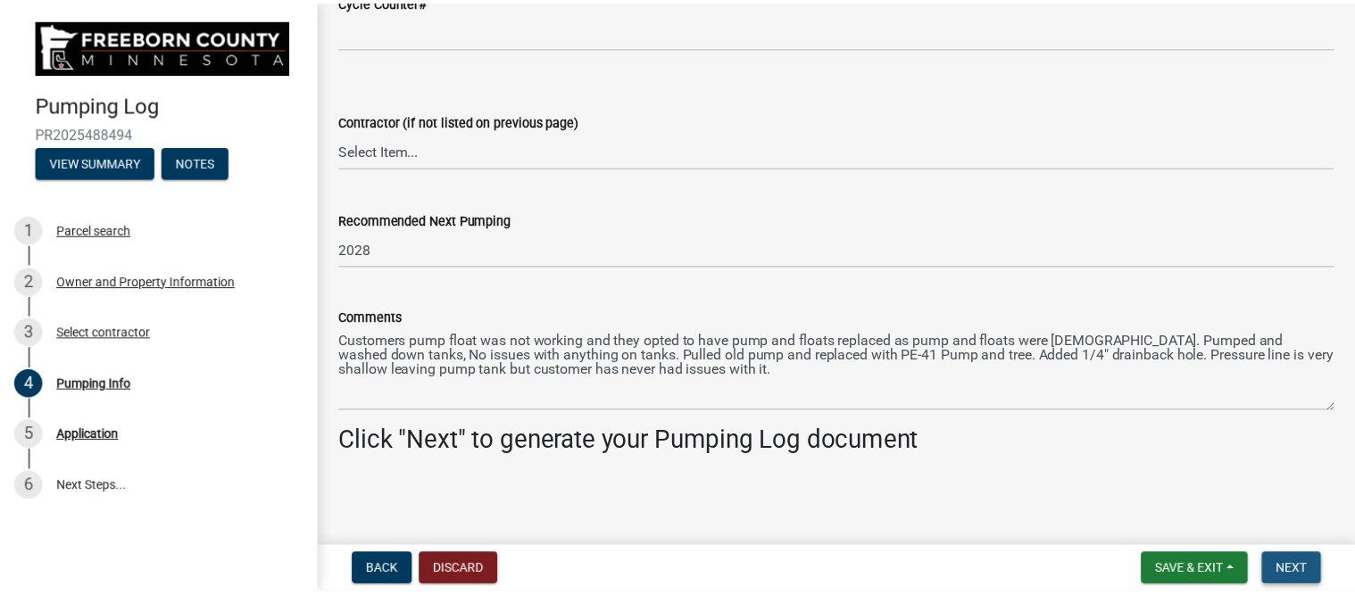
scroll to position [0, 0]
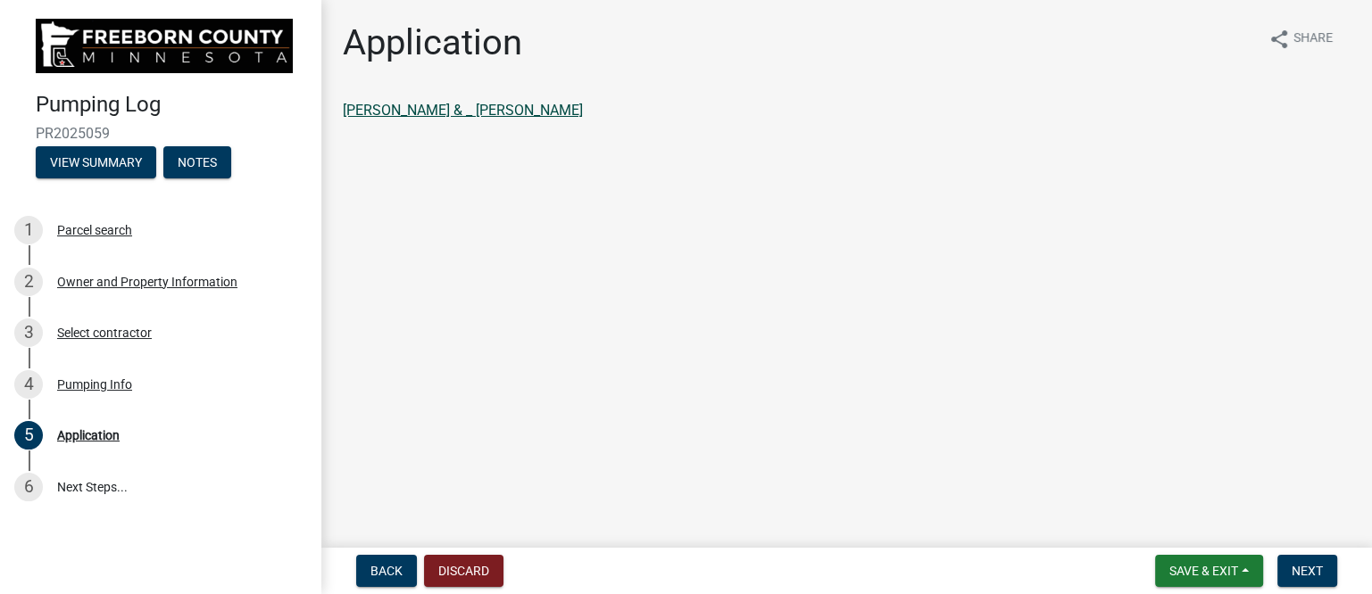
click at [544, 110] on link "WALSH,KEVIN & _ JENNIFER P WALSH" at bounding box center [463, 110] width 240 height 17
click at [1295, 567] on span "Next" at bounding box center [1306, 571] width 31 height 14
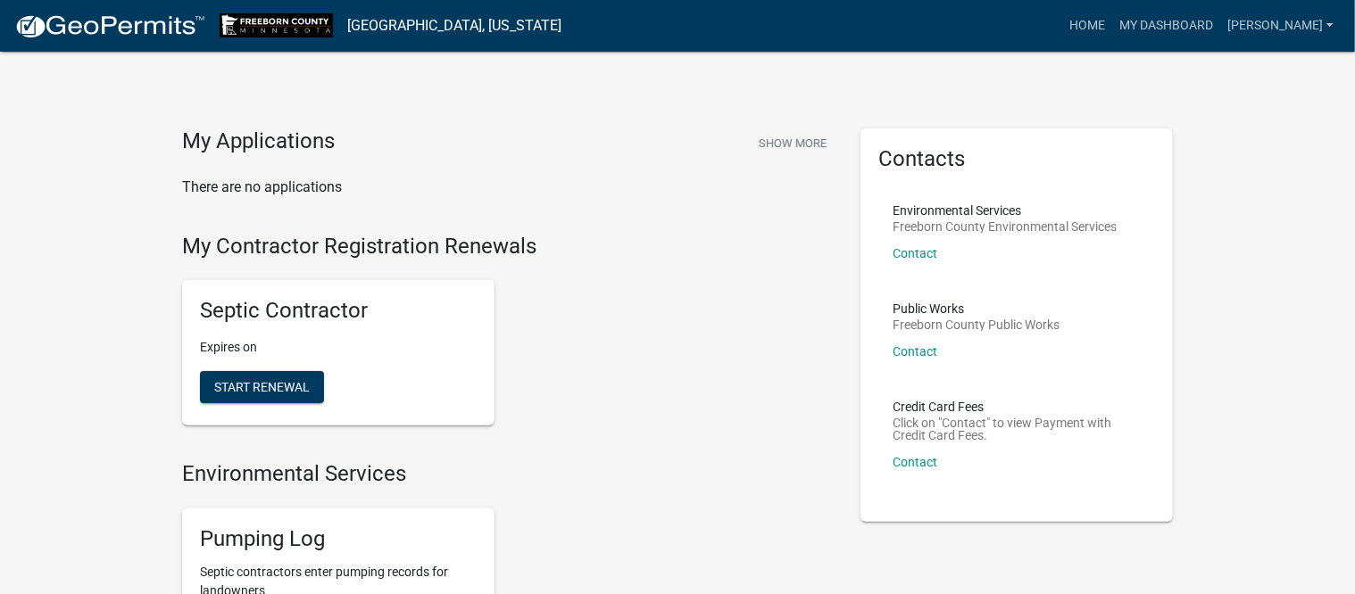
scroll to position [223, 0]
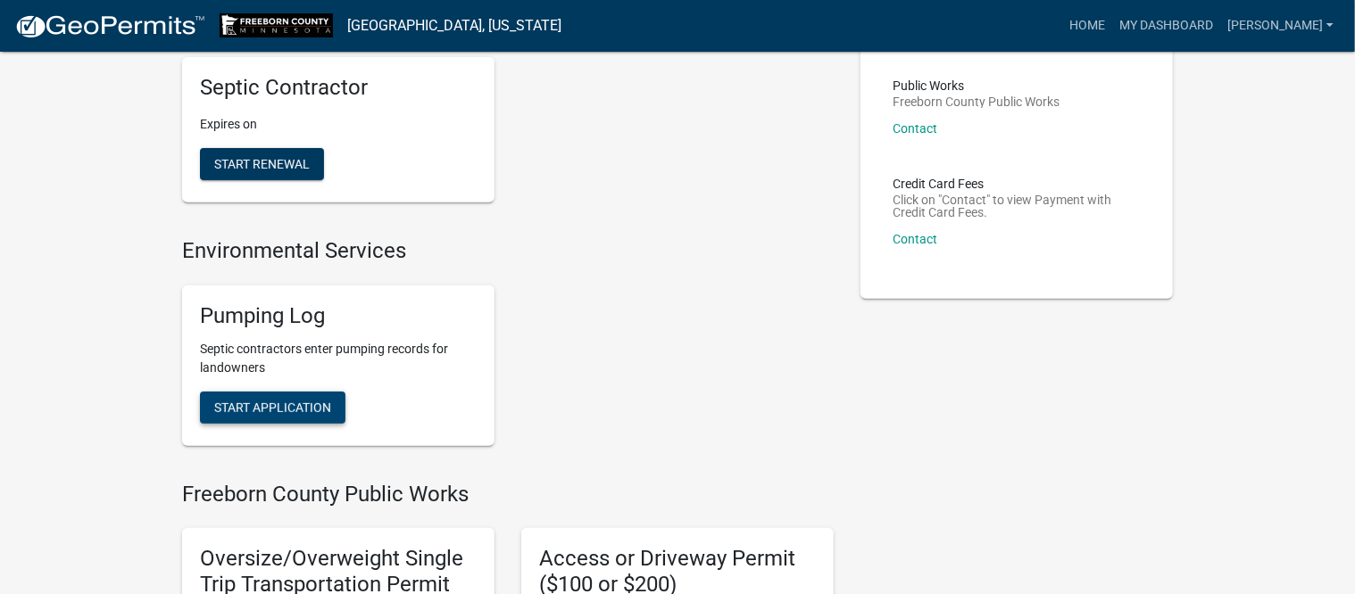
click at [258, 400] on span "Start Application" at bounding box center [272, 407] width 117 height 14
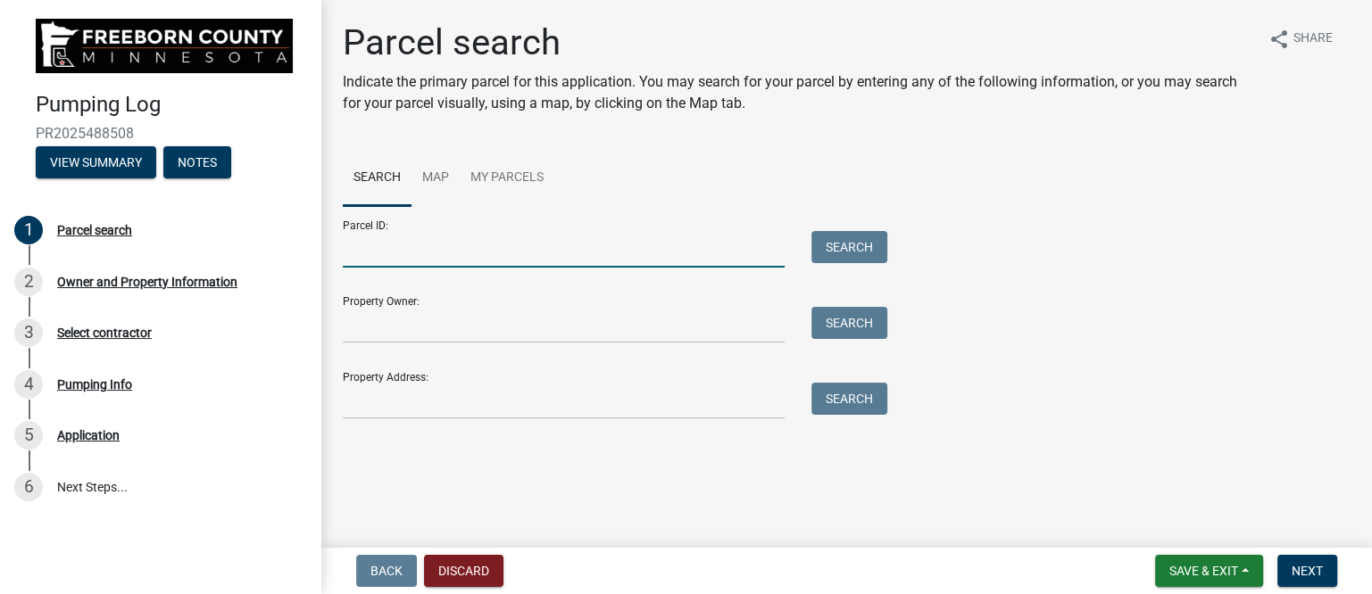
click at [444, 252] on input "Parcel ID:" at bounding box center [564, 249] width 442 height 37
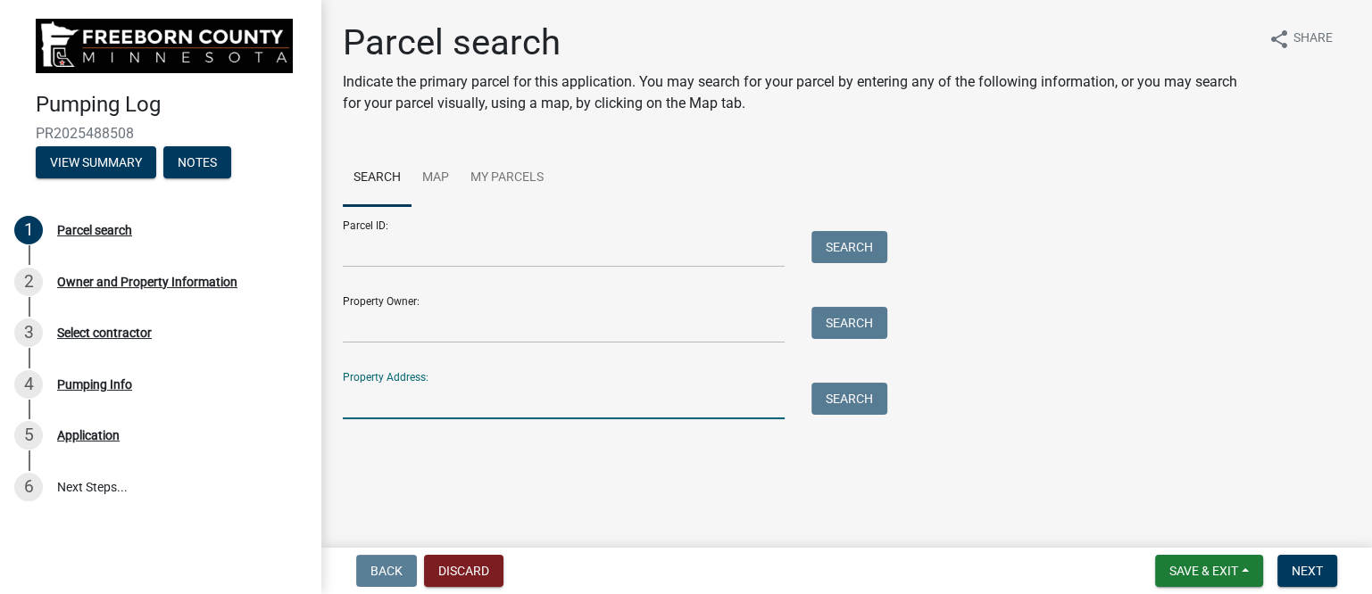
click at [397, 403] on input "Property Address:" at bounding box center [564, 401] width 442 height 37
type input "14576"
click at [860, 395] on button "Search" at bounding box center [849, 399] width 76 height 32
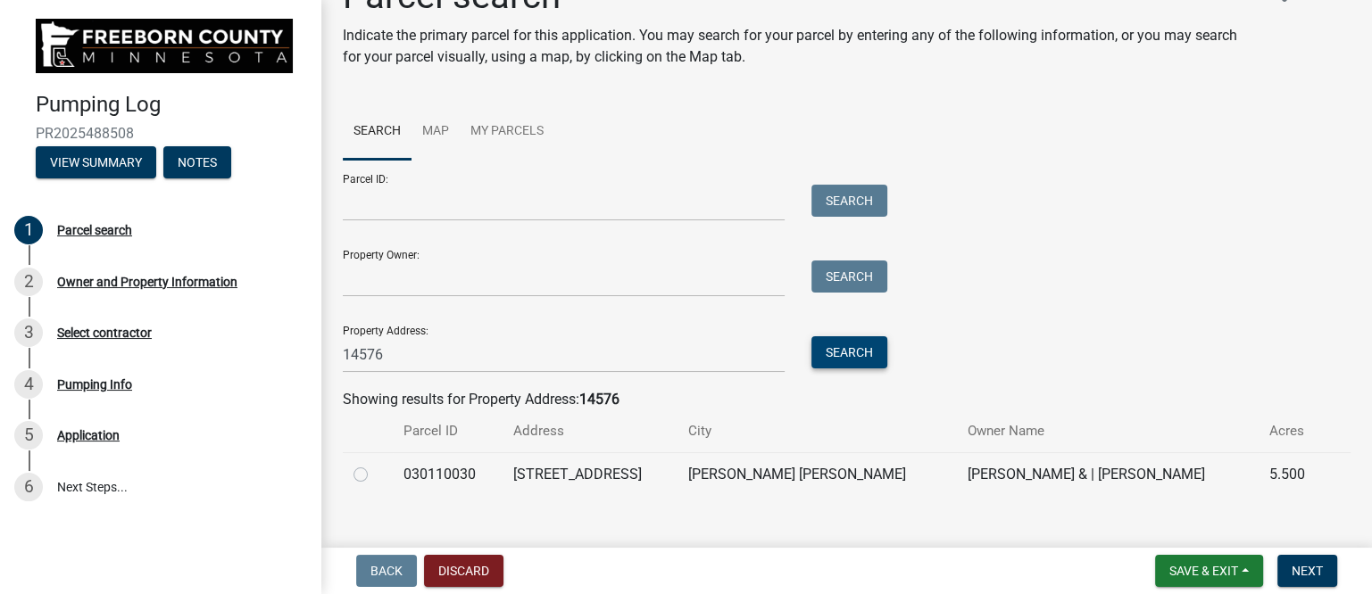
scroll to position [71, 0]
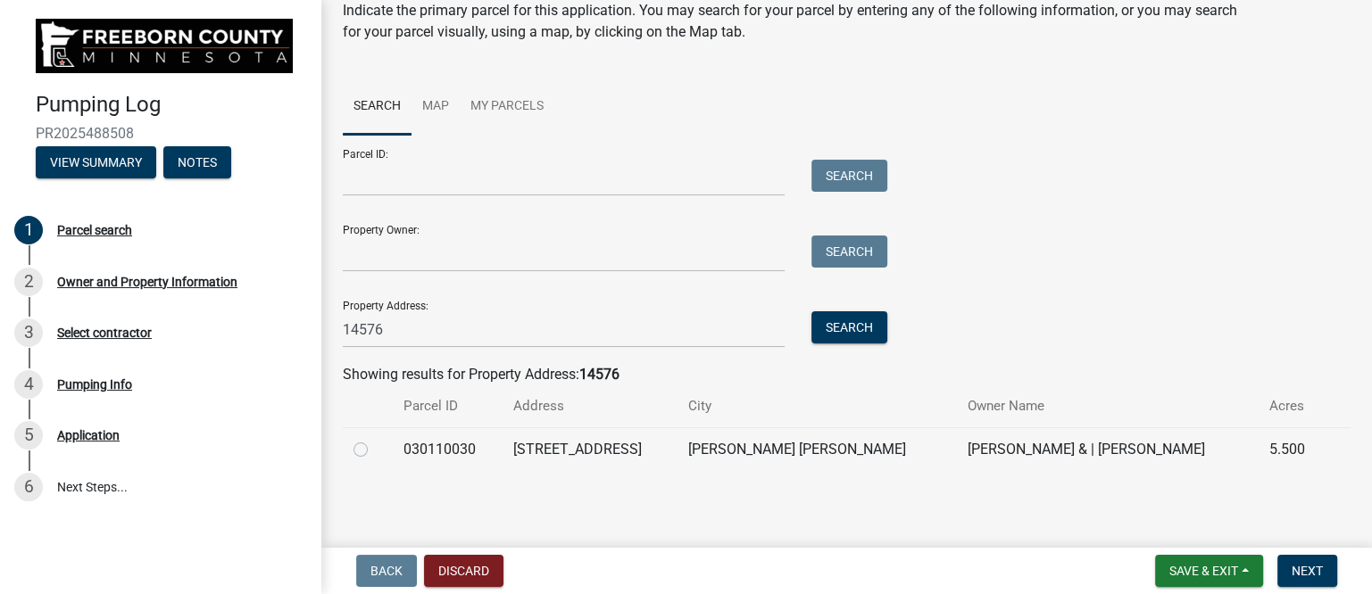
click at [375, 439] on label at bounding box center [375, 439] width 0 height 0
click at [375, 446] on input "radio" at bounding box center [381, 445] width 12 height 12
radio input "true"
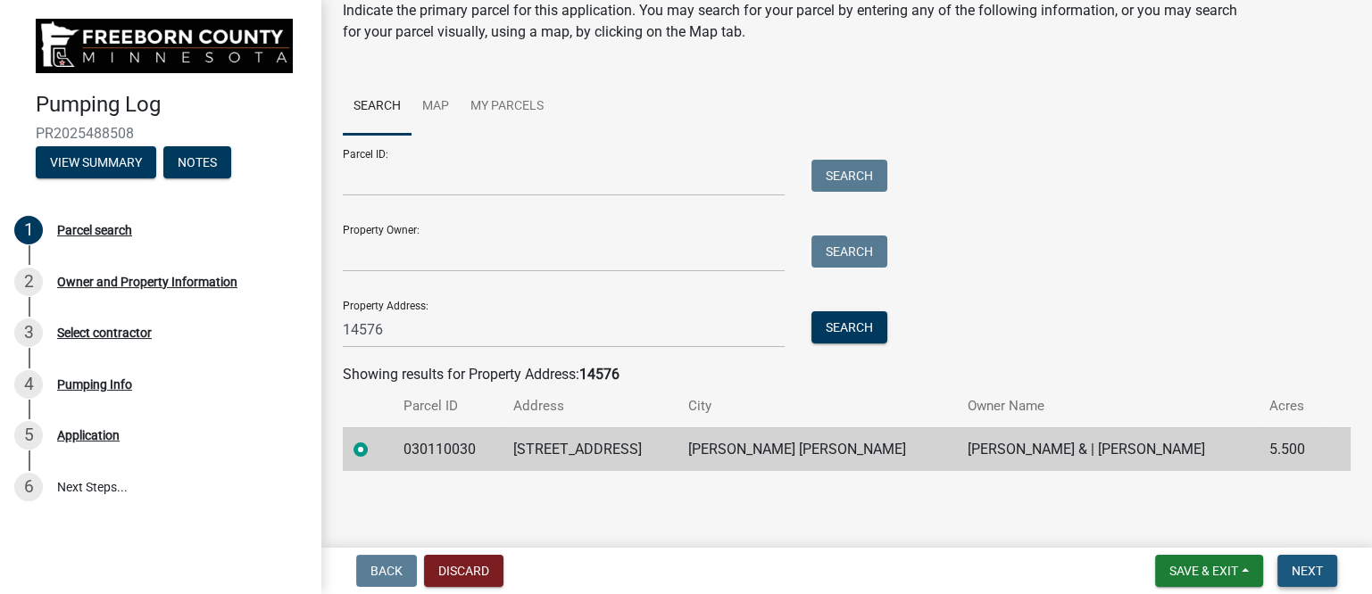
click at [1292, 564] on span "Next" at bounding box center [1306, 571] width 31 height 14
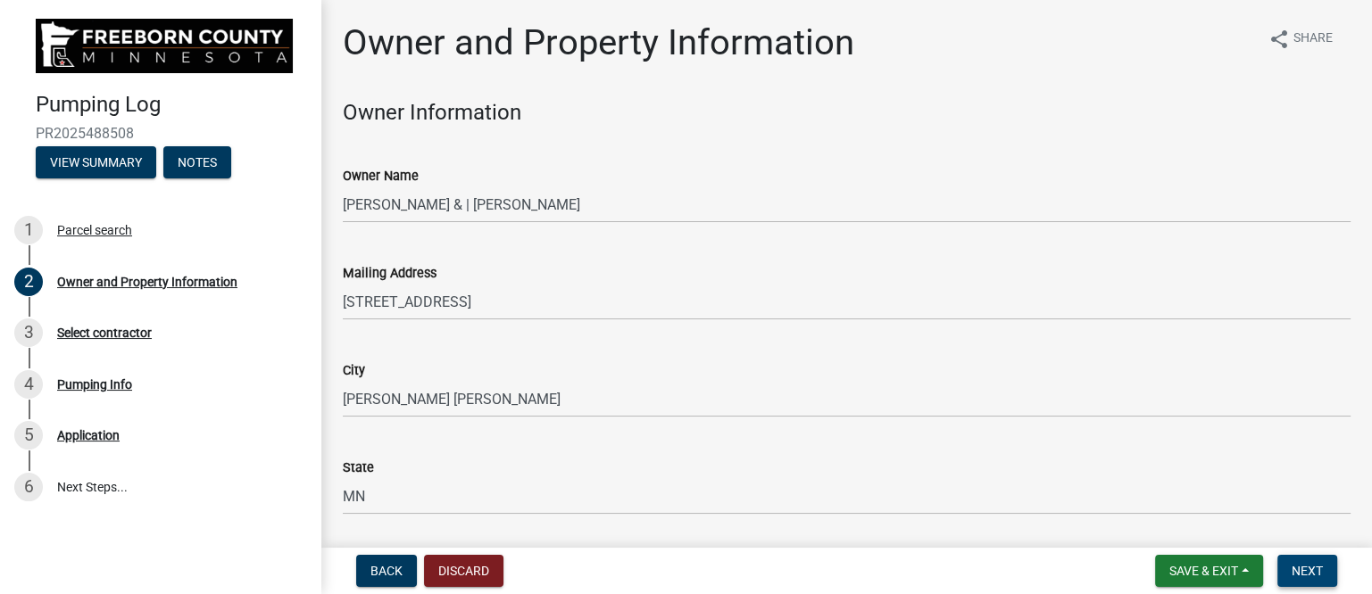
click at [1304, 564] on span "Next" at bounding box center [1306, 571] width 31 height 14
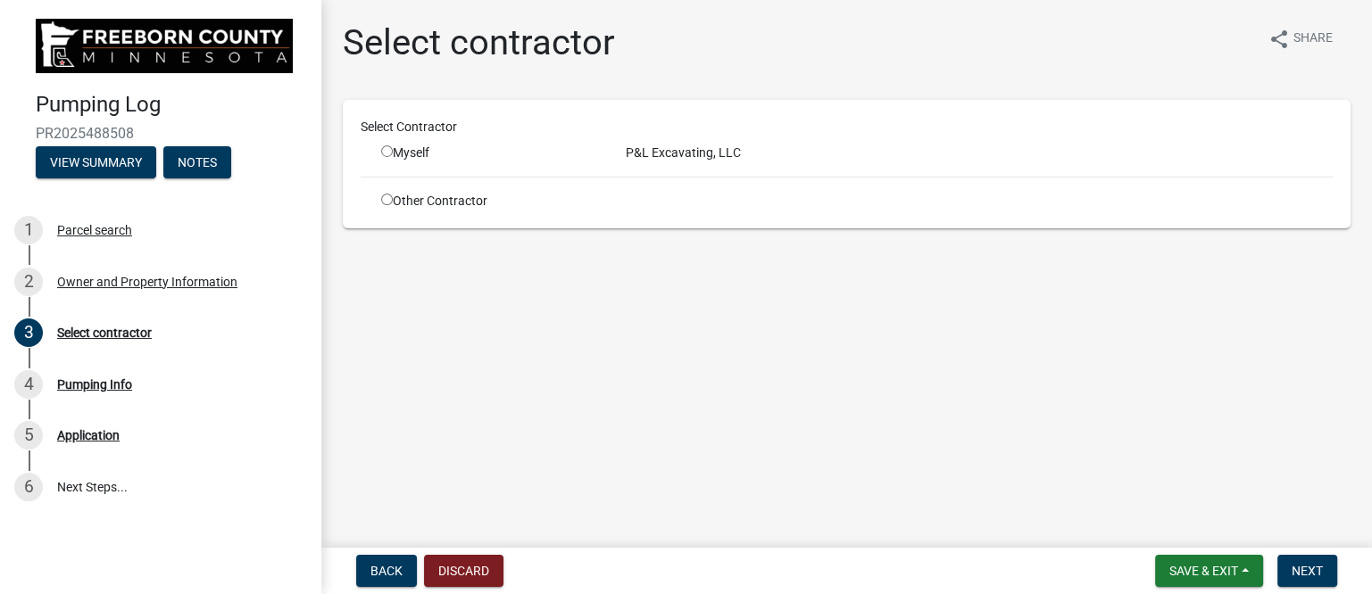
click at [383, 153] on input "radio" at bounding box center [387, 151] width 12 height 12
radio input "true"
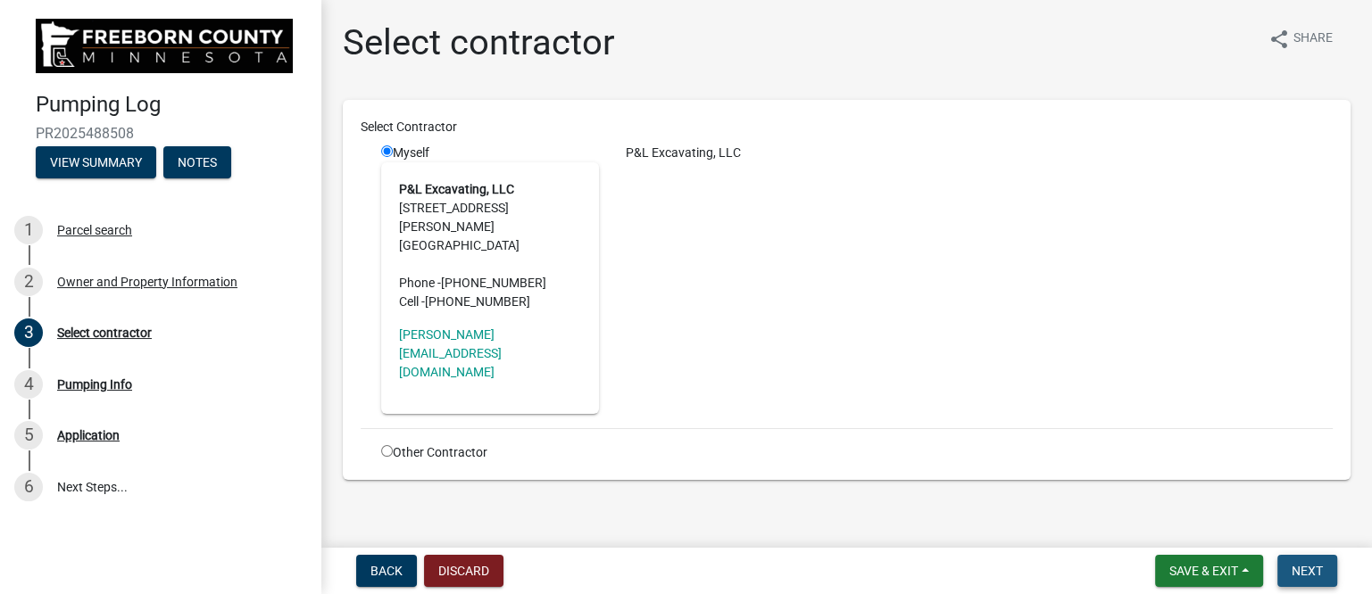
click at [1308, 571] on span "Next" at bounding box center [1306, 571] width 31 height 14
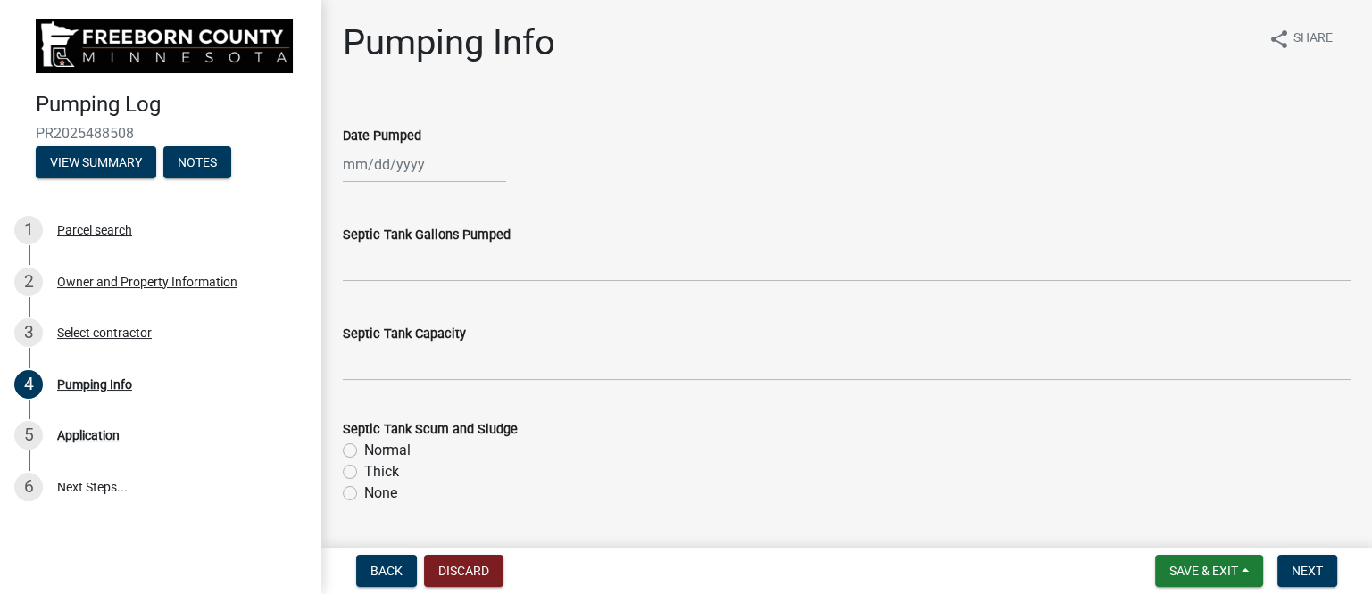
select select "10"
select select "2025"
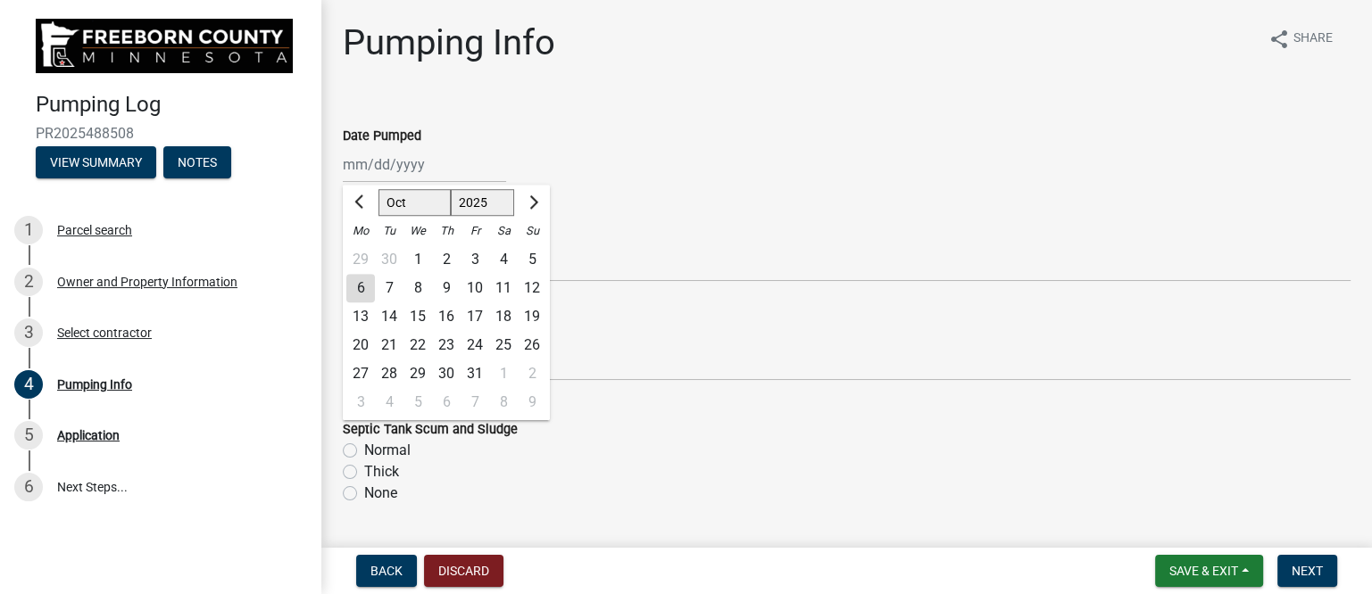
click at [428, 171] on div "[PERSON_NAME] Feb Mar Apr [PERSON_NAME][DATE] Oct Nov [DATE] 1526 1527 1528 152…" at bounding box center [424, 164] width 163 height 37
type input "[DATE]"
click at [474, 255] on div "3" at bounding box center [475, 259] width 29 height 29
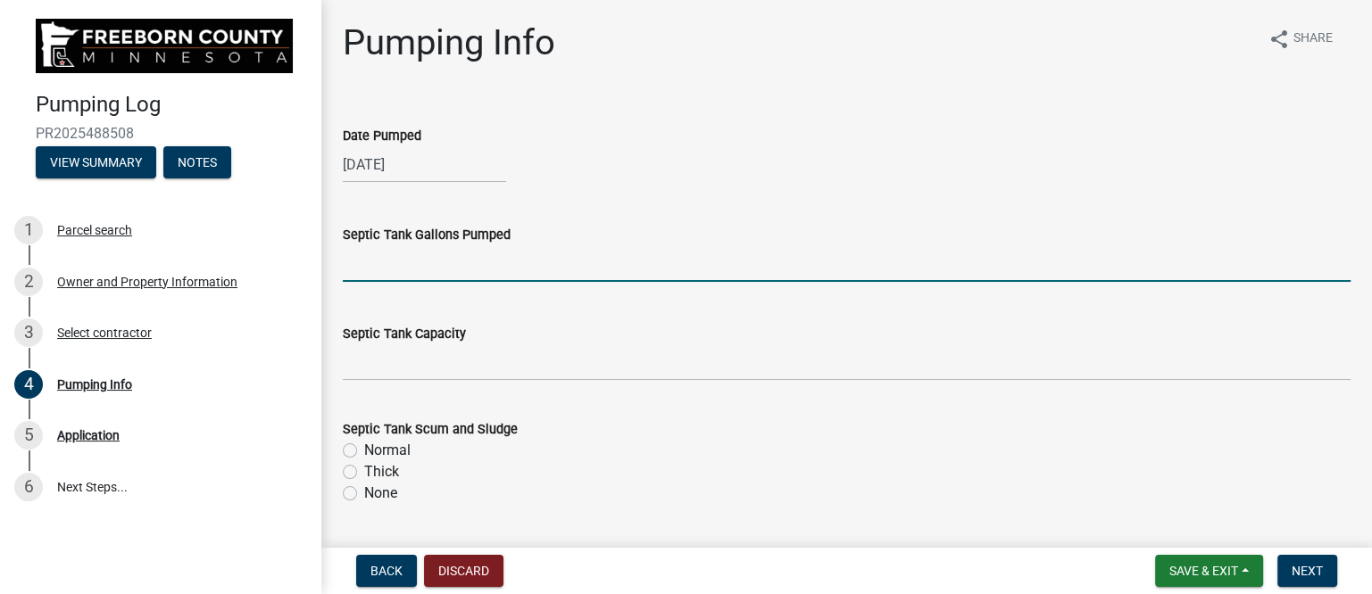
click at [427, 262] on input "text" at bounding box center [847, 263] width 1008 height 37
type input "500"
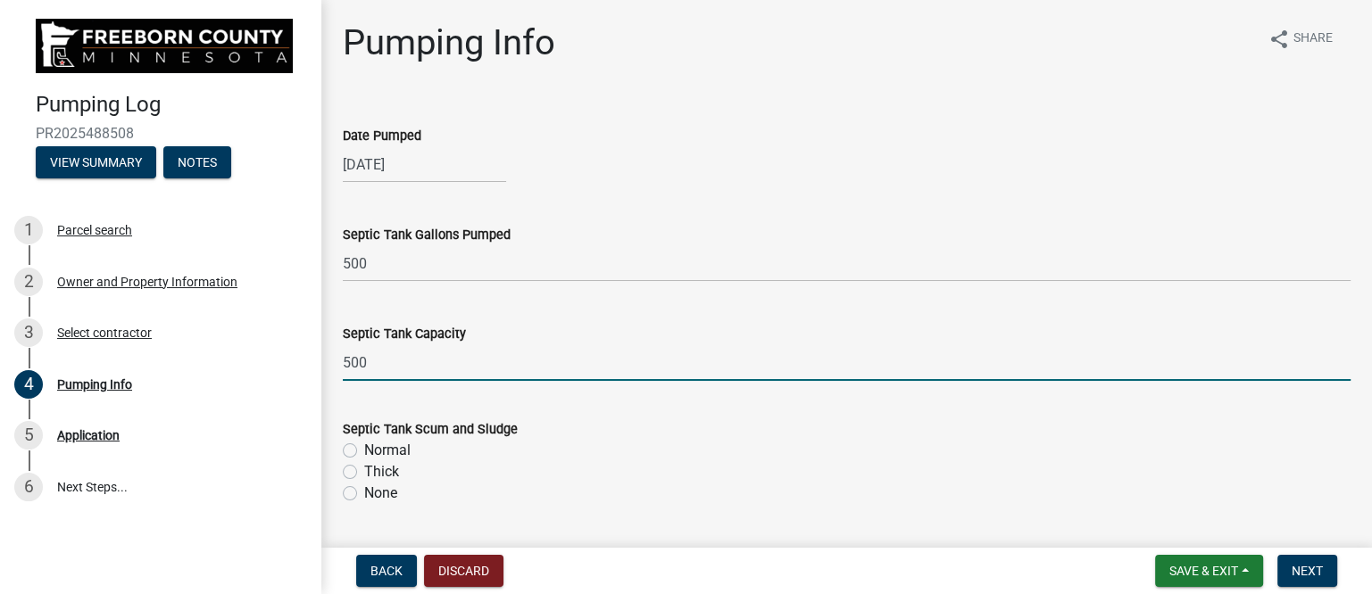
type input "500"
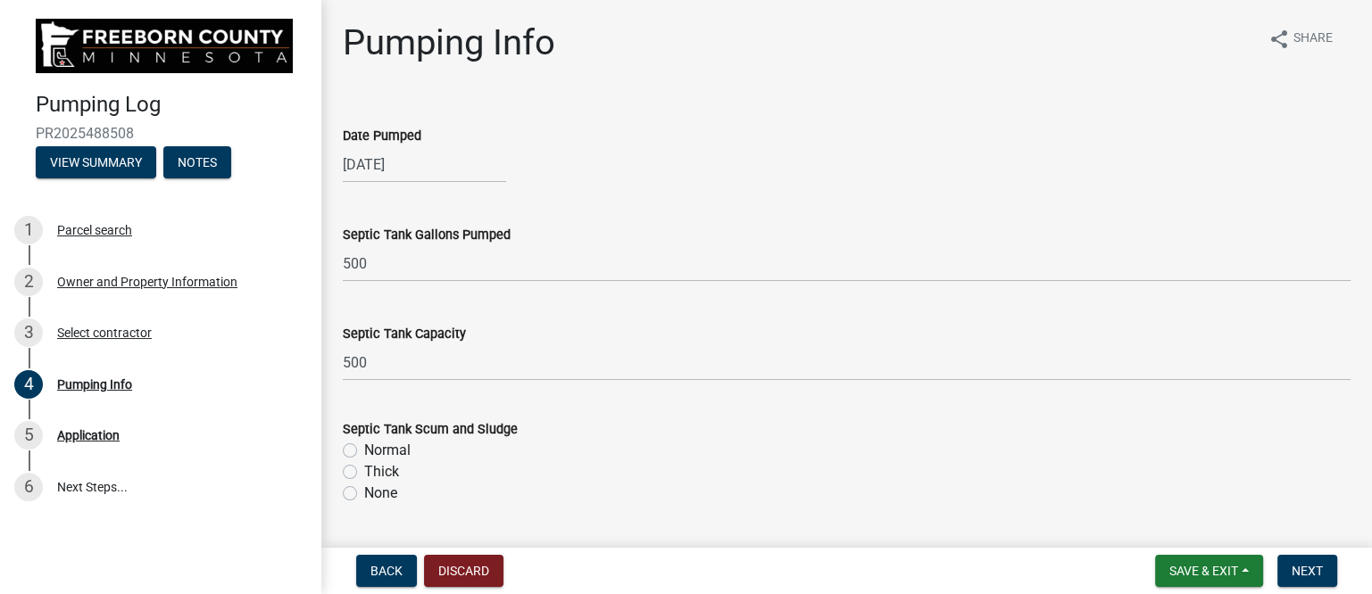
click at [364, 470] on label "Thick" at bounding box center [381, 471] width 35 height 21
click at [364, 470] on input "Thick" at bounding box center [370, 467] width 12 height 12
radio input "true"
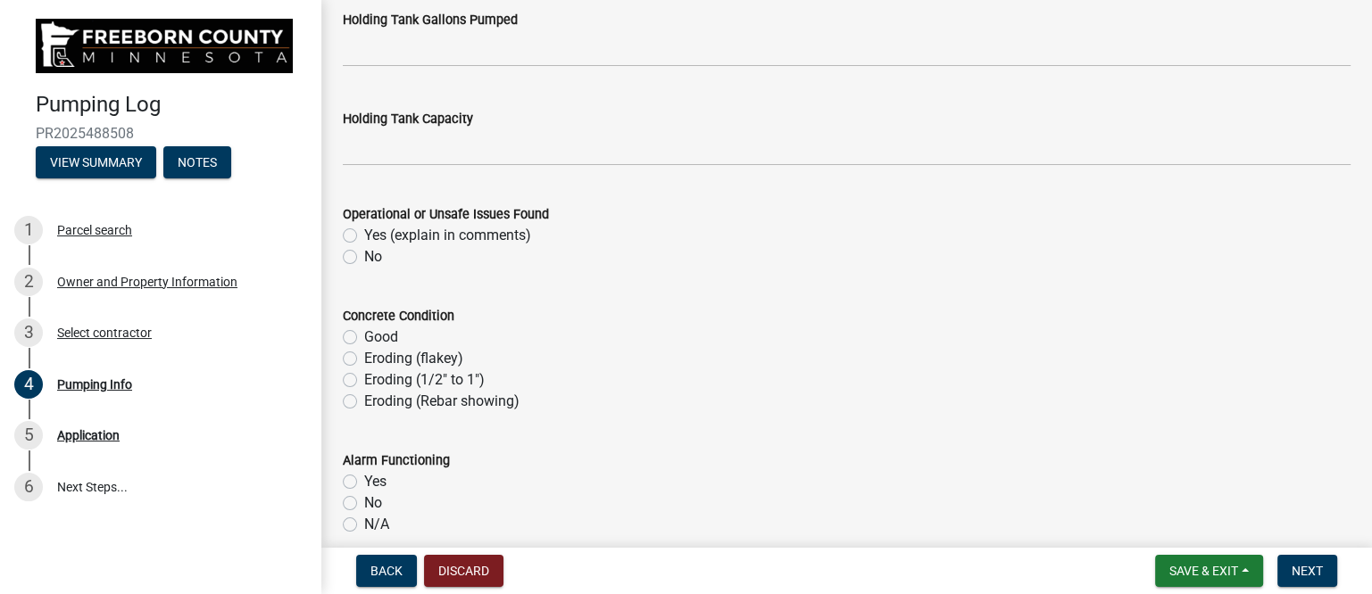
scroll to position [893, 0]
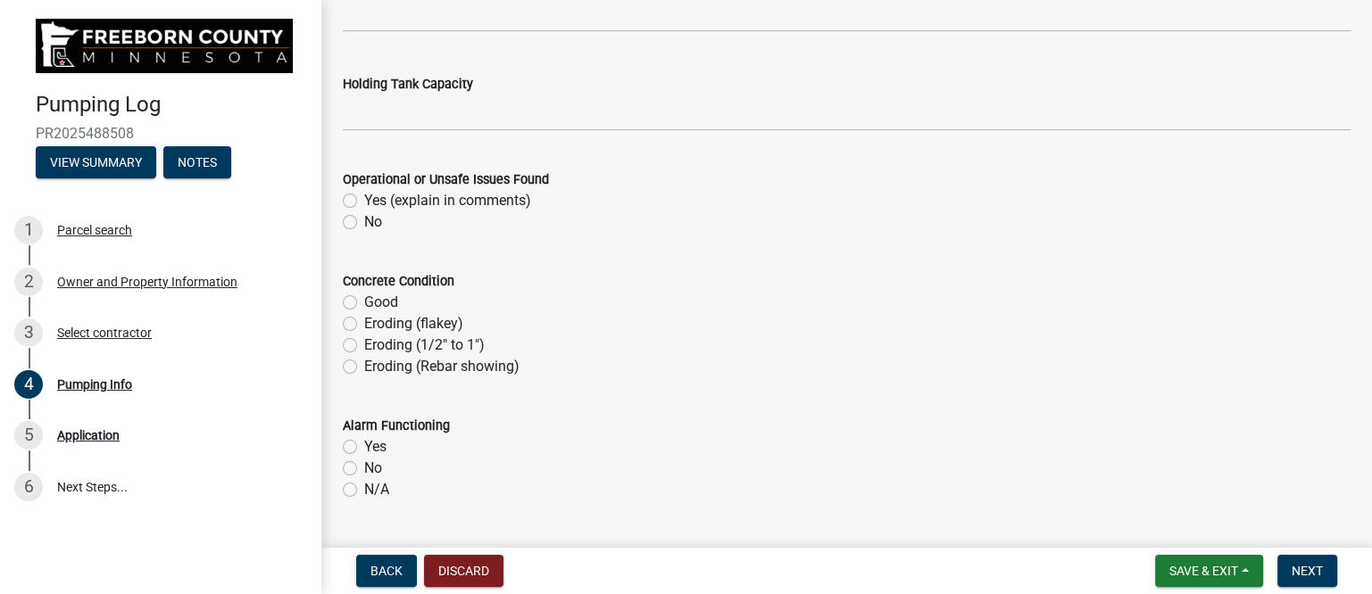
drag, startPoint x: 353, startPoint y: 220, endPoint x: 397, endPoint y: 220, distance: 43.7
click at [364, 220] on label "No" at bounding box center [373, 222] width 18 height 21
click at [364, 220] on input "No" at bounding box center [370, 218] width 12 height 12
radio input "true"
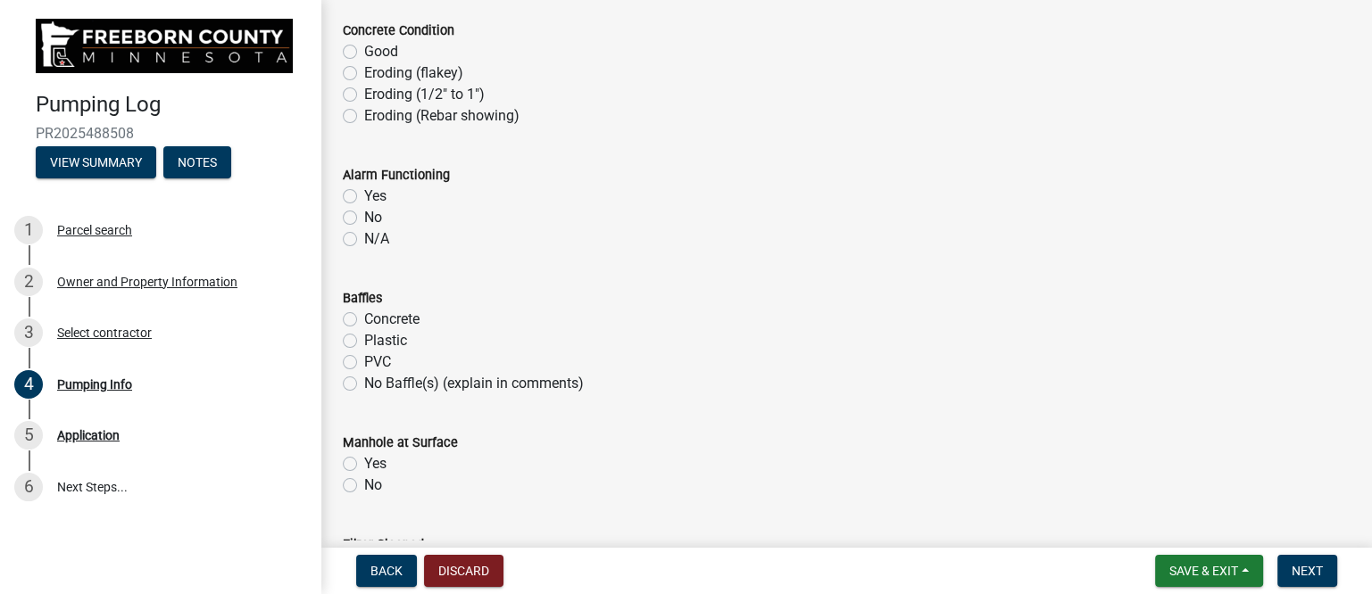
scroll to position [1116, 0]
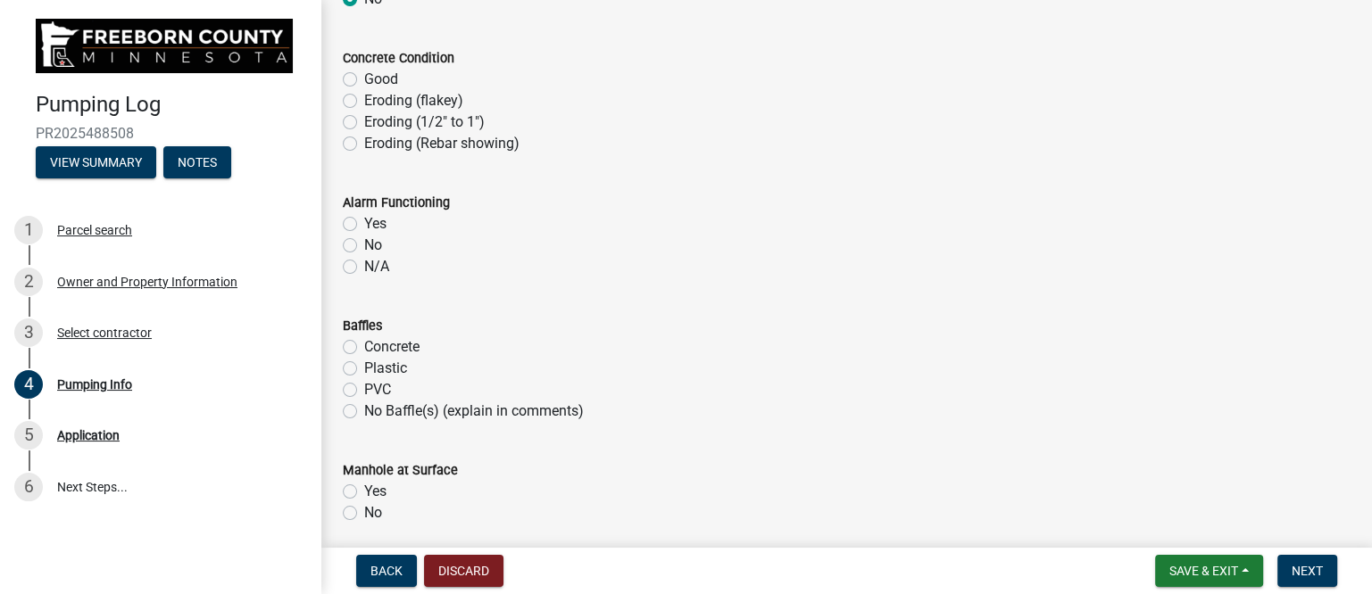
click at [364, 266] on label "N/A" at bounding box center [376, 266] width 25 height 21
click at [364, 266] on input "N/A" at bounding box center [370, 262] width 12 height 12
radio input "true"
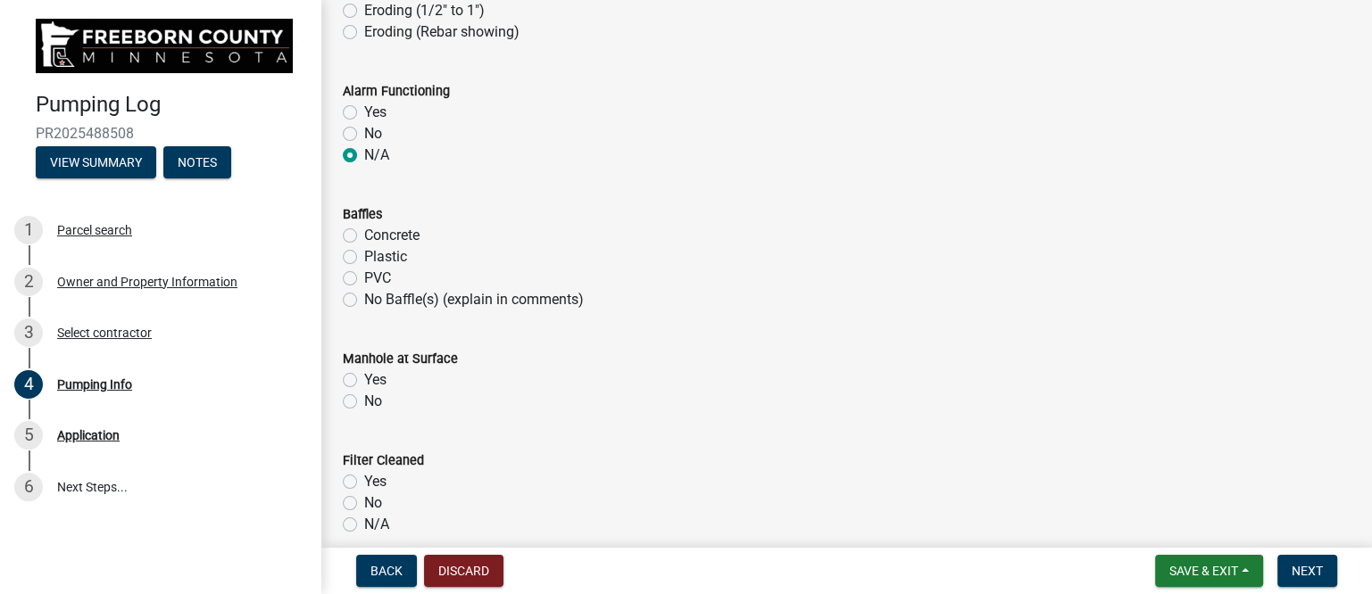
click at [364, 231] on label "Concrete" at bounding box center [391, 235] width 55 height 21
click at [364, 231] on input "Concrete" at bounding box center [370, 231] width 12 height 12
radio input "true"
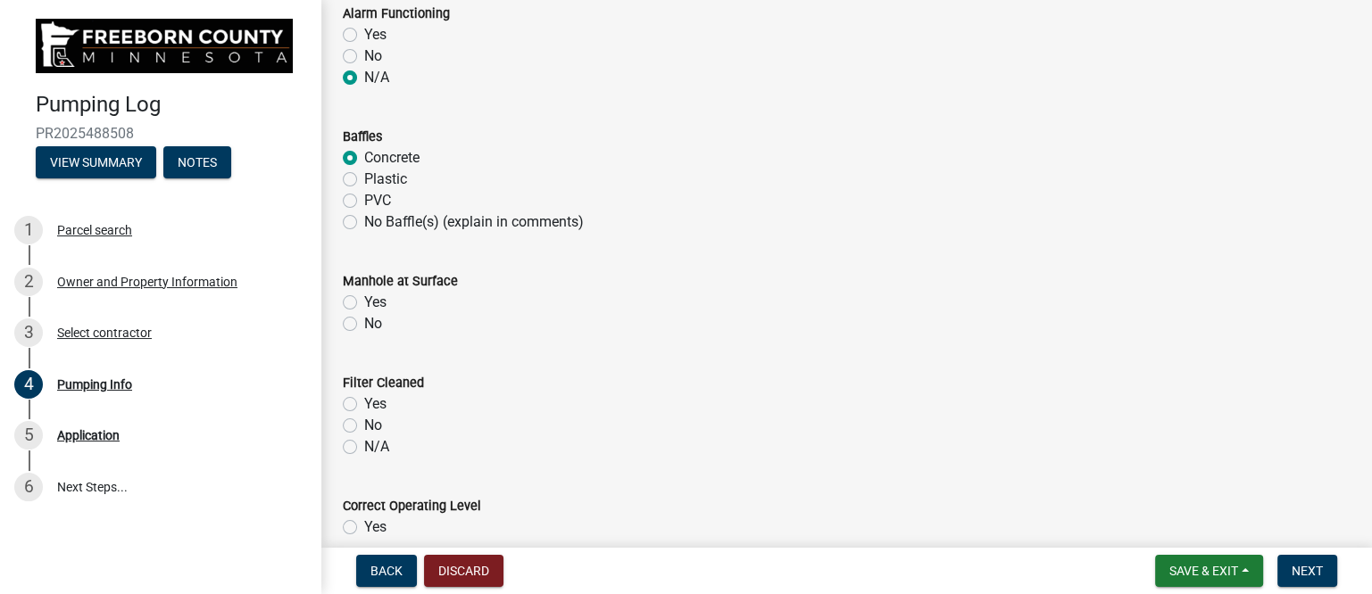
scroll to position [1339, 0]
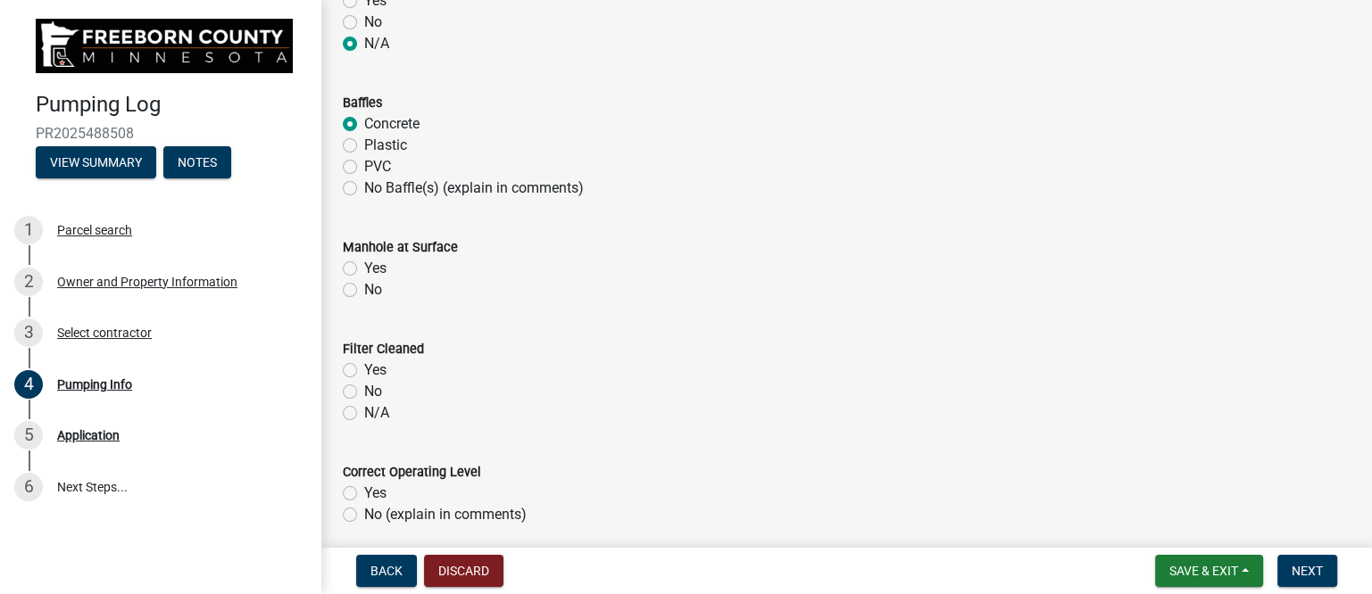
click at [364, 267] on label "Yes" at bounding box center [375, 268] width 22 height 21
click at [364, 267] on input "Yes" at bounding box center [370, 264] width 12 height 12
radio input "true"
click at [364, 412] on label "N/A" at bounding box center [376, 413] width 25 height 21
click at [364, 412] on input "N/A" at bounding box center [370, 409] width 12 height 12
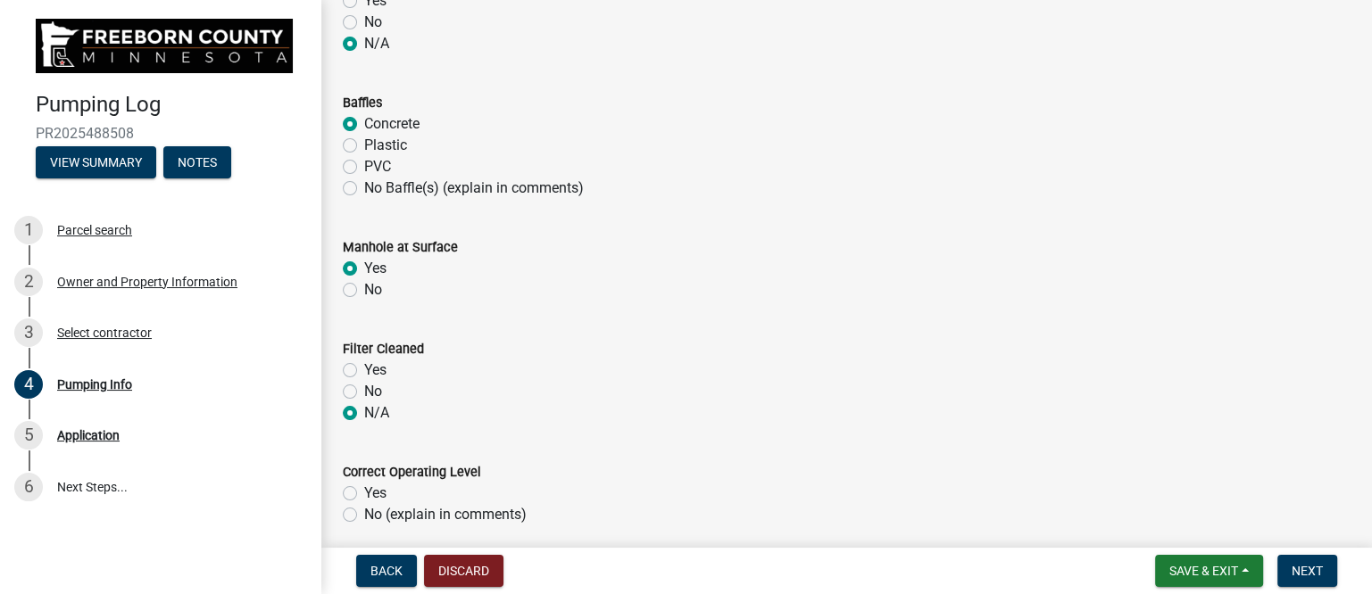
radio input "true"
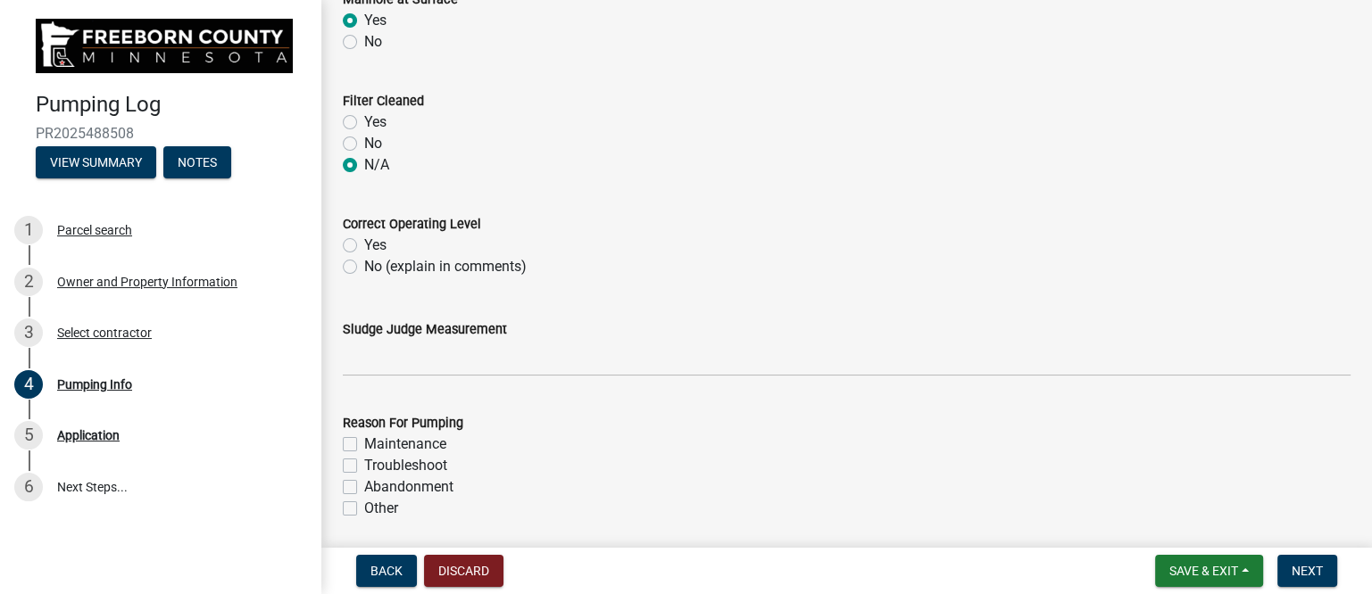
scroll to position [1673, 0]
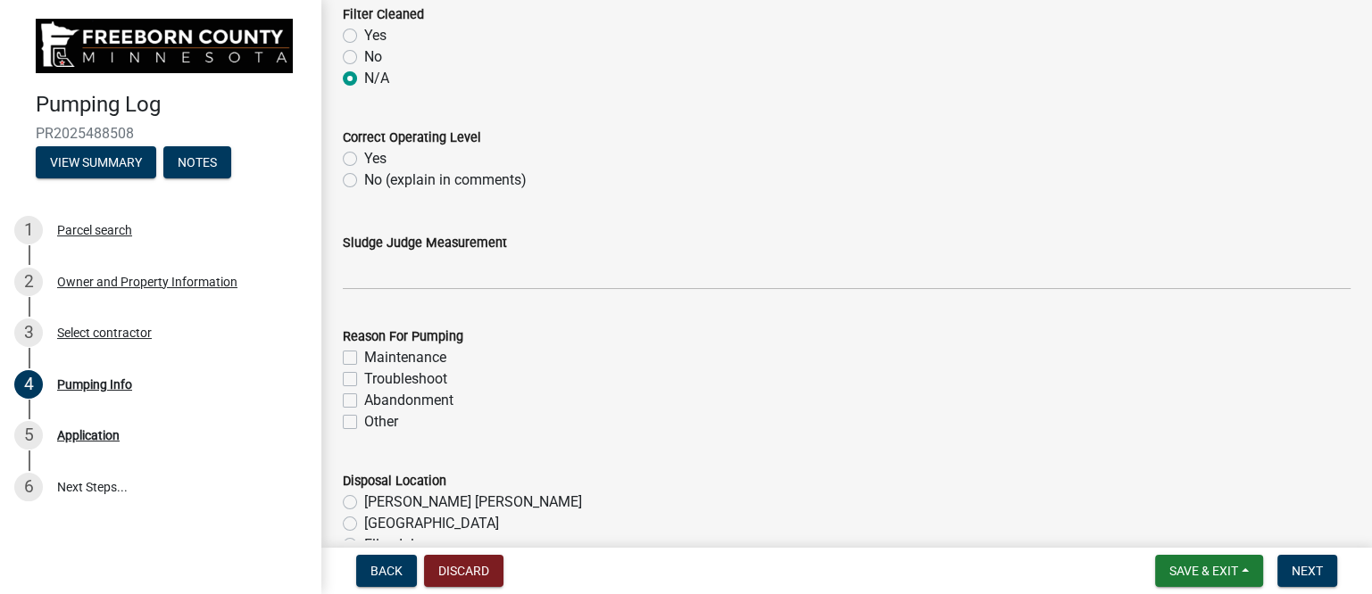
click at [364, 180] on label "No (explain in comments)" at bounding box center [445, 180] width 162 height 21
click at [364, 180] on input "No (explain in comments)" at bounding box center [370, 176] width 12 height 12
radio input "true"
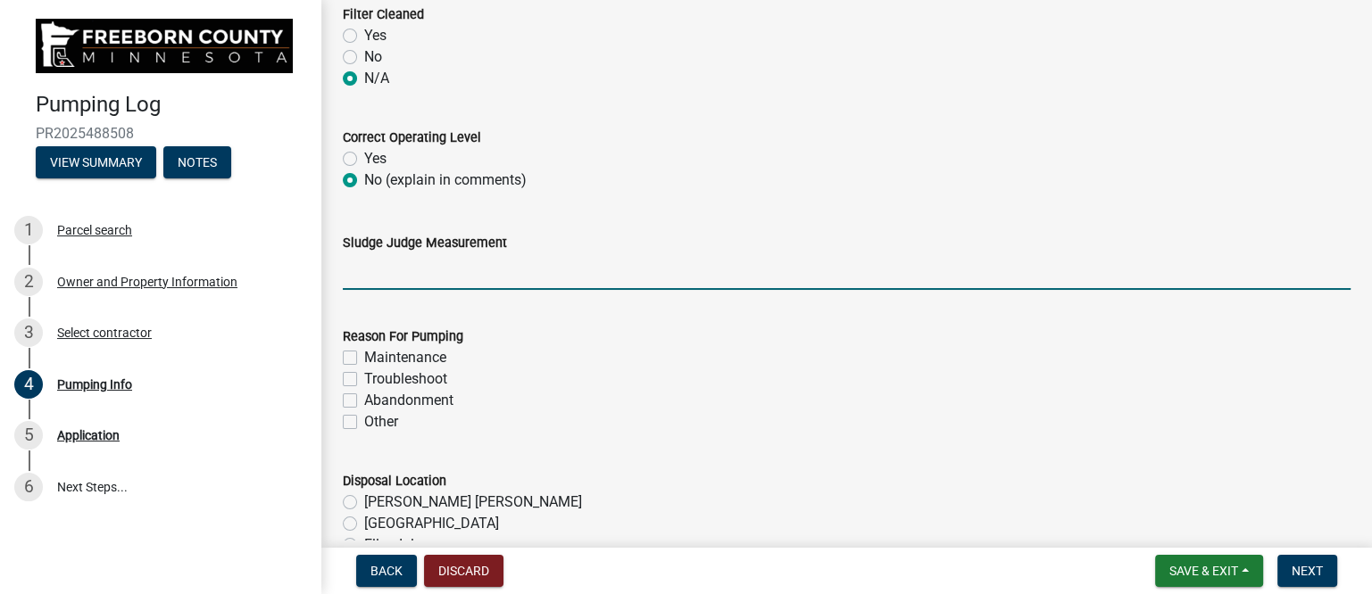
click at [428, 278] on input "Sludge Judge Measurement" at bounding box center [847, 271] width 1008 height 37
click at [429, 272] on input "Septic: scum 2" sludge 12"" at bounding box center [847, 271] width 1008 height 37
type input "Septic: scum 4" sludge 12""
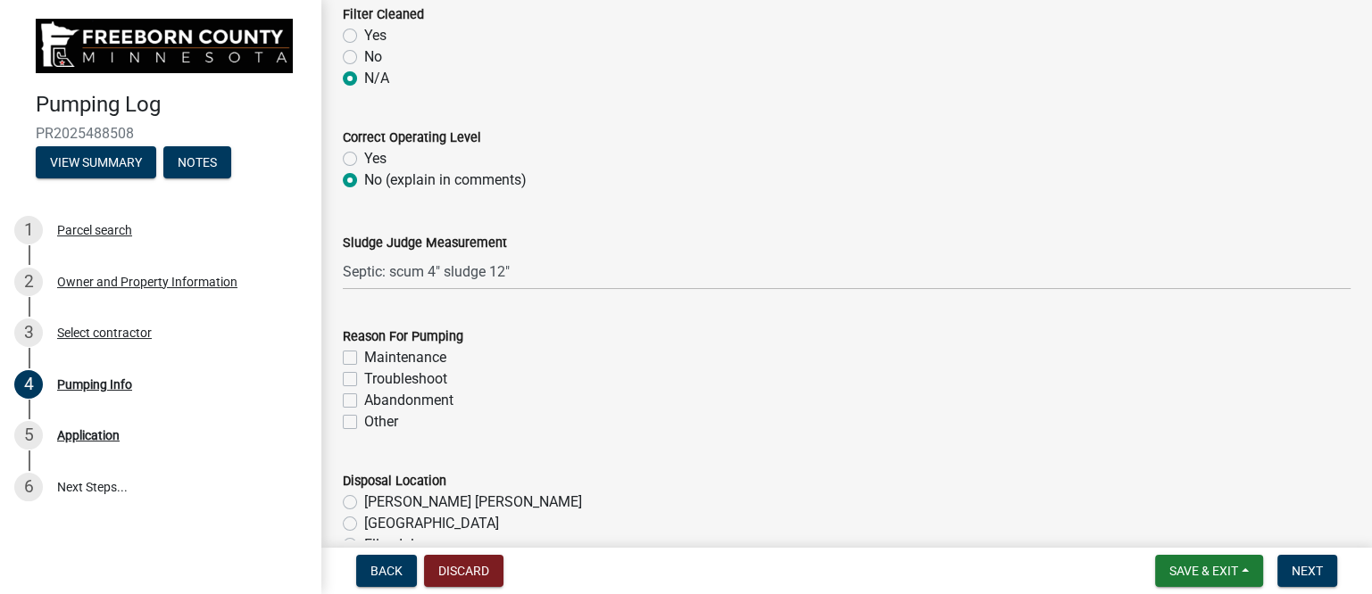
click at [412, 378] on label "Troubleshoot" at bounding box center [405, 379] width 83 height 21
click at [376, 378] on input "Troubleshoot" at bounding box center [370, 375] width 12 height 12
checkbox input "true"
checkbox input "false"
checkbox input "true"
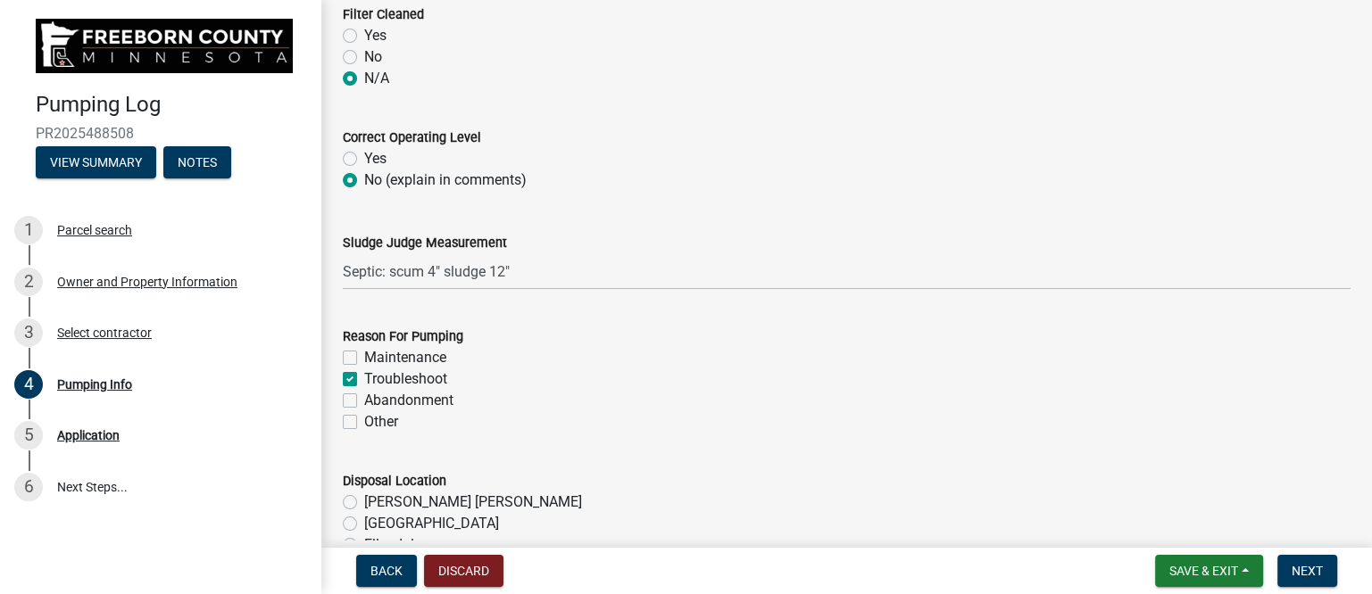
checkbox input "false"
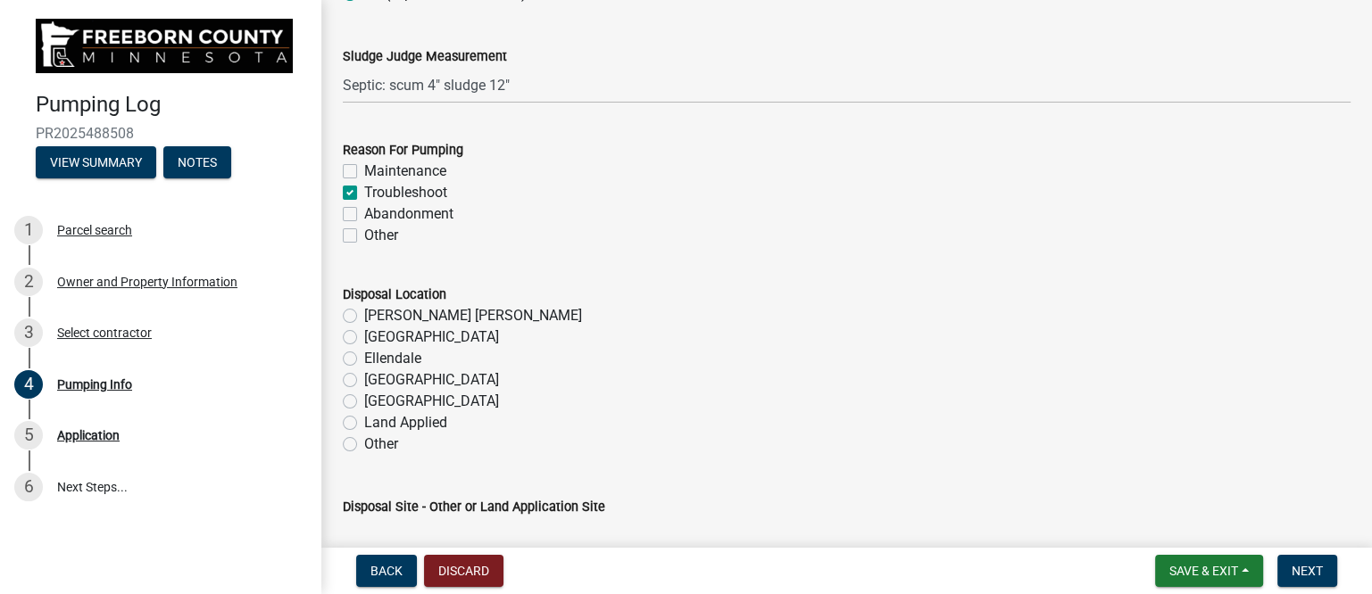
scroll to position [1896, 0]
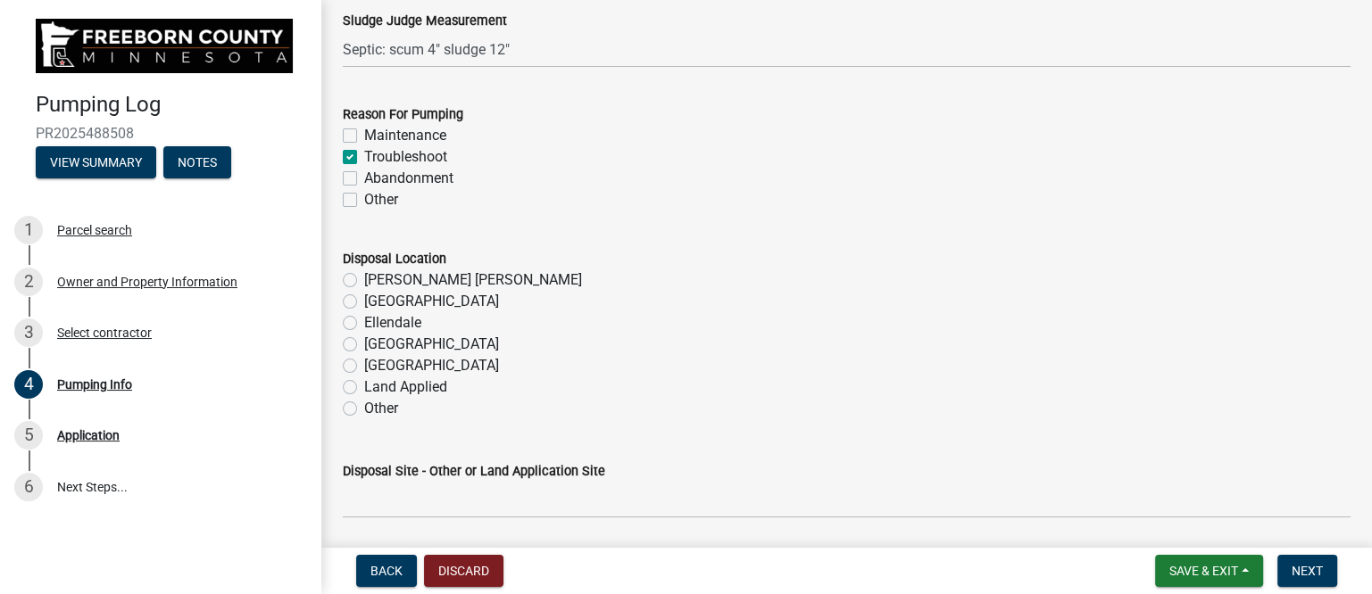
click at [375, 363] on label "[GEOGRAPHIC_DATA]" at bounding box center [431, 365] width 135 height 21
click at [375, 363] on input "[GEOGRAPHIC_DATA]" at bounding box center [370, 361] width 12 height 12
radio input "true"
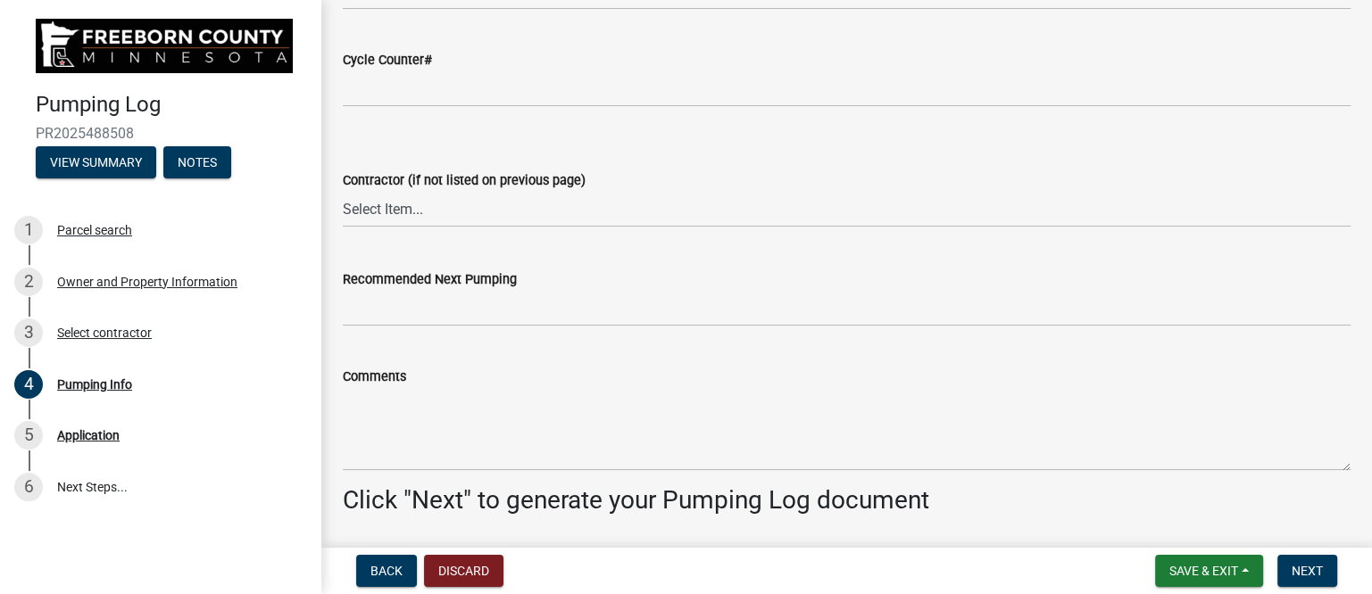
scroll to position [2454, 0]
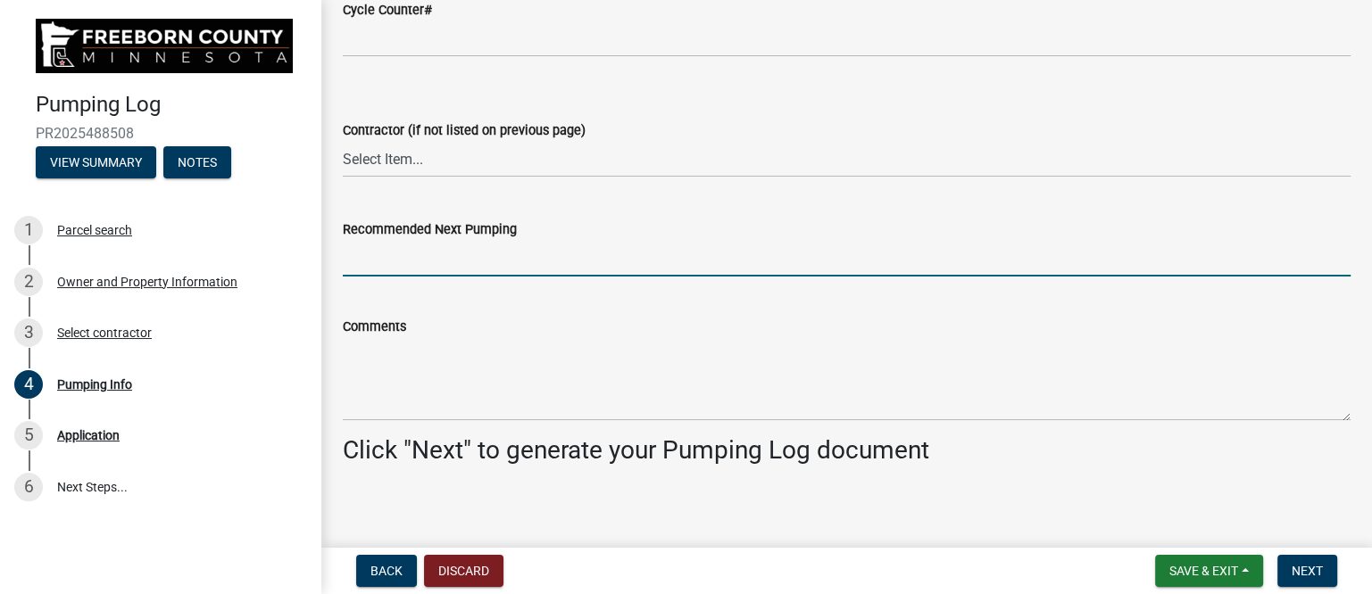
click at [427, 264] on input "Recommended Next Pumping" at bounding box center [847, 258] width 1008 height 37
type input "2028"
click at [478, 157] on select "Select Item... P & L Excavating Precision Septic Services [PERSON_NAME] Excavat…" at bounding box center [847, 159] width 1008 height 37
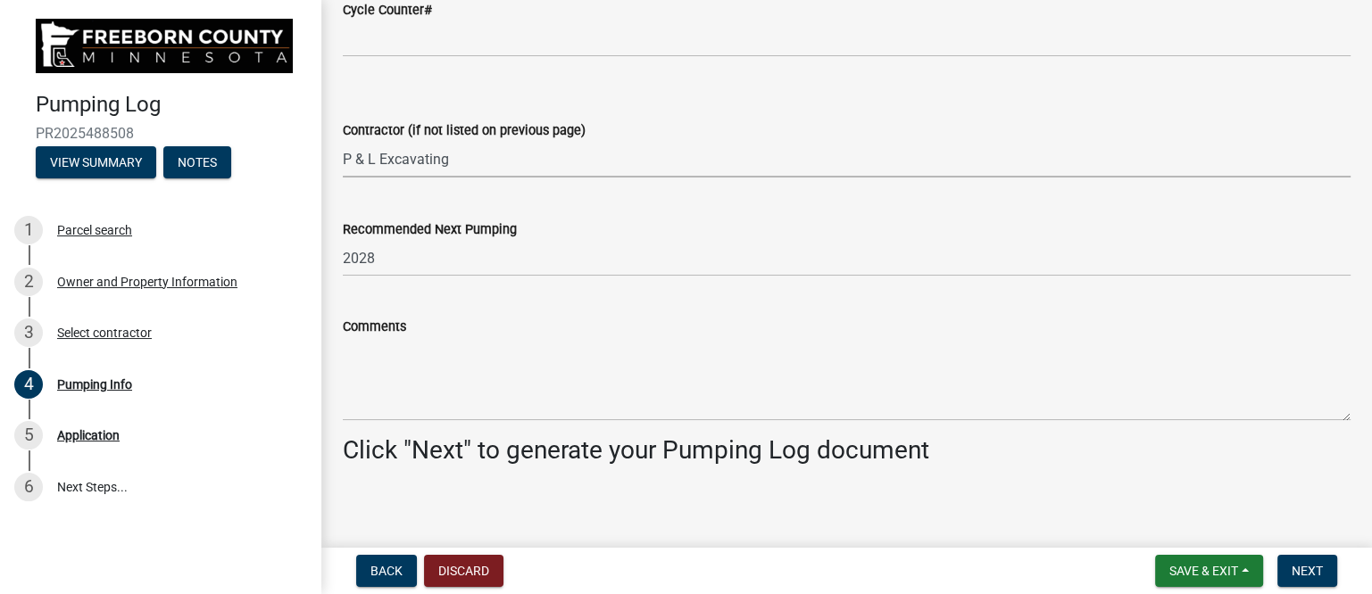
click at [343, 141] on select "Select Item... P & L Excavating Precision Septic Services [PERSON_NAME] Excavat…" at bounding box center [847, 159] width 1008 height 37
select select "a4b440af-86cc-4e74-8744-b4ec83ffff55"
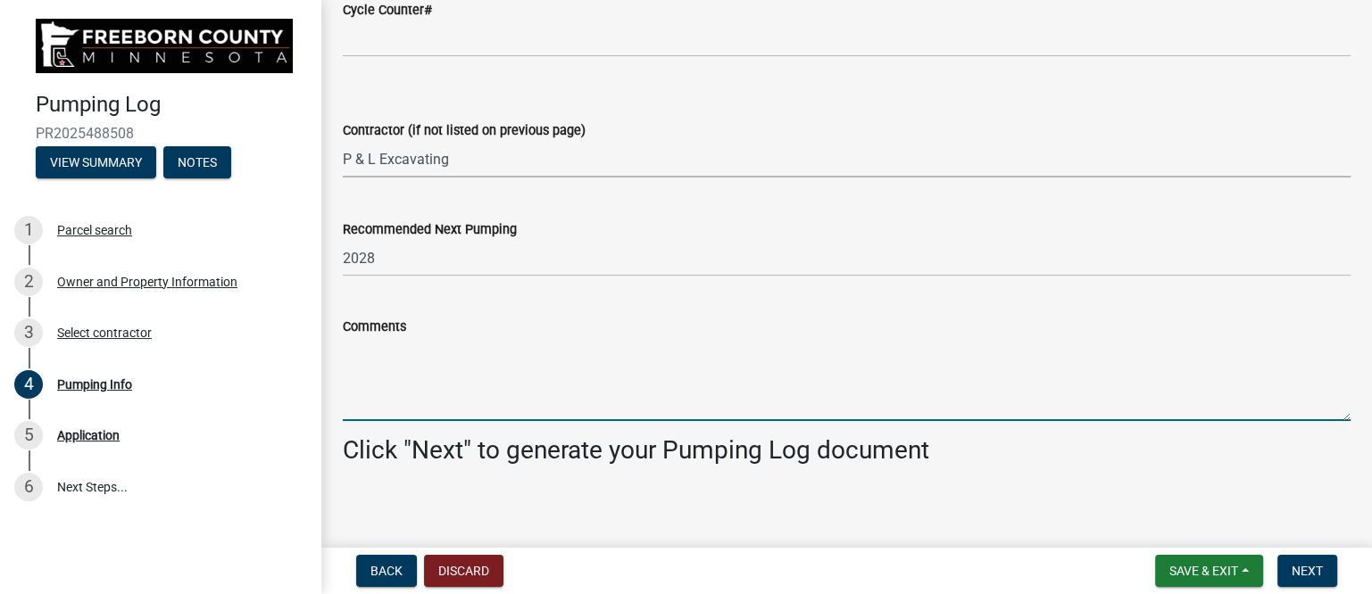
click at [429, 366] on textarea "Comments" at bounding box center [847, 379] width 1008 height 84
paste textarea "Unable to confirm erosion of tank or accessories due to old tank with 6" mainte…"
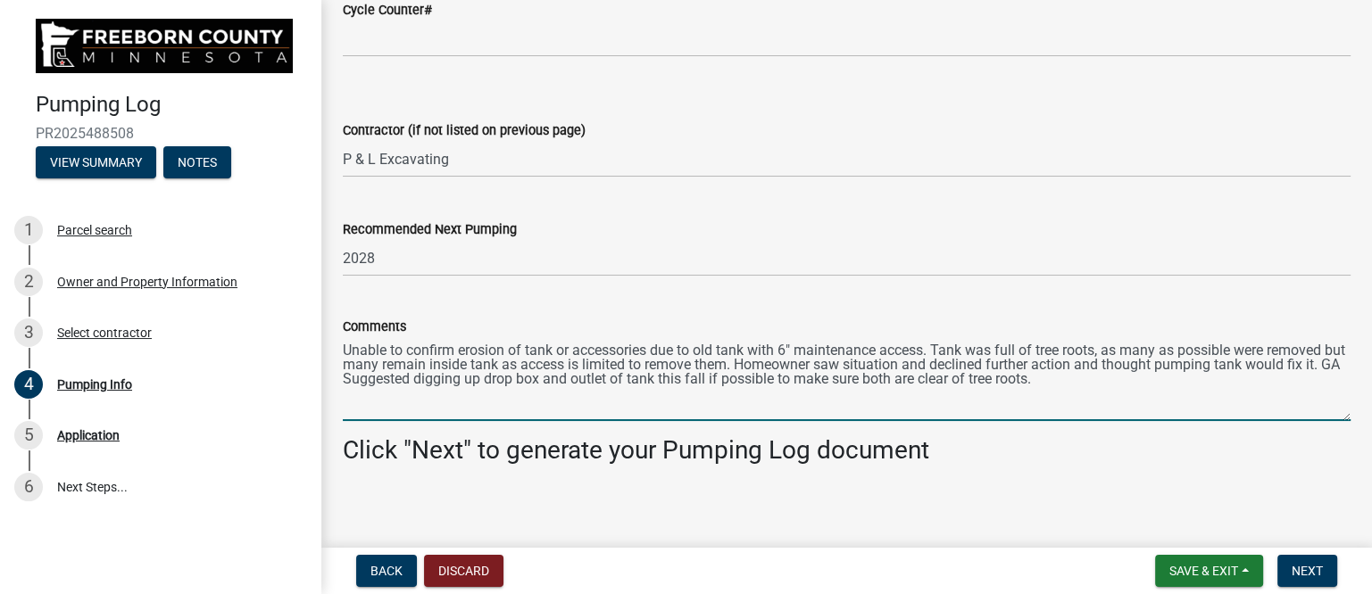
drag, startPoint x: 357, startPoint y: 380, endPoint x: 1121, endPoint y: 401, distance: 764.3
click at [1121, 401] on textarea "Unable to confirm erosion of tank or accessories due to old tank with 6" mainte…" at bounding box center [847, 379] width 1008 height 84
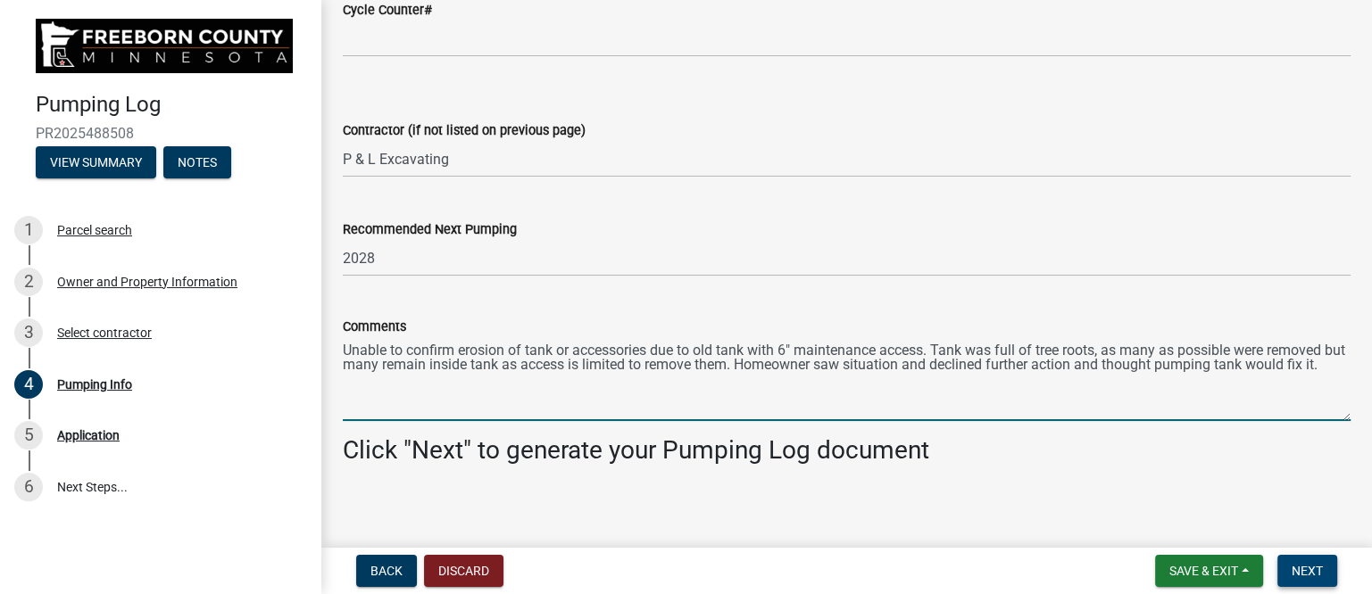
type textarea "Unable to confirm erosion of tank or accessories due to old tank with 6" mainte…"
click at [1293, 571] on span "Next" at bounding box center [1306, 571] width 31 height 14
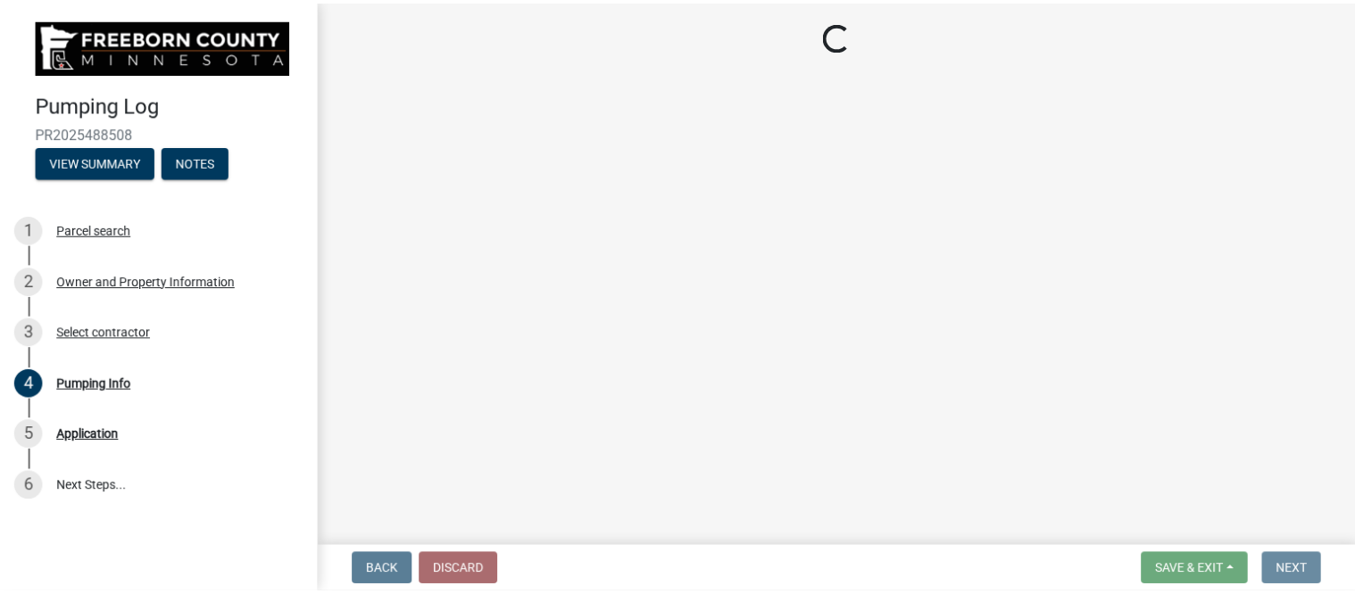
scroll to position [0, 0]
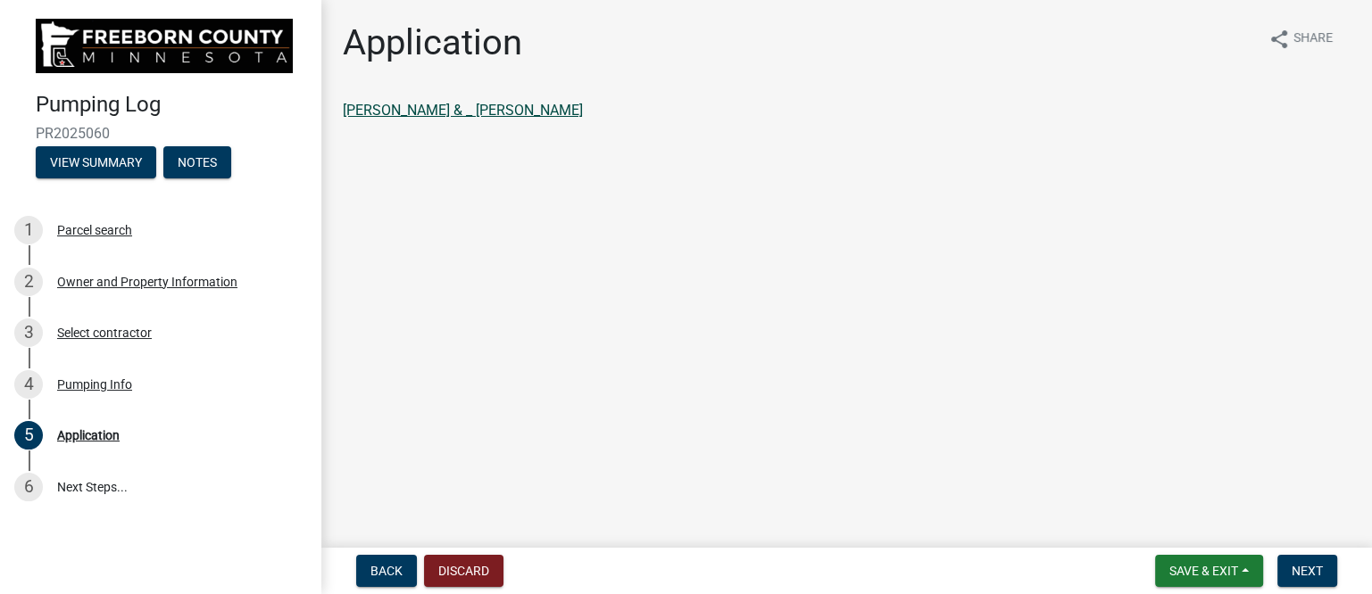
click at [533, 113] on link "[PERSON_NAME] & _ [PERSON_NAME]" at bounding box center [463, 110] width 240 height 17
click at [1316, 565] on span "Next" at bounding box center [1306, 571] width 31 height 14
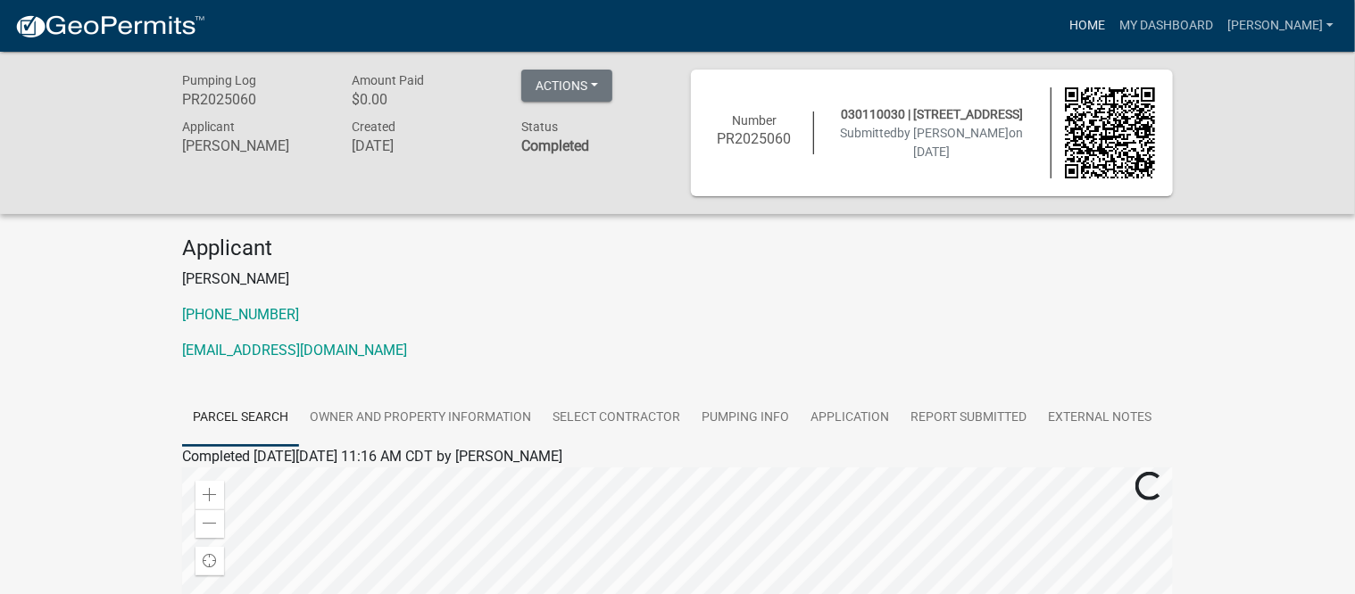
click at [1102, 28] on link "Home" at bounding box center [1087, 26] width 50 height 34
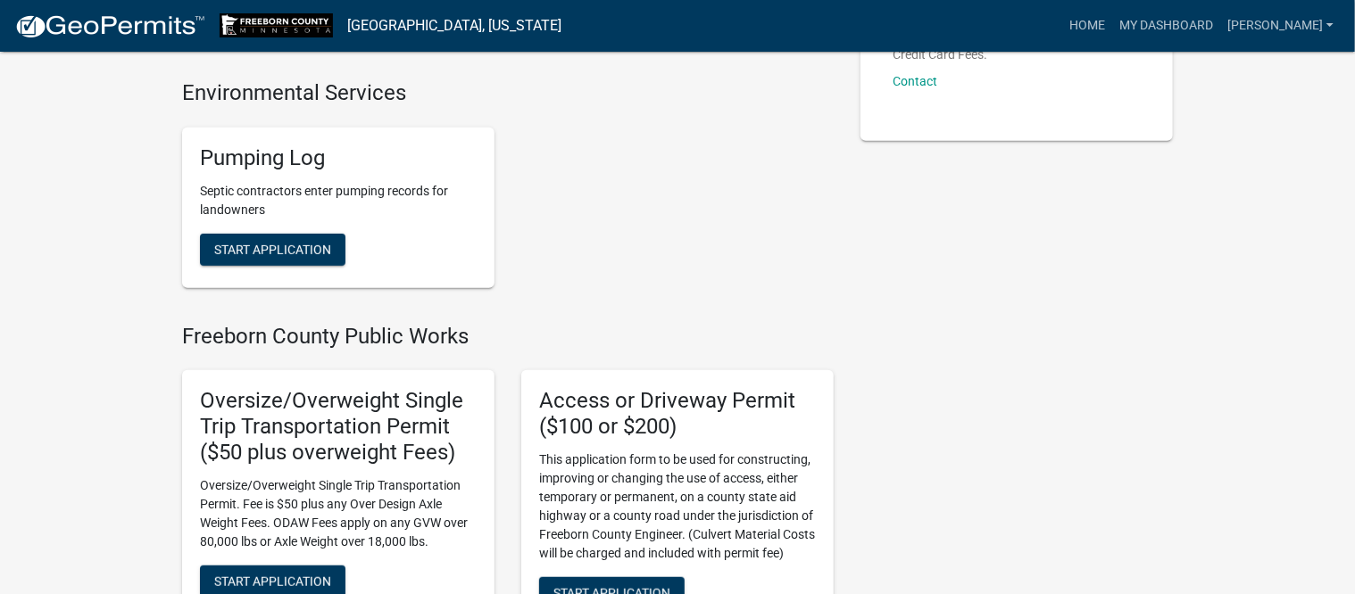
scroll to position [223, 0]
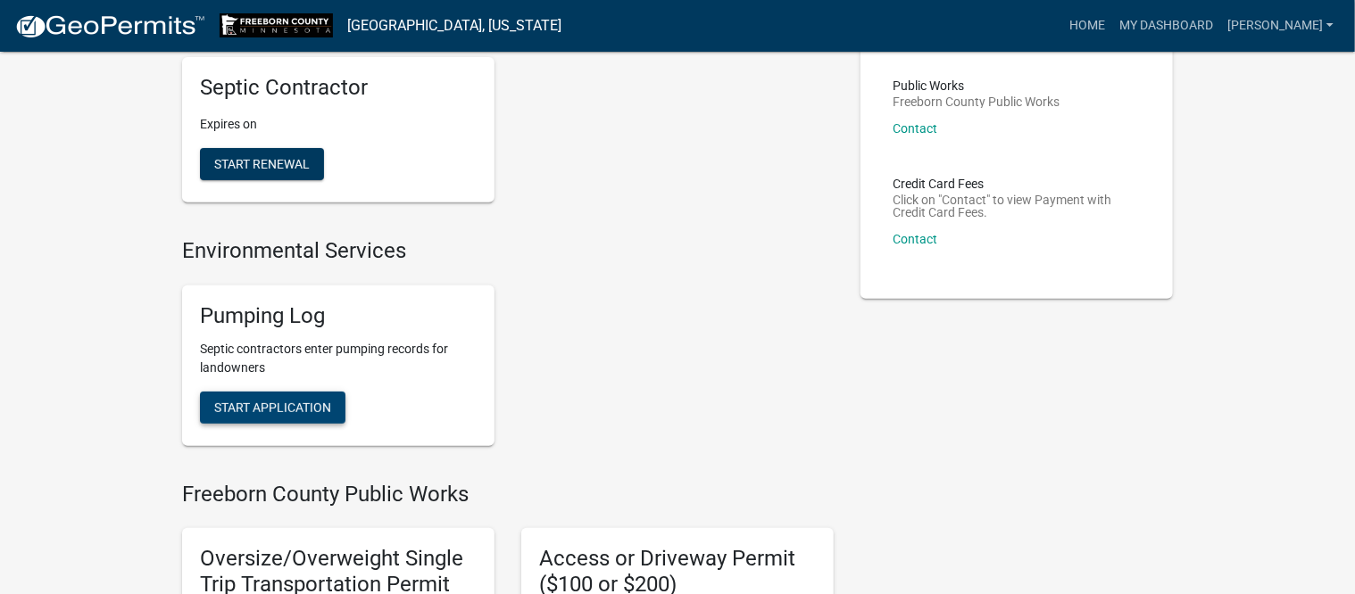
click at [264, 400] on span "Start Application" at bounding box center [272, 407] width 117 height 14
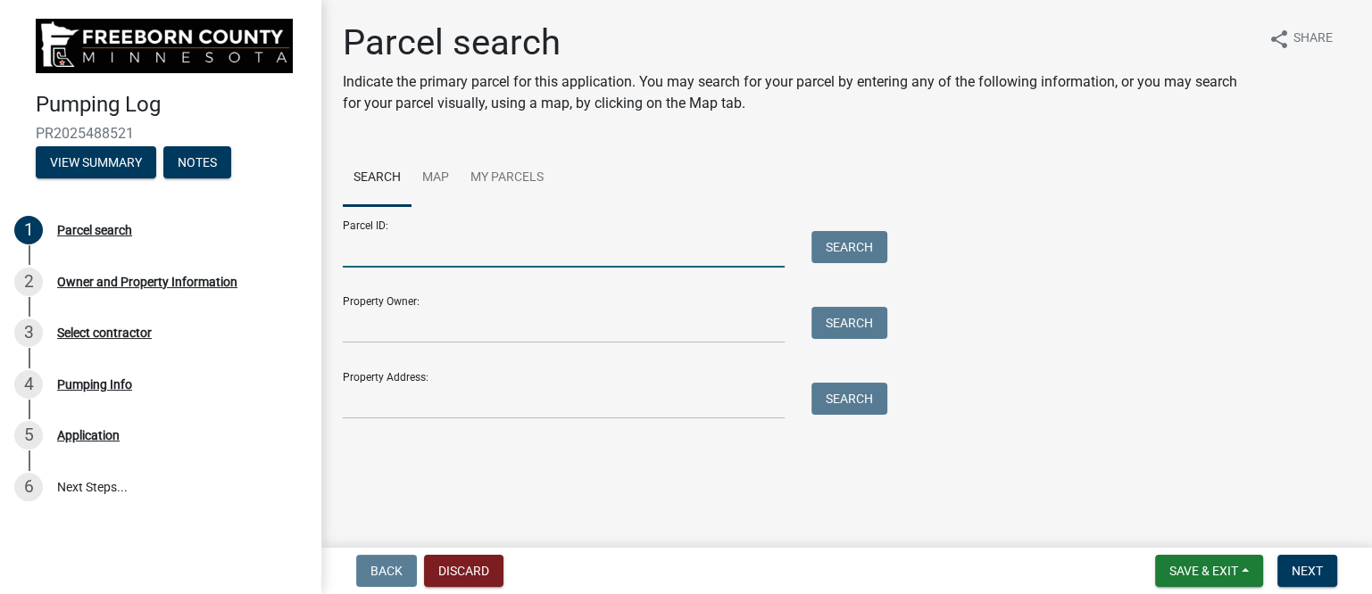
click at [403, 239] on input "Parcel ID:" at bounding box center [564, 249] width 442 height 37
click at [407, 407] on input "Property Address:" at bounding box center [564, 401] width 442 height 37
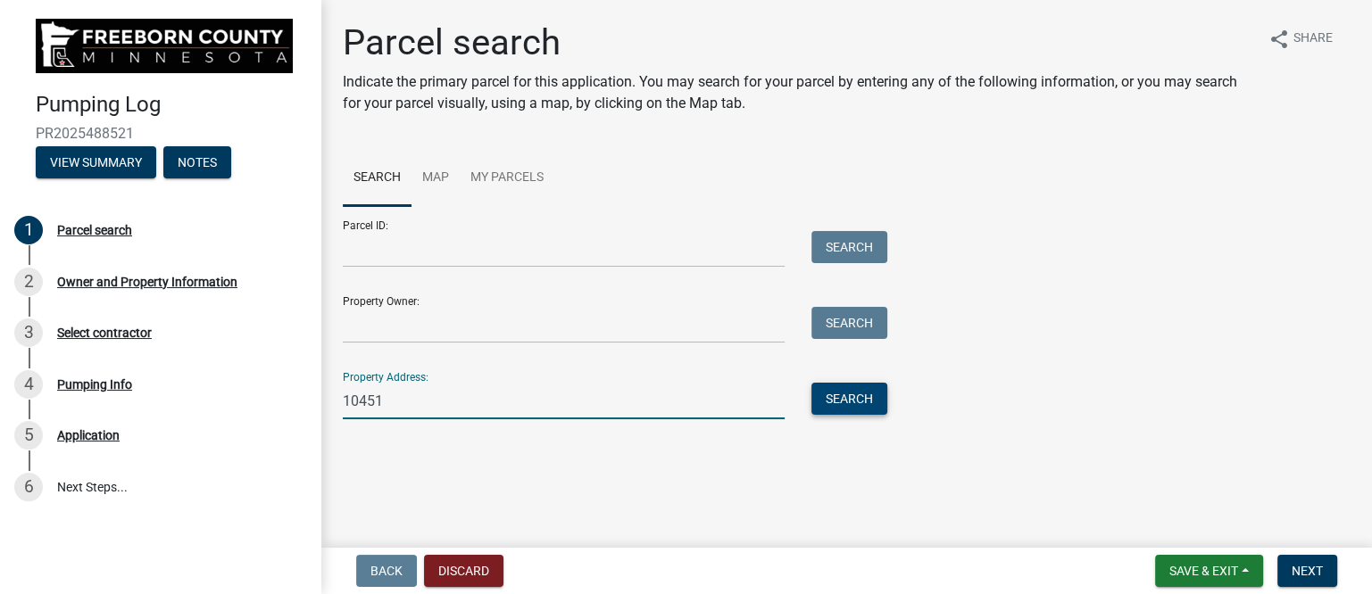
type input "10451"
click at [843, 392] on button "Search" at bounding box center [849, 399] width 76 height 32
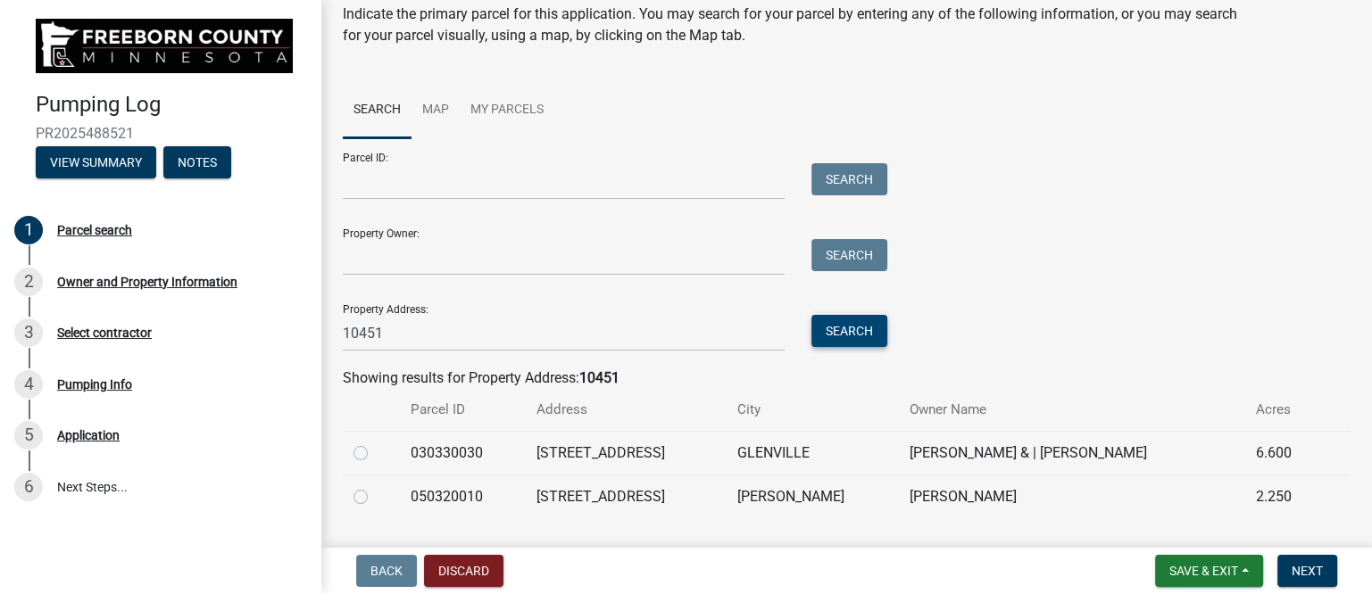
scroll to position [114, 0]
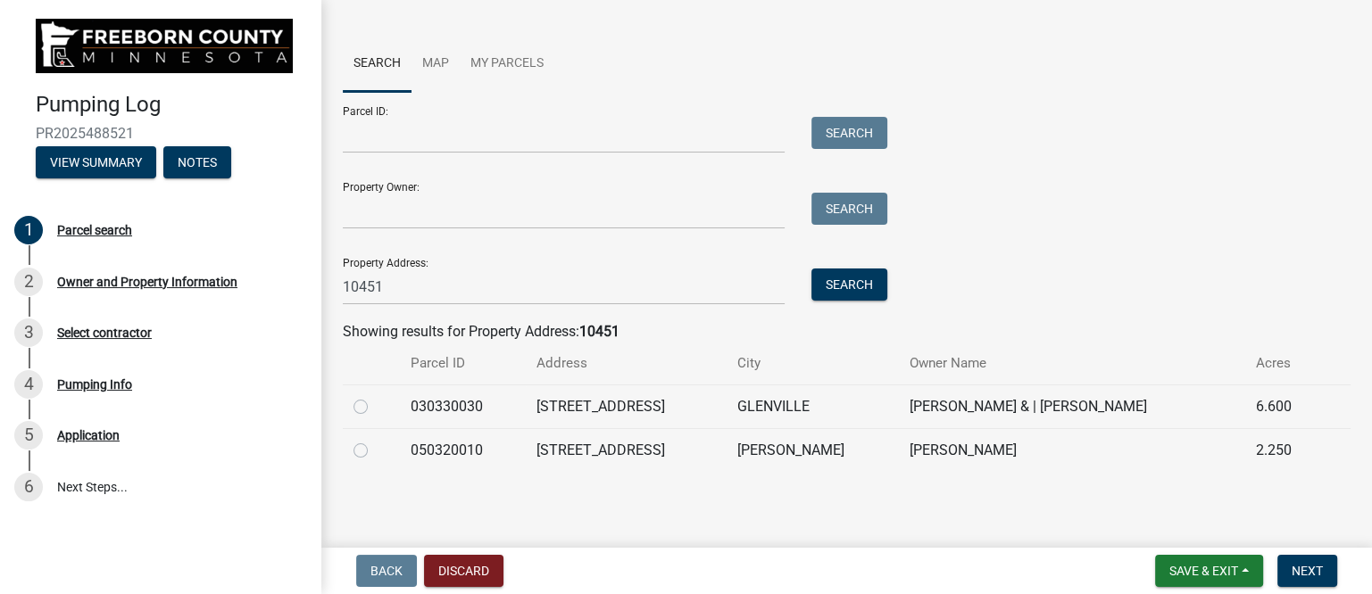
click at [375, 440] on label at bounding box center [375, 440] width 0 height 0
click at [375, 449] on input "radio" at bounding box center [381, 446] width 12 height 12
radio input "true"
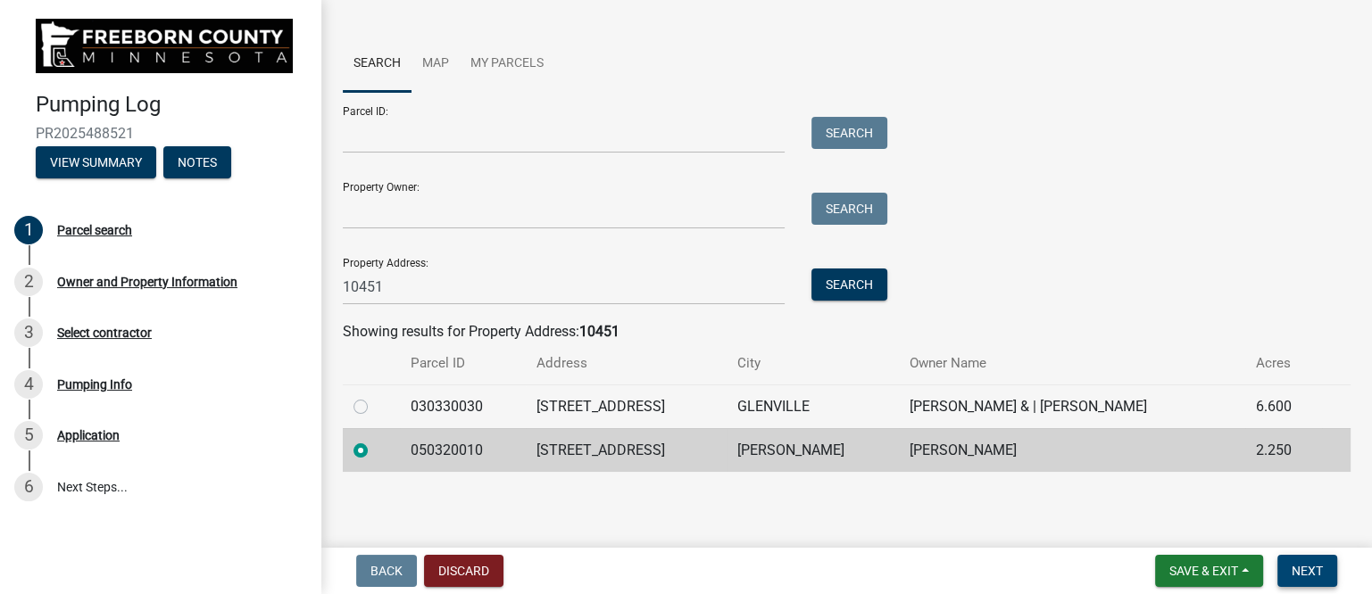
click at [1308, 564] on span "Next" at bounding box center [1306, 571] width 31 height 14
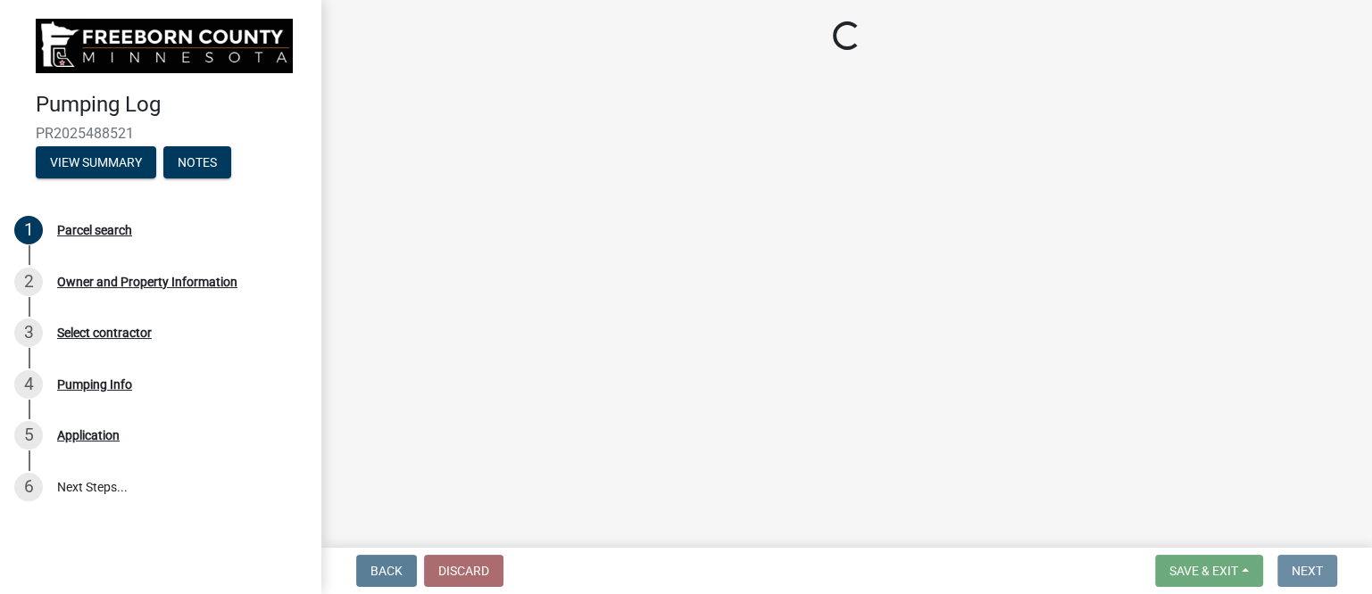
scroll to position [0, 0]
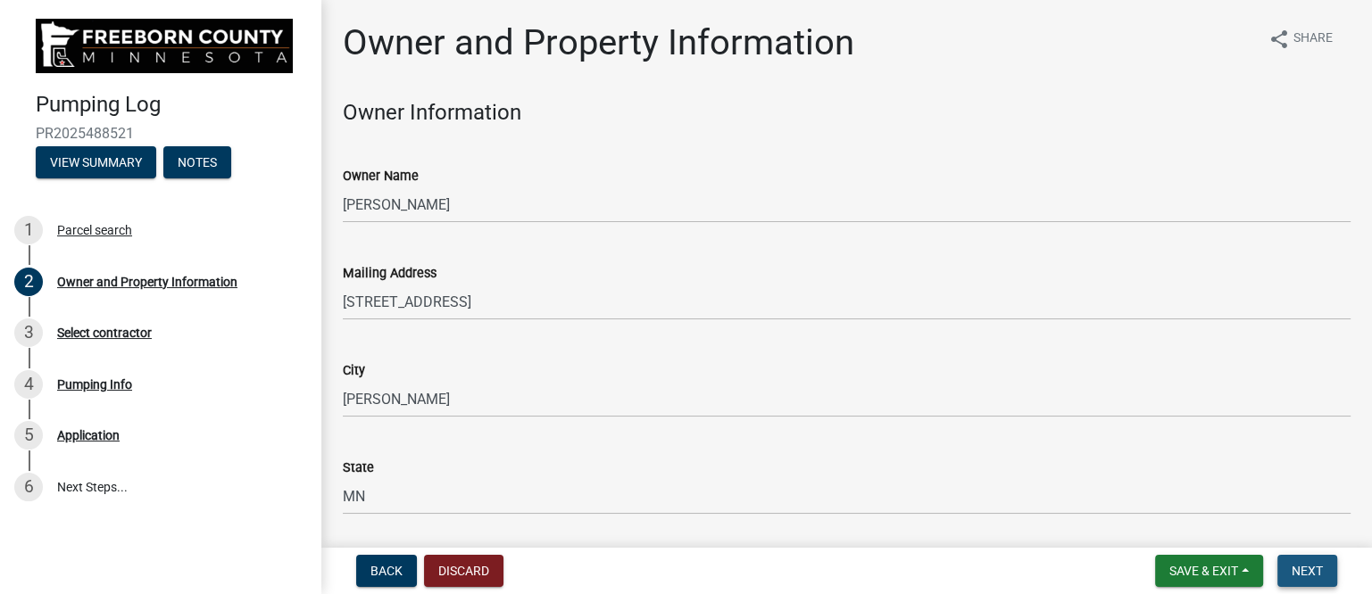
click at [1304, 564] on span "Next" at bounding box center [1306, 571] width 31 height 14
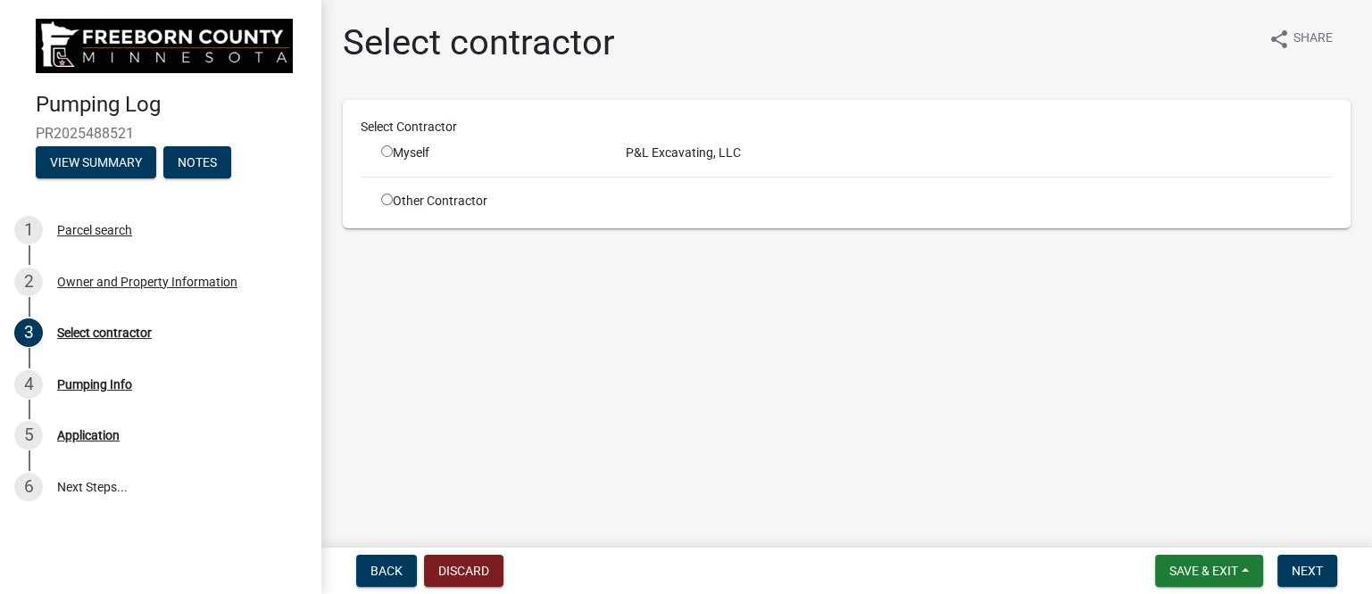
click at [386, 195] on input "radio" at bounding box center [387, 200] width 12 height 12
radio input "true"
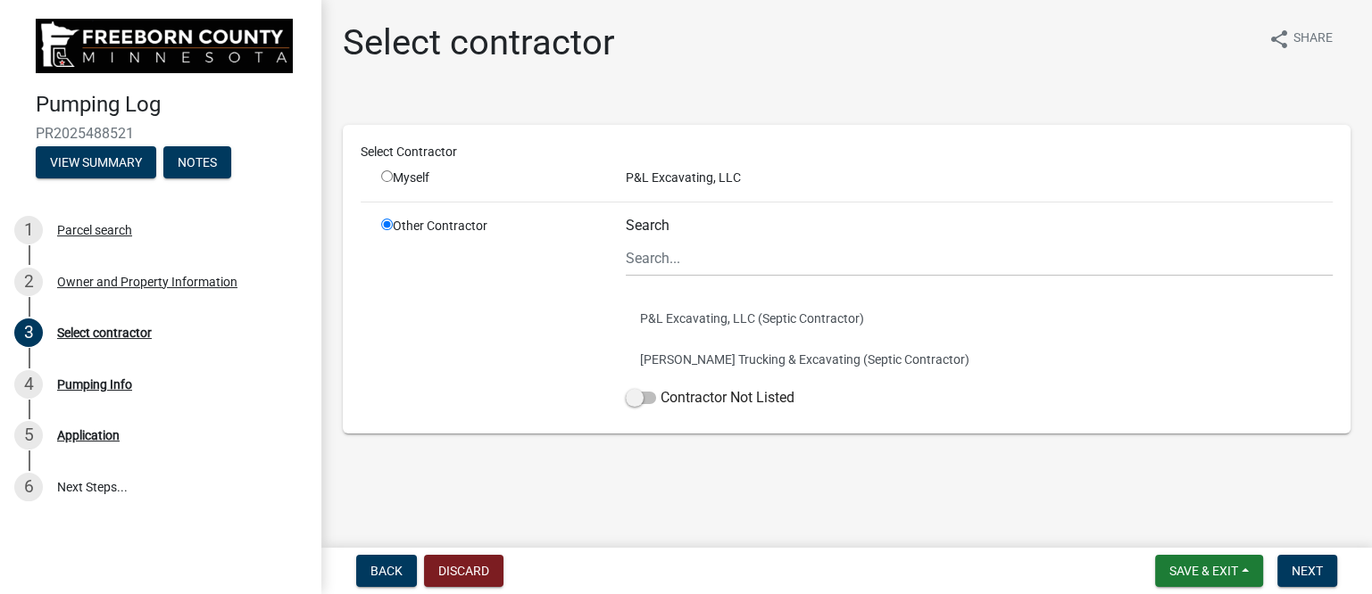
click at [383, 177] on input "radio" at bounding box center [387, 176] width 12 height 12
radio input "true"
radio input "false"
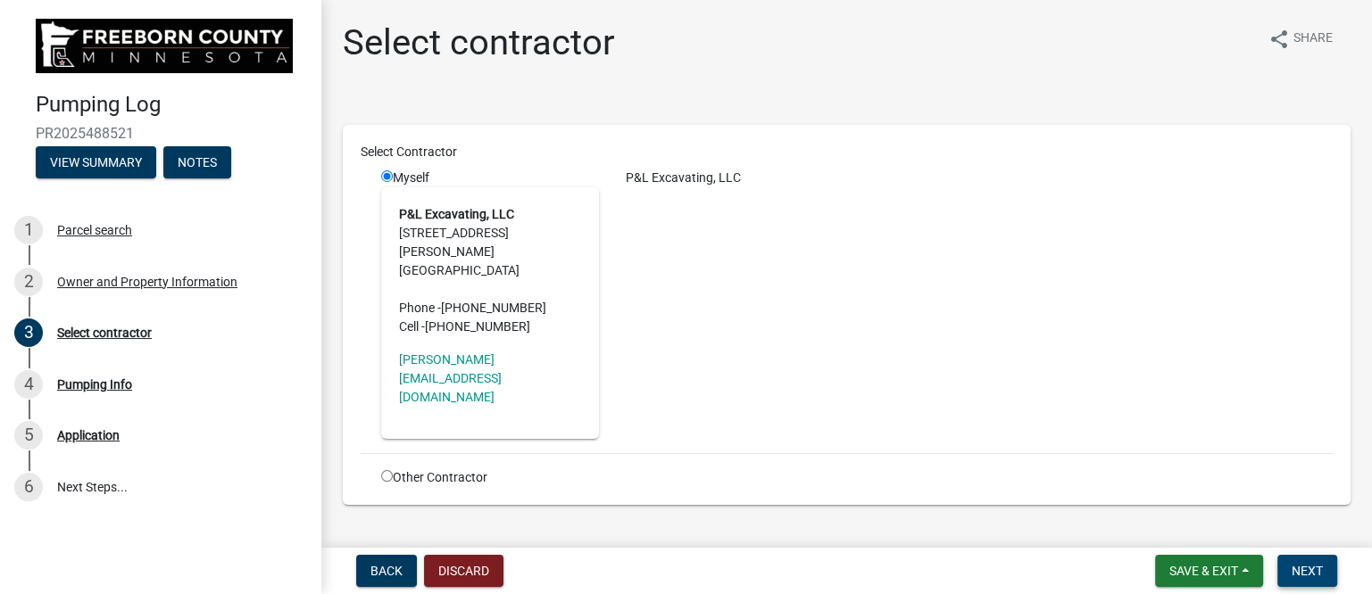
click at [1308, 569] on span "Next" at bounding box center [1306, 571] width 31 height 14
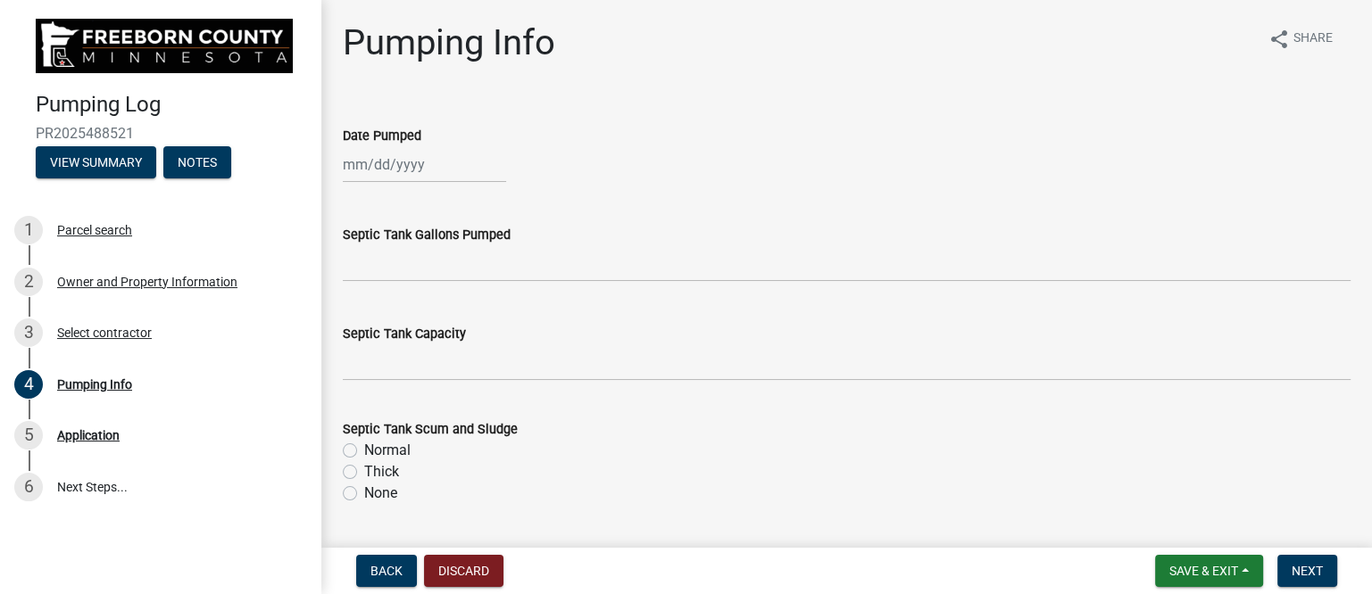
click at [380, 168] on div at bounding box center [424, 164] width 163 height 37
select select "10"
select select "2025"
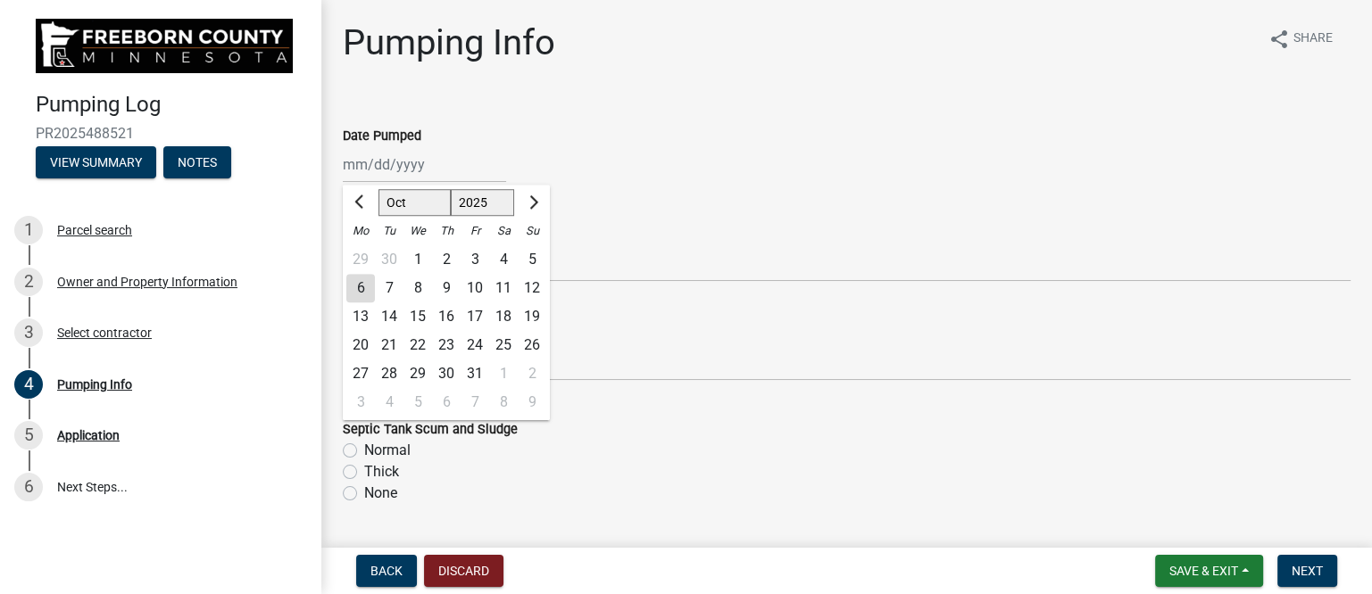
click at [449, 257] on div "2" at bounding box center [446, 259] width 29 height 29
type input "[DATE]"
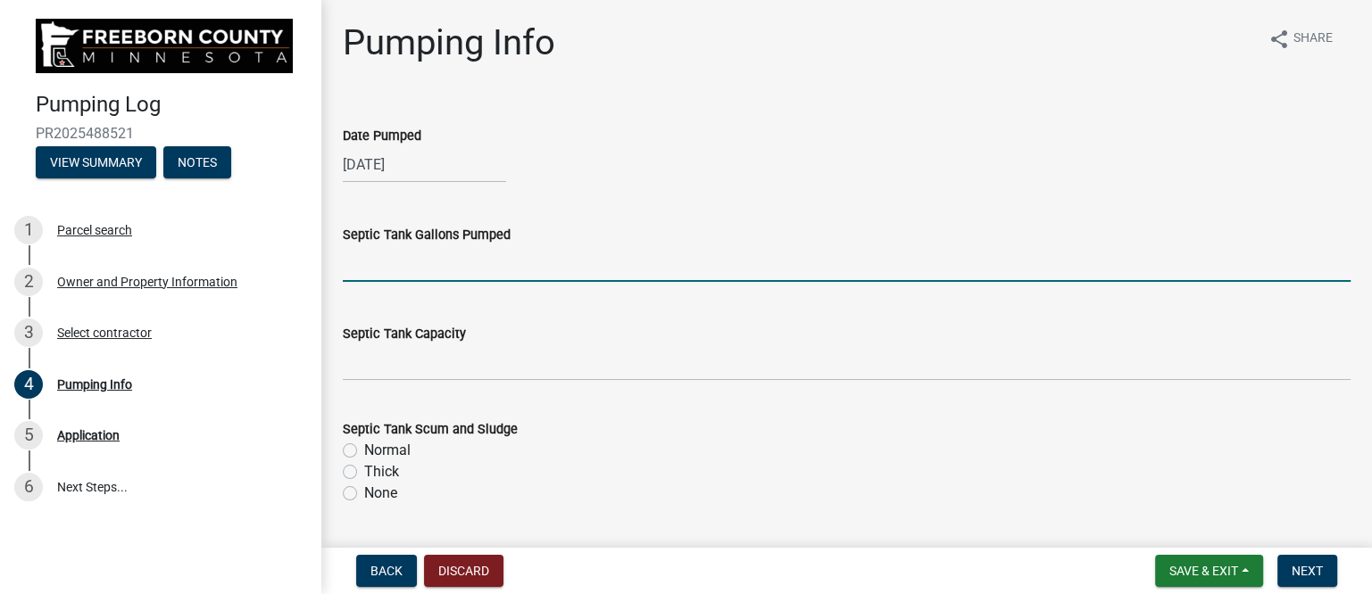
click at [435, 271] on input "text" at bounding box center [847, 263] width 1008 height 37
type input "1000"
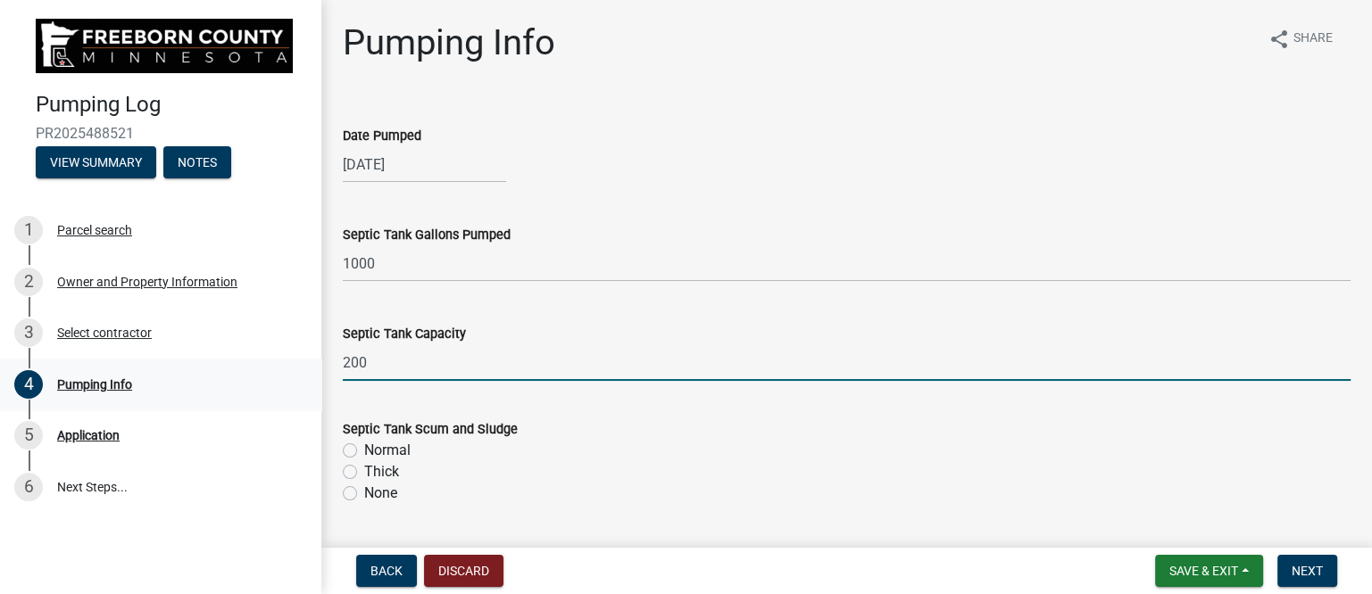
drag, startPoint x: 386, startPoint y: 364, endPoint x: 319, endPoint y: 359, distance: 68.0
click at [319, 359] on div "Pumping Log PR2025488521 View Summary Notes 1 Parcel search 2 Owner and Propert…" at bounding box center [686, 297] width 1372 height 594
type input "1000"
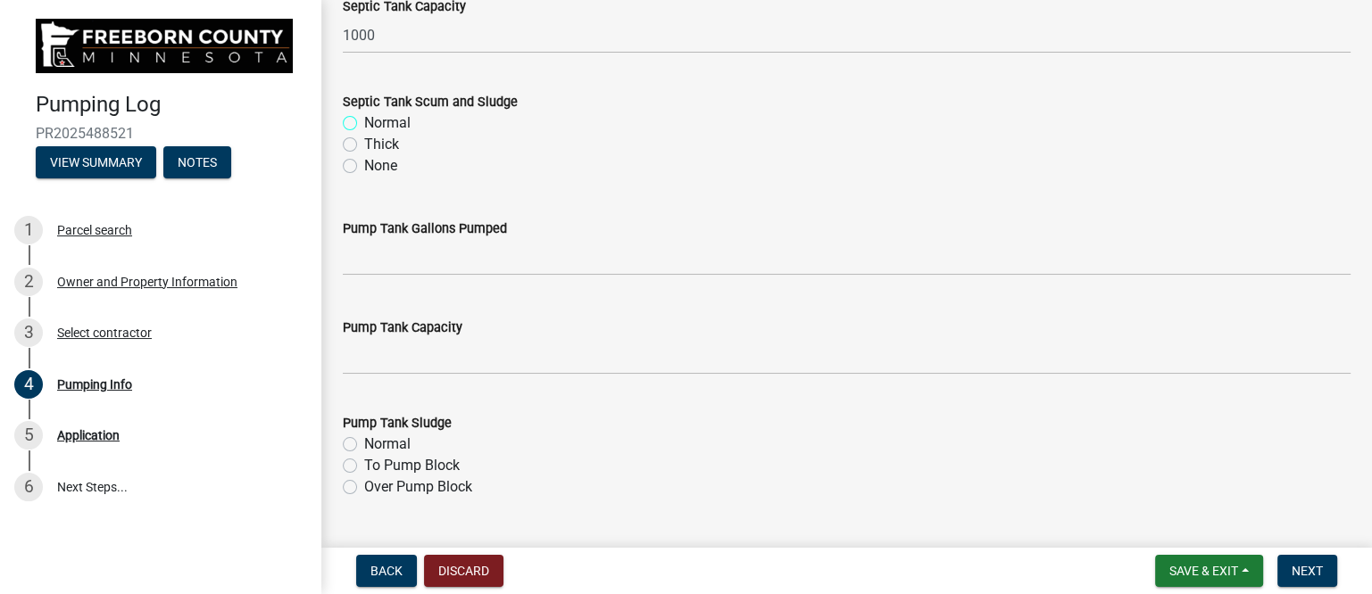
scroll to position [335, 0]
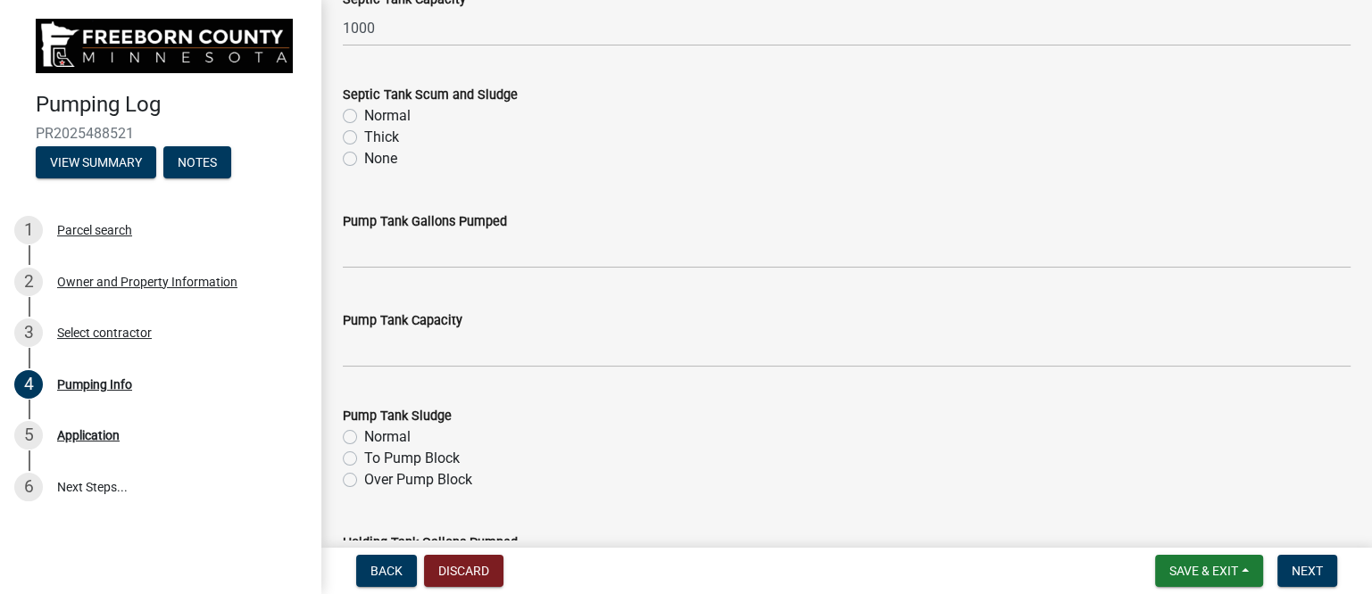
click at [364, 112] on label "Normal" at bounding box center [387, 115] width 46 height 21
click at [364, 112] on input "Normal" at bounding box center [370, 111] width 12 height 12
radio input "true"
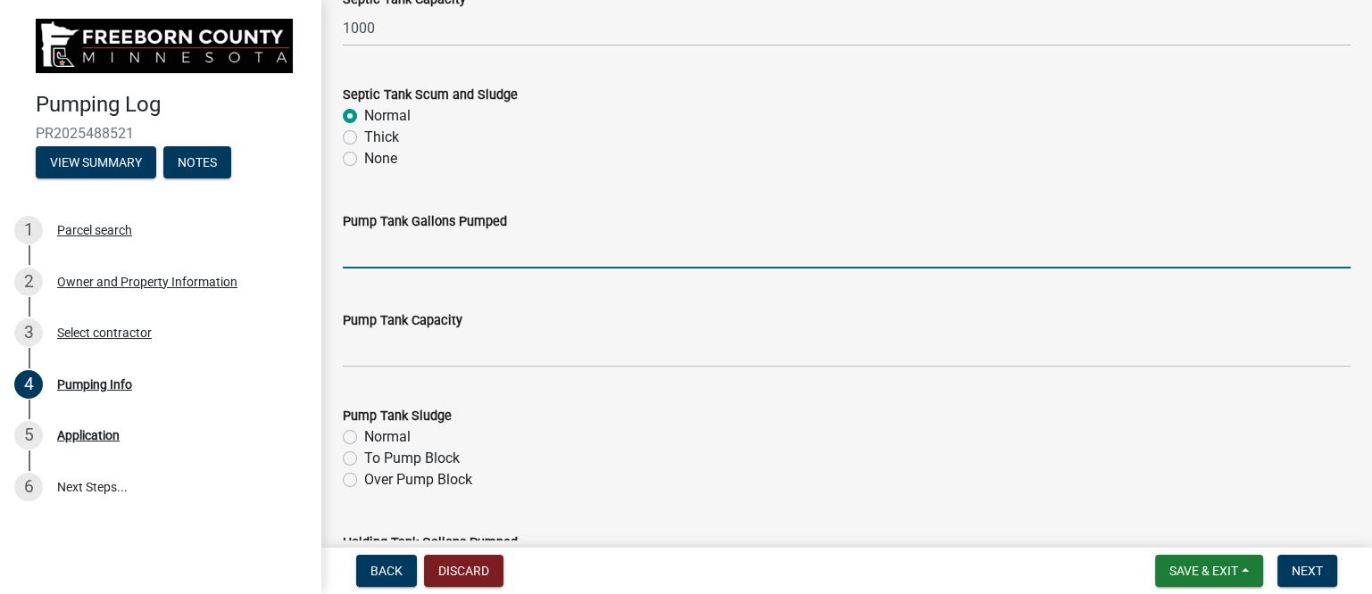
click at [411, 253] on input "text" at bounding box center [847, 250] width 1008 height 37
type input "200"
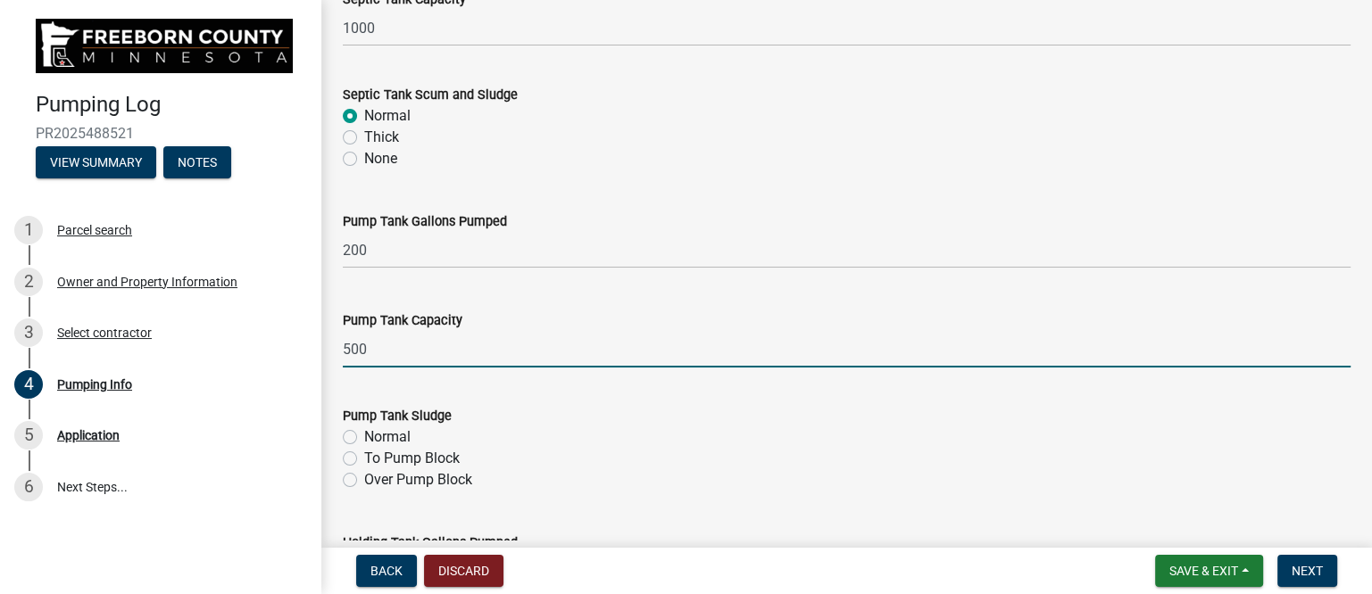
type input "500"
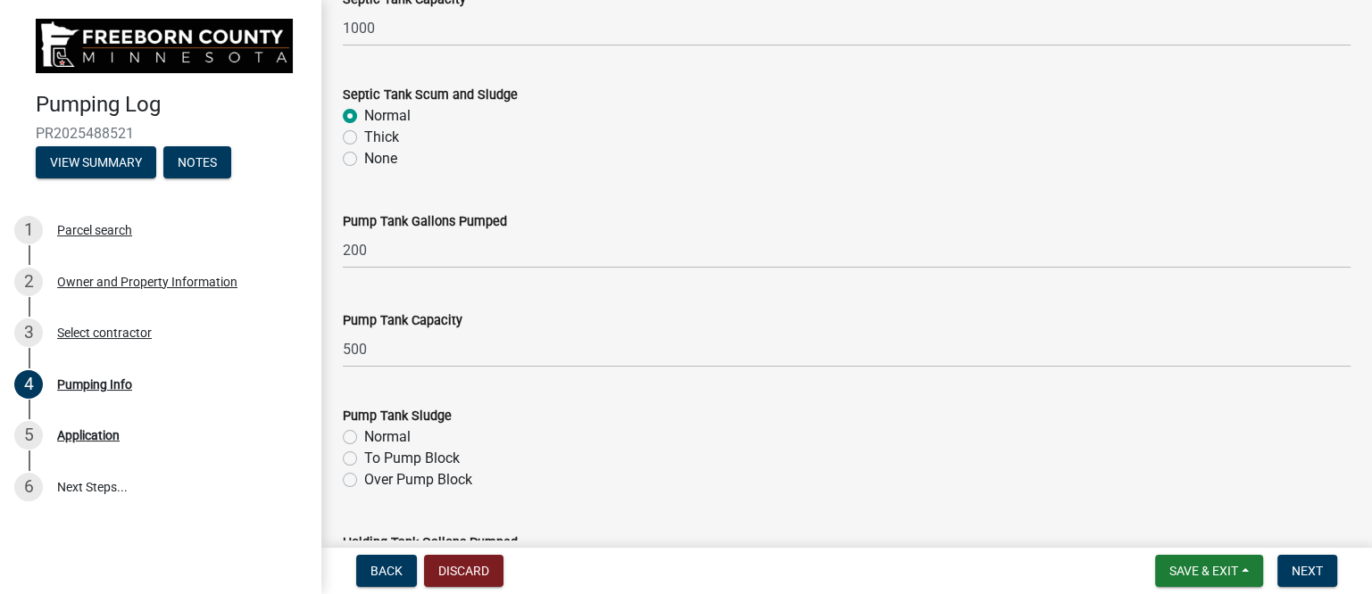
click at [395, 431] on label "Normal" at bounding box center [387, 437] width 46 height 21
click at [376, 431] on input "Normal" at bounding box center [370, 433] width 12 height 12
radio input "true"
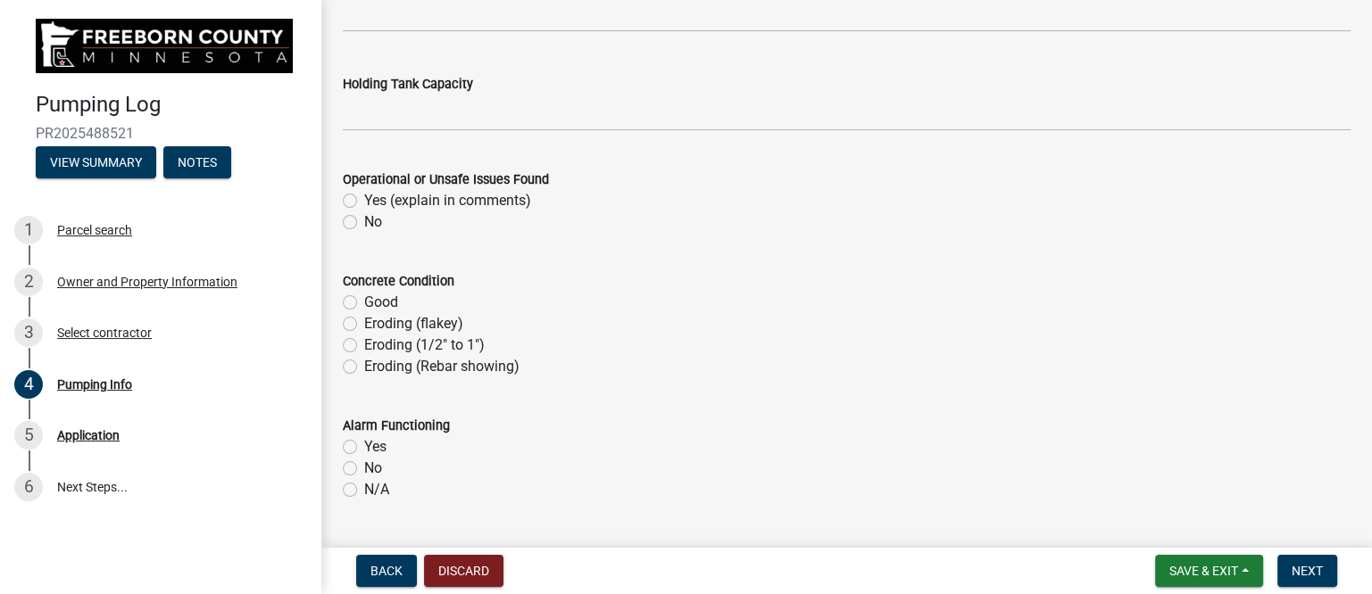
scroll to position [1003, 0]
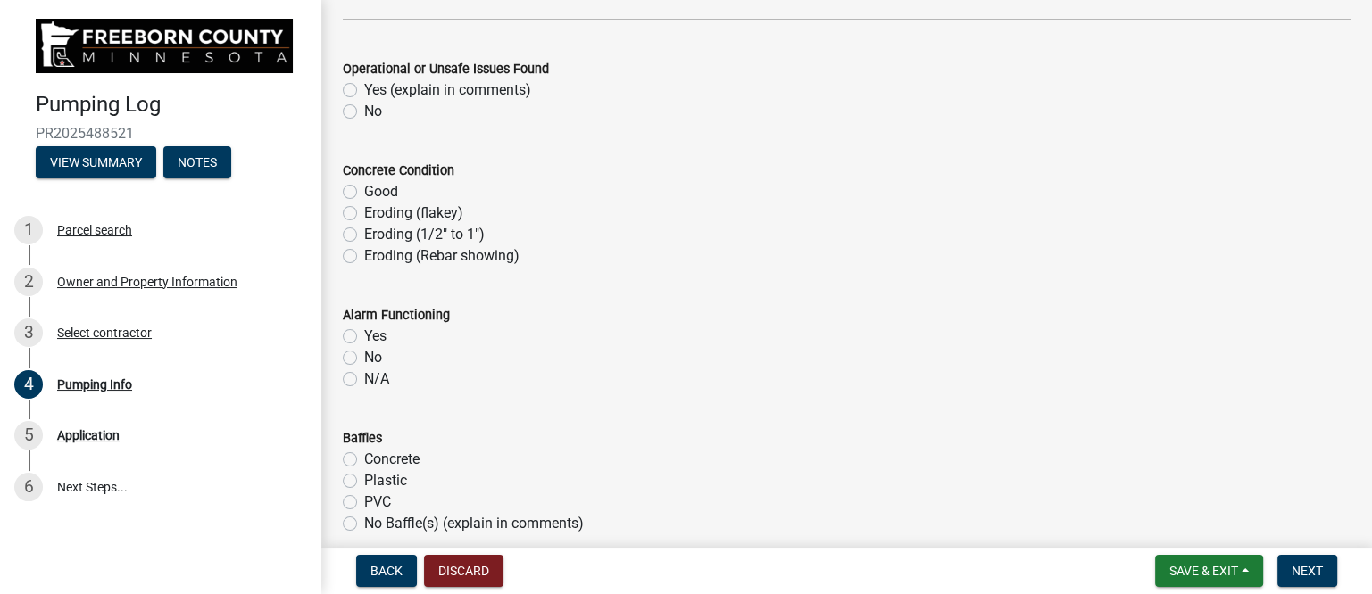
click at [364, 87] on label "Yes (explain in comments)" at bounding box center [447, 89] width 167 height 21
click at [364, 87] on input "Yes (explain in comments)" at bounding box center [370, 85] width 12 height 12
radio input "true"
click at [364, 190] on label "Good" at bounding box center [381, 191] width 34 height 21
click at [364, 190] on input "Good" at bounding box center [370, 187] width 12 height 12
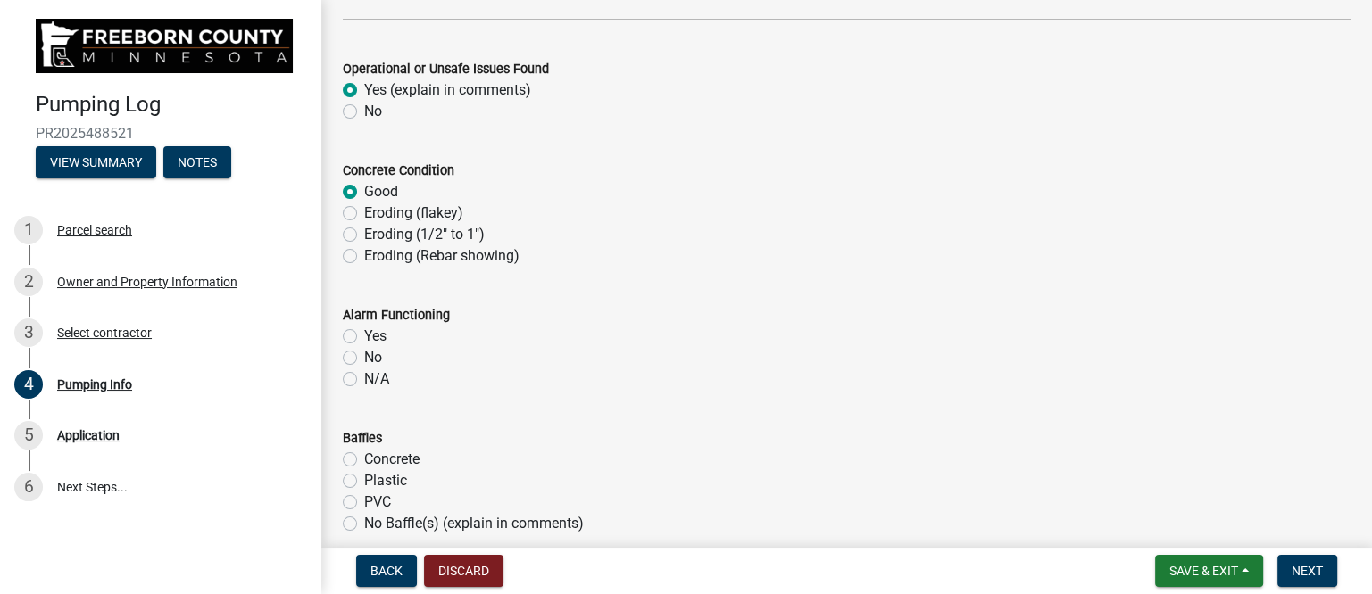
radio input "true"
click at [364, 330] on label "Yes" at bounding box center [375, 336] width 22 height 21
click at [364, 330] on input "Yes" at bounding box center [370, 332] width 12 height 12
radio input "true"
click at [364, 478] on label "Plastic" at bounding box center [385, 480] width 43 height 21
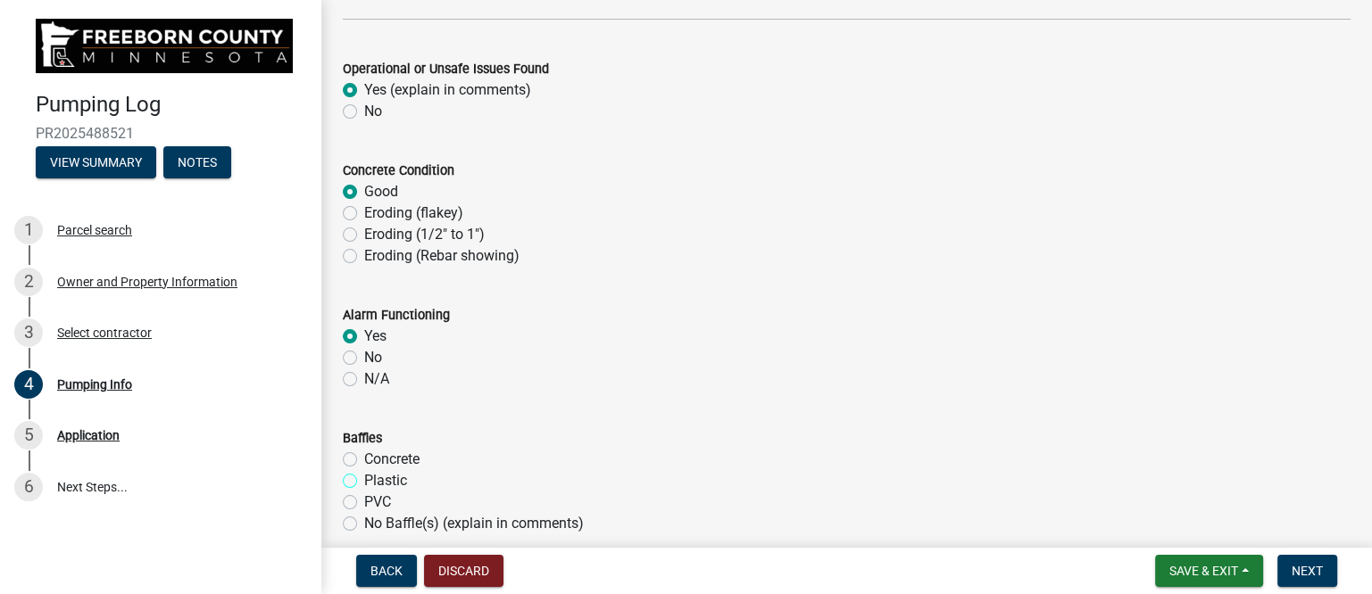
click at [364, 478] on input "Plastic" at bounding box center [370, 476] width 12 height 12
radio input "true"
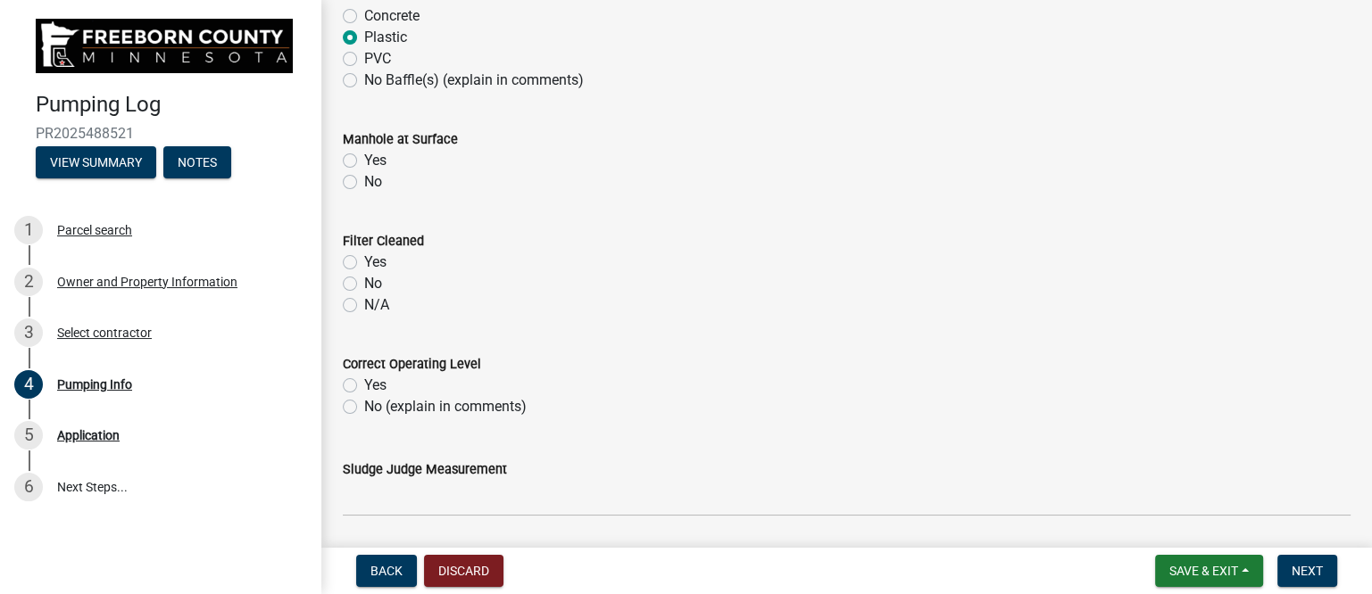
scroll to position [1449, 0]
click at [364, 156] on label "Yes" at bounding box center [375, 157] width 22 height 21
click at [364, 156] on input "Yes" at bounding box center [370, 153] width 12 height 12
radio input "true"
click at [364, 257] on label "Yes" at bounding box center [375, 259] width 22 height 21
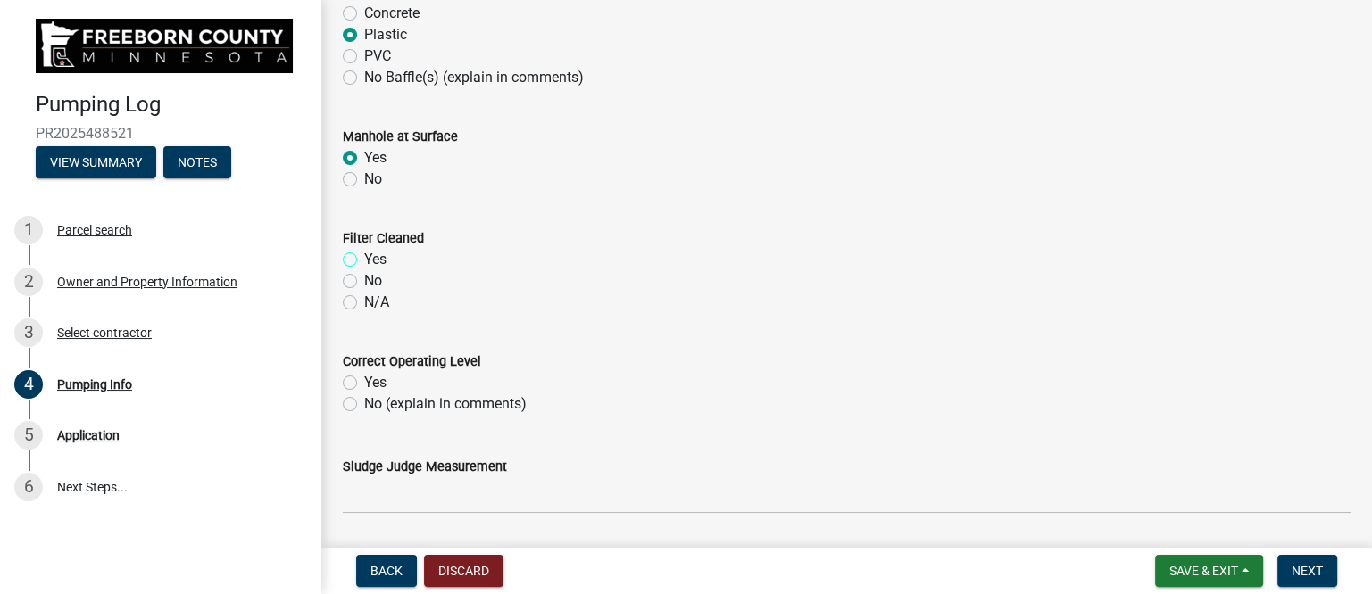
click at [364, 257] on input "Yes" at bounding box center [370, 255] width 12 height 12
radio input "true"
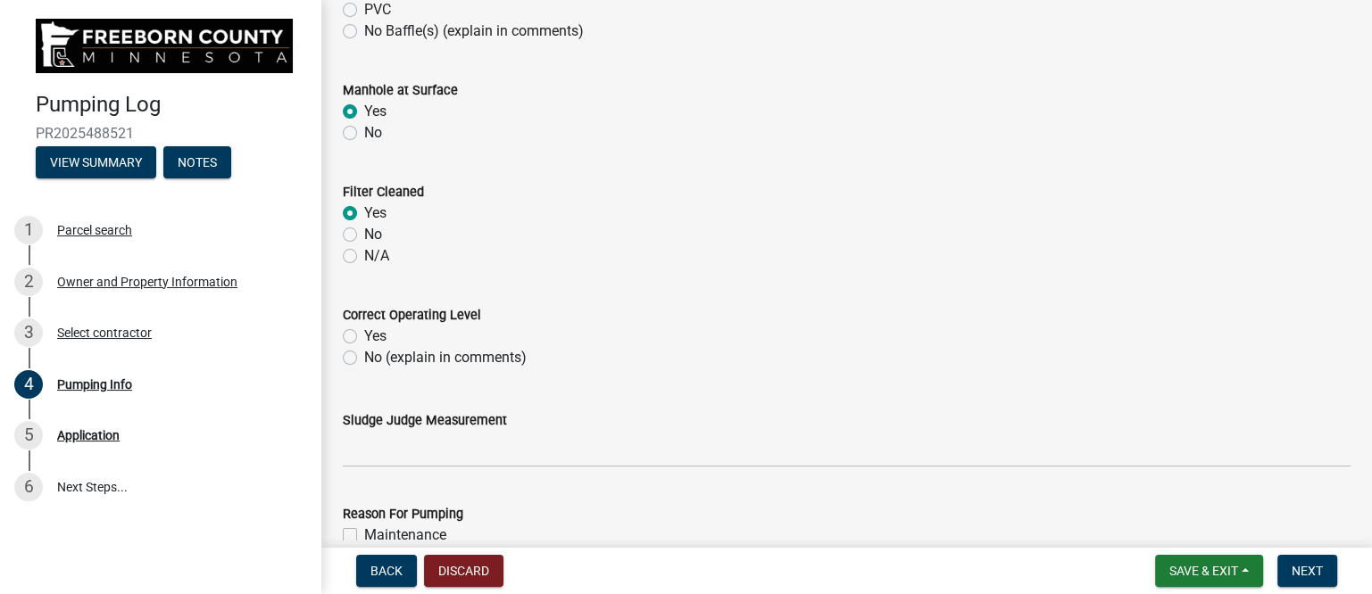
scroll to position [1562, 0]
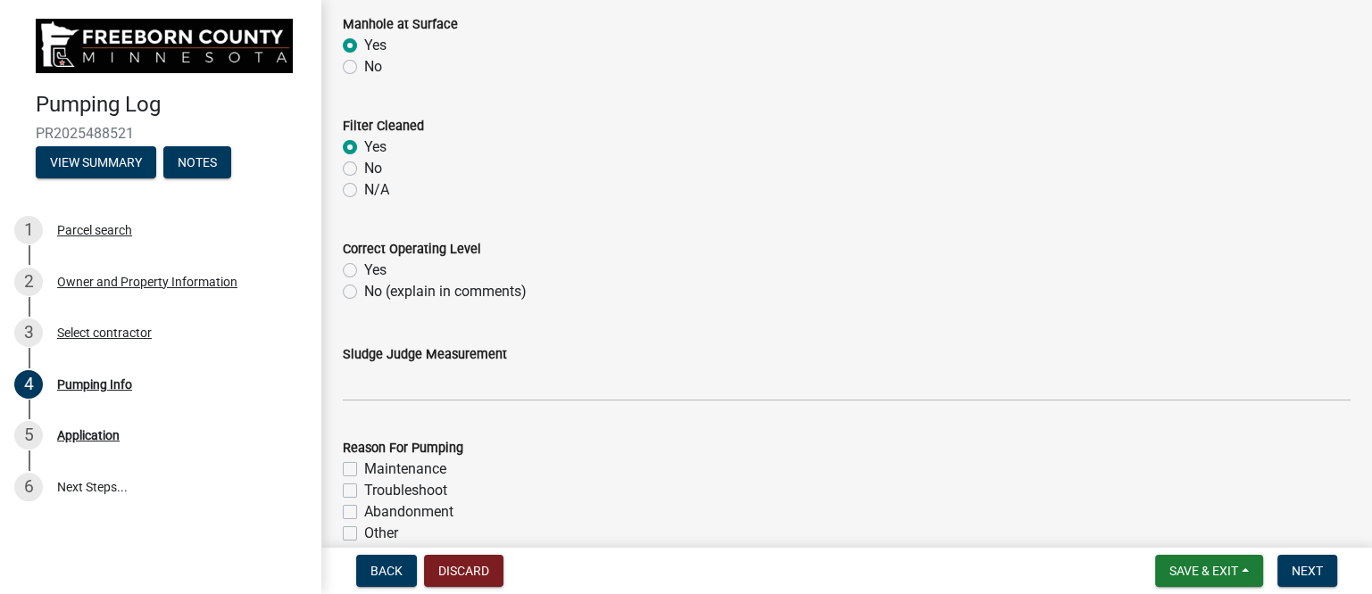
drag, startPoint x: 348, startPoint y: 265, endPoint x: 368, endPoint y: 278, distance: 23.3
click at [364, 267] on label "Yes" at bounding box center [375, 270] width 22 height 21
click at [364, 267] on input "Yes" at bounding box center [370, 266] width 12 height 12
radio input "true"
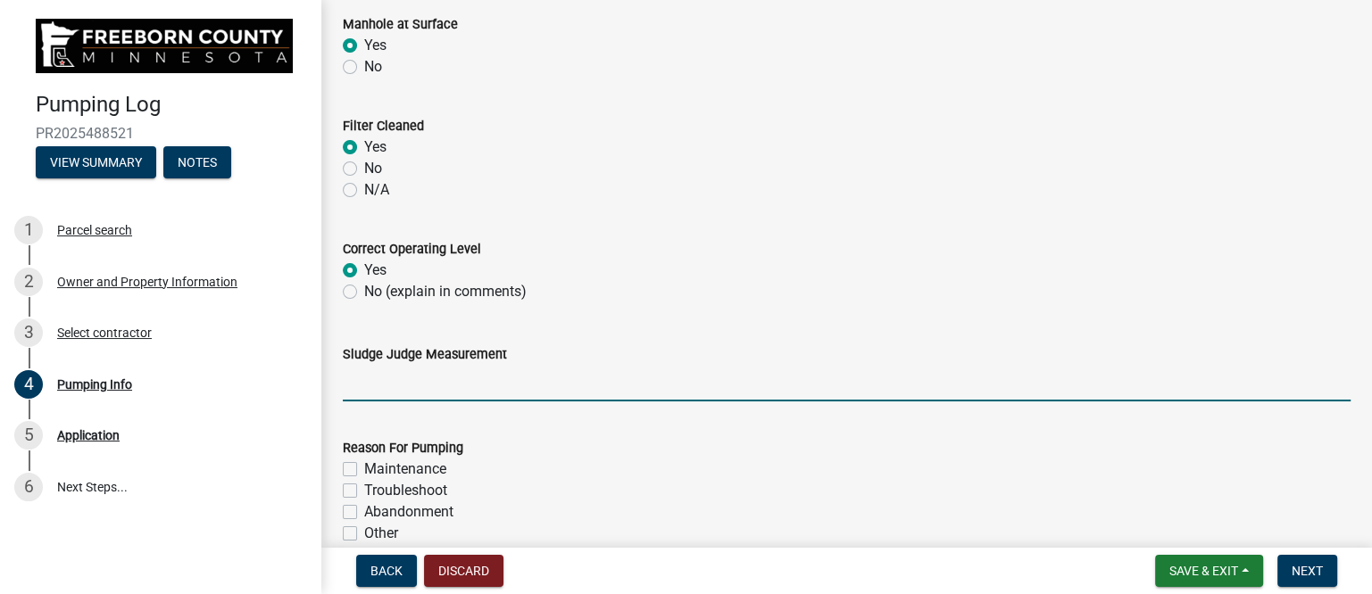
click at [378, 384] on input "Sludge Judge Measurement" at bounding box center [847, 383] width 1008 height 37
drag, startPoint x: 446, startPoint y: 375, endPoint x: 431, endPoint y: 377, distance: 15.3
click at [446, 377] on input "Septic: Scum 1" Sludge 8" Pump: Sludge .5"" at bounding box center [847, 383] width 1008 height 37
click at [502, 380] on input "Septic: Scum 1" Sludge 8" Pump: Sludge .5"" at bounding box center [847, 383] width 1008 height 37
drag, startPoint x: 613, startPoint y: 385, endPoint x: 625, endPoint y: 385, distance: 11.6
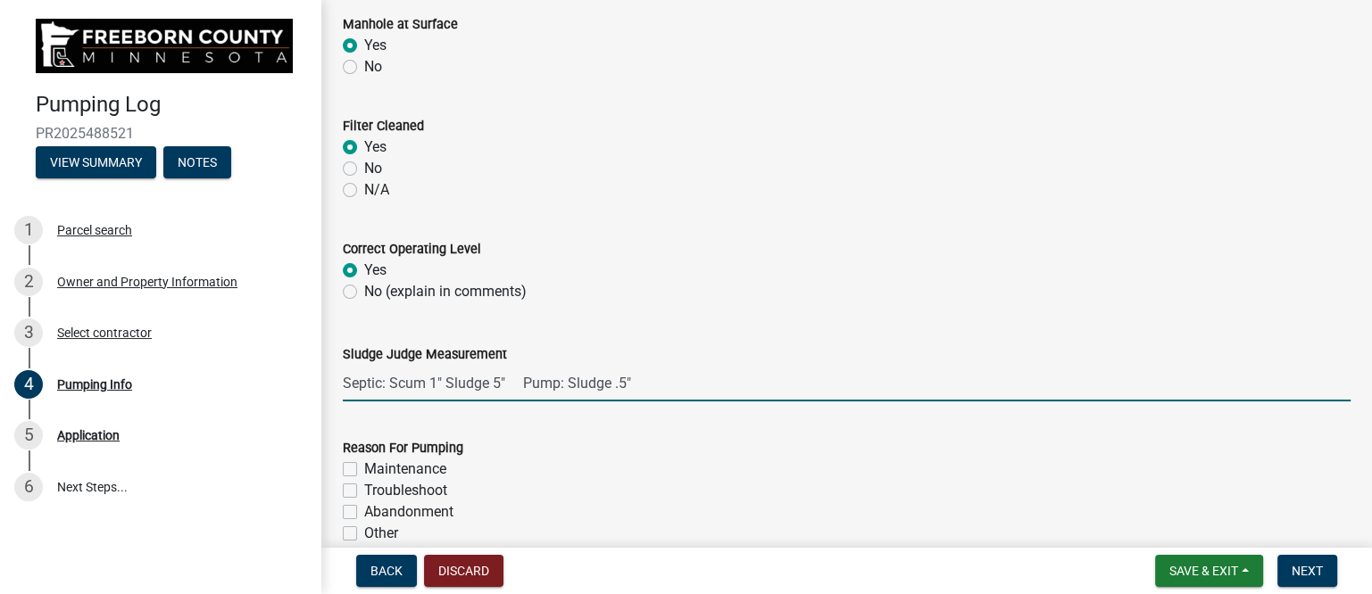
click at [625, 385] on input "Septic: Scum 1" Sludge 5" Pump: Sludge .5"" at bounding box center [847, 383] width 1008 height 37
type input "Septic: Scum 1" Sludge 5" Pump: Sludge 1""
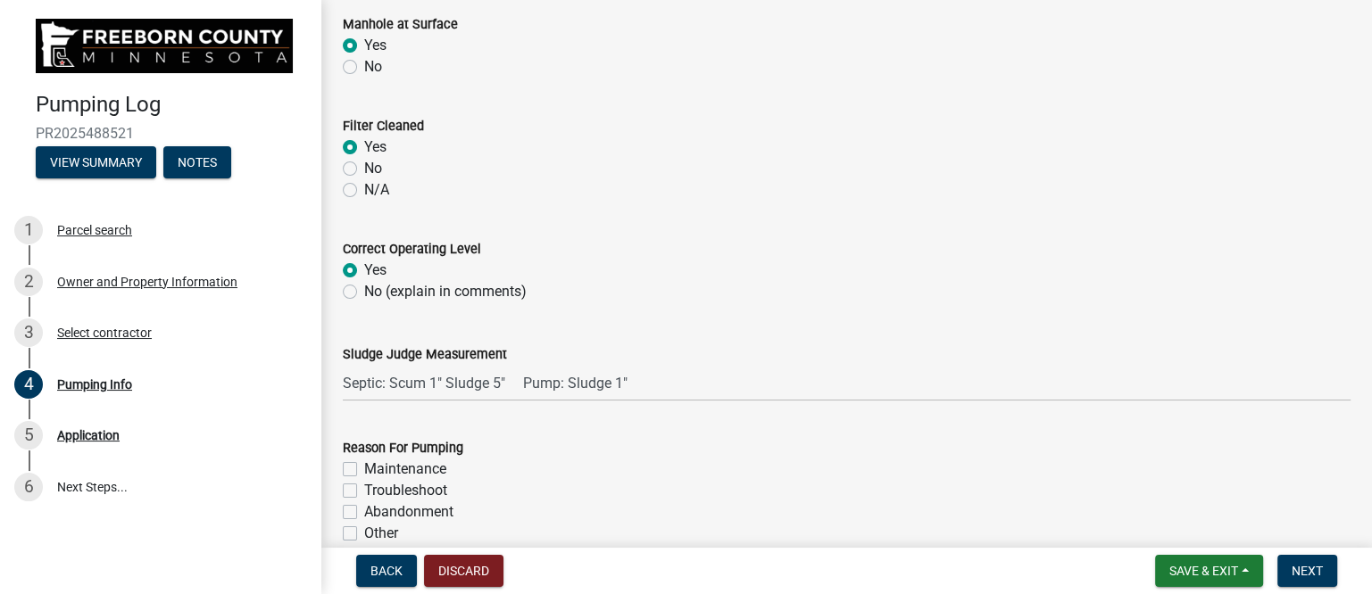
click at [412, 489] on label "Troubleshoot" at bounding box center [405, 490] width 83 height 21
click at [376, 489] on input "Troubleshoot" at bounding box center [370, 486] width 12 height 12
checkbox input "true"
checkbox input "false"
checkbox input "true"
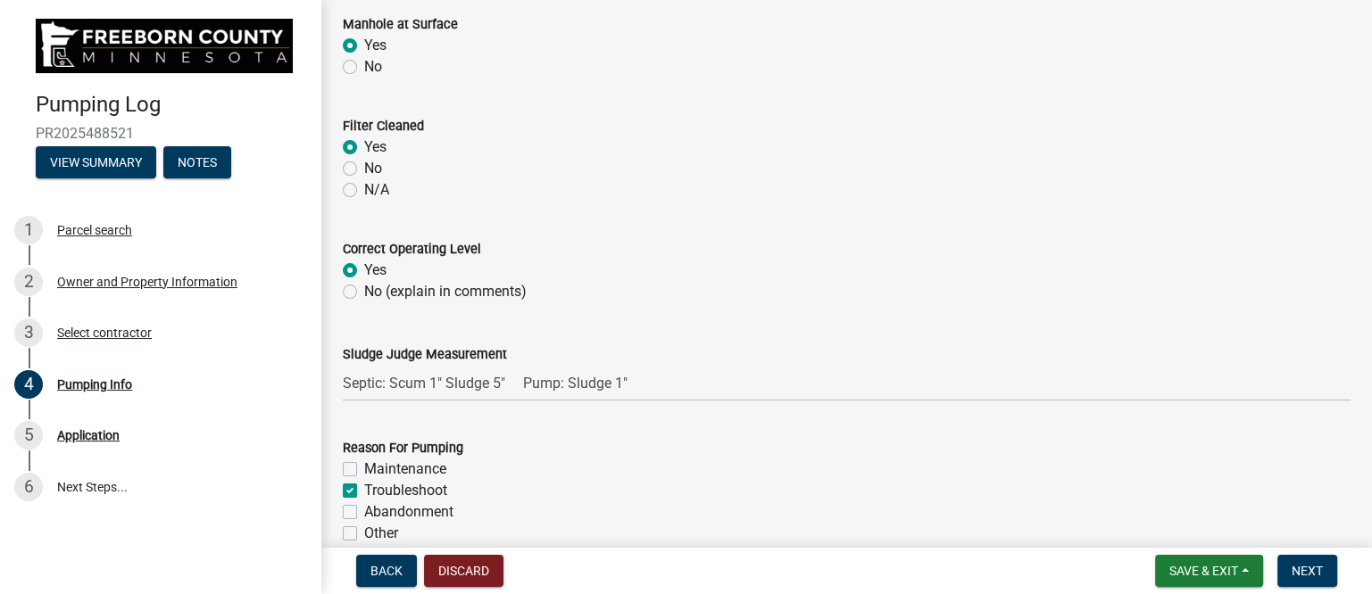
checkbox input "false"
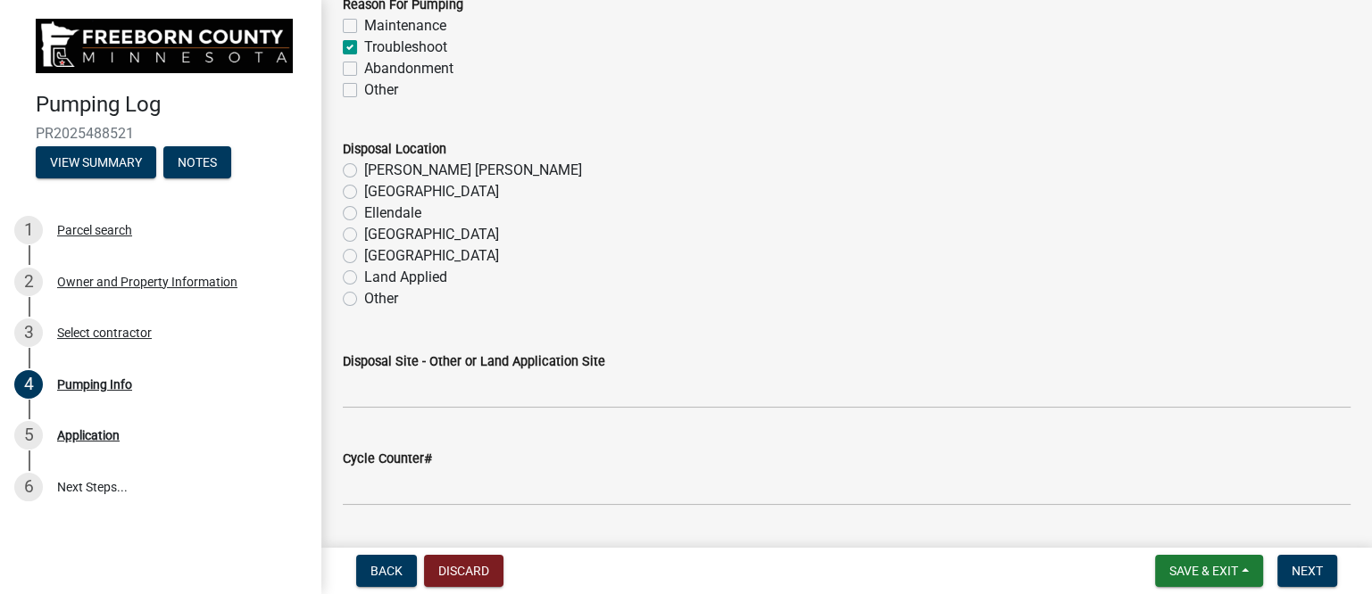
scroll to position [2008, 0]
click at [377, 164] on label "[PERSON_NAME] [PERSON_NAME]" at bounding box center [473, 167] width 218 height 21
click at [376, 164] on input "[PERSON_NAME] [PERSON_NAME]" at bounding box center [370, 163] width 12 height 12
radio input "true"
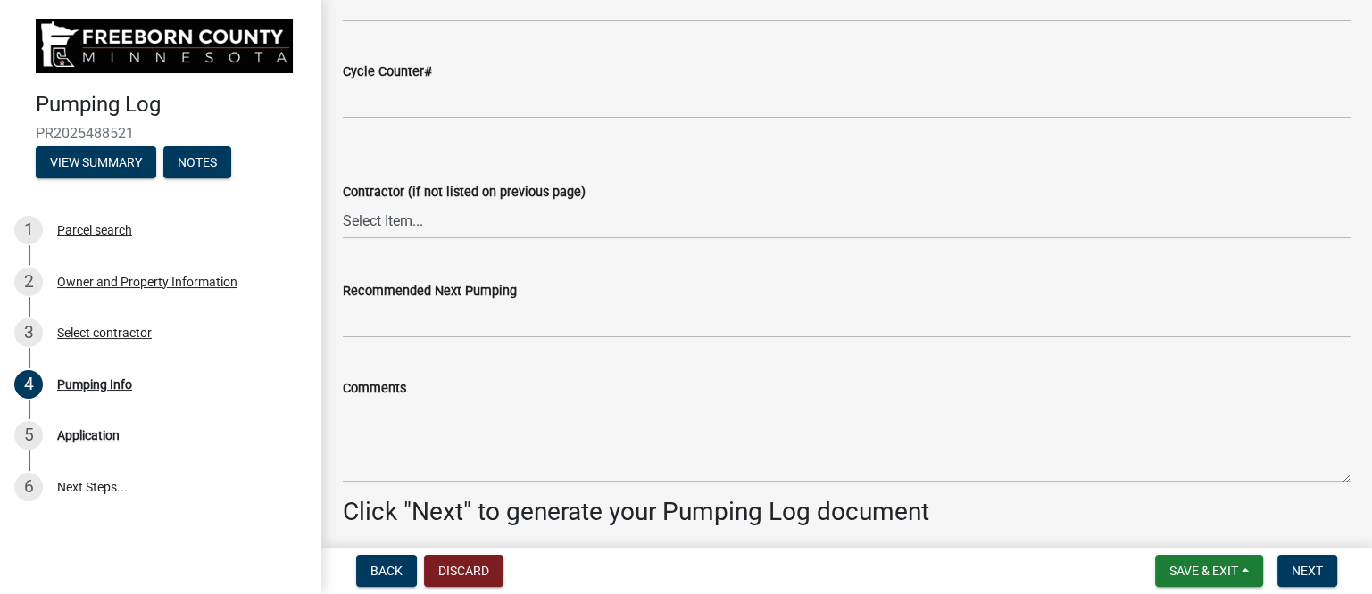
scroll to position [2463, 0]
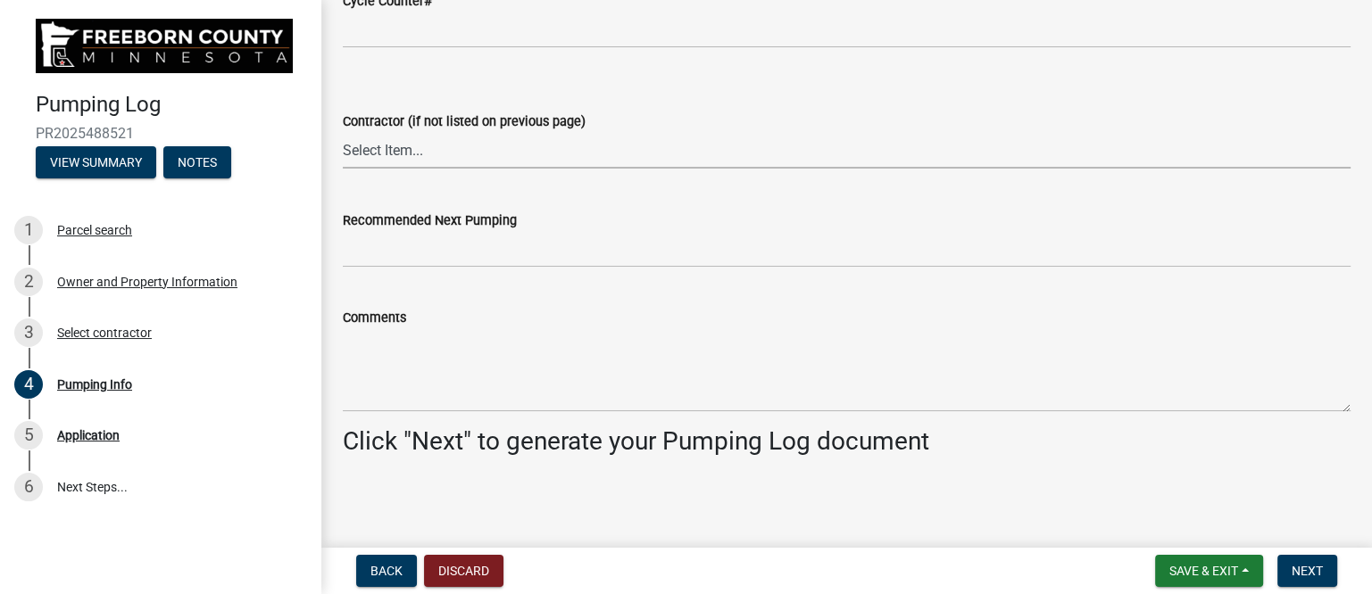
click at [435, 138] on select "Select Item... P & L Excavating Precision Septic Services [PERSON_NAME] Excavat…" at bounding box center [847, 150] width 1008 height 37
click at [343, 132] on select "Select Item... P & L Excavating Precision Septic Services [PERSON_NAME] Excavat…" at bounding box center [847, 150] width 1008 height 37
select select "a4b440af-86cc-4e74-8744-b4ec83ffff55"
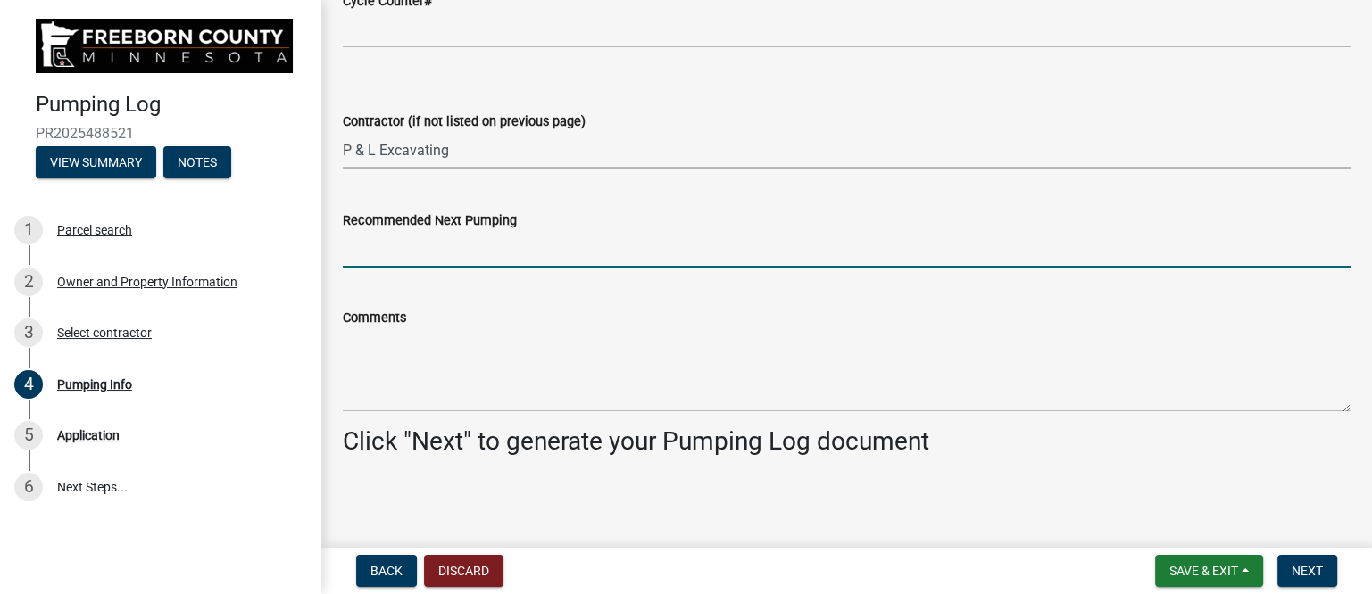
click at [404, 249] on input "Recommended Next Pumping" at bounding box center [847, 249] width 1008 height 37
type input "2028"
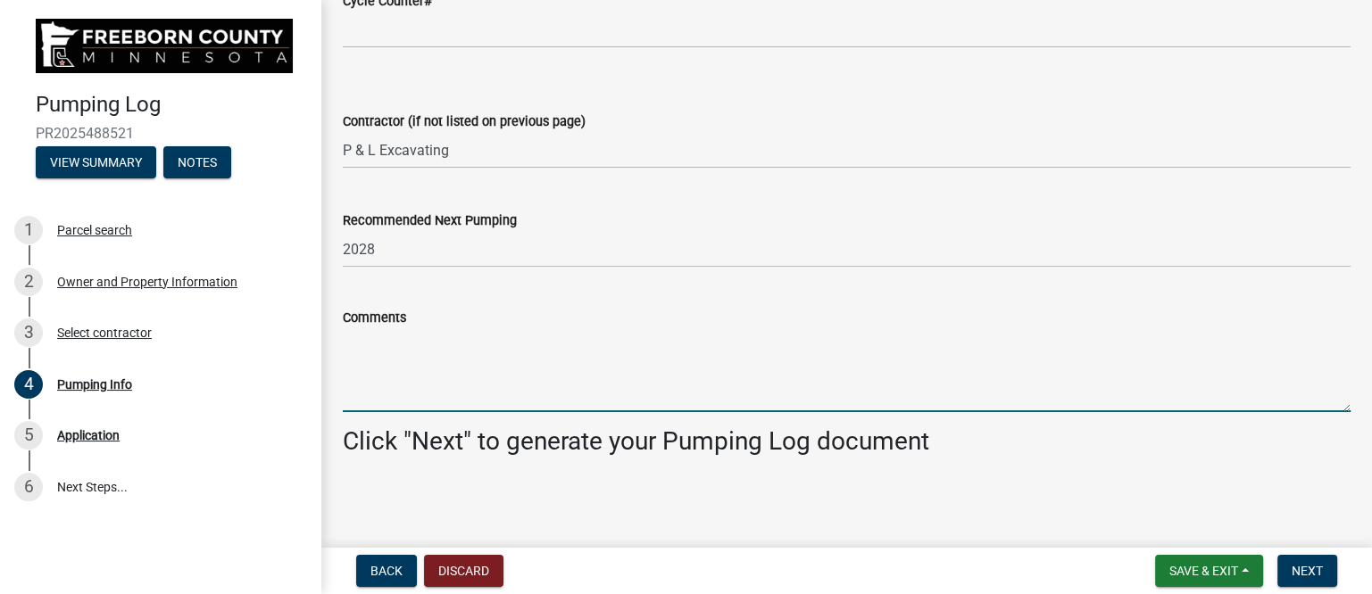
click at [384, 385] on textarea "Comments" at bounding box center [847, 370] width 1008 height 84
paste textarea "Cement risers and covers, plastic baffles and filter were all in good condition…"
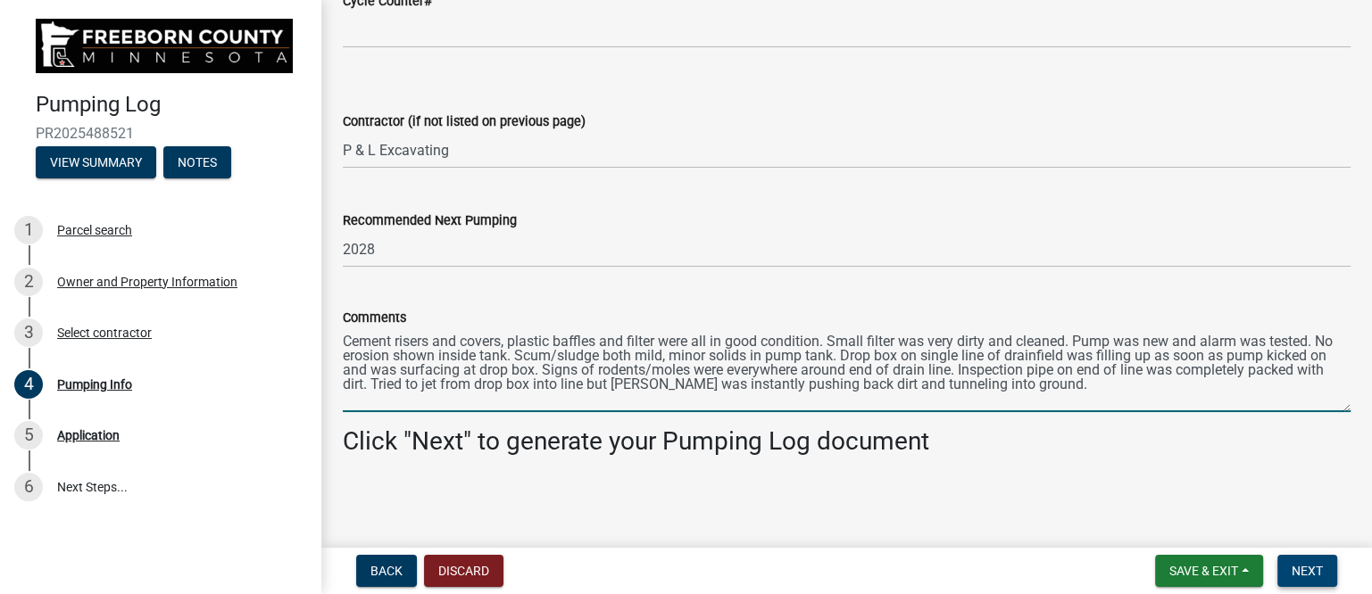
type textarea "Cement risers and covers, plastic baffles and filter were all in good condition…"
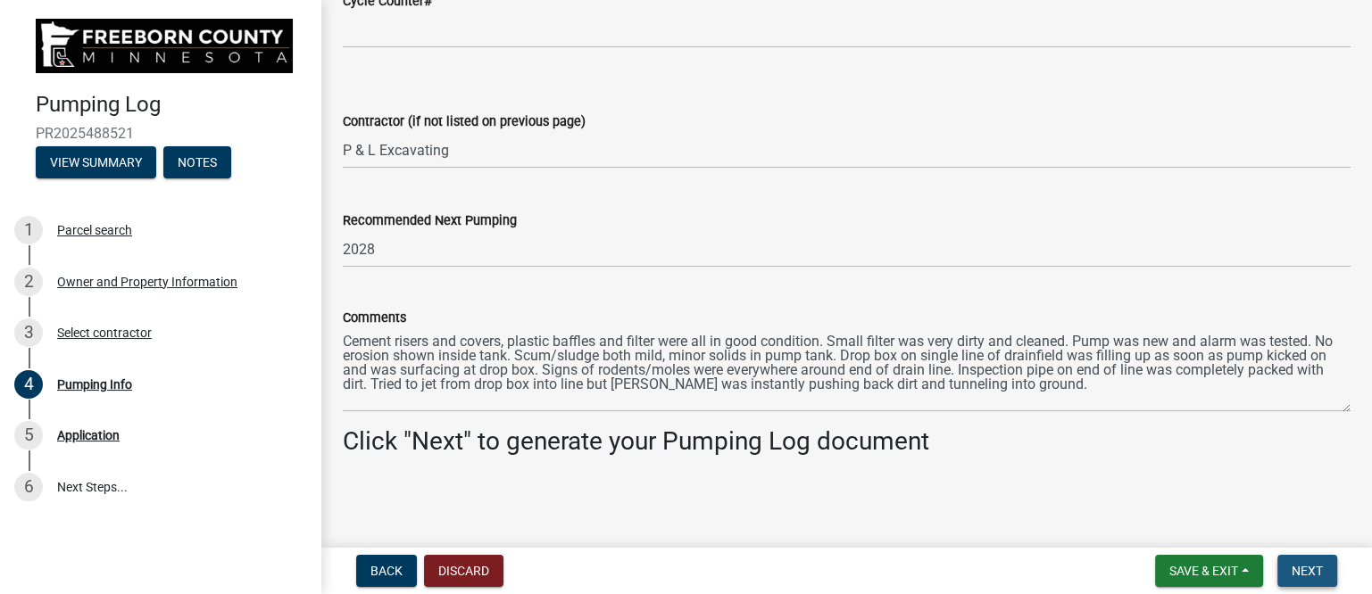
click at [1313, 565] on span "Next" at bounding box center [1306, 571] width 31 height 14
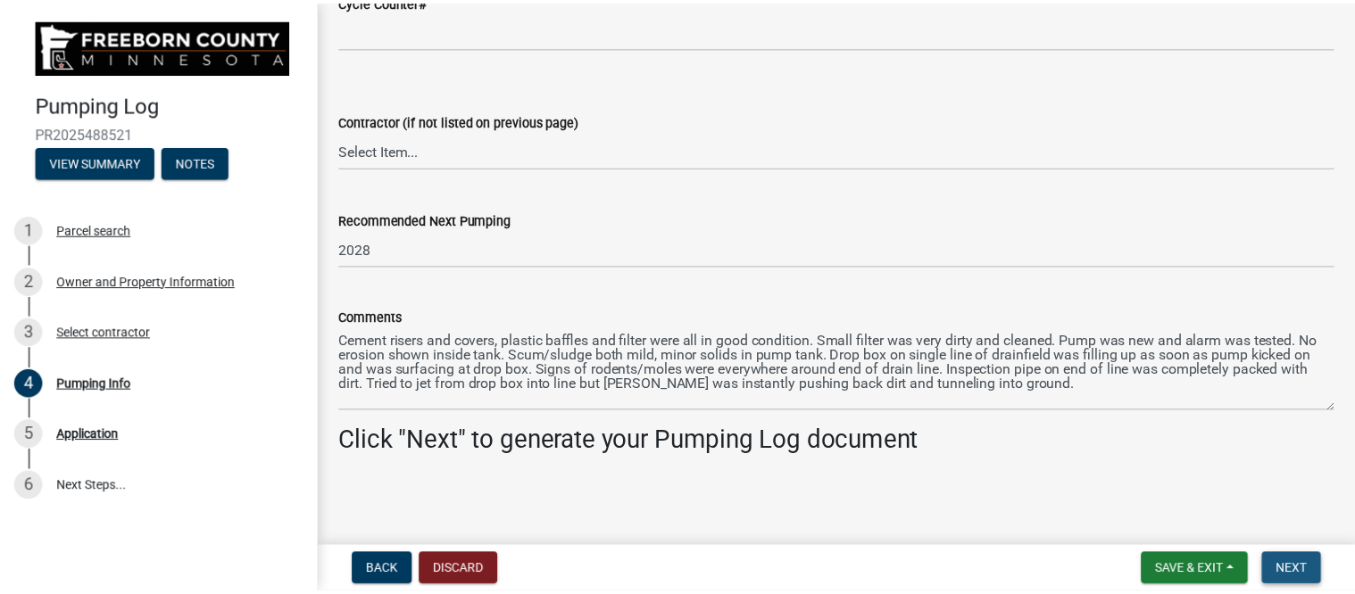
scroll to position [0, 0]
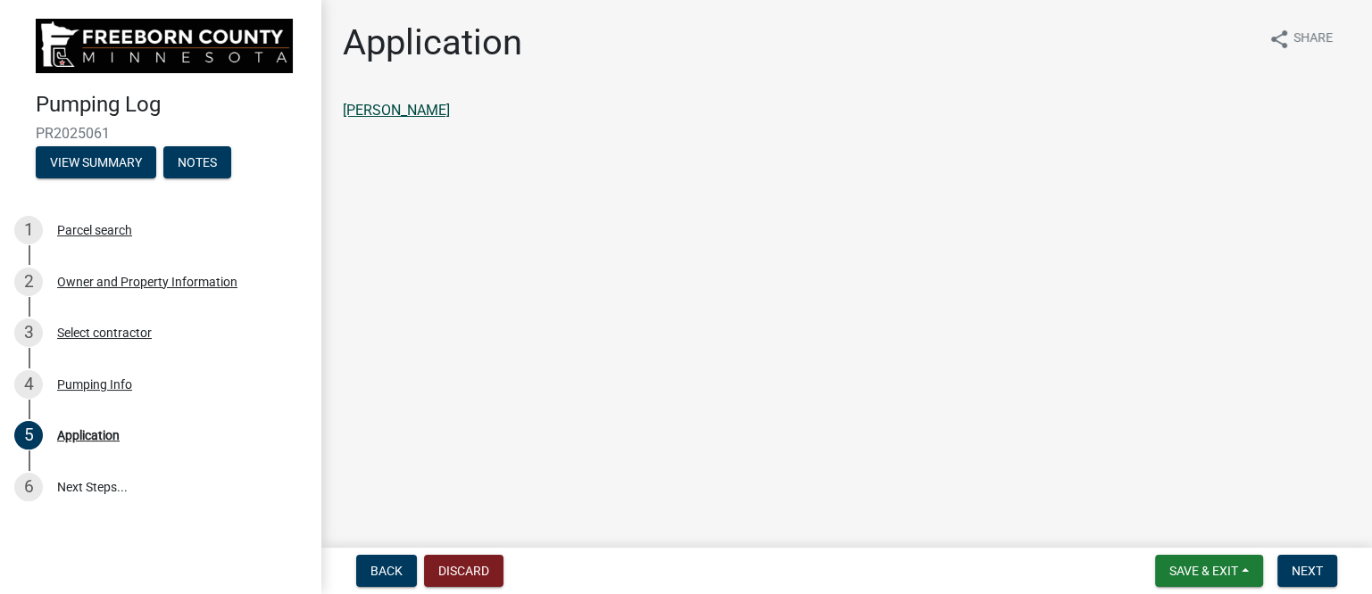
click at [429, 110] on link "[PERSON_NAME]" at bounding box center [396, 110] width 107 height 17
click at [1300, 569] on span "Next" at bounding box center [1306, 571] width 31 height 14
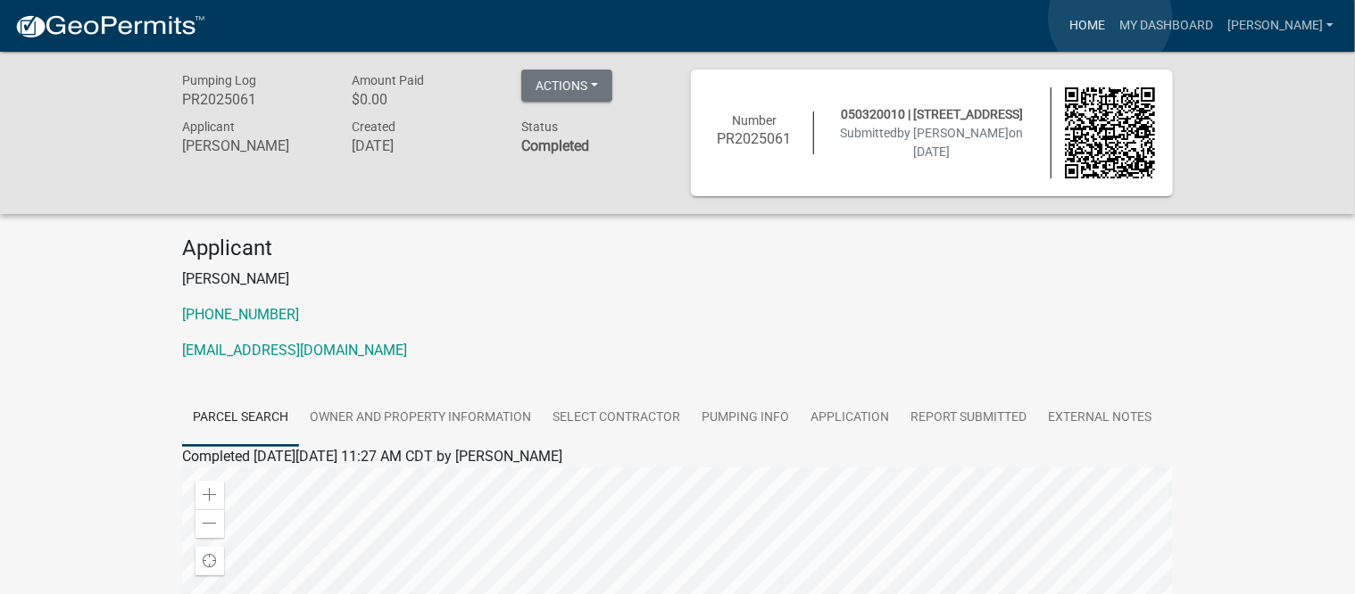
click at [1110, 17] on link "Home" at bounding box center [1087, 26] width 50 height 34
